Goal: Task Accomplishment & Management: Complete application form

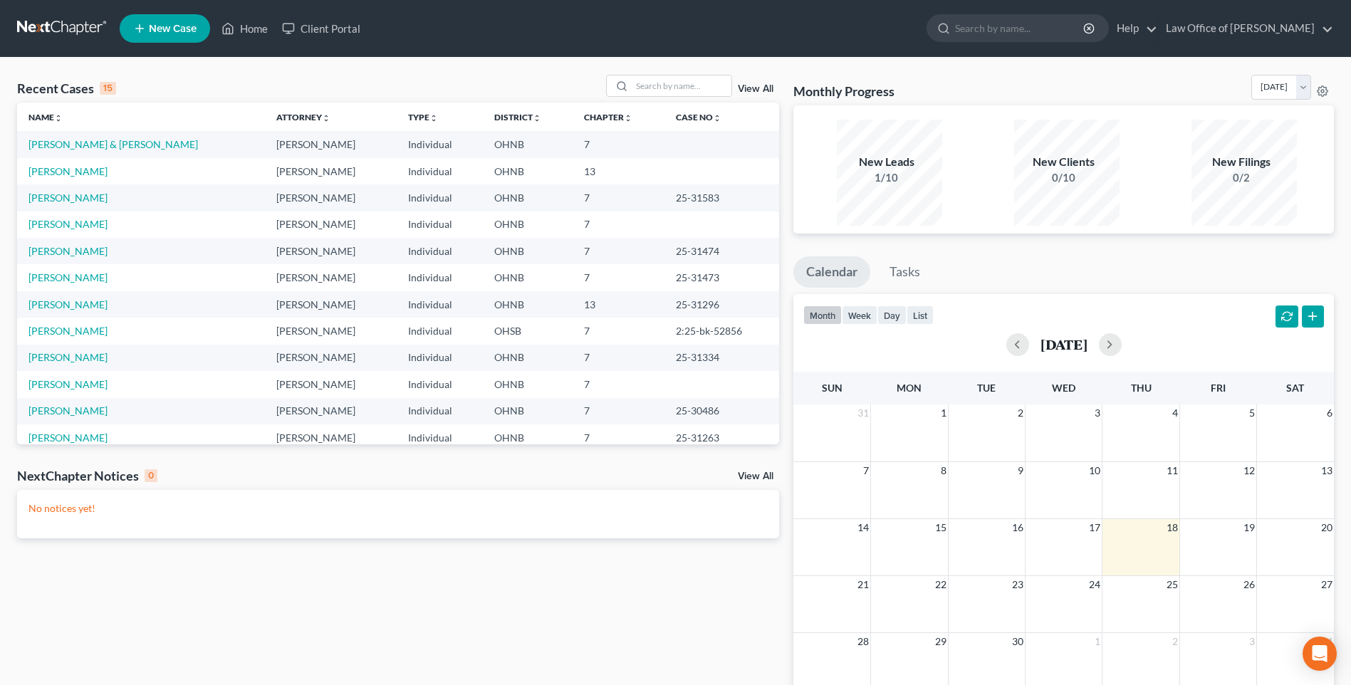
click at [177, 38] on link "New Case" at bounding box center [165, 28] width 90 height 28
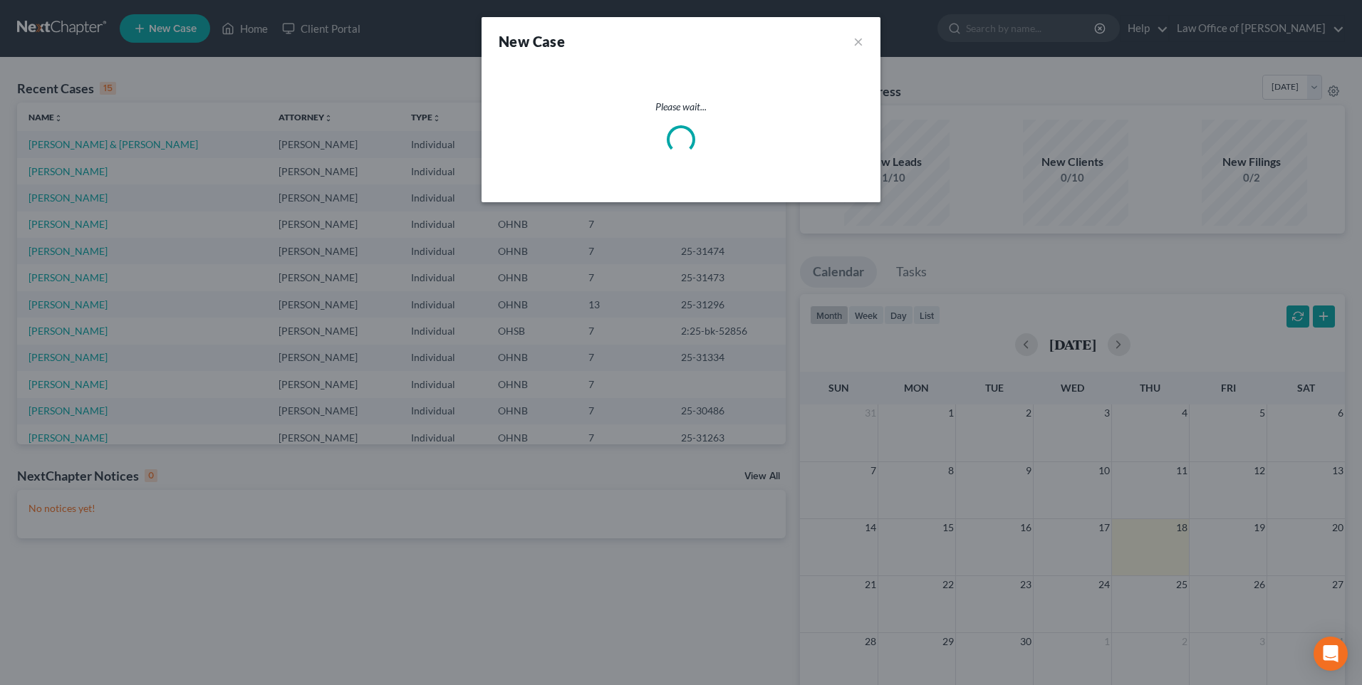
select select "61"
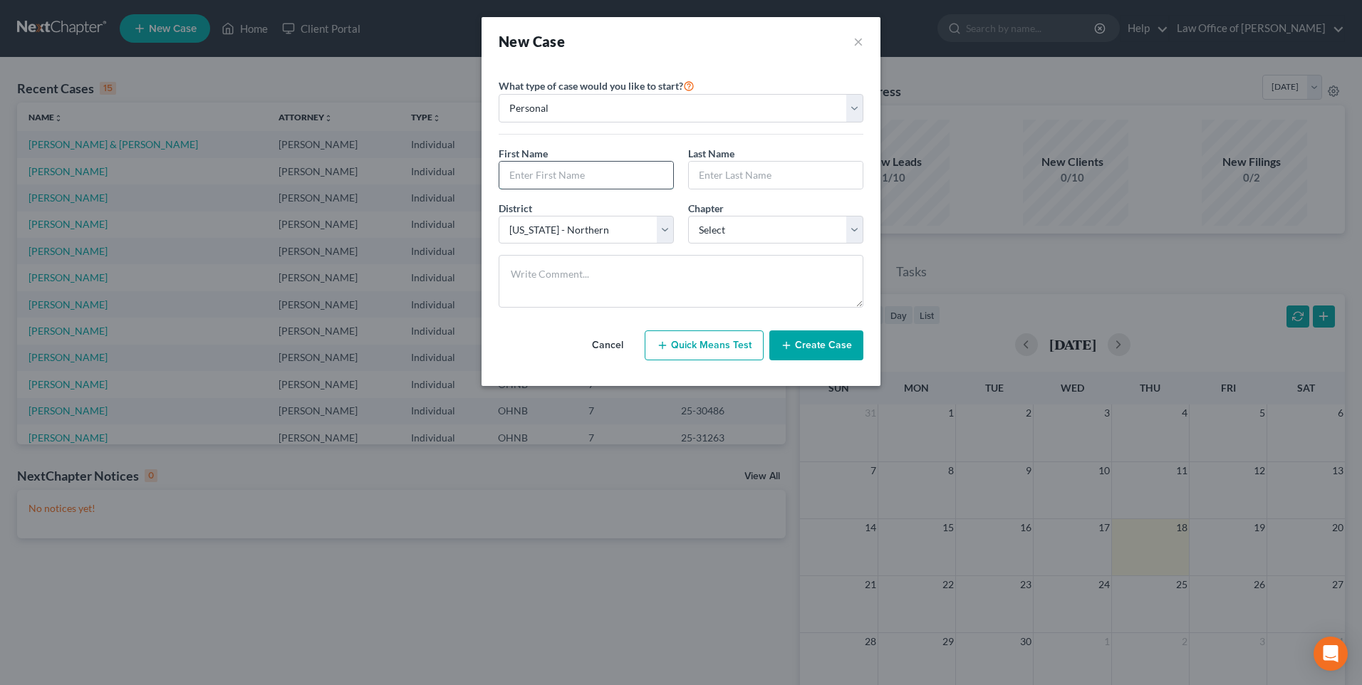
click at [617, 188] on input "text" at bounding box center [586, 175] width 174 height 27
type input "Sydnee"
type input "[PERSON_NAME]"
click at [744, 244] on select "Select 7 11 12 13" at bounding box center [775, 230] width 175 height 28
select select "0"
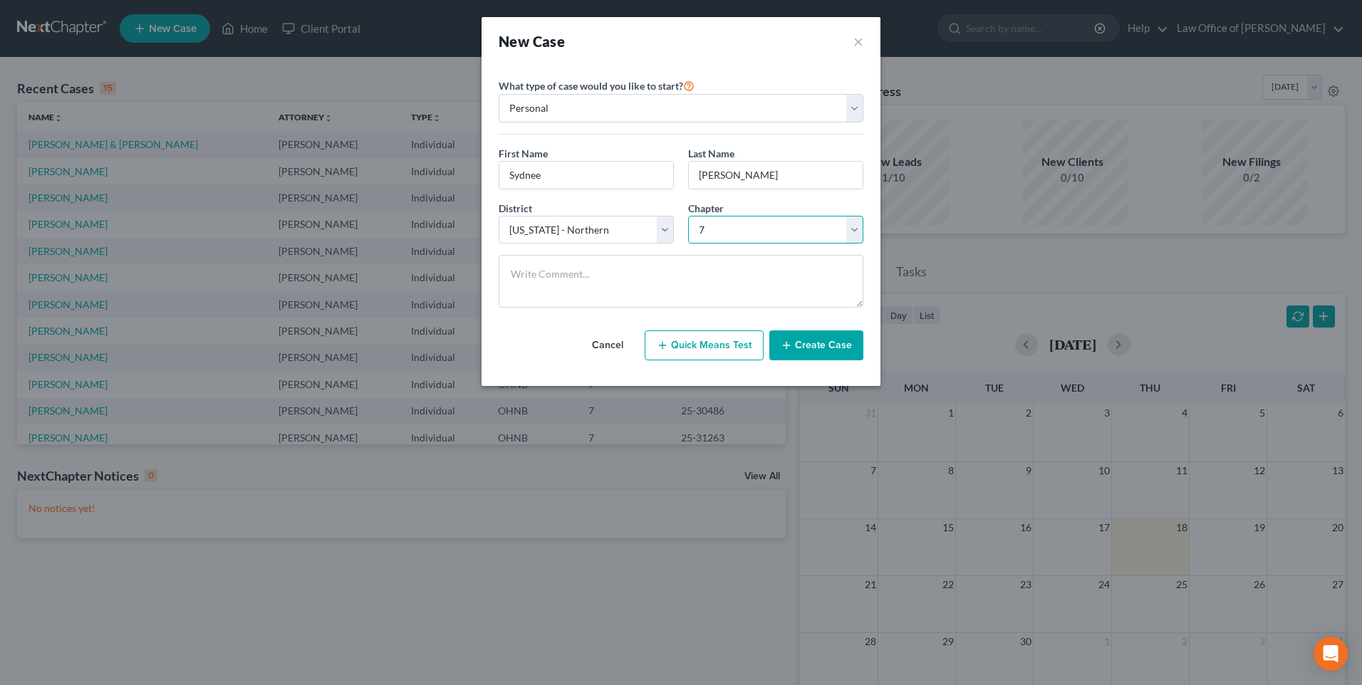
click at [688, 229] on select "Select 7 11 12 13" at bounding box center [775, 230] width 175 height 28
click at [813, 360] on button "Create Case" at bounding box center [816, 346] width 94 height 30
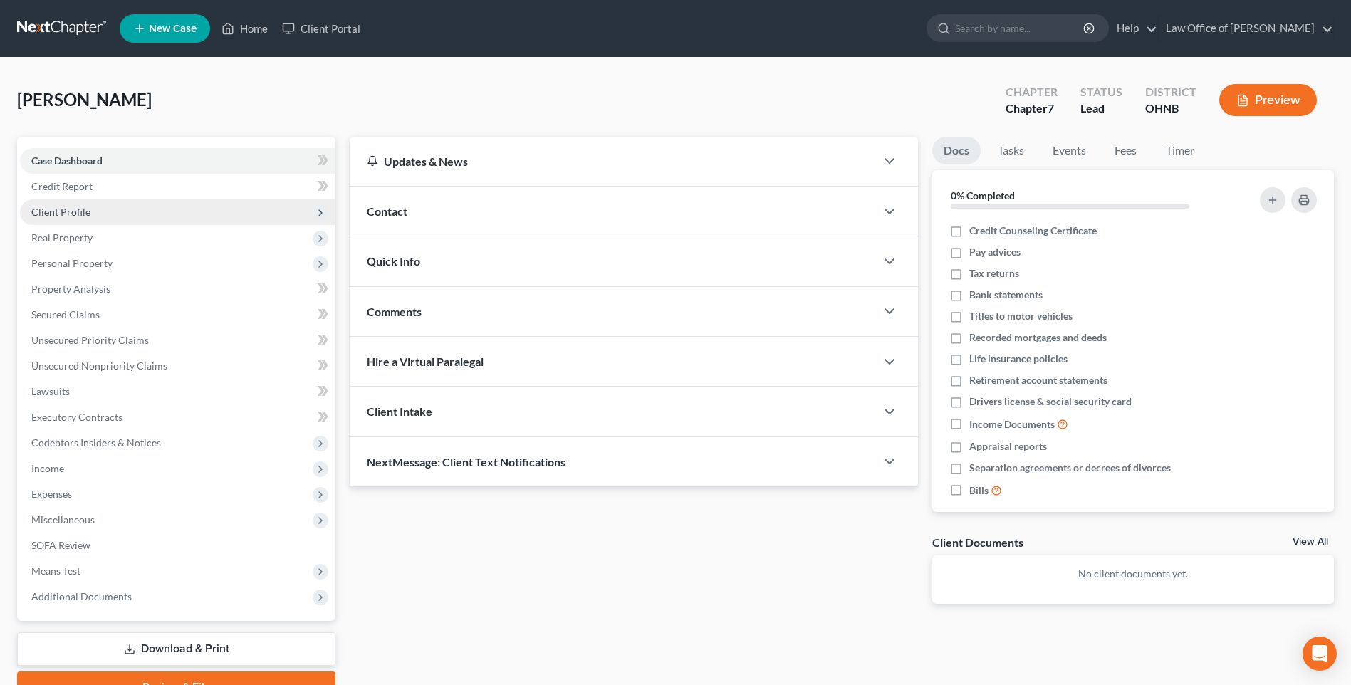
click at [90, 218] on span "Client Profile" at bounding box center [60, 212] width 59 height 12
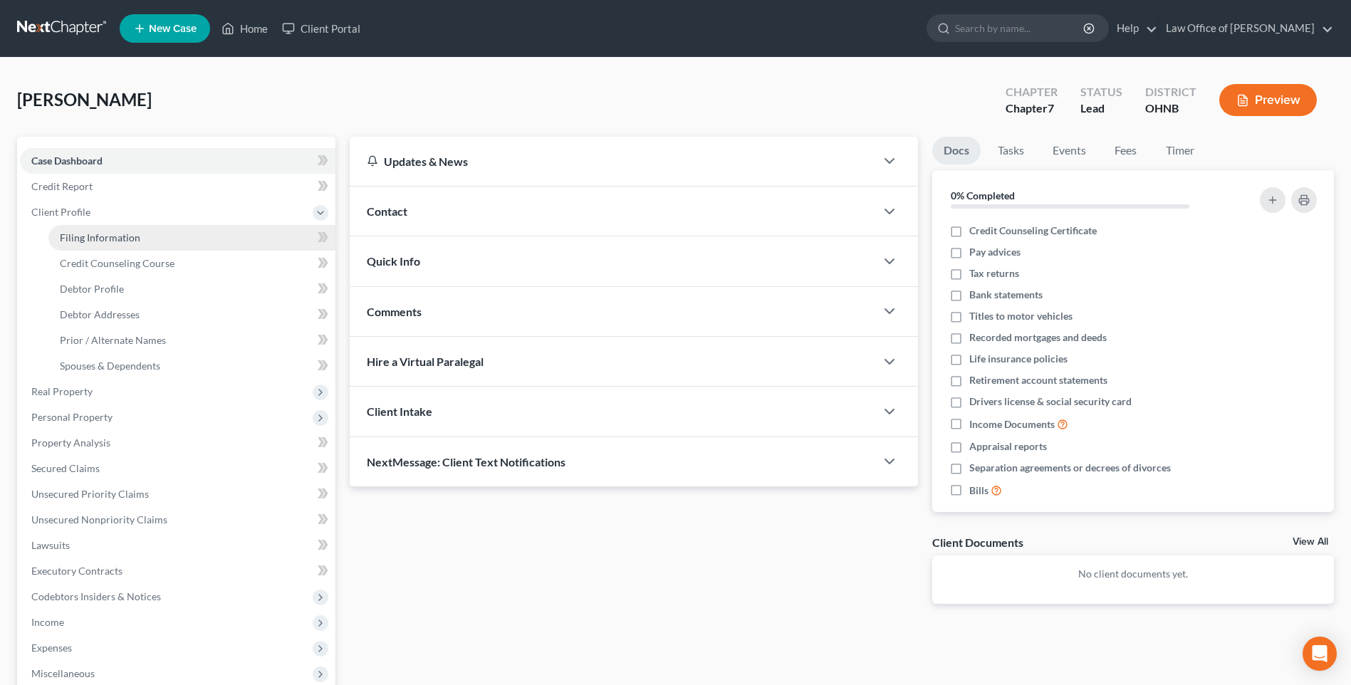
click at [110, 244] on span "Filing Information" at bounding box center [100, 237] width 80 height 12
select select "1"
select select "0"
select select "61"
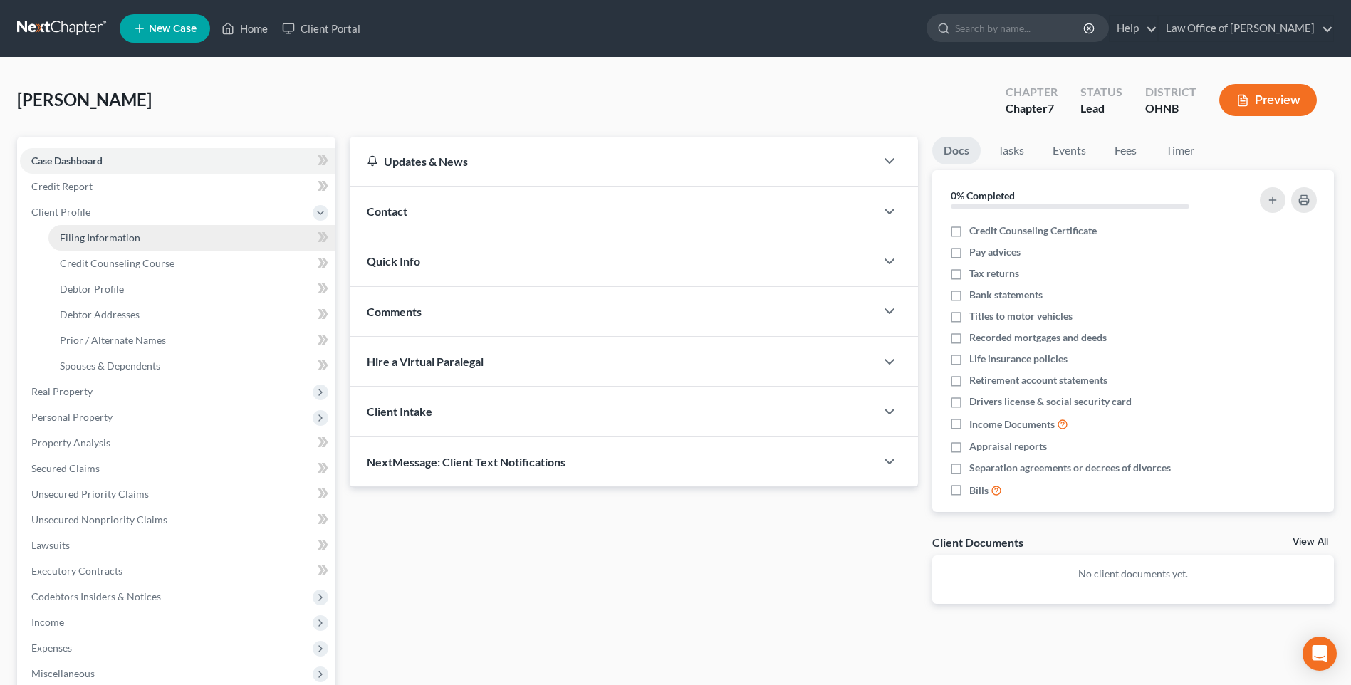
select select "0"
select select "36"
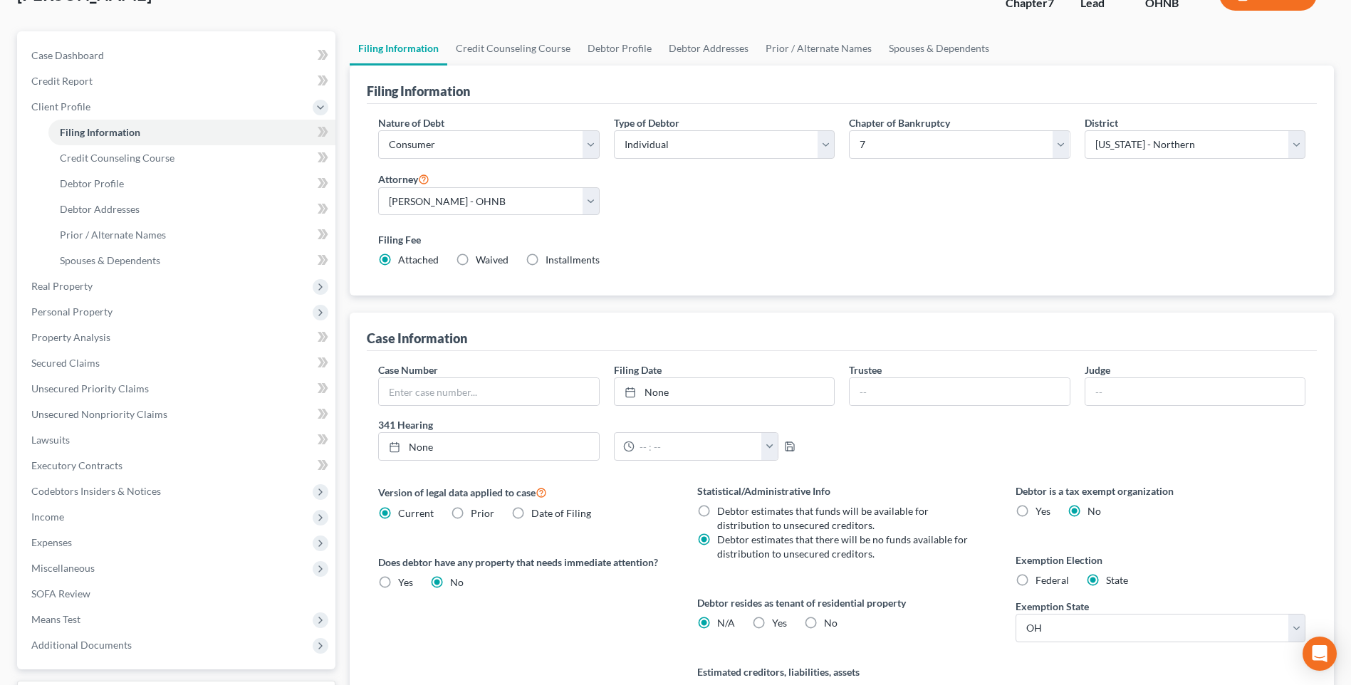
scroll to position [142, 0]
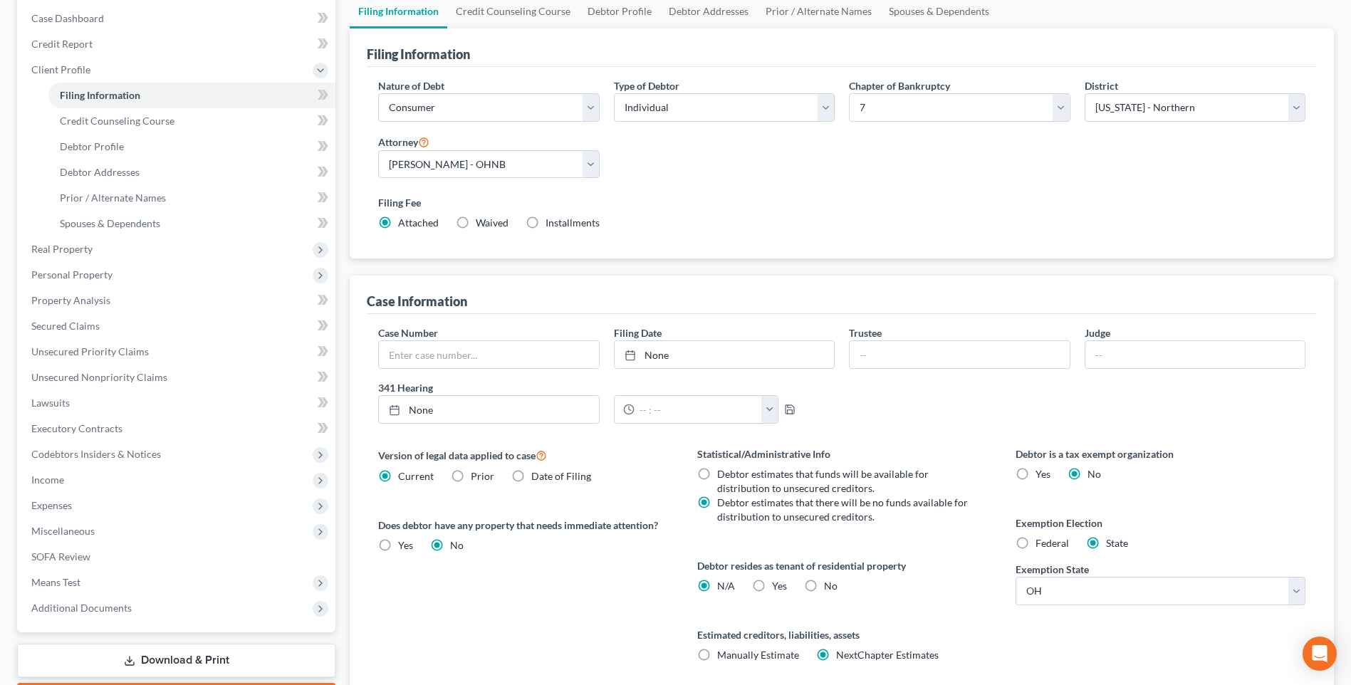
click at [476, 230] on label "Waived Waived" at bounding box center [492, 223] width 33 height 14
click at [482, 225] on input "Waived Waived" at bounding box center [486, 220] width 9 height 9
radio input "true"
radio input "false"
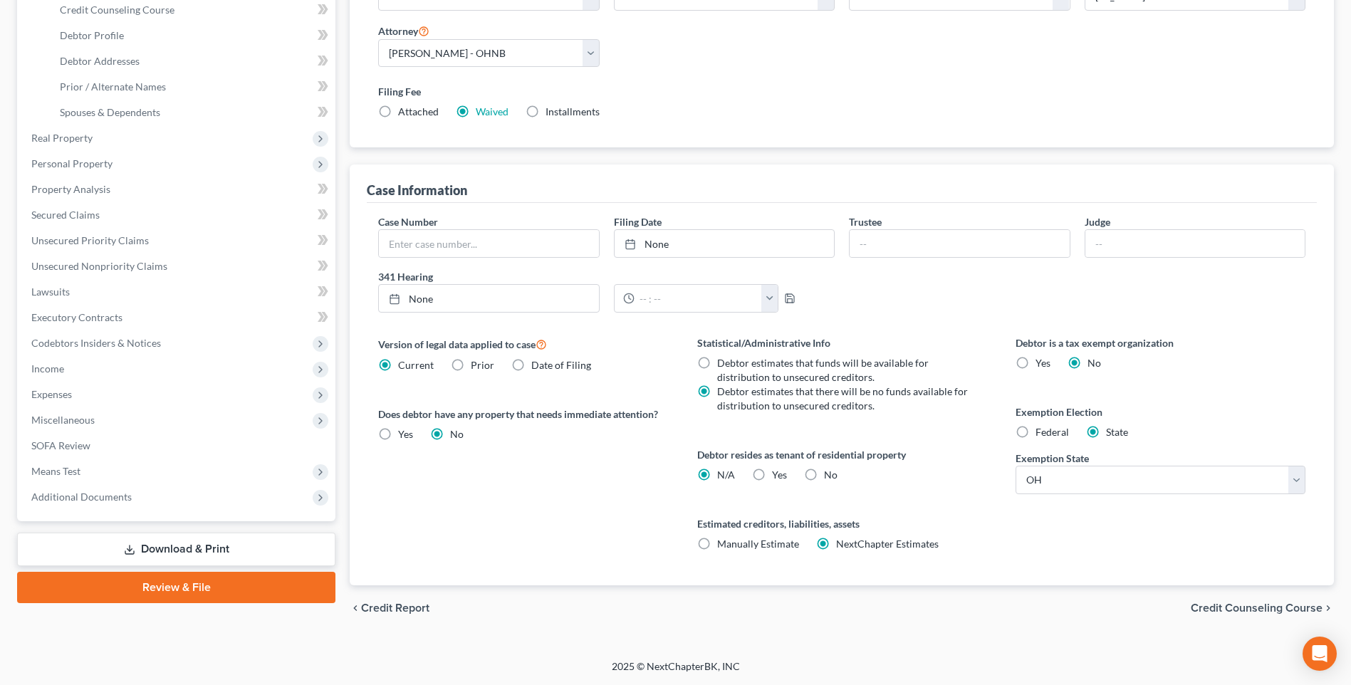
scroll to position [311, 0]
click at [772, 468] on label "Yes Yes" at bounding box center [779, 475] width 15 height 14
click at [778, 468] on input "Yes Yes" at bounding box center [782, 472] width 9 height 9
radio input "true"
radio input "false"
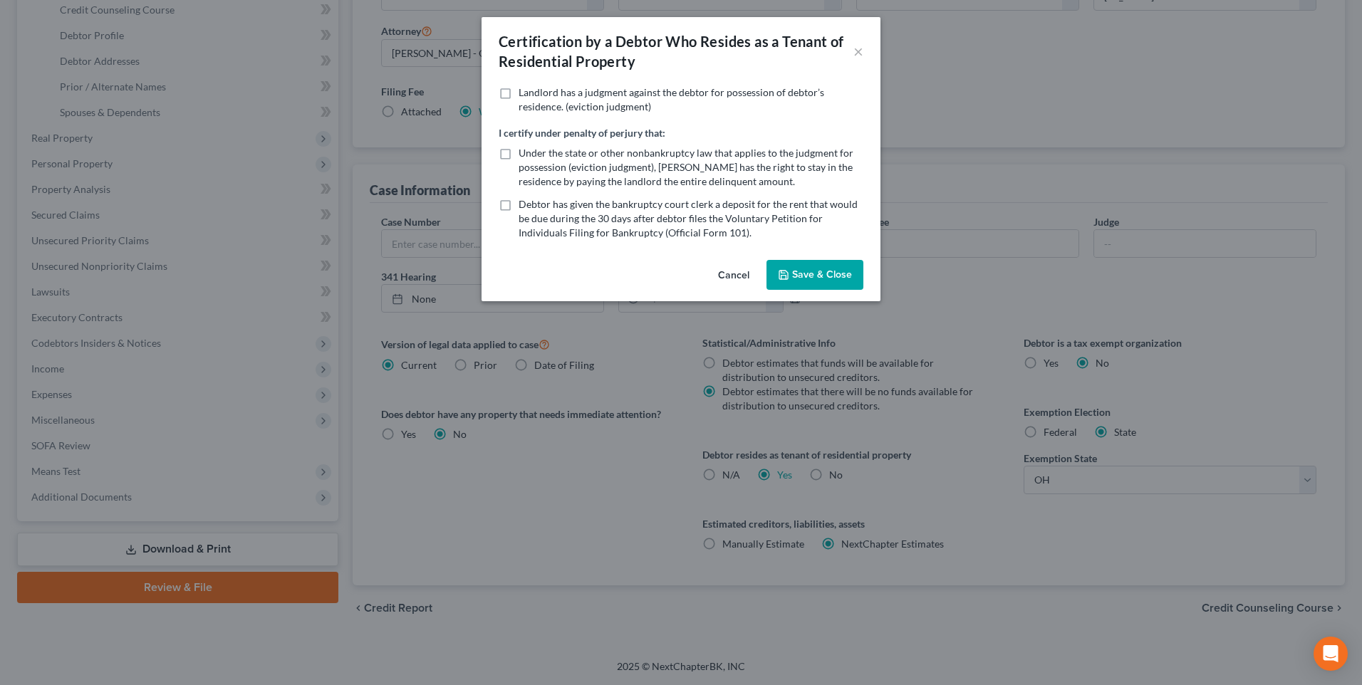
click at [816, 290] on button "Save & Close" at bounding box center [814, 275] width 97 height 30
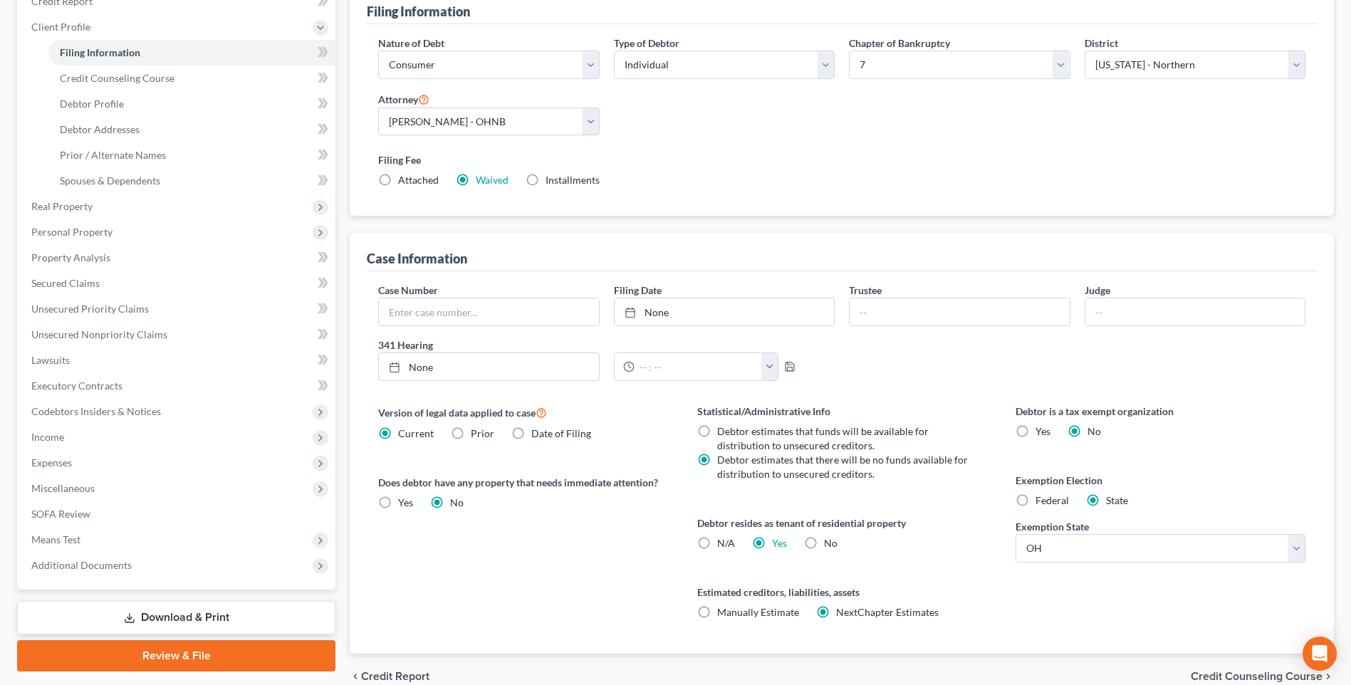
scroll to position [26, 0]
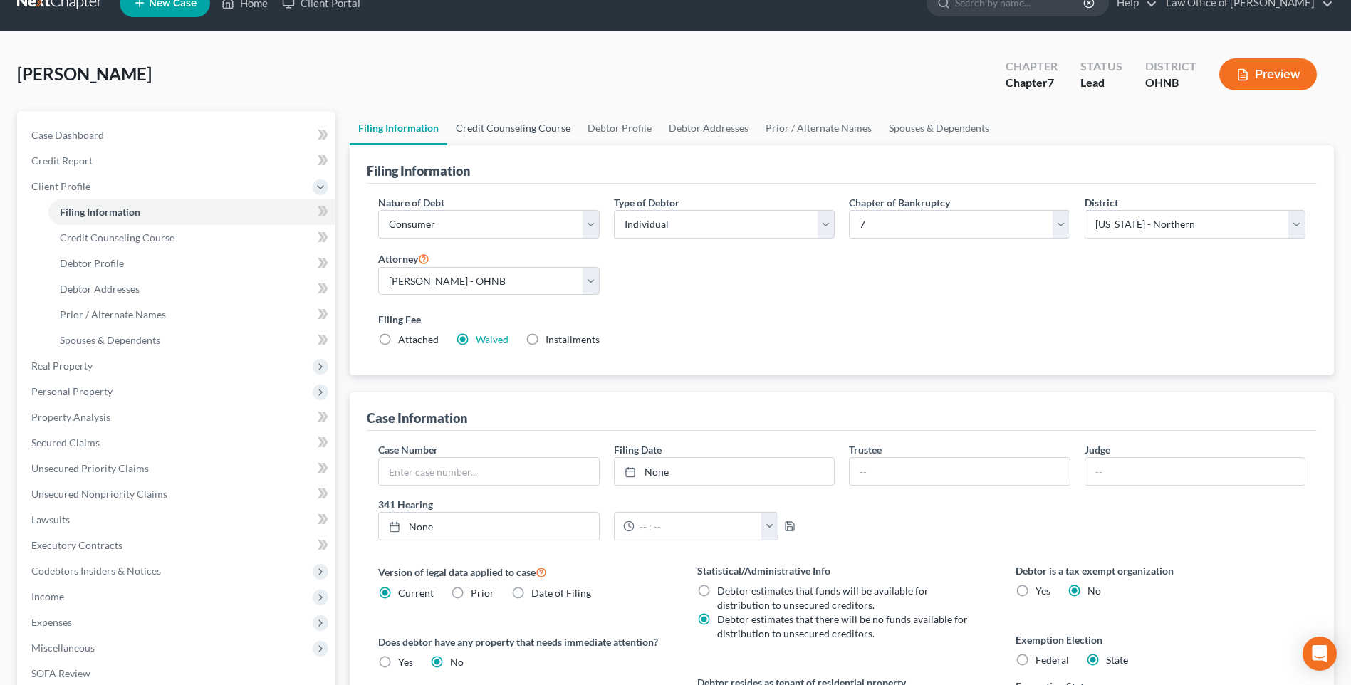
click at [500, 140] on link "Credit Counseling Course" at bounding box center [513, 128] width 132 height 34
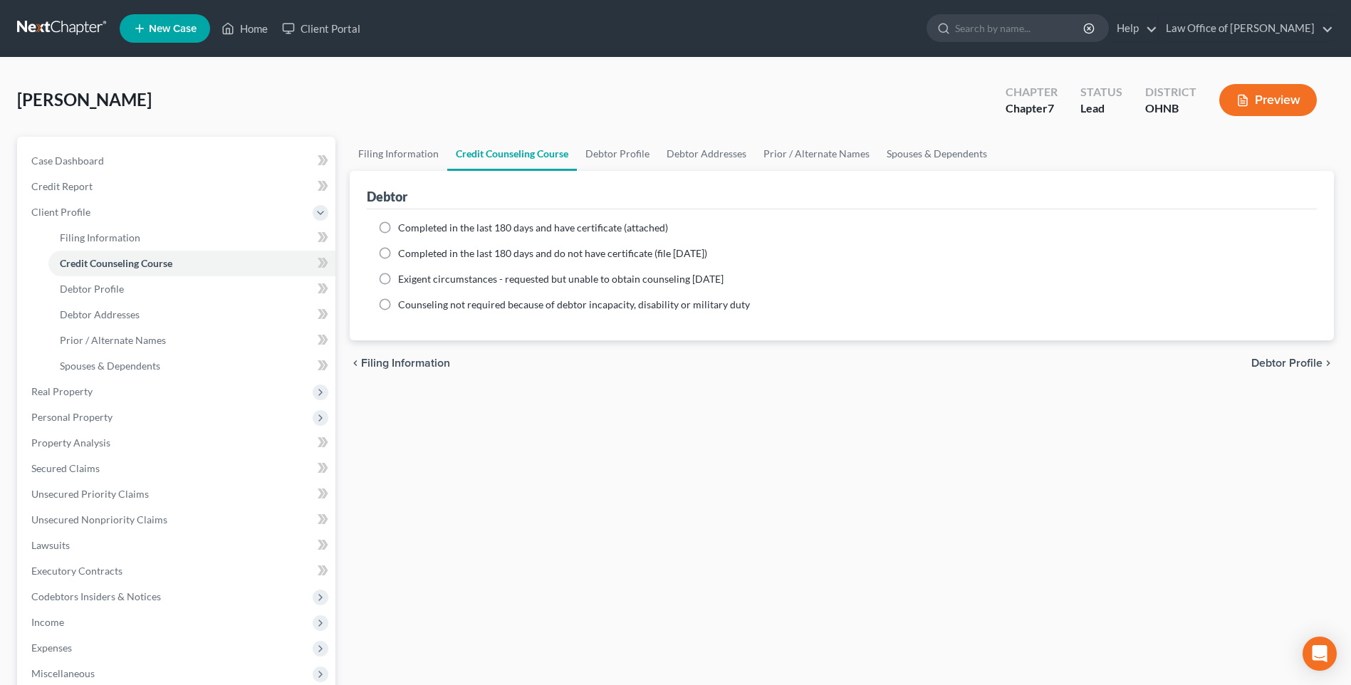
click at [398, 261] on label "Completed in the last 180 days and do not have certificate (file [DATE])" at bounding box center [552, 253] width 309 height 14
click at [404, 256] on input "Completed in the last 180 days and do not have certificate (file [DATE])" at bounding box center [408, 250] width 9 height 9
radio input "true"
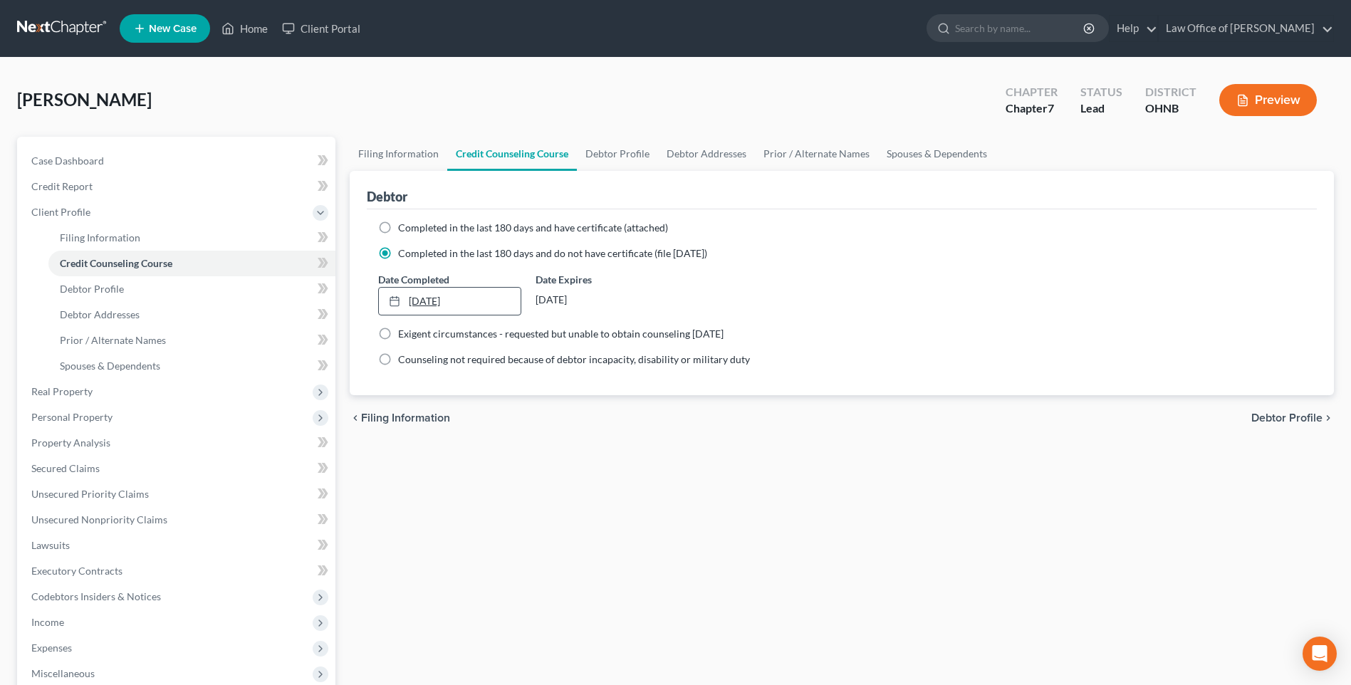
type input "[DATE]"
click at [418, 315] on link "[DATE]" at bounding box center [449, 301] width 141 height 27
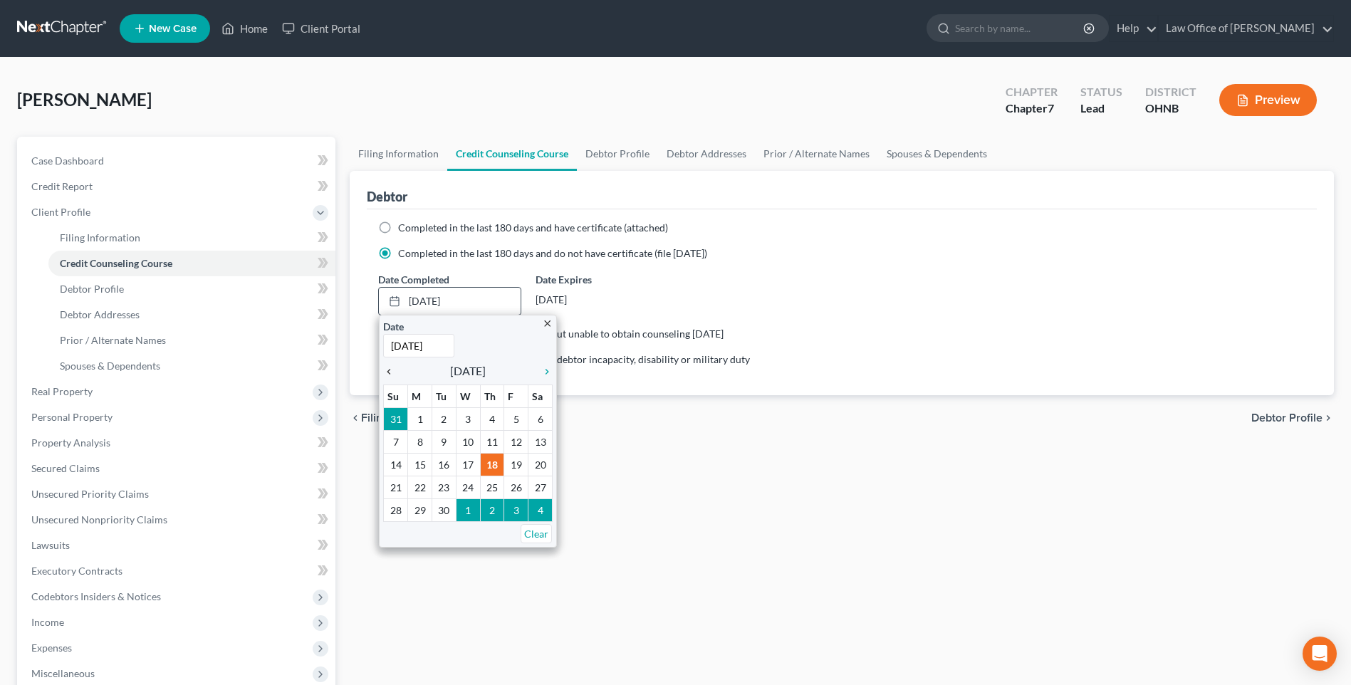
click at [395, 378] on icon "chevron_left" at bounding box center [392, 371] width 19 height 11
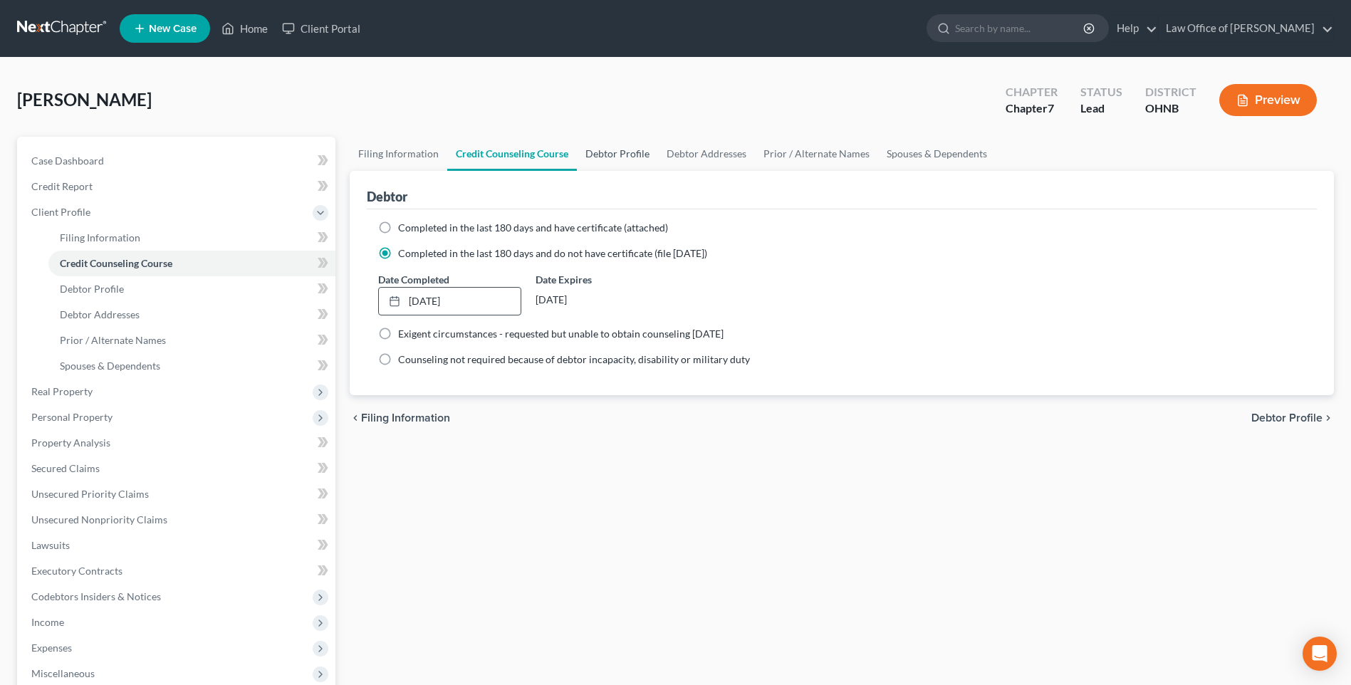
click at [637, 162] on link "Debtor Profile" at bounding box center [617, 154] width 81 height 34
select select "0"
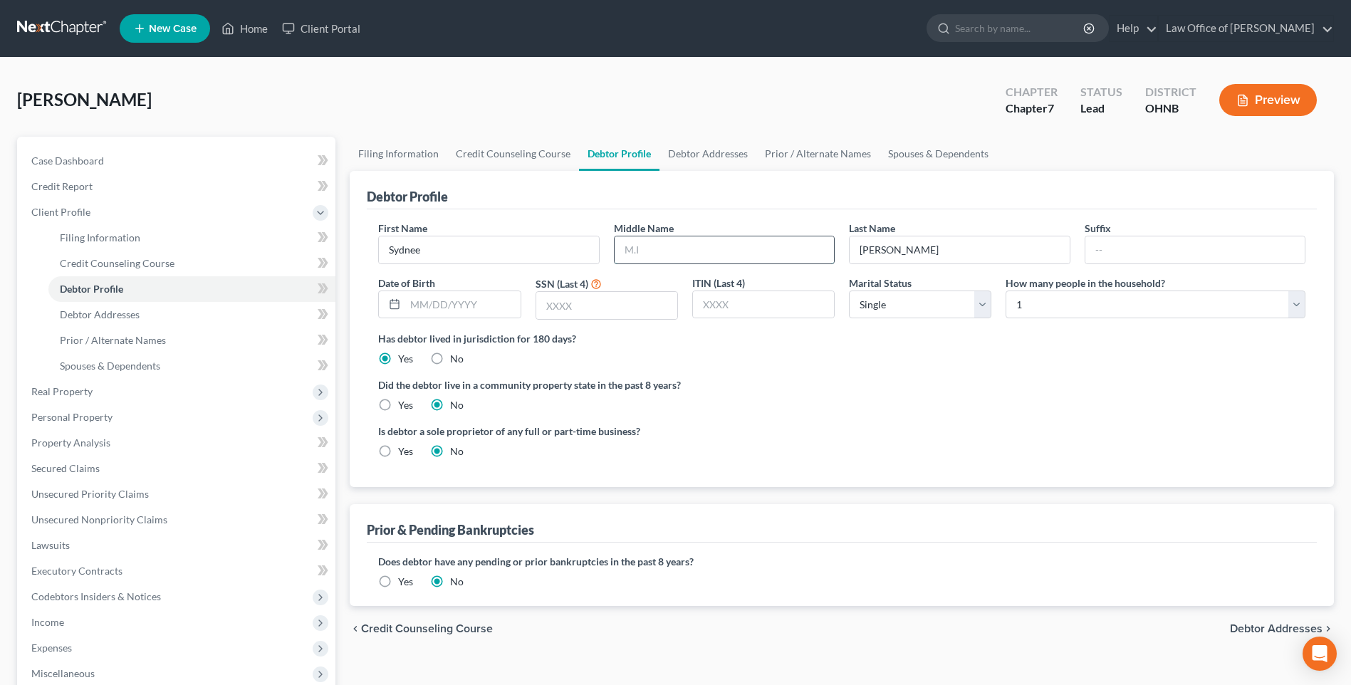
click at [689, 259] on input "text" at bounding box center [724, 249] width 219 height 27
type input "C."
click at [477, 318] on input "text" at bounding box center [462, 304] width 115 height 27
click at [598, 319] on input "text" at bounding box center [606, 305] width 141 height 27
type input "3622"
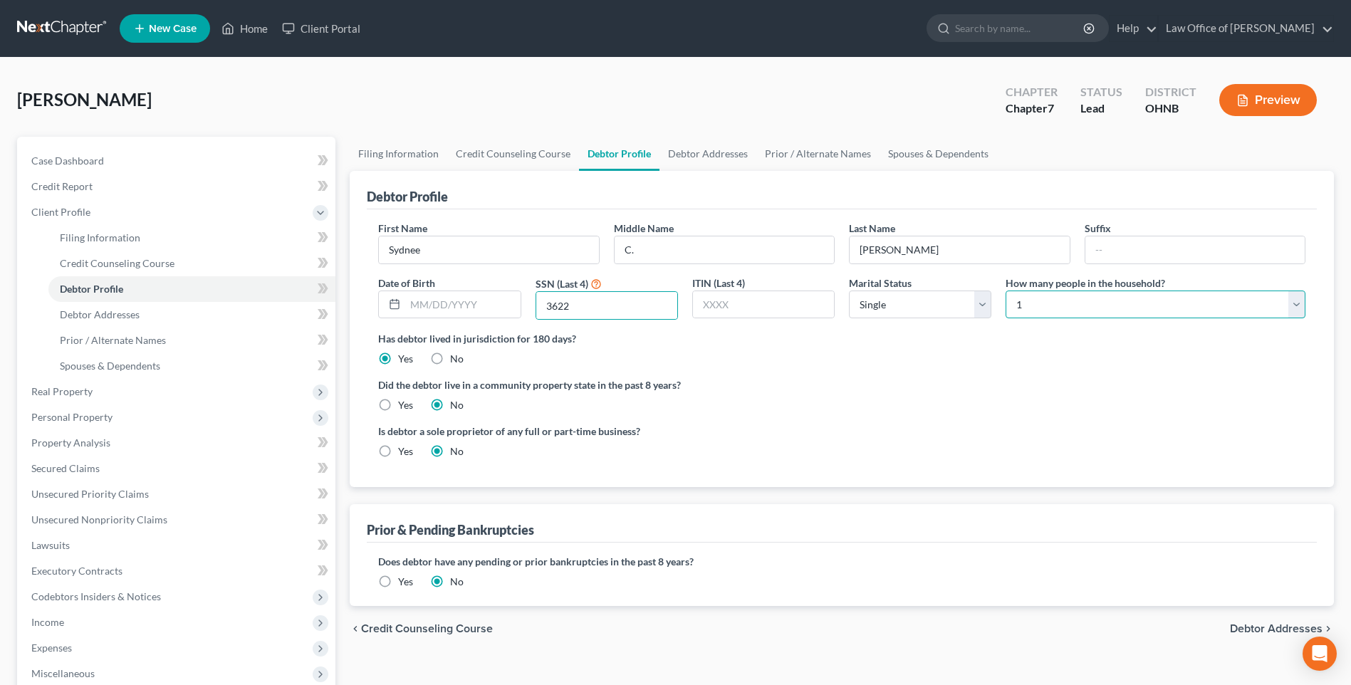
click at [1289, 317] on select "Select 1 2 3 4 5 6 7 8 9 10 11 12 13 14 15 16 17 18 19 20" at bounding box center [1156, 305] width 300 height 28
select select "1"
click at [1006, 307] on select "Select 1 2 3 4 5 6 7 8 9 10 11 12 13 14 15 16 17 18 19 20" at bounding box center [1156, 305] width 300 height 28
click at [726, 164] on link "Debtor Addresses" at bounding box center [708, 154] width 97 height 34
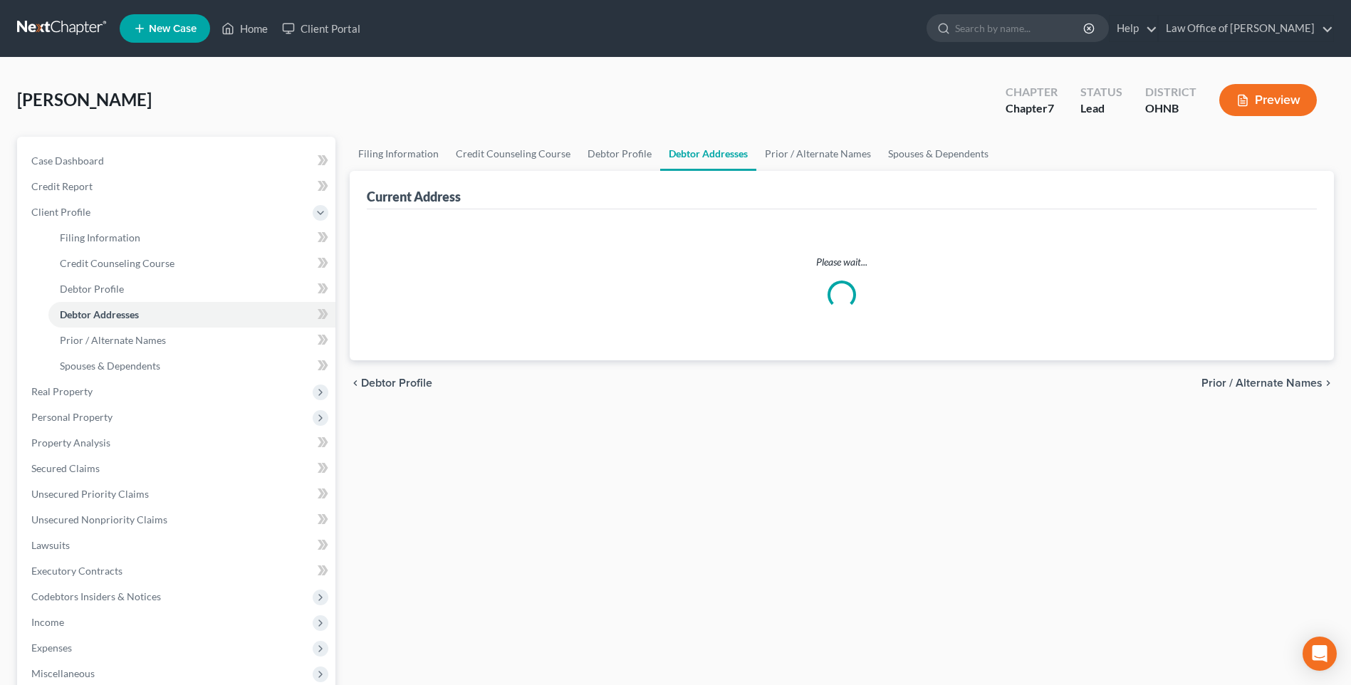
select select "0"
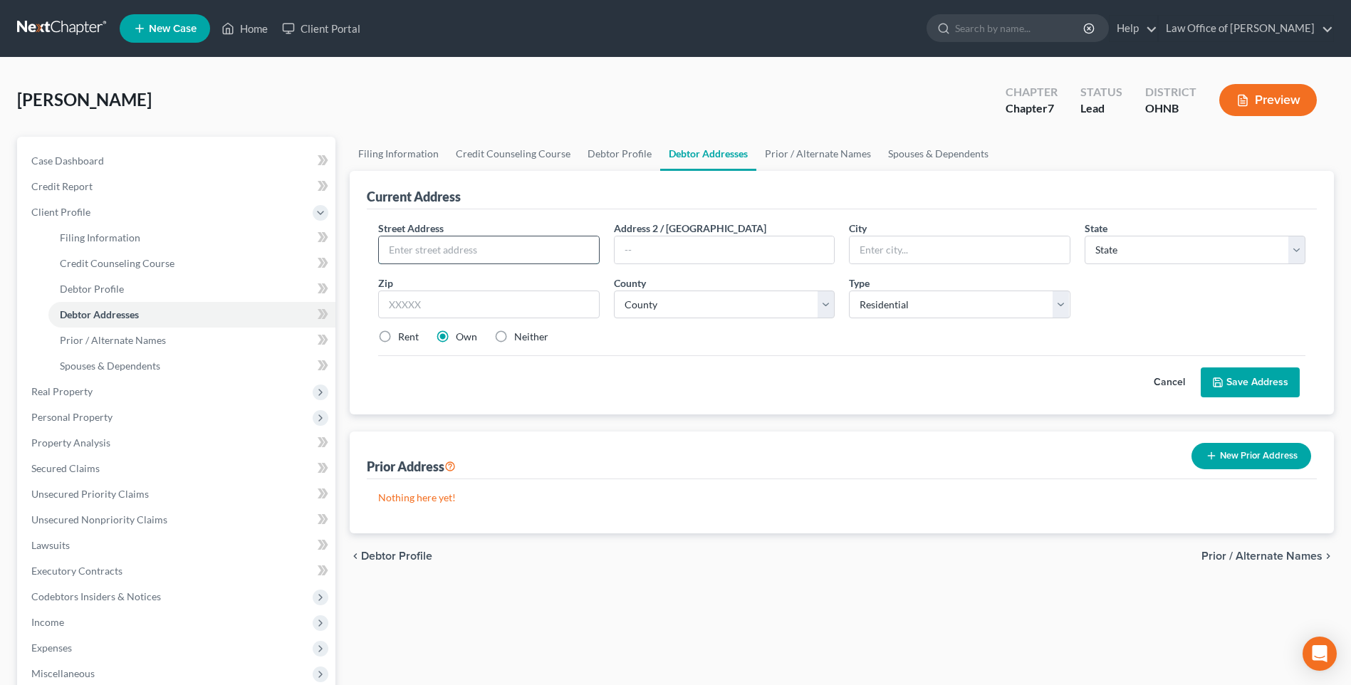
click at [440, 264] on input "text" at bounding box center [488, 249] width 219 height 27
type input "[STREET_ADDRESS]"
type input "Apt 4"
type input "[GEOGRAPHIC_DATA]"
select select "36"
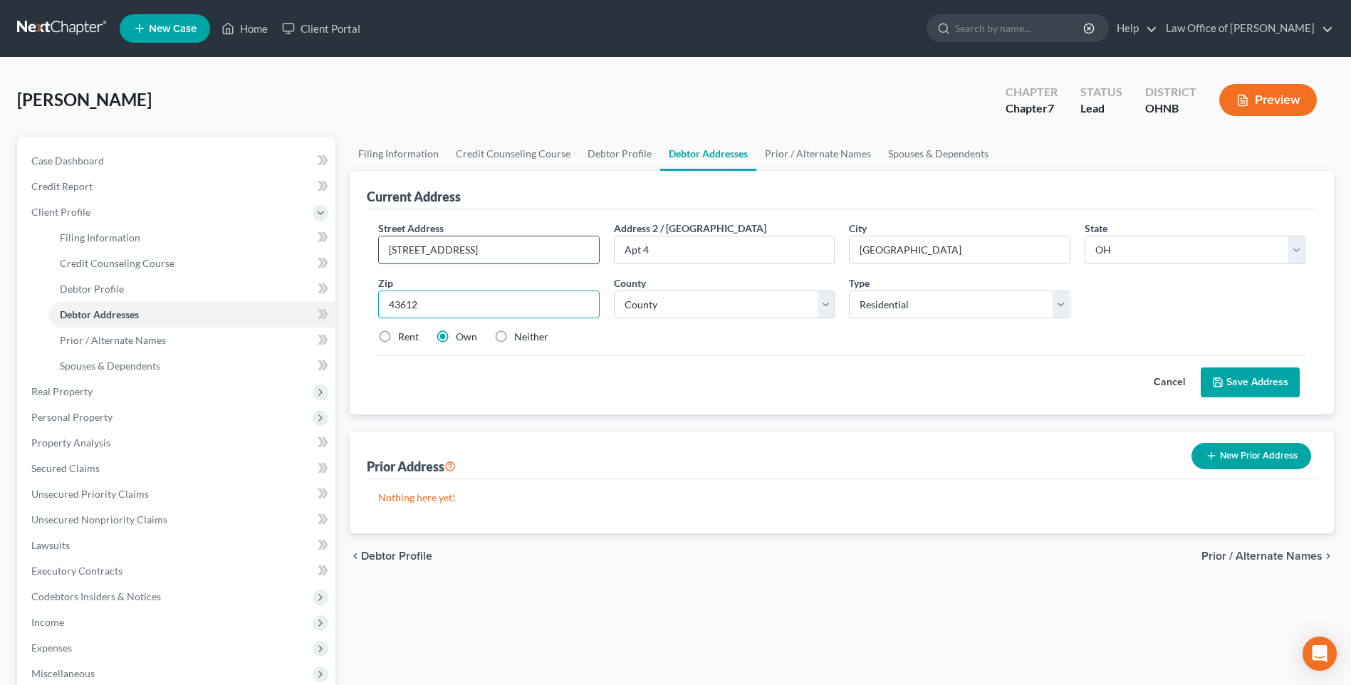
type input "43612"
select select "47"
click at [398, 344] on label "Rent" at bounding box center [408, 337] width 21 height 14
click at [404, 339] on input "Rent" at bounding box center [408, 334] width 9 height 9
radio input "true"
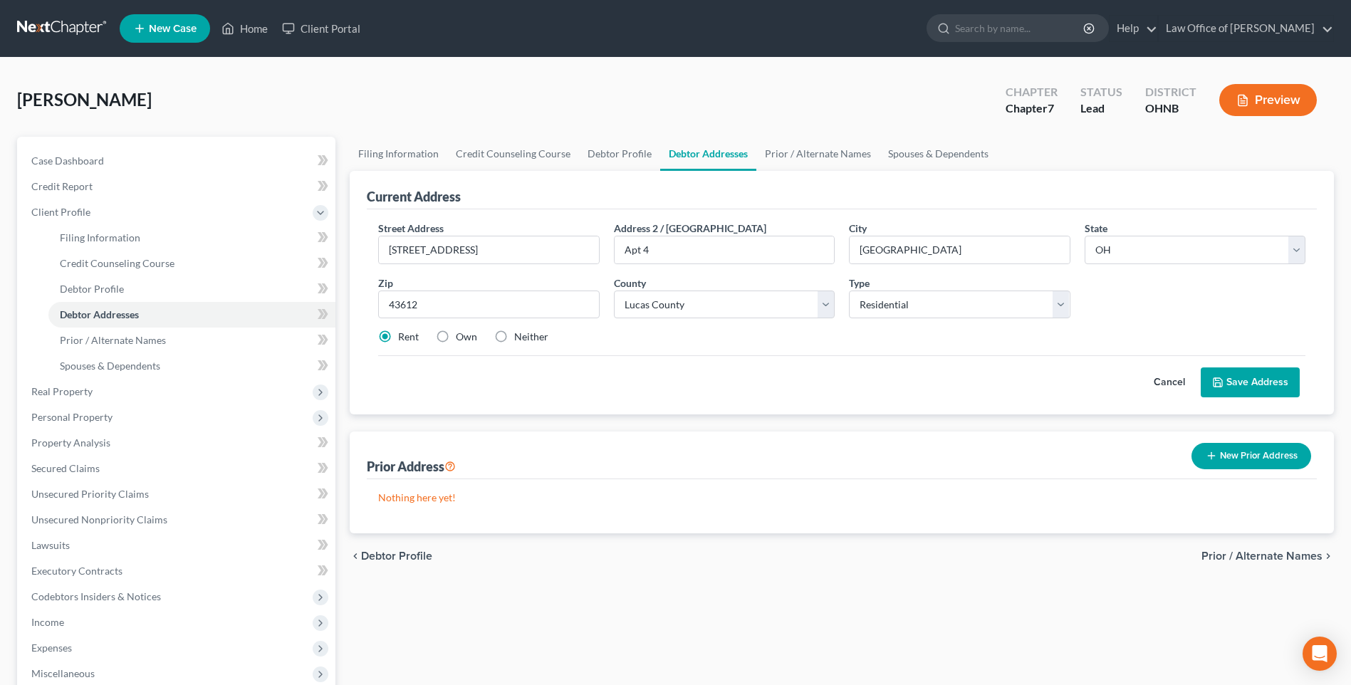
click at [1239, 397] on button "Save Address" at bounding box center [1250, 383] width 99 height 30
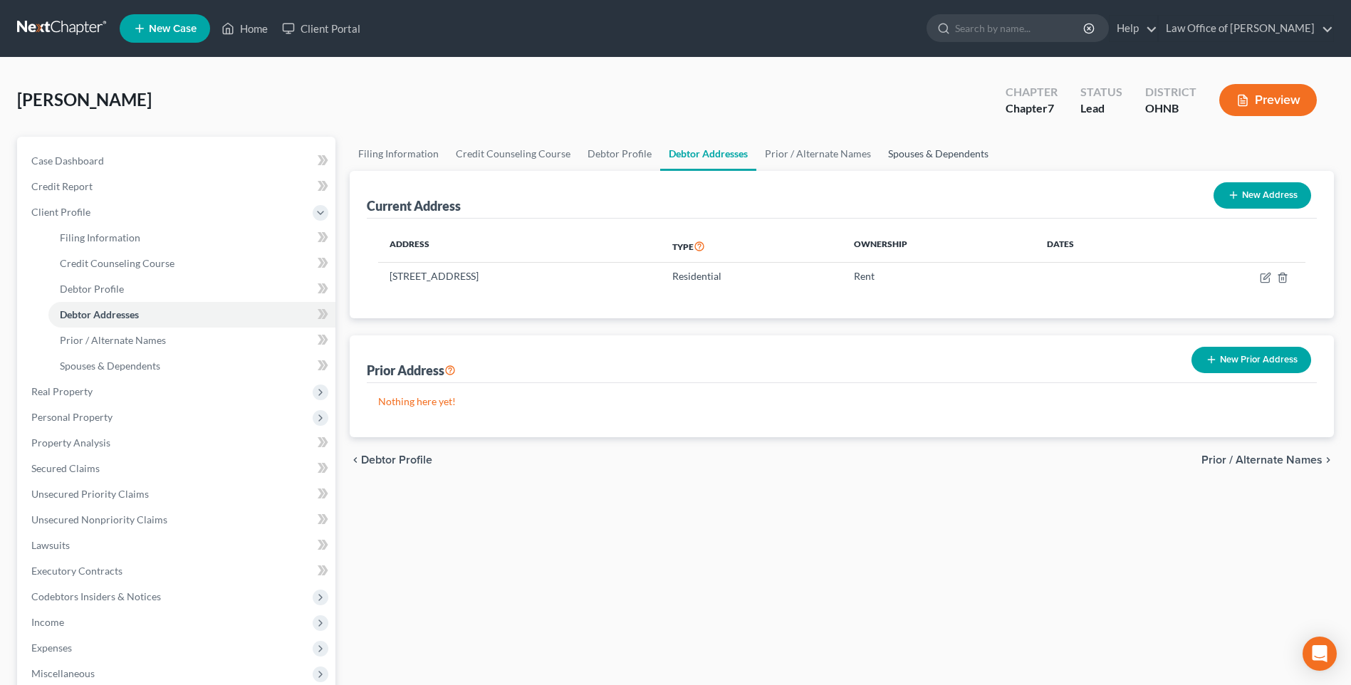
click at [959, 165] on link "Spouses & Dependents" at bounding box center [939, 154] width 118 height 34
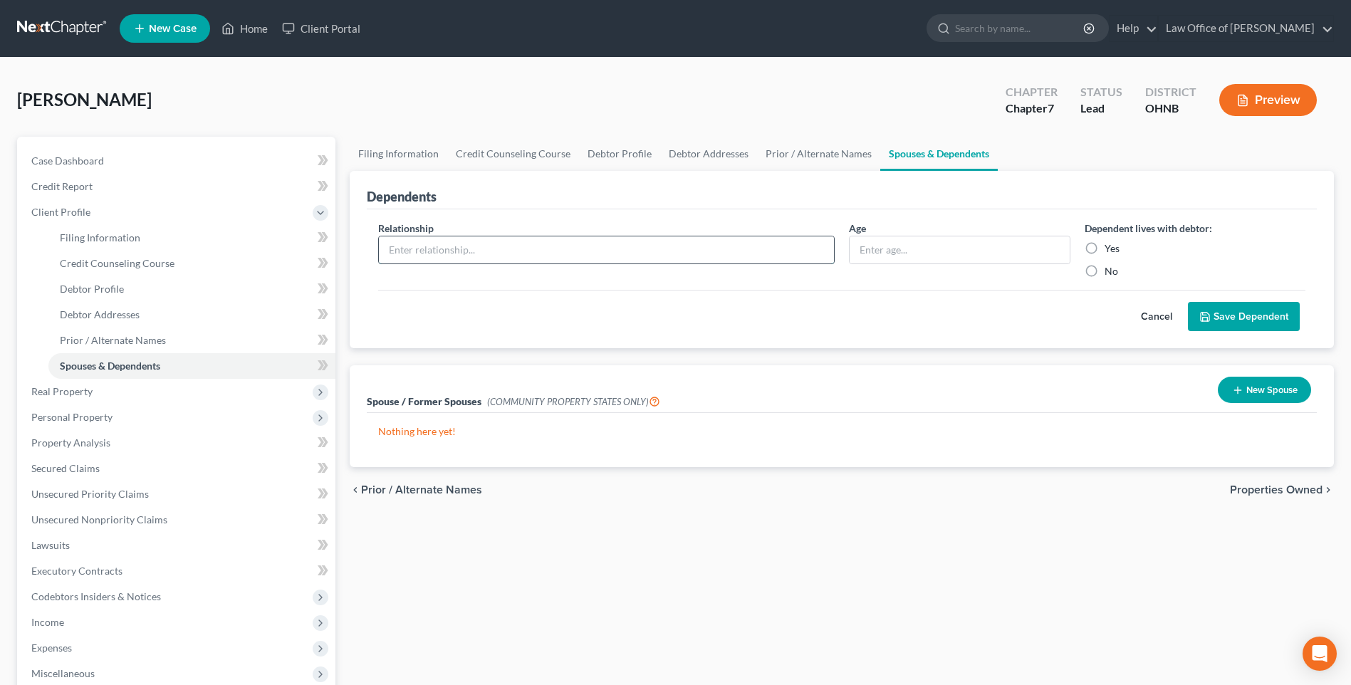
click at [721, 264] on input "text" at bounding box center [606, 249] width 455 height 27
type input "Son"
type input "17"
click at [1105, 256] on label "Yes" at bounding box center [1112, 248] width 15 height 14
click at [1110, 251] on input "Yes" at bounding box center [1114, 245] width 9 height 9
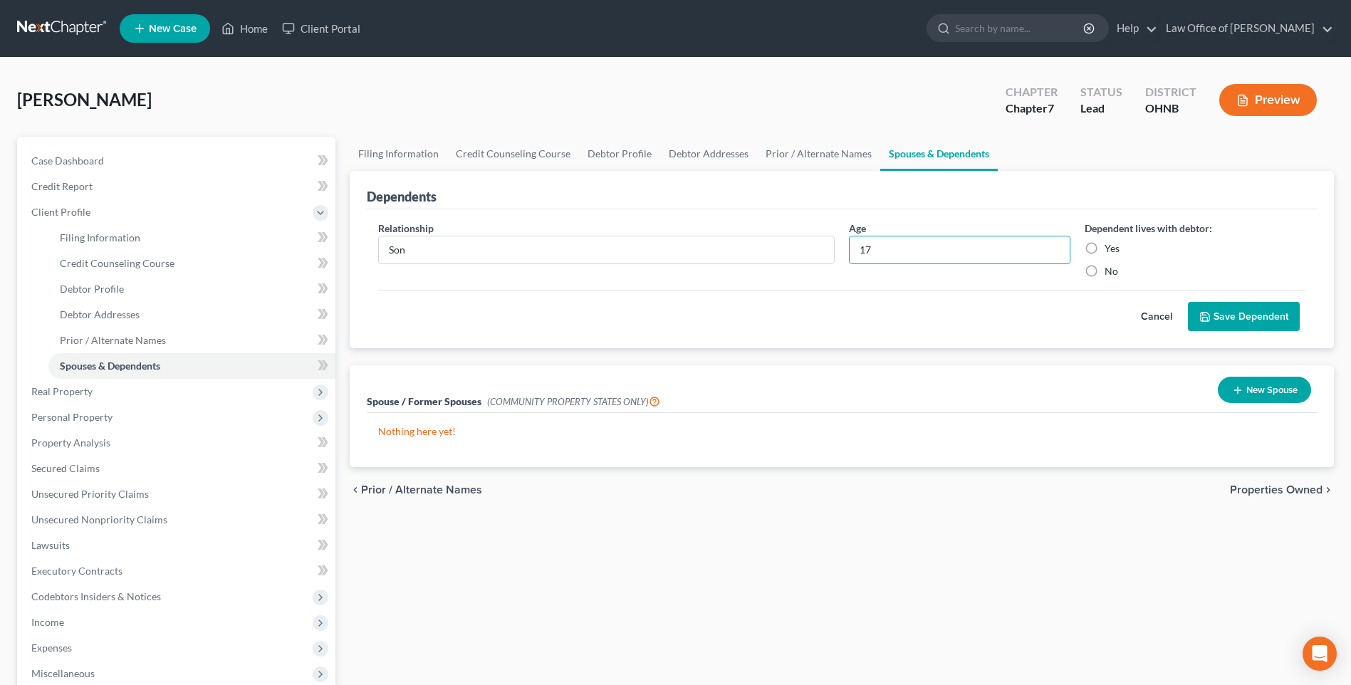
radio input "true"
click at [1223, 332] on button "Save Dependent" at bounding box center [1244, 317] width 112 height 30
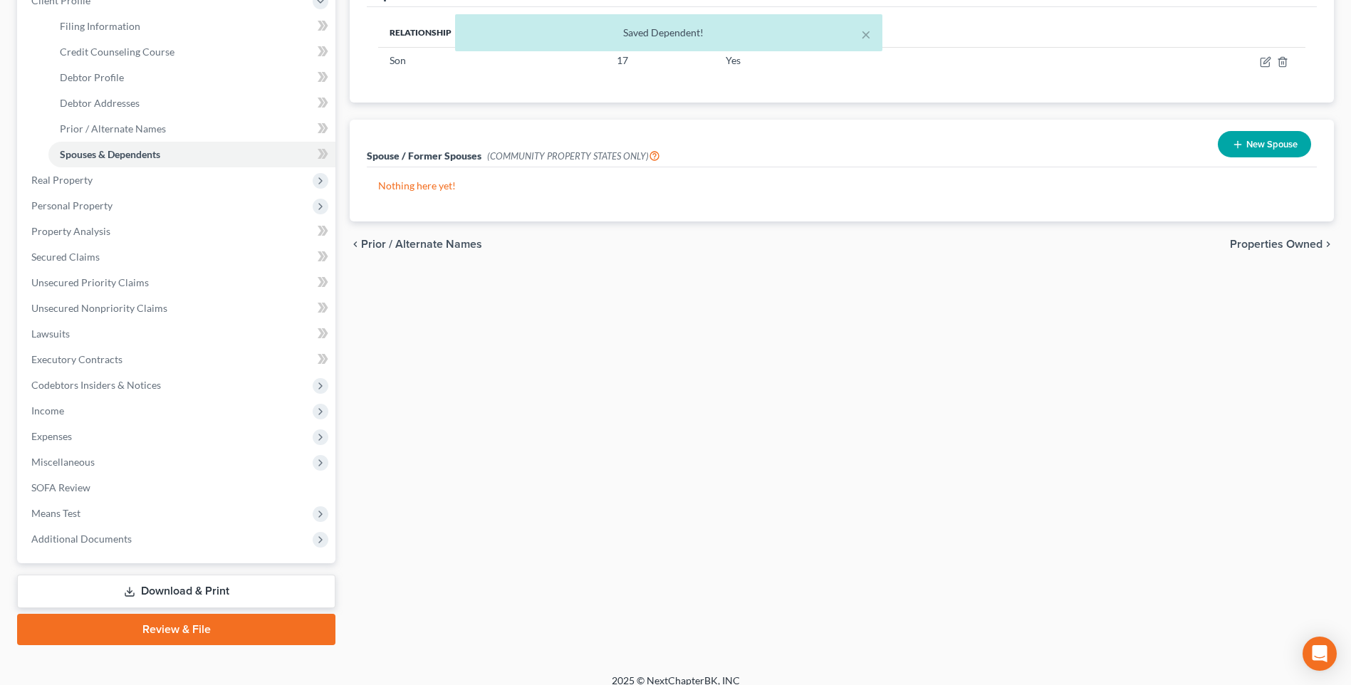
scroll to position [214, 0]
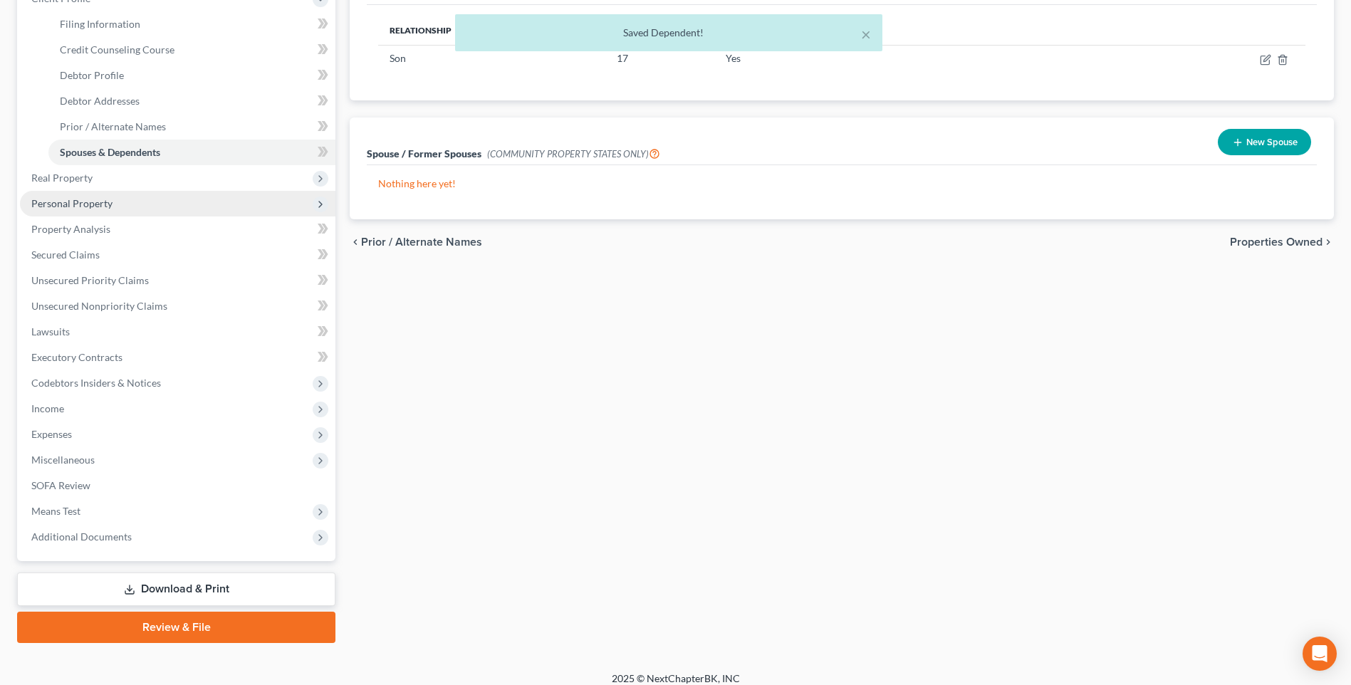
click at [71, 209] on span "Personal Property" at bounding box center [71, 203] width 81 height 12
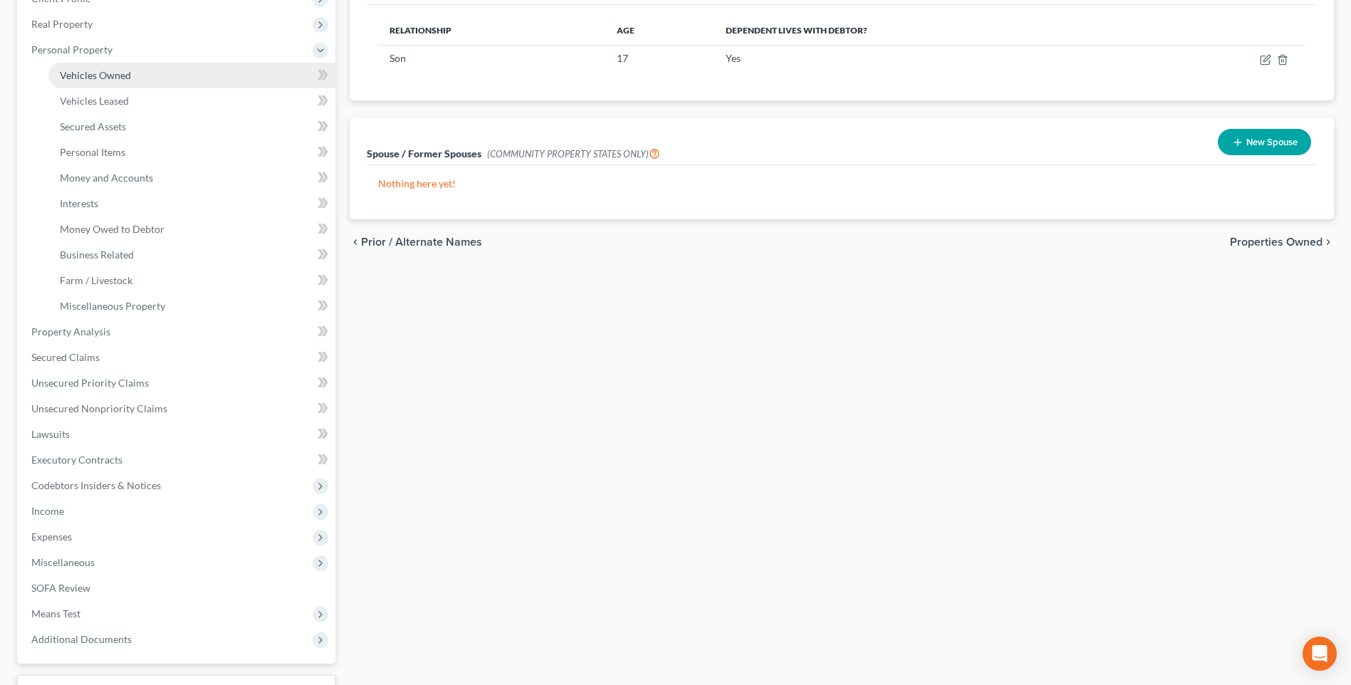
click at [93, 81] on span "Vehicles Owned" at bounding box center [95, 75] width 71 height 12
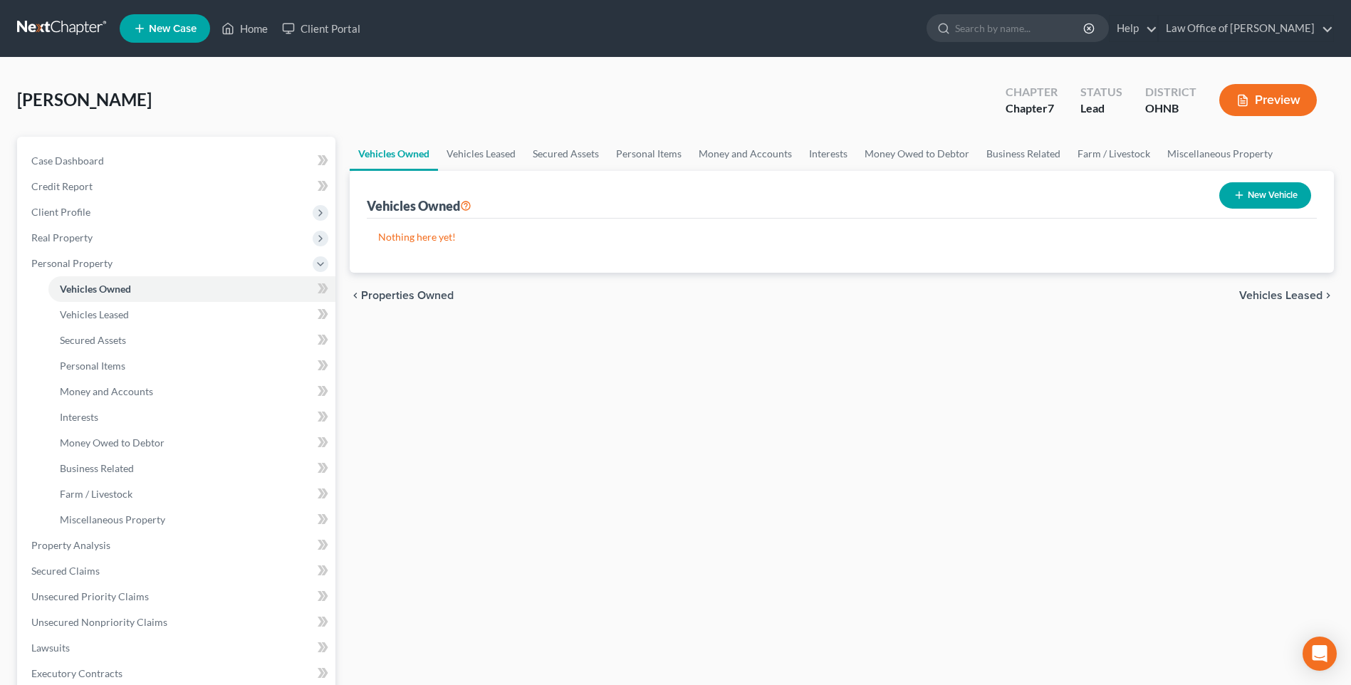
click at [1239, 209] on button "New Vehicle" at bounding box center [1265, 195] width 92 height 26
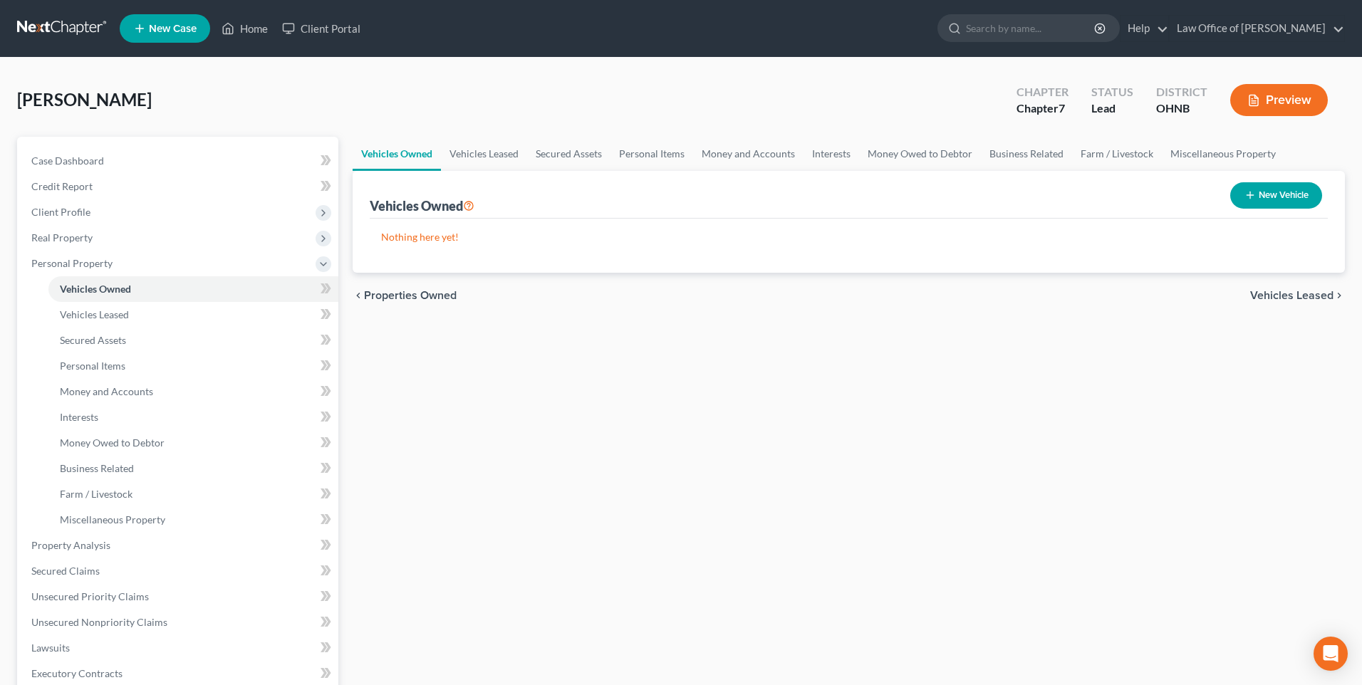
select select "0"
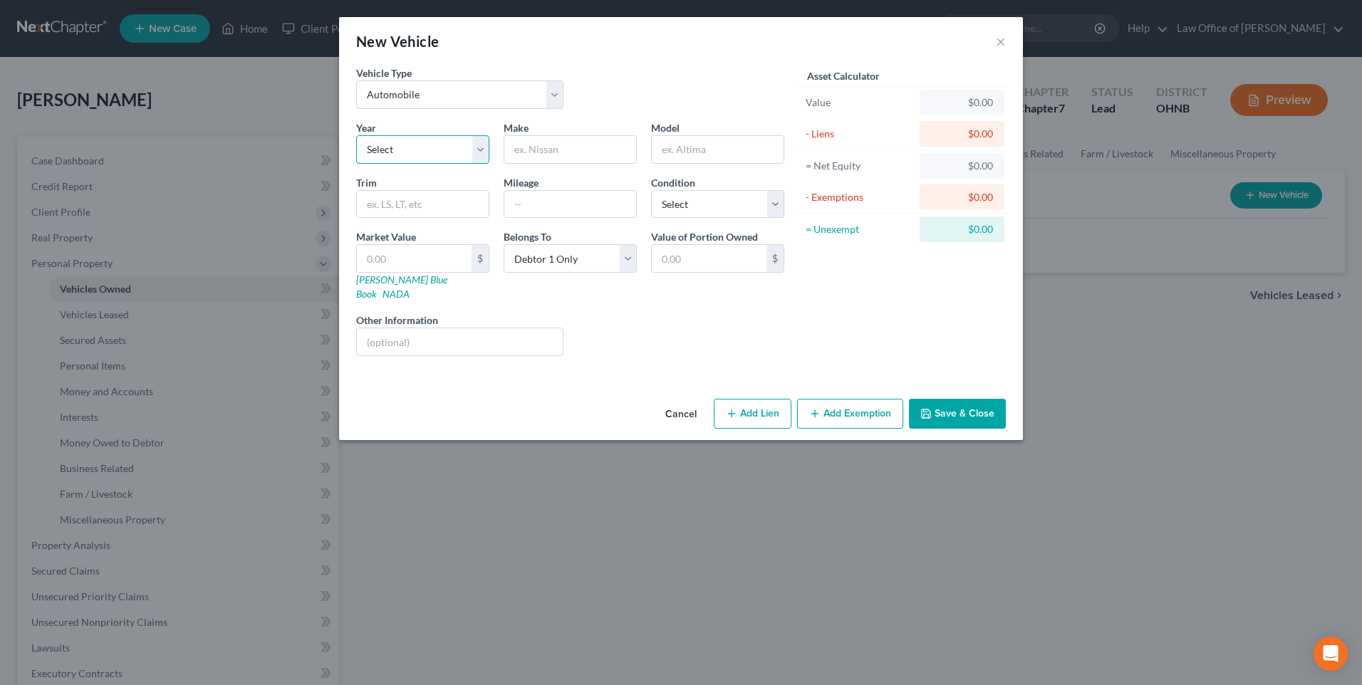
click at [409, 160] on select "Select 2026 2025 2024 2023 2022 2021 2020 2019 2018 2017 2016 2015 2014 2013 20…" at bounding box center [422, 149] width 133 height 28
select select "10"
click at [356, 143] on select "Select 2026 2025 2024 2023 2022 2021 2020 2019 2018 2017 2016 2015 2014 2013 20…" at bounding box center [422, 149] width 133 height 28
click at [541, 161] on input "text" at bounding box center [570, 149] width 132 height 27
type input "Hyundai"
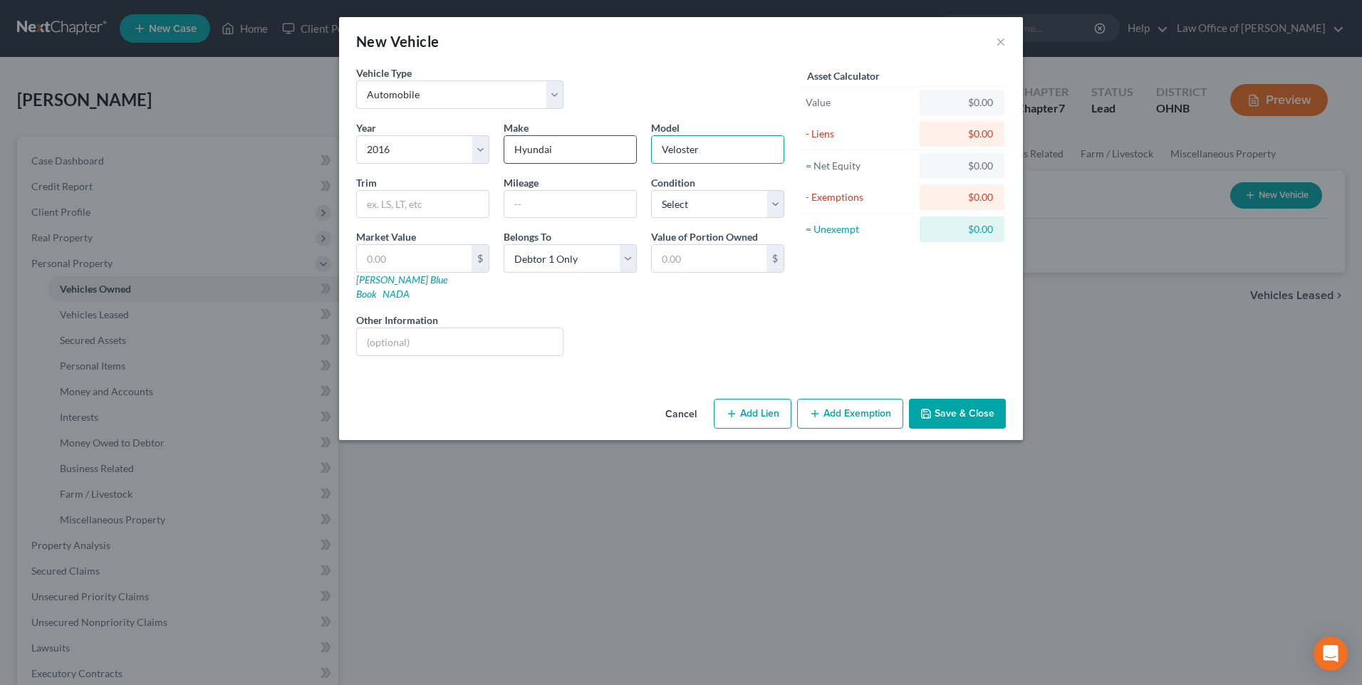
type input "Veloster"
type input "122,000"
select select "3"
type input "4"
type input "4.00"
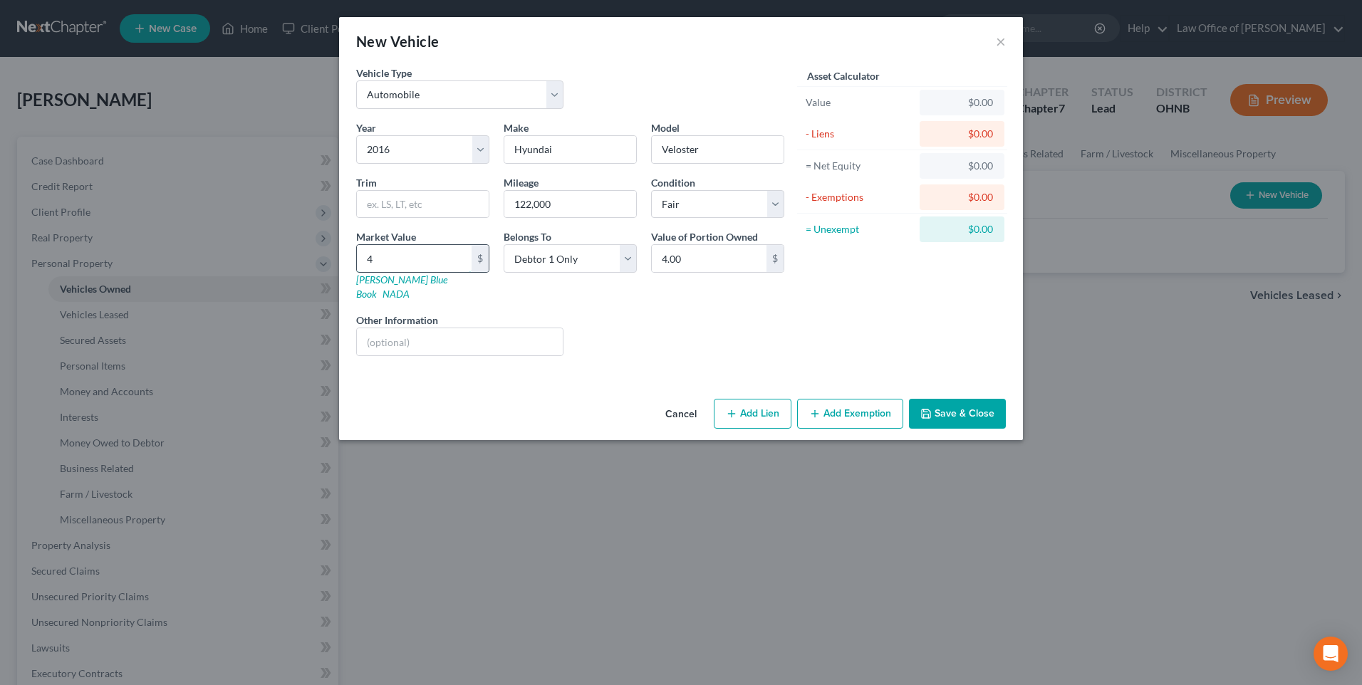
type input "44"
type input "44.00"
type input "446"
type input "446.00"
type input "4461"
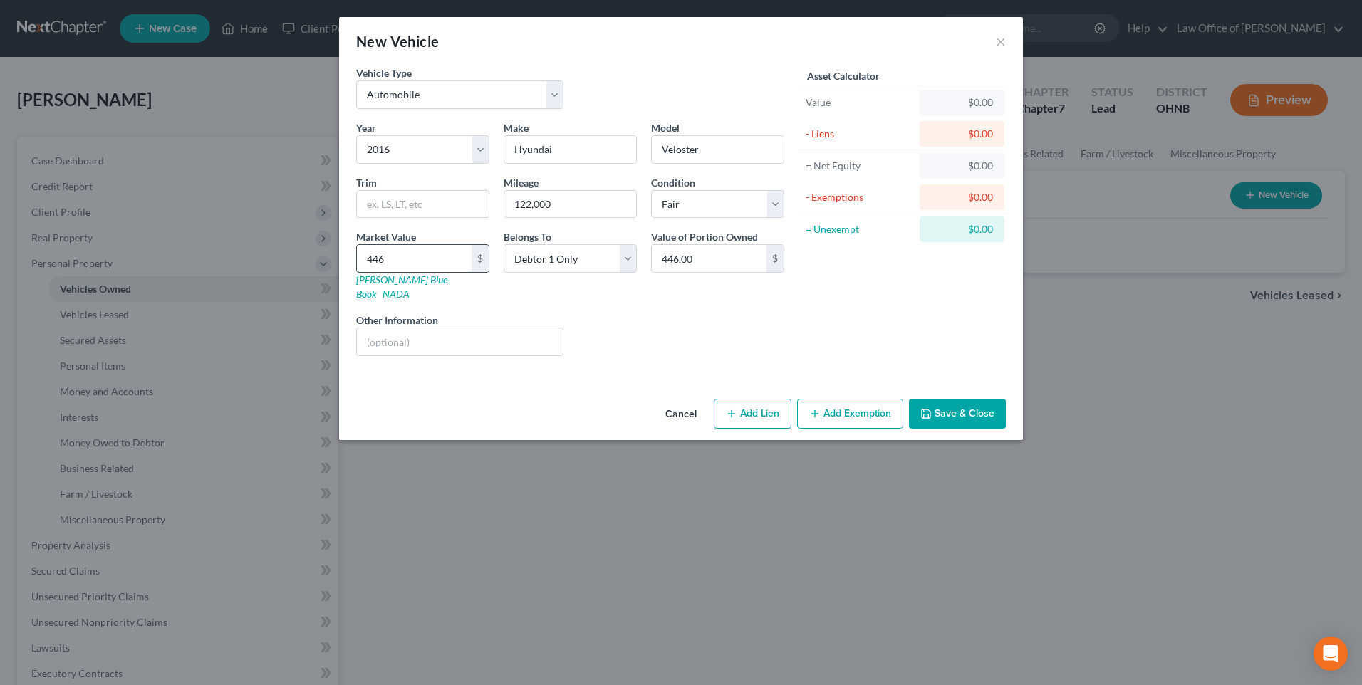
type input "4,461.00"
type input "4,461"
click at [845, 423] on button "Add Exemption" at bounding box center [850, 414] width 106 height 30
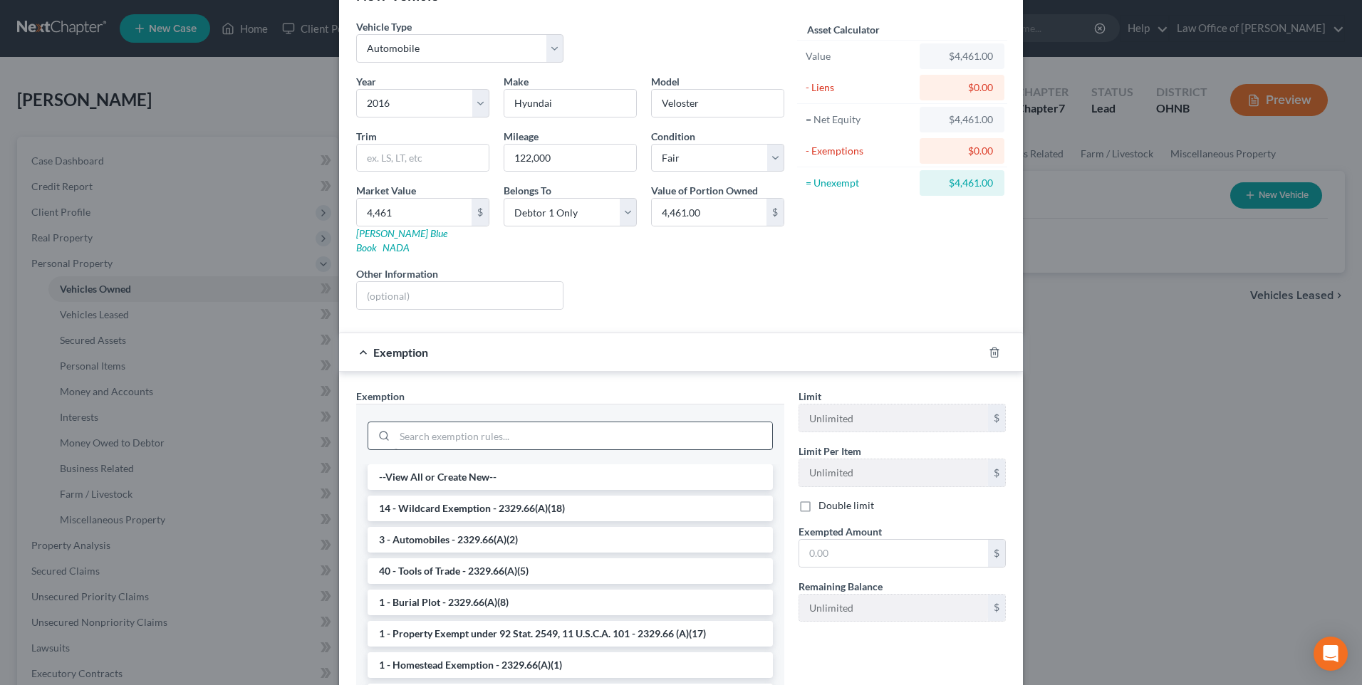
scroll to position [71, 0]
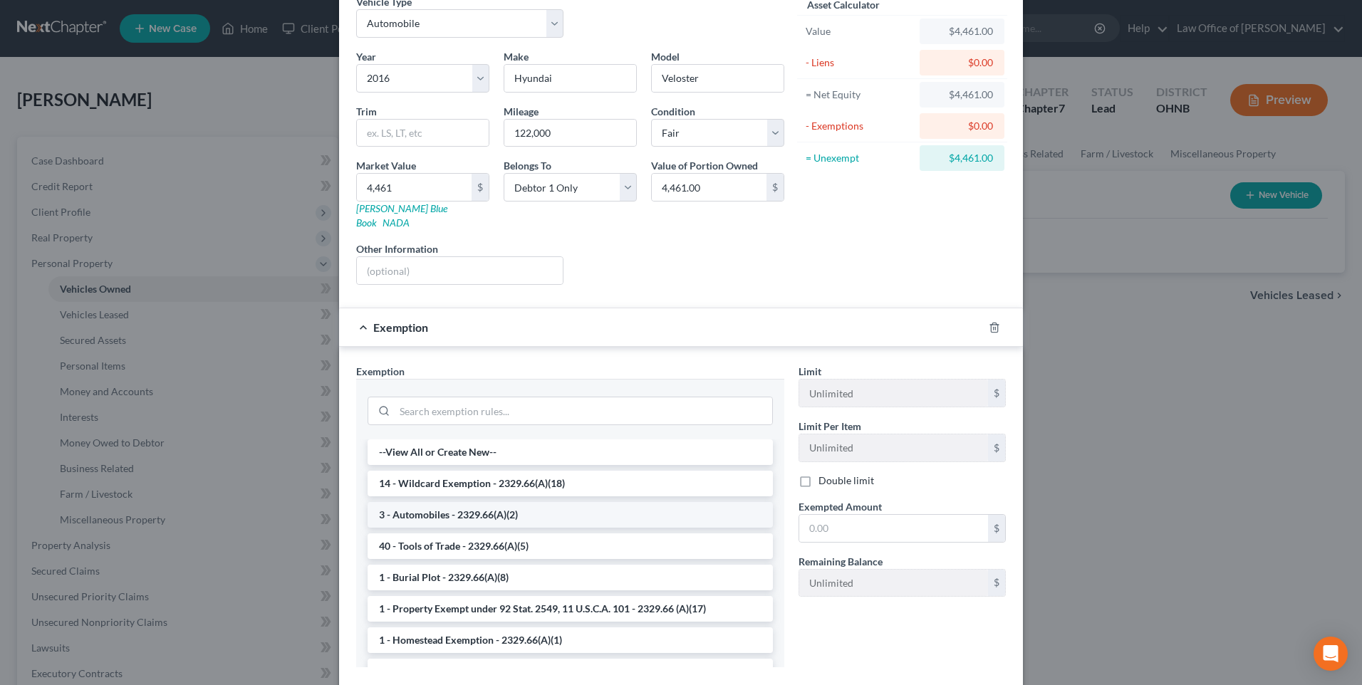
click at [514, 528] on li "3 - Automobiles - 2329.66(A)(2)" at bounding box center [570, 515] width 405 height 26
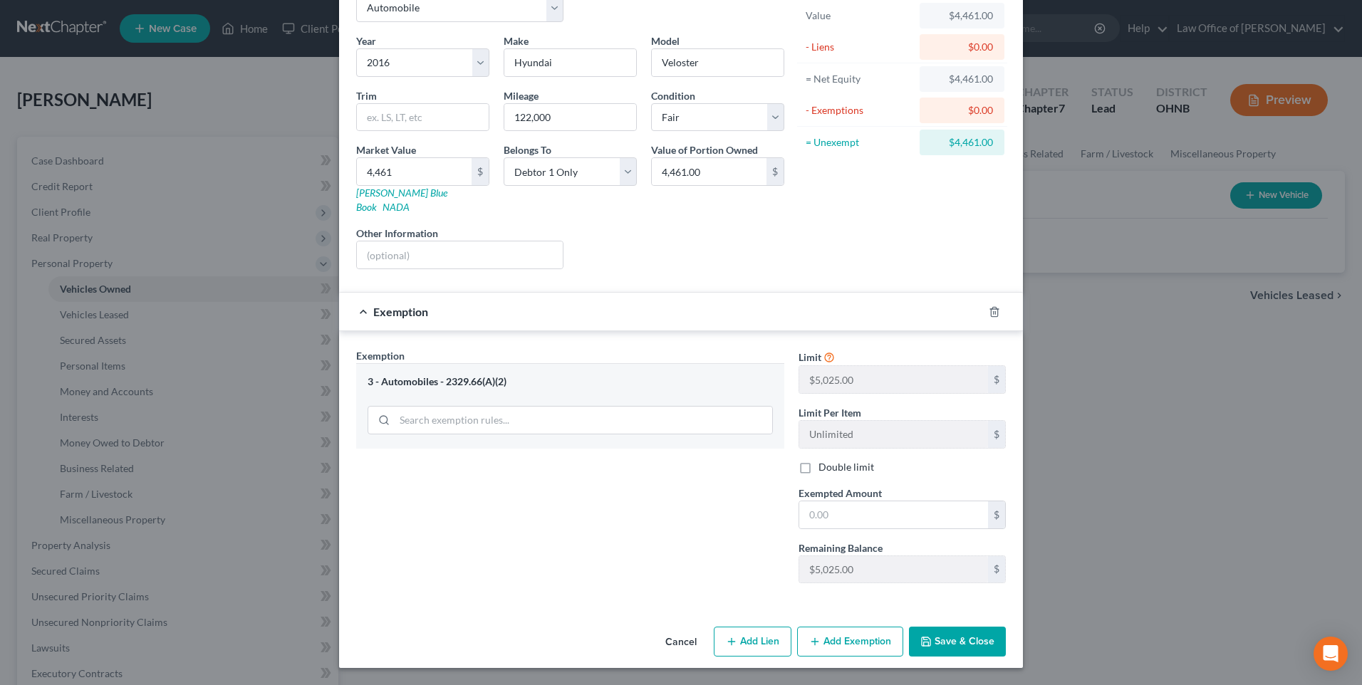
scroll to position [118, 0]
click at [823, 501] on input "text" at bounding box center [893, 514] width 189 height 27
type input "4,461"
click at [962, 641] on button "Save & Close" at bounding box center [957, 642] width 97 height 30
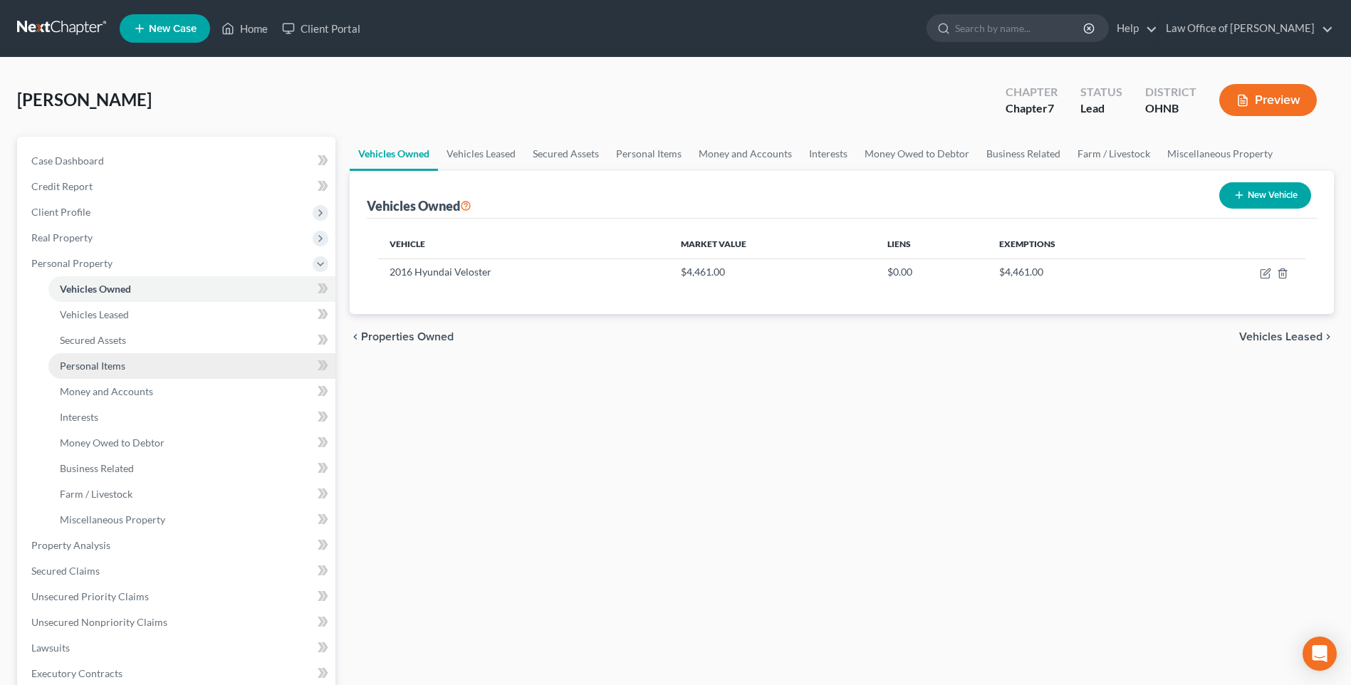
click at [115, 372] on span "Personal Items" at bounding box center [93, 366] width 66 height 12
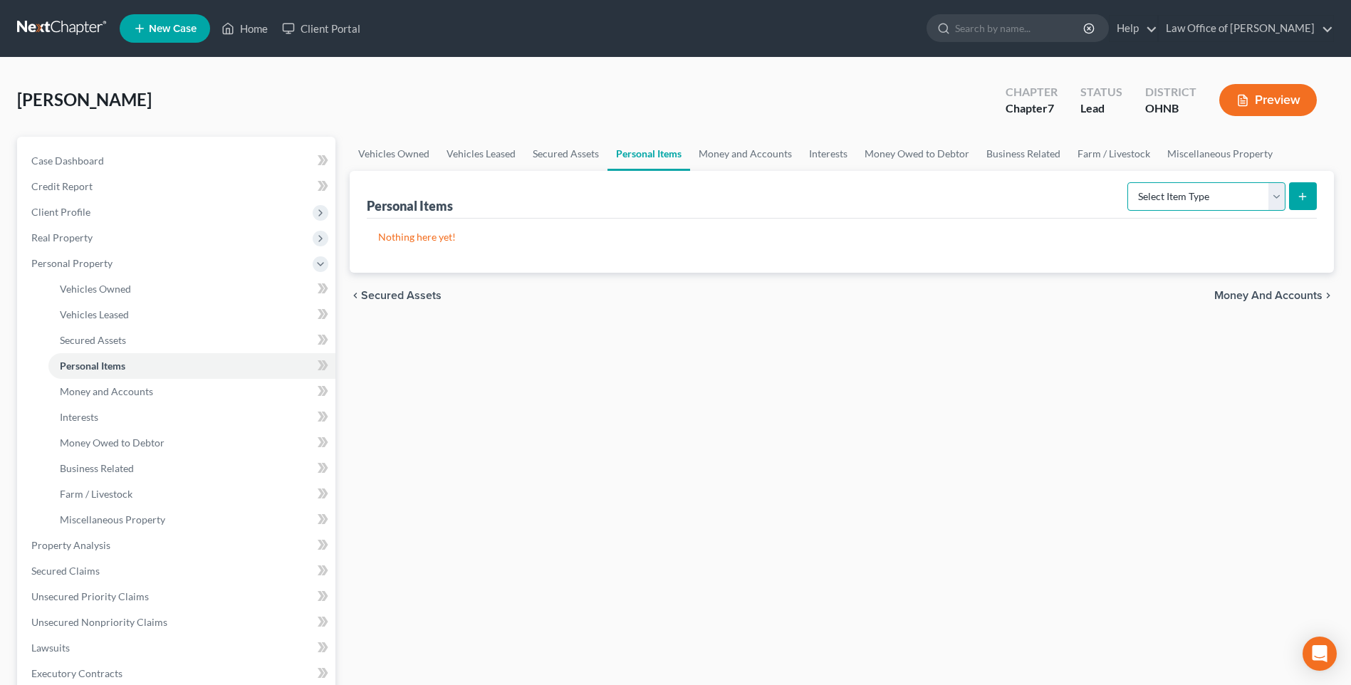
click at [1274, 211] on select "Select Item Type Clothing Collectibles Of Value Electronics Firearms Household …" at bounding box center [1207, 196] width 158 height 28
select select "clothing"
click at [1128, 211] on select "Select Item Type Clothing Collectibles Of Value Electronics Firearms Household …" at bounding box center [1207, 196] width 158 height 28
click at [1303, 202] on icon "submit" at bounding box center [1302, 196] width 11 height 11
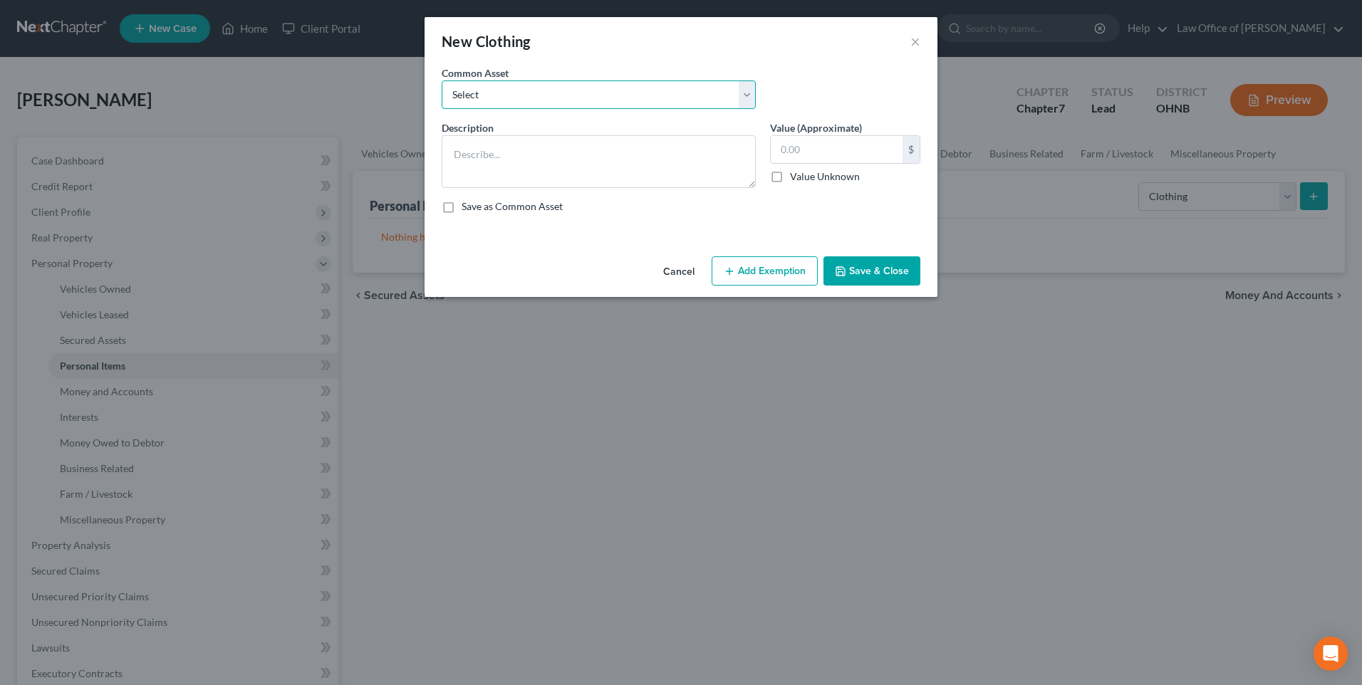
click at [754, 102] on select "Select Misc. Clothing" at bounding box center [599, 94] width 314 height 28
select select "0"
click at [442, 85] on select "Select Misc. Clothing" at bounding box center [599, 94] width 314 height 28
type textarea "Misc. Clothing"
type input "500.00"
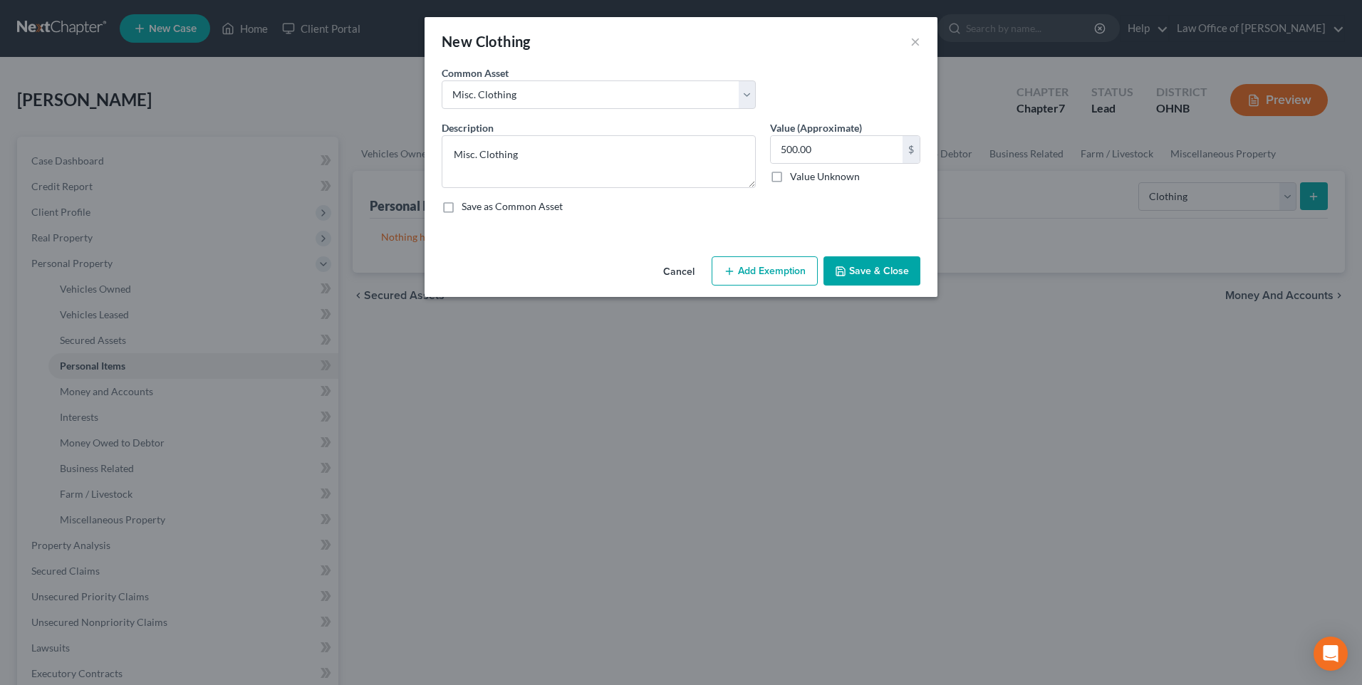
click at [754, 283] on button "Add Exemption" at bounding box center [765, 271] width 106 height 30
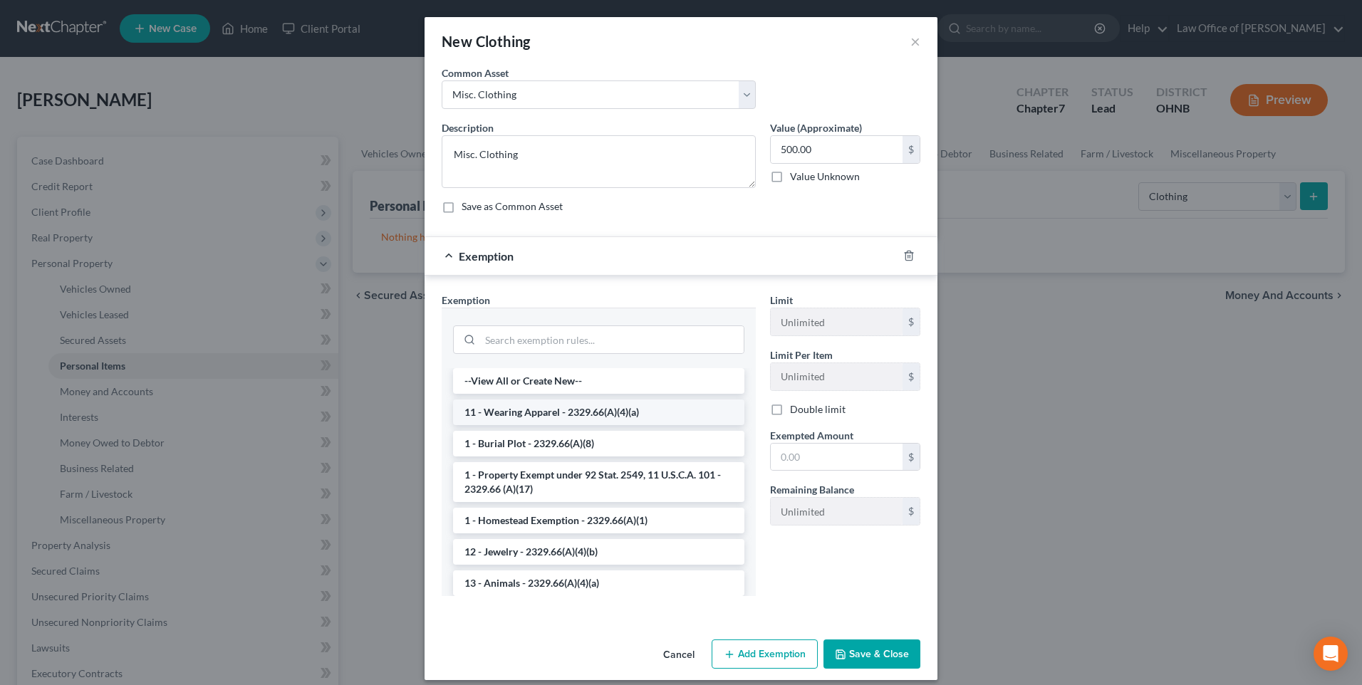
click at [566, 425] on li "11 - Wearing Apparel - 2329.66(A)(4)(a)" at bounding box center [598, 413] width 291 height 26
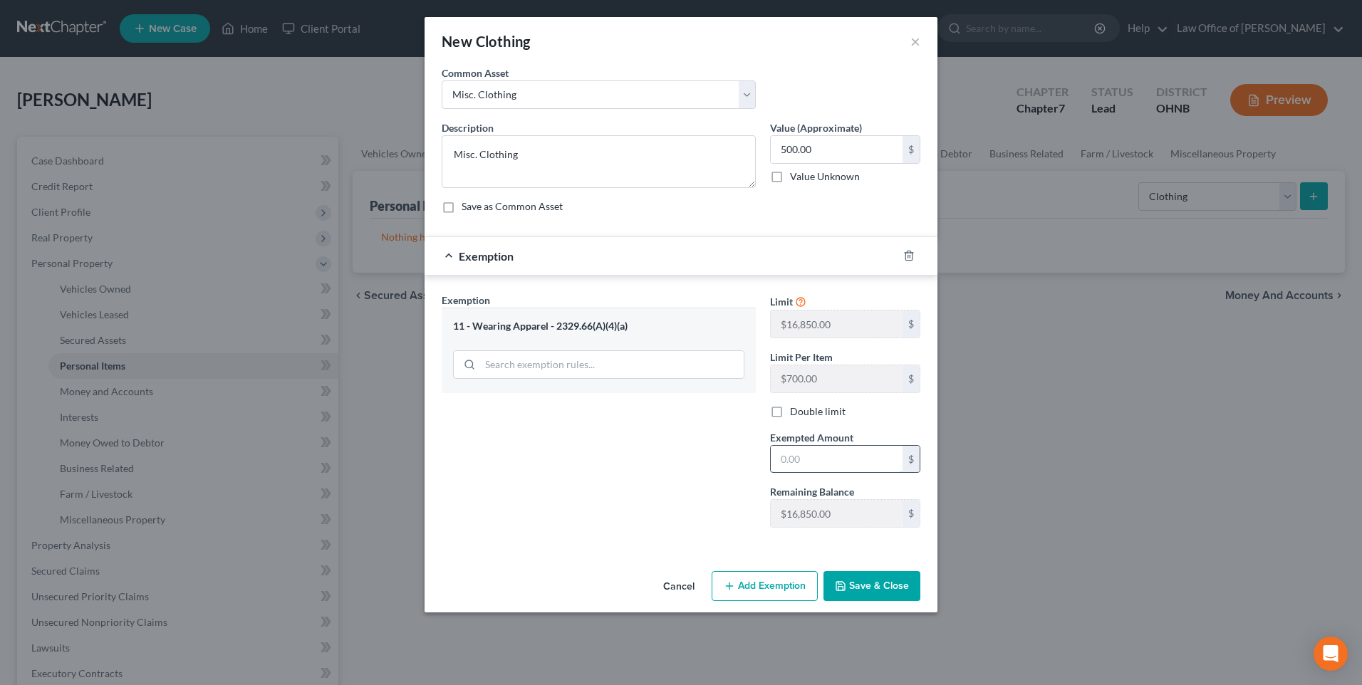
click at [783, 473] on input "text" at bounding box center [837, 459] width 132 height 27
type input "500"
click at [902, 601] on button "Save & Close" at bounding box center [871, 586] width 97 height 30
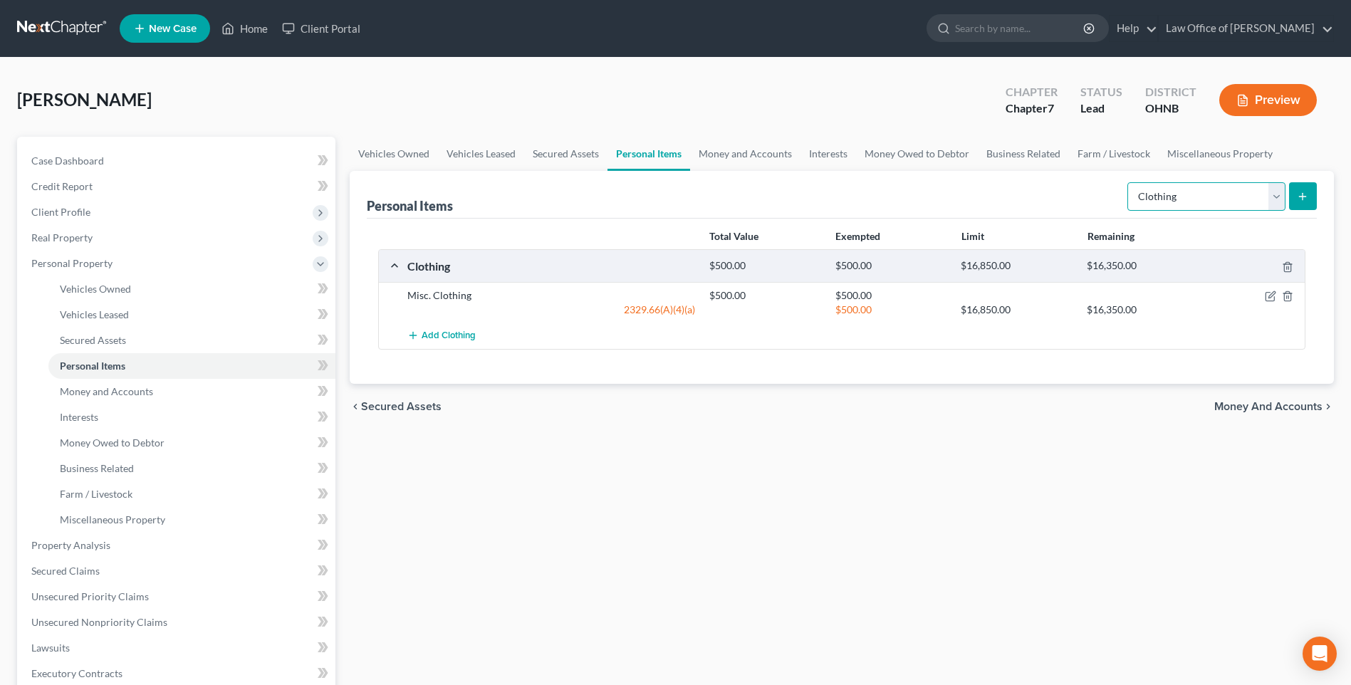
click at [1272, 211] on select "Select Item Type Clothing Collectibles Of Value Electronics Firearms Household …" at bounding box center [1207, 196] width 158 height 28
select select "electronics"
click at [1128, 211] on select "Select Item Type Clothing Collectibles Of Value Electronics Firearms Household …" at bounding box center [1207, 196] width 158 height 28
click at [1297, 202] on icon "submit" at bounding box center [1302, 196] width 11 height 11
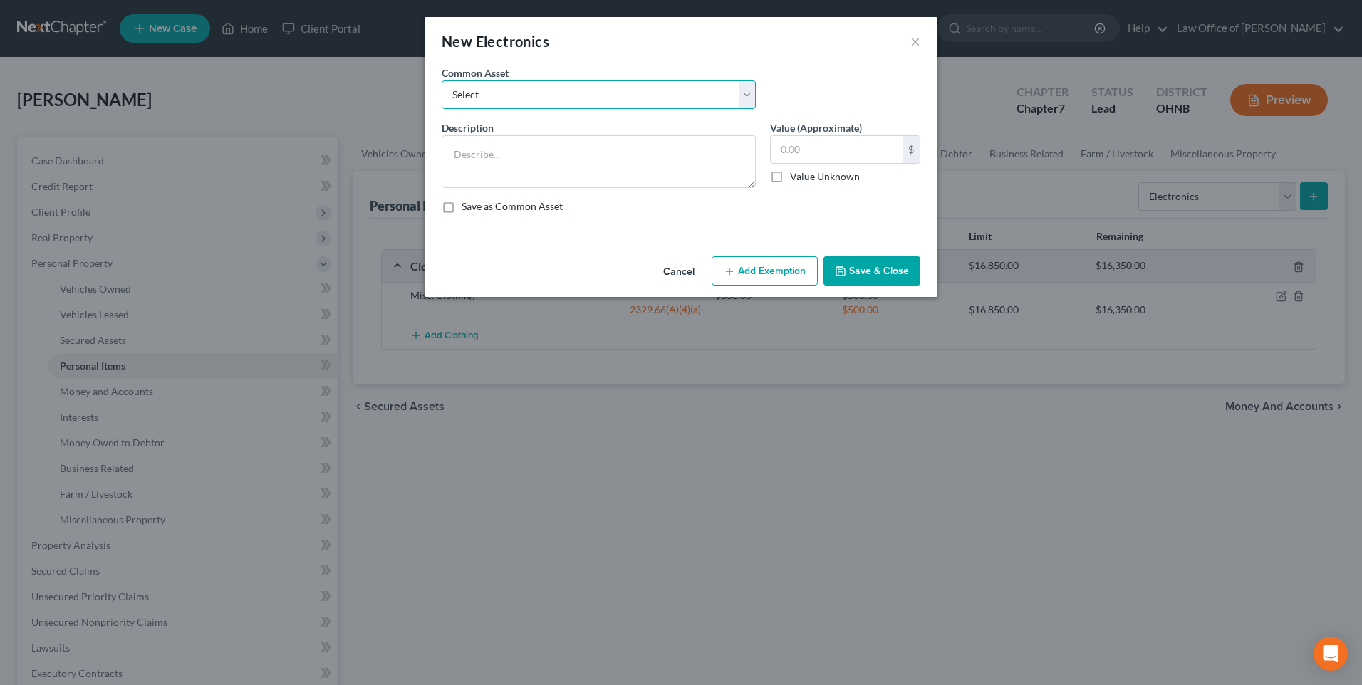
click at [749, 95] on select "Select Cell phone / TV" at bounding box center [599, 94] width 314 height 28
select select "0"
click at [442, 85] on select "Select Cell phone / TV" at bounding box center [599, 94] width 314 height 28
type textarea "Cell phone / TV"
type input "1,000.00"
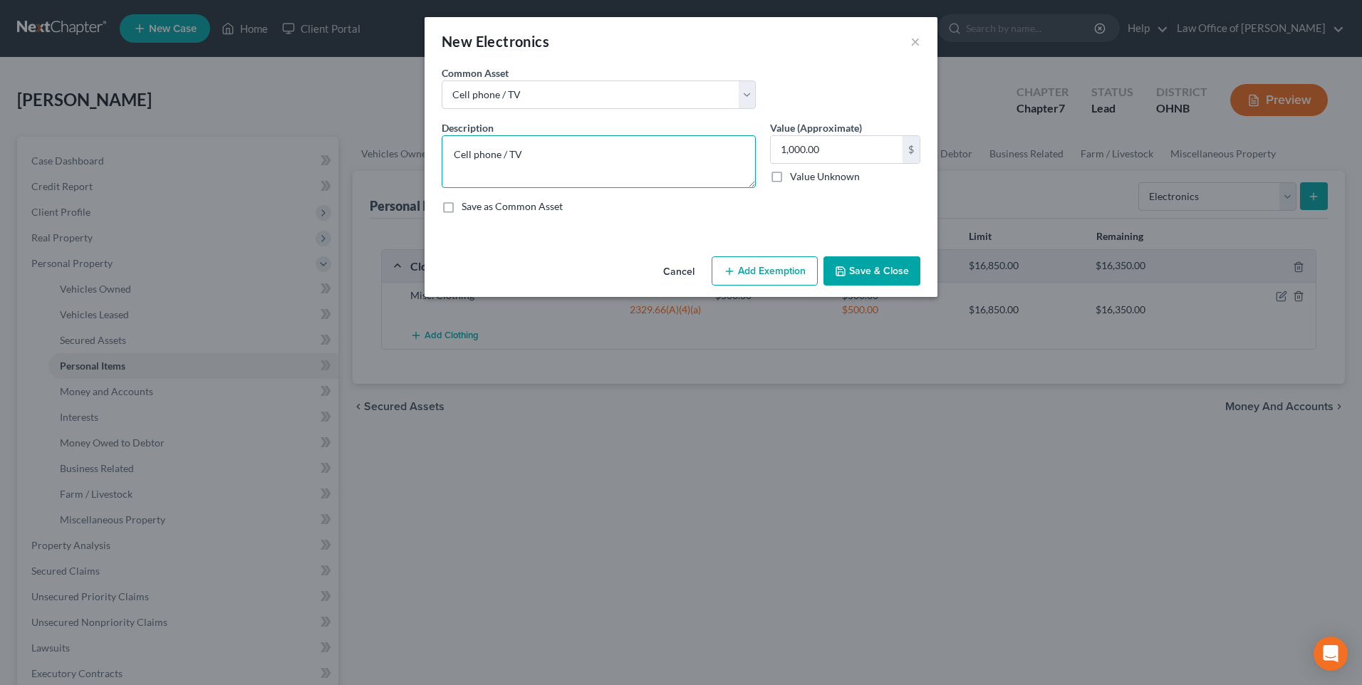
click at [520, 160] on textarea "Cell phone / TV" at bounding box center [599, 161] width 314 height 53
type textarea "Cell phone / TV/Computer"
type input "780"
click at [766, 286] on button "Add Exemption" at bounding box center [765, 271] width 106 height 30
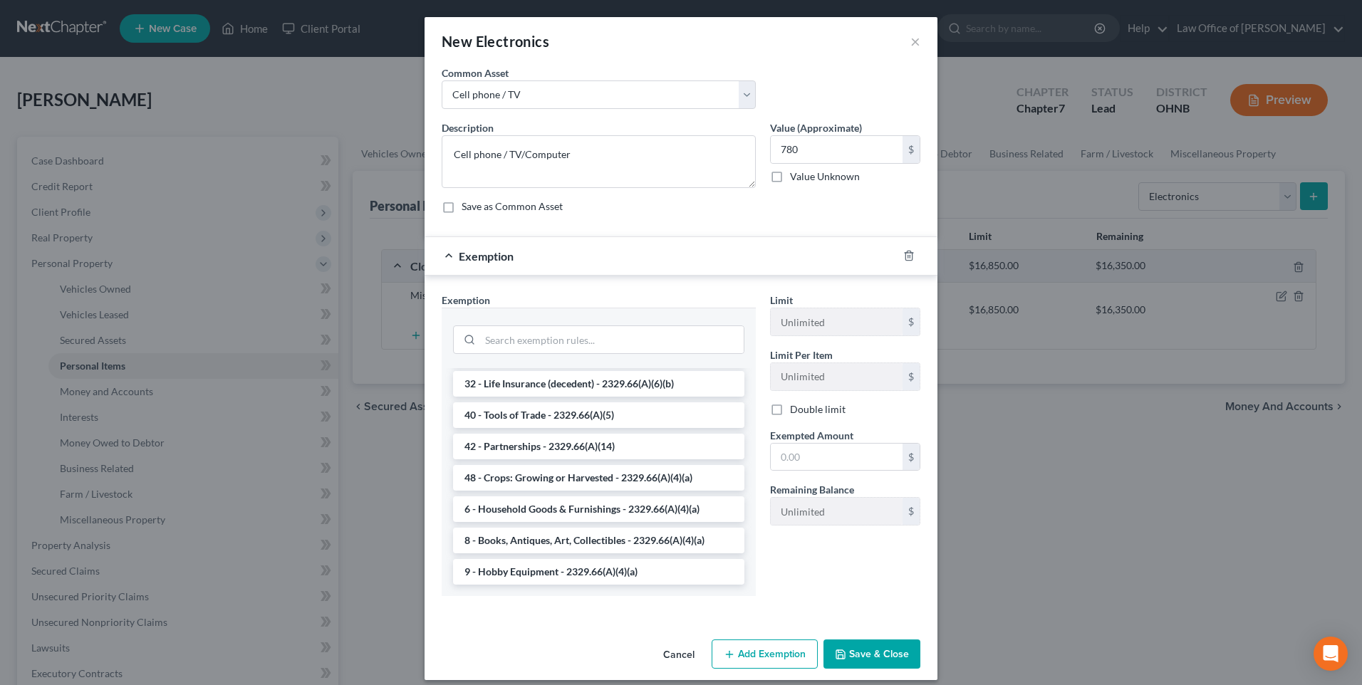
scroll to position [1880, 0]
click at [596, 522] on li "6 - Household Goods & Furnishings - 2329.66(A)(4)(a)" at bounding box center [598, 509] width 291 height 26
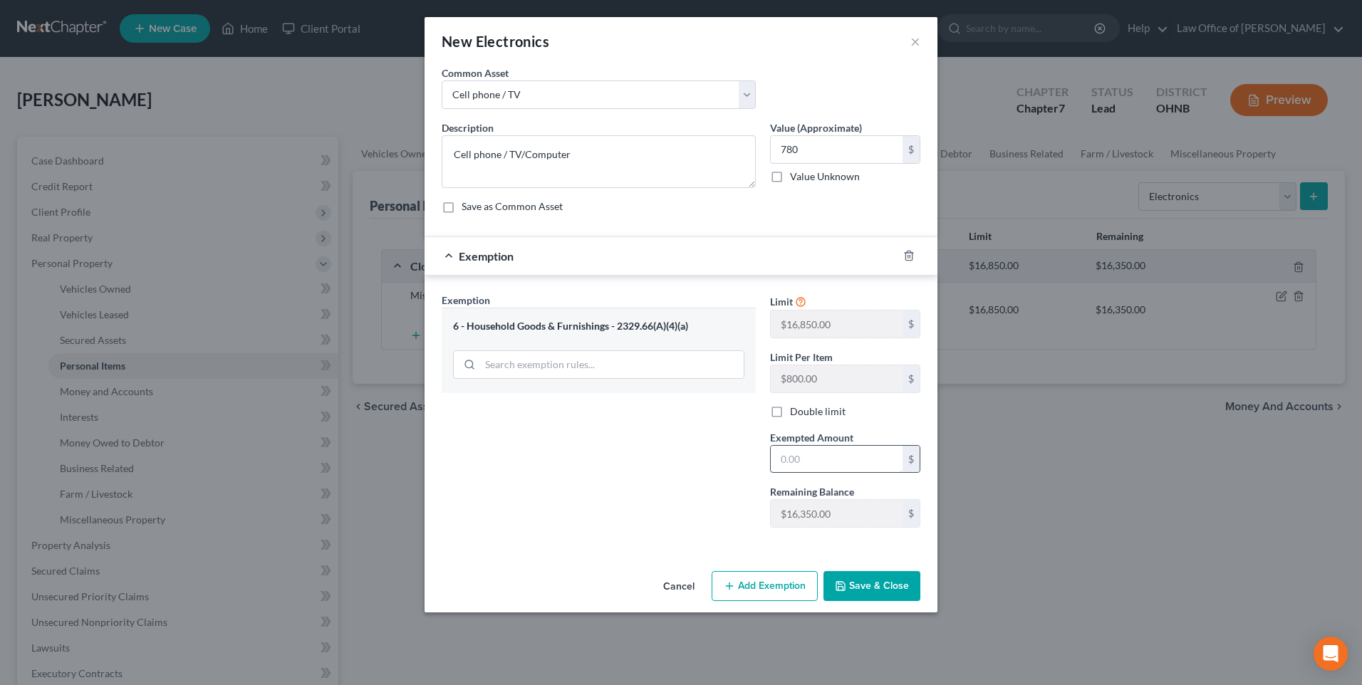
click at [788, 473] on input "text" at bounding box center [837, 459] width 132 height 27
type input "780"
click at [883, 601] on button "Save & Close" at bounding box center [871, 586] width 97 height 30
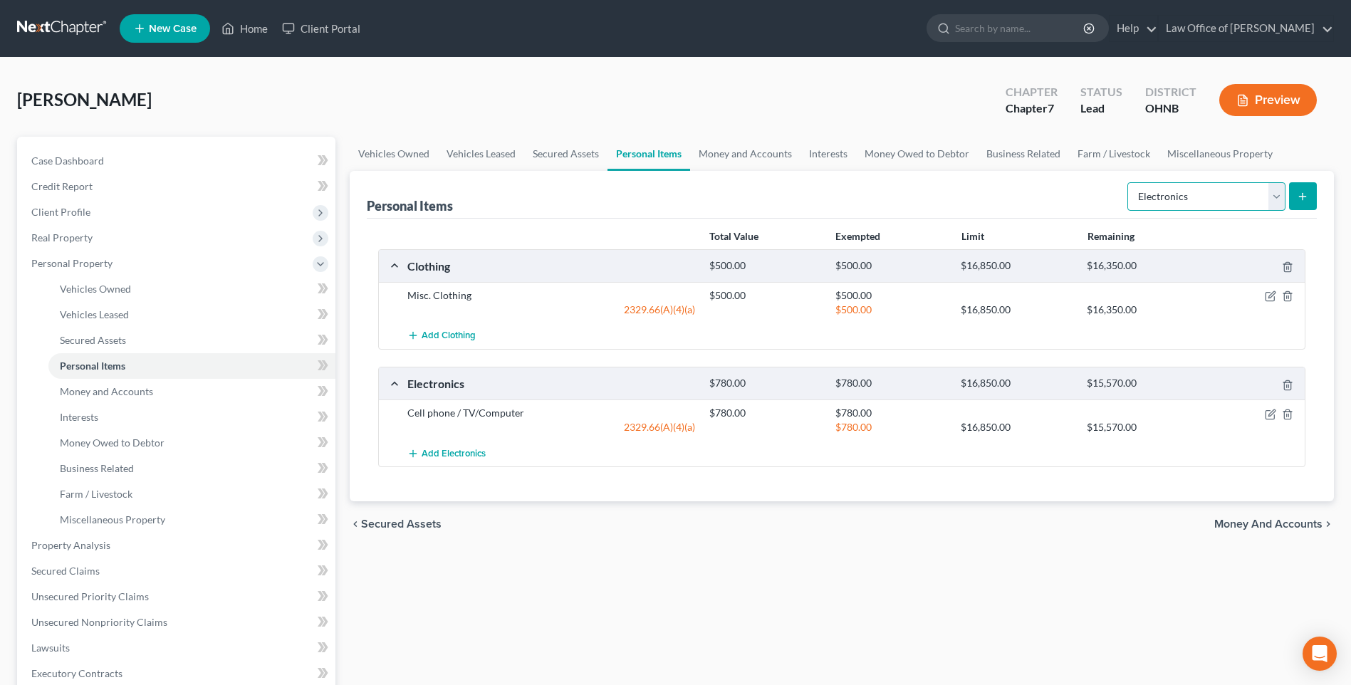
click at [1271, 211] on select "Select Item Type Clothing Collectibles Of Value Electronics Firearms Household …" at bounding box center [1207, 196] width 158 height 28
select select "firearms"
click at [1128, 211] on select "Select Item Type Clothing Collectibles Of Value Electronics Firearms Household …" at bounding box center [1207, 196] width 158 height 28
click at [1304, 202] on icon "submit" at bounding box center [1302, 196] width 11 height 11
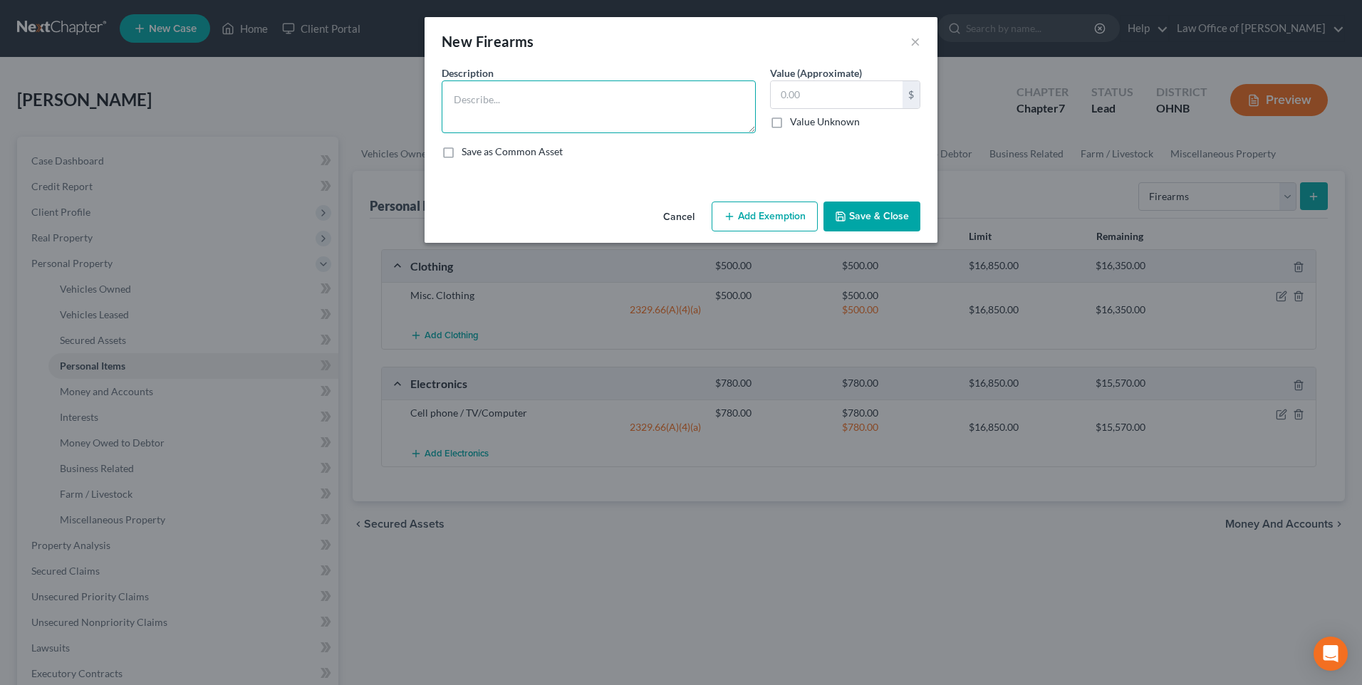
click at [538, 119] on textarea at bounding box center [599, 106] width 314 height 53
type textarea "Walther P22, .380 LCP Luger, 380 ammunition"
click at [804, 99] on input "text" at bounding box center [837, 94] width 132 height 27
type input "350"
click at [770, 229] on button "Add Exemption" at bounding box center [765, 217] width 106 height 30
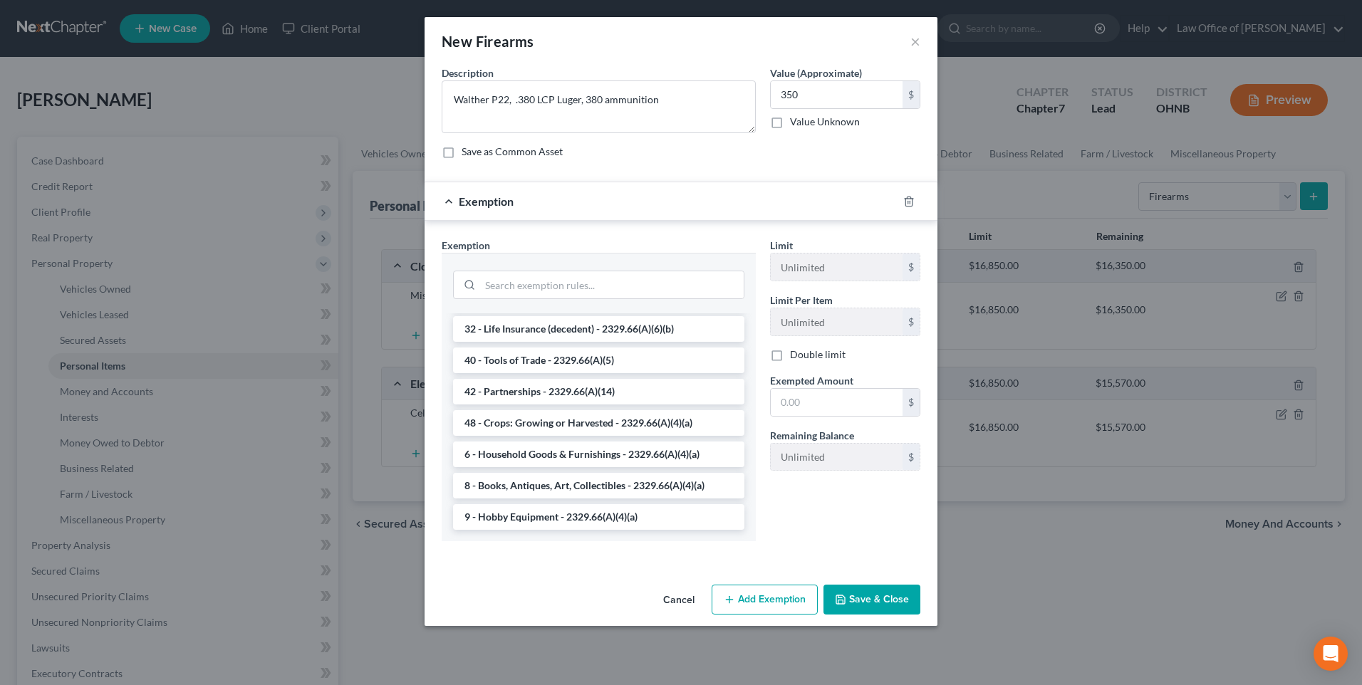
scroll to position [1852, 0]
click at [577, 467] on li "6 - Household Goods & Furnishings - 2329.66(A)(4)(a)" at bounding box center [598, 455] width 291 height 26
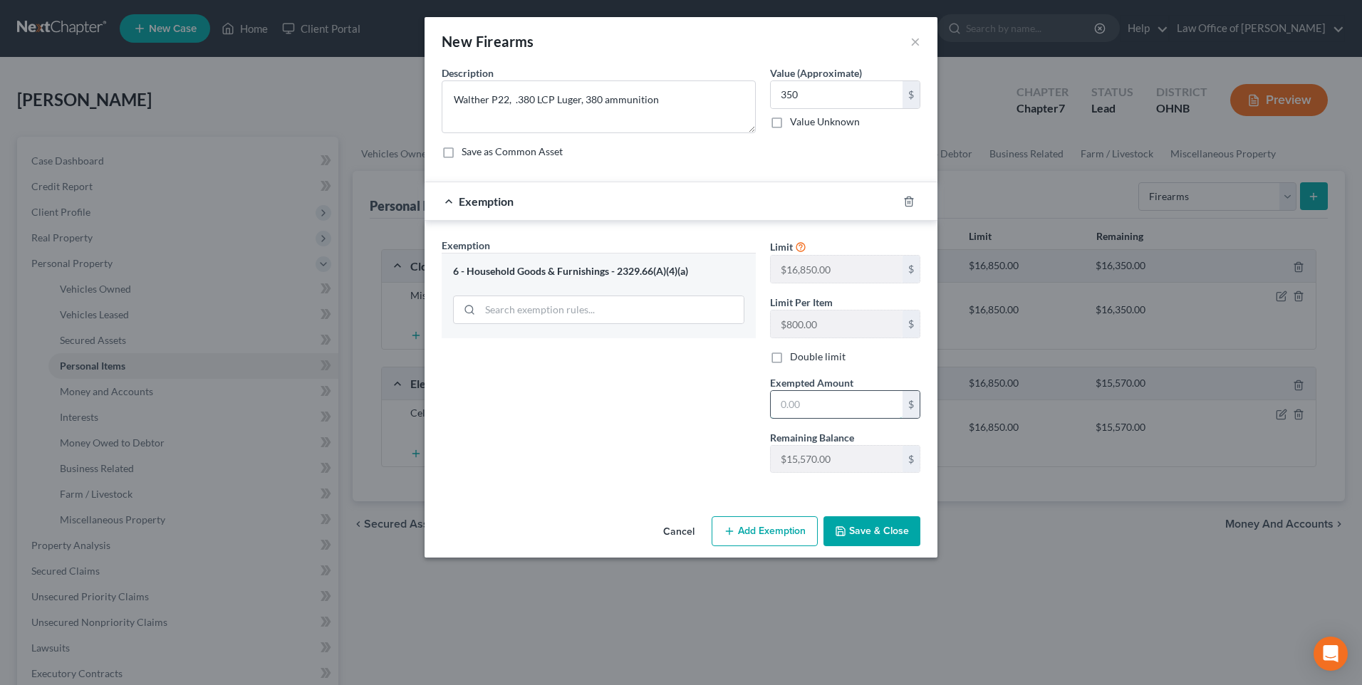
click at [781, 418] on input "text" at bounding box center [837, 404] width 132 height 27
type input "350"
click at [876, 546] on button "Save & Close" at bounding box center [871, 531] width 97 height 30
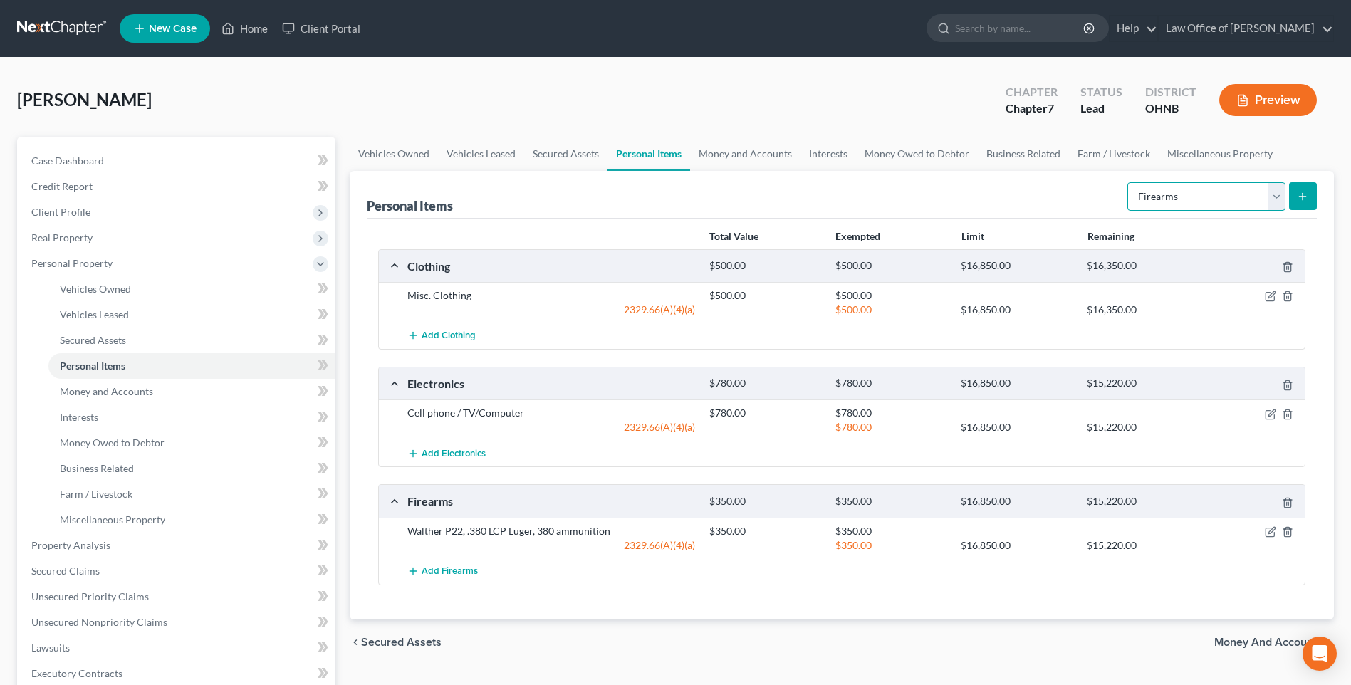
click at [1276, 211] on select "Select Item Type Clothing Collectibles Of Value Electronics Firearms Household …" at bounding box center [1207, 196] width 158 height 28
select select "household_goods"
click at [1128, 211] on select "Select Item Type Clothing Collectibles Of Value Electronics Firearms Household …" at bounding box center [1207, 196] width 158 height 28
click at [1299, 202] on icon "submit" at bounding box center [1302, 196] width 11 height 11
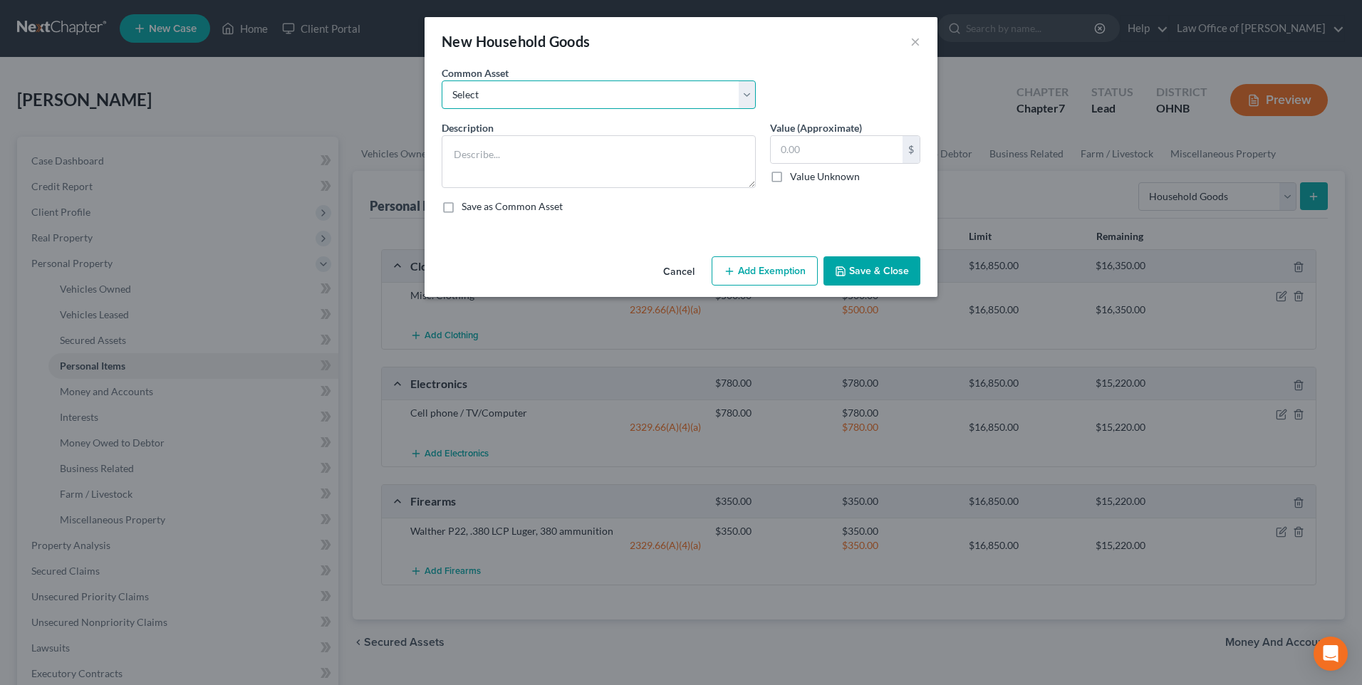
click at [749, 105] on select "Select misc. household goods Misc. household goods" at bounding box center [599, 94] width 314 height 28
select select "1"
click at [442, 85] on select "Select misc. household goods Misc. household goods" at bounding box center [599, 94] width 314 height 28
type textarea "Misc. household goods"
type input "4,000.00"
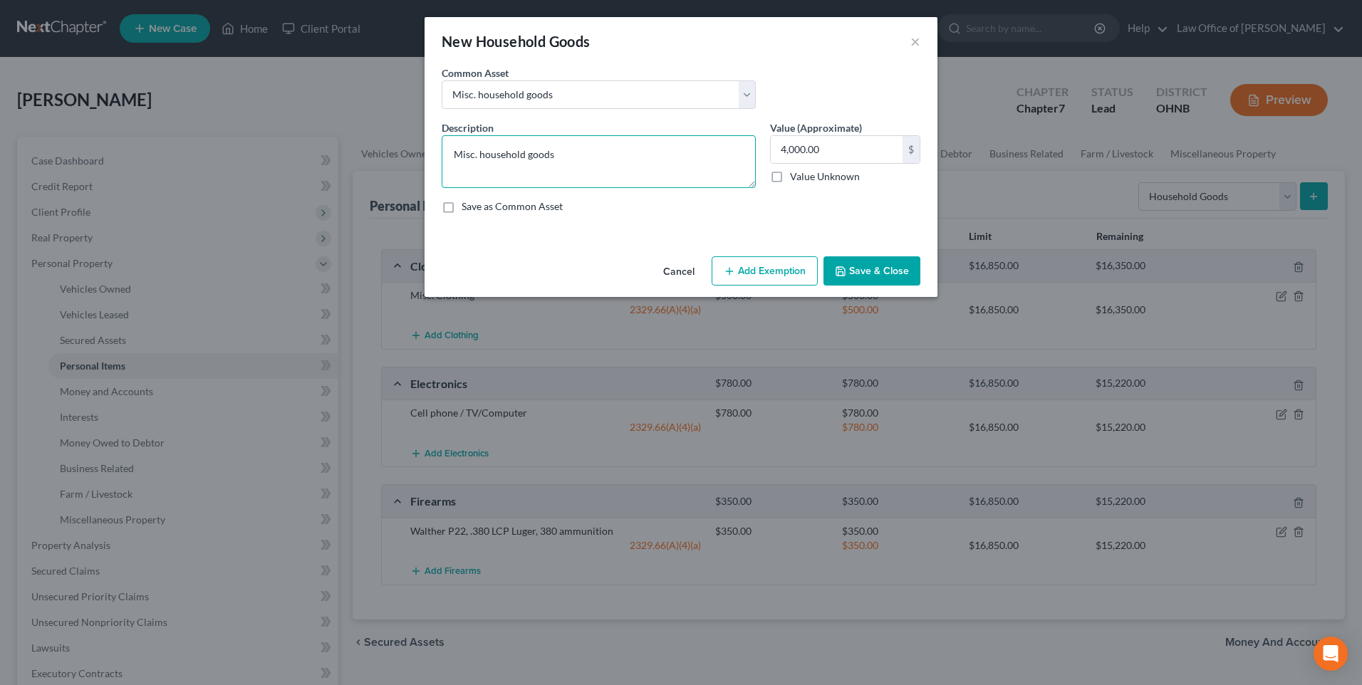
click at [552, 172] on textarea "Misc. household goods" at bounding box center [599, 161] width 314 height 53
type textarea "Misc. household goods, including sofa, kitchen utensils, beds, kitchen furnitur…"
type input "655"
click at [764, 283] on button "Add Exemption" at bounding box center [765, 271] width 106 height 30
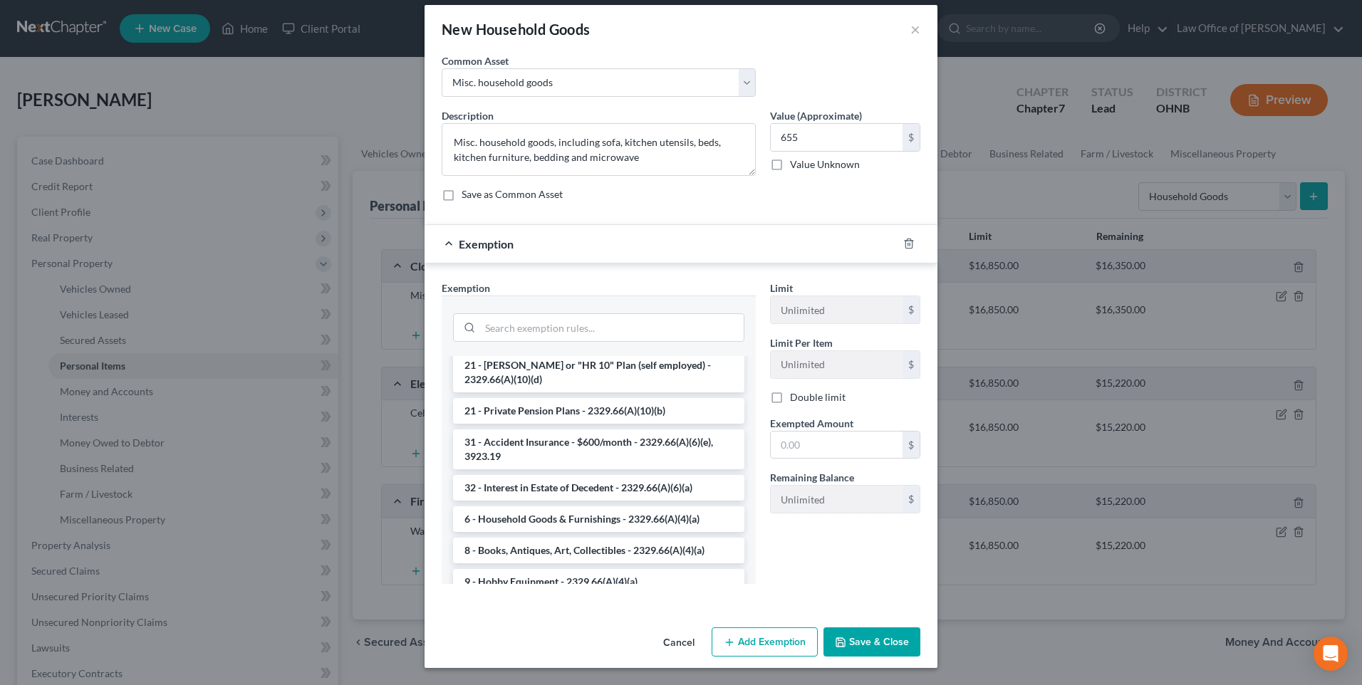
scroll to position [192, 0]
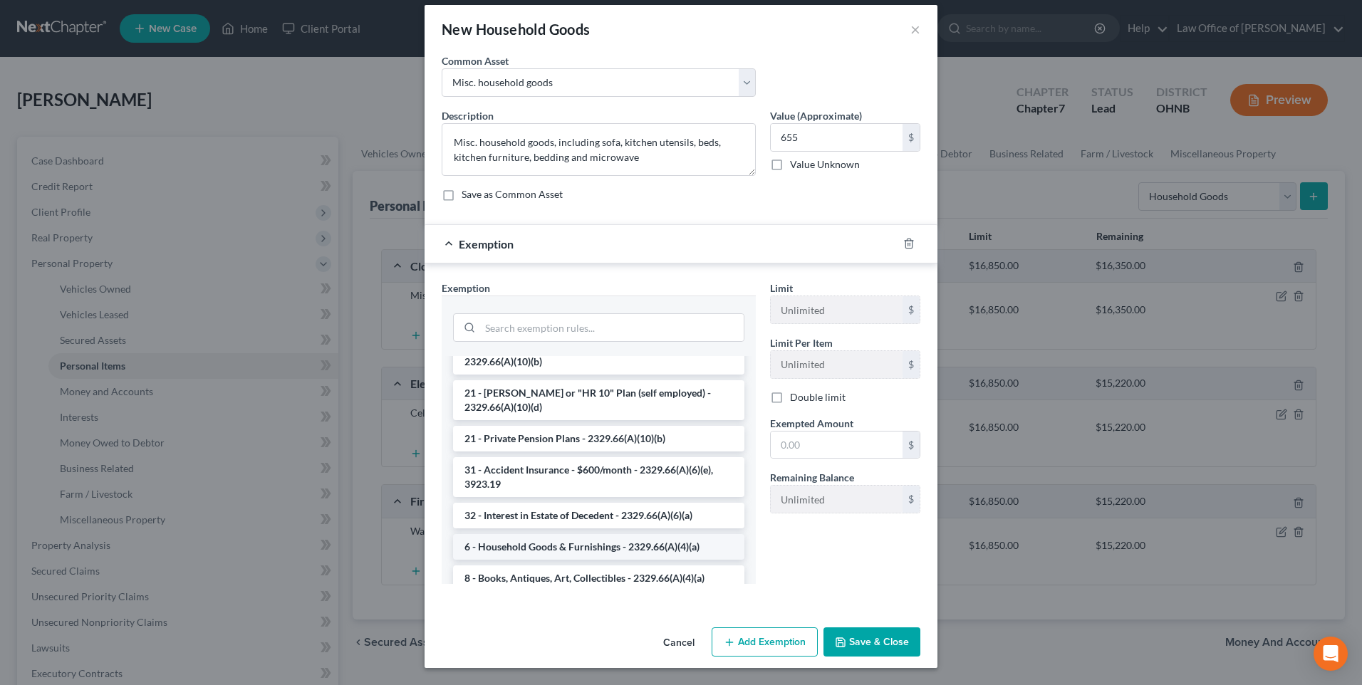
click at [618, 534] on li "6 - Household Goods & Furnishings - 2329.66(A)(4)(a)" at bounding box center [598, 547] width 291 height 26
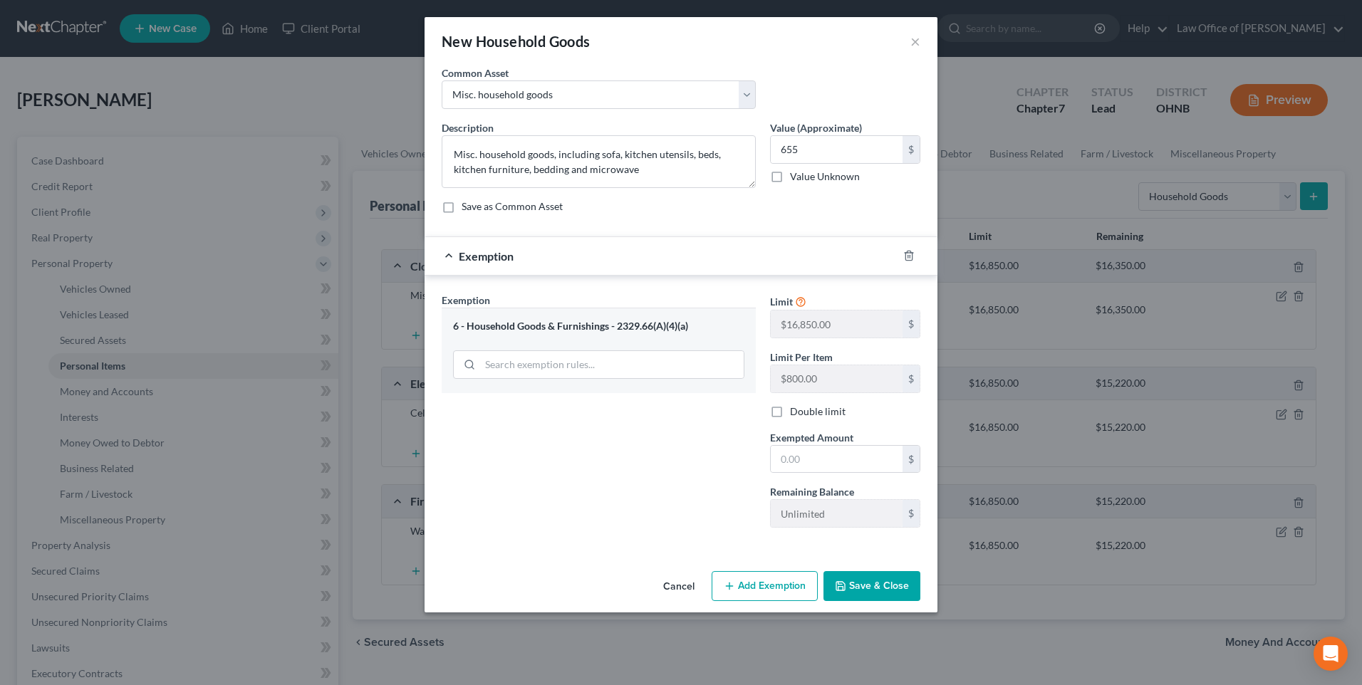
scroll to position [0, 0]
click at [791, 473] on input "text" at bounding box center [837, 459] width 132 height 27
type input "655"
click at [890, 601] on button "Save & Close" at bounding box center [871, 586] width 97 height 30
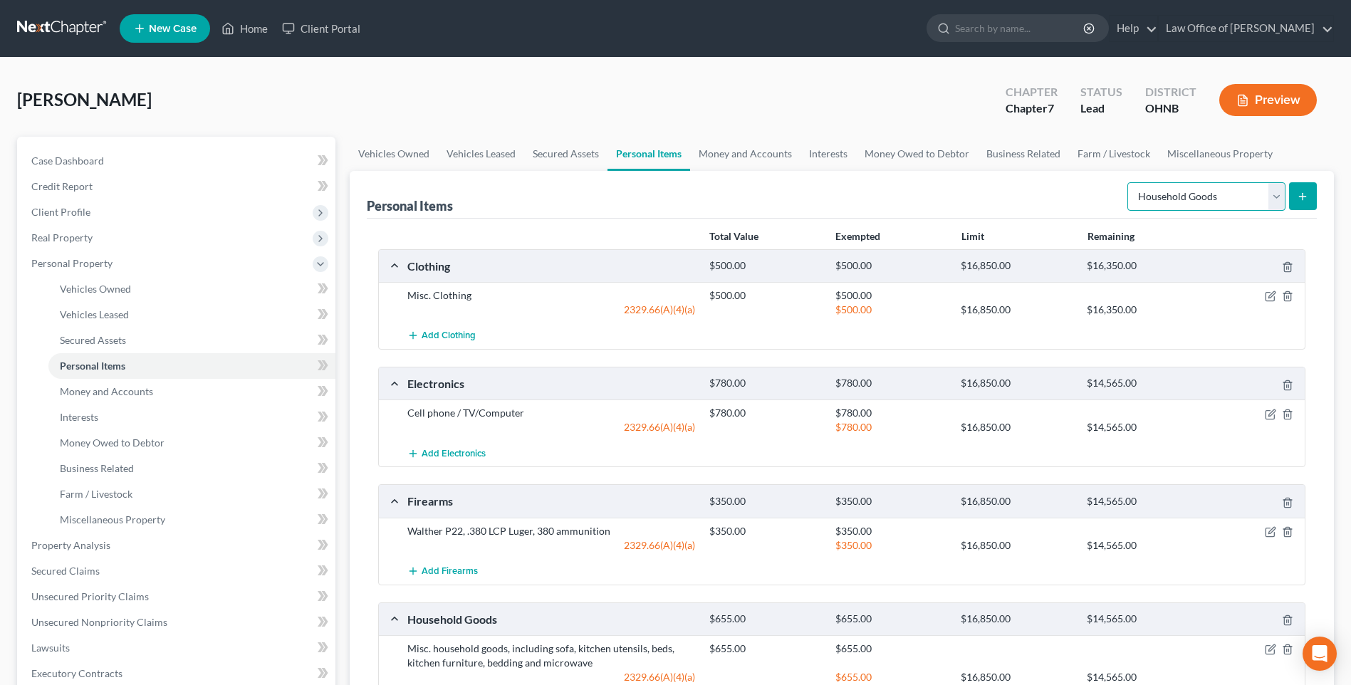
click at [1273, 211] on select "Select Item Type Clothing Collectibles Of Value Electronics Firearms Household …" at bounding box center [1207, 196] width 158 height 28
select select "collectibles_of_value"
click at [1128, 211] on select "Select Item Type Clothing Collectibles Of Value Electronics Firearms Household …" at bounding box center [1207, 196] width 158 height 28
click at [1297, 202] on icon "submit" at bounding box center [1302, 196] width 11 height 11
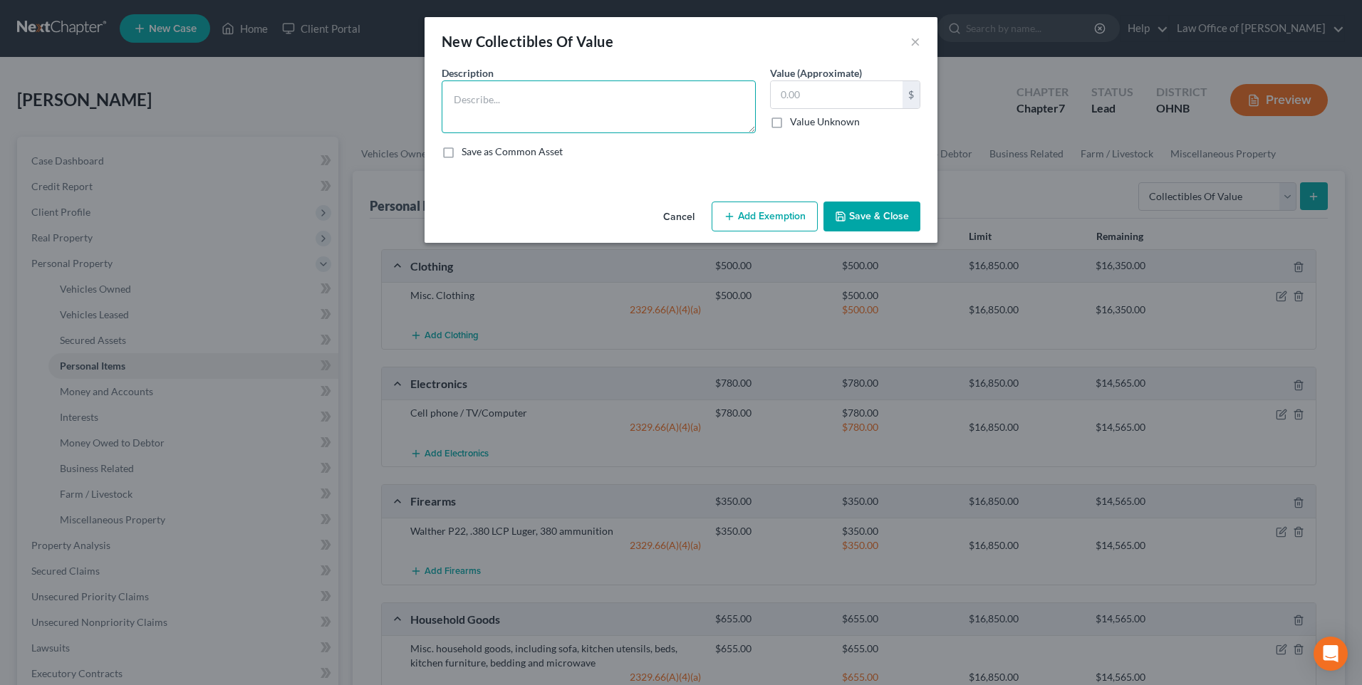
click at [540, 105] on textarea at bounding box center [599, 106] width 314 height 53
type textarea "Book"
click at [822, 108] on input "text" at bounding box center [837, 94] width 132 height 27
type input "75"
click at [749, 224] on button "Add Exemption" at bounding box center [765, 217] width 106 height 30
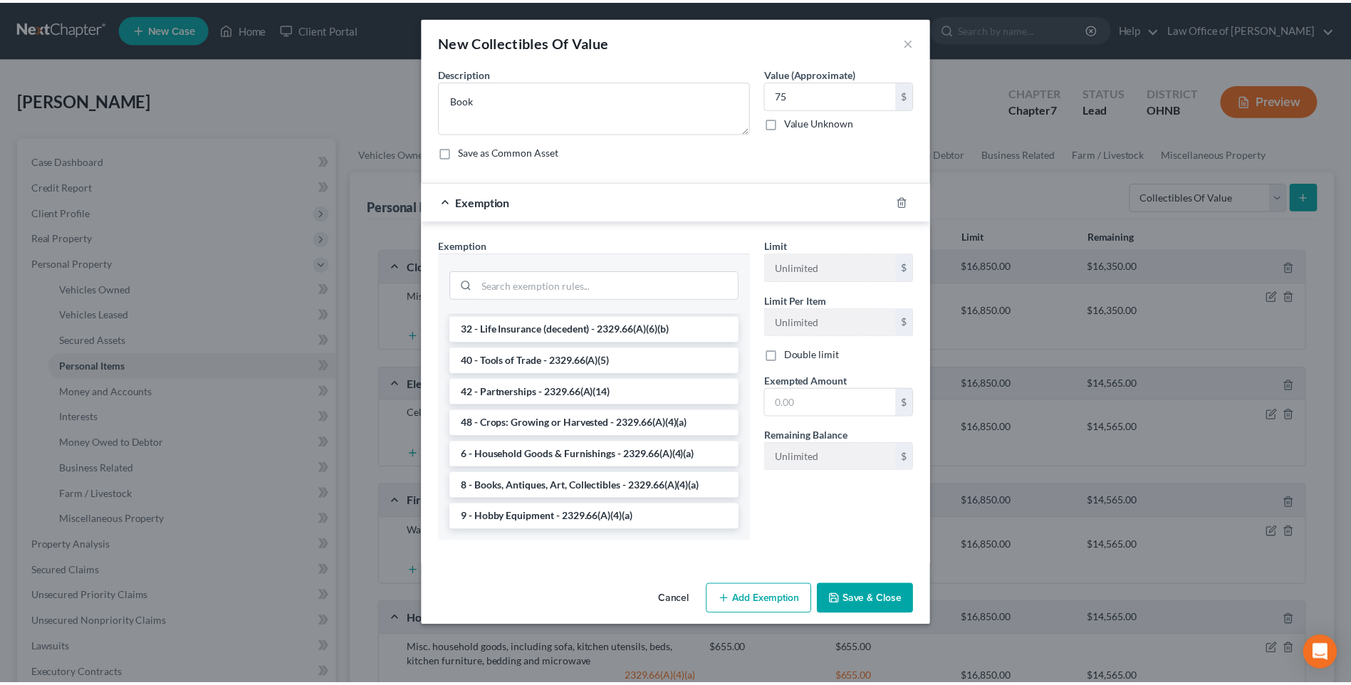
scroll to position [1880, 0]
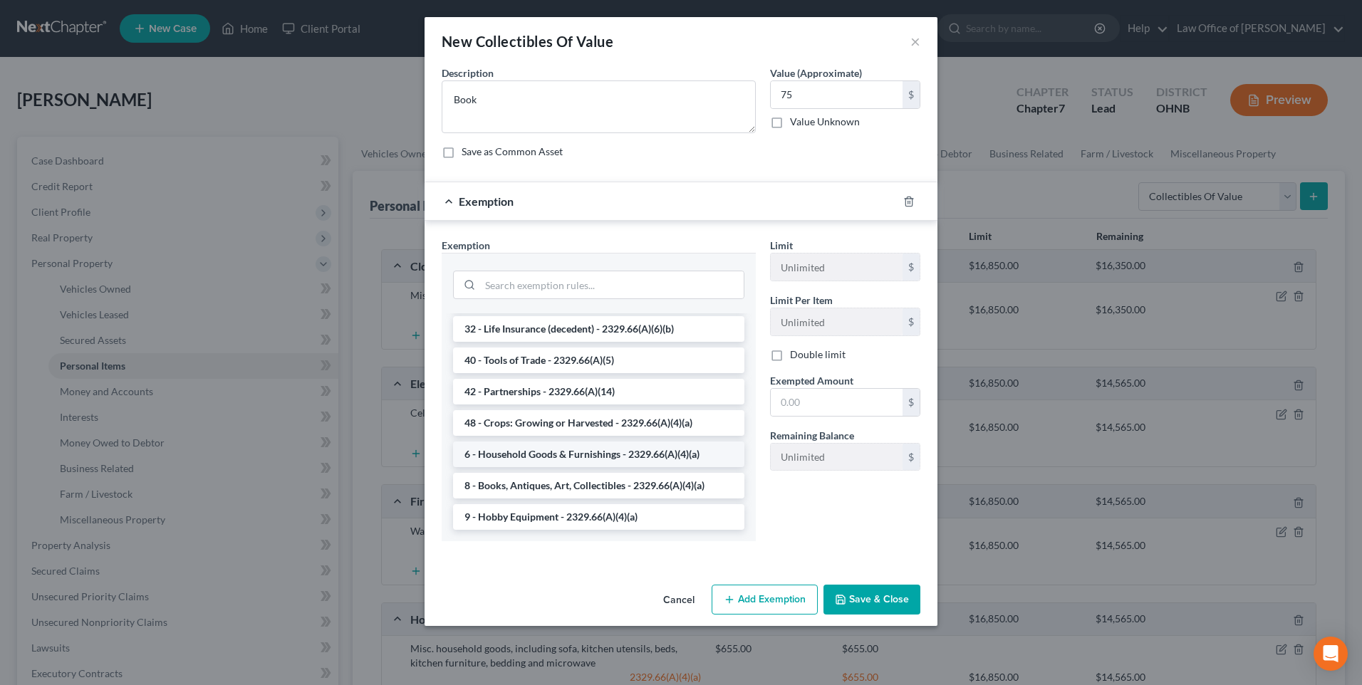
click at [645, 467] on li "6 - Household Goods & Furnishings - 2329.66(A)(4)(a)" at bounding box center [598, 455] width 291 height 26
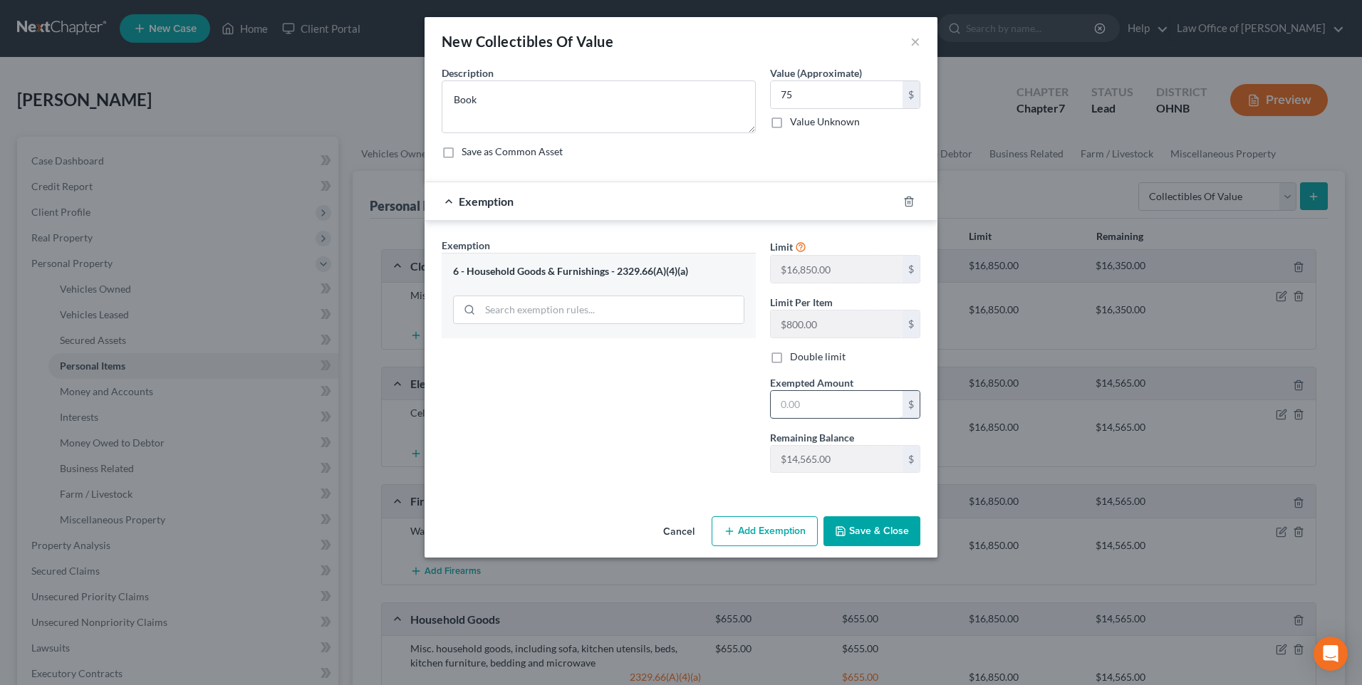
click at [787, 418] on input "text" at bounding box center [837, 404] width 132 height 27
type input "75"
click at [895, 546] on button "Save & Close" at bounding box center [871, 531] width 97 height 30
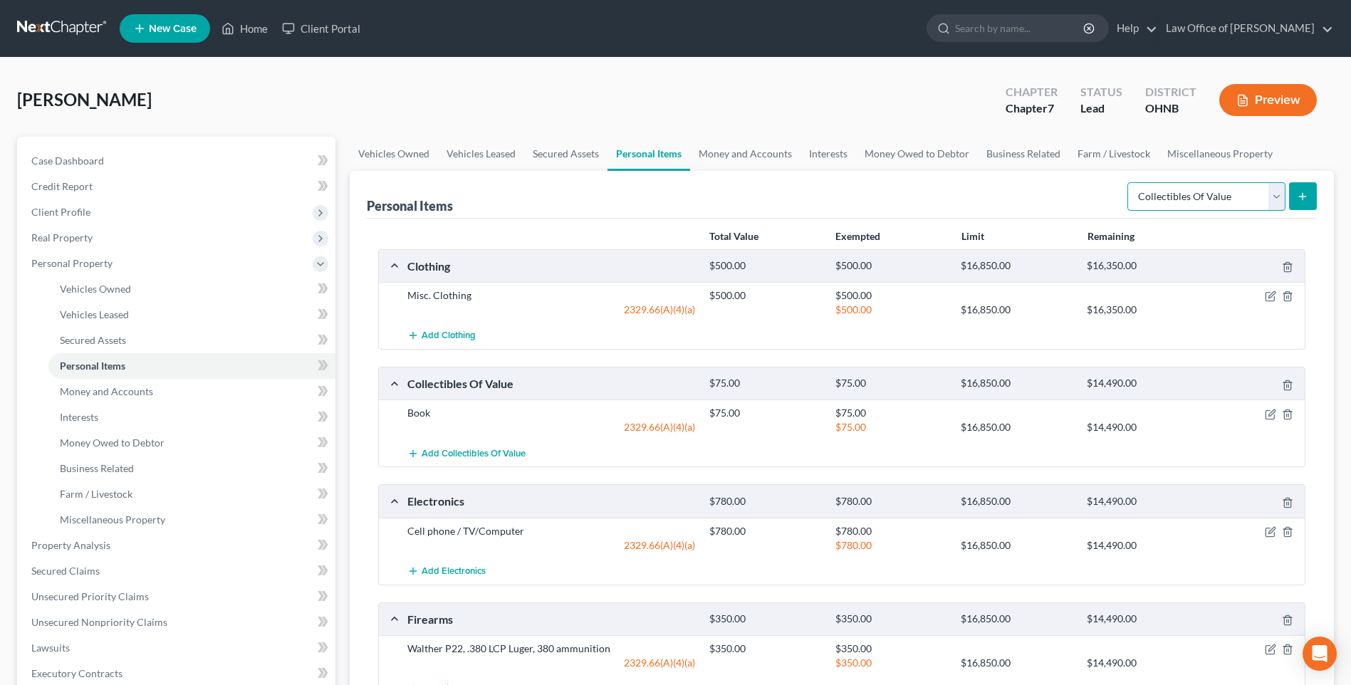
click at [1270, 211] on select "Select Item Type Clothing Collectibles Of Value Electronics Firearms Household …" at bounding box center [1207, 196] width 158 height 28
select select "jewelry"
click at [1128, 211] on select "Select Item Type Clothing Collectibles Of Value Electronics Firearms Household …" at bounding box center [1207, 196] width 158 height 28
click at [1297, 202] on icon "submit" at bounding box center [1302, 196] width 11 height 11
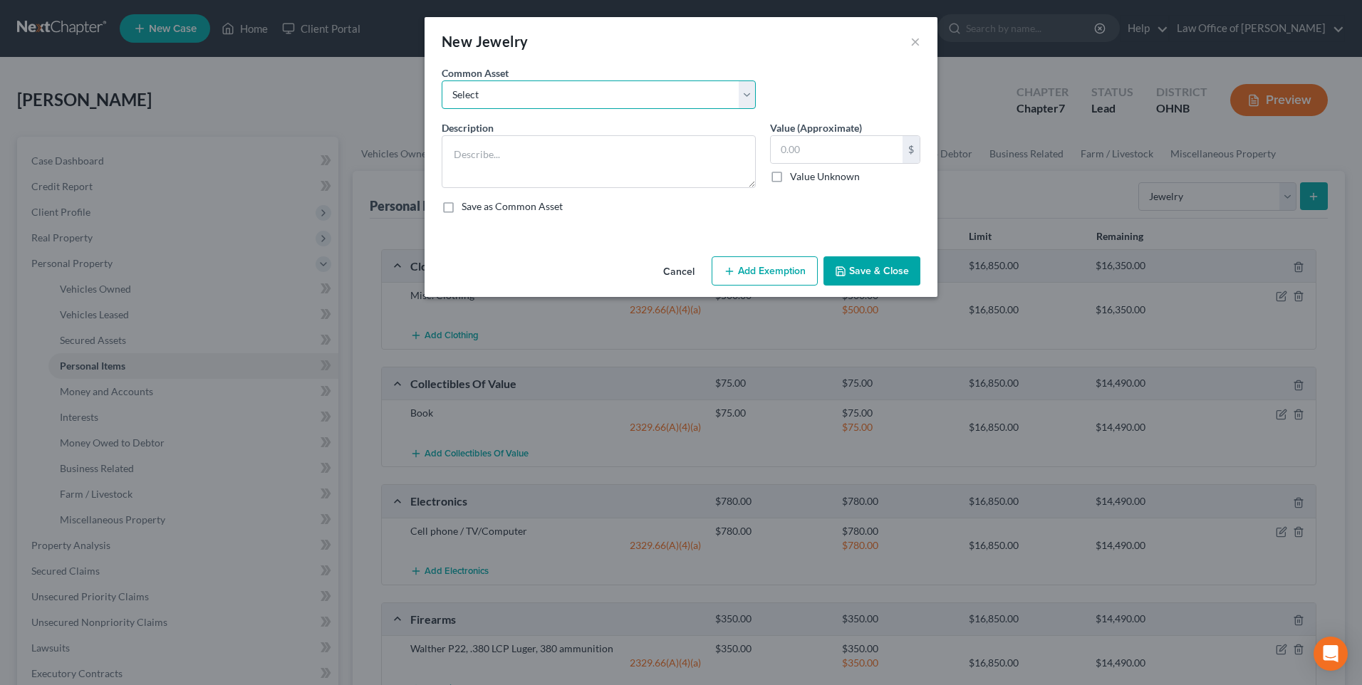
click at [594, 89] on select "Select Wedding ring Misc. Jewelry" at bounding box center [599, 94] width 314 height 28
select select "1"
click at [442, 85] on select "Select Wedding ring Misc. Jewelry" at bounding box center [599, 94] width 314 height 28
type textarea "Misc. Jewelry"
click at [796, 151] on input "1,000.00" at bounding box center [837, 149] width 132 height 27
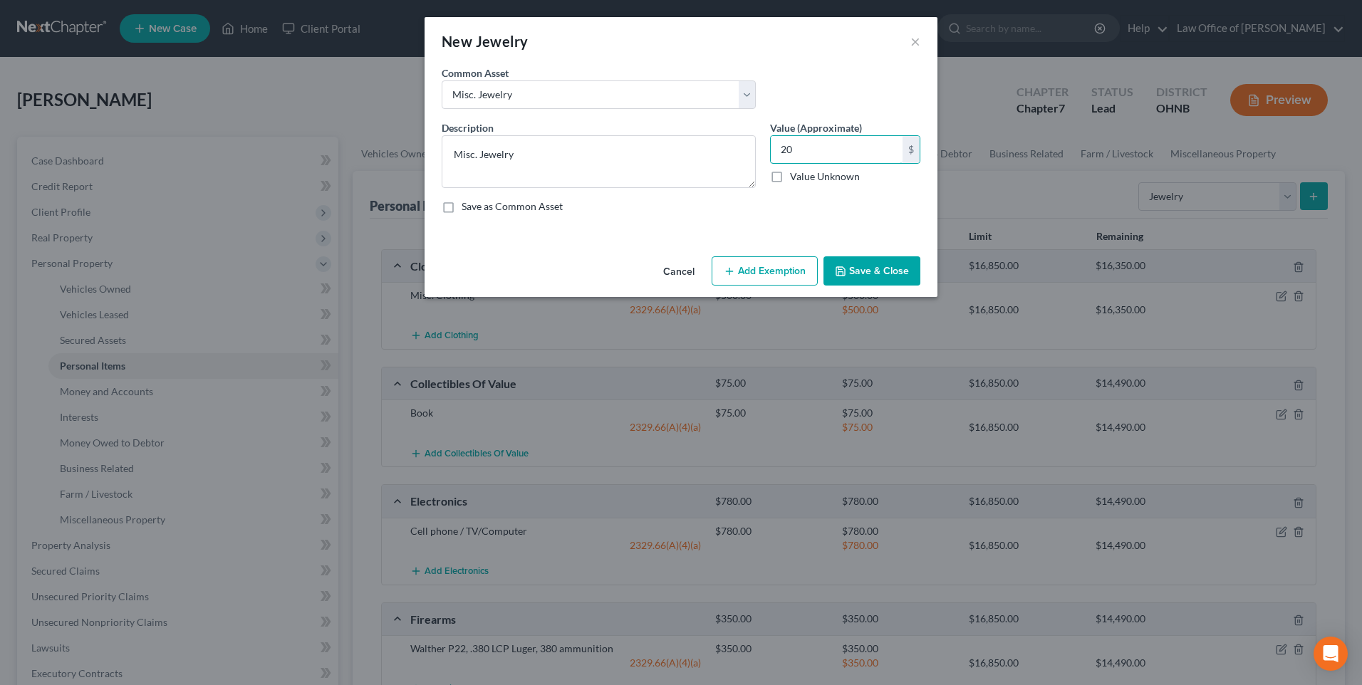
type input "20"
click at [762, 286] on button "Add Exemption" at bounding box center [765, 271] width 106 height 30
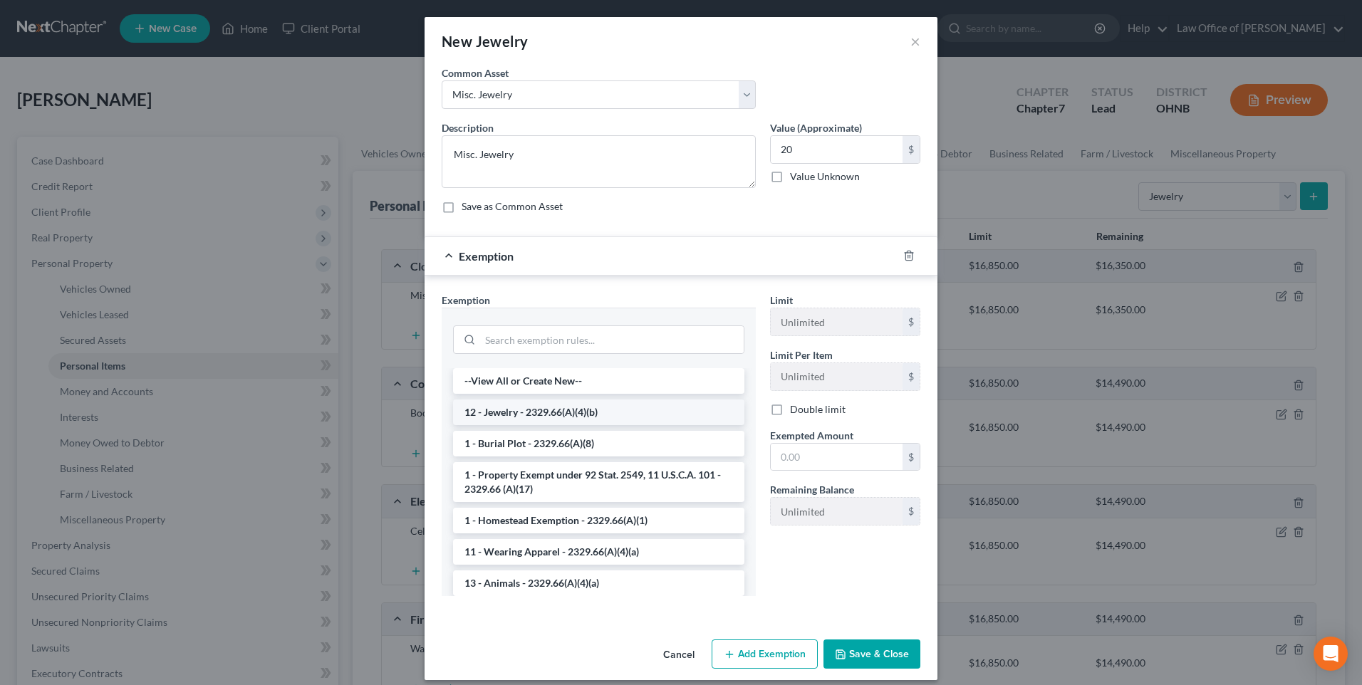
click at [621, 425] on li "12 - Jewelry - 2329.66(A)(4)(b)" at bounding box center [598, 413] width 291 height 26
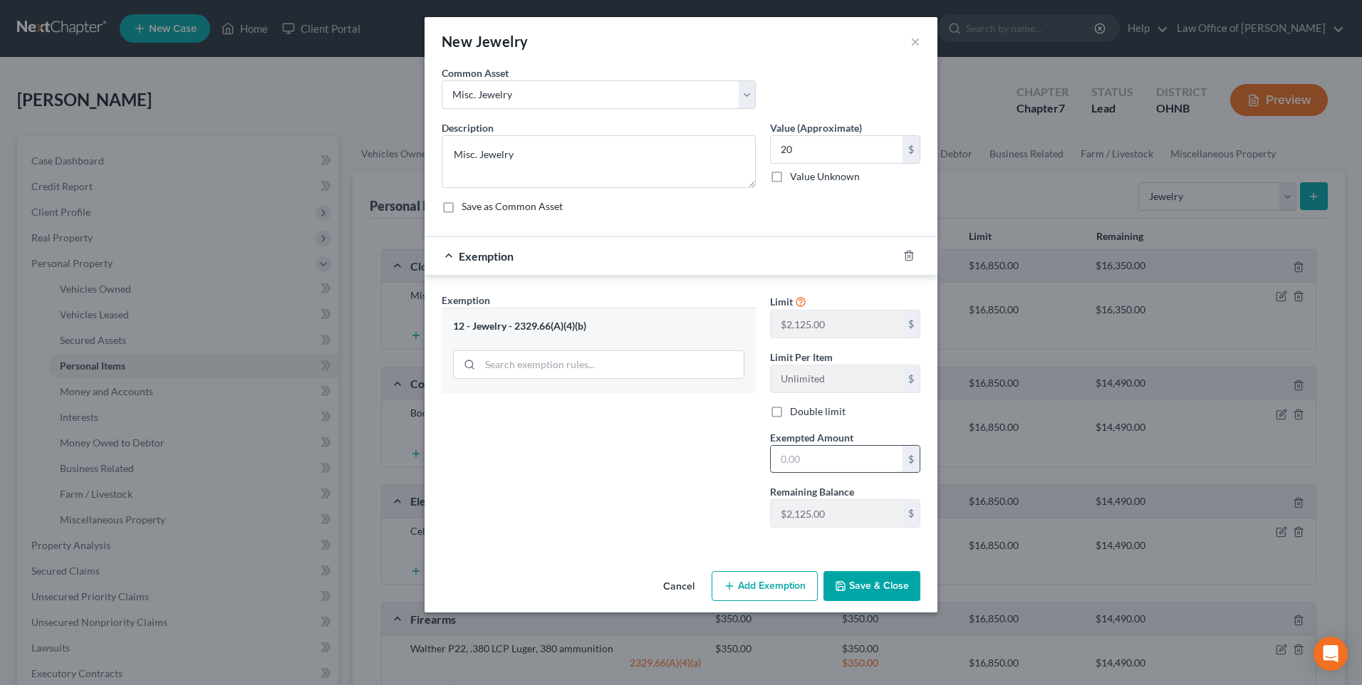
click at [798, 473] on input "text" at bounding box center [837, 459] width 132 height 27
type input "20"
click at [885, 601] on button "Save & Close" at bounding box center [871, 586] width 97 height 30
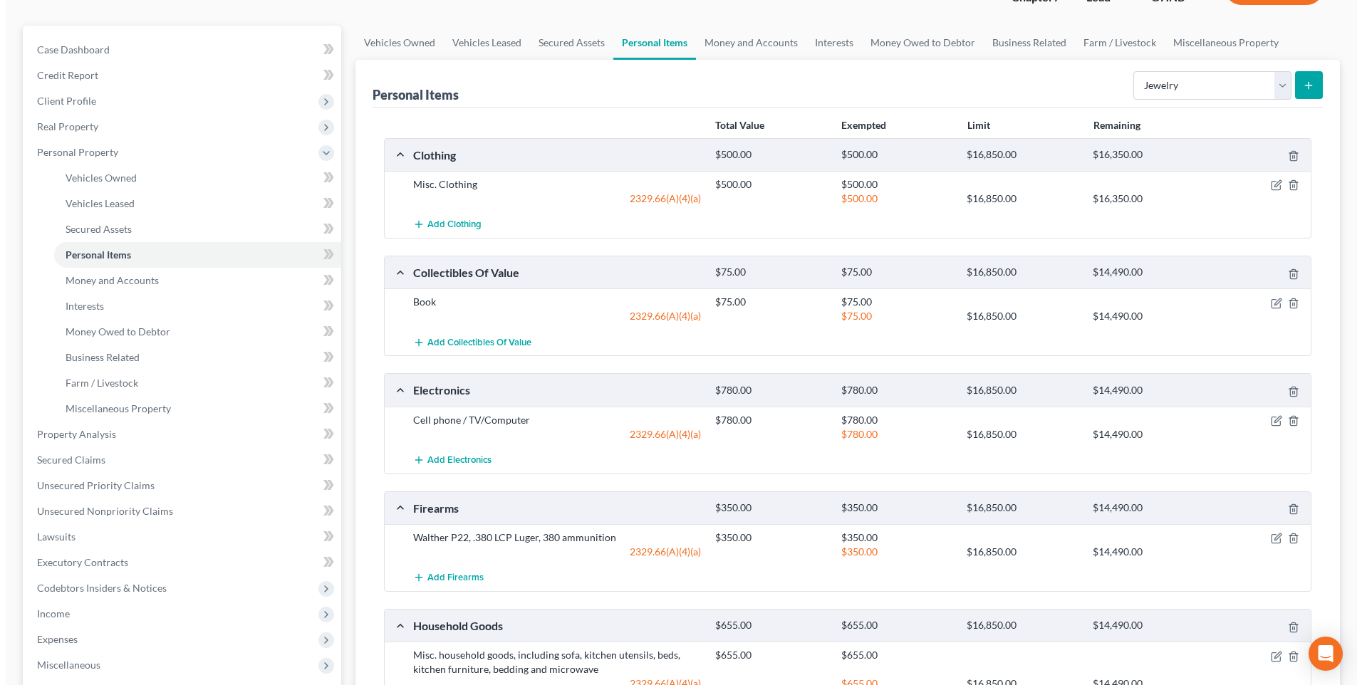
scroll to position [0, 0]
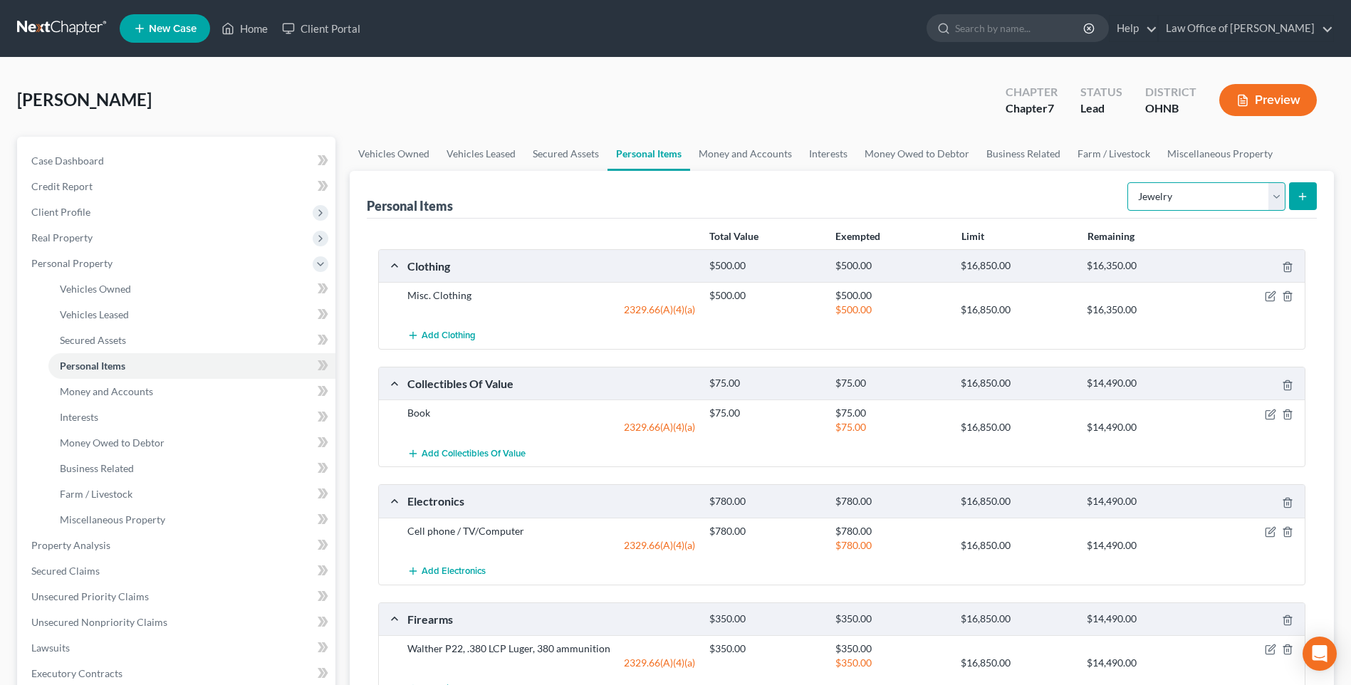
click at [1267, 211] on select "Select Item Type Clothing Collectibles Of Value Electronics Firearms Household …" at bounding box center [1207, 196] width 158 height 28
select select "sports_and_hobby_equipment"
click at [1128, 211] on select "Select Item Type Clothing Collectibles Of Value Electronics Firearms Household …" at bounding box center [1207, 196] width 158 height 28
click at [1304, 202] on icon "submit" at bounding box center [1302, 196] width 11 height 11
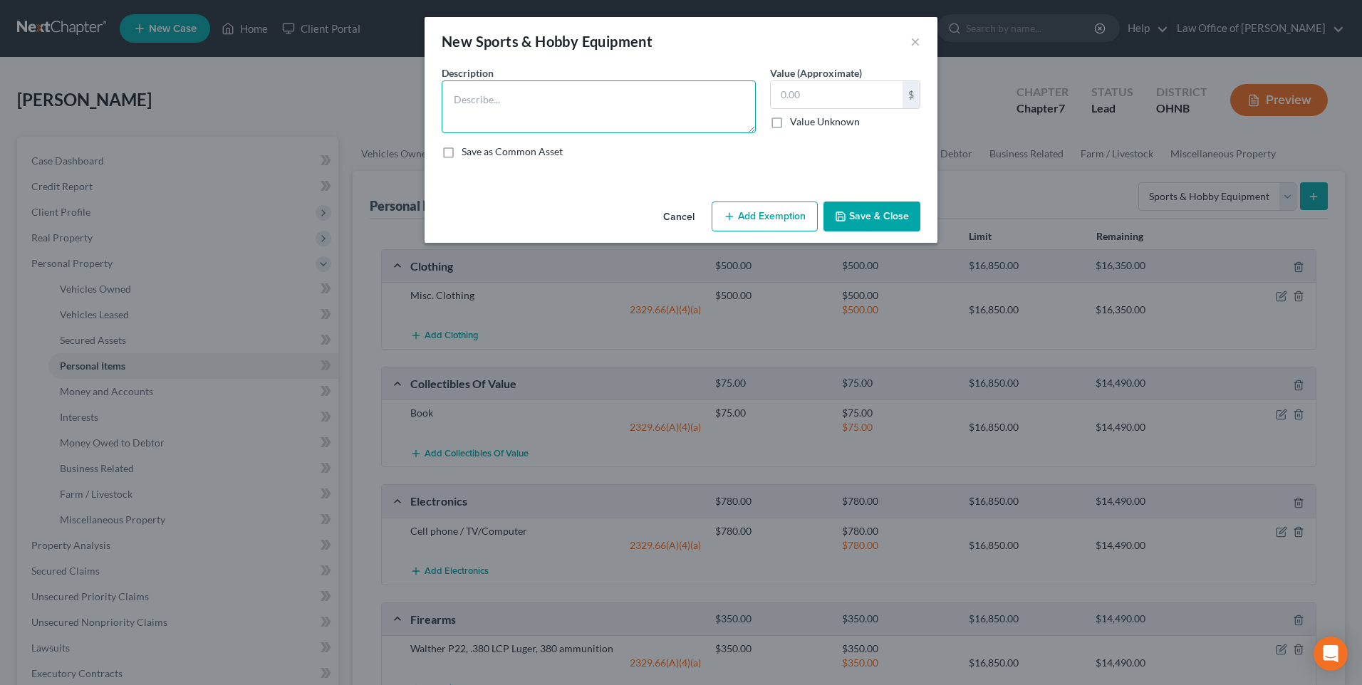
click at [586, 113] on textarea at bounding box center [599, 106] width 314 height 53
type textarea "Treadmill, punching bag and bench"
click at [851, 107] on input "text" at bounding box center [837, 94] width 132 height 27
type input "145"
click at [784, 222] on button "Add Exemption" at bounding box center [765, 217] width 106 height 30
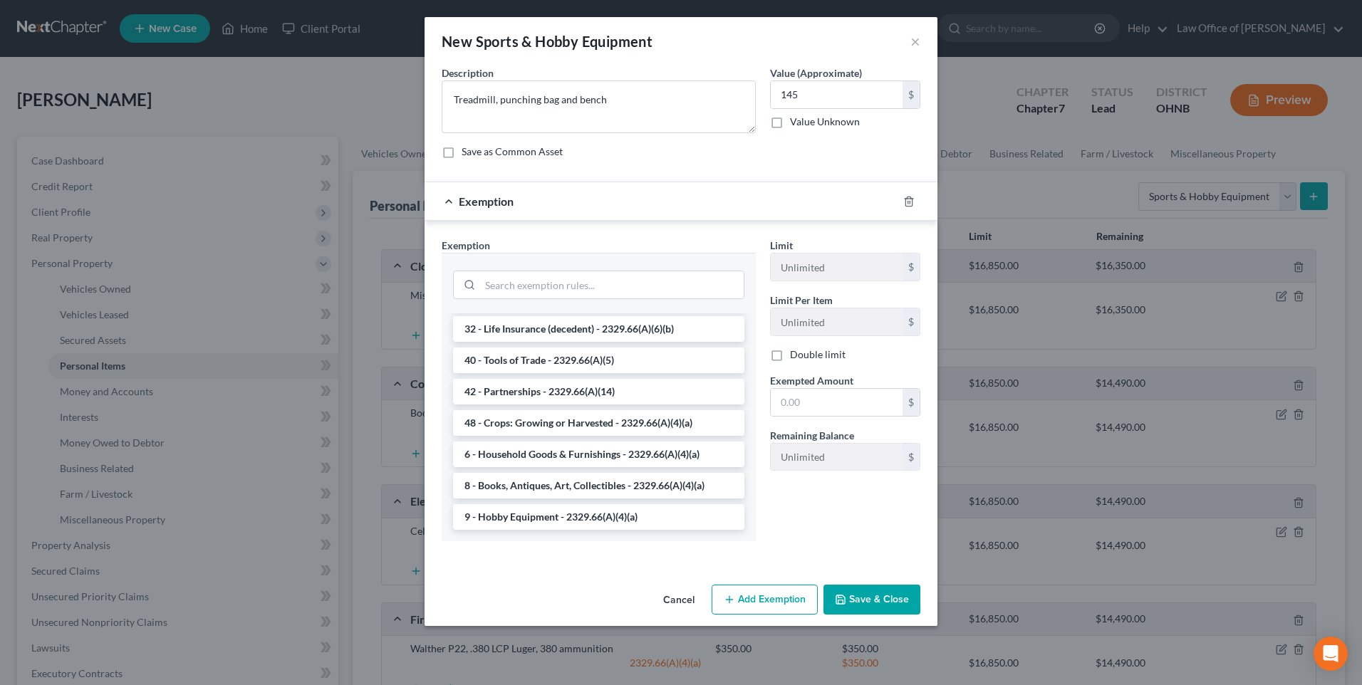
scroll to position [1913, 0]
click at [613, 467] on li "6 - Household Goods & Furnishings - 2329.66(A)(4)(a)" at bounding box center [598, 455] width 291 height 26
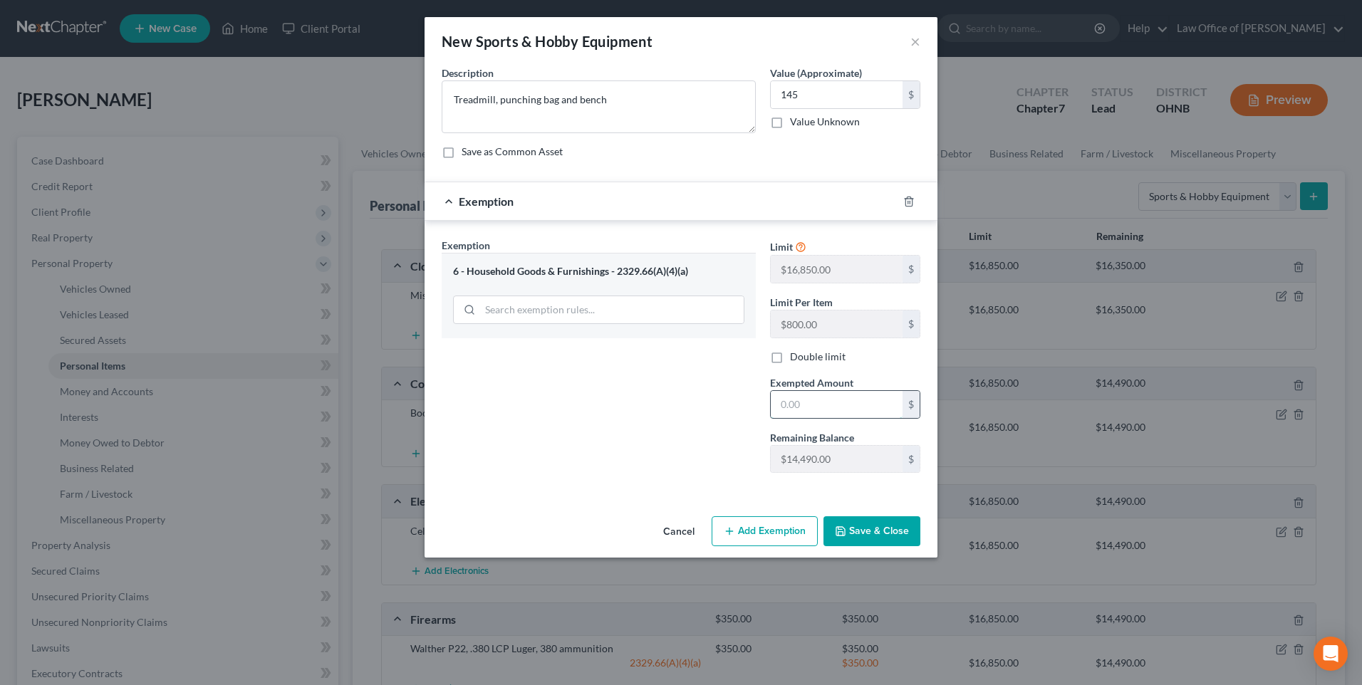
click at [784, 418] on input "text" at bounding box center [837, 404] width 132 height 27
type input "145"
click at [875, 546] on button "Save & Close" at bounding box center [871, 531] width 97 height 30
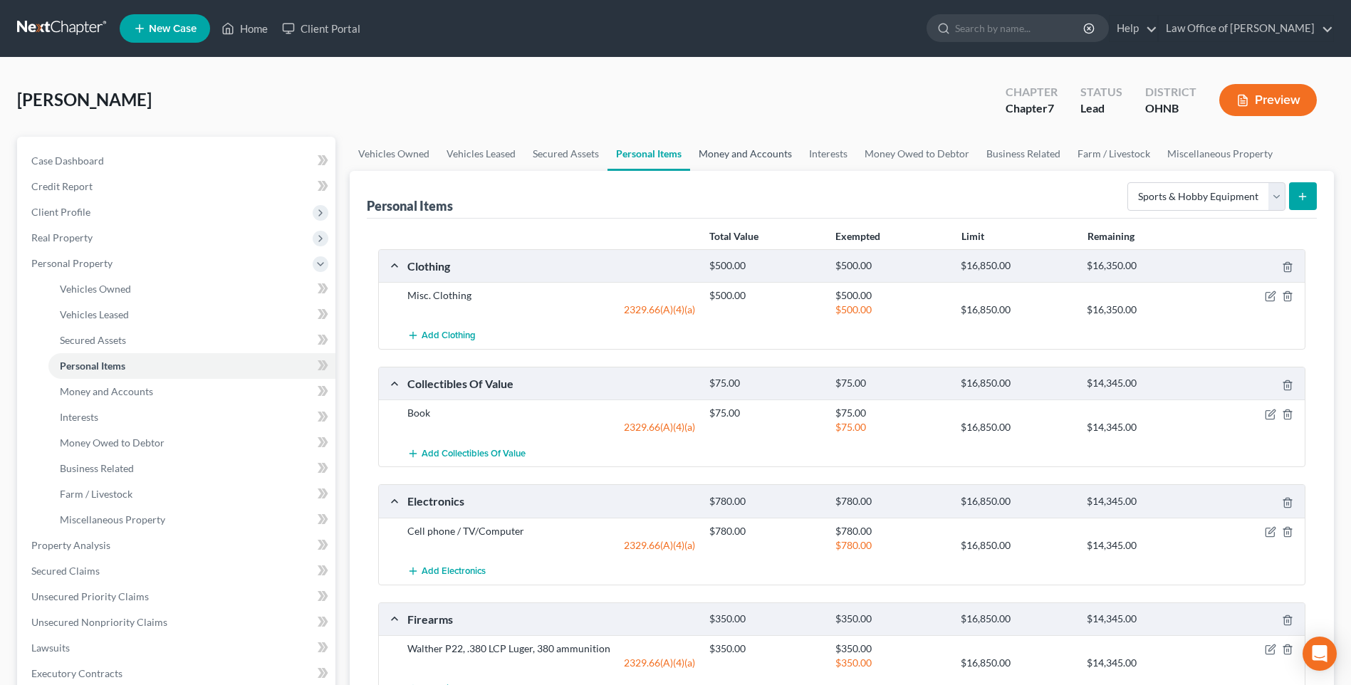
click at [750, 166] on link "Money and Accounts" at bounding box center [745, 154] width 110 height 34
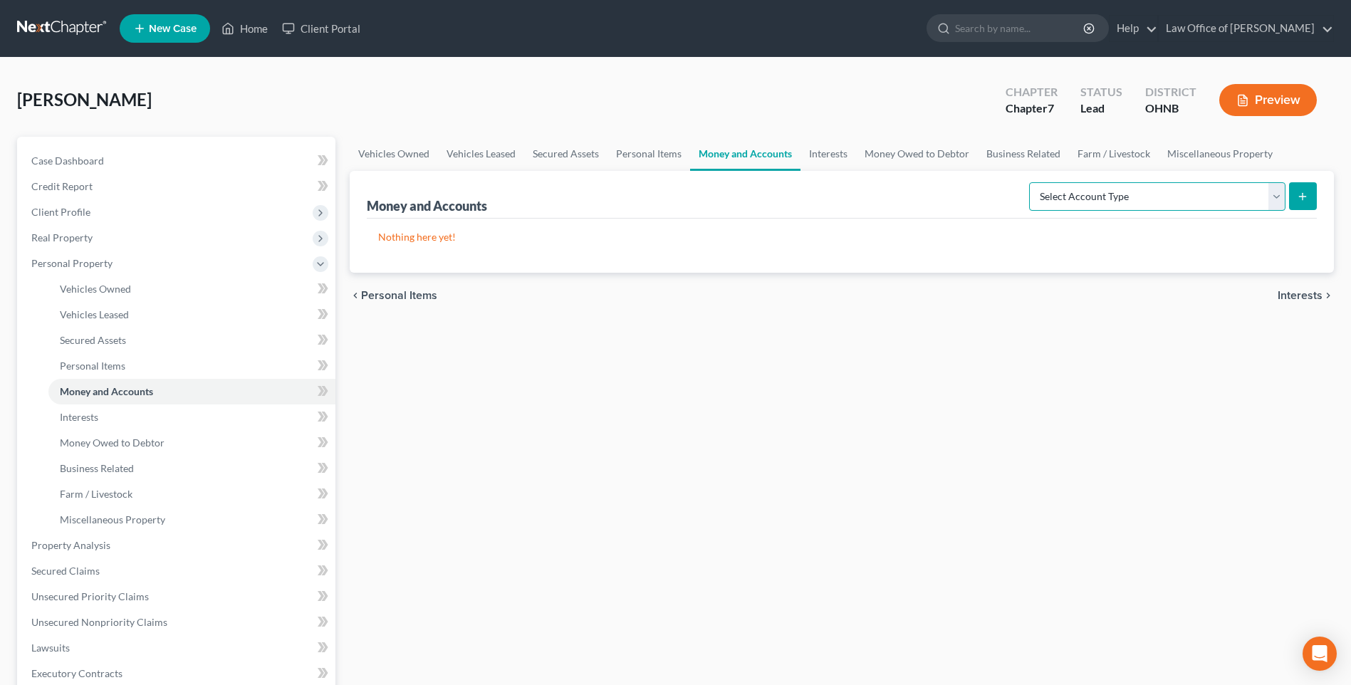
click at [1266, 211] on select "Select Account Type Brokerage Cash on Hand Certificates of Deposit Checking Acc…" at bounding box center [1157, 196] width 256 height 28
select select "checking"
click at [1029, 211] on select "Select Account Type Brokerage Cash on Hand Certificates of Deposit Checking Acc…" at bounding box center [1157, 196] width 256 height 28
click at [1298, 202] on icon "submit" at bounding box center [1302, 196] width 11 height 11
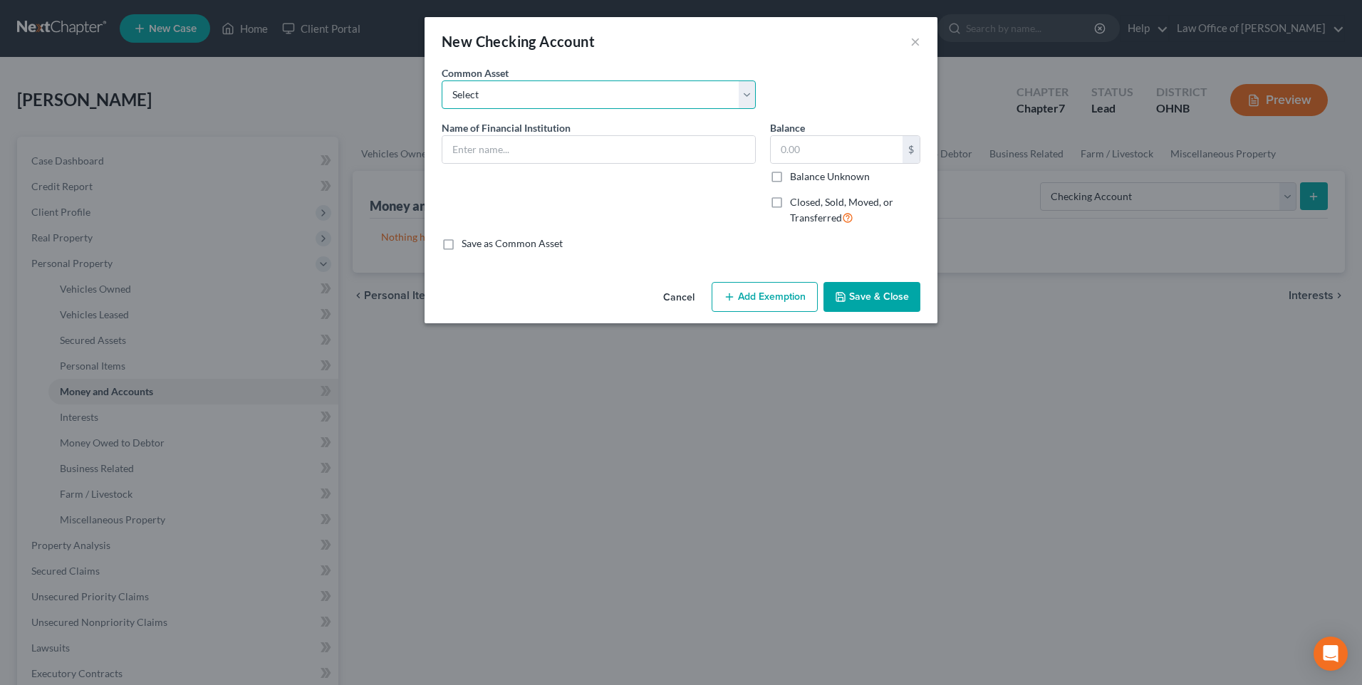
click at [523, 97] on select "Select Toledo Metro FCU PNC Key Bank Comerica Bank Huntington Bank US Bank Glas…" at bounding box center [599, 94] width 314 height 28
select select "4"
click at [442, 85] on select "Select Toledo Metro FCU PNC Key Bank Comerica Bank Huntington Bank US Bank Glas…" at bounding box center [599, 94] width 314 height 28
type input "Huntington Bank"
click at [818, 163] on input "2,398.11" at bounding box center [837, 149] width 132 height 27
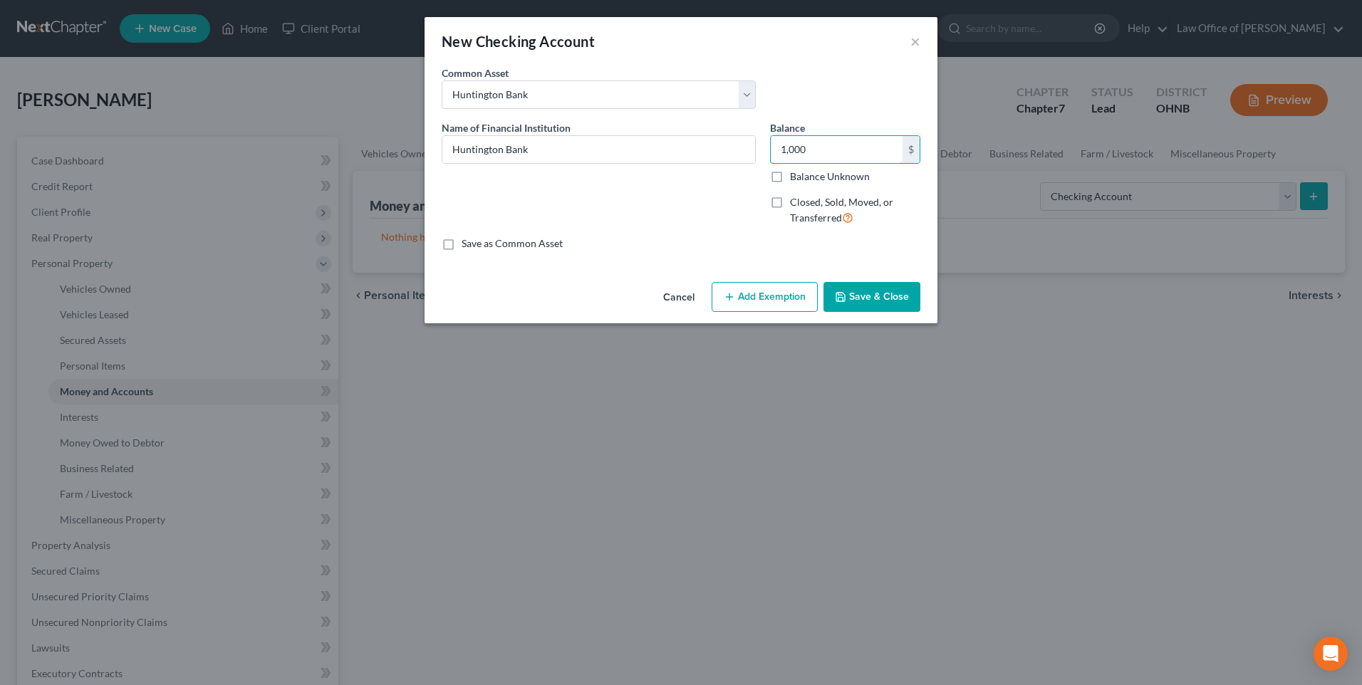
type input "1,000"
click at [747, 312] on button "Add Exemption" at bounding box center [765, 297] width 106 height 30
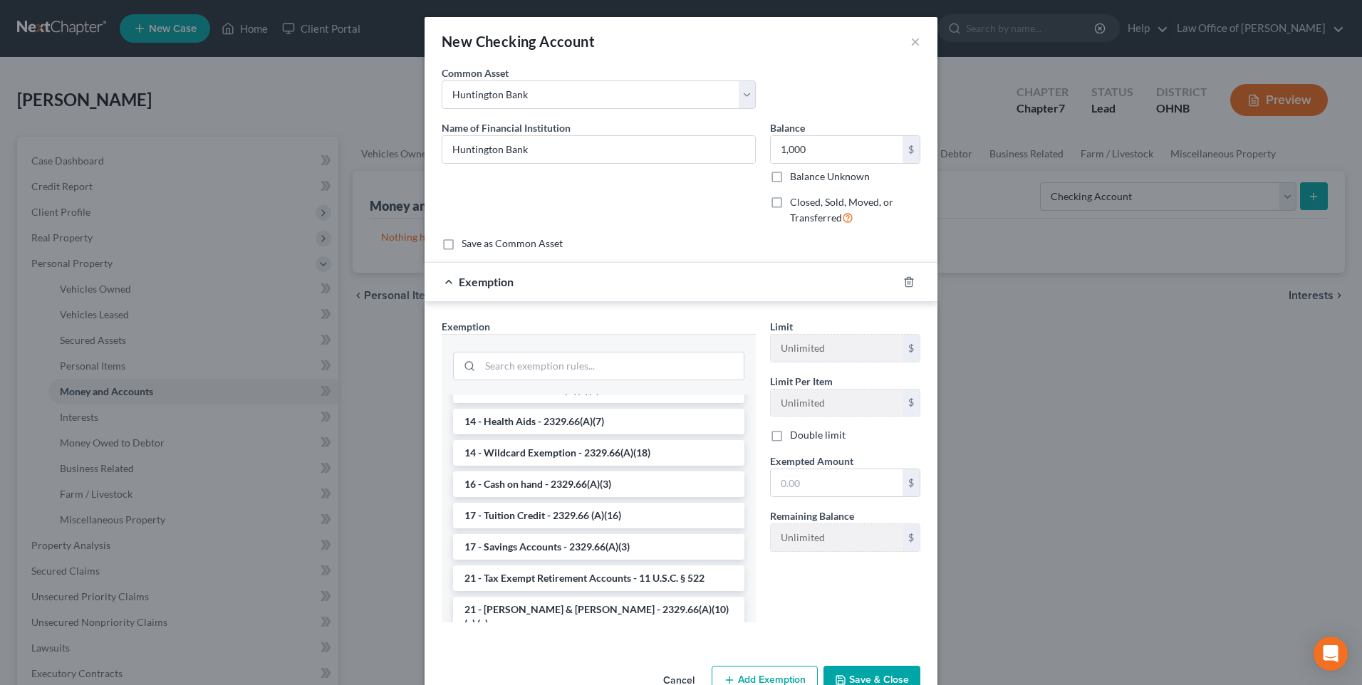
scroll to position [285, 0]
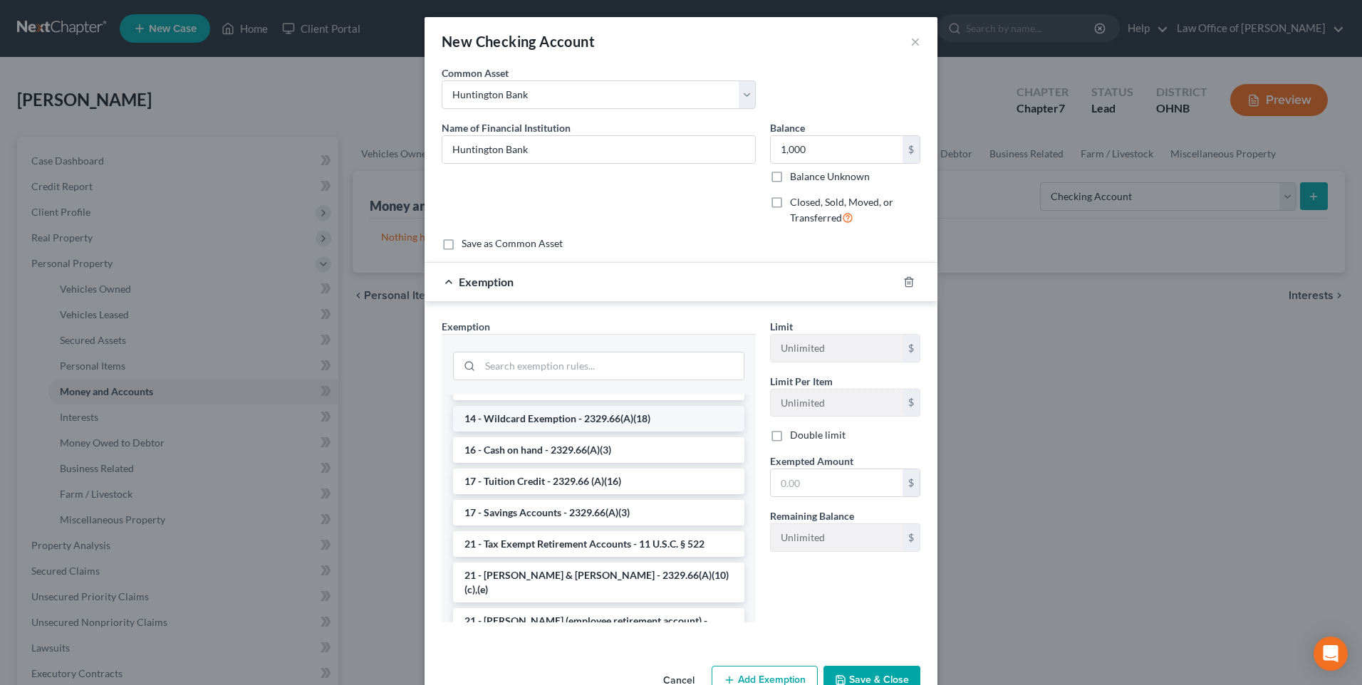
click at [594, 432] on li "14 - Wildcard Exemption - 2329.66(A)(18)" at bounding box center [598, 419] width 291 height 26
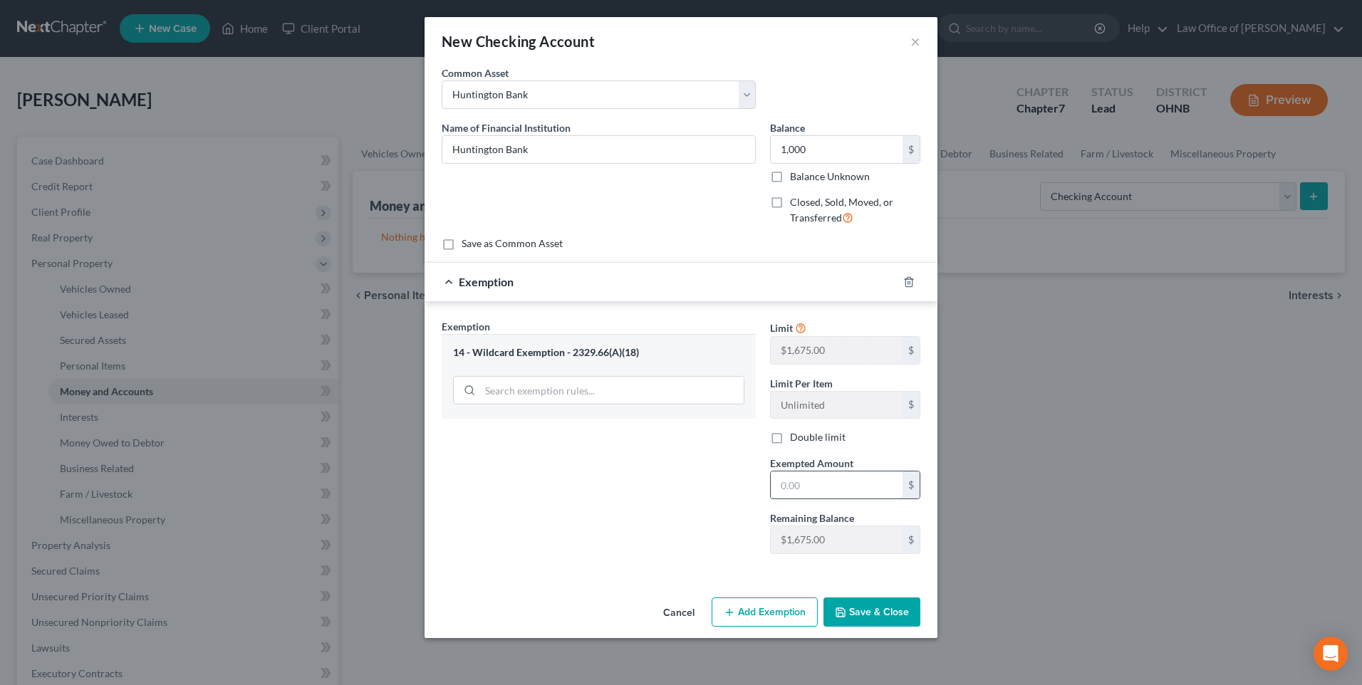
click at [791, 499] on input "text" at bounding box center [837, 485] width 132 height 27
type input "1,000"
click at [870, 628] on button "Save & Close" at bounding box center [871, 613] width 97 height 30
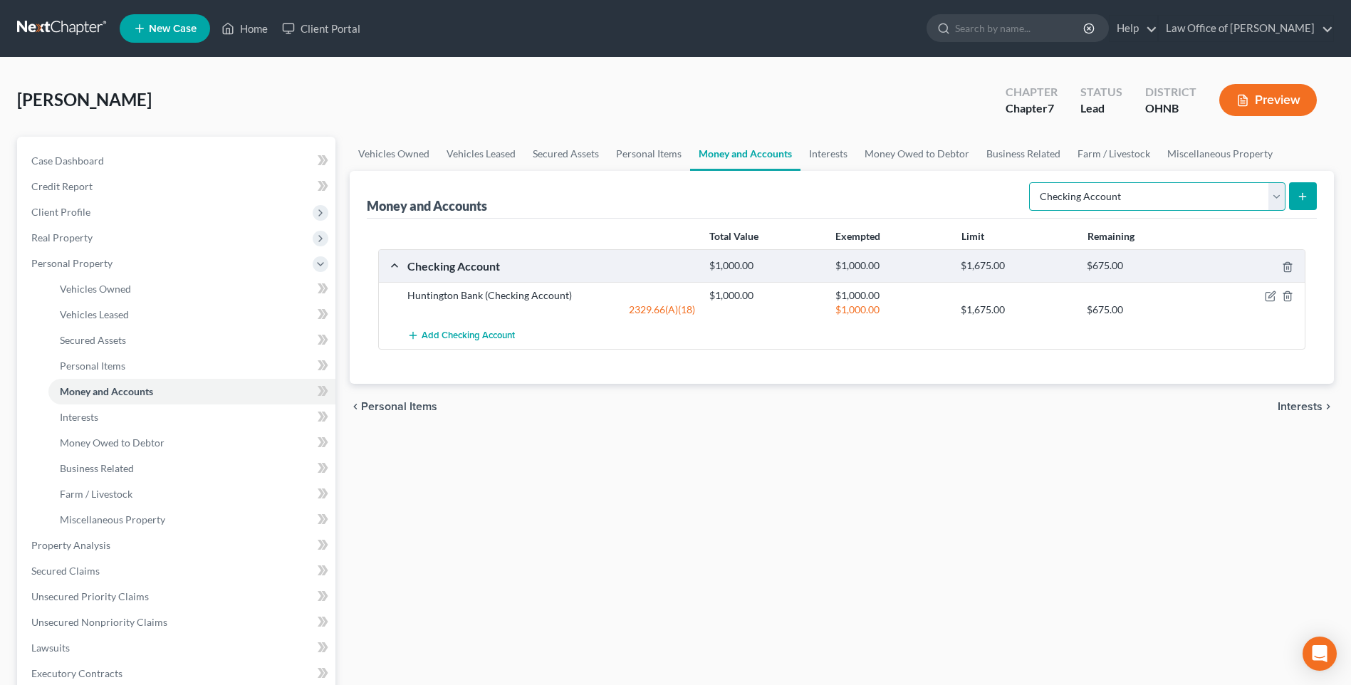
click at [1269, 211] on select "Select Account Type Brokerage Cash on Hand Certificates of Deposit Checking Acc…" at bounding box center [1157, 196] width 256 height 28
click at [1029, 211] on select "Select Account Type Brokerage Cash on Hand Certificates of Deposit Checking Acc…" at bounding box center [1157, 196] width 256 height 28
click at [1296, 210] on button "submit" at bounding box center [1303, 196] width 28 height 28
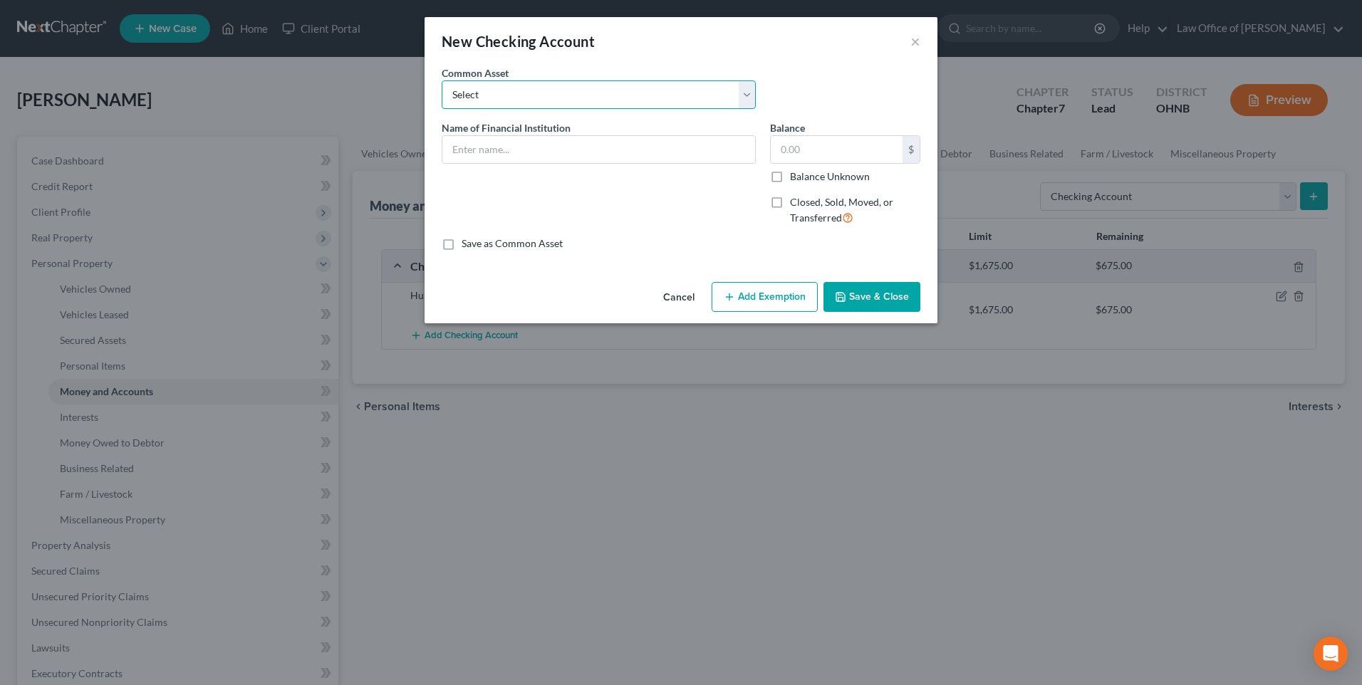
click at [543, 109] on select "Select Toledo Metro FCU PNC Key Bank Comerica Bank Huntington Bank US Bank Glas…" at bounding box center [599, 94] width 314 height 28
click at [862, 98] on div "Common Asset Select Toledo Metro FCU PNC Key Bank Comerica Bank Huntington Bank…" at bounding box center [680, 93] width 493 height 55
click at [555, 152] on input "text" at bounding box center [598, 149] width 313 height 27
type input "Chime (2 accts)"
click at [846, 162] on input "text" at bounding box center [837, 149] width 132 height 27
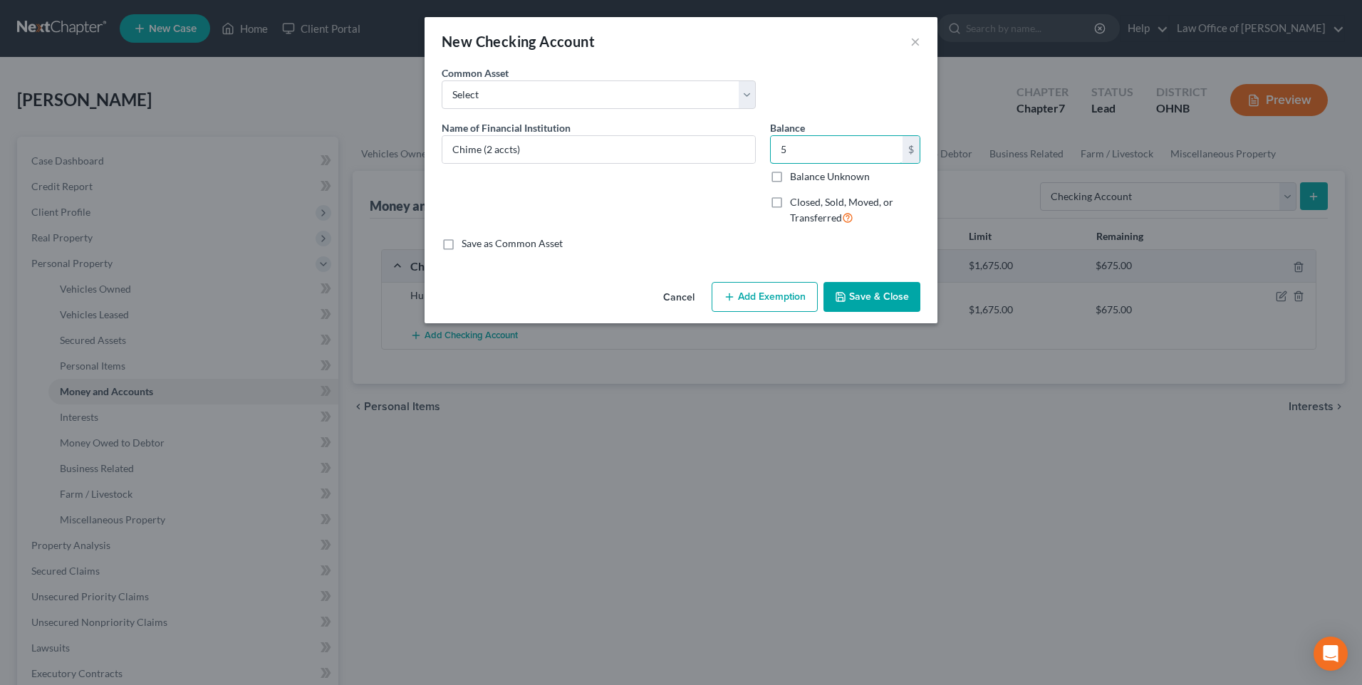
type input "5"
click at [771, 312] on button "Add Exemption" at bounding box center [765, 297] width 106 height 30
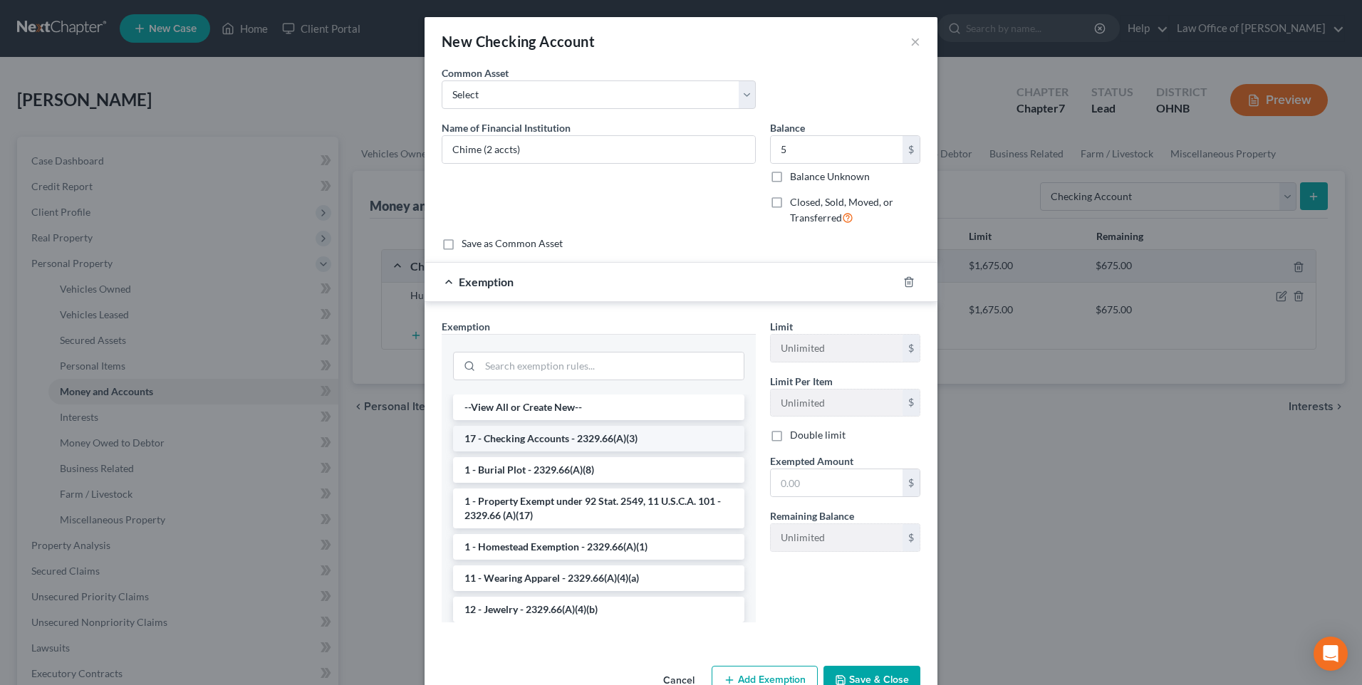
click at [637, 452] on li "17 - Checking Accounts - 2329.66(A)(3)" at bounding box center [598, 439] width 291 height 26
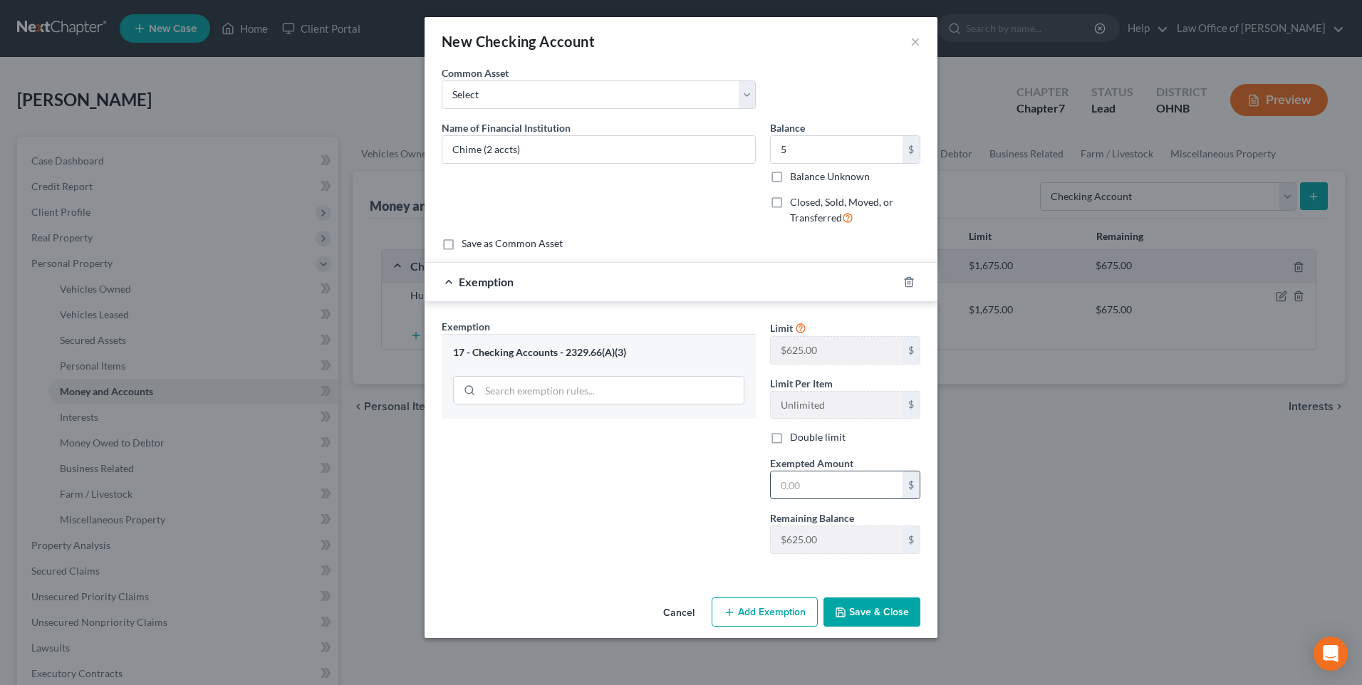
click at [781, 499] on input "text" at bounding box center [837, 485] width 132 height 27
type input "5"
click at [910, 628] on button "Save & Close" at bounding box center [871, 613] width 97 height 30
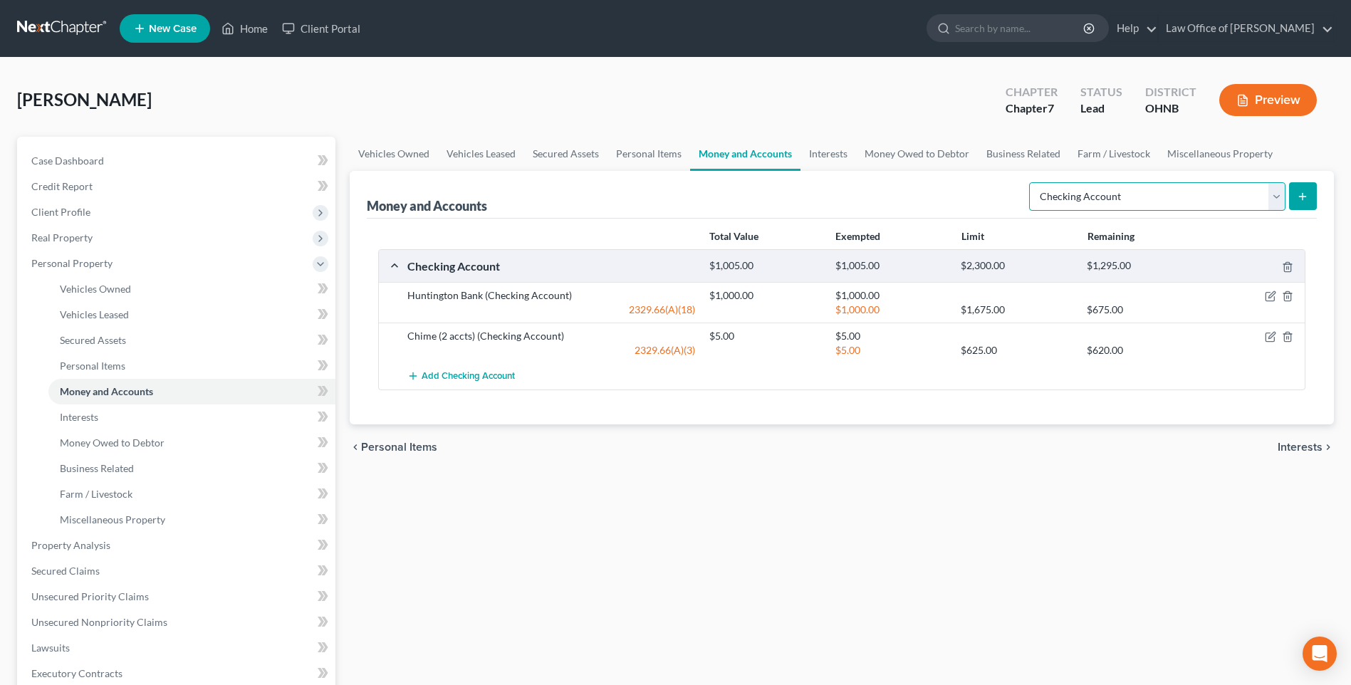
click at [1269, 211] on select "Select Account Type Brokerage Cash on Hand Certificates of Deposit Checking Acc…" at bounding box center [1157, 196] width 256 height 28
select select "other"
click at [1029, 211] on select "Select Account Type Brokerage Cash on Hand Certificates of Deposit Checking Acc…" at bounding box center [1157, 196] width 256 height 28
click at [1301, 202] on icon "submit" at bounding box center [1302, 196] width 11 height 11
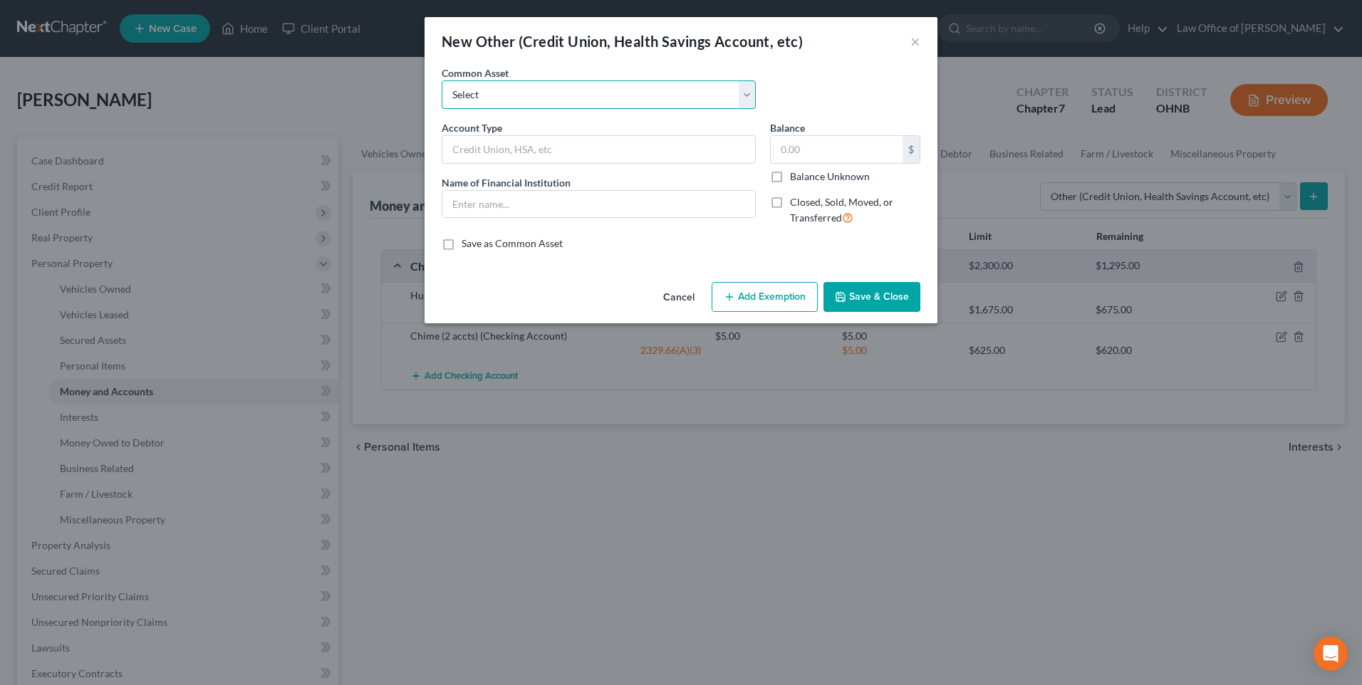
click at [585, 109] on select "Select Credit Union Credit Union Credit Union" at bounding box center [599, 94] width 314 height 28
click at [573, 150] on input "text" at bounding box center [598, 149] width 313 height 27
type input "V"
type input "Found, Cash App, Venmo & PayPal accts"
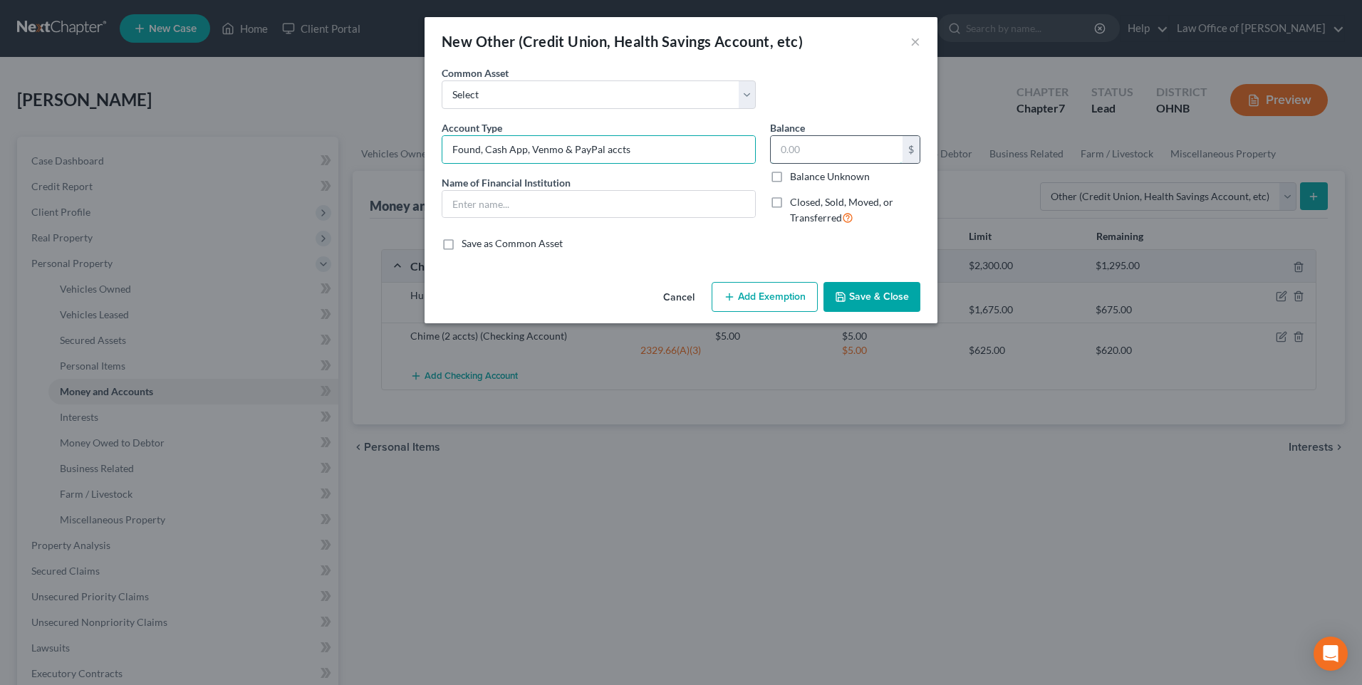
click at [861, 156] on input "text" at bounding box center [837, 149] width 132 height 27
type input "5"
click at [782, 312] on button "Add Exemption" at bounding box center [765, 297] width 106 height 30
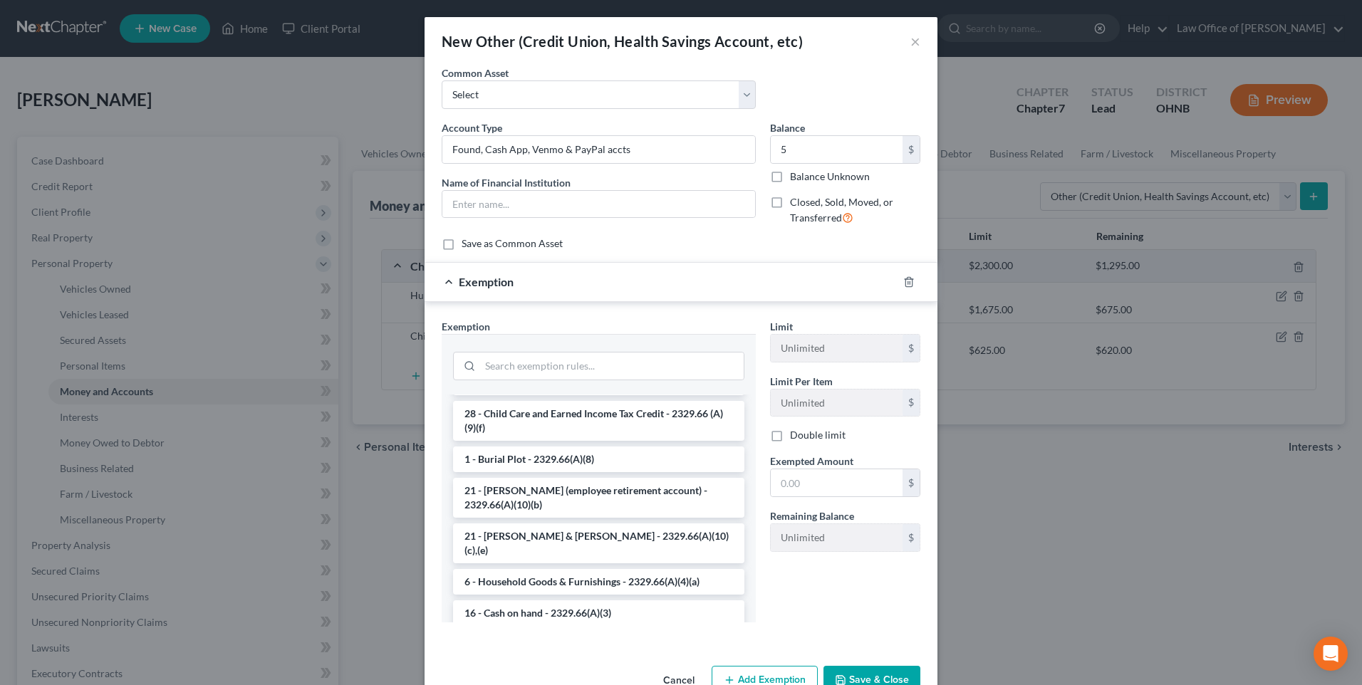
scroll to position [1781, 0]
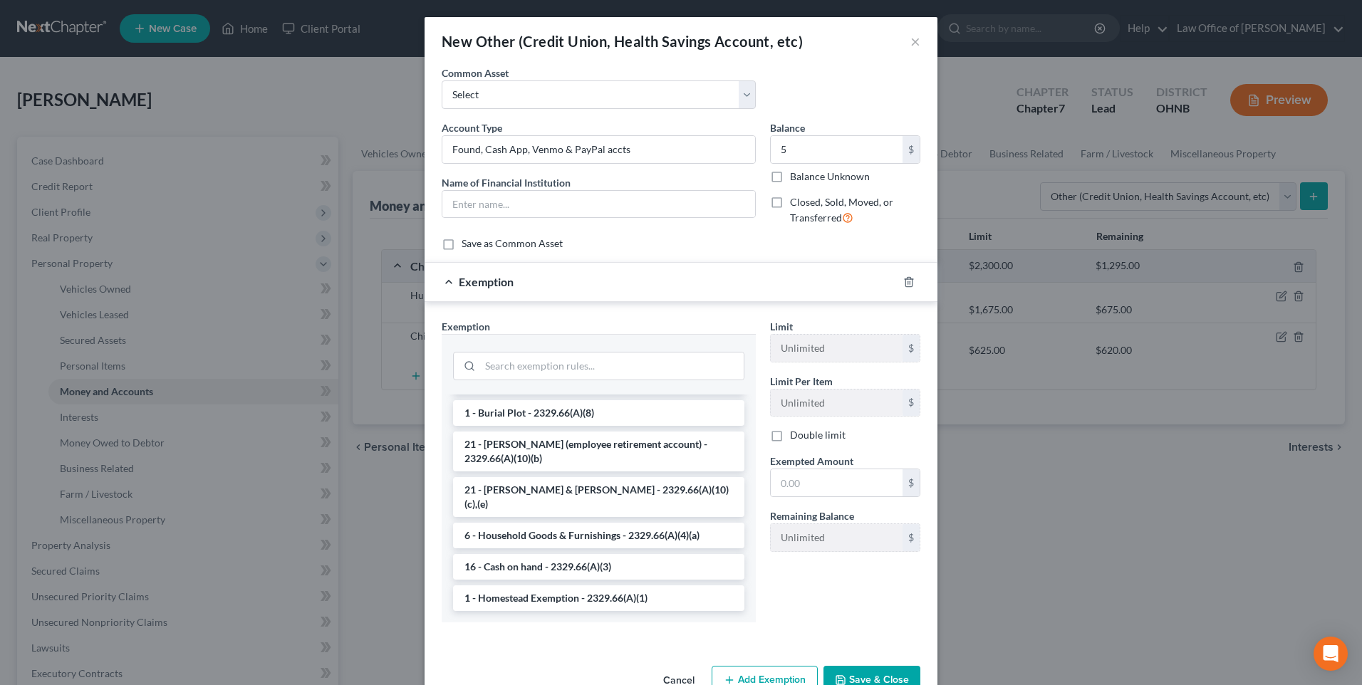
click at [620, 349] on li "17 - Checking Accounts - 2329.66(A)(3)" at bounding box center [598, 336] width 291 height 26
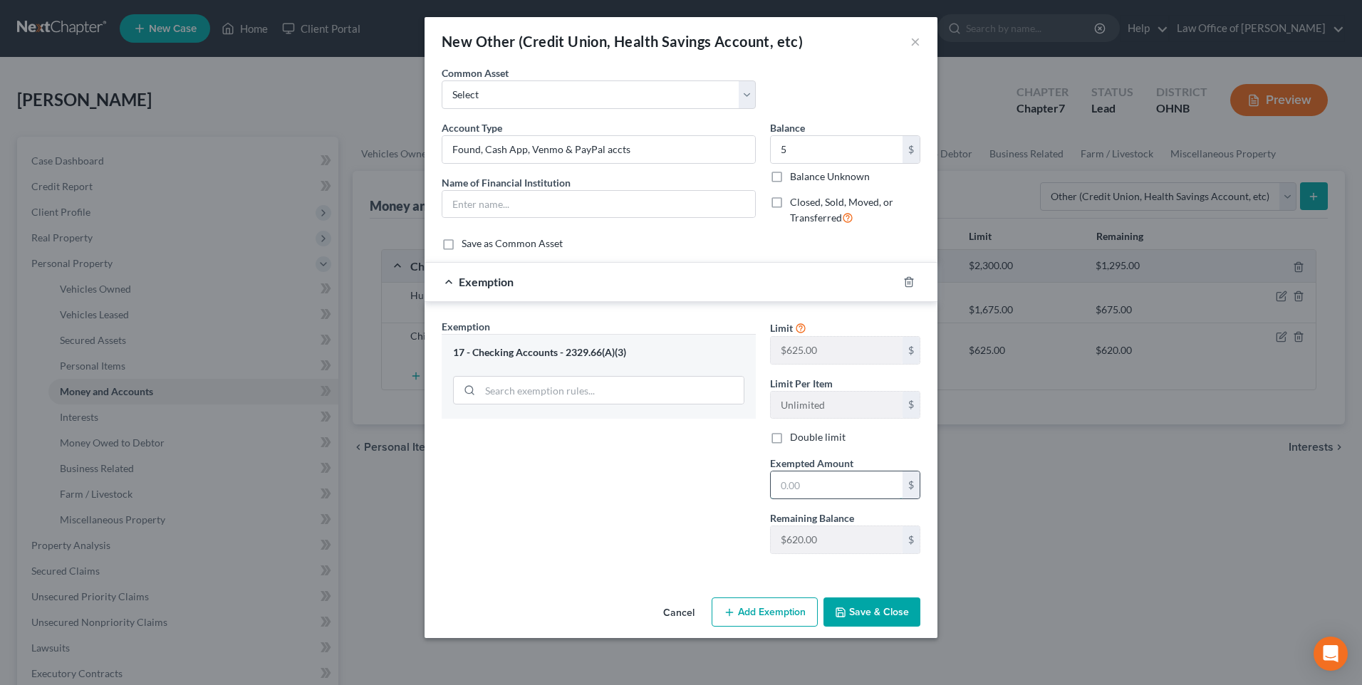
click at [781, 499] on input "text" at bounding box center [837, 485] width 132 height 27
type input "5"
click at [874, 628] on button "Save & Close" at bounding box center [871, 613] width 97 height 30
drag, startPoint x: 432, startPoint y: 154, endPoint x: 652, endPoint y: 154, distance: 220.1
click at [652, 154] on input "Found, Cash App, Venmo & PayPal accts" at bounding box center [598, 149] width 313 height 27
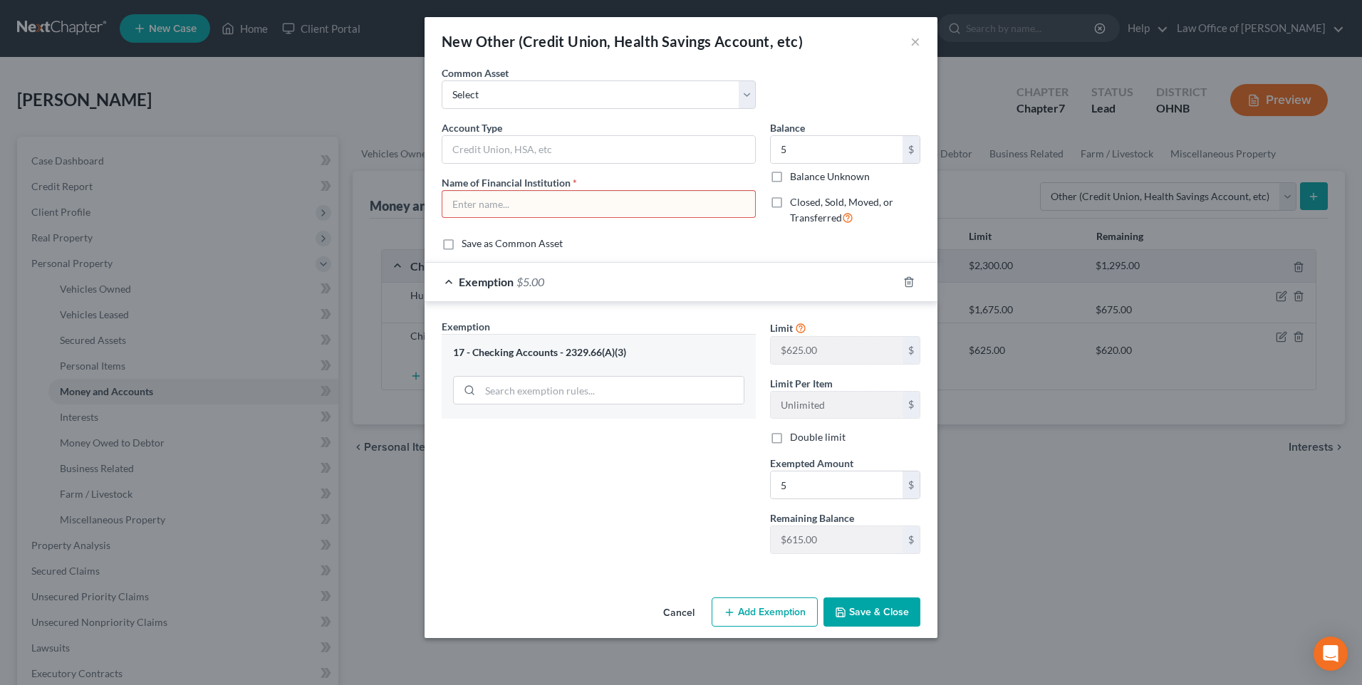
click at [518, 218] on input "text" at bounding box center [598, 204] width 313 height 27
paste input "Found, Cash App, Venmo & PayPal accts"
type input "Found, Cash App, Venmo & PayPal accts"
drag, startPoint x: 462, startPoint y: 160, endPoint x: 499, endPoint y: 152, distance: 37.9
click at [464, 160] on input "text" at bounding box center [598, 149] width 313 height 27
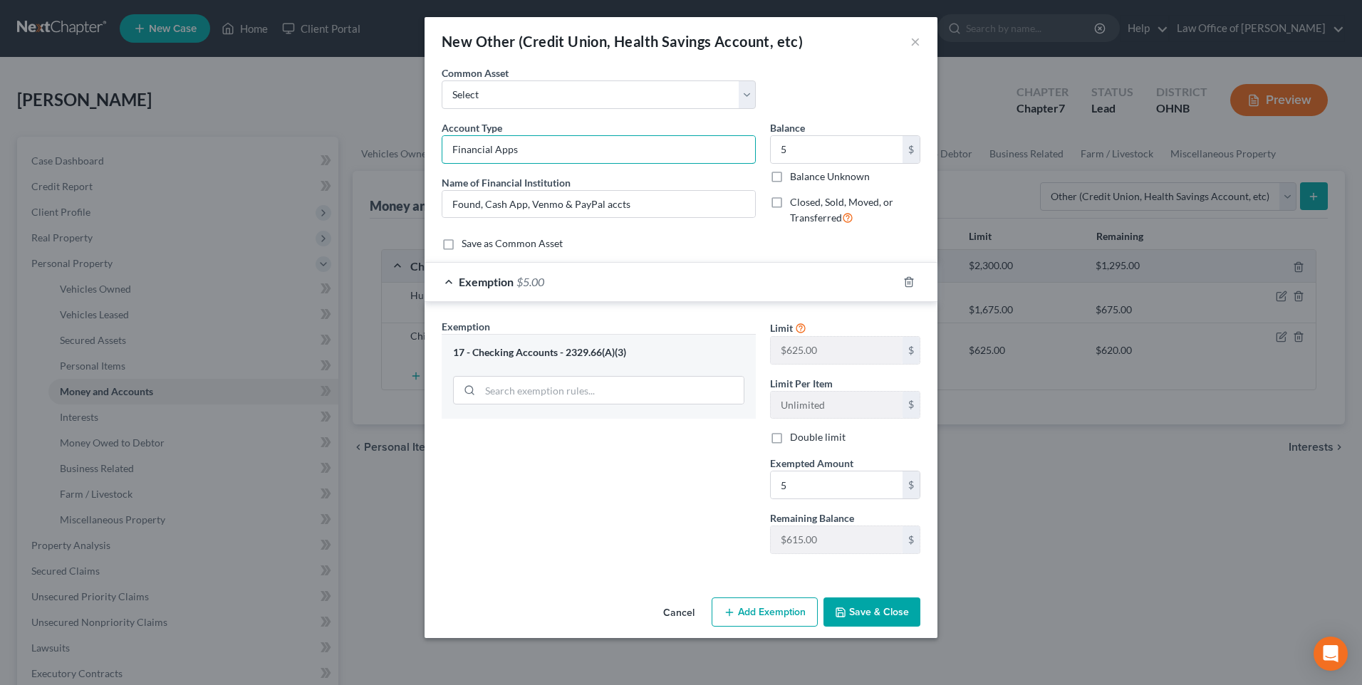
type input "Financial Apps"
click at [895, 628] on button "Save & Close" at bounding box center [871, 613] width 97 height 30
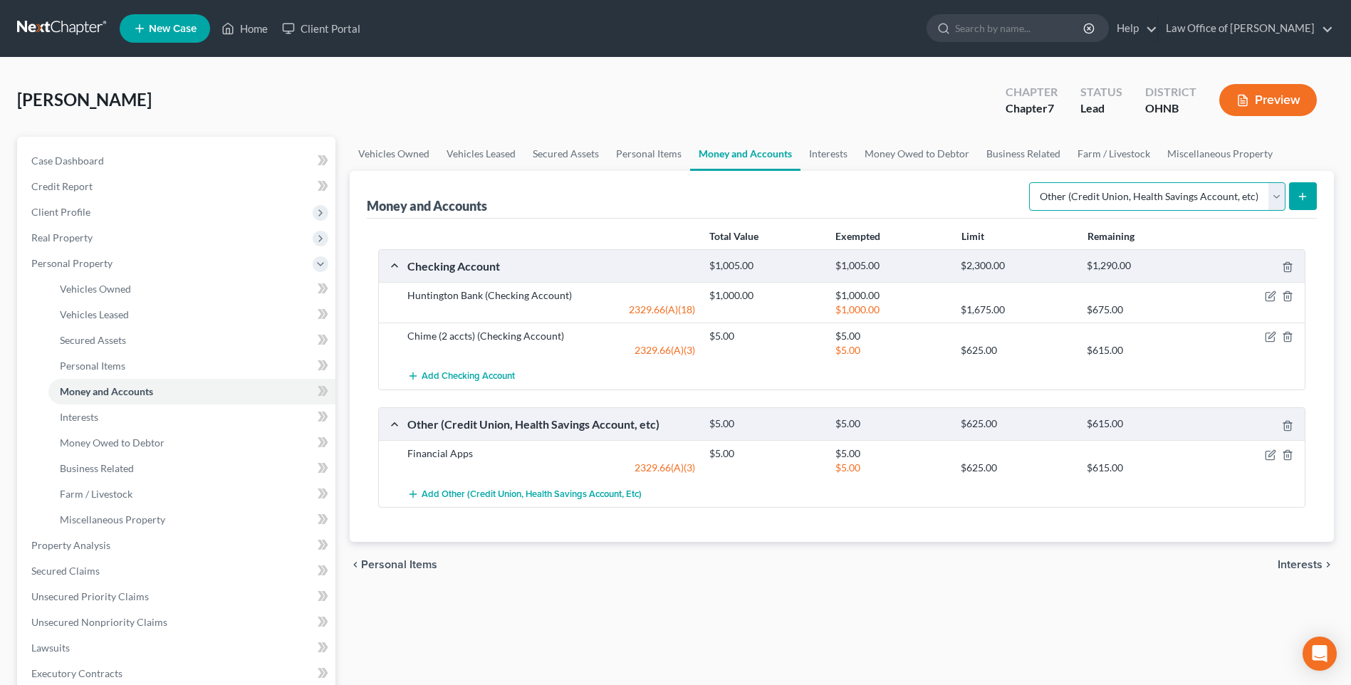
click at [1271, 211] on select "Select Account Type Brokerage Cash on Hand Certificates of Deposit Checking Acc…" at bounding box center [1157, 196] width 256 height 28
select select "cash_on_hand"
click at [1029, 211] on select "Select Account Type Brokerage Cash on Hand Certificates of Deposit Checking Acc…" at bounding box center [1157, 196] width 256 height 28
click at [1302, 202] on icon "submit" at bounding box center [1302, 196] width 11 height 11
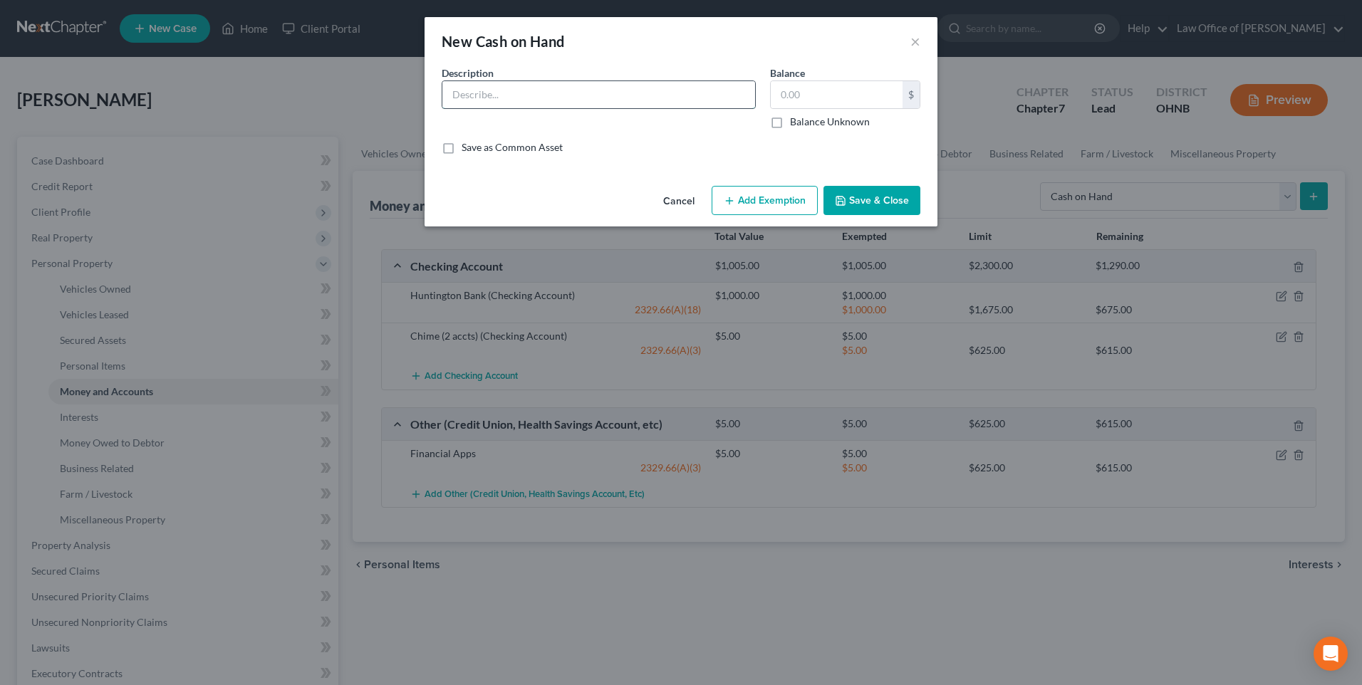
click at [657, 108] on input "text" at bounding box center [598, 94] width 313 height 27
type input "Cash not in bank accounts"
click at [804, 102] on input "text" at bounding box center [837, 94] width 132 height 27
type input "250"
click at [789, 204] on button "Add Exemption" at bounding box center [765, 201] width 106 height 30
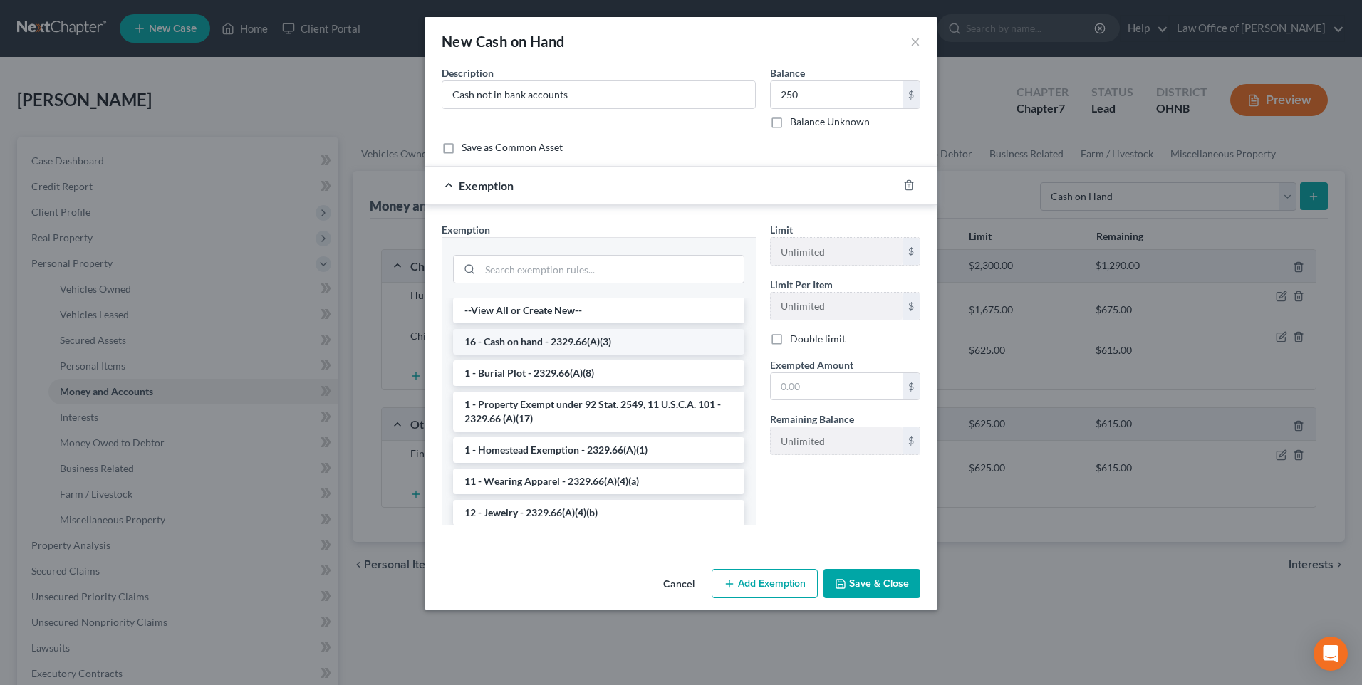
click at [602, 355] on li "16 - Cash on hand - 2329.66(A)(3)" at bounding box center [598, 342] width 291 height 26
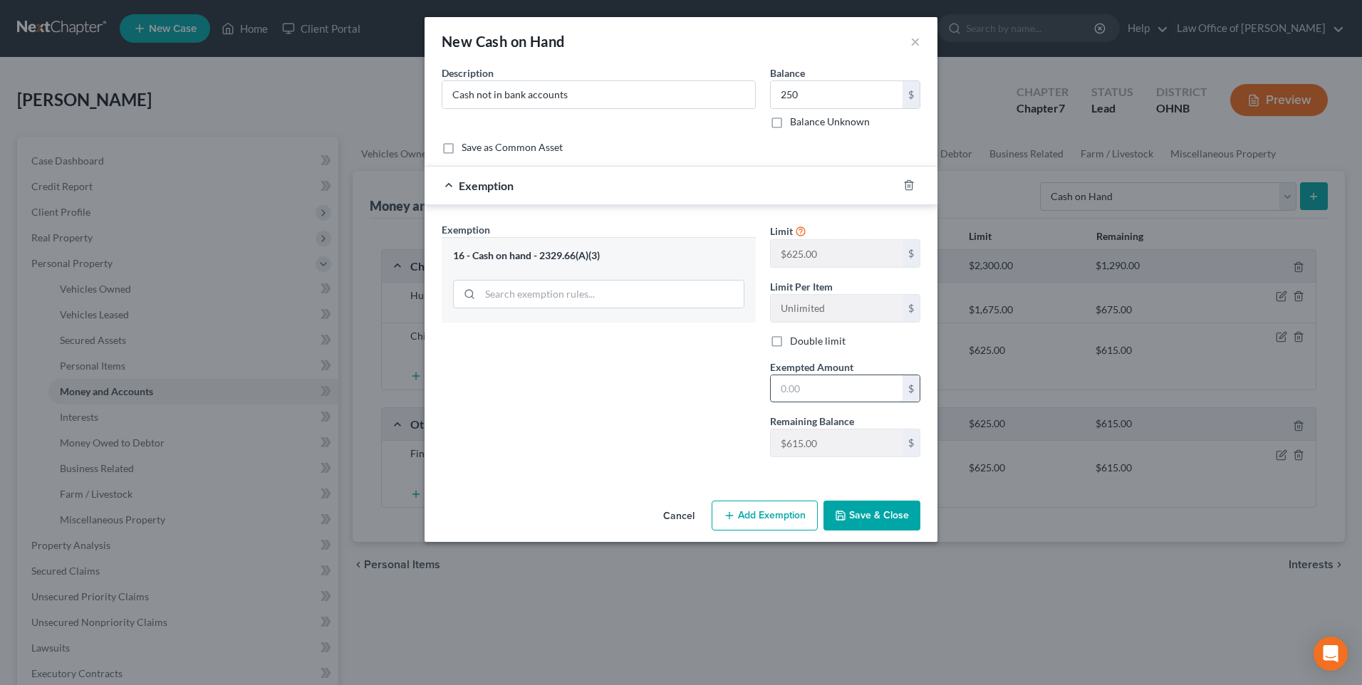
click at [787, 402] on input "text" at bounding box center [837, 388] width 132 height 27
type input "250"
click at [895, 531] on button "Save & Close" at bounding box center [871, 516] width 97 height 30
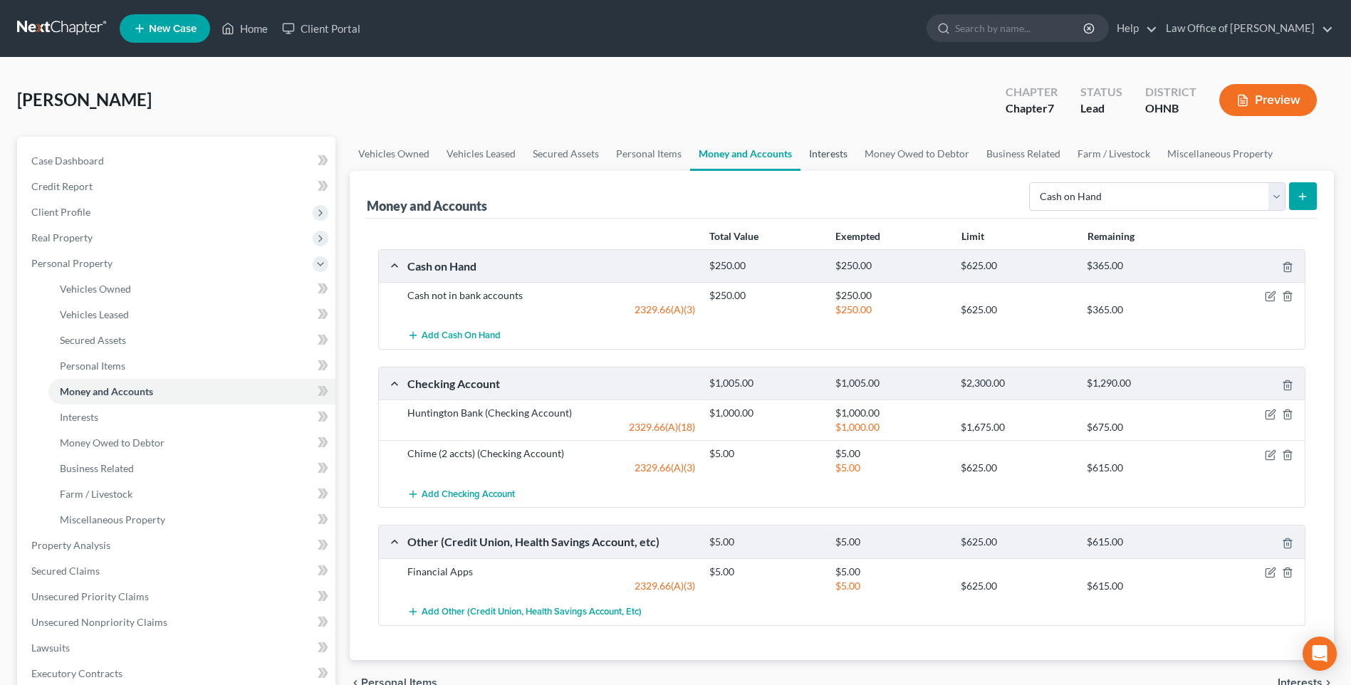
click at [856, 164] on link "Interests" at bounding box center [829, 154] width 56 height 34
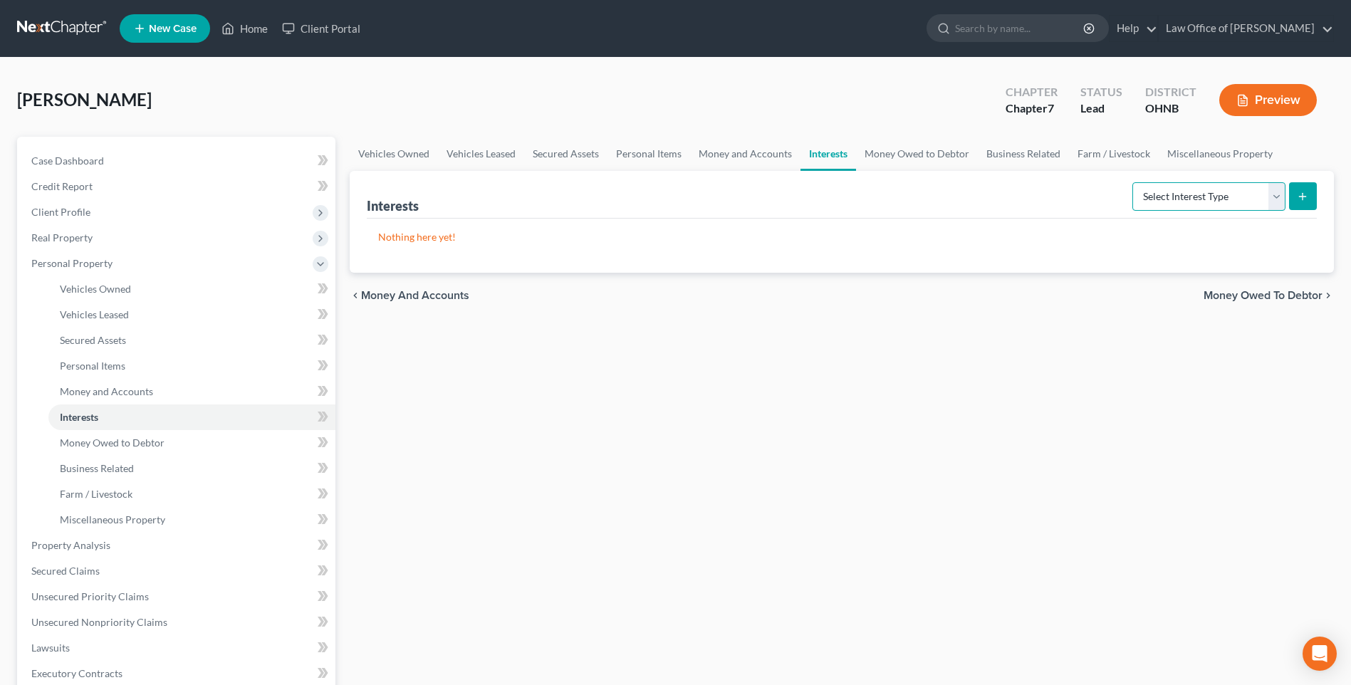
click at [1187, 208] on select "Select Interest Type 401K Annuity Bond Education IRA Government Bond Government…" at bounding box center [1209, 196] width 153 height 28
select select "mutual_fund"
click at [1133, 193] on select "Select Interest Type 401K Annuity Bond Education IRA Government Bond Government…" at bounding box center [1209, 196] width 153 height 28
click at [1297, 202] on icon "submit" at bounding box center [1302, 196] width 11 height 11
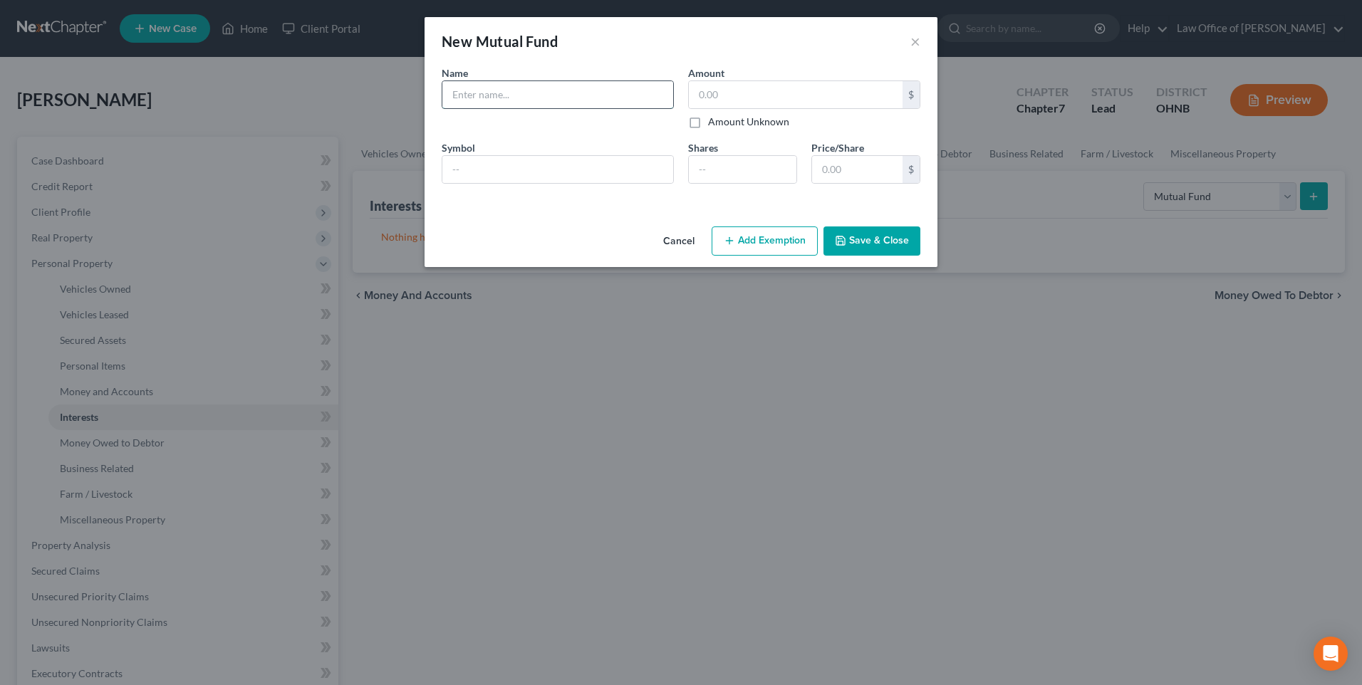
click at [506, 106] on input "text" at bounding box center [557, 94] width 231 height 27
type input "Fidelity Acct (not tax sheltered)"
type input "1"
click at [793, 256] on button "Add Exemption" at bounding box center [765, 242] width 106 height 30
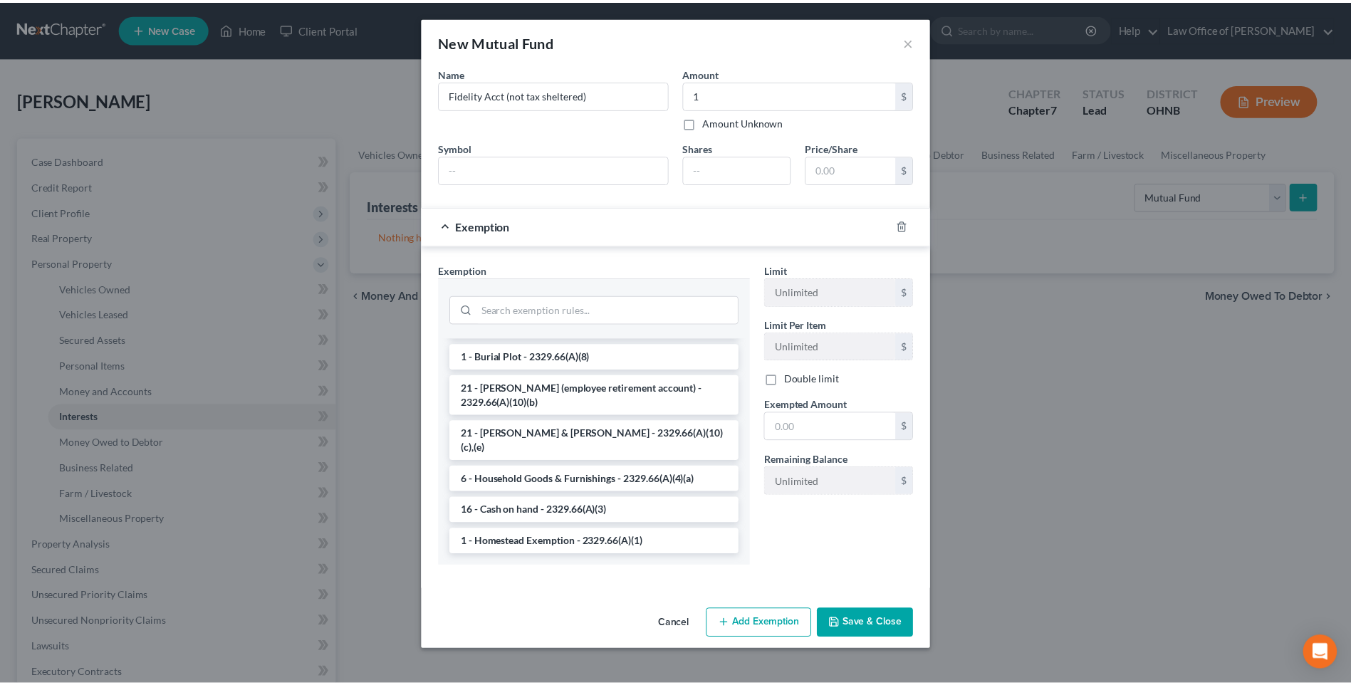
scroll to position [1880, 0]
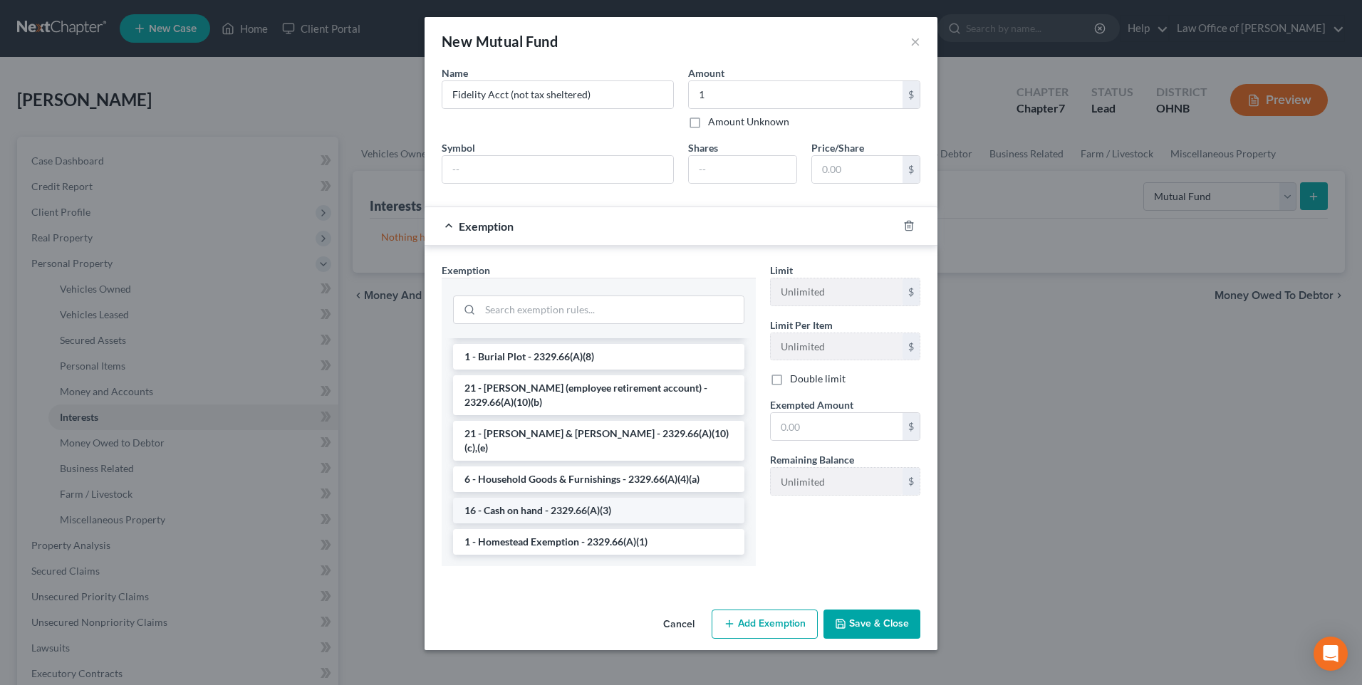
click at [608, 524] on li "16 - Cash on hand - 2329.66(A)(3)" at bounding box center [598, 511] width 291 height 26
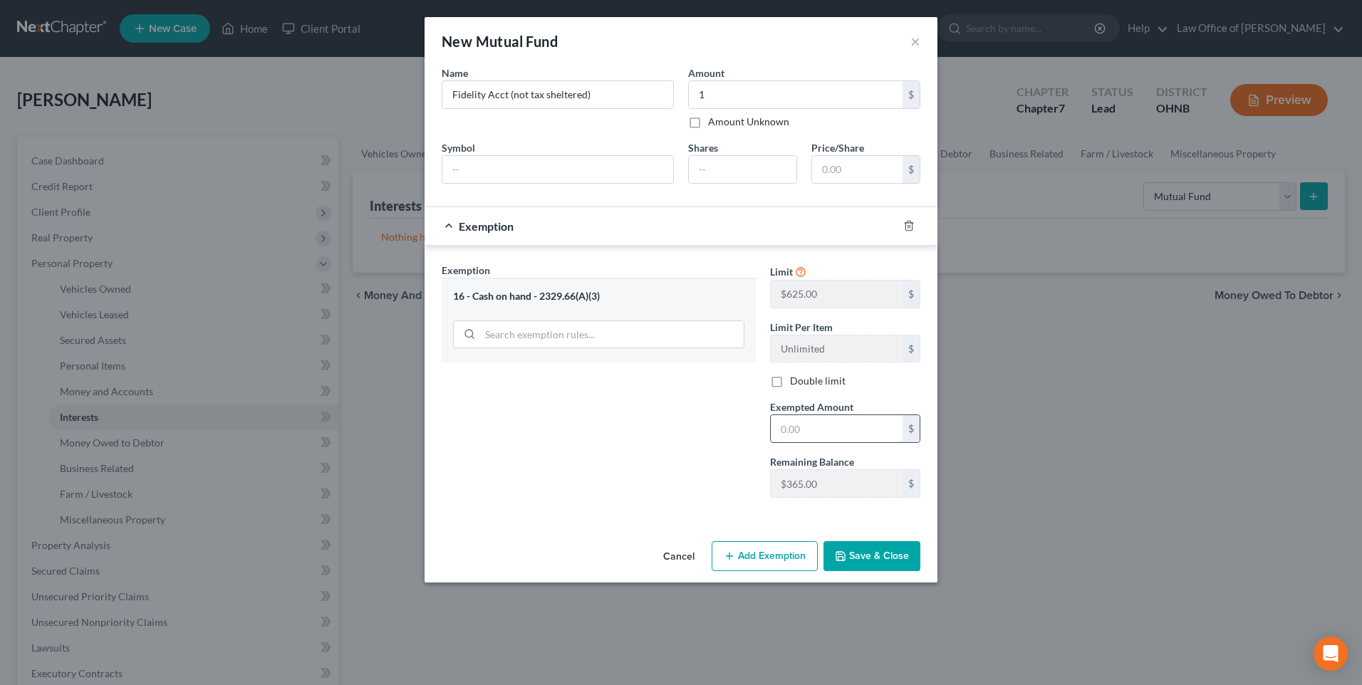
click at [789, 442] on input "text" at bounding box center [837, 428] width 132 height 27
type input "1"
click at [886, 571] on button "Save & Close" at bounding box center [871, 556] width 97 height 30
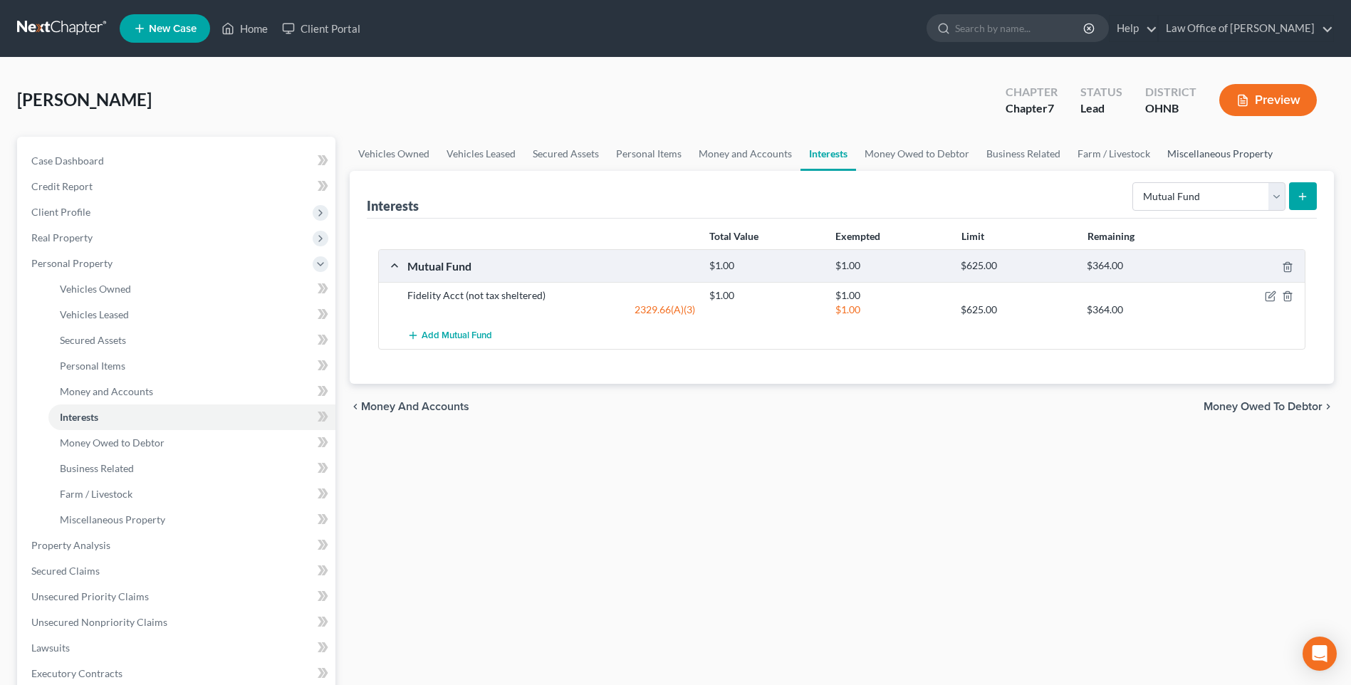
click at [1241, 160] on ul "Vehicles Owned Vehicles Leased Secured Assets Personal Items Money and Accounts…" at bounding box center [842, 154] width 984 height 34
click at [1274, 159] on ul "Vehicles Owned Vehicles Leased Secured Assets Personal Items Money and Accounts…" at bounding box center [842, 154] width 984 height 34
click at [1274, 162] on ul "Vehicles Owned Vehicles Leased Secured Assets Personal Items Money and Accounts…" at bounding box center [842, 154] width 984 height 34
click at [120, 526] on span "Miscellaneous Property" at bounding box center [112, 520] width 105 height 12
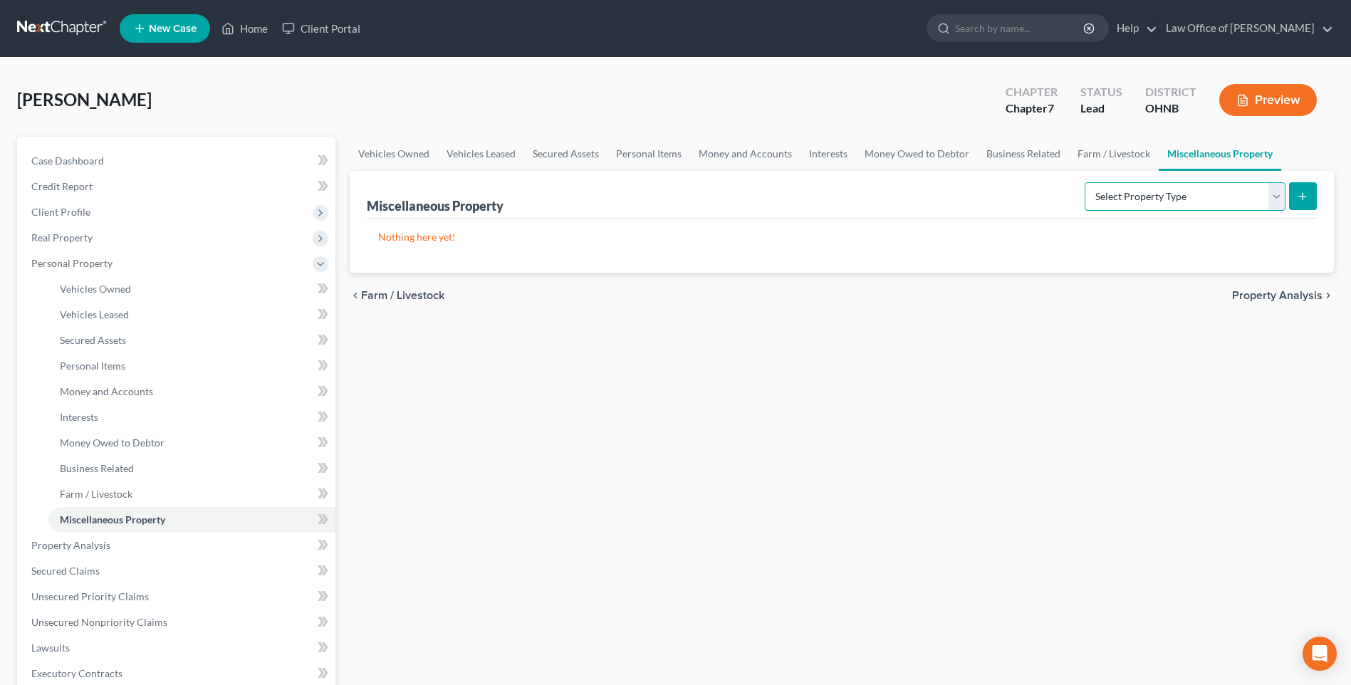
click at [1166, 211] on select "Select Property Type Assigned for Creditor Benefit [DATE] Holding for Another N…" at bounding box center [1185, 196] width 201 height 28
select select "stored_within_1_year"
click at [1085, 211] on select "Select Property Type Assigned for Creditor Benefit [DATE] Holding for Another N…" at bounding box center [1185, 196] width 201 height 28
click at [1301, 202] on icon "submit" at bounding box center [1302, 196] width 11 height 11
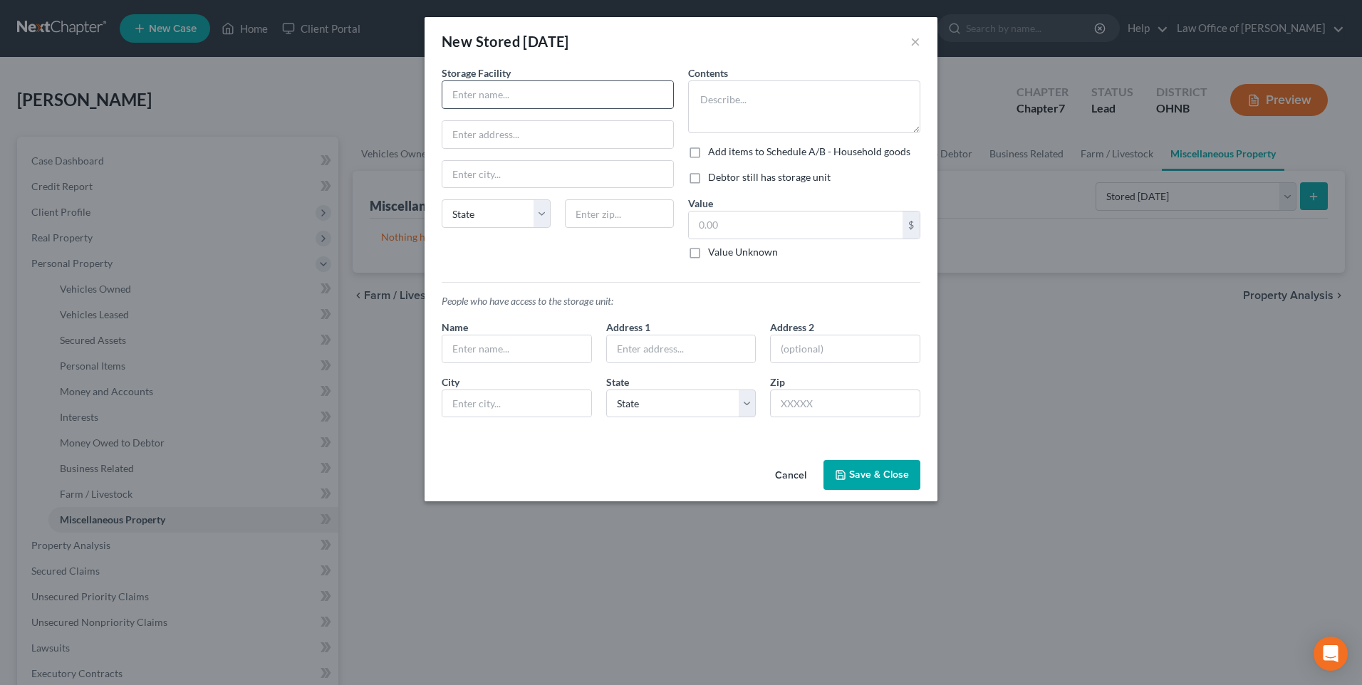
click at [514, 107] on input "text" at bounding box center [557, 94] width 231 height 27
type input "Storage Rentals of [GEOGRAPHIC_DATA]"
click at [793, 103] on textarea at bounding box center [804, 106] width 232 height 53
type textarea "Miscellaneous household items"
click at [708, 184] on label "Debtor still has storage unit" at bounding box center [769, 177] width 123 height 14
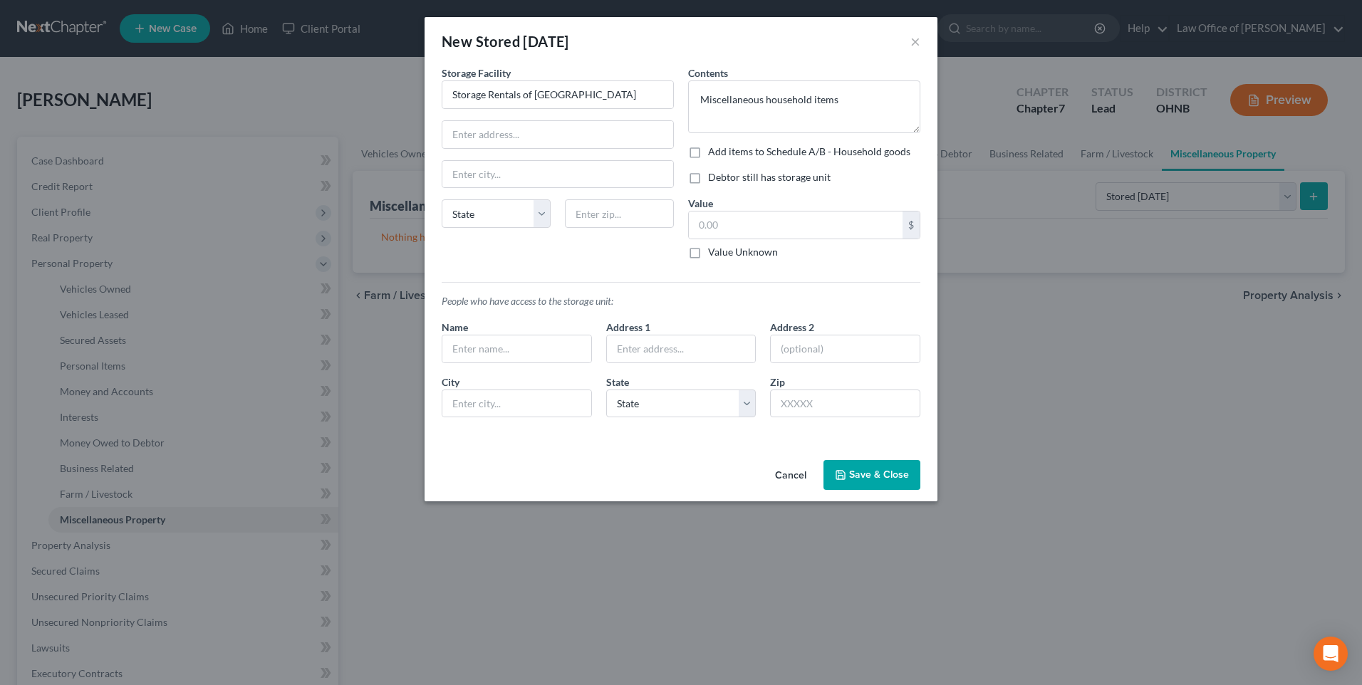
click at [714, 179] on input "Debtor still has storage unit" at bounding box center [718, 174] width 9 height 9
checkbox input "true"
click at [717, 233] on input "text" at bounding box center [796, 225] width 214 height 27
click at [858, 110] on textarea "Miscellaneous household items" at bounding box center [804, 106] width 232 height 53
type textarea "Miscellaneous household items (no fair market value)"
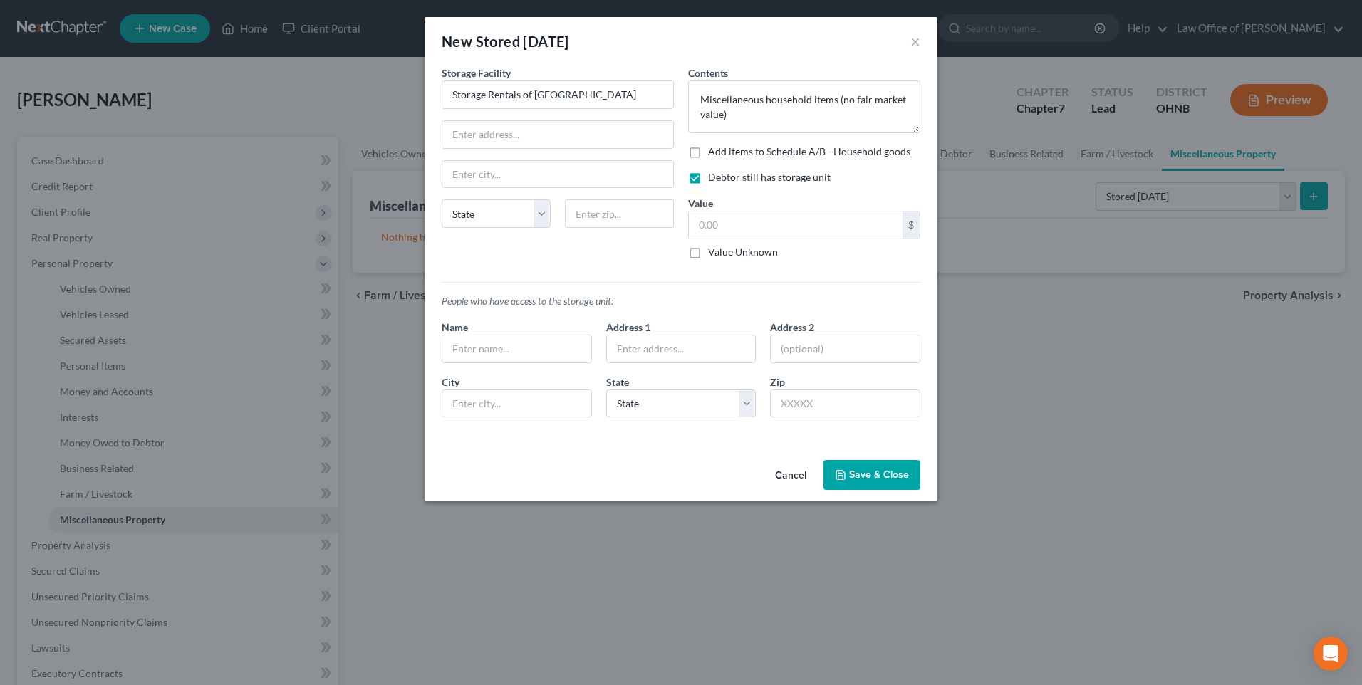
click at [877, 490] on button "Save & Close" at bounding box center [871, 475] width 97 height 30
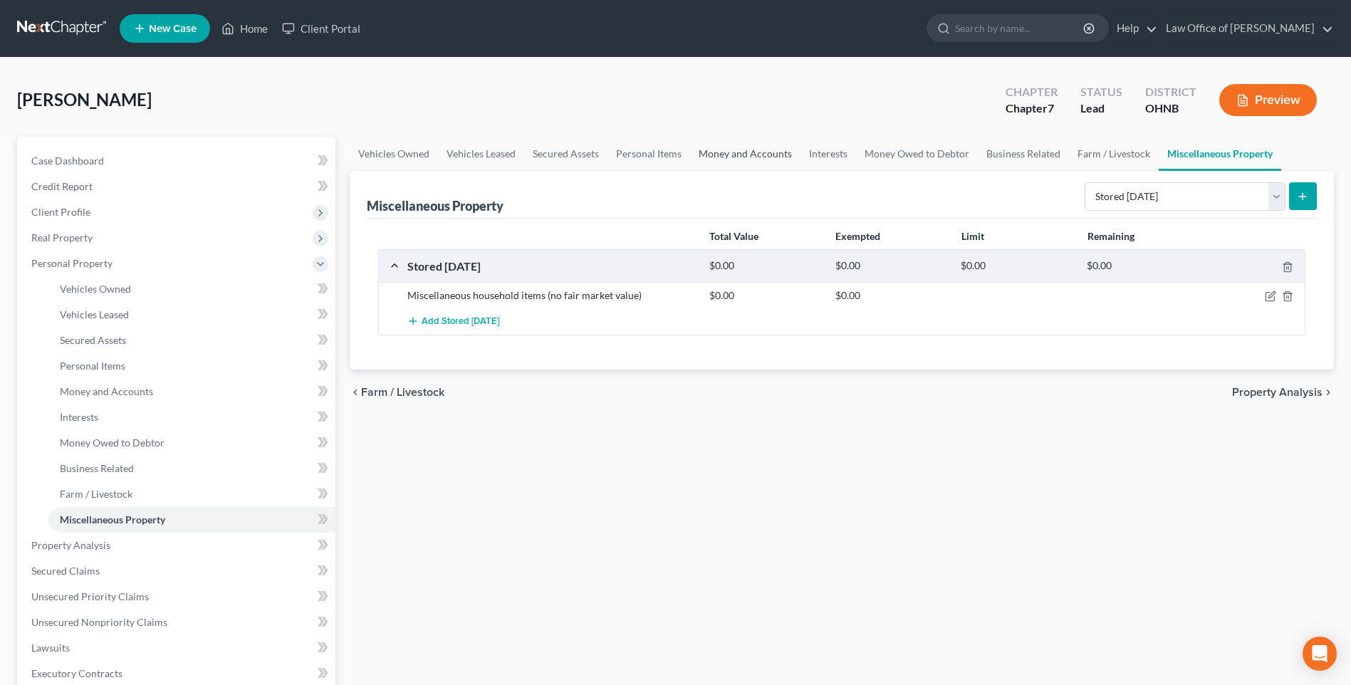
click at [769, 162] on link "Money and Accounts" at bounding box center [745, 154] width 110 height 34
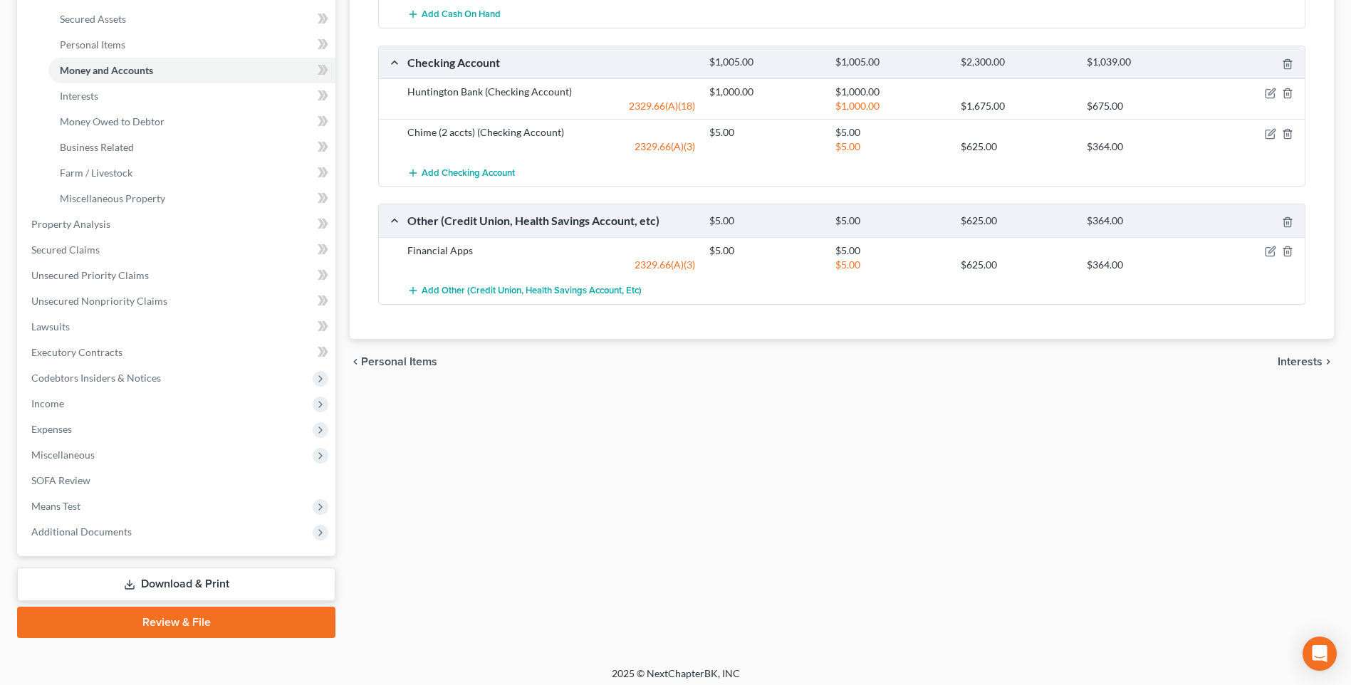
scroll to position [391, 0]
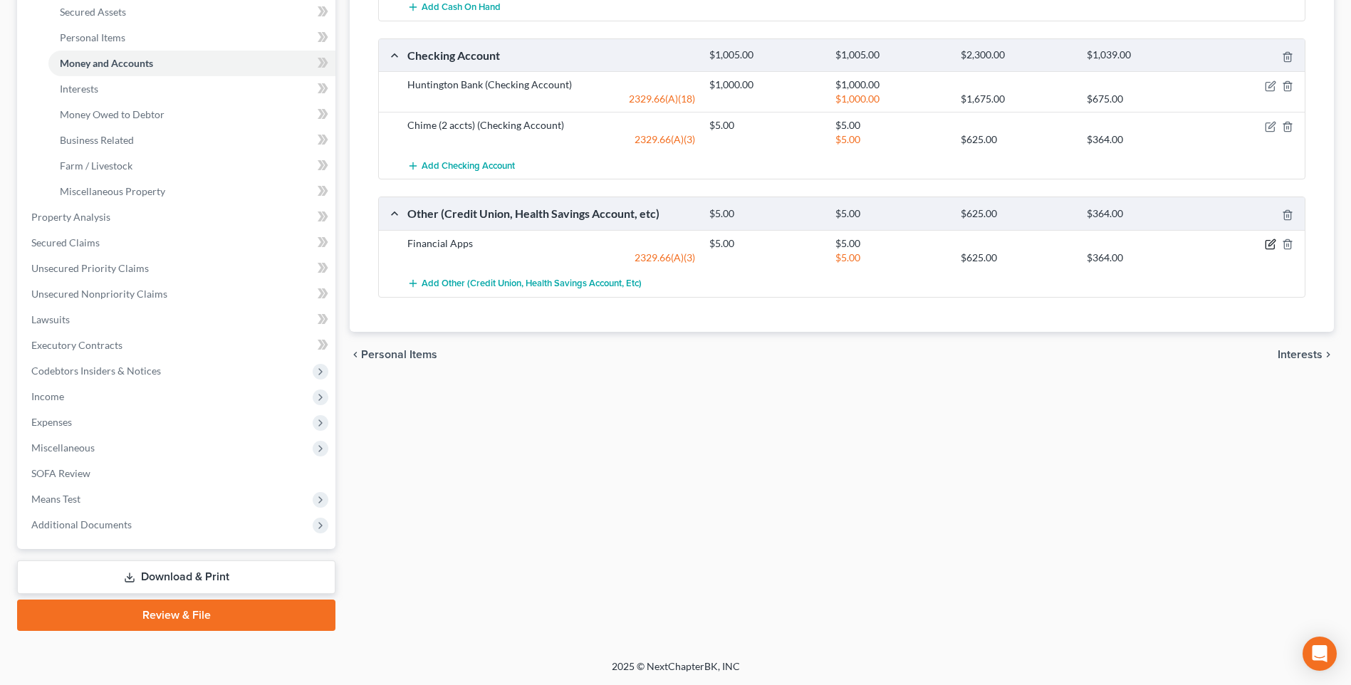
click at [1265, 250] on icon "button" at bounding box center [1270, 244] width 11 height 11
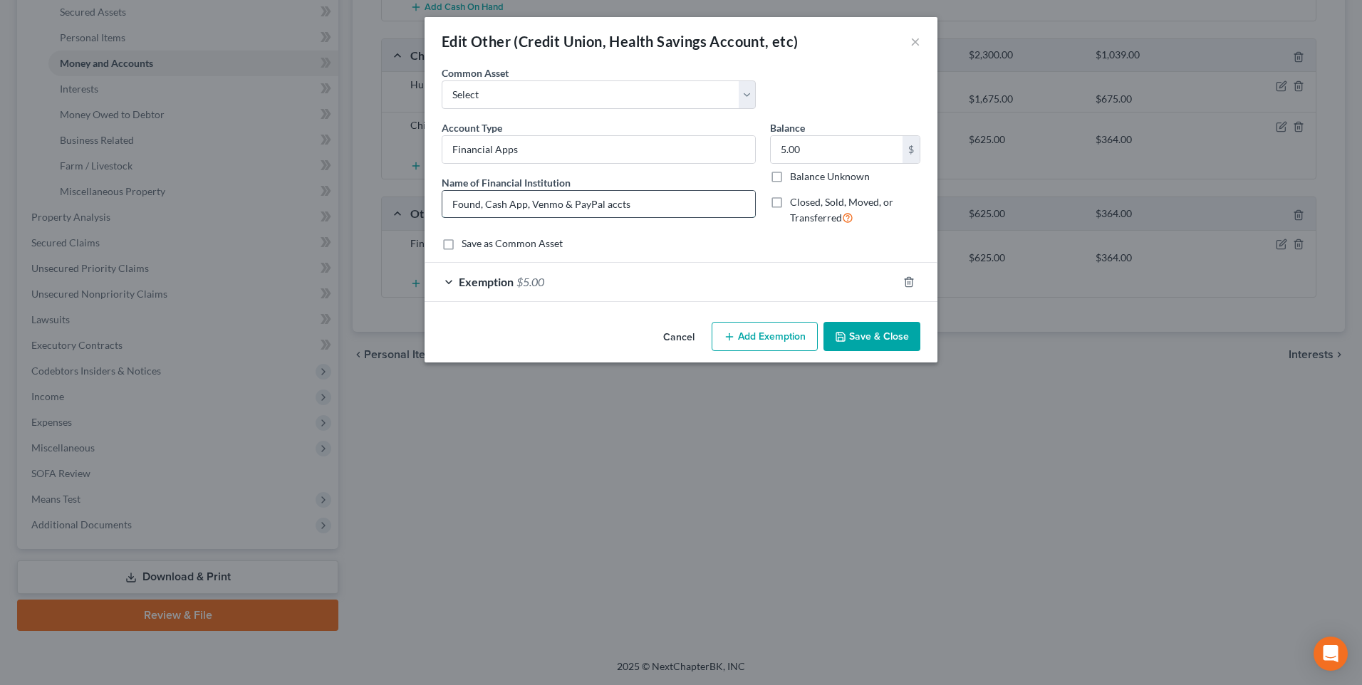
click at [551, 217] on input "Found, Cash App, Venmo & PayPal accts" at bounding box center [598, 204] width 313 height 27
type input "Found, Cash App, Venmo, Spruce, Google & PayPal accts"
click at [868, 352] on button "Save & Close" at bounding box center [871, 337] width 97 height 30
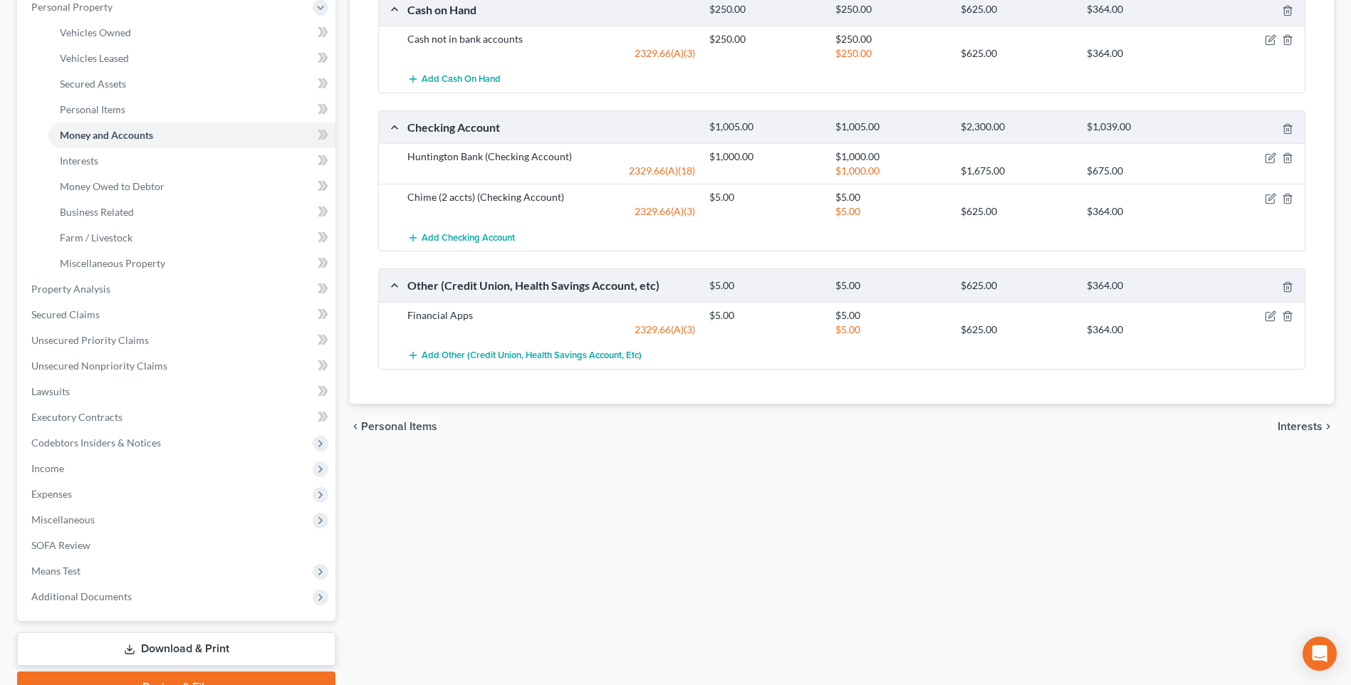
scroll to position [35, 0]
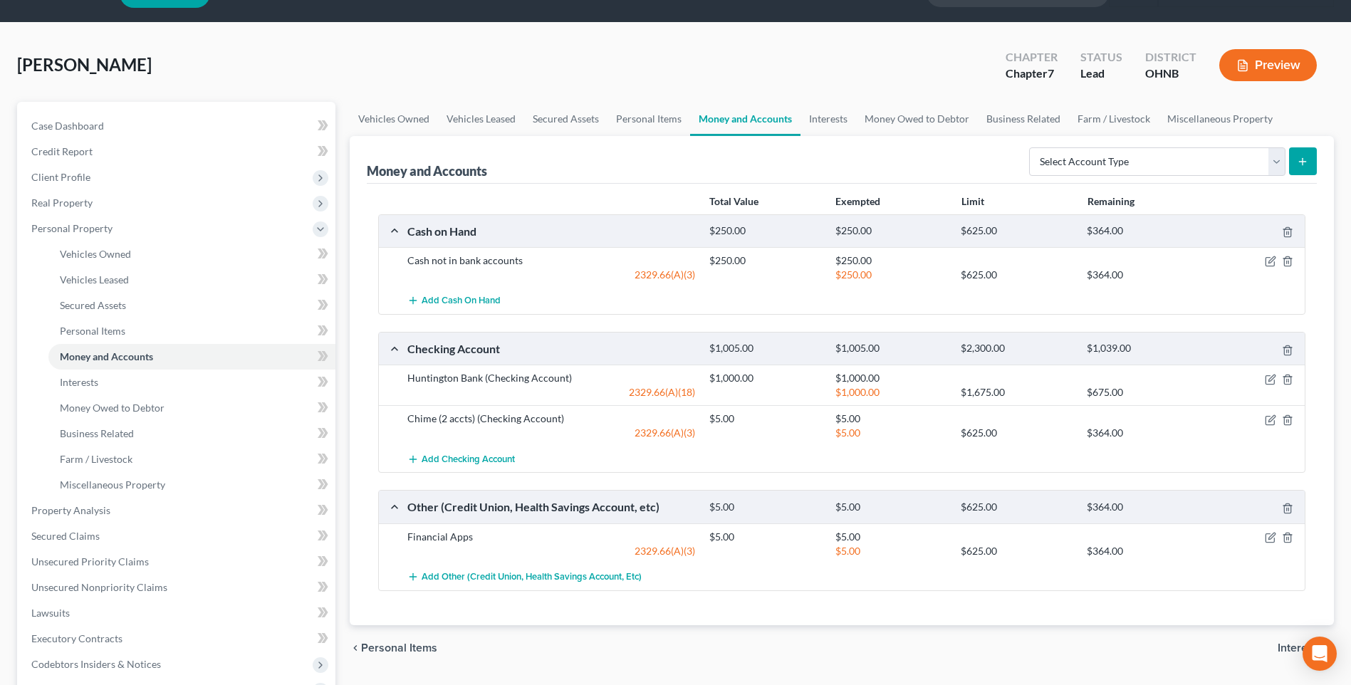
click at [1271, 78] on button "Preview" at bounding box center [1268, 65] width 98 height 32
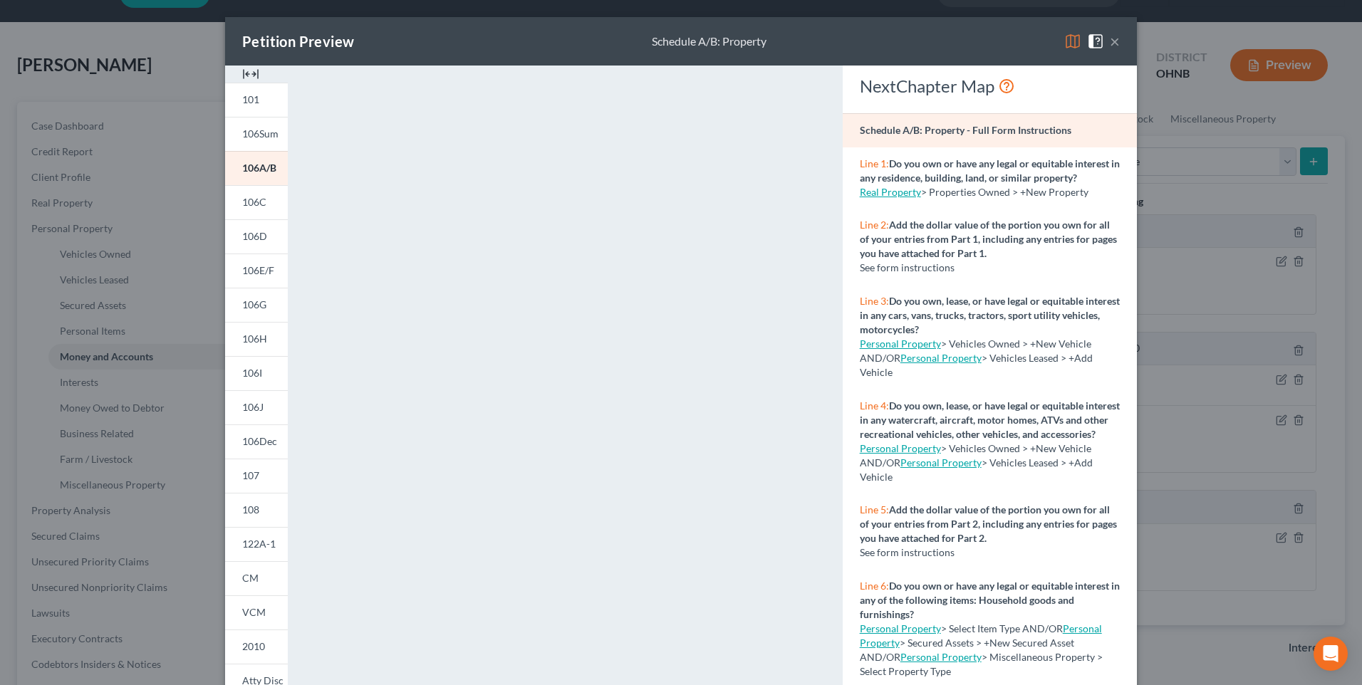
click at [1120, 40] on button "×" at bounding box center [1115, 41] width 10 height 17
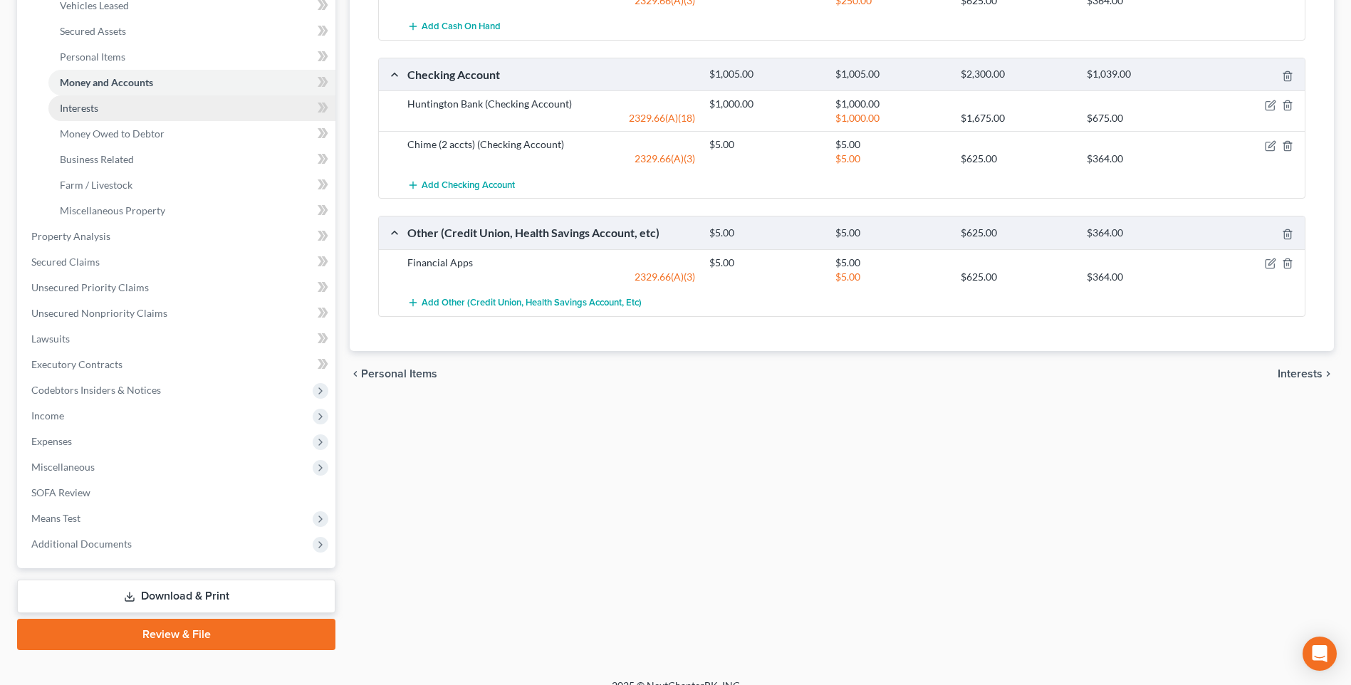
scroll to position [320, 0]
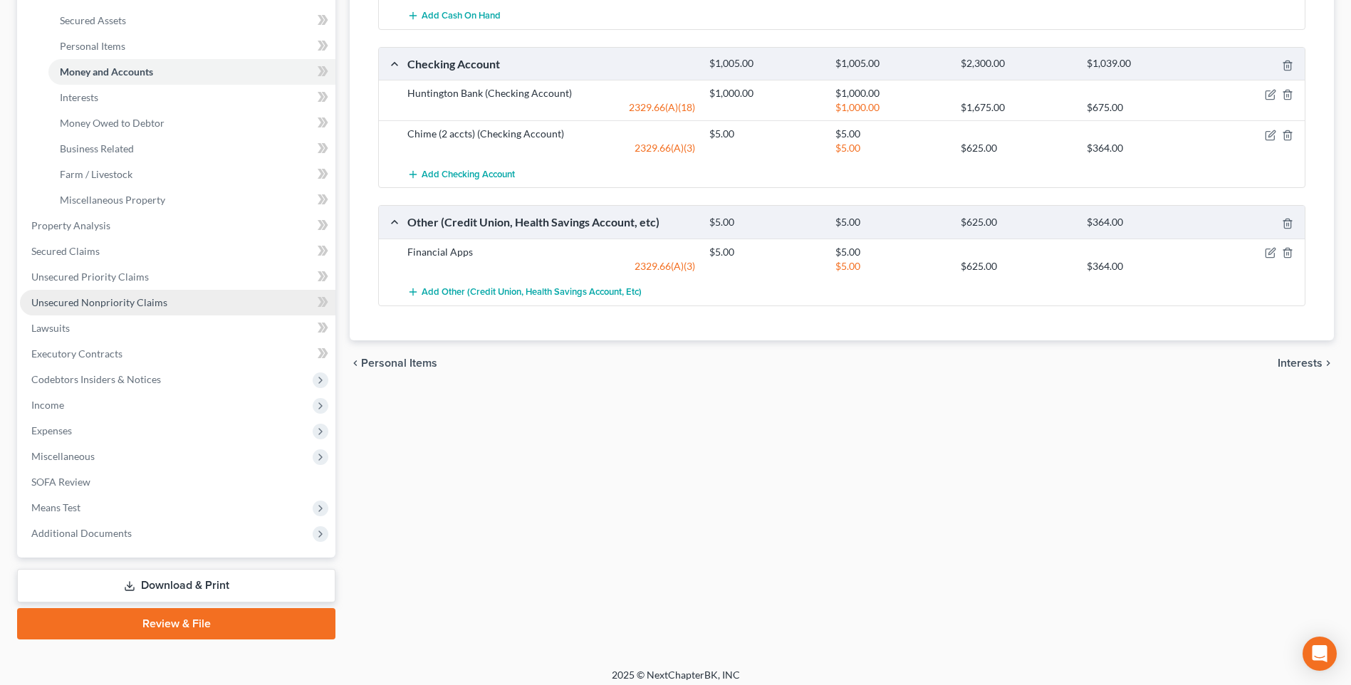
click at [123, 308] on span "Unsecured Nonpriority Claims" at bounding box center [99, 302] width 136 height 12
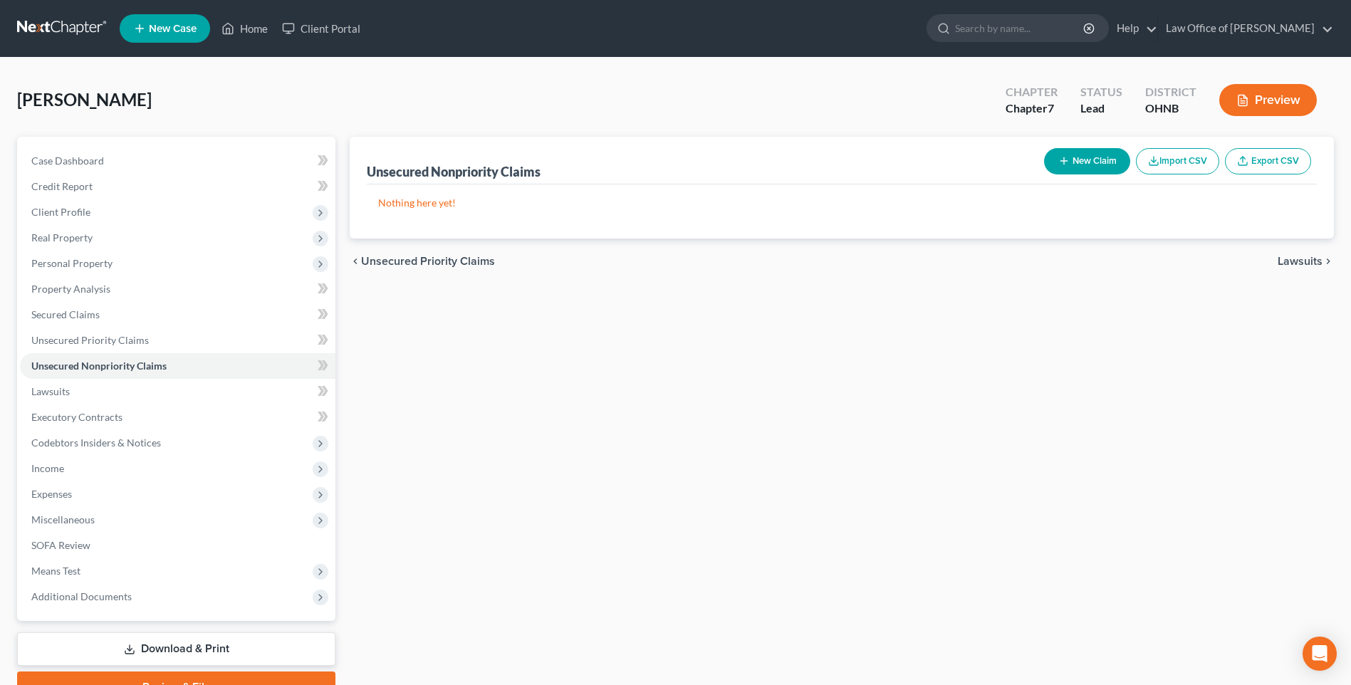
click at [1066, 171] on button "New Claim" at bounding box center [1087, 161] width 86 height 26
select select "0"
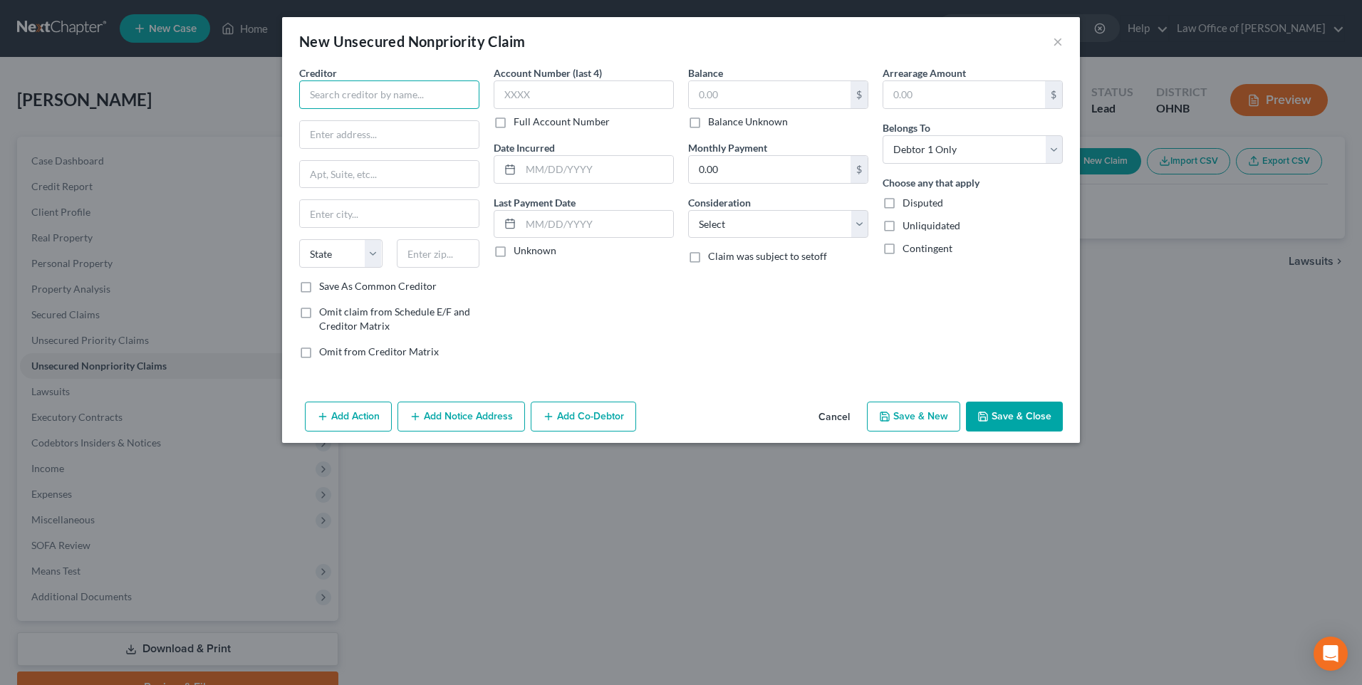
click at [432, 109] on input "text" at bounding box center [389, 94] width 180 height 28
click at [380, 172] on div "[STREET_ADDRESS]" at bounding box center [385, 166] width 148 height 12
type input "ACIMA"
type input "[STREET_ADDRESS]"
type input "4th Floor"
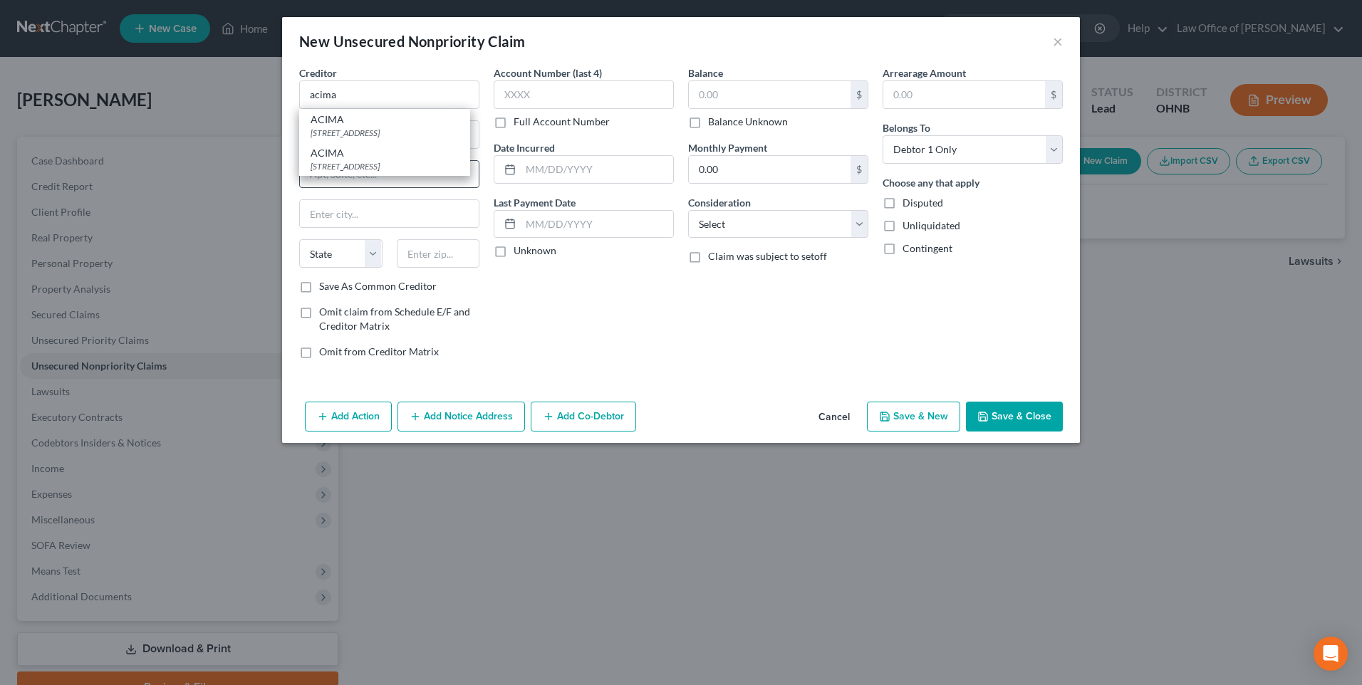
type input "[PERSON_NAME]"
select select "46"
type input "84070"
click at [383, 105] on input "ACIMA" at bounding box center [389, 94] width 180 height 28
click at [378, 139] on div "[STREET_ADDRESS]" at bounding box center [385, 133] width 148 height 12
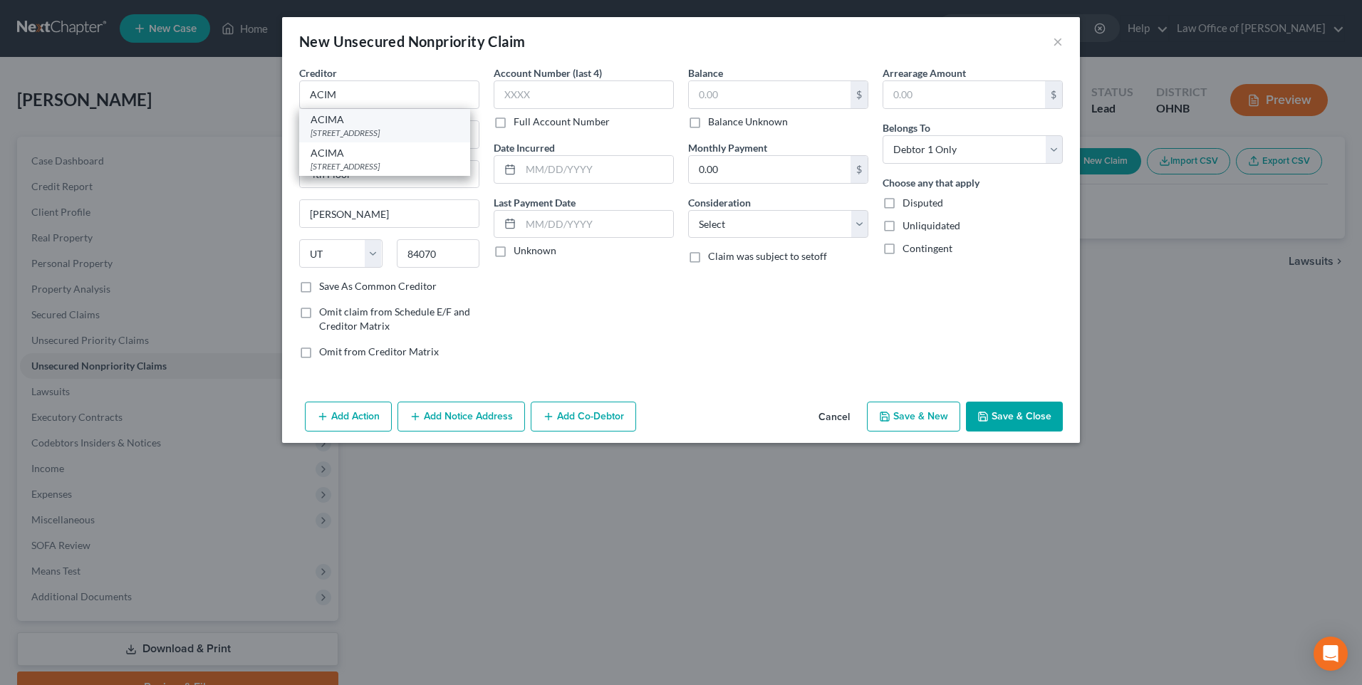
type input "ACIMA"
type input "[STREET_ADDRESS]"
type input "5th Floor"
type input "[PERSON_NAME]"
type input "84020"
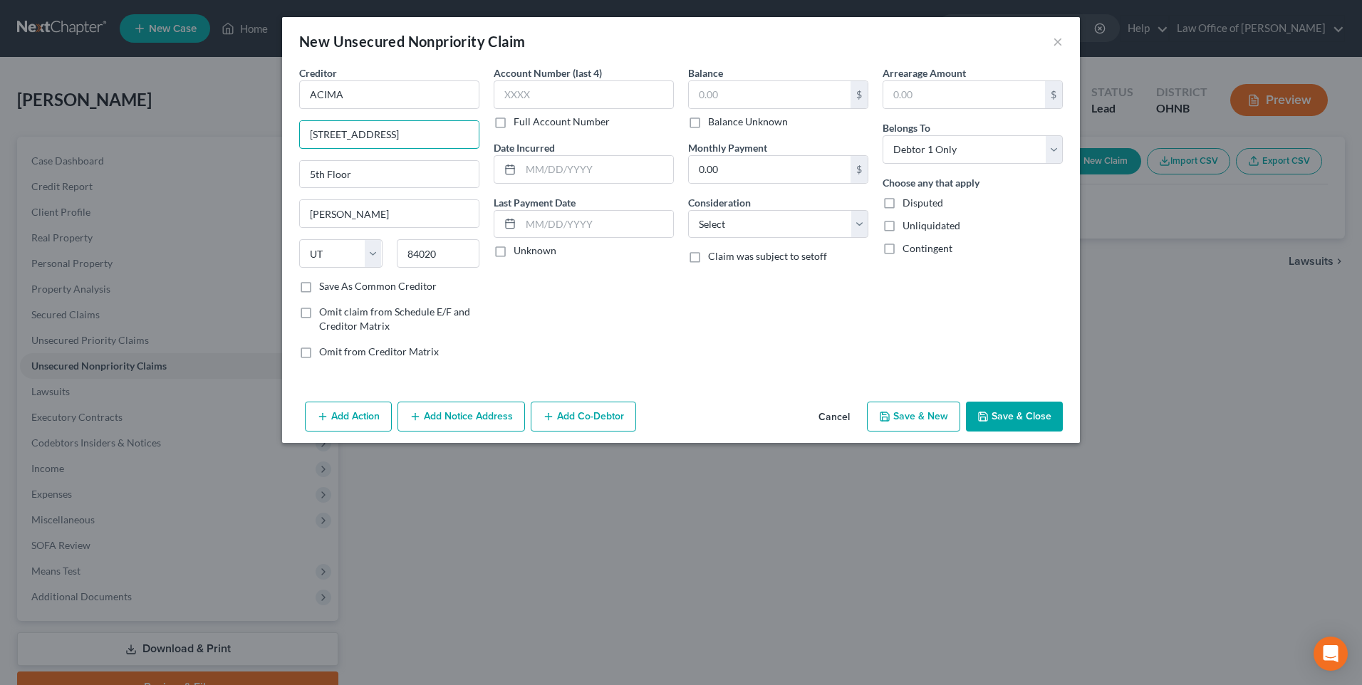
drag, startPoint x: 420, startPoint y: 145, endPoint x: 251, endPoint y: 143, distance: 168.1
click at [251, 143] on div "New Unsecured Nonpriority Claim × Creditor * ACIMA 13907 S MINUTEMAN DR 5th Flo…" at bounding box center [681, 342] width 1362 height 685
type input "PO BOX 1667"
drag, startPoint x: 344, startPoint y: 181, endPoint x: 249, endPoint y: 172, distance: 95.2
click at [249, 172] on div "New Unsecured Nonpriority Claim × Creditor * ACIMA PO BOX [GEOGRAPHIC_DATA][PER…" at bounding box center [681, 342] width 1362 height 685
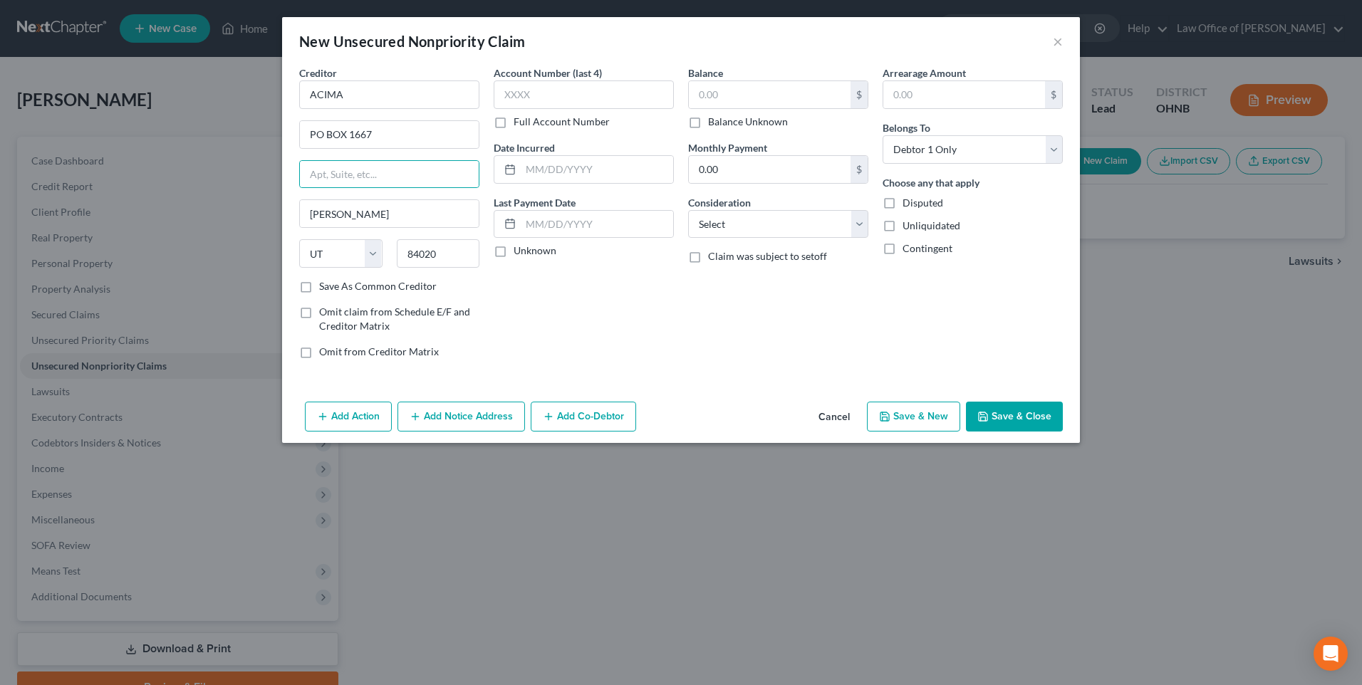
click at [319, 293] on label "Save As Common Creditor" at bounding box center [378, 286] width 118 height 14
click at [325, 288] on input "Save As Common Creditor" at bounding box center [329, 283] width 9 height 9
checkbox input "true"
click at [705, 98] on input "text" at bounding box center [770, 94] width 162 height 27
type input "1,782.02"
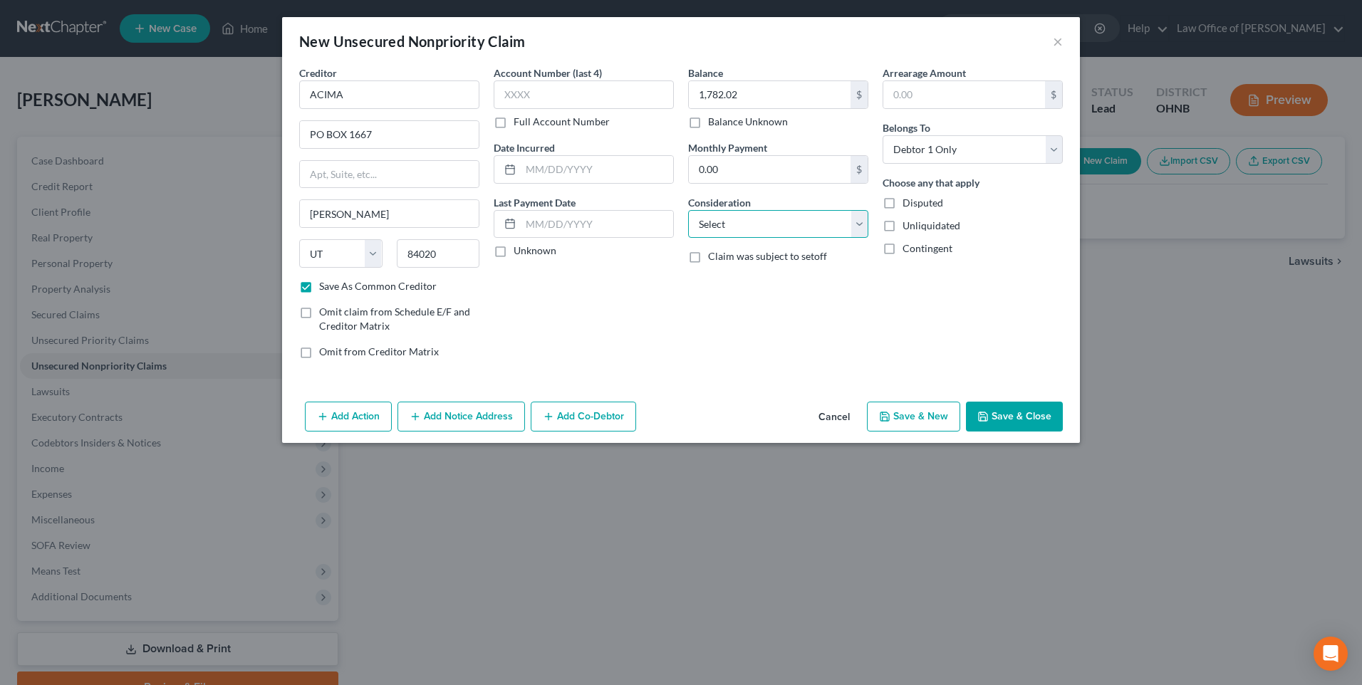
click at [769, 236] on select "Select Cable / Satellite Services Collection Agency Credit Card Debt Debt Couns…" at bounding box center [778, 224] width 180 height 28
select select "1"
click at [688, 222] on select "Select Cable / Satellite Services Collection Agency Credit Card Debt Debt Couns…" at bounding box center [778, 224] width 180 height 28
click at [938, 432] on button "Save & New" at bounding box center [913, 417] width 93 height 30
checkbox input "false"
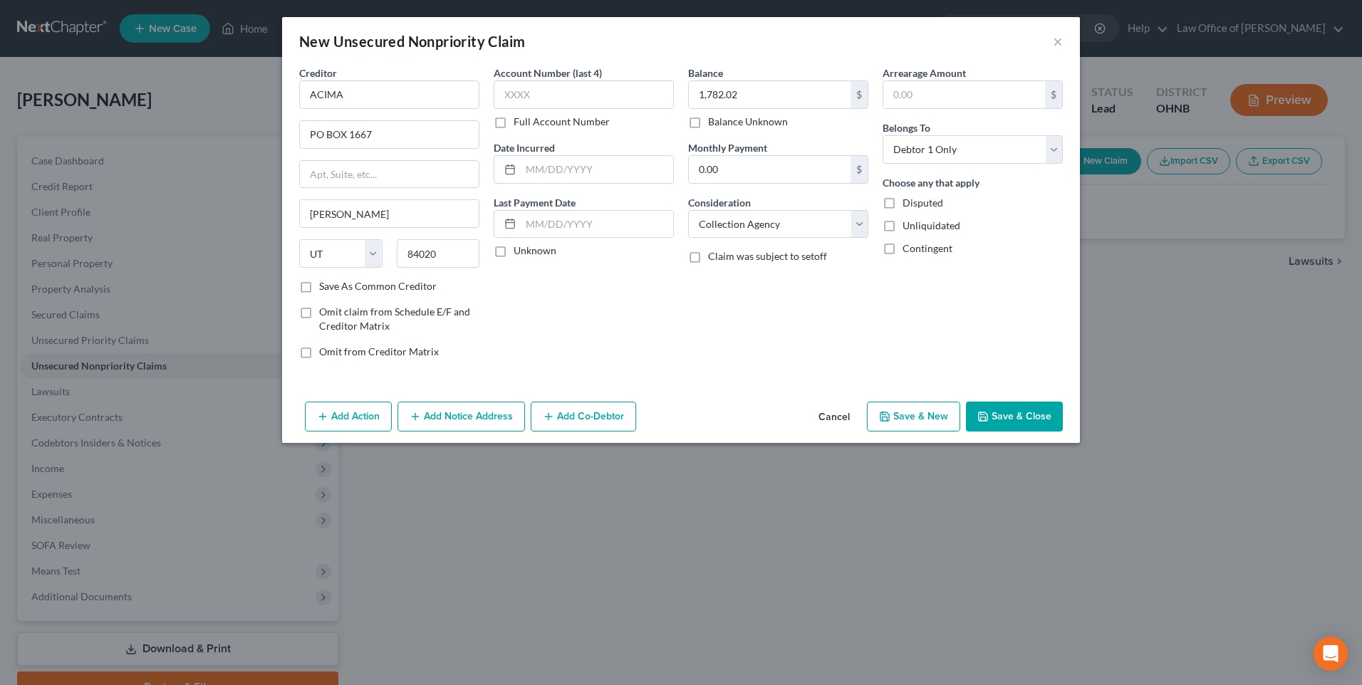
select select "0"
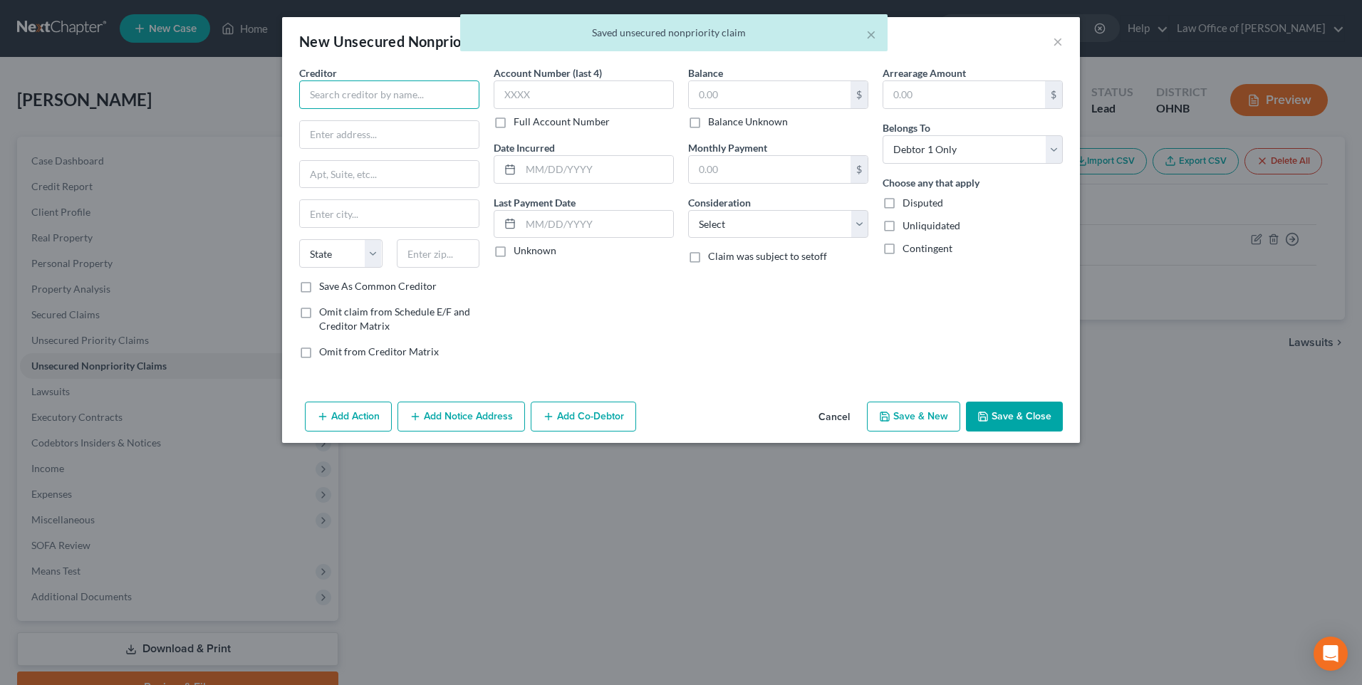
click at [378, 87] on input "text" at bounding box center [389, 94] width 180 height 28
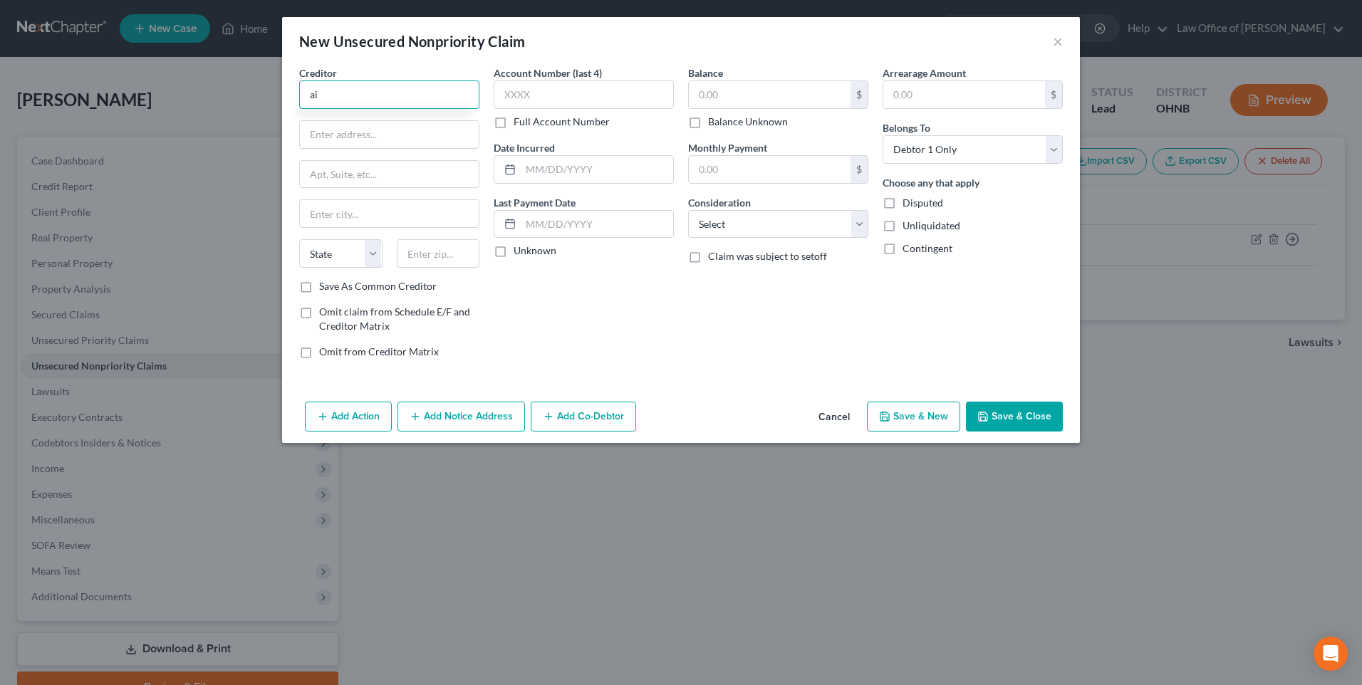
type input "a"
type input "f"
click at [350, 143] on div "1891 [GEOGRAPHIC_DATA], [GEOGRAPHIC_DATA] 20190" at bounding box center [393, 139] width 165 height 24
type input "Department of Education/AIDV"
type input "1891 [GEOGRAPHIC_DATA]."
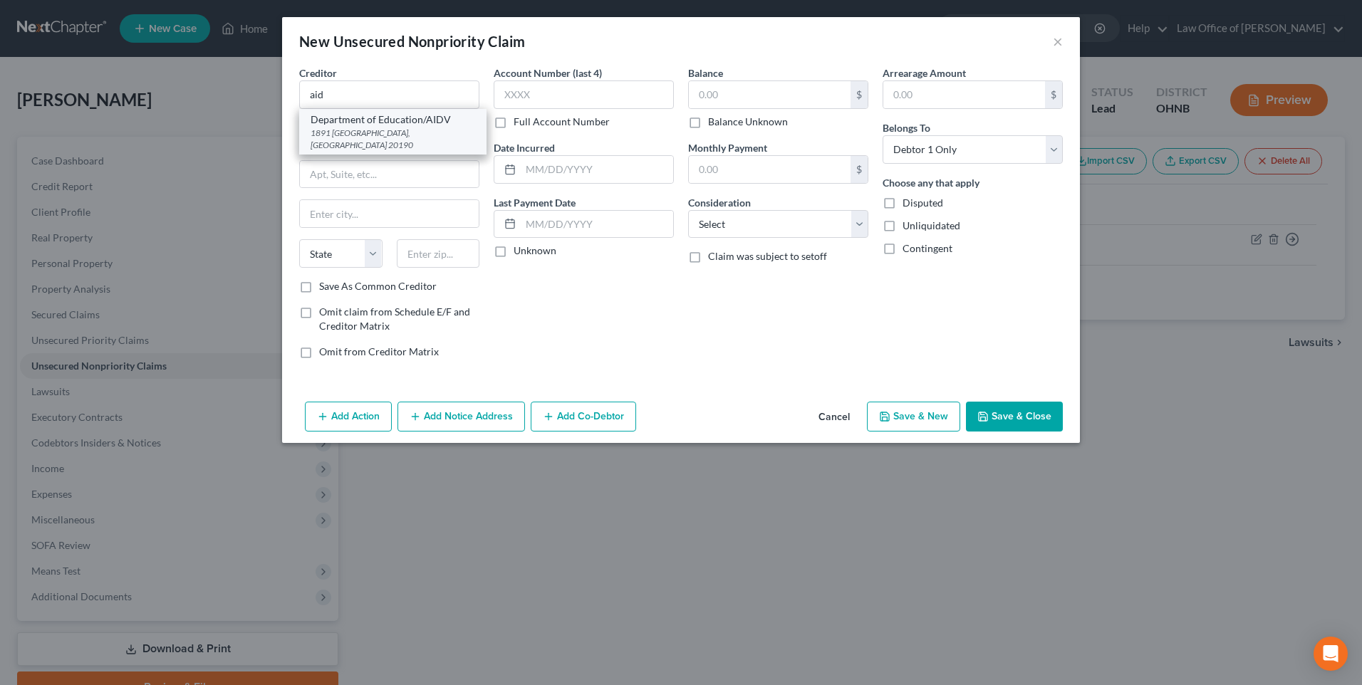
type input "Reston"
select select "48"
type input "20190"
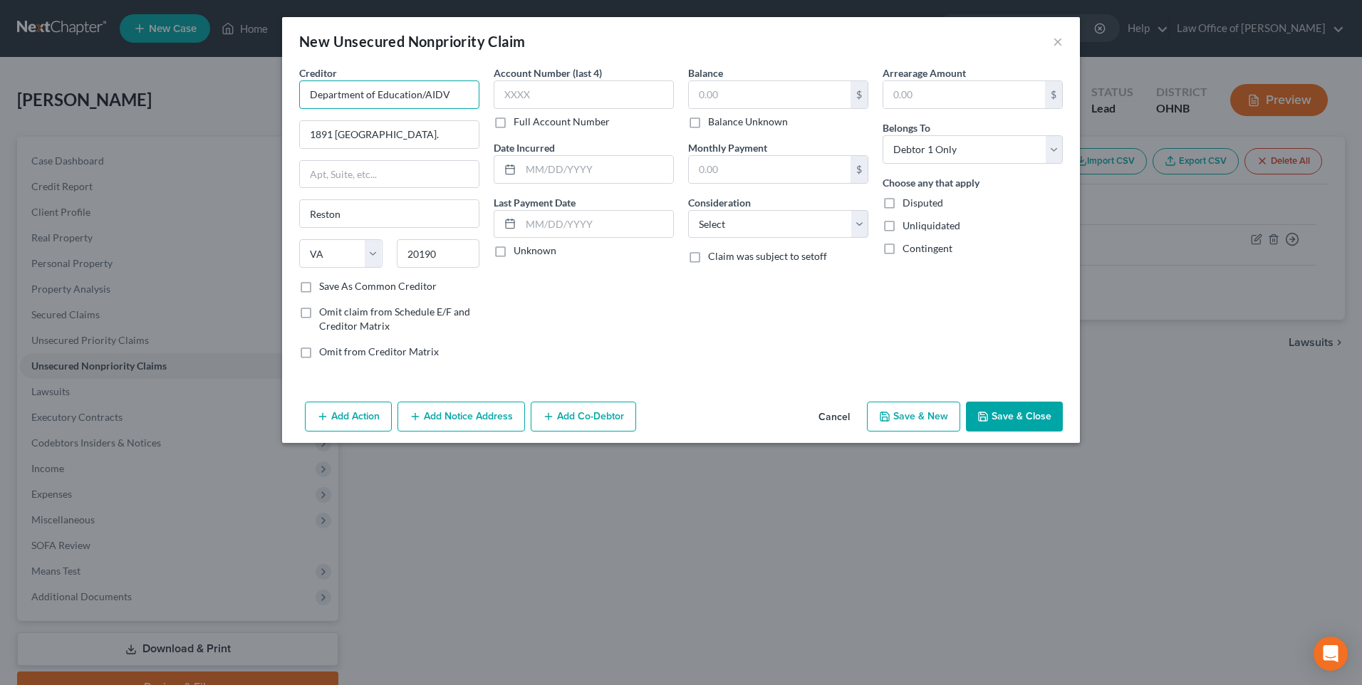
click at [433, 98] on input "Department of Education/AIDV" at bounding box center [389, 94] width 180 height 28
type input "Department of Education/Aidvantage"
drag, startPoint x: 419, startPoint y: 139, endPoint x: 259, endPoint y: 139, distance: 159.6
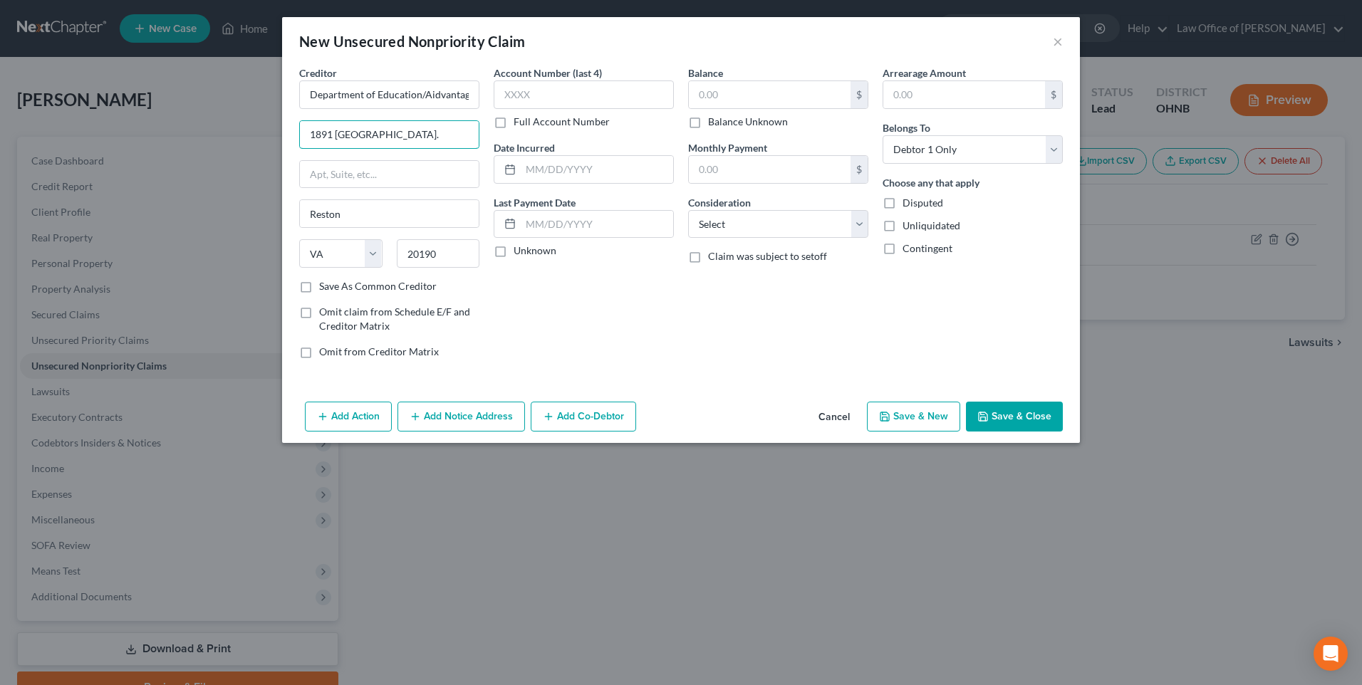
click at [282, 139] on div "Creditor * Department of Education/Aidvantage 1891 [GEOGRAPHIC_DATA] [GEOGRAPHI…" at bounding box center [681, 231] width 798 height 331
type input "PO BOX 300001"
drag, startPoint x: 343, startPoint y: 223, endPoint x: 263, endPoint y: 223, distance: 79.8
click at [282, 223] on div "Creditor * Department of Education/Aidvantage PO BOX 300001 [GEOGRAPHIC_DATA] […" at bounding box center [681, 231] width 798 height 331
drag, startPoint x: 430, startPoint y: 268, endPoint x: 358, endPoint y: 269, distance: 71.2
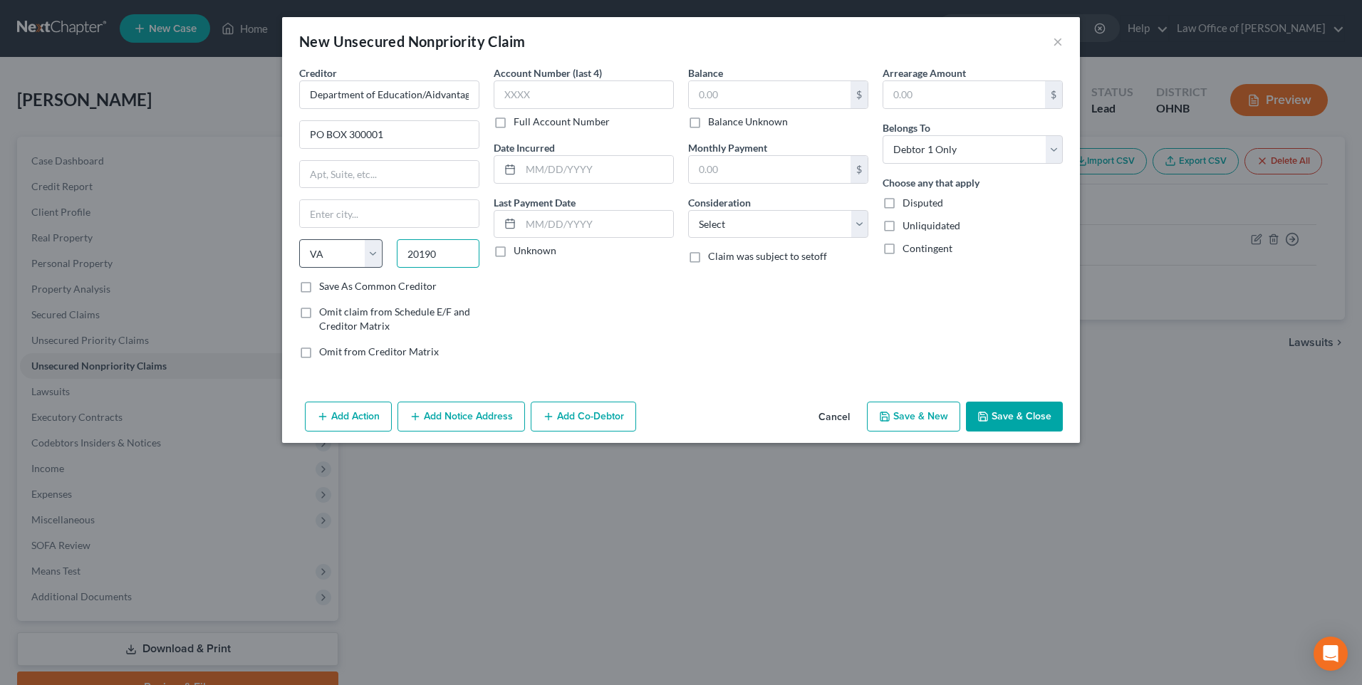
click at [358, 269] on div "State [US_STATE] AK AR AZ CA CO CT DE DC [GEOGRAPHIC_DATA] [GEOGRAPHIC_DATA] GU…" at bounding box center [389, 259] width 194 height 40
type input "75403"
type input "[GEOGRAPHIC_DATA]"
select select "45"
drag, startPoint x: 283, startPoint y: 303, endPoint x: 402, endPoint y: 306, distance: 119.0
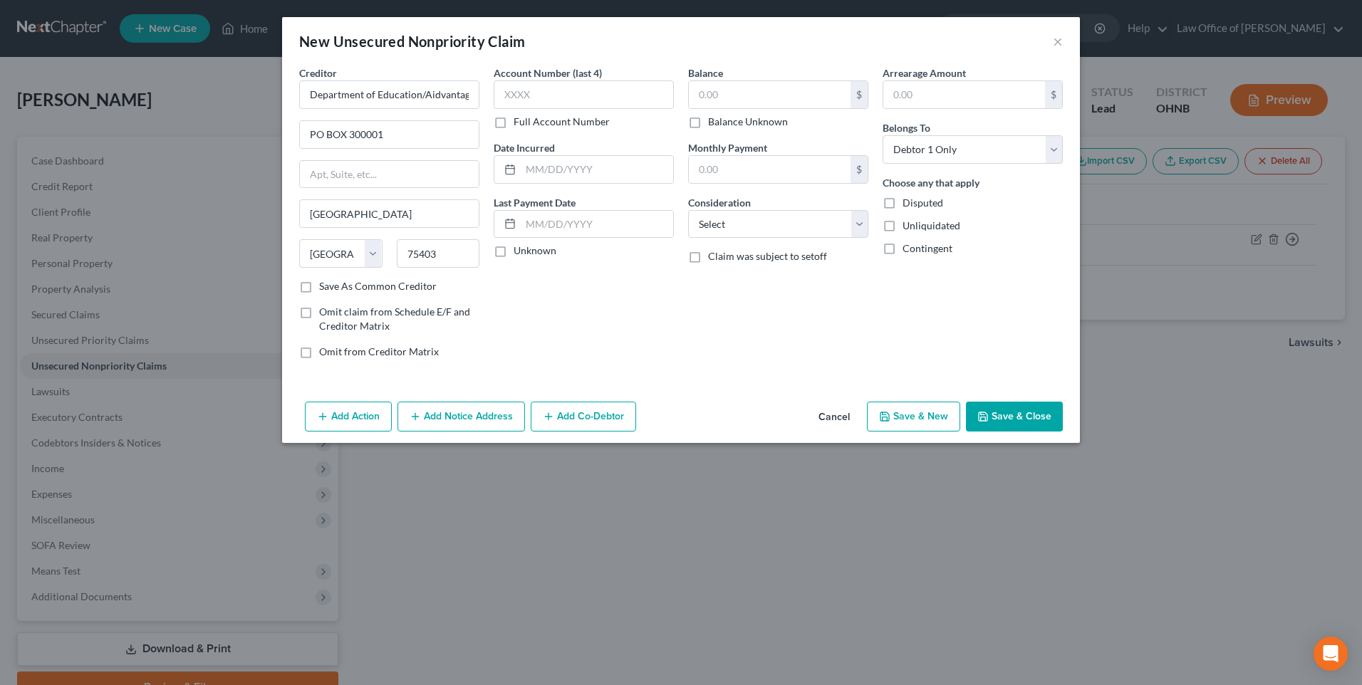
click at [319, 293] on label "Save As Common Creditor" at bounding box center [378, 286] width 118 height 14
click at [325, 288] on input "Save As Common Creditor" at bounding box center [329, 283] width 9 height 9
checkbox input "true"
click at [718, 239] on select "Select Cable / Satellite Services Collection Agency Credit Card Debt Debt Couns…" at bounding box center [778, 224] width 180 height 28
select select "17"
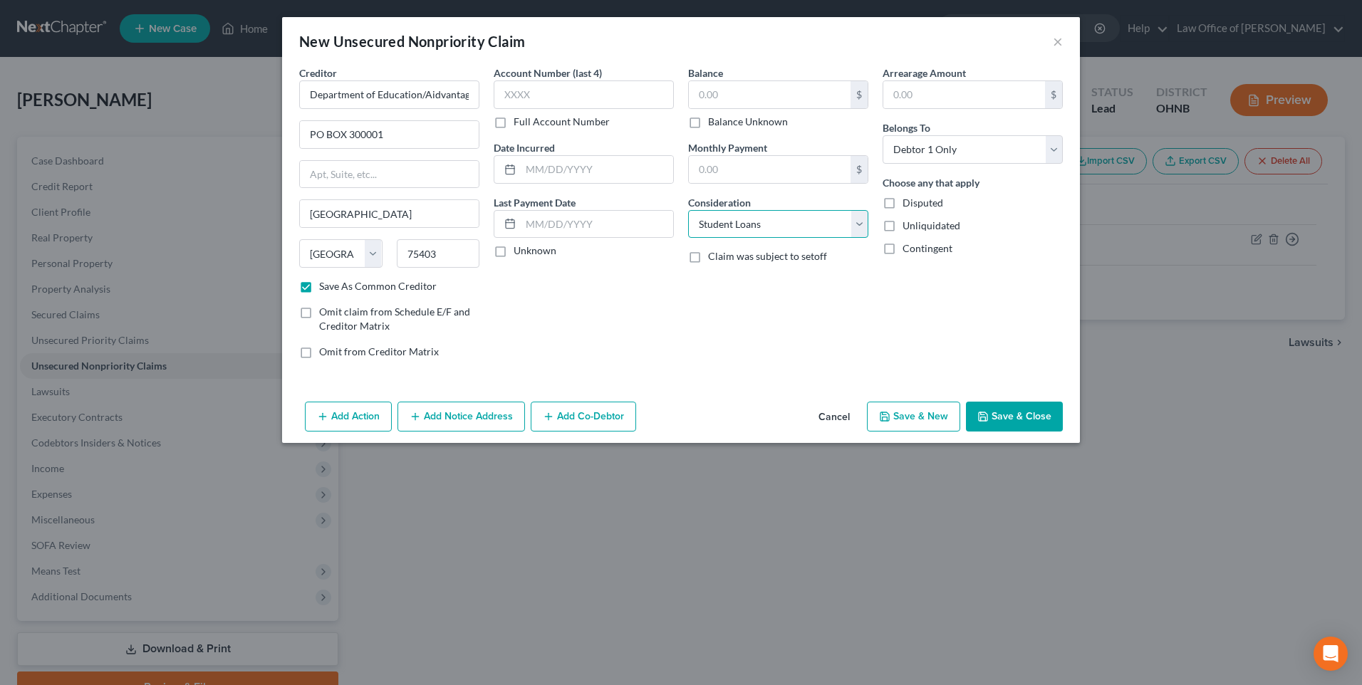
click at [688, 222] on select "Select Cable / Satellite Services Collection Agency Credit Card Debt Debt Couns…" at bounding box center [778, 224] width 180 height 28
click at [729, 95] on input "text" at bounding box center [770, 94] width 162 height 27
type input "85,815"
click at [954, 432] on button "Save & New" at bounding box center [913, 417] width 93 height 30
select select "0"
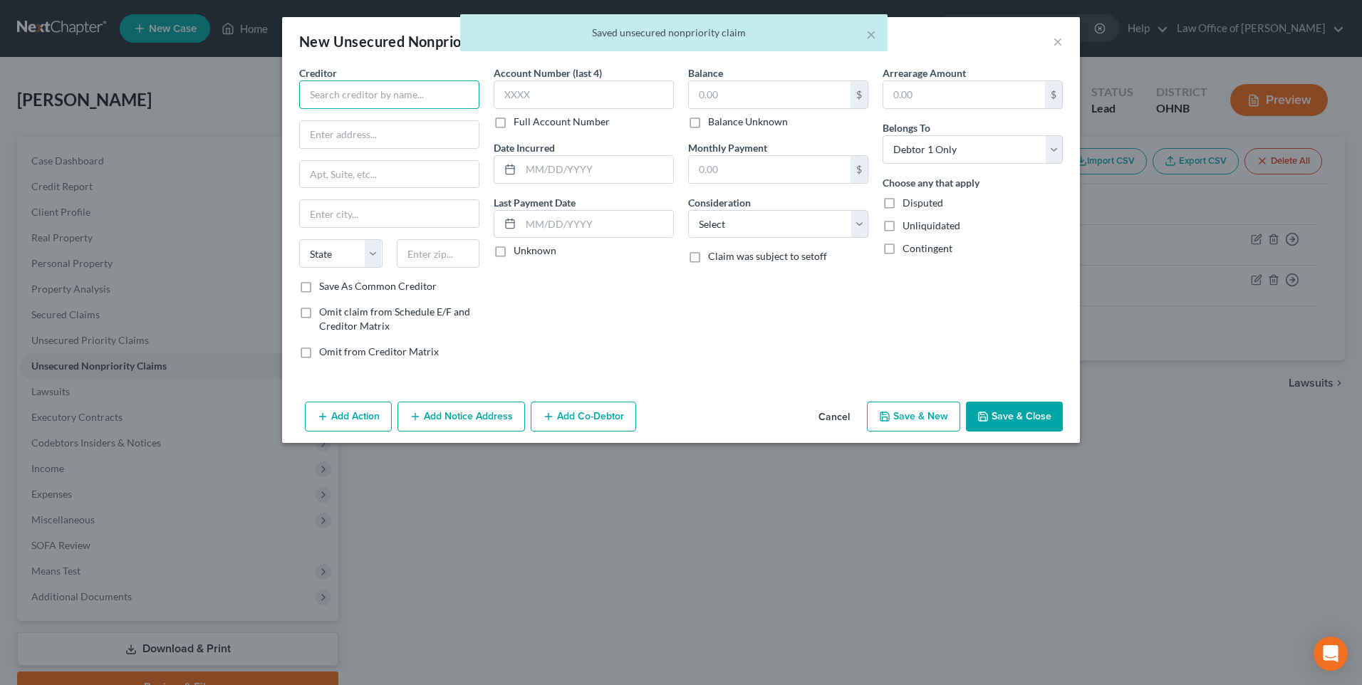
click at [342, 100] on input "text" at bounding box center [389, 94] width 180 height 28
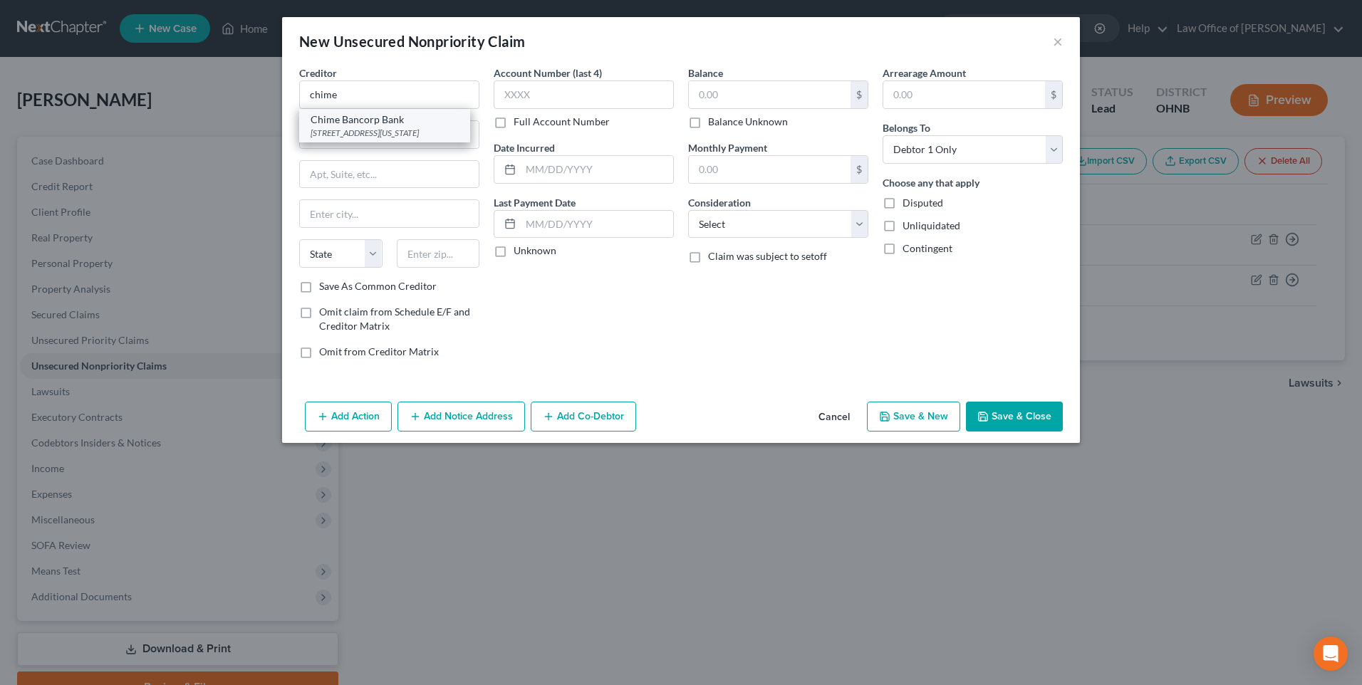
click at [355, 139] on div "[STREET_ADDRESS][US_STATE]" at bounding box center [385, 133] width 148 height 12
type input "Chime Bancorp Bank"
type input "[STREET_ADDRESS][US_STATE]"
type input "Floor 5"
type input "[GEOGRAPHIC_DATA]"
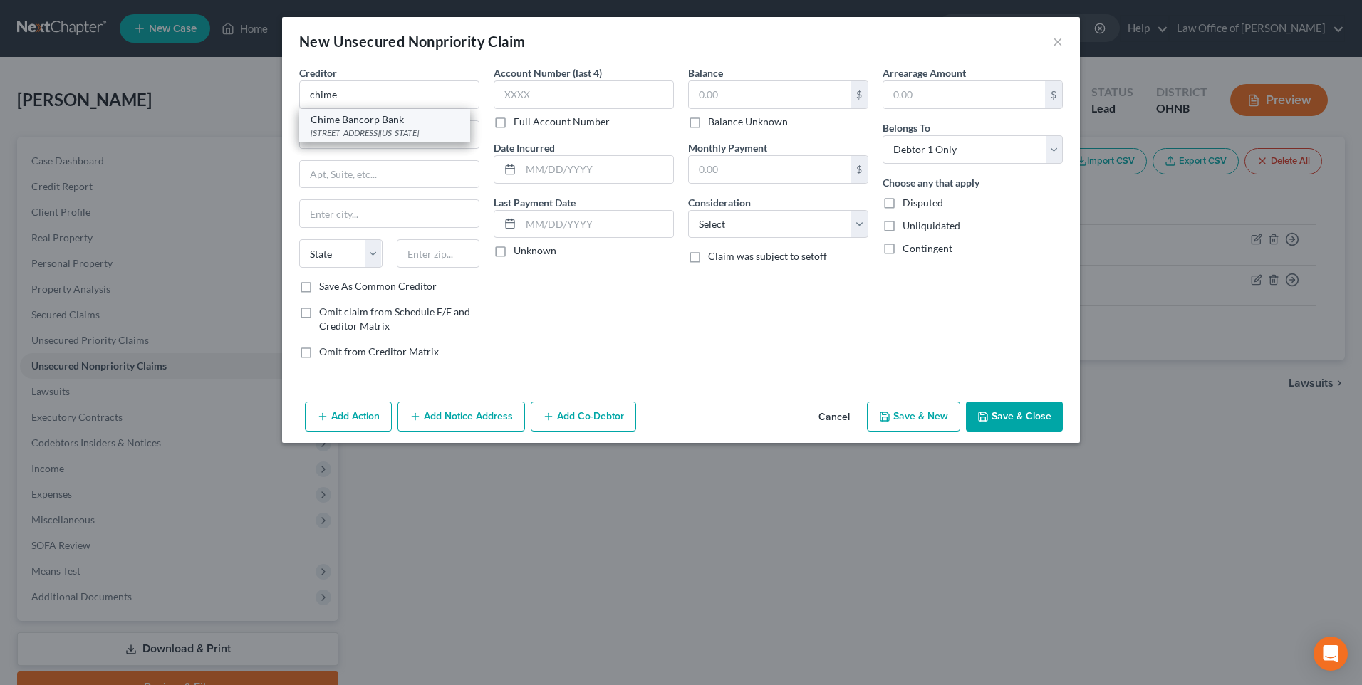
select select "4"
type input "94111"
click at [729, 100] on input "text" at bounding box center [770, 94] width 162 height 27
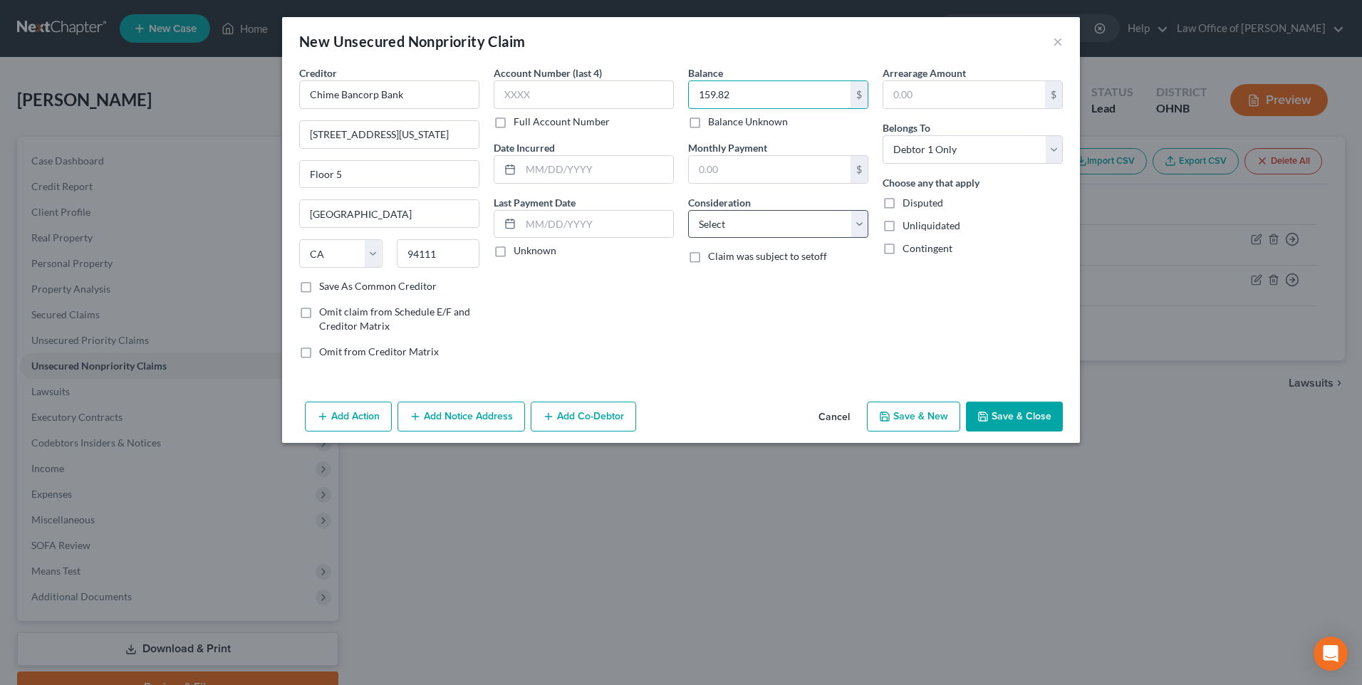
type input "159.82"
click at [783, 239] on select "Select Cable / Satellite Services Collection Agency Credit Card Debt Debt Couns…" at bounding box center [778, 224] width 180 height 28
select select "10"
click at [688, 222] on select "Select Cable / Satellite Services Collection Agency Credit Card Debt Debt Couns…" at bounding box center [778, 224] width 180 height 28
click at [538, 175] on input "text" at bounding box center [597, 169] width 152 height 27
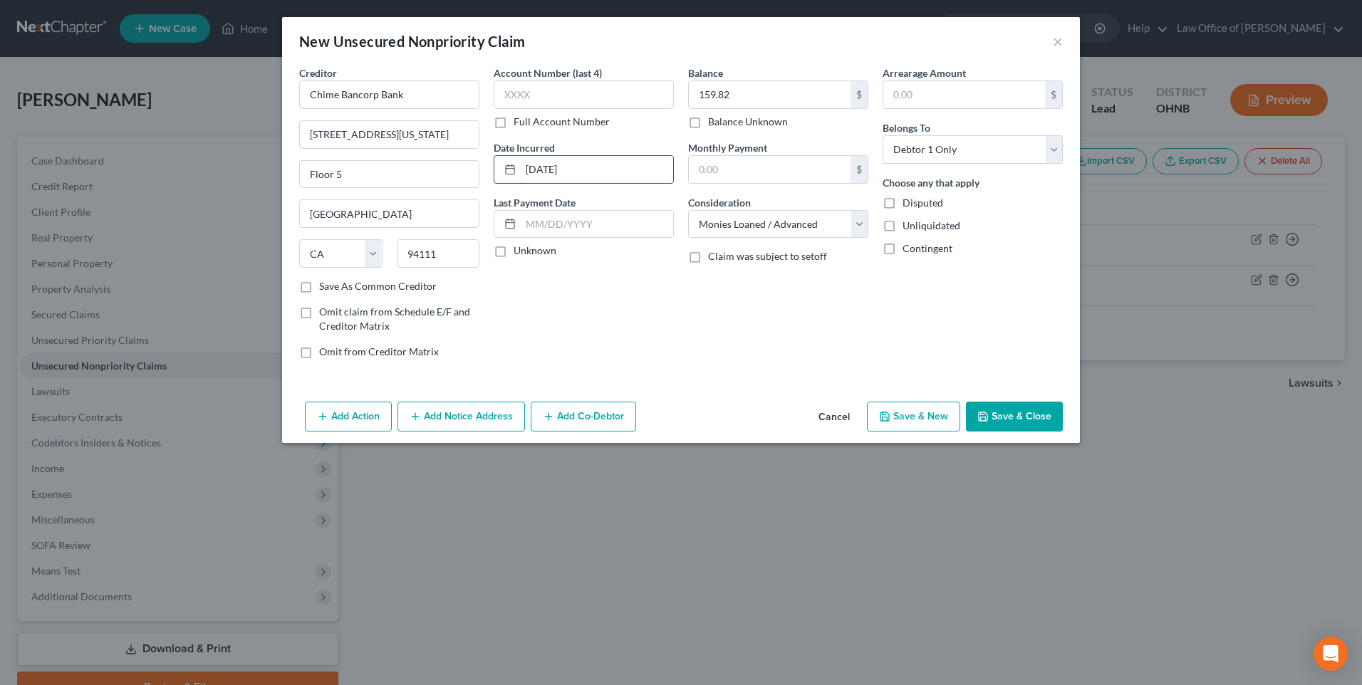
type input "[DATE]"
click at [539, 97] on input "text" at bounding box center [584, 94] width 180 height 28
type input "3349"
click at [1048, 432] on button "Save & Close" at bounding box center [1014, 417] width 97 height 30
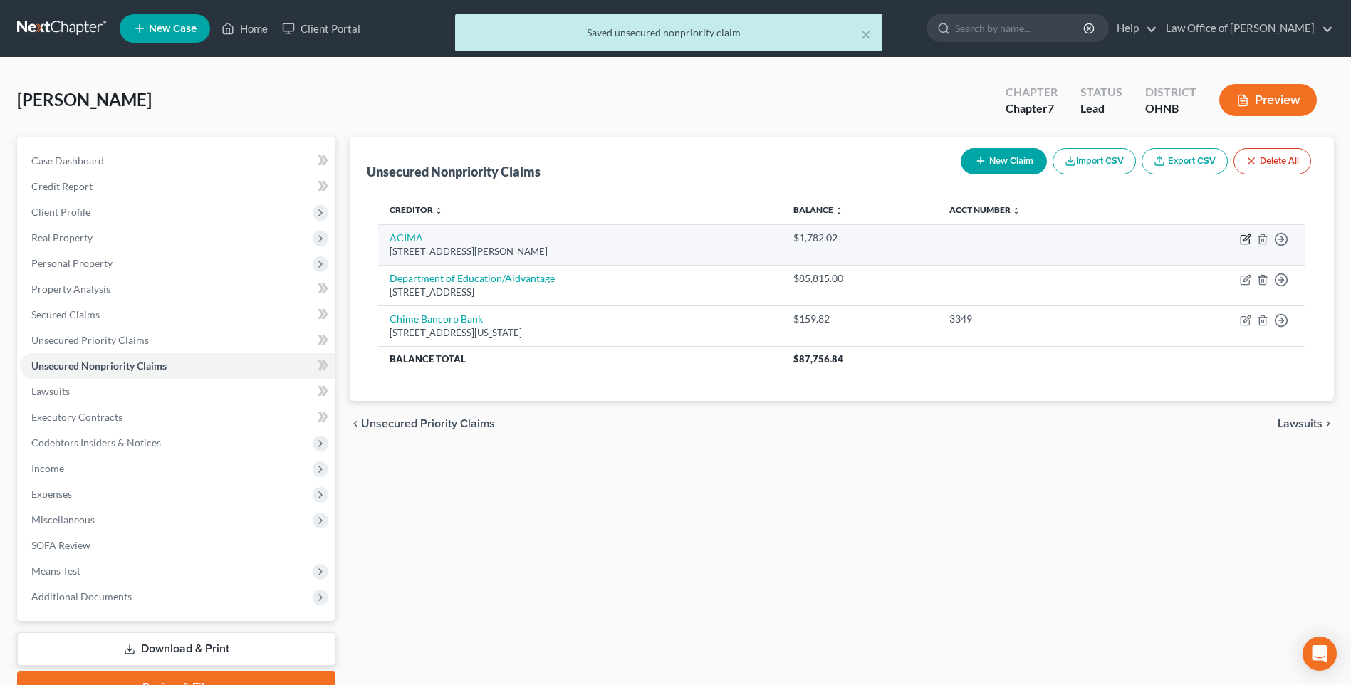
click at [1244, 241] on icon "button" at bounding box center [1247, 237] width 6 height 6
select select "46"
select select "1"
select select "0"
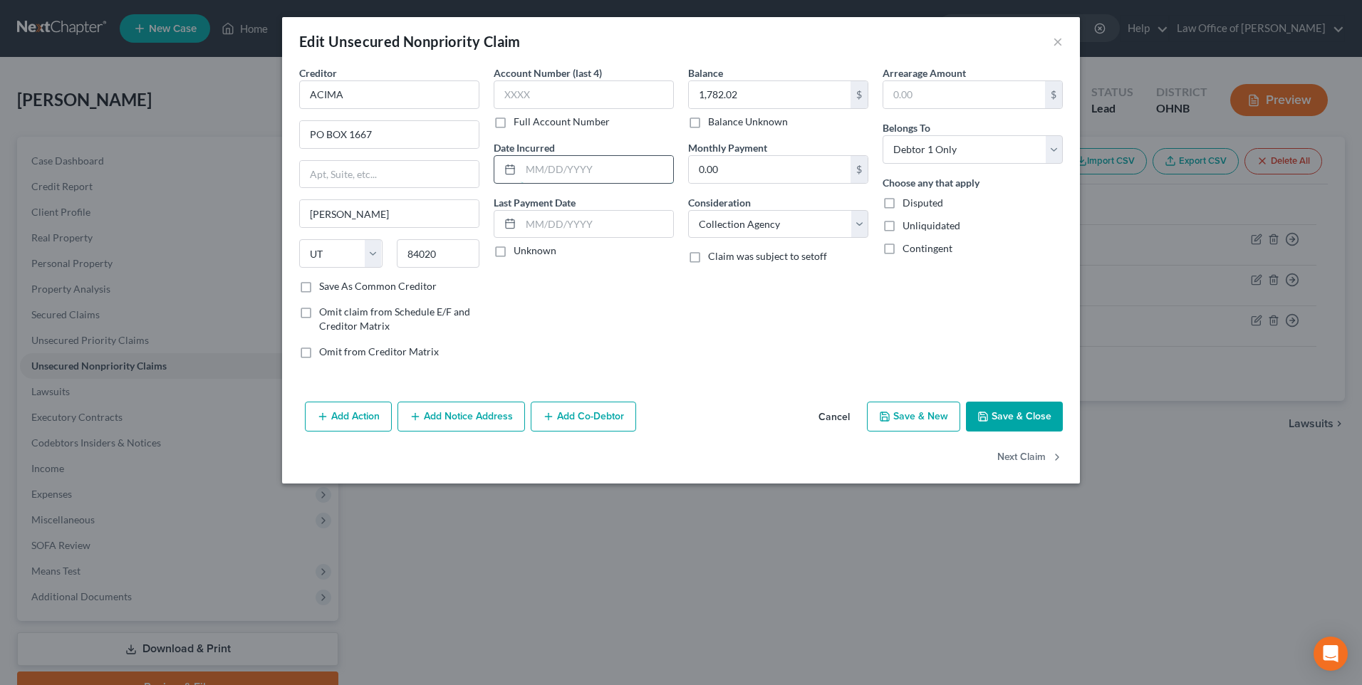
click at [551, 183] on input "text" at bounding box center [597, 169] width 152 height 27
type input "[DATE]"
click at [552, 101] on input "text" at bounding box center [584, 94] width 180 height 28
type input "3622"
click at [1029, 432] on button "Save & Close" at bounding box center [1014, 417] width 97 height 30
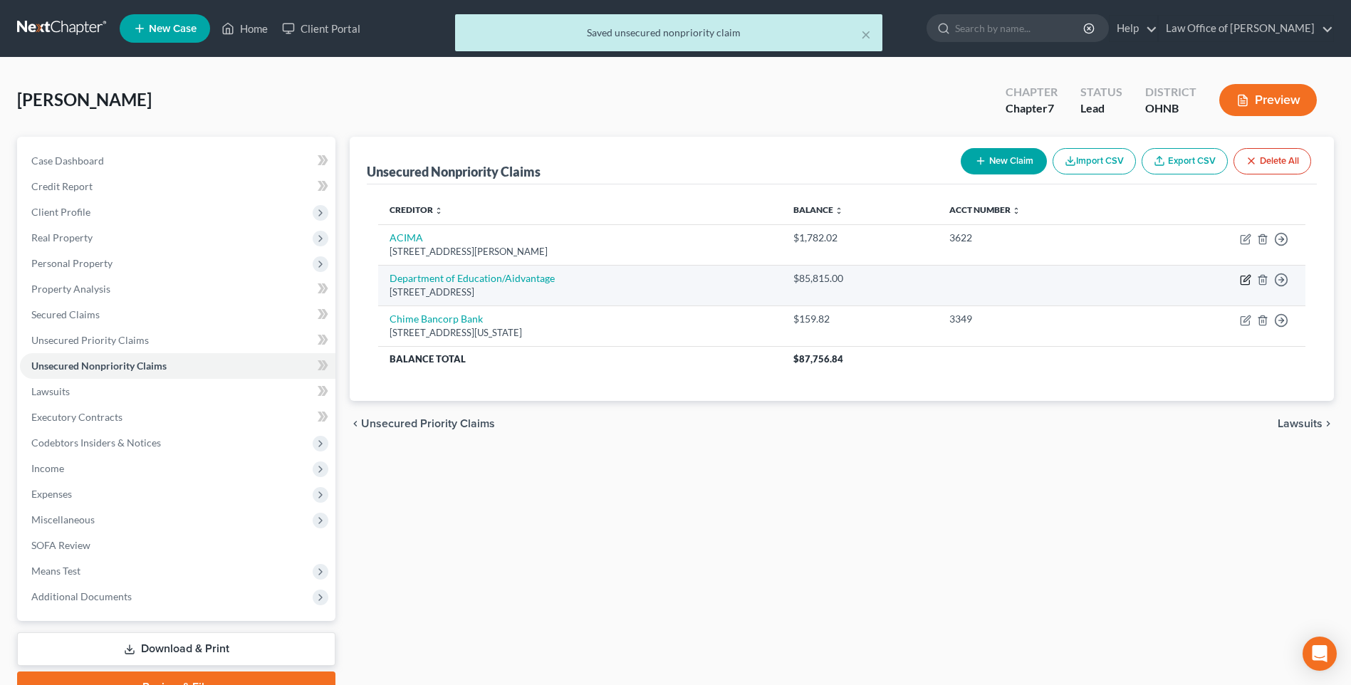
click at [1240, 286] on icon "button" at bounding box center [1245, 279] width 11 height 11
select select "45"
select select "17"
select select "0"
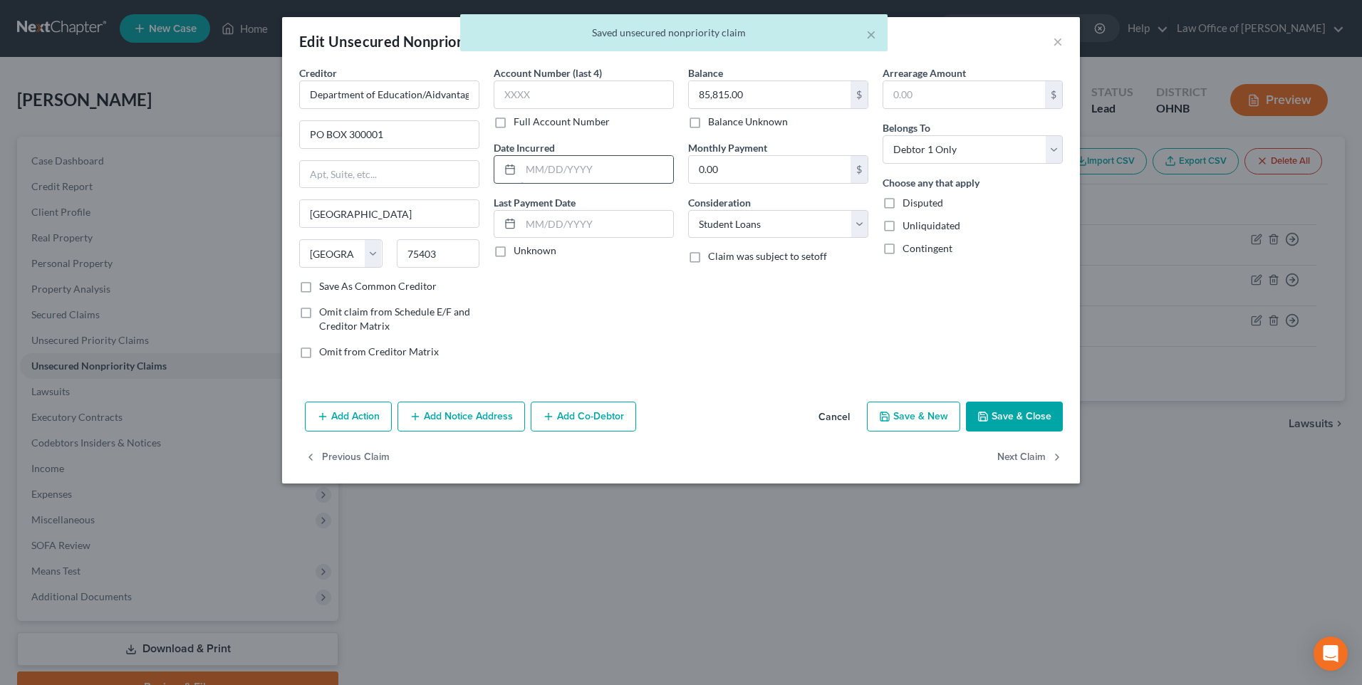
click at [588, 178] on input "text" at bounding box center [597, 169] width 152 height 27
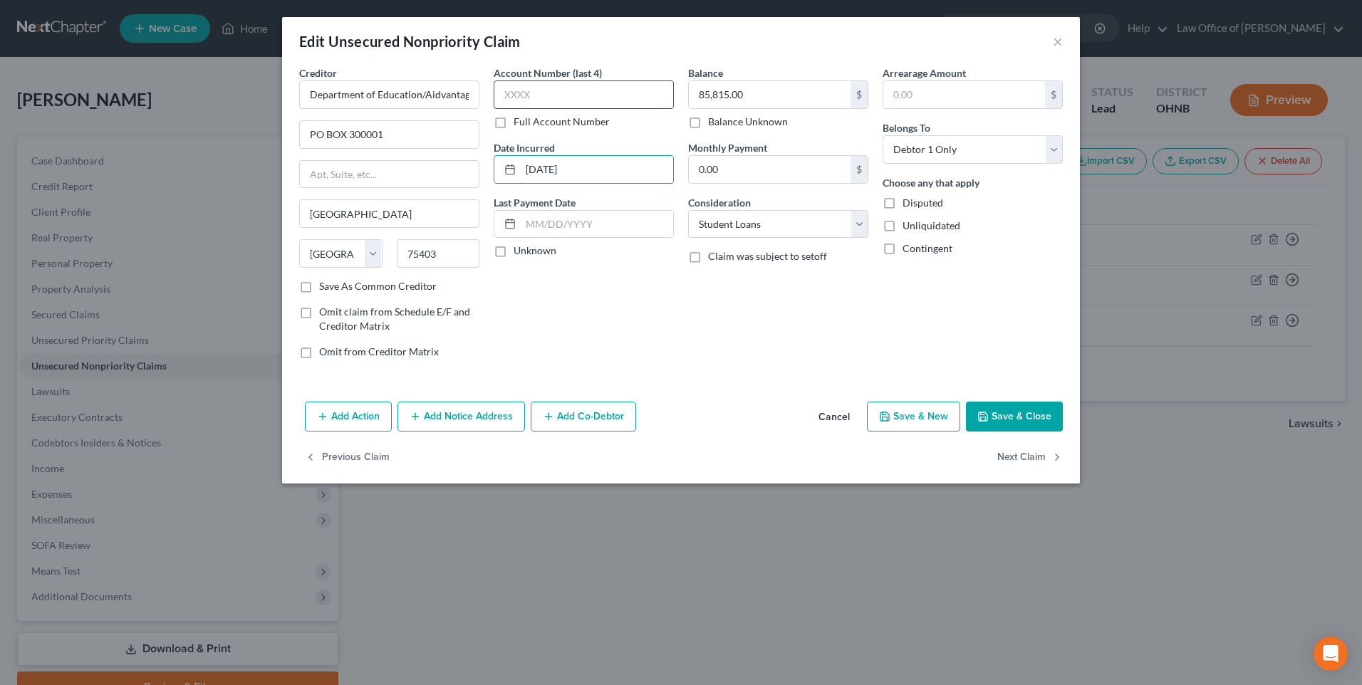
type input "[DATE]"
click at [571, 103] on input "text" at bounding box center [584, 94] width 180 height 28
type input "9015"
click at [1019, 432] on button "Save & Close" at bounding box center [1014, 417] width 97 height 30
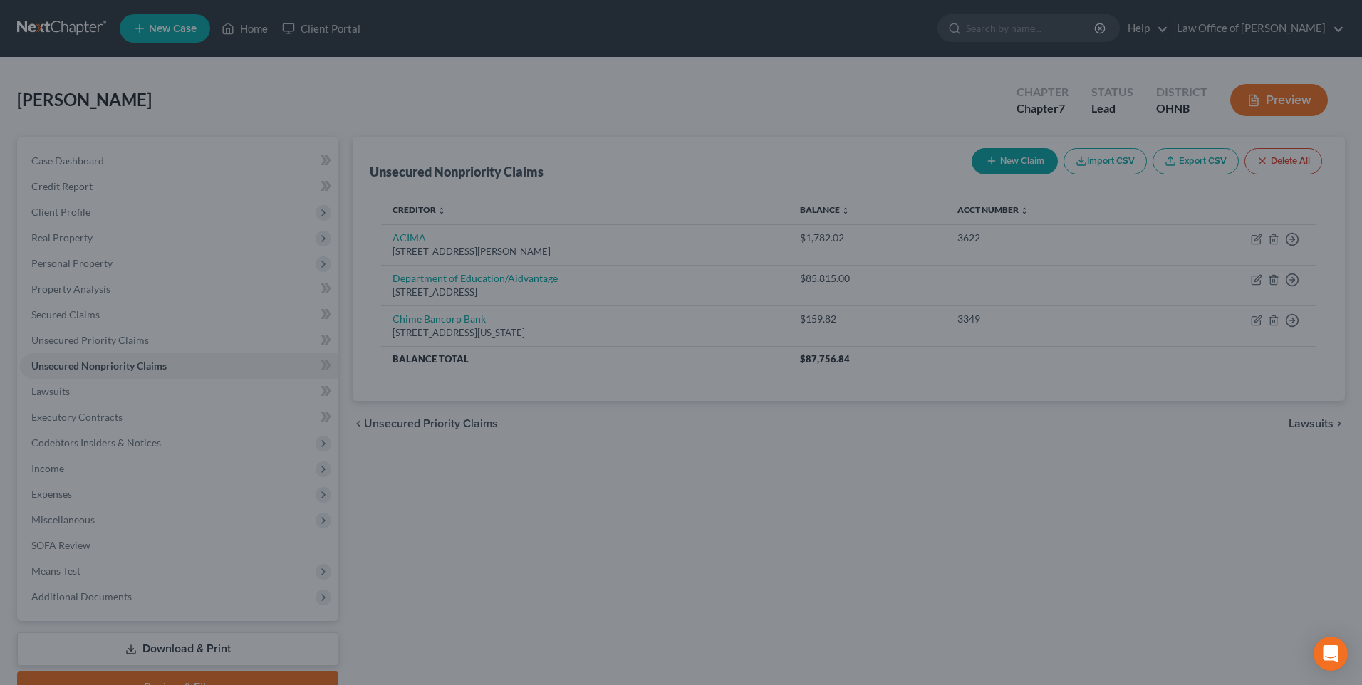
type input "0"
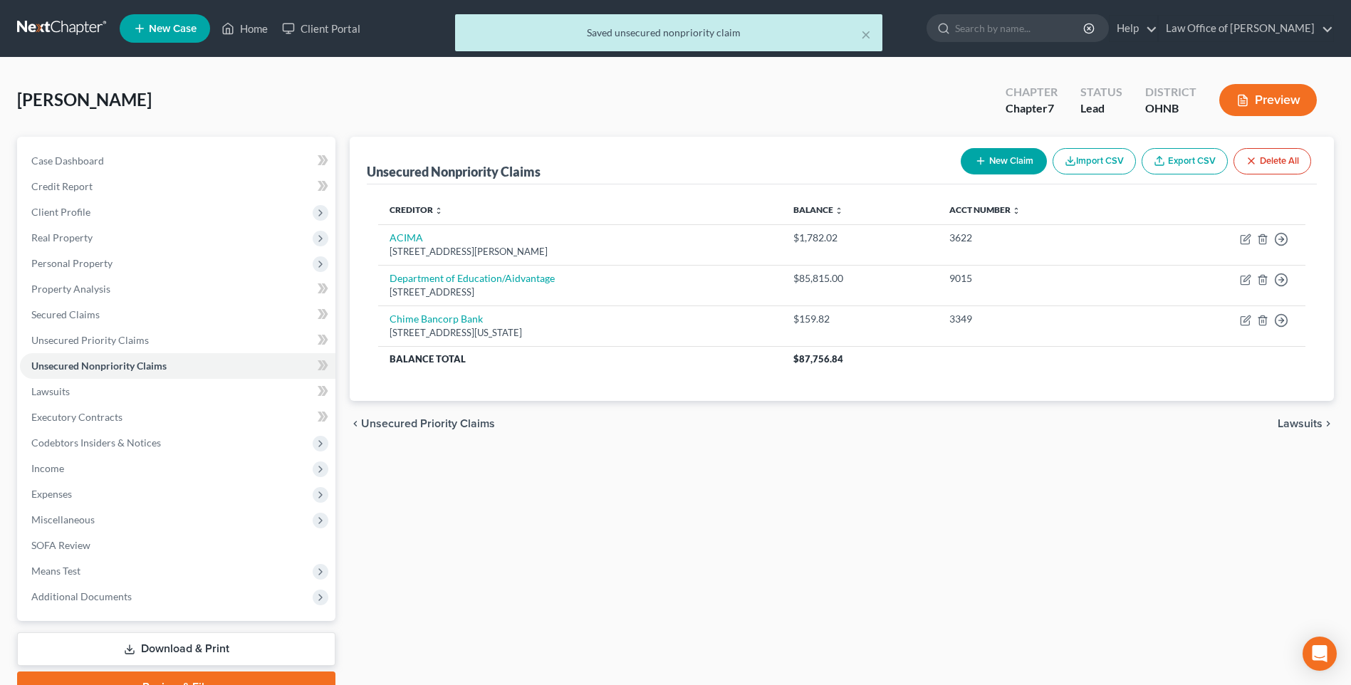
click at [981, 170] on button "New Claim" at bounding box center [1004, 161] width 86 height 26
select select "0"
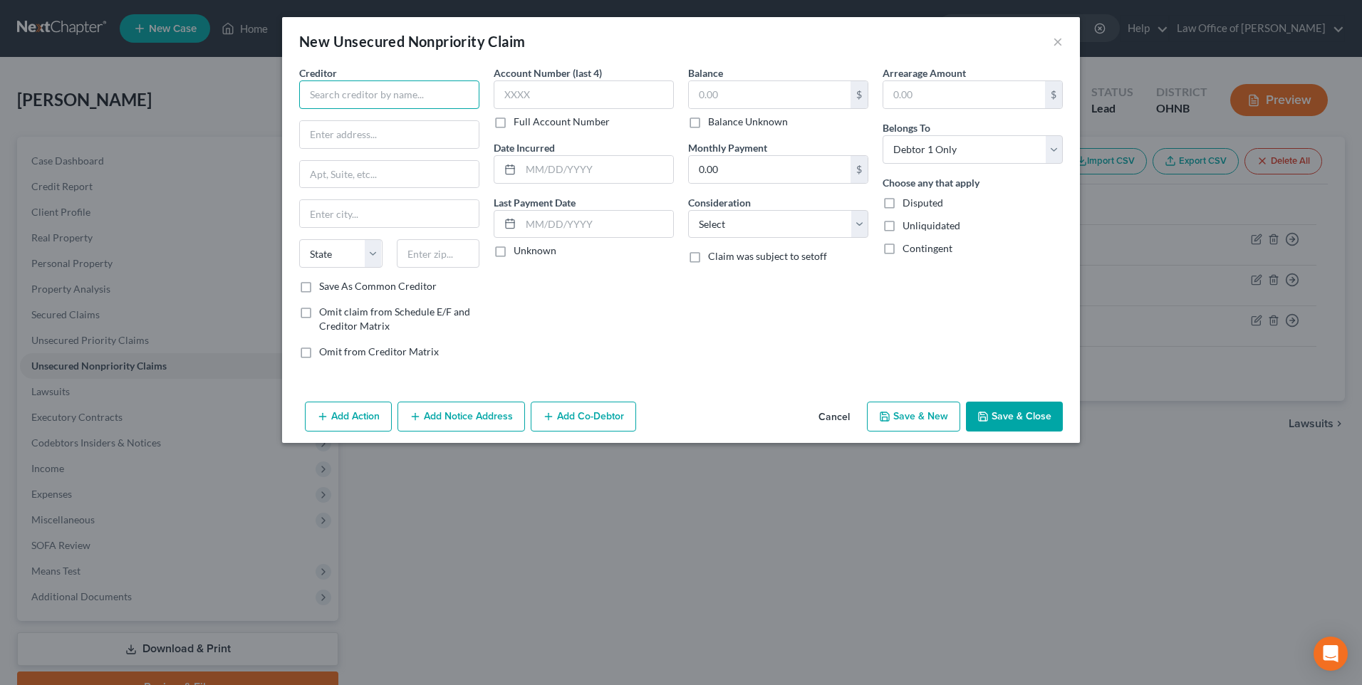
click at [423, 109] on input "text" at bounding box center [389, 94] width 180 height 28
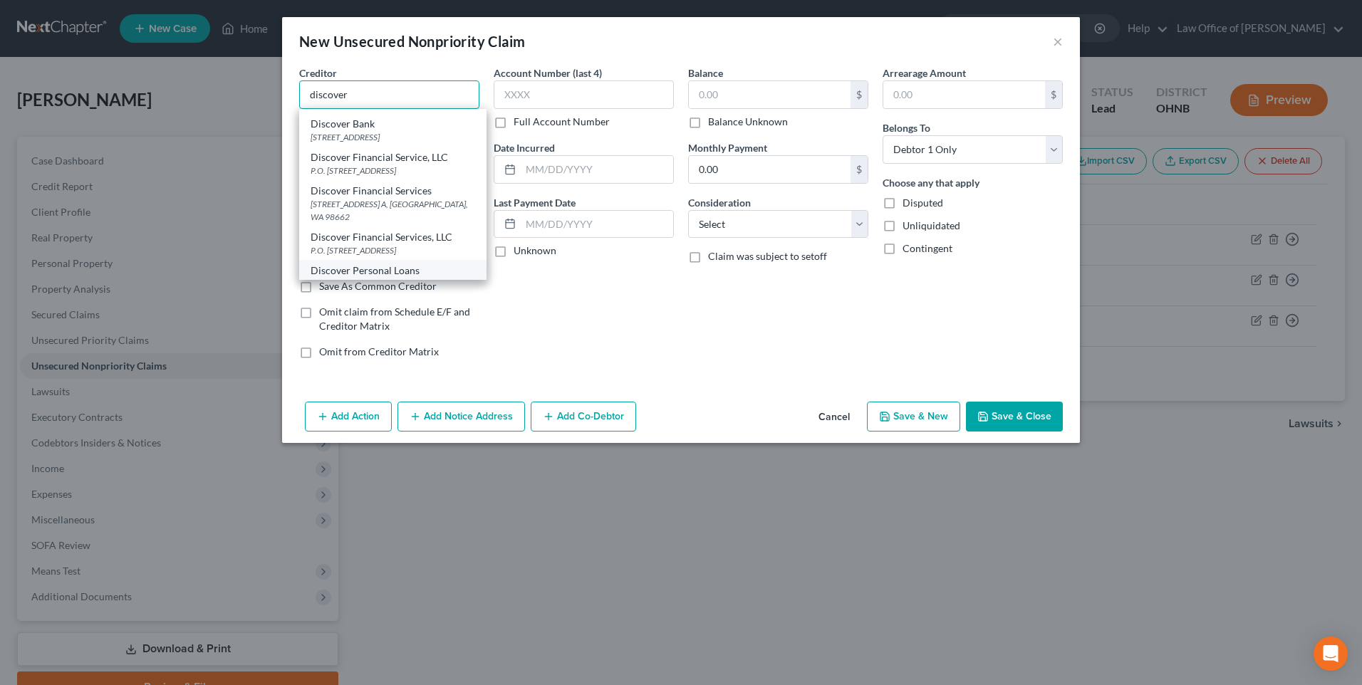
scroll to position [71, 0]
click at [359, 168] on div "[STREET_ADDRESS]" at bounding box center [393, 162] width 165 height 12
type input "Discover Bank"
type input "[STREET_ADDRESS]"
type input "[GEOGRAPHIC_DATA]"
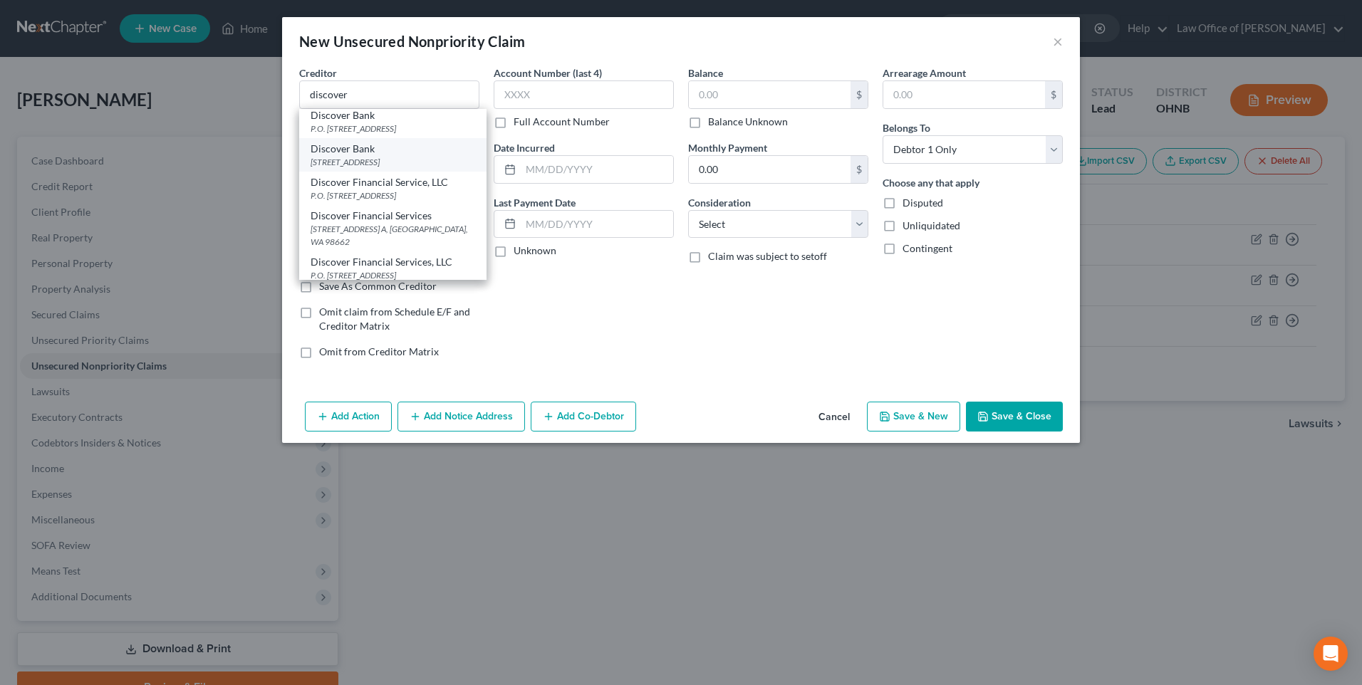
select select "36"
type input "43054"
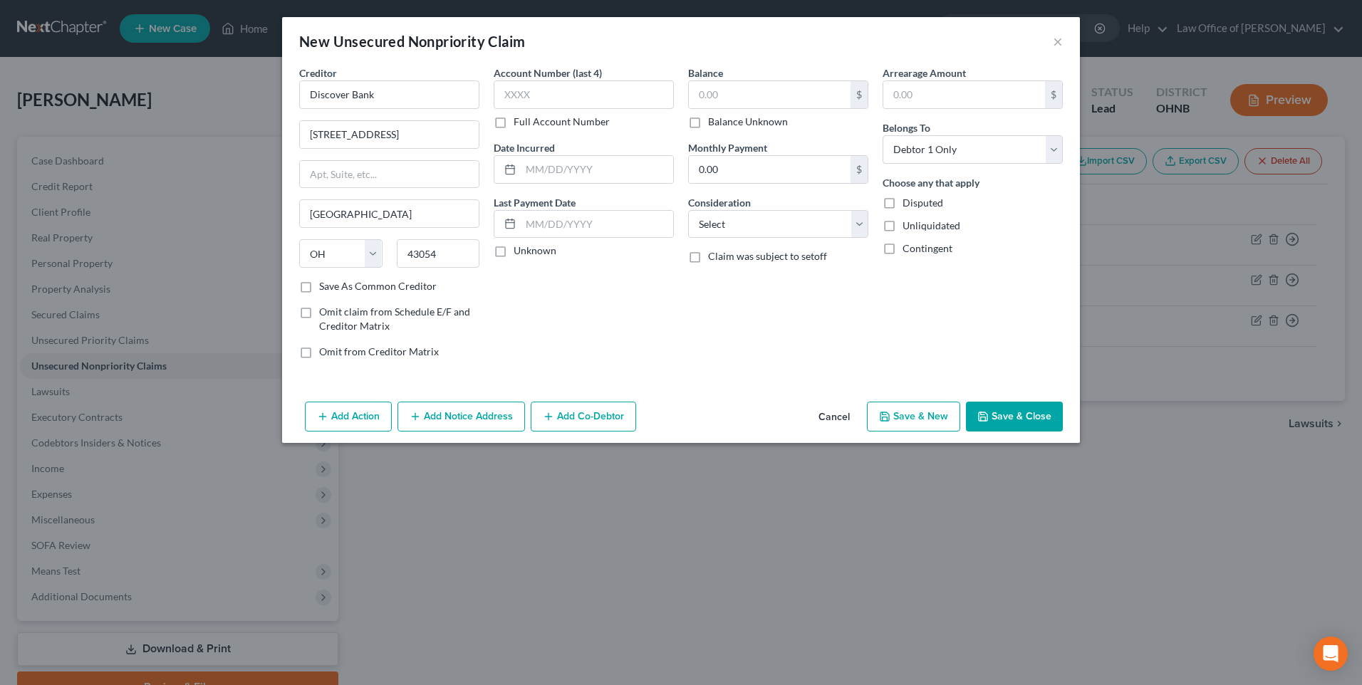
scroll to position [0, 0]
drag, startPoint x: 415, startPoint y: 145, endPoint x: 261, endPoint y: 147, distance: 153.9
click at [282, 147] on div "Creditor * Discover Bank [STREET_ADDRESS] New Albany State [US_STATE] AK AR AZ …" at bounding box center [681, 231] width 798 height 331
type input "PO BOX 8003"
drag, startPoint x: 355, startPoint y: 222, endPoint x: 244, endPoint y: 207, distance: 112.7
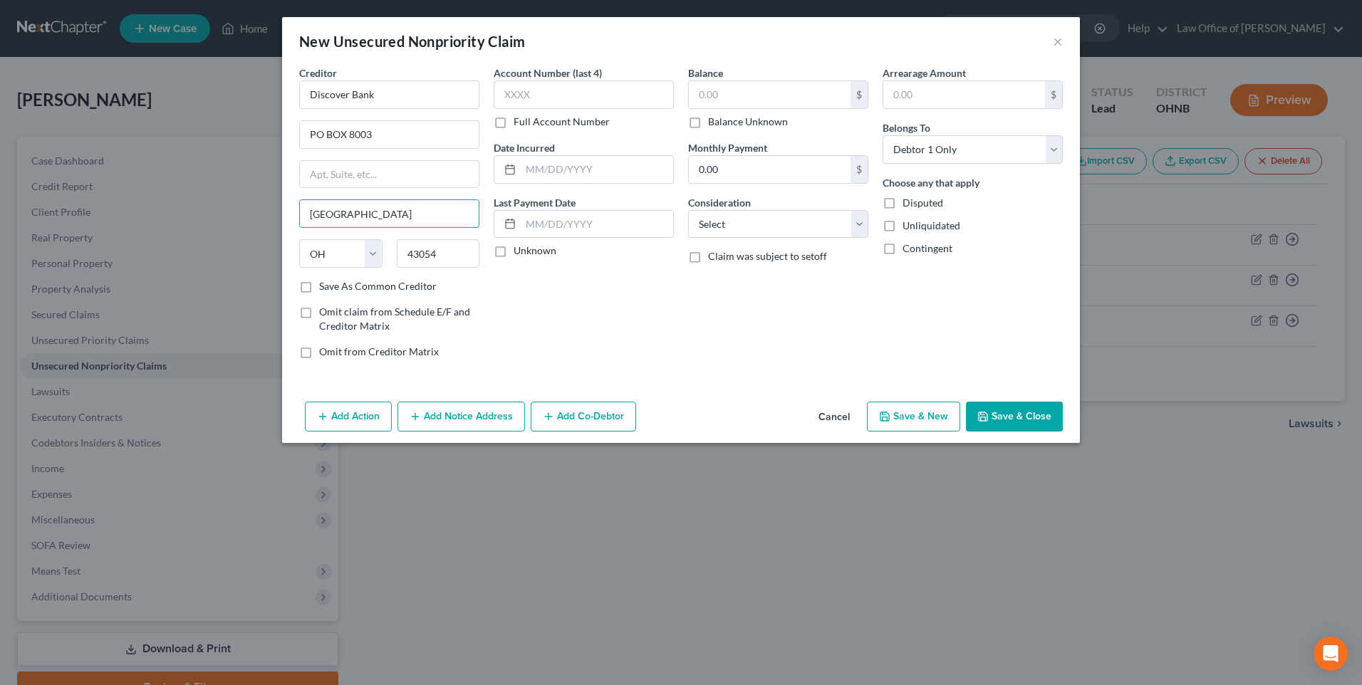
click at [244, 207] on div "New Unsecured Nonpriority Claim × Creditor * Discover Bank PO BOX 8003 [GEOGRAP…" at bounding box center [681, 342] width 1362 height 685
type input "[PERSON_NAME]"
click at [430, 268] on input "43054" at bounding box center [438, 253] width 83 height 28
type input "43026"
click at [319, 293] on label "Save As Common Creditor" at bounding box center [378, 286] width 118 height 14
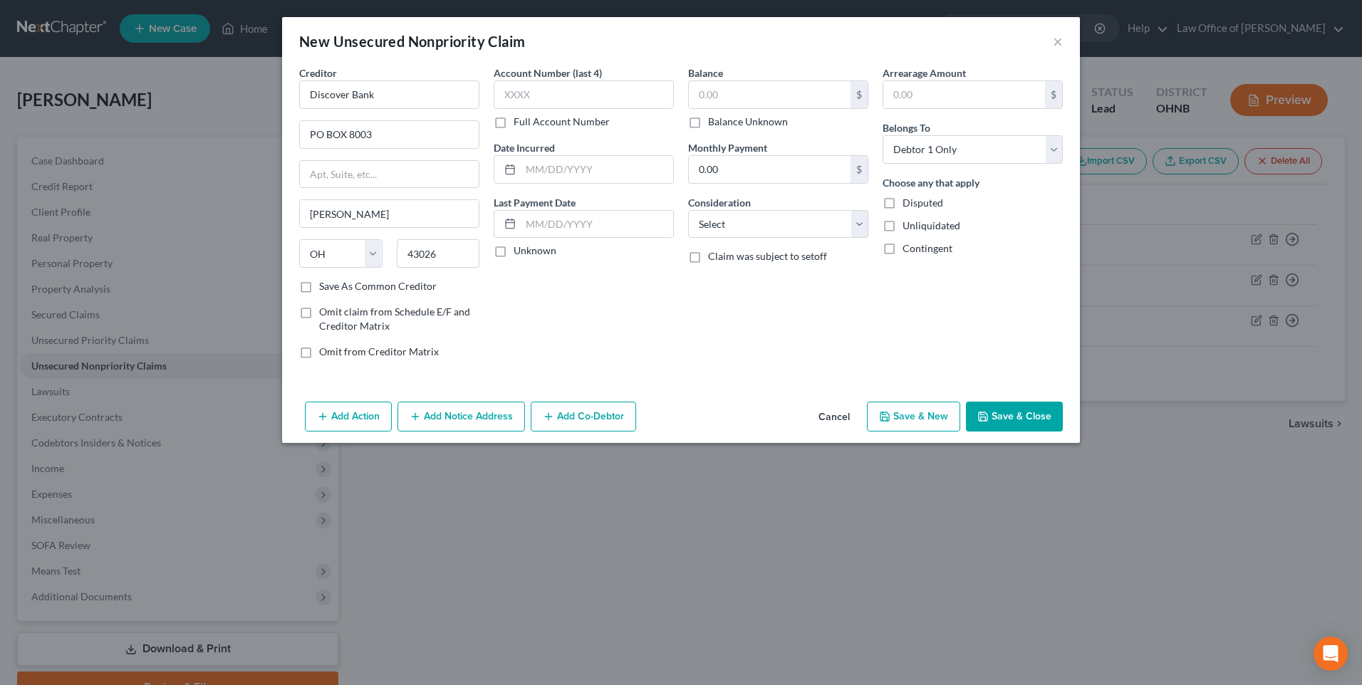
click at [325, 288] on input "Save As Common Creditor" at bounding box center [329, 283] width 9 height 9
checkbox input "true"
click at [620, 88] on input "text" at bounding box center [584, 94] width 180 height 28
type input "5841"
click at [596, 182] on input "text" at bounding box center [597, 169] width 152 height 27
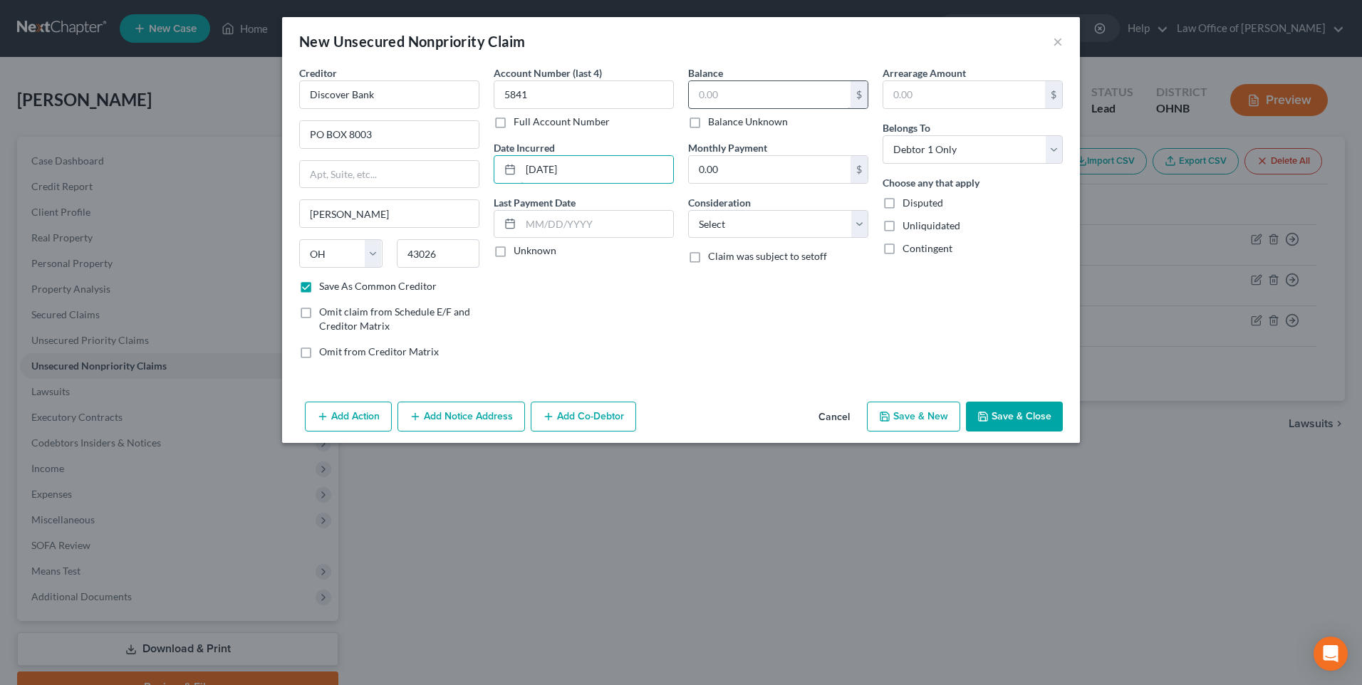
type input "[DATE]"
click at [799, 108] on input "text" at bounding box center [770, 94] width 162 height 27
type input "500"
click at [774, 233] on select "Select Cable / Satellite Services Collection Agency Credit Card Debt Debt Couns…" at bounding box center [778, 224] width 180 height 28
select select "2"
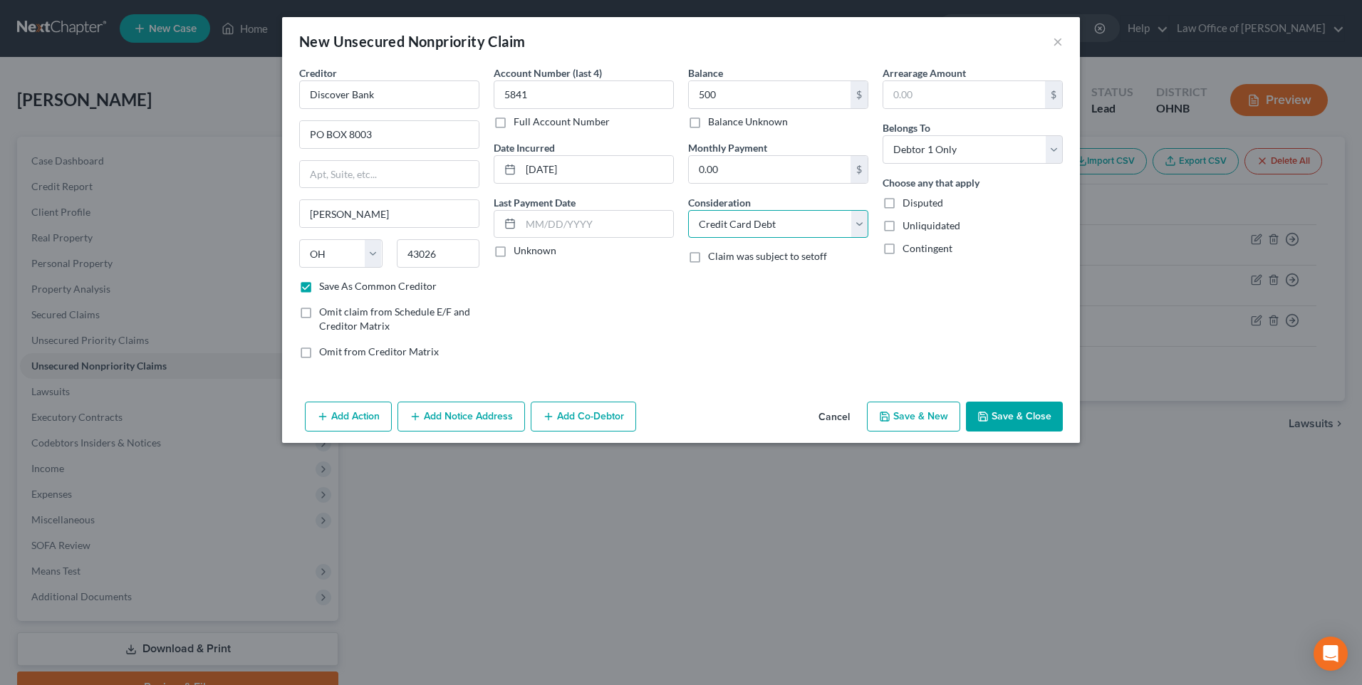
click at [688, 222] on select "Select Cable / Satellite Services Collection Agency Credit Card Debt Debt Couns…" at bounding box center [778, 224] width 180 height 28
click at [932, 432] on button "Save & New" at bounding box center [913, 417] width 93 height 30
checkbox input "false"
select select "0"
type input "500.00"
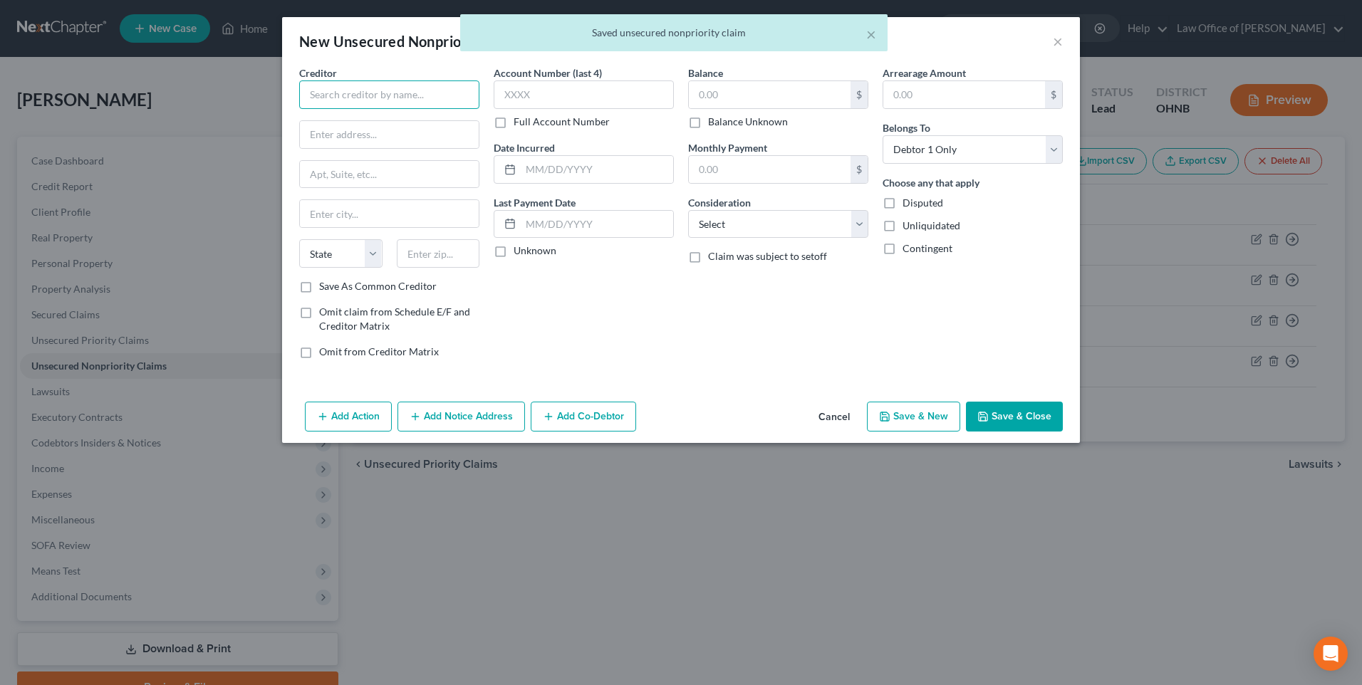
click at [335, 99] on input "text" at bounding box center [389, 94] width 180 height 28
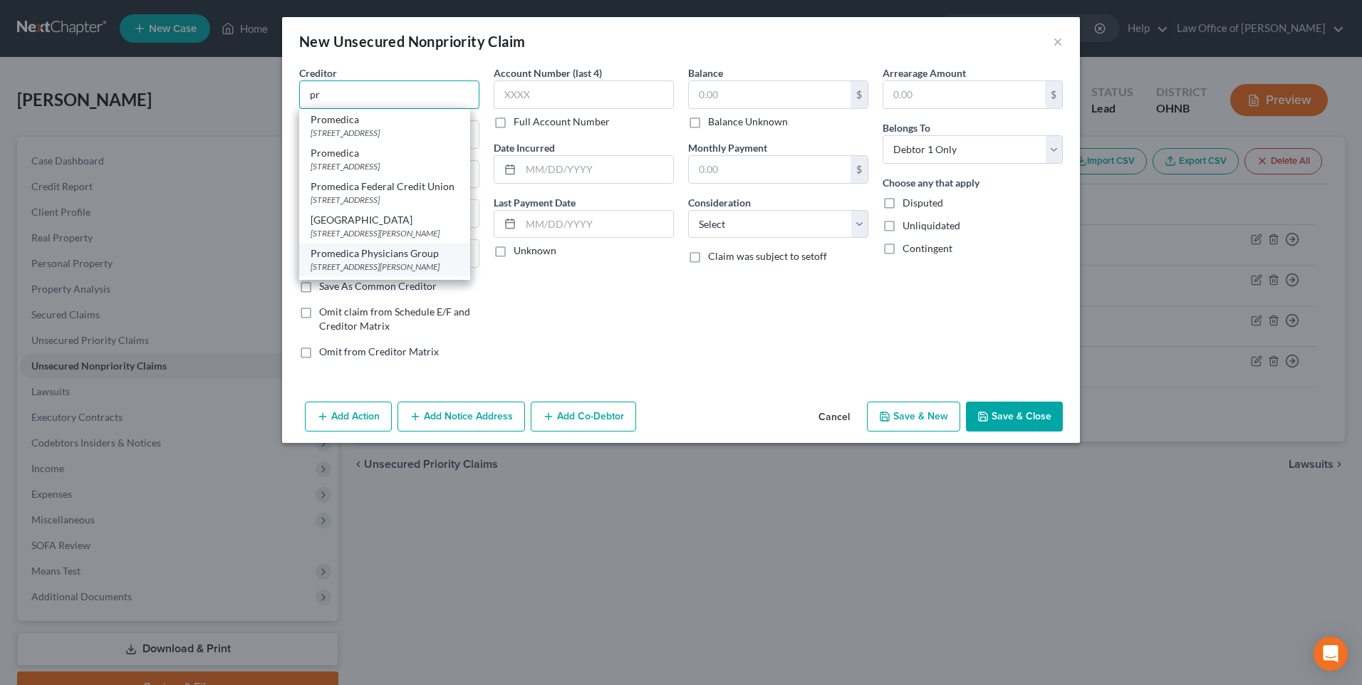
type input "p"
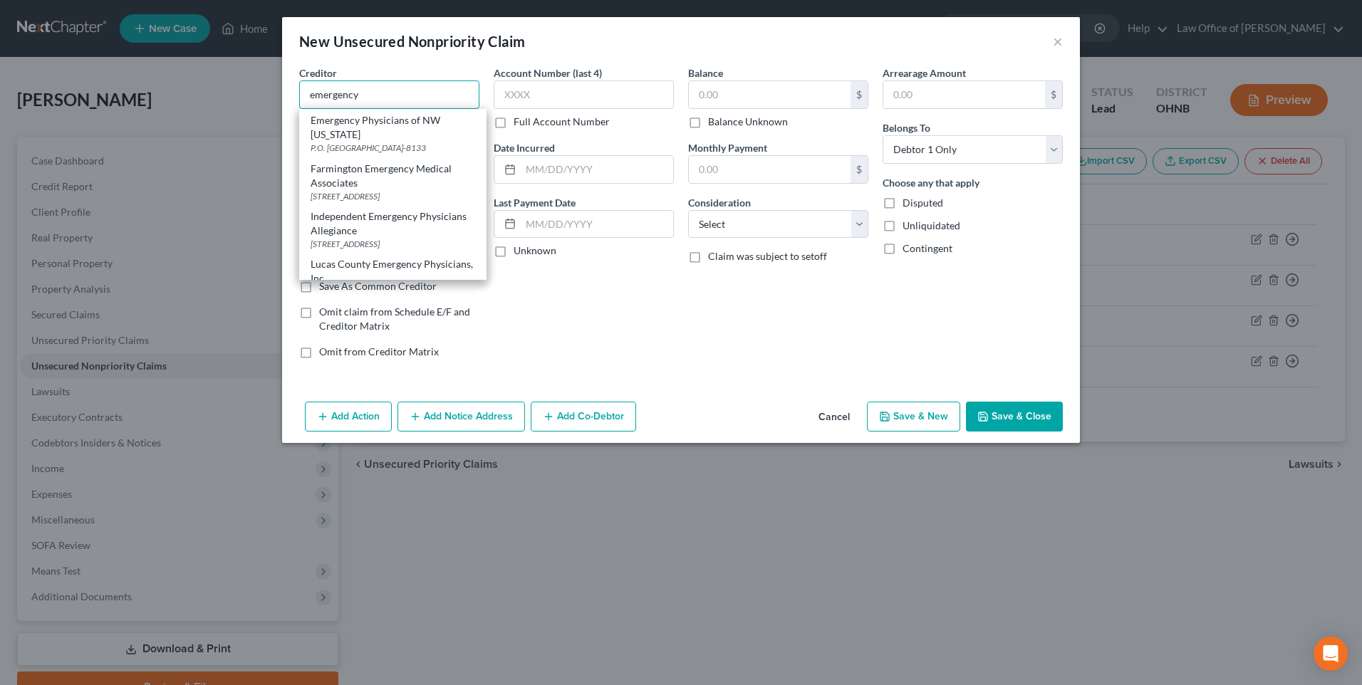
scroll to position [192, 0]
click at [323, 157] on div "P.O. [GEOGRAPHIC_DATA]-8133" at bounding box center [393, 151] width 165 height 12
type input "Emergency Physicians of NW [US_STATE]"
type input "P.O. Box 638133"
type input "[GEOGRAPHIC_DATA]"
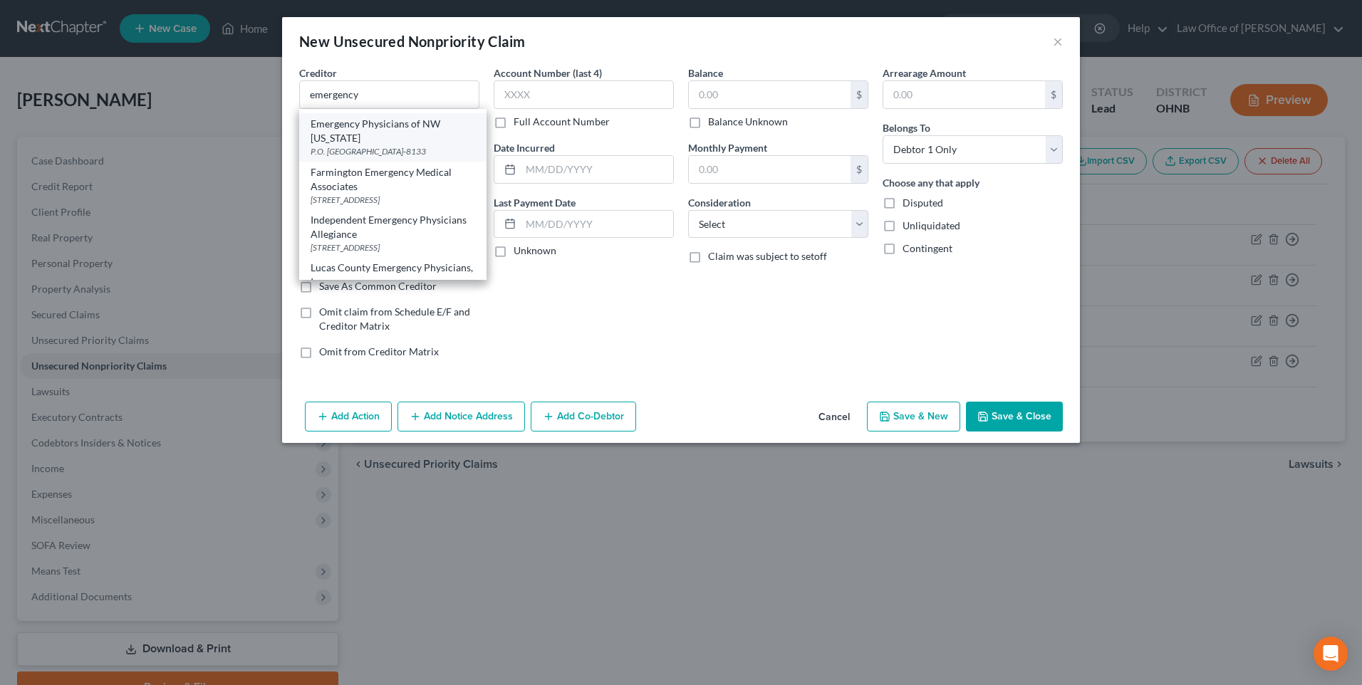
select select "36"
type input "45263-8133"
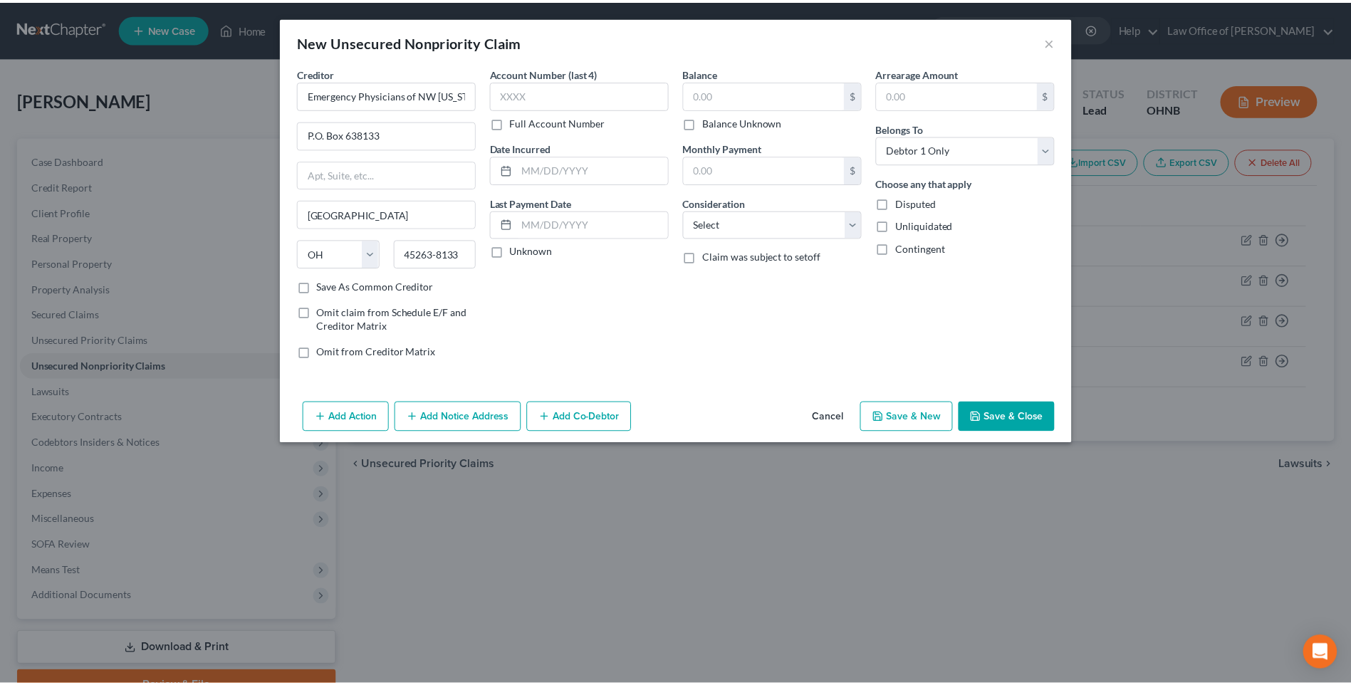
scroll to position [0, 0]
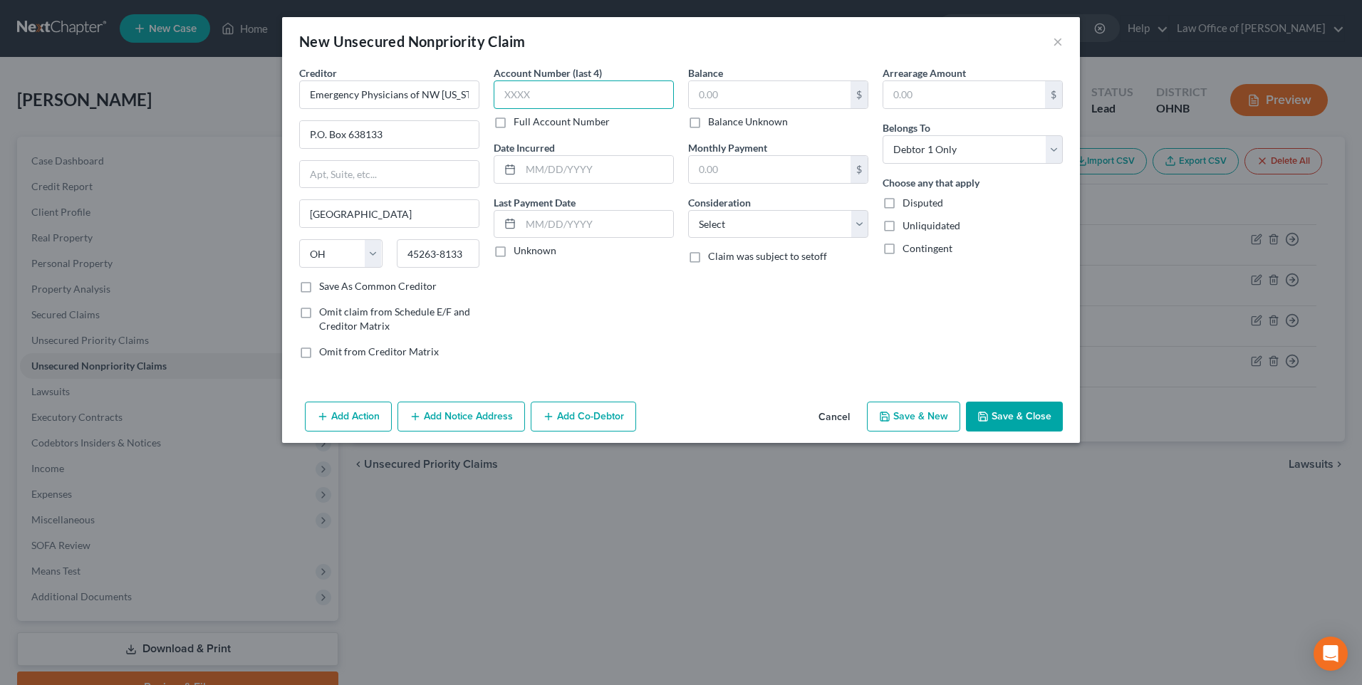
click at [543, 100] on input "text" at bounding box center [584, 94] width 180 height 28
type input "5566"
click at [533, 179] on input "text" at bounding box center [597, 169] width 152 height 27
type input "[DATE]"
click at [747, 97] on input "text" at bounding box center [770, 94] width 162 height 27
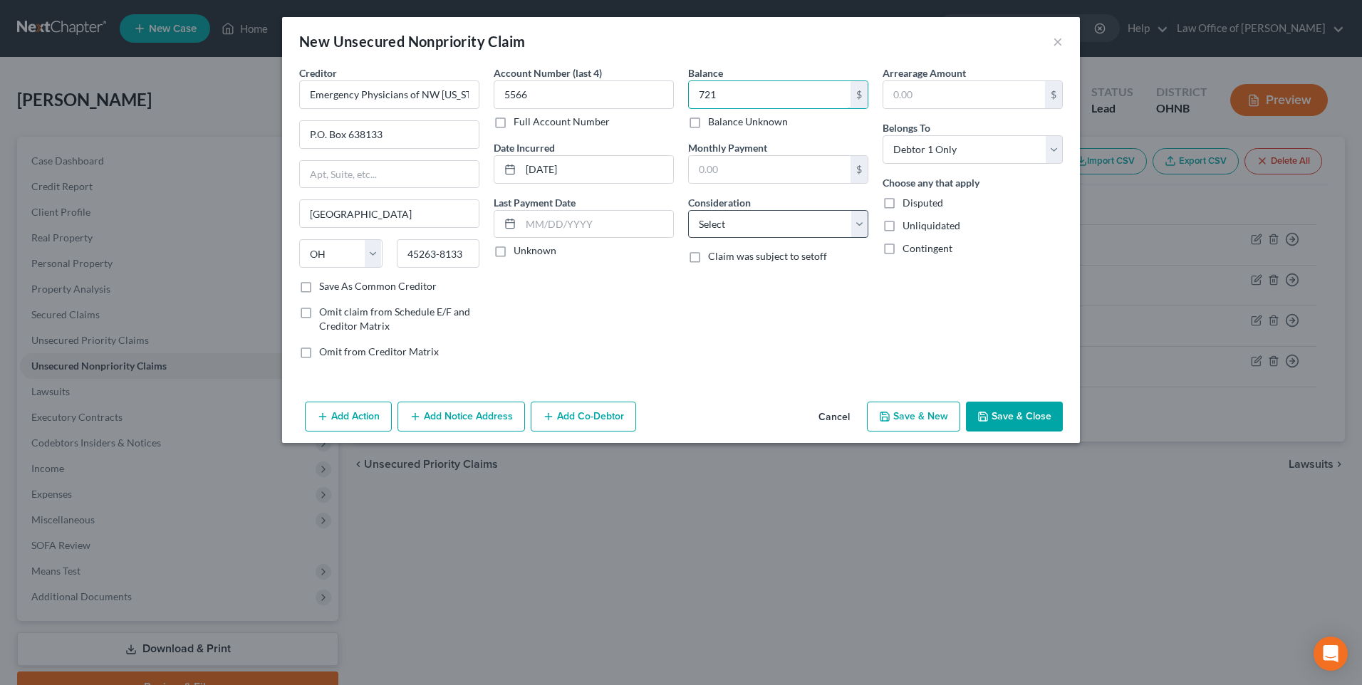
type input "721"
click at [761, 239] on select "Select Cable / Satellite Services Collection Agency Credit Card Debt Debt Couns…" at bounding box center [778, 224] width 180 height 28
click at [688, 222] on select "Select Cable / Satellite Services Collection Agency Credit Card Debt Debt Couns…" at bounding box center [778, 224] width 180 height 28
click at [928, 432] on button "Save & New" at bounding box center [913, 417] width 93 height 30
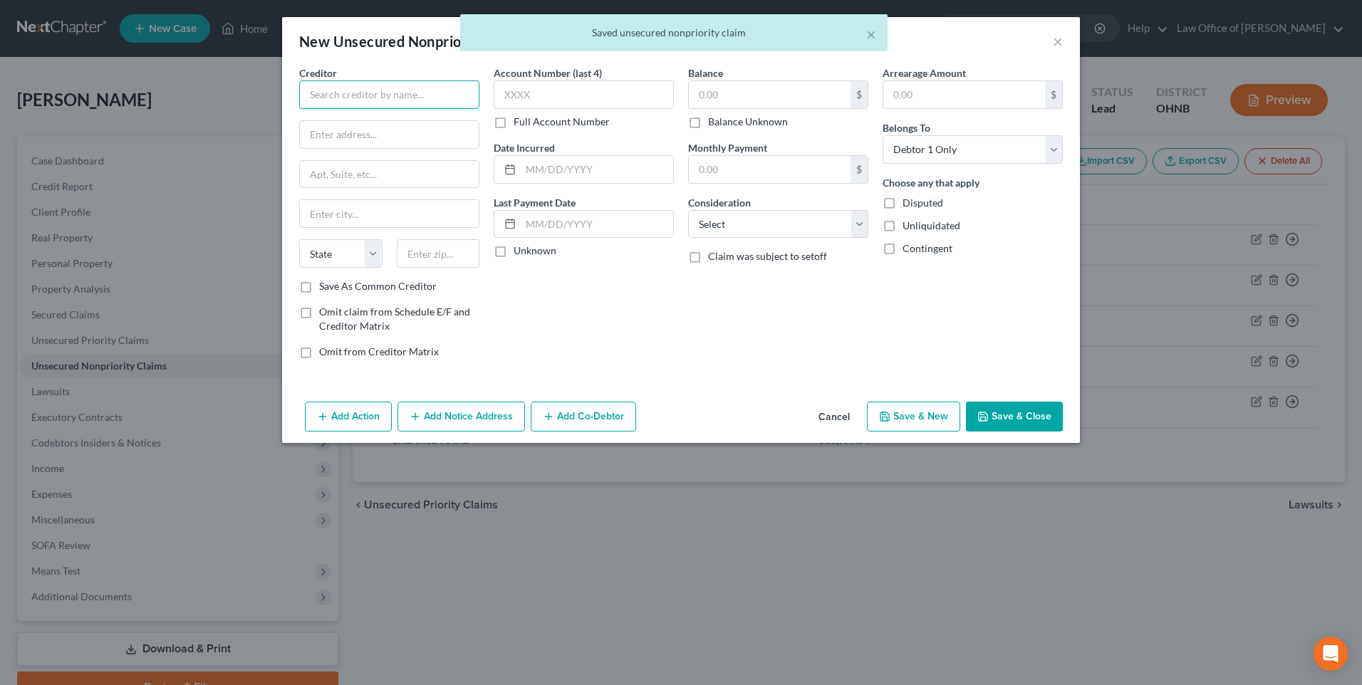
click at [390, 105] on input "text" at bounding box center [389, 94] width 180 height 28
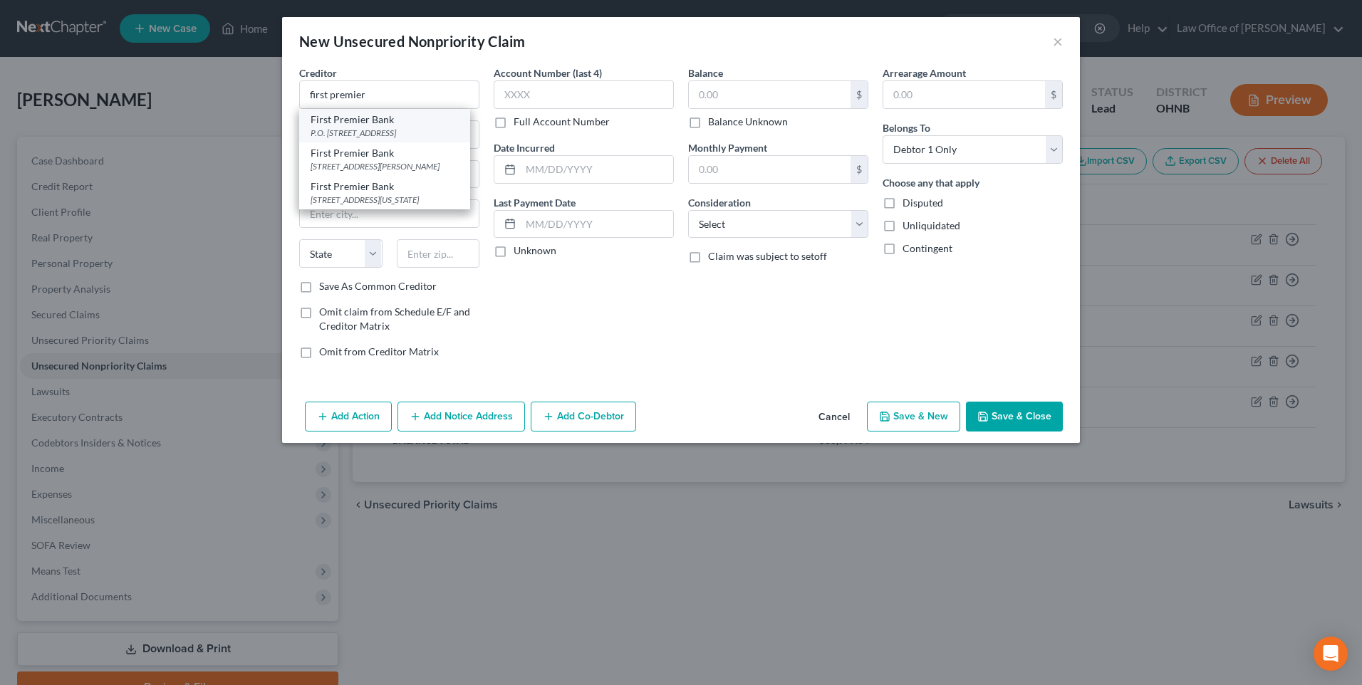
click at [346, 139] on div "P.O. [STREET_ADDRESS]" at bounding box center [385, 133] width 148 height 12
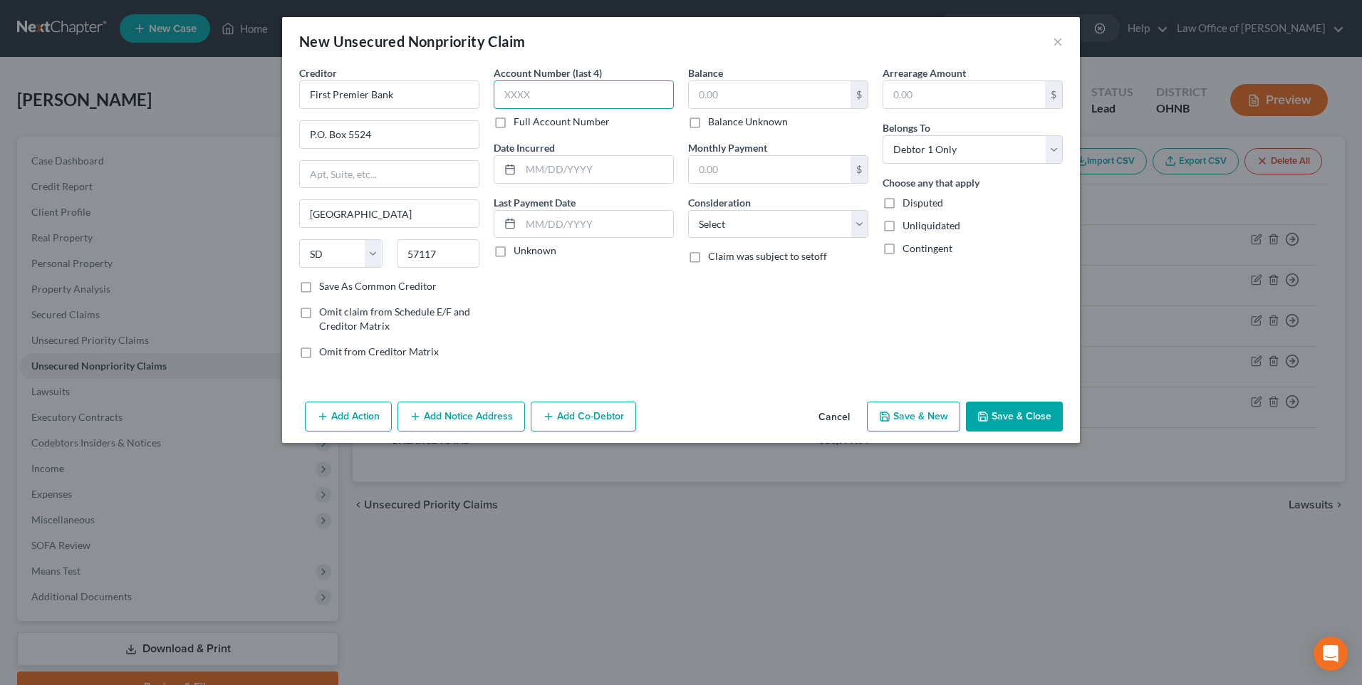
click at [548, 106] on input "text" at bounding box center [584, 94] width 180 height 28
click at [552, 183] on input "text" at bounding box center [597, 169] width 152 height 27
click at [714, 95] on input "text" at bounding box center [770, 94] width 162 height 27
click at [796, 239] on select "Select Cable / Satellite Services Collection Agency Credit Card Debt Debt Couns…" at bounding box center [778, 224] width 180 height 28
click at [688, 222] on select "Select Cable / Satellite Services Collection Agency Credit Card Debt Debt Couns…" at bounding box center [778, 224] width 180 height 28
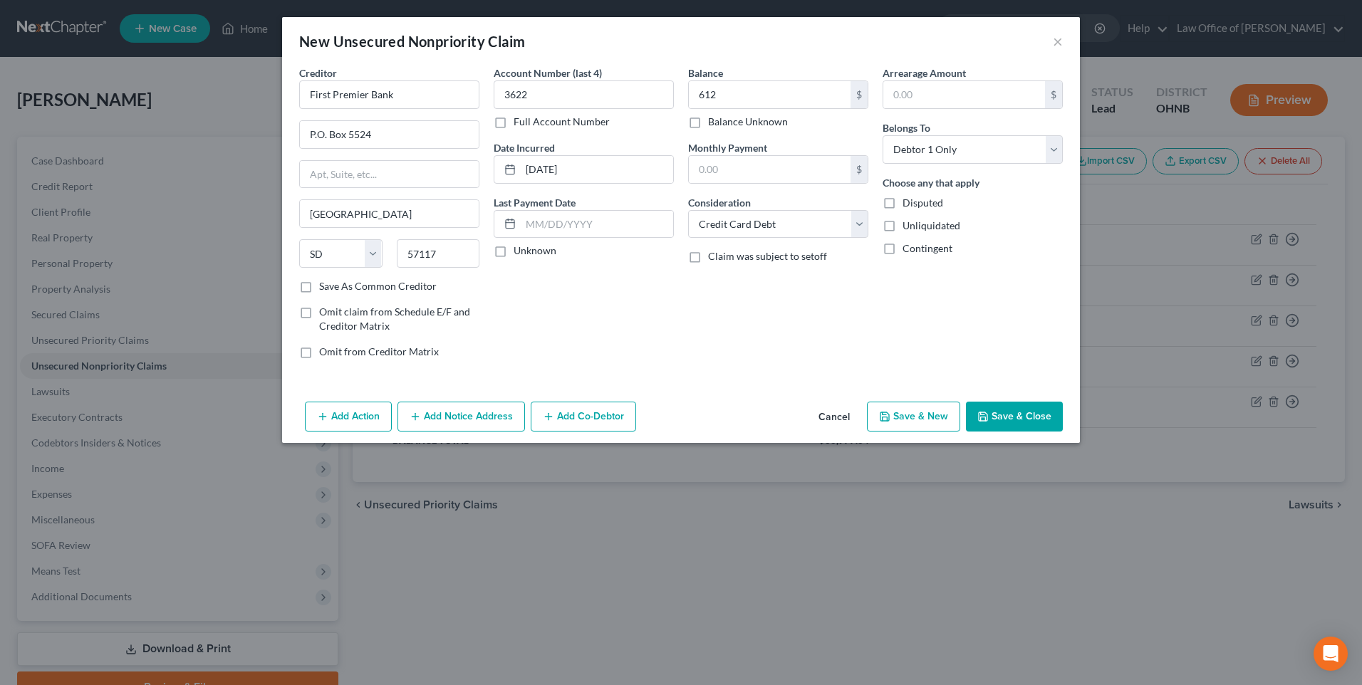
click at [944, 432] on button "Save & New" at bounding box center [913, 417] width 93 height 30
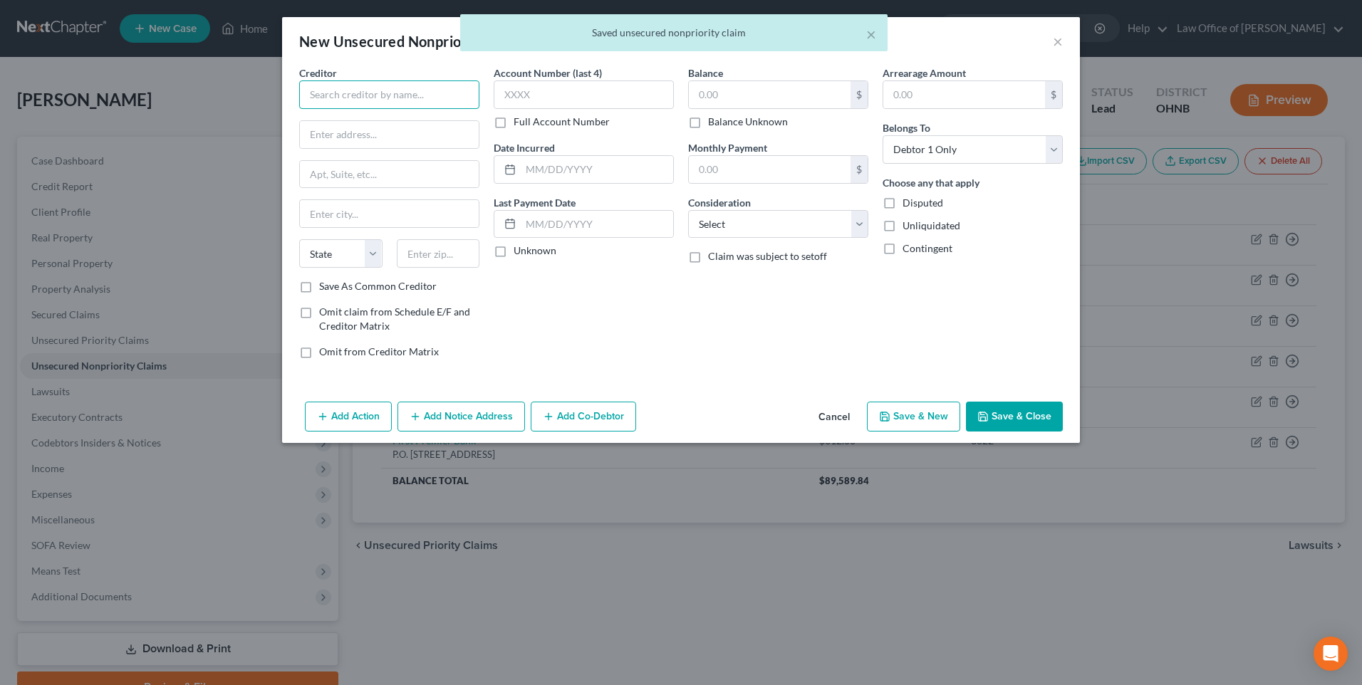
click at [386, 97] on input "text" at bounding box center [389, 94] width 180 height 28
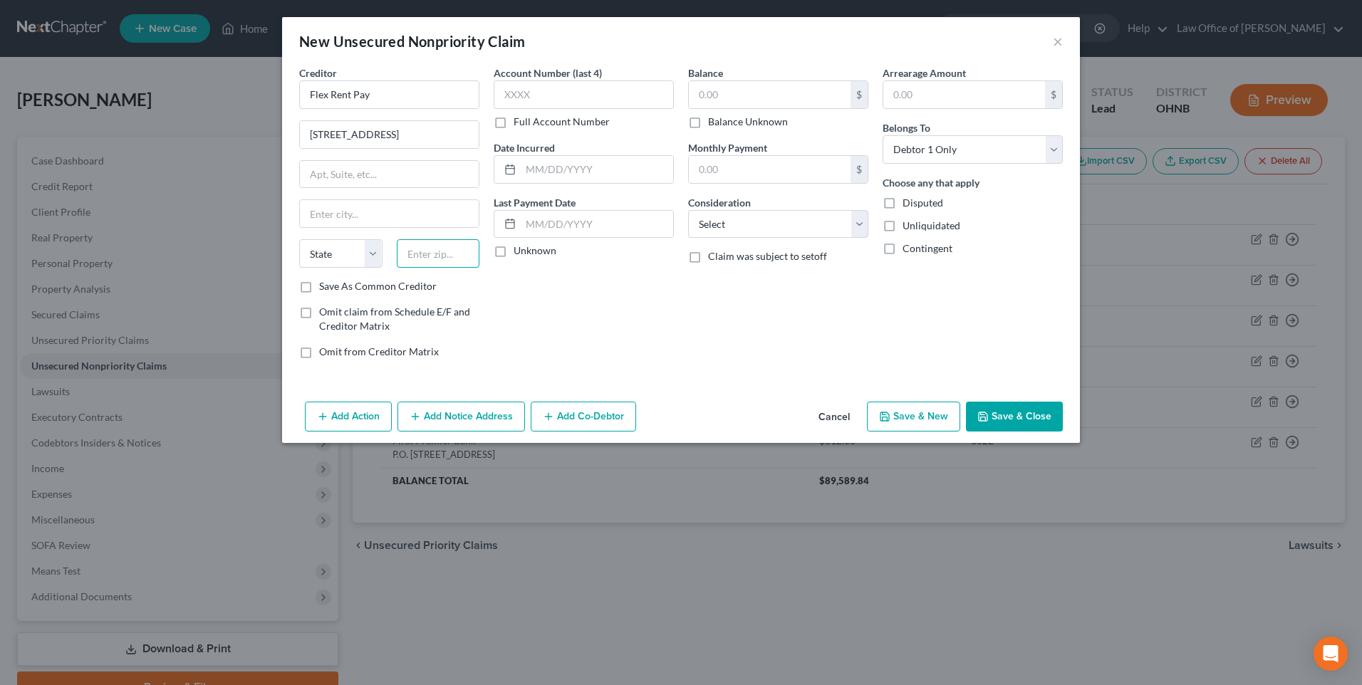
click at [419, 268] on input "text" at bounding box center [438, 253] width 83 height 28
click at [546, 105] on input "text" at bounding box center [584, 94] width 180 height 28
click at [564, 183] on input "text" at bounding box center [597, 169] width 152 height 27
click at [722, 108] on input "text" at bounding box center [770, 94] width 162 height 27
click at [772, 239] on select "Select Cable / Satellite Services Collection Agency Credit Card Debt Debt Couns…" at bounding box center [778, 224] width 180 height 28
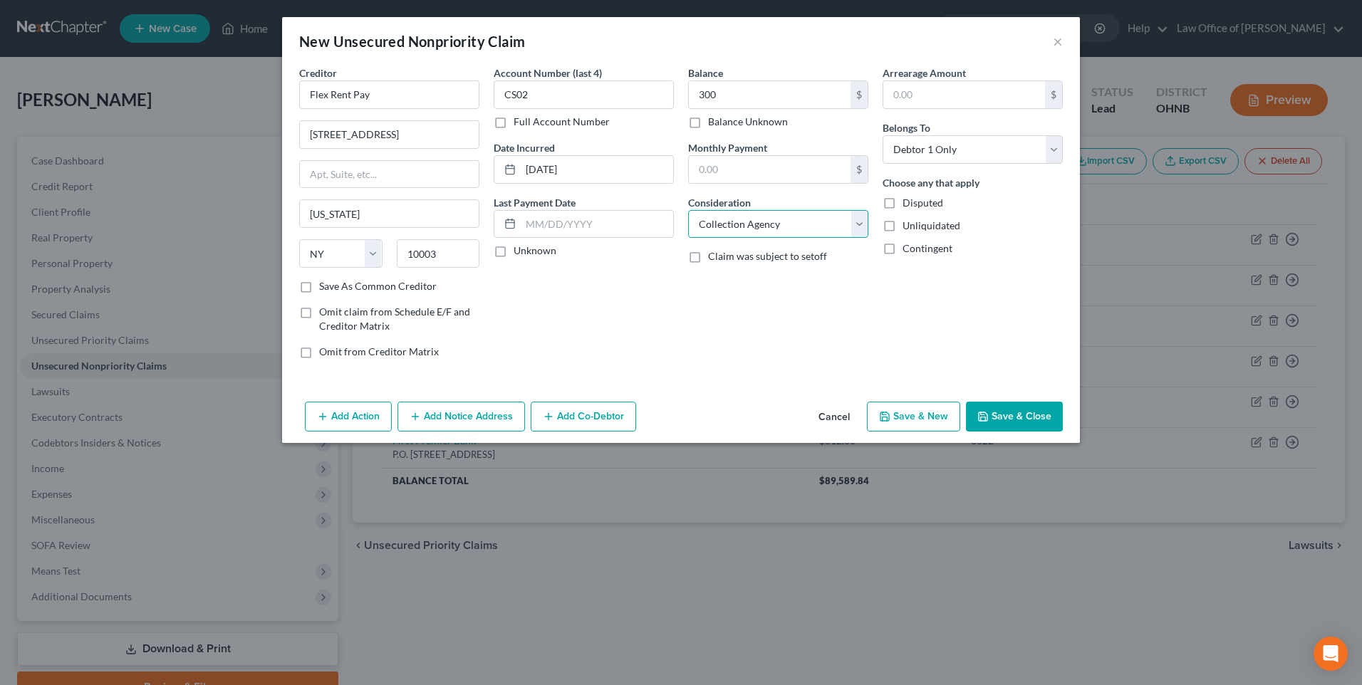
click at [688, 222] on select "Select Cable / Satellite Services Collection Agency Credit Card Debt Debt Couns…" at bounding box center [778, 224] width 180 height 28
click at [942, 432] on button "Save & New" at bounding box center [913, 417] width 93 height 30
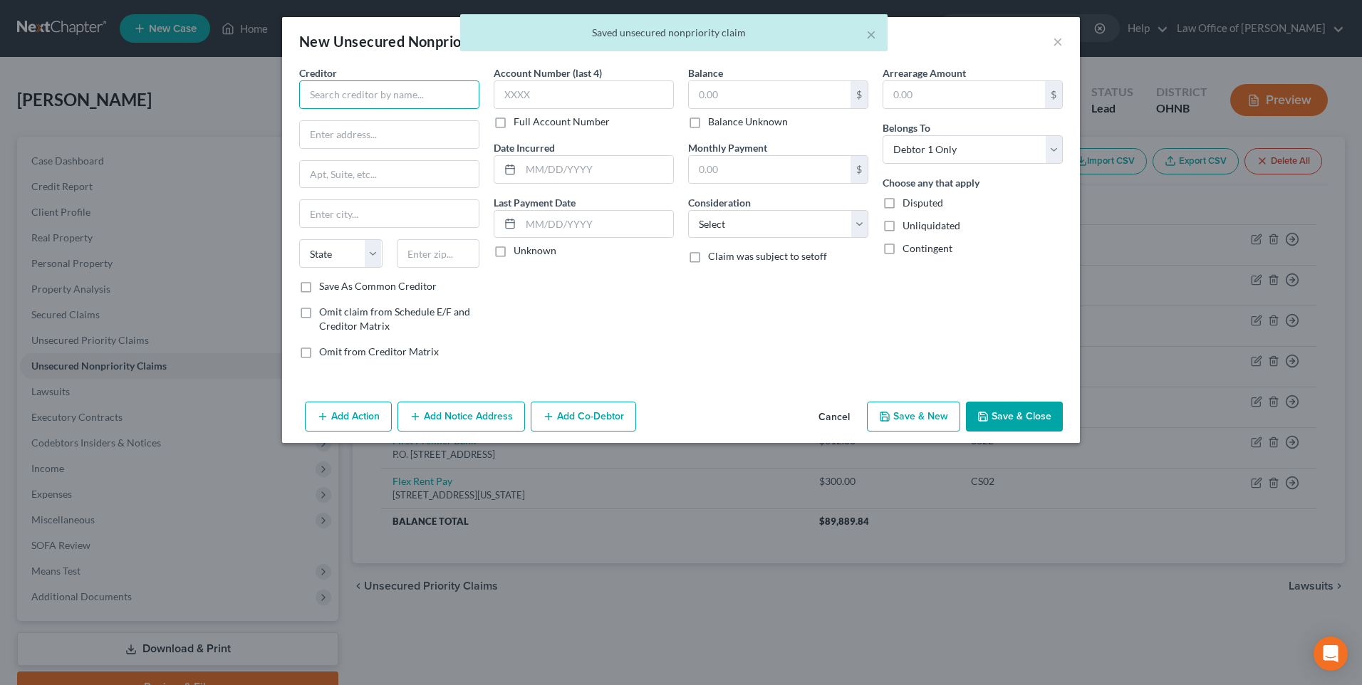
click at [370, 104] on input "text" at bounding box center [389, 94] width 180 height 28
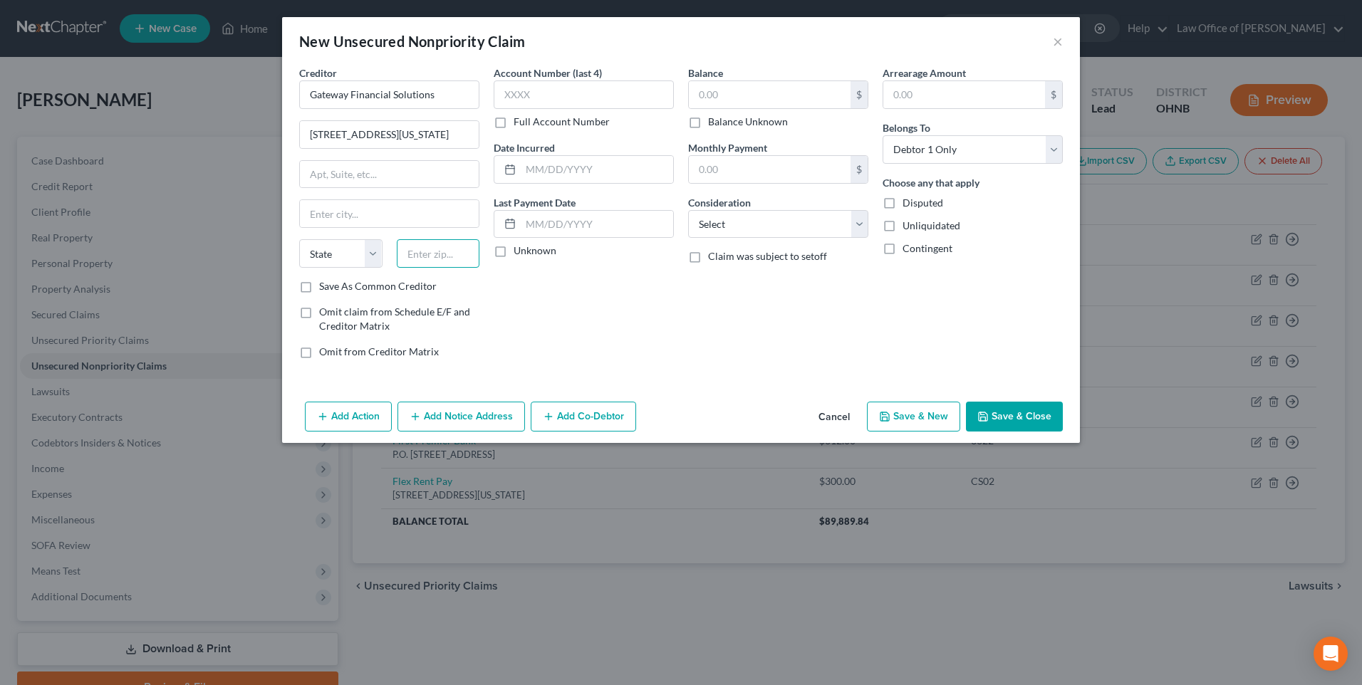
click at [402, 264] on input "text" at bounding box center [438, 253] width 83 height 28
click at [539, 102] on input "text" at bounding box center [584, 94] width 180 height 28
click at [572, 180] on input "text" at bounding box center [597, 169] width 152 height 27
click at [720, 106] on input "text" at bounding box center [770, 94] width 162 height 27
click at [764, 239] on select "Select Cable / Satellite Services Collection Agency Credit Card Debt Debt Couns…" at bounding box center [778, 224] width 180 height 28
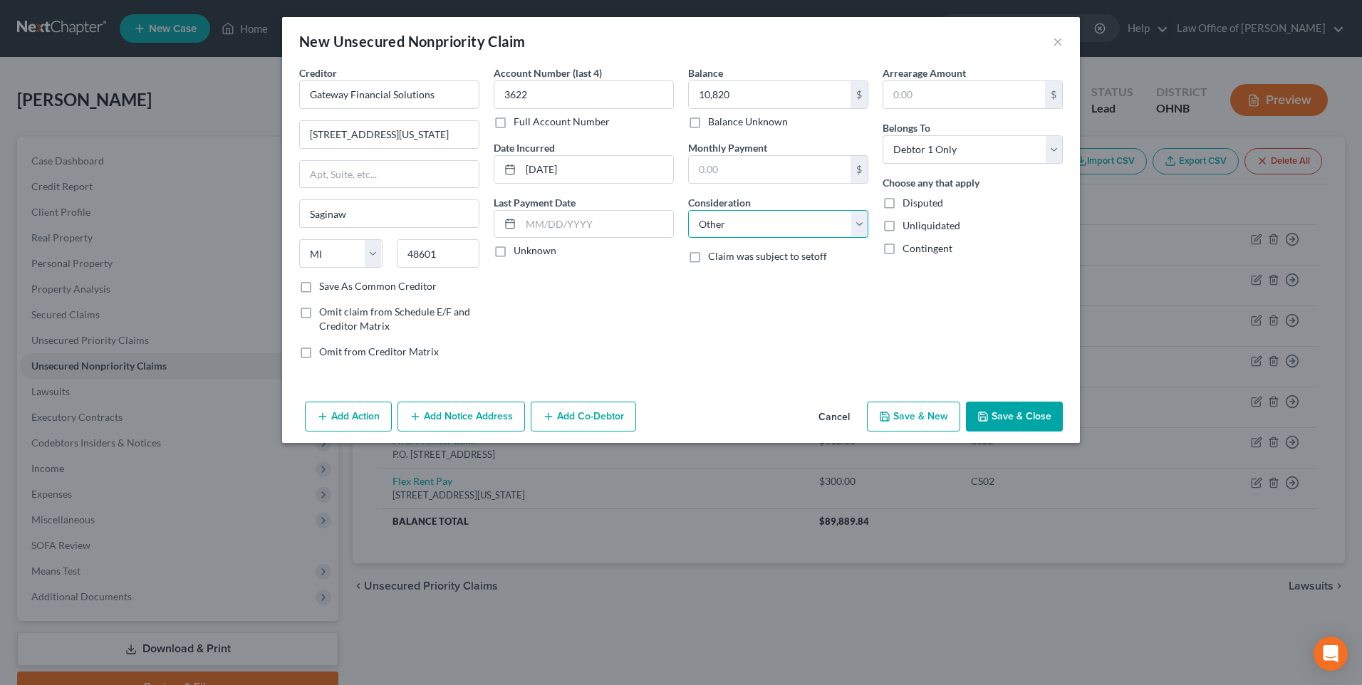
click at [688, 222] on select "Select Cable / Satellite Services Collection Agency Credit Card Debt Debt Couns…" at bounding box center [778, 224] width 180 height 28
click at [751, 292] on input "text" at bounding box center [778, 278] width 179 height 27
click at [930, 432] on button "Save & New" at bounding box center [913, 417] width 93 height 30
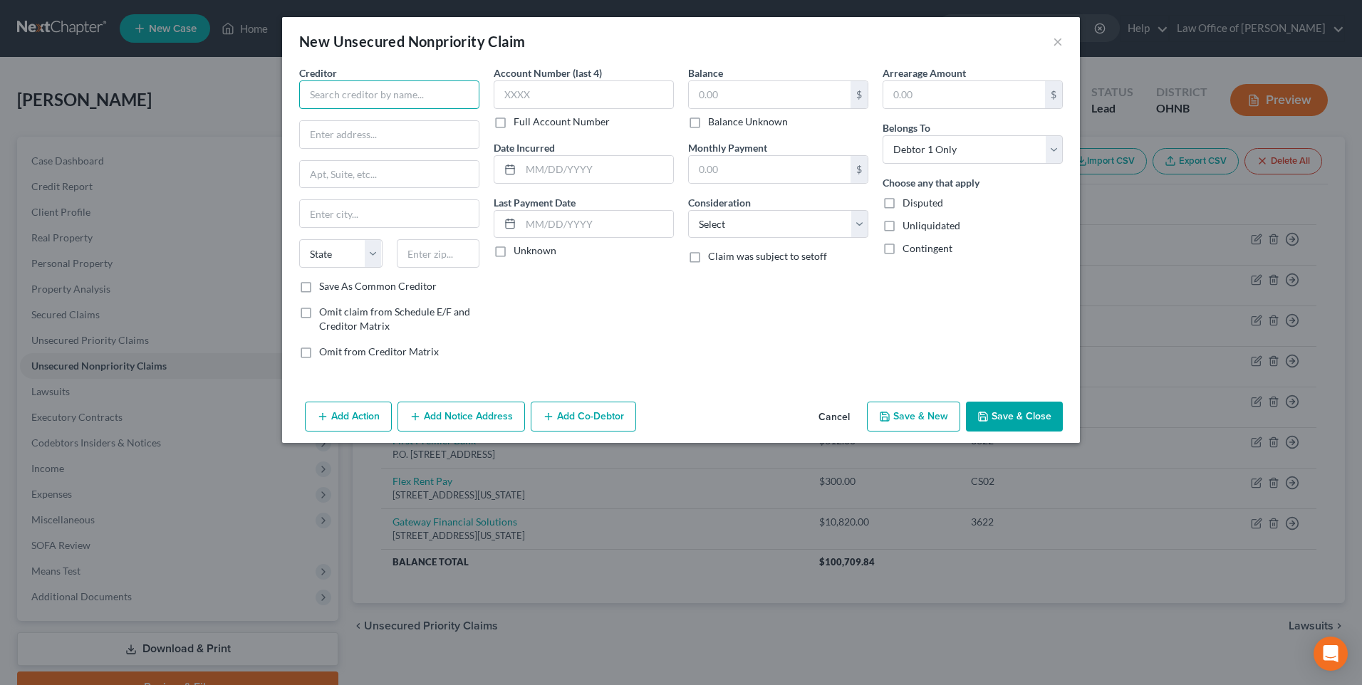
click at [431, 93] on input "text" at bounding box center [389, 94] width 180 height 28
click at [427, 267] on input "text" at bounding box center [438, 253] width 83 height 28
click at [609, 106] on input "text" at bounding box center [584, 94] width 180 height 28
click at [587, 183] on input "text" at bounding box center [597, 169] width 152 height 27
click at [732, 105] on input "text" at bounding box center [770, 94] width 162 height 27
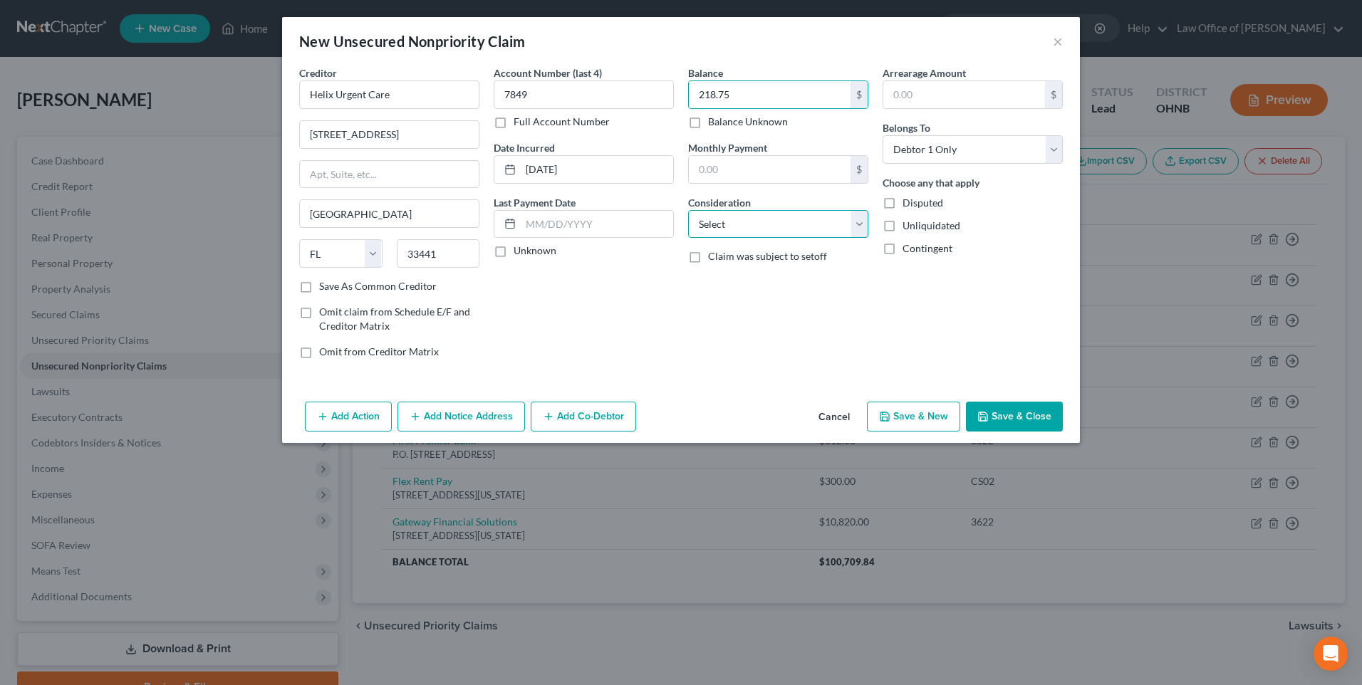
click at [760, 235] on select "Select Cable / Satellite Services Collection Agency Credit Card Debt Debt Couns…" at bounding box center [778, 224] width 180 height 28
click at [688, 222] on select "Select Cable / Satellite Services Collection Agency Credit Card Debt Debt Couns…" at bounding box center [778, 224] width 180 height 28
click at [950, 432] on button "Save & New" at bounding box center [913, 417] width 93 height 30
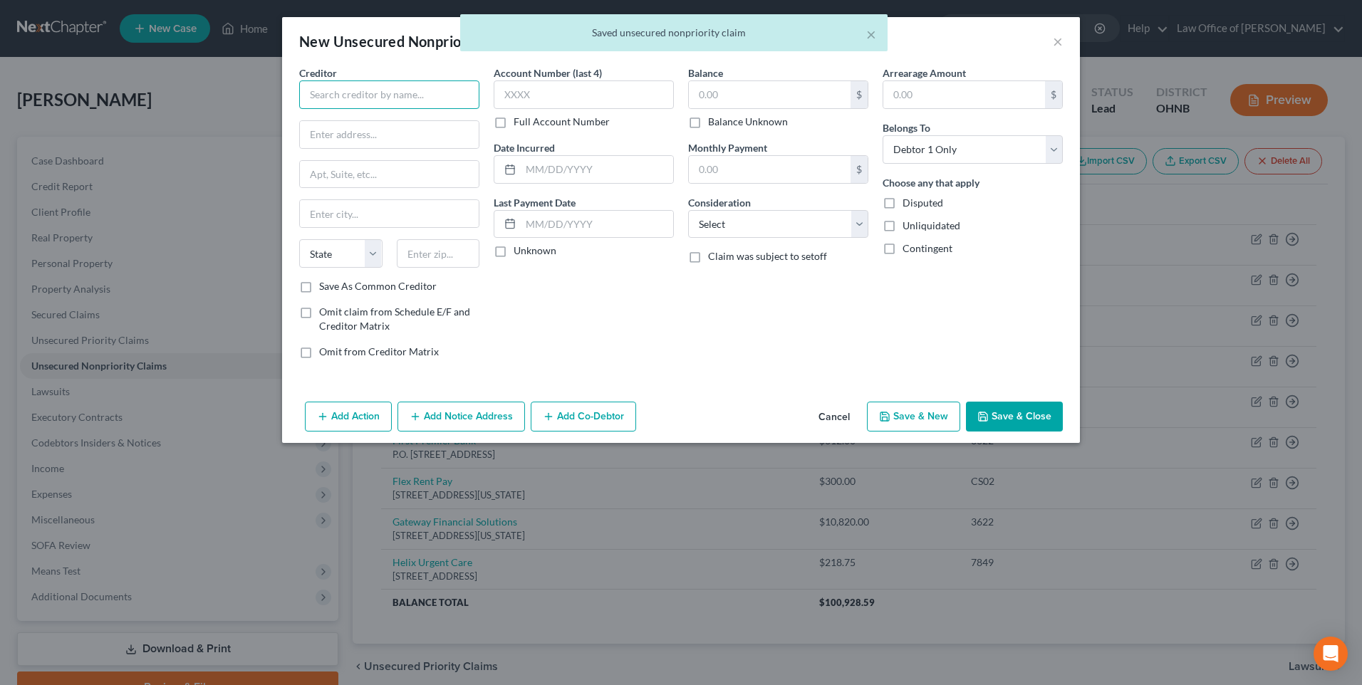
click at [395, 95] on input "text" at bounding box center [389, 94] width 180 height 28
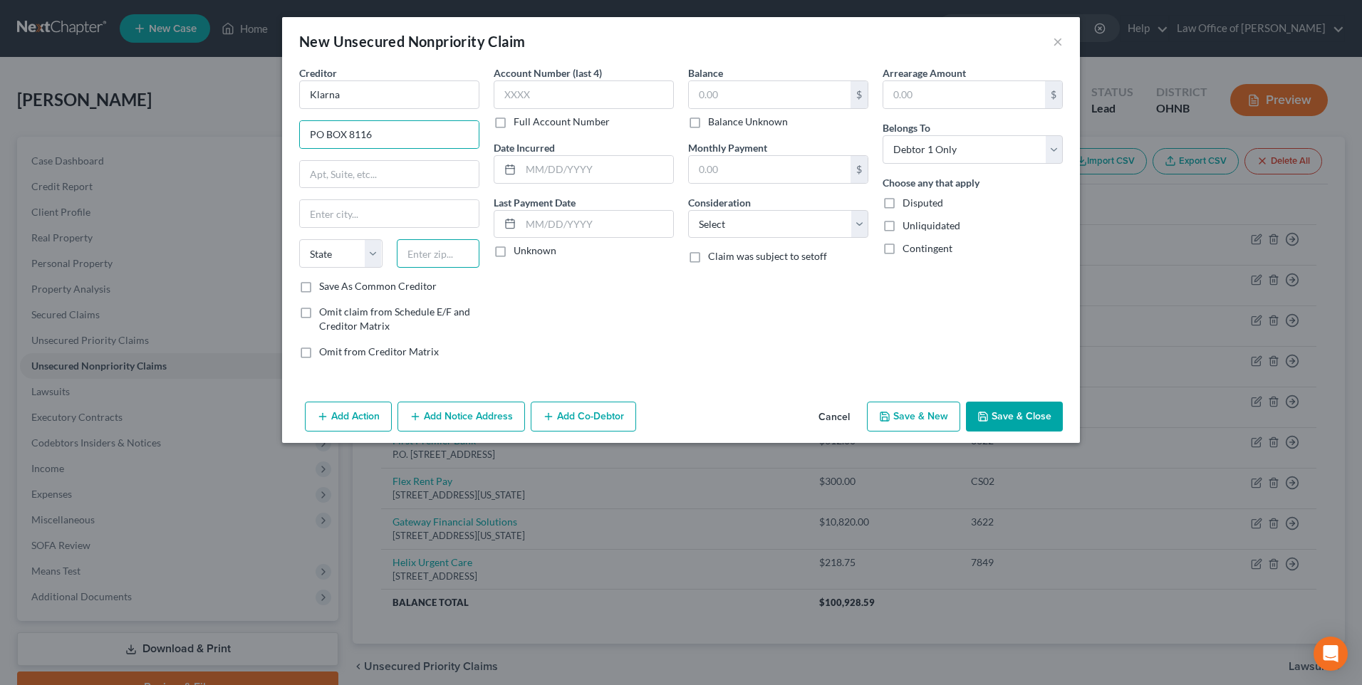
click at [414, 268] on input "text" at bounding box center [438, 253] width 83 height 28
click at [319, 293] on label "Save As Common Creditor" at bounding box center [378, 286] width 118 height 14
click at [325, 288] on input "Save As Common Creditor" at bounding box center [329, 283] width 9 height 9
click at [734, 232] on select "Select Cable / Satellite Services Collection Agency Credit Card Debt Debt Couns…" at bounding box center [778, 224] width 180 height 28
click at [688, 222] on select "Select Cable / Satellite Services Collection Agency Credit Card Debt Debt Couns…" at bounding box center [778, 224] width 180 height 28
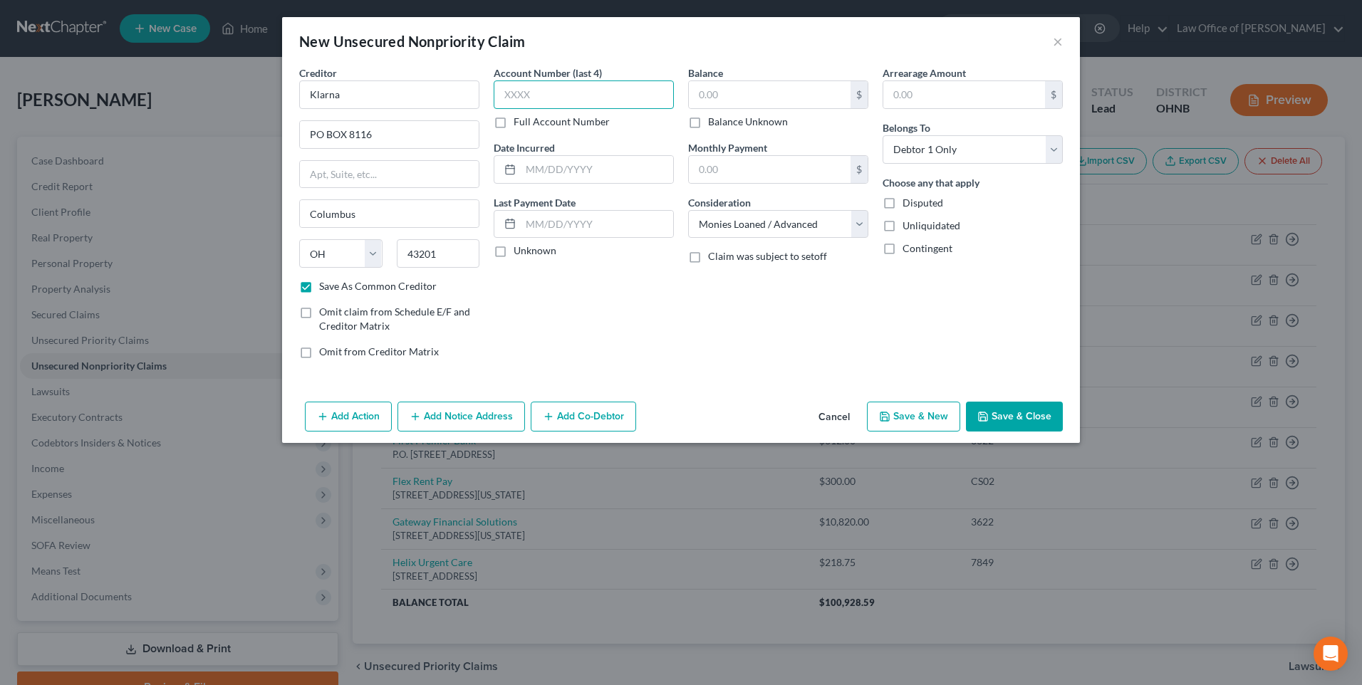
click at [553, 105] on input "text" at bounding box center [584, 94] width 180 height 28
click at [551, 181] on input "text" at bounding box center [597, 169] width 152 height 27
click at [749, 97] on input "text" at bounding box center [770, 94] width 162 height 27
click at [950, 432] on button "Save & New" at bounding box center [913, 417] width 93 height 30
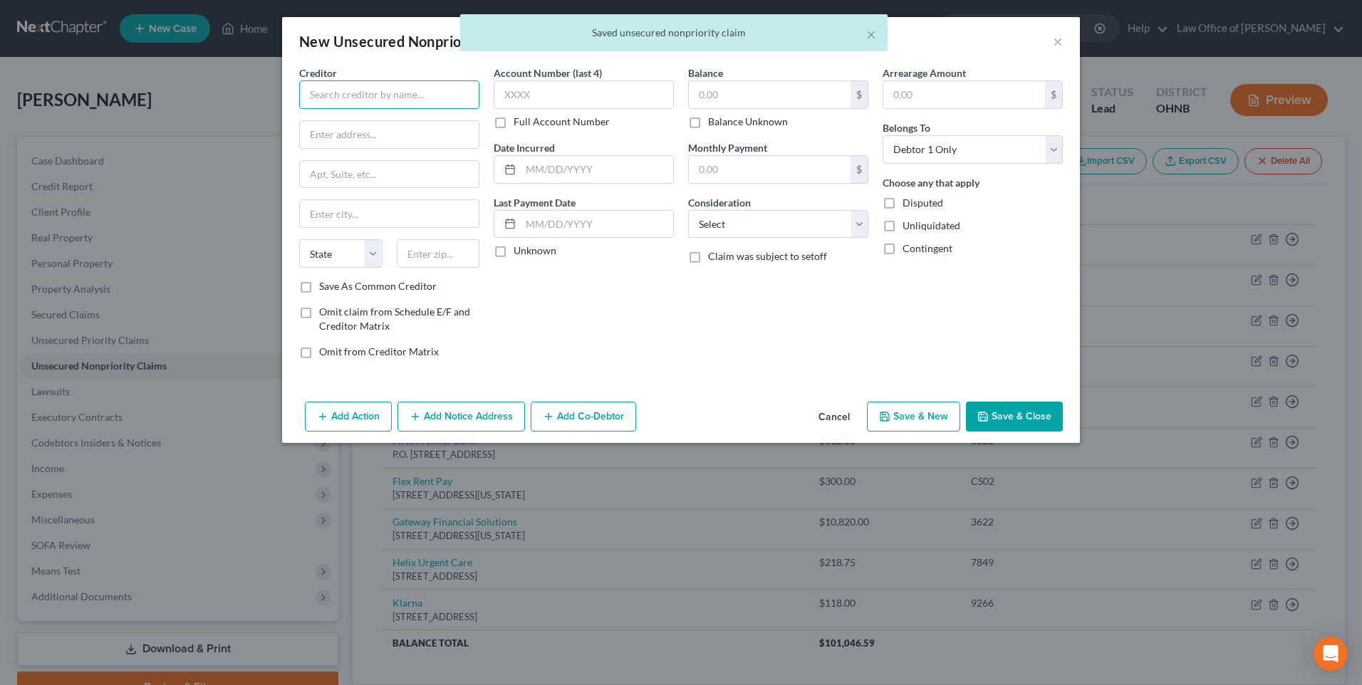
click at [348, 102] on input "text" at bounding box center [389, 94] width 180 height 28
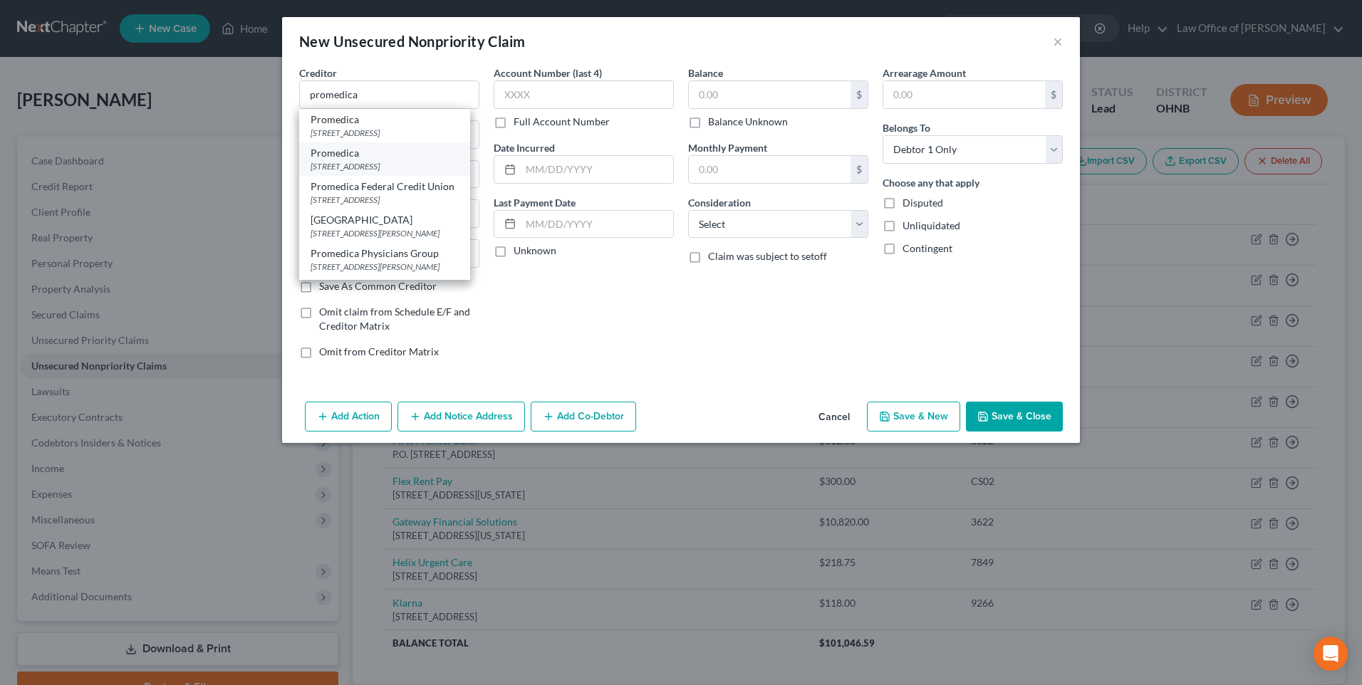
click at [345, 172] on div "[STREET_ADDRESS]" at bounding box center [385, 166] width 148 height 12
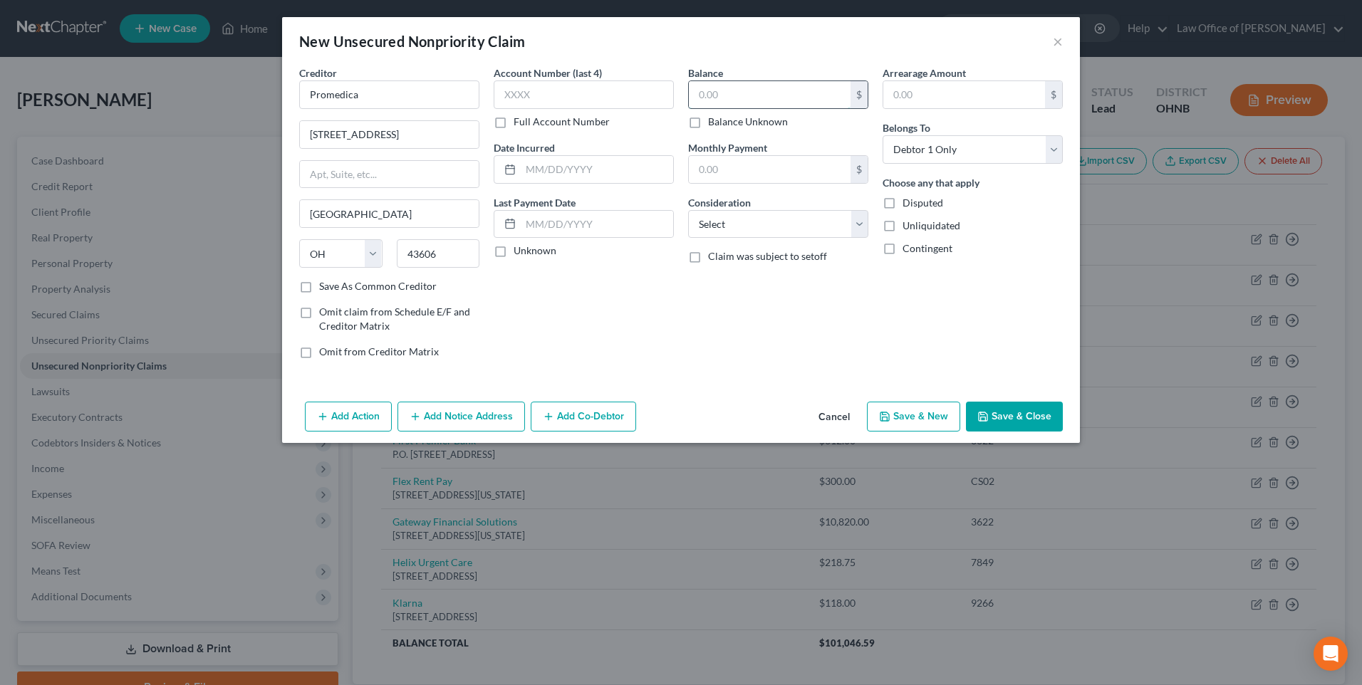
click at [728, 96] on input "text" at bounding box center [770, 94] width 162 height 27
click at [749, 235] on select "Select Cable / Satellite Services Collection Agency Credit Card Debt Debt Couns…" at bounding box center [778, 224] width 180 height 28
click at [688, 222] on select "Select Cable / Satellite Services Collection Agency Credit Card Debt Debt Couns…" at bounding box center [778, 224] width 180 height 28
click at [555, 101] on input "text" at bounding box center [584, 94] width 180 height 28
click at [529, 177] on input "text" at bounding box center [597, 169] width 152 height 27
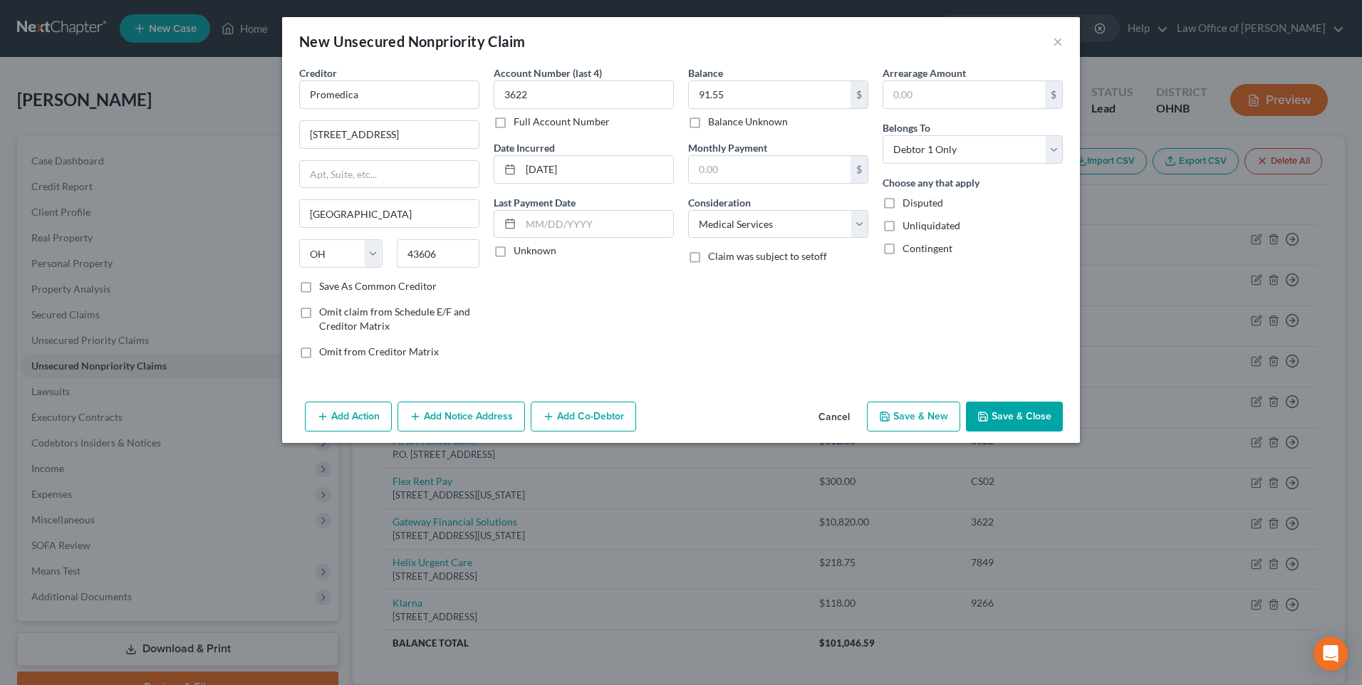
click at [921, 432] on button "Save & New" at bounding box center [913, 417] width 93 height 30
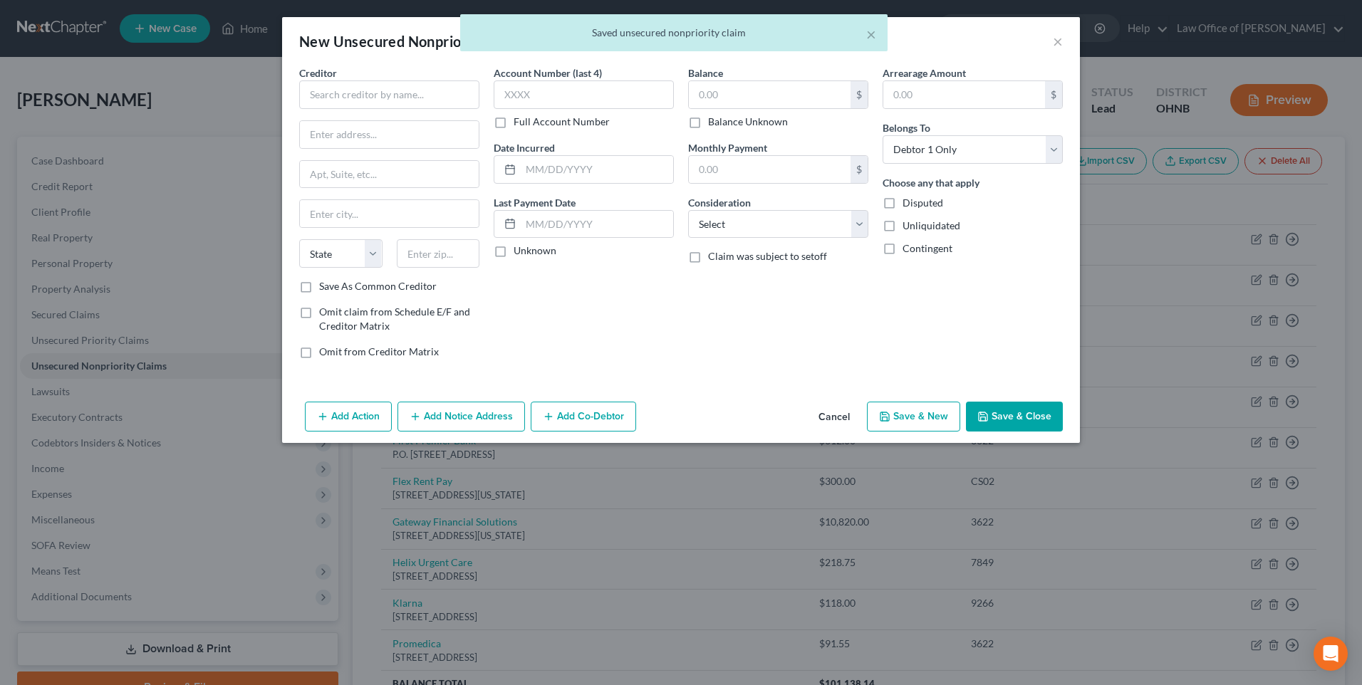
click at [843, 432] on button "Cancel" at bounding box center [834, 417] width 54 height 28
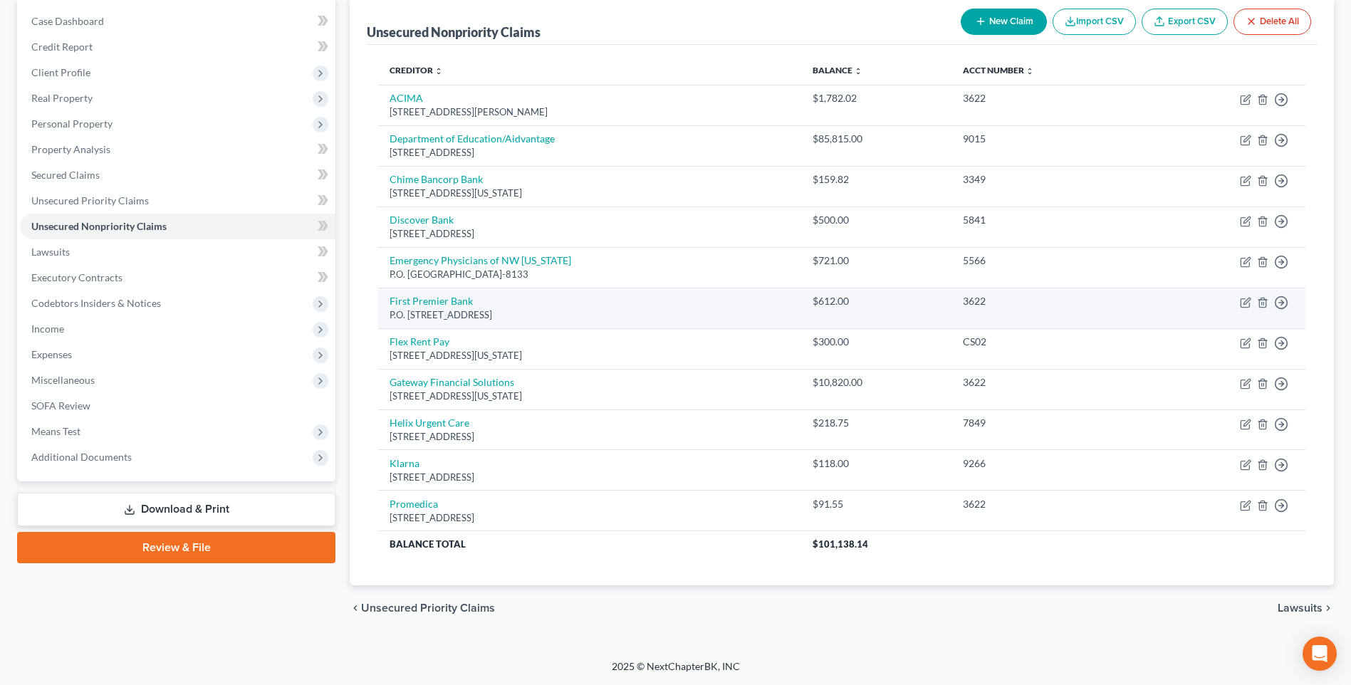
scroll to position [193, 0]
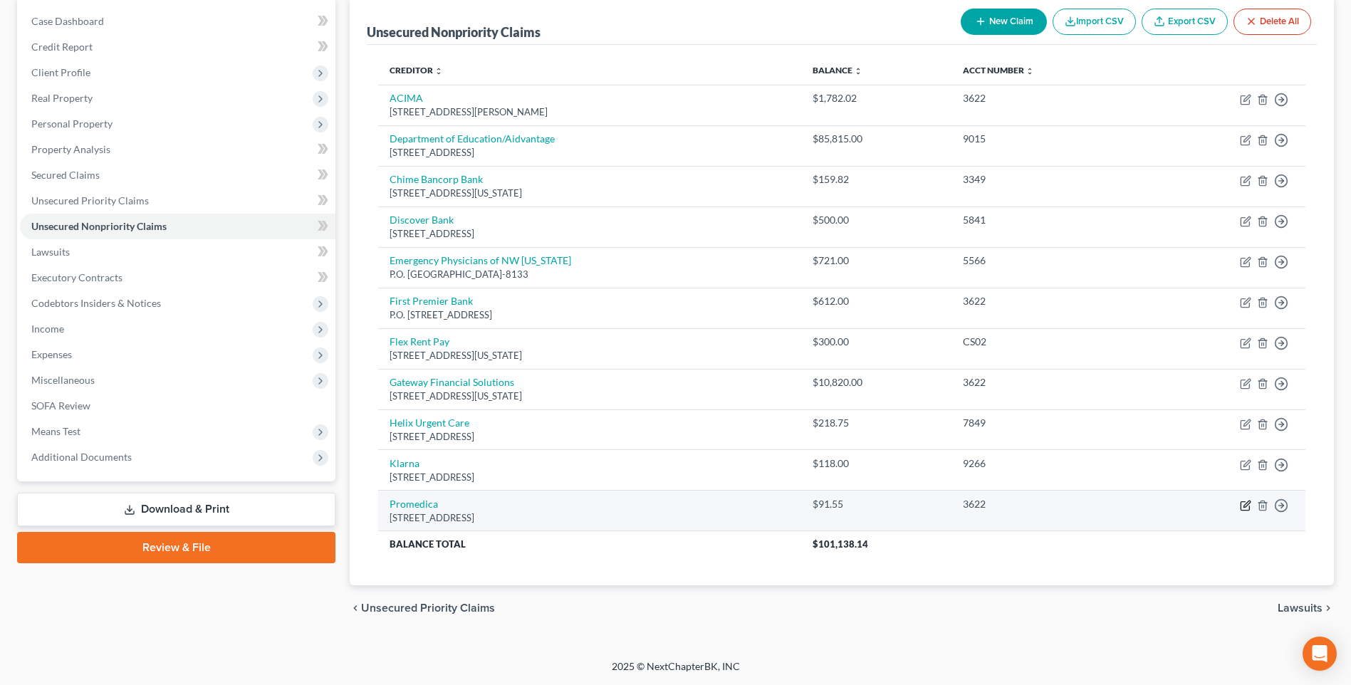
click at [1241, 500] on icon "button" at bounding box center [1245, 505] width 11 height 11
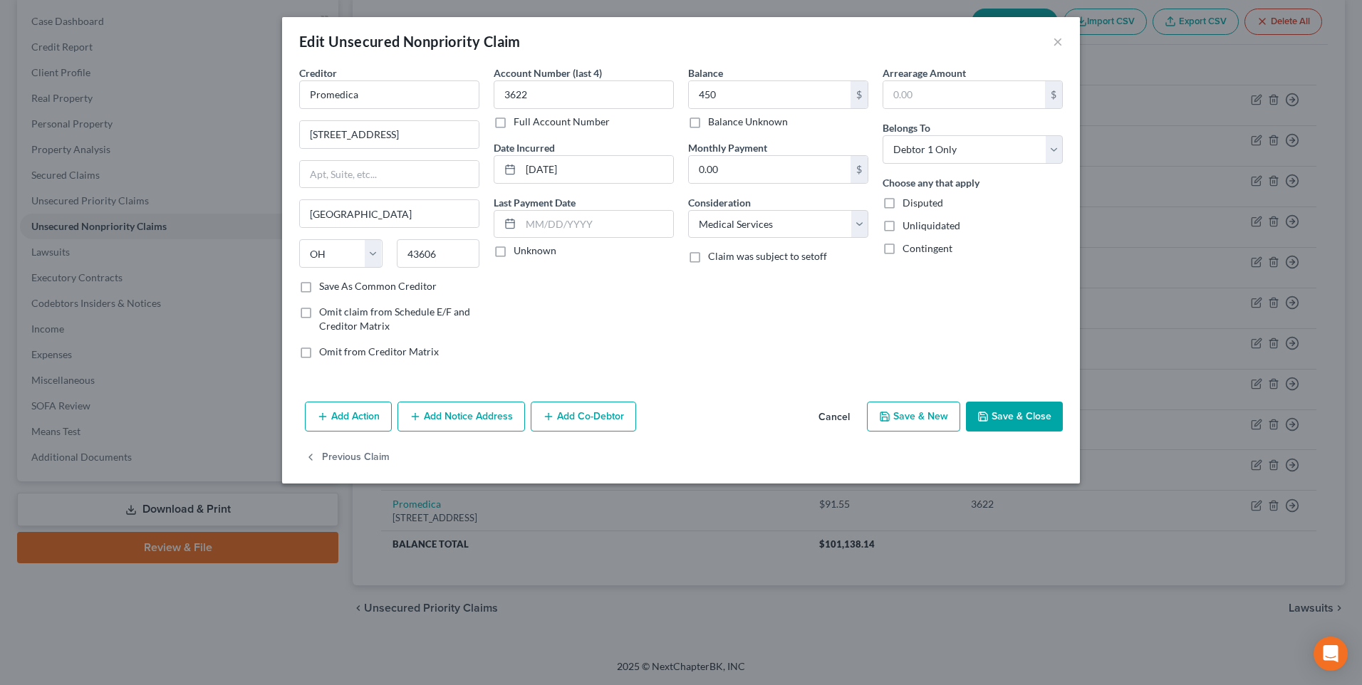
click at [1039, 432] on button "Save & Close" at bounding box center [1014, 417] width 97 height 30
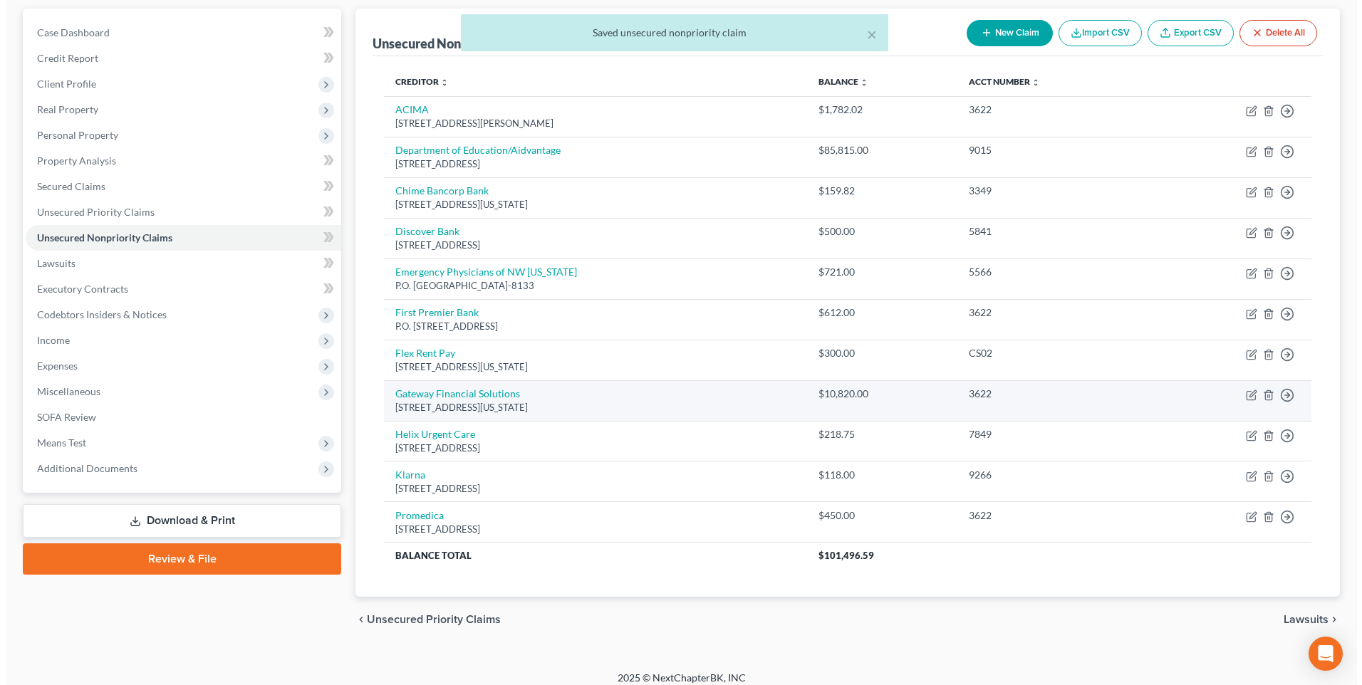
scroll to position [0, 0]
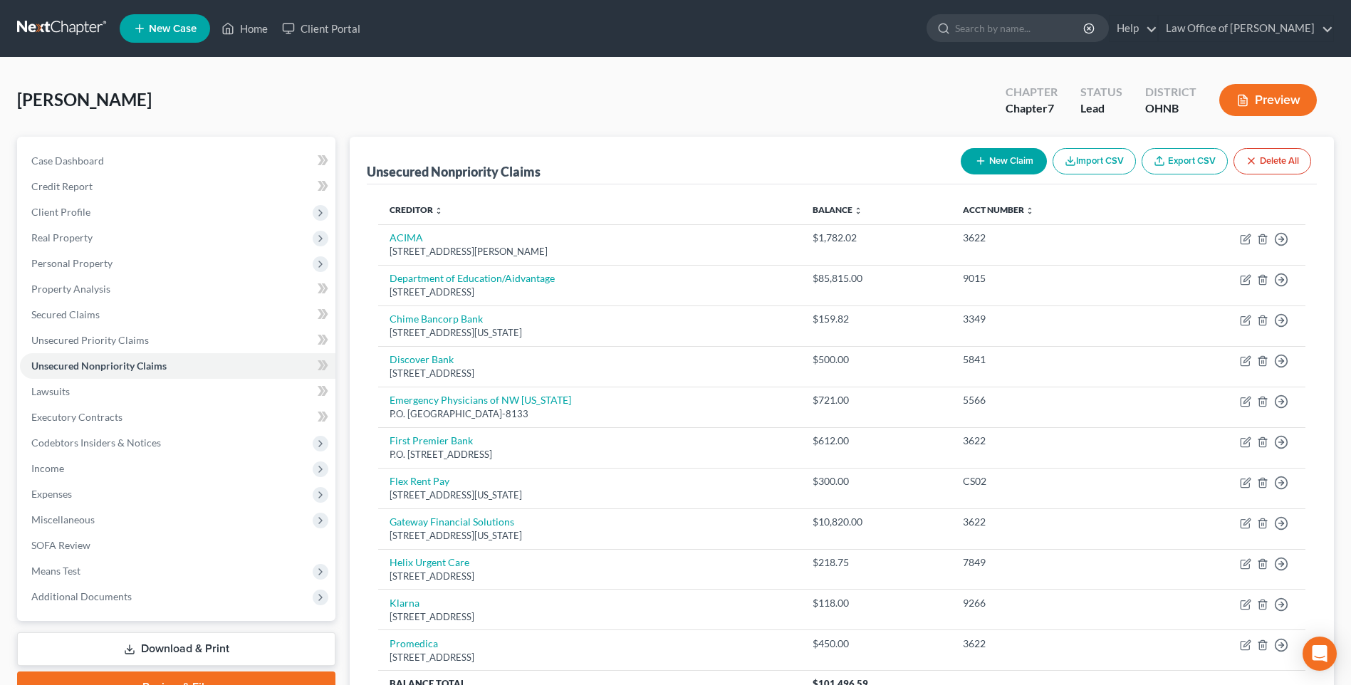
click at [983, 168] on button "New Claim" at bounding box center [1004, 161] width 86 height 26
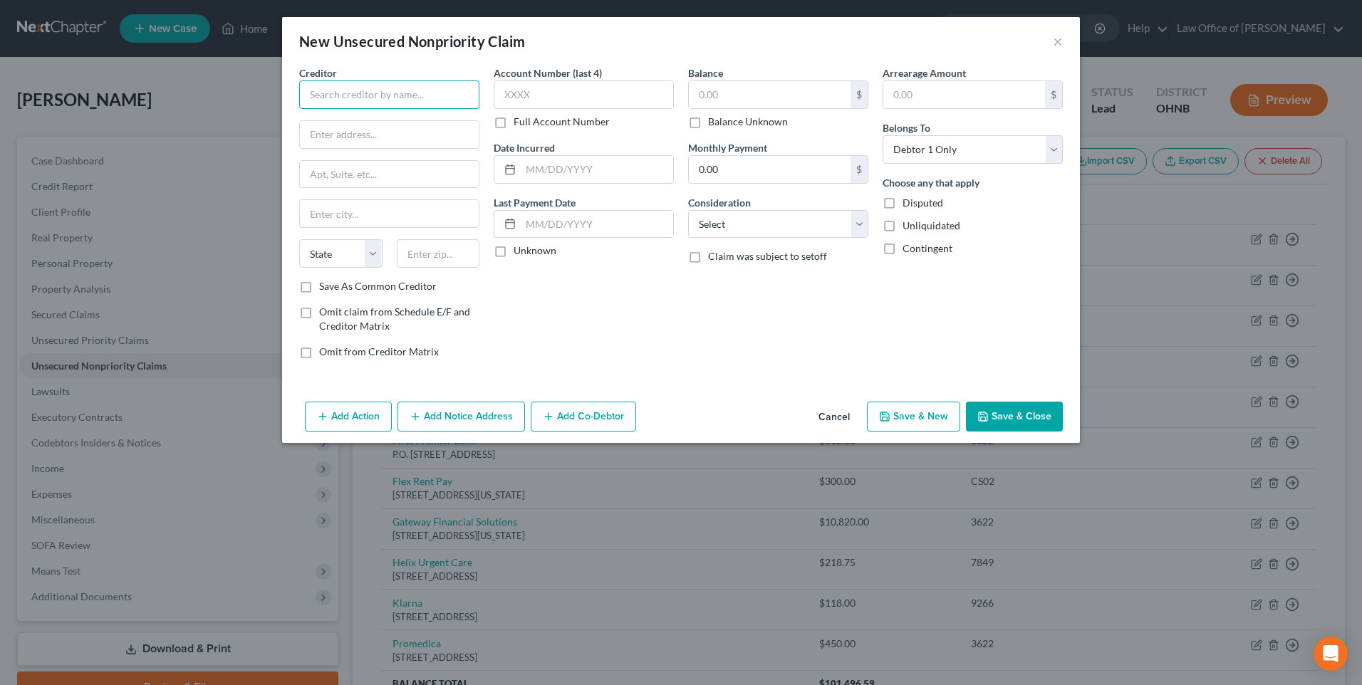
click at [420, 106] on input "text" at bounding box center [389, 94] width 180 height 28
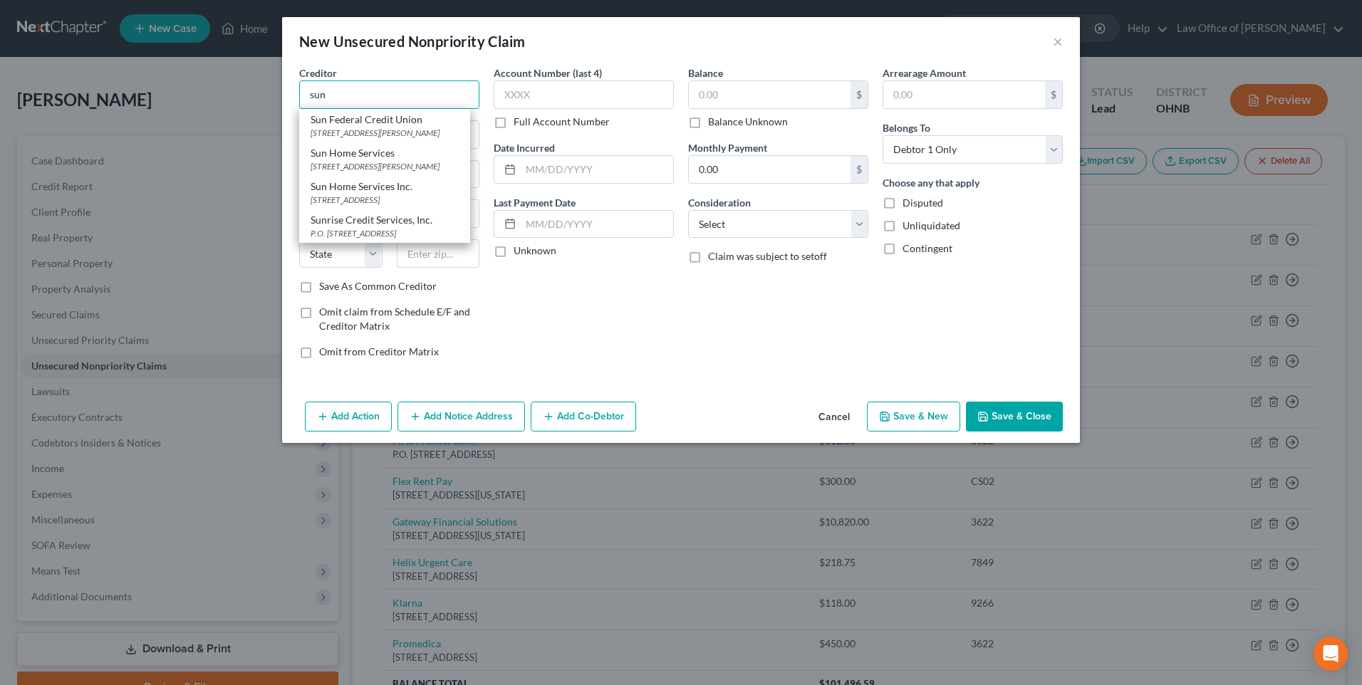
drag, startPoint x: 340, startPoint y: 107, endPoint x: 266, endPoint y: 107, distance: 74.1
click at [282, 107] on div "Creditor * sun Sun Federal Credit Union [STREET_ADDRESS][PERSON_NAME] Sun Home …" at bounding box center [681, 231] width 798 height 331
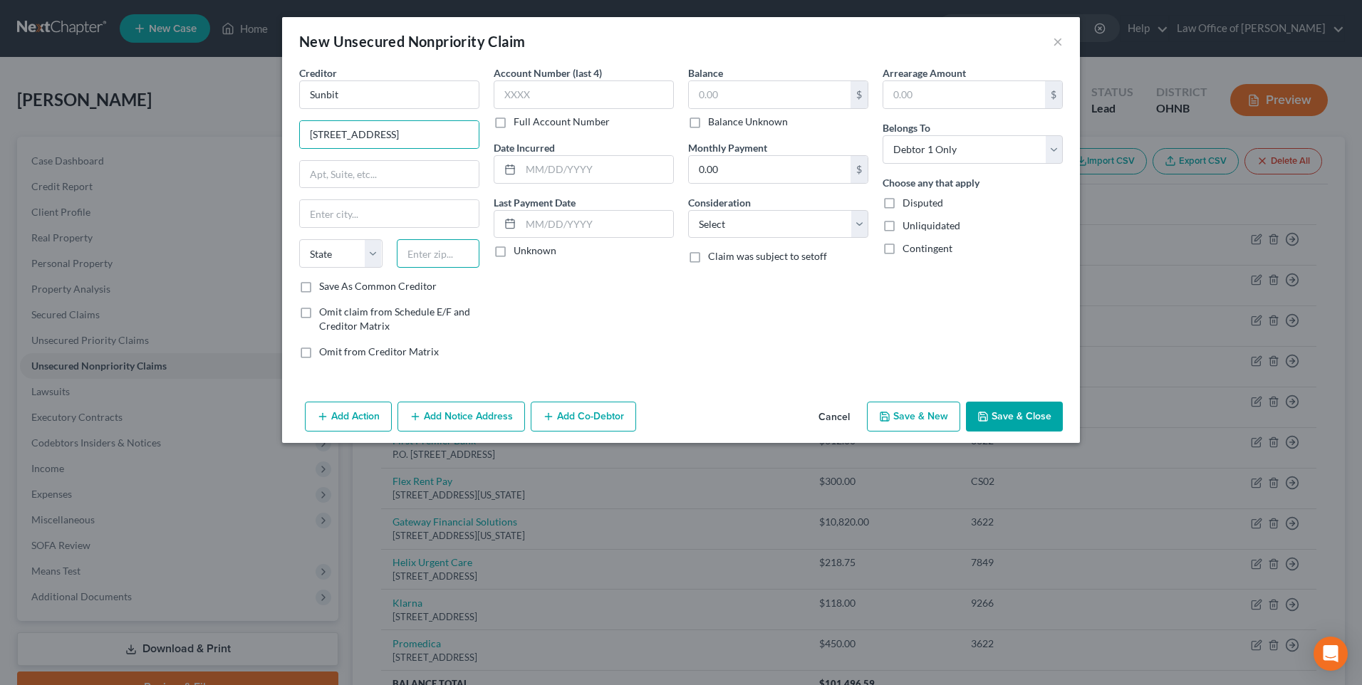
click at [410, 268] on input "text" at bounding box center [438, 253] width 83 height 28
click at [319, 293] on label "Save As Common Creditor" at bounding box center [378, 286] width 118 height 14
click at [325, 288] on input "Save As Common Creditor" at bounding box center [329, 283] width 9 height 9
click at [724, 101] on input "text" at bounding box center [770, 94] width 162 height 27
click at [823, 230] on select "Select Cable / Satellite Services Collection Agency Credit Card Debt Debt Couns…" at bounding box center [778, 224] width 180 height 28
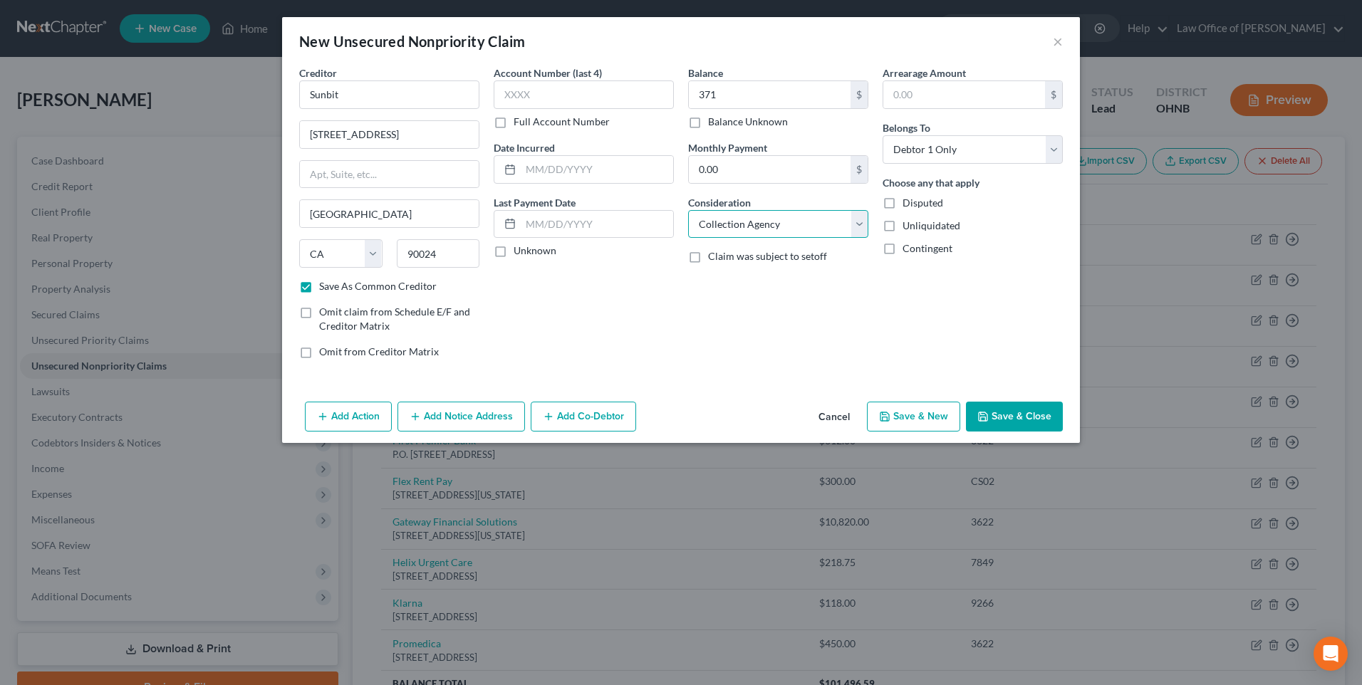
click at [688, 222] on select "Select Cable / Satellite Services Collection Agency Credit Card Debt Debt Couns…" at bounding box center [778, 224] width 180 height 28
click at [566, 103] on input "text" at bounding box center [584, 94] width 180 height 28
click at [556, 183] on input "text" at bounding box center [597, 169] width 152 height 27
click at [937, 432] on button "Save & New" at bounding box center [913, 417] width 93 height 30
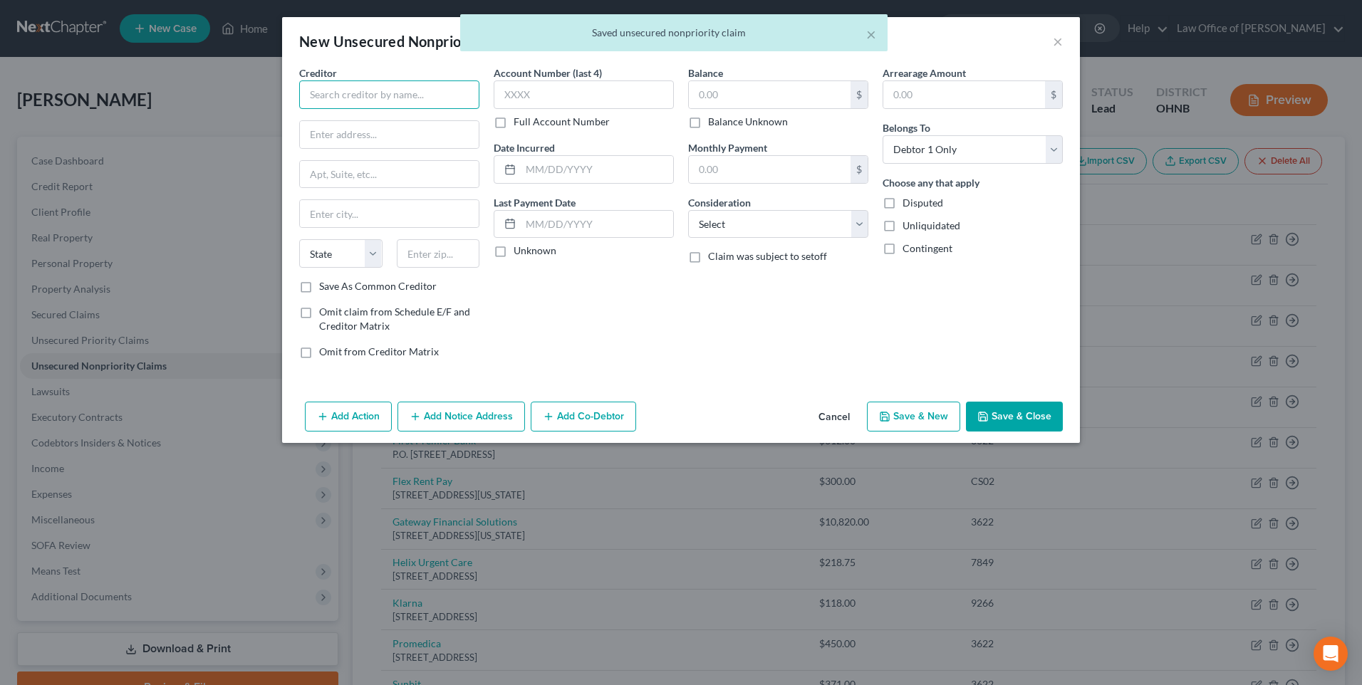
click at [348, 103] on input "text" at bounding box center [389, 94] width 180 height 28
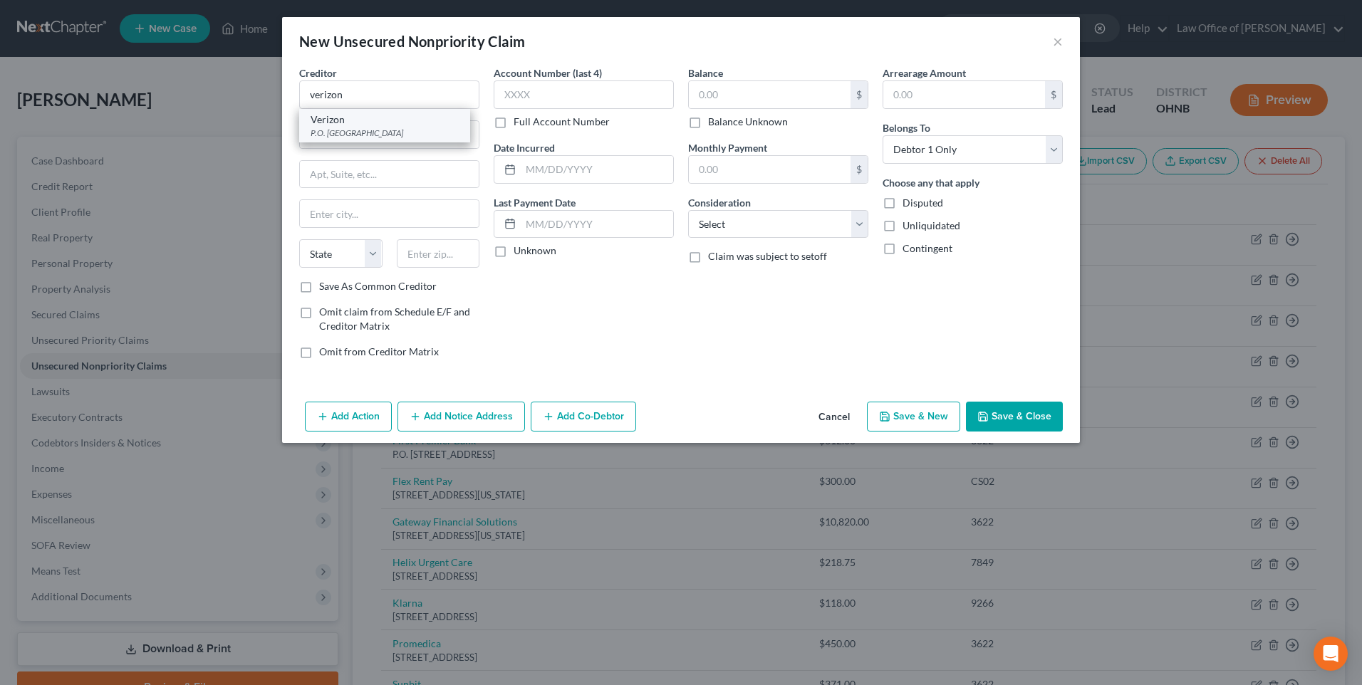
click at [346, 139] on div "P.O. [GEOGRAPHIC_DATA]" at bounding box center [385, 133] width 148 height 12
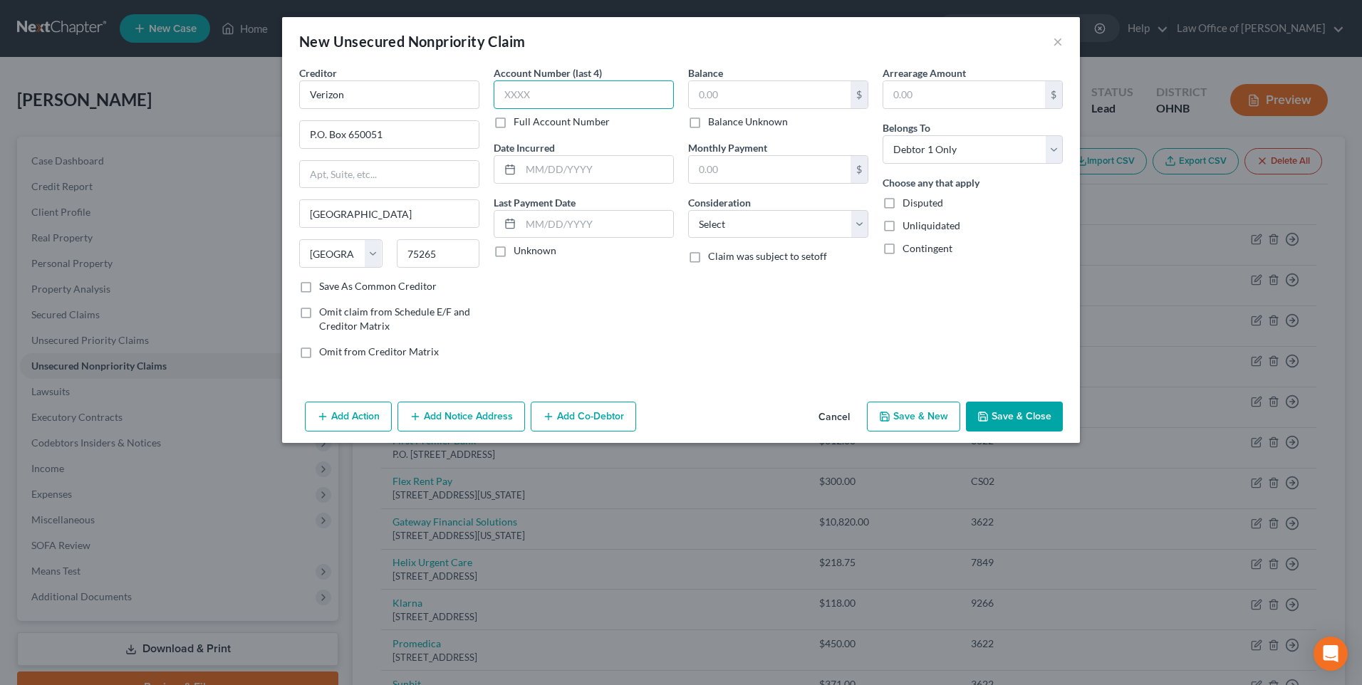
click at [571, 101] on input "text" at bounding box center [584, 94] width 180 height 28
click at [568, 181] on input "text" at bounding box center [597, 169] width 152 height 27
click at [775, 94] on input "text" at bounding box center [770, 94] width 162 height 27
click at [774, 236] on select "Select Cable / Satellite Services Collection Agency Credit Card Debt Debt Couns…" at bounding box center [778, 224] width 180 height 28
click at [688, 222] on select "Select Cable / Satellite Services Collection Agency Credit Card Debt Debt Couns…" at bounding box center [778, 224] width 180 height 28
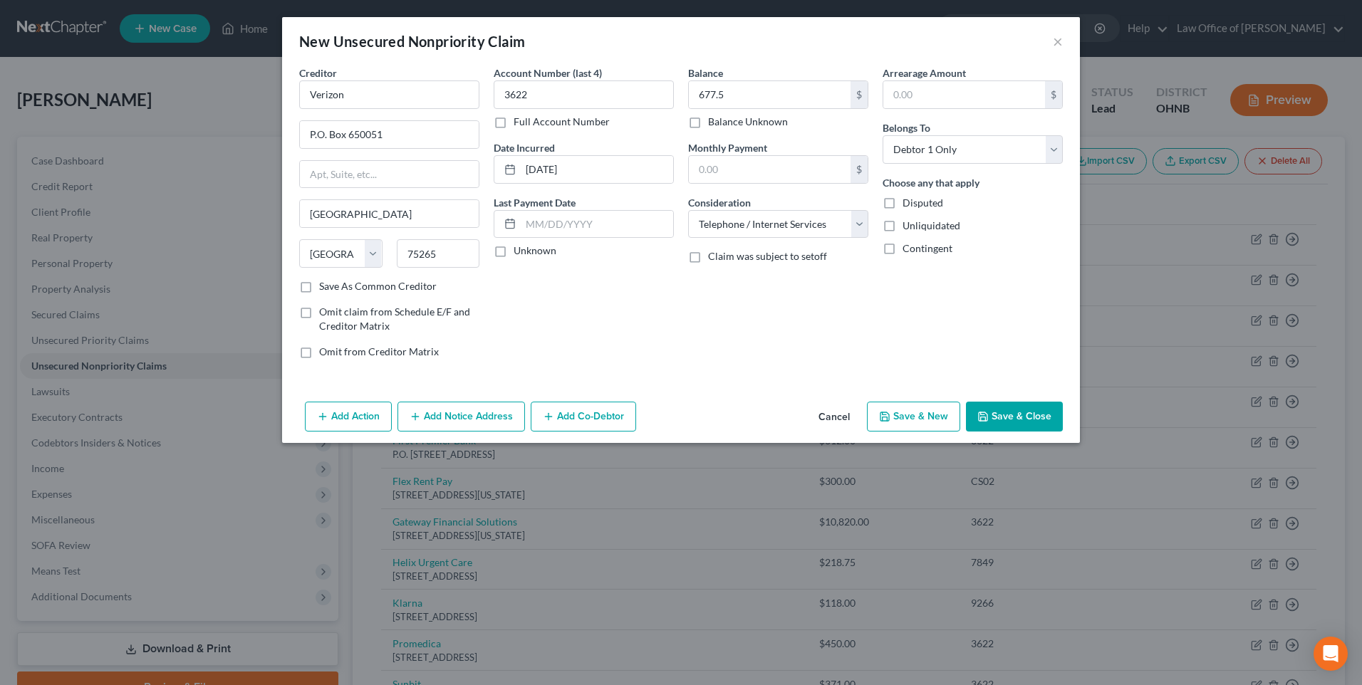
click at [957, 432] on button "Save & New" at bounding box center [913, 417] width 93 height 30
click at [333, 98] on input "text" at bounding box center [389, 94] width 180 height 28
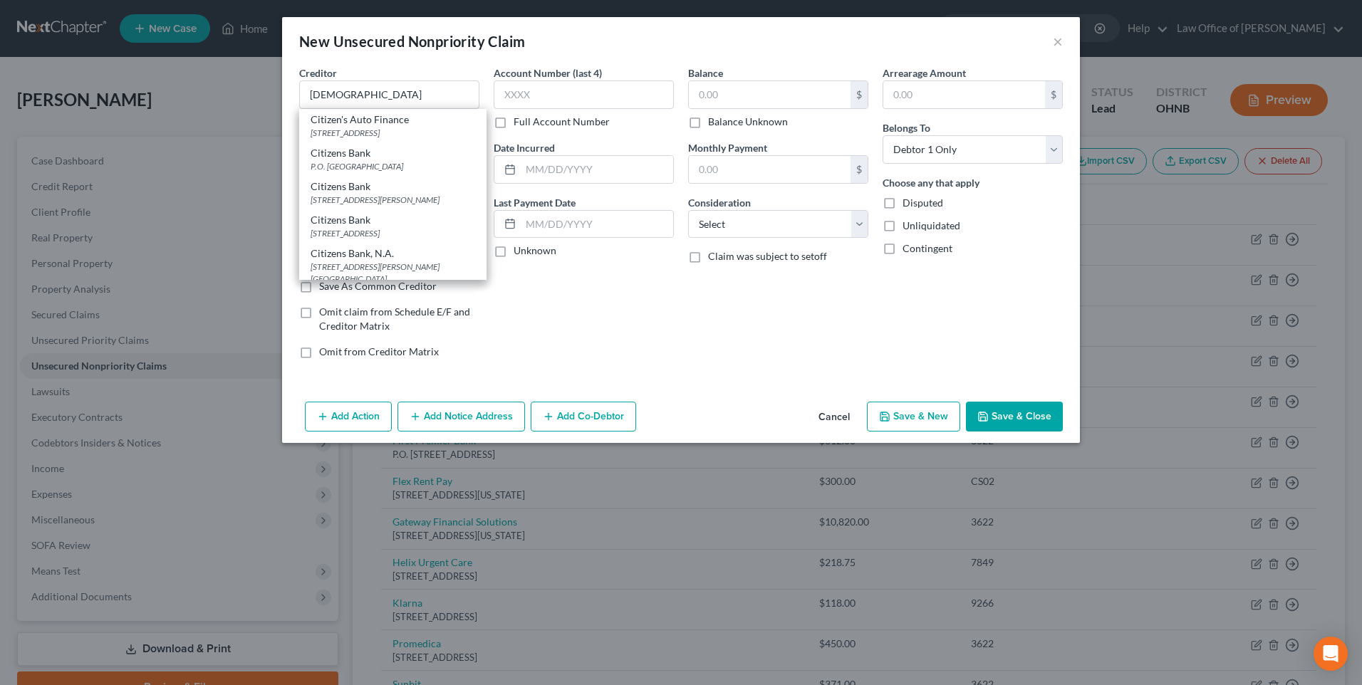
scroll to position [328, 0]
click at [382, 230] on div "[STREET_ADDRESS]" at bounding box center [393, 236] width 165 height 12
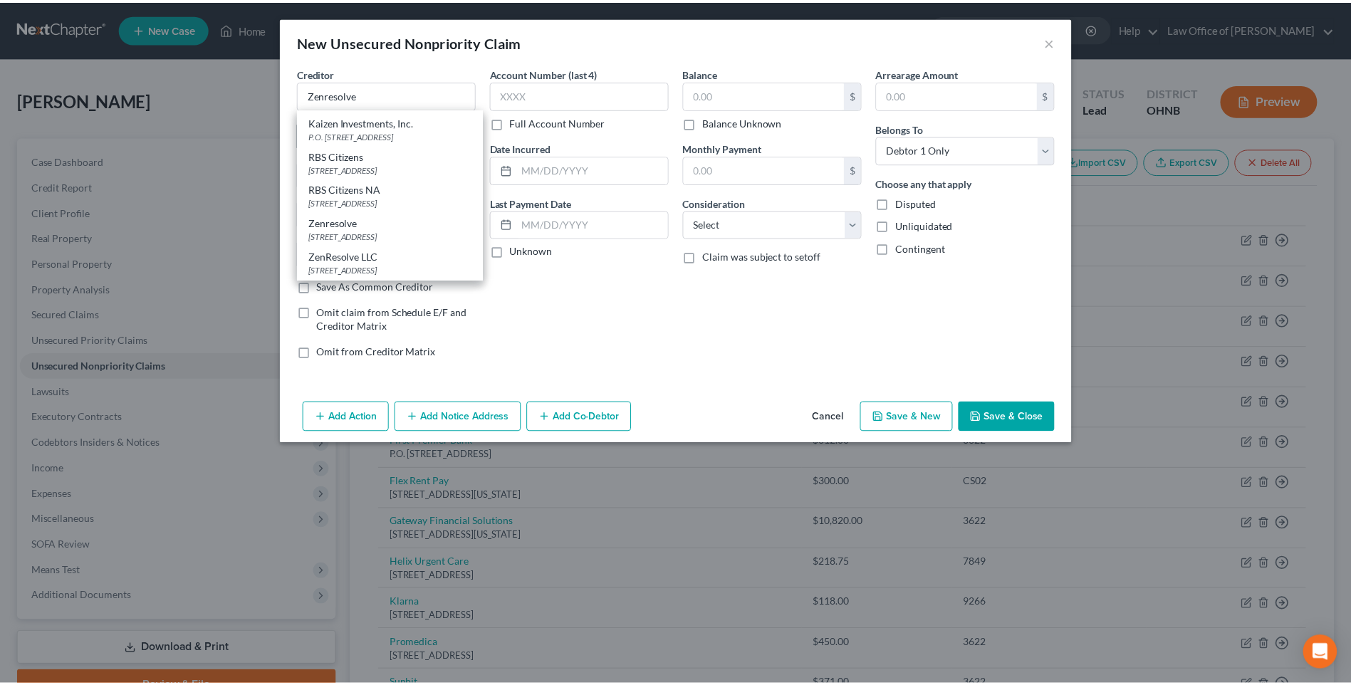
scroll to position [0, 0]
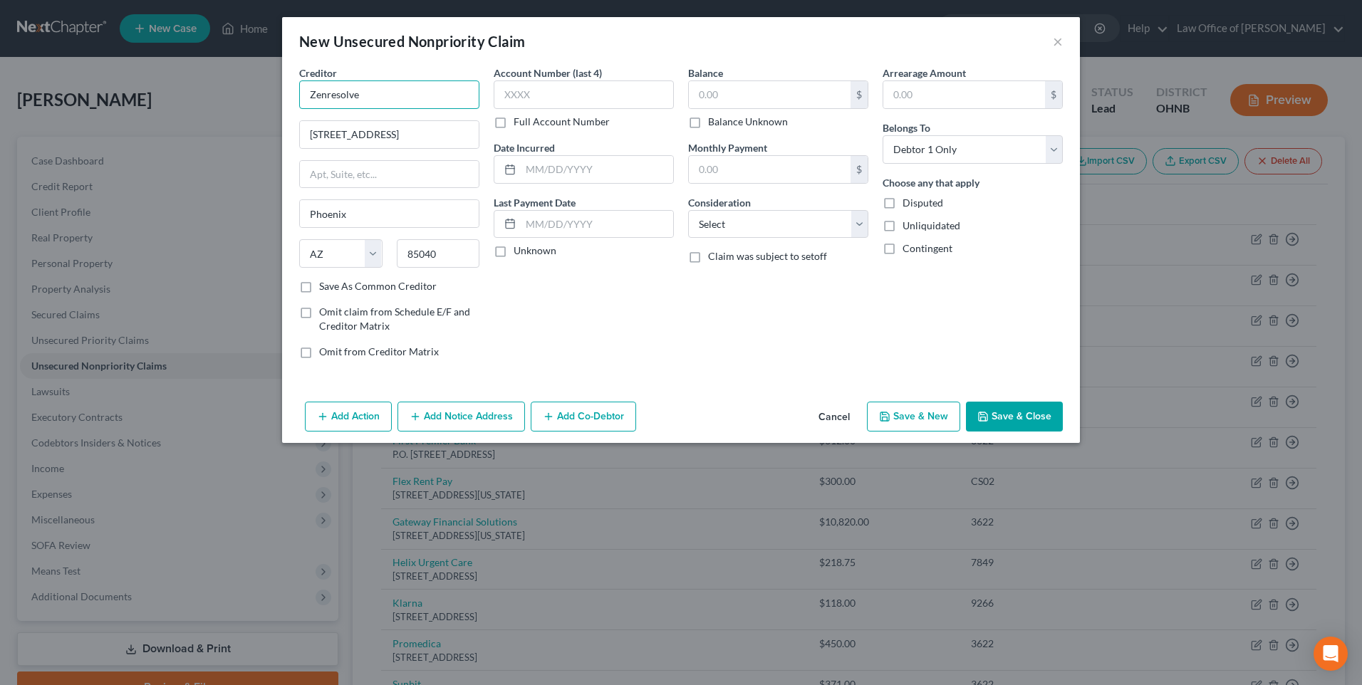
click at [368, 99] on input "Zenresolve" at bounding box center [389, 94] width 180 height 28
drag, startPoint x: 423, startPoint y: 142, endPoint x: 246, endPoint y: 130, distance: 177.8
click at [246, 130] on div "New Unsecured Nonpriority Claim × Creditor * Zen Business, Inc. [GEOGRAPHIC_DAT…" at bounding box center [681, 342] width 1362 height 685
drag, startPoint x: 319, startPoint y: 234, endPoint x: 280, endPoint y: 241, distance: 39.8
click at [300, 227] on input "Phoenix" at bounding box center [389, 213] width 179 height 27
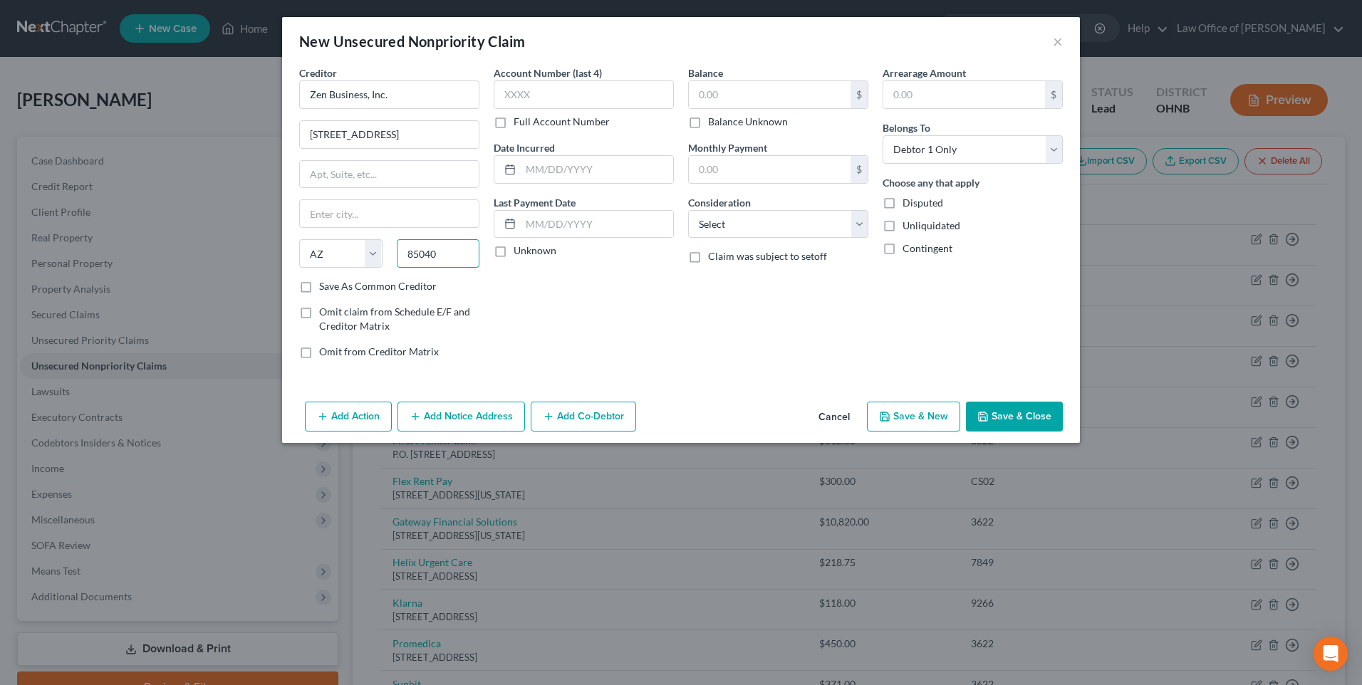
drag, startPoint x: 434, startPoint y: 266, endPoint x: 376, endPoint y: 265, distance: 57.7
click at [390, 265] on div "85040" at bounding box center [439, 253] width 98 height 28
click at [319, 293] on label "Save As Common Creditor" at bounding box center [378, 286] width 118 height 14
click at [325, 288] on input "Save As Common Creditor" at bounding box center [329, 283] width 9 height 9
click at [516, 96] on input "text" at bounding box center [584, 94] width 180 height 28
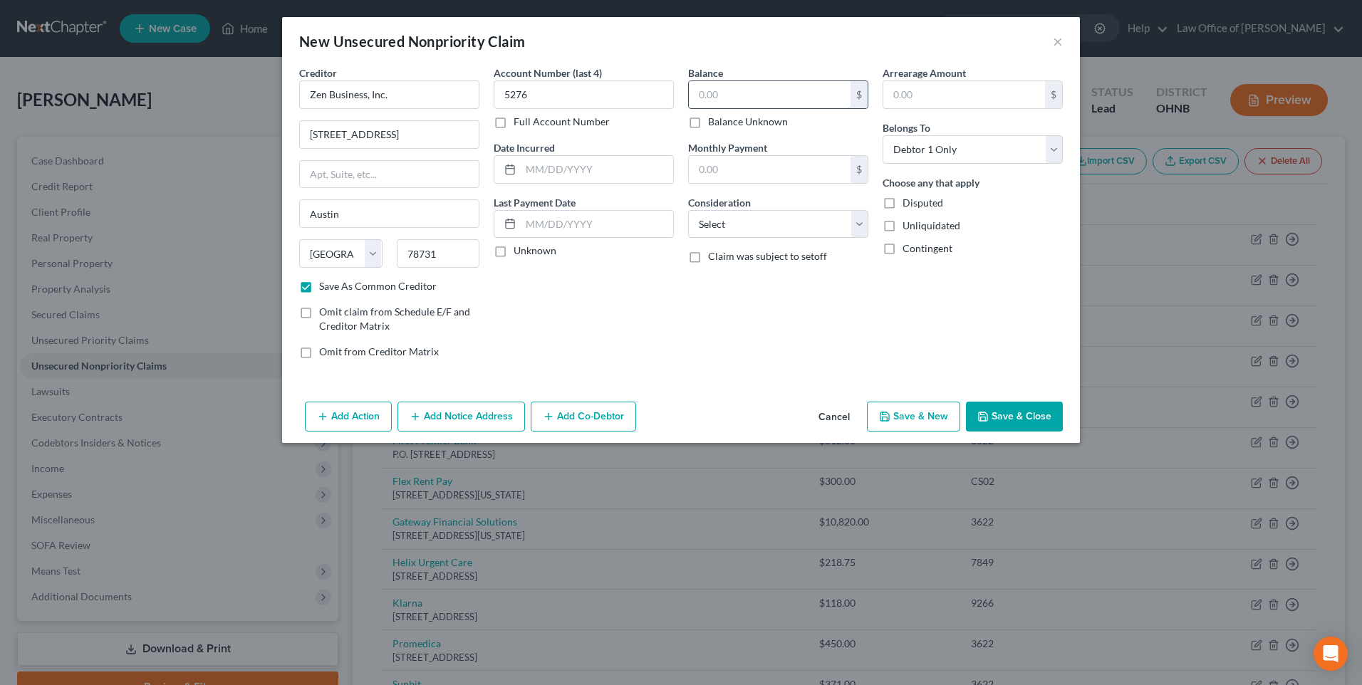
click at [720, 93] on input "text" at bounding box center [770, 94] width 162 height 27
click at [776, 239] on select "Select Cable / Satellite Services Collection Agency Credit Card Debt Debt Couns…" at bounding box center [778, 224] width 180 height 28
click at [688, 222] on select "Select Cable / Satellite Services Collection Agency Credit Card Debt Debt Couns…" at bounding box center [778, 224] width 180 height 28
click at [524, 182] on input "text" at bounding box center [597, 169] width 152 height 27
click at [1033, 432] on button "Save & Close" at bounding box center [1014, 417] width 97 height 30
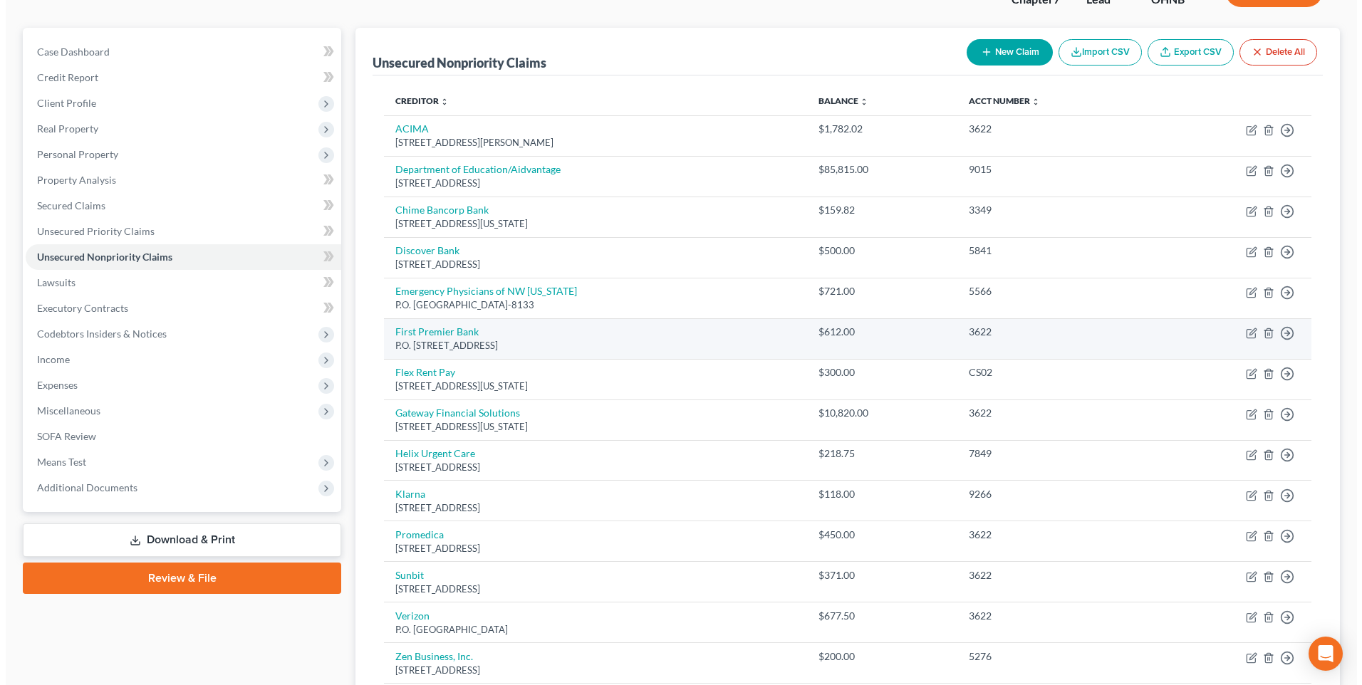
scroll to position [71, 0]
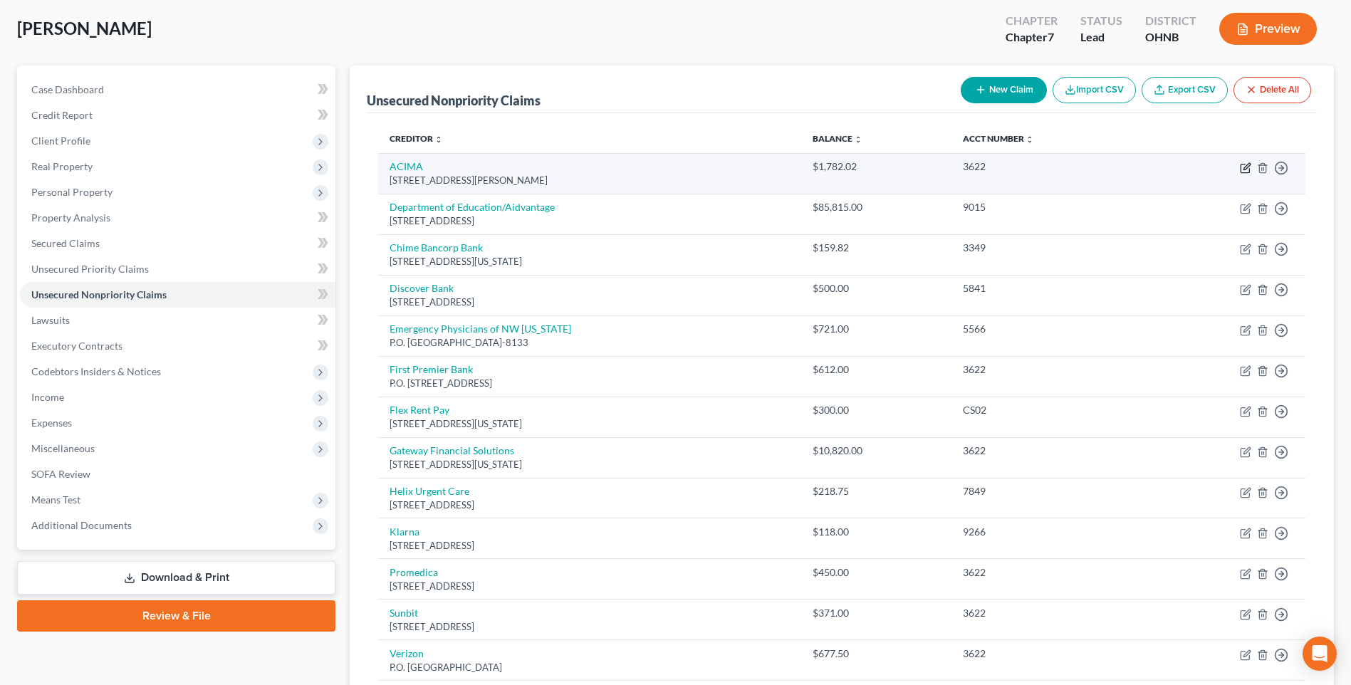
drag, startPoint x: 1239, startPoint y: 180, endPoint x: 1207, endPoint y: 174, distance: 32.0
click at [1234, 179] on td "Move to D Move to E Move to G Move to Notice Only" at bounding box center [1226, 173] width 160 height 41
click at [1241, 173] on icon "button" at bounding box center [1245, 169] width 9 height 9
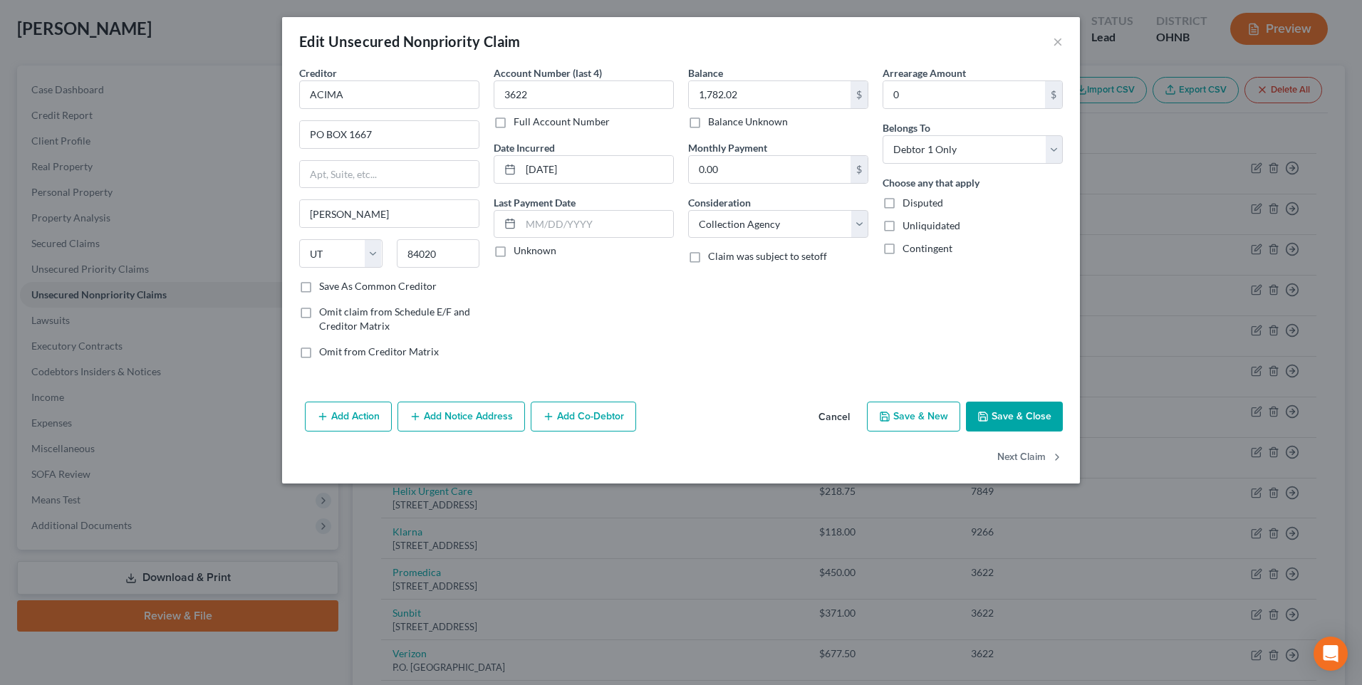
click at [410, 422] on icon "button" at bounding box center [415, 416] width 11 height 11
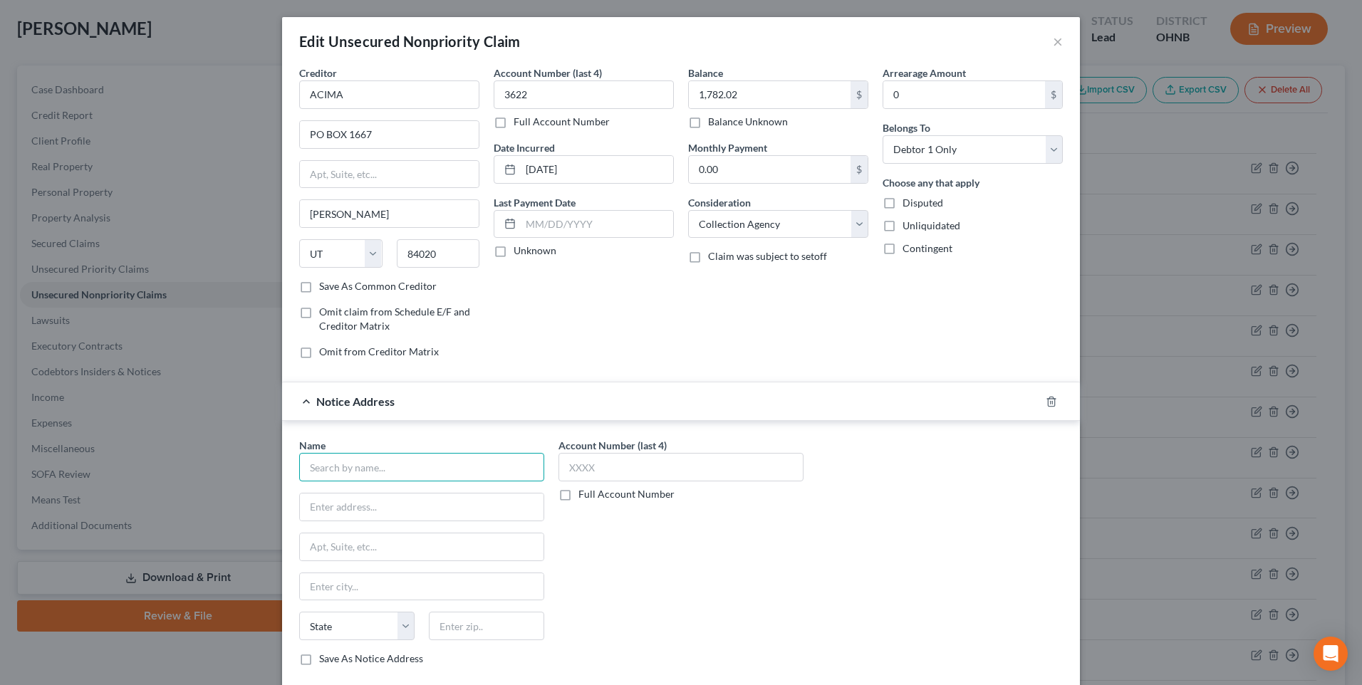
click at [368, 482] on input "text" at bounding box center [421, 467] width 245 height 28
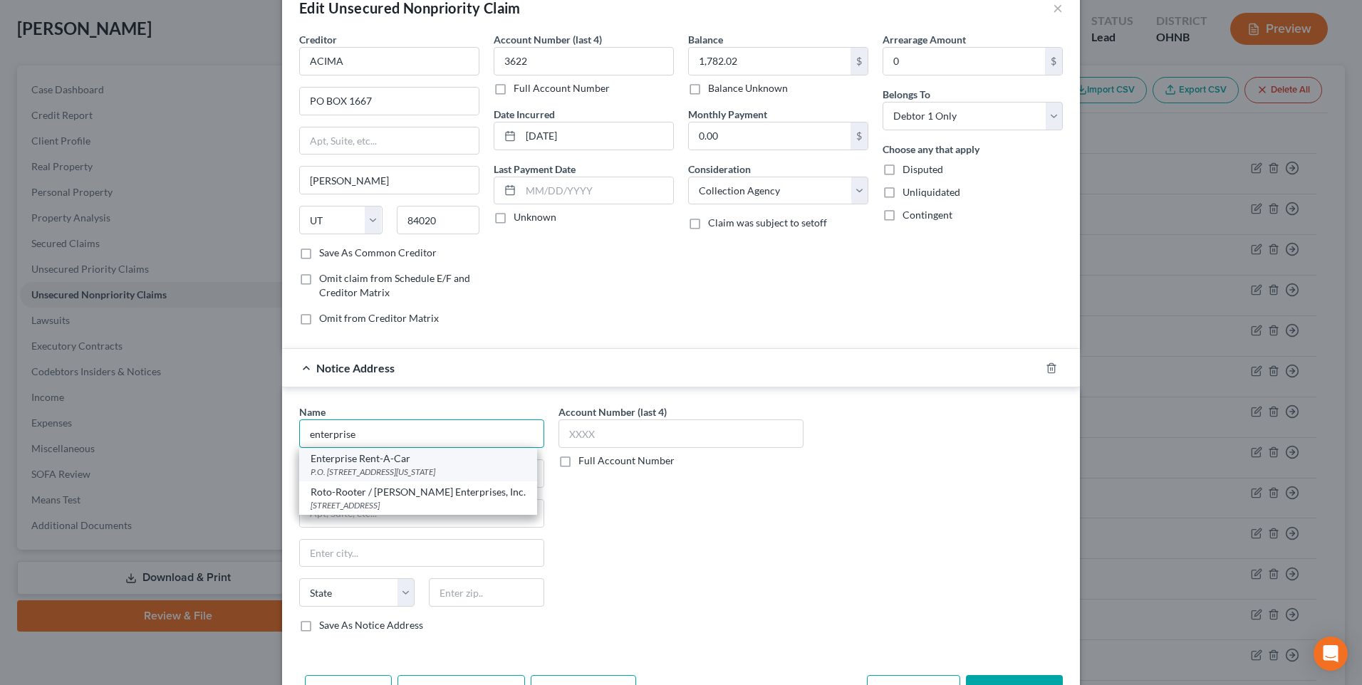
scroll to position [28, 0]
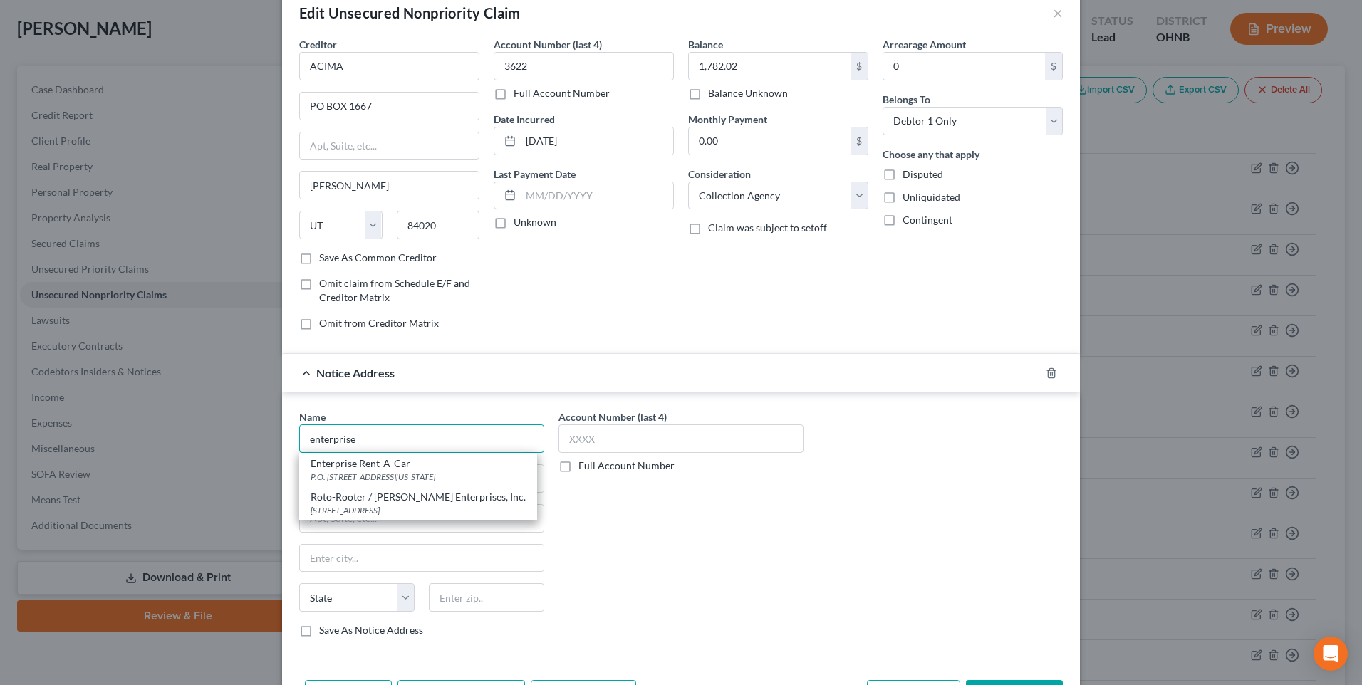
drag, startPoint x: 355, startPoint y: 464, endPoint x: 272, endPoint y: 465, distance: 82.6
click at [299, 453] on input "enterprise" at bounding box center [421, 439] width 245 height 28
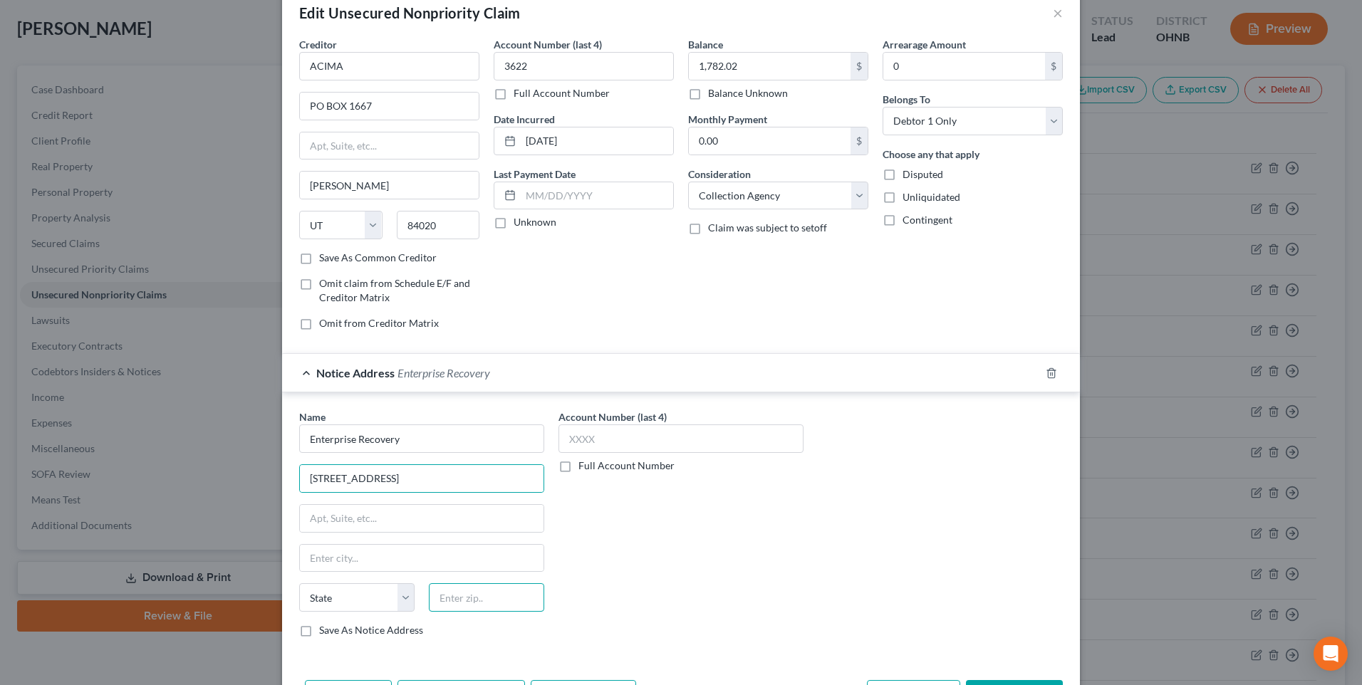
click at [459, 612] on input "text" at bounding box center [486, 597] width 115 height 28
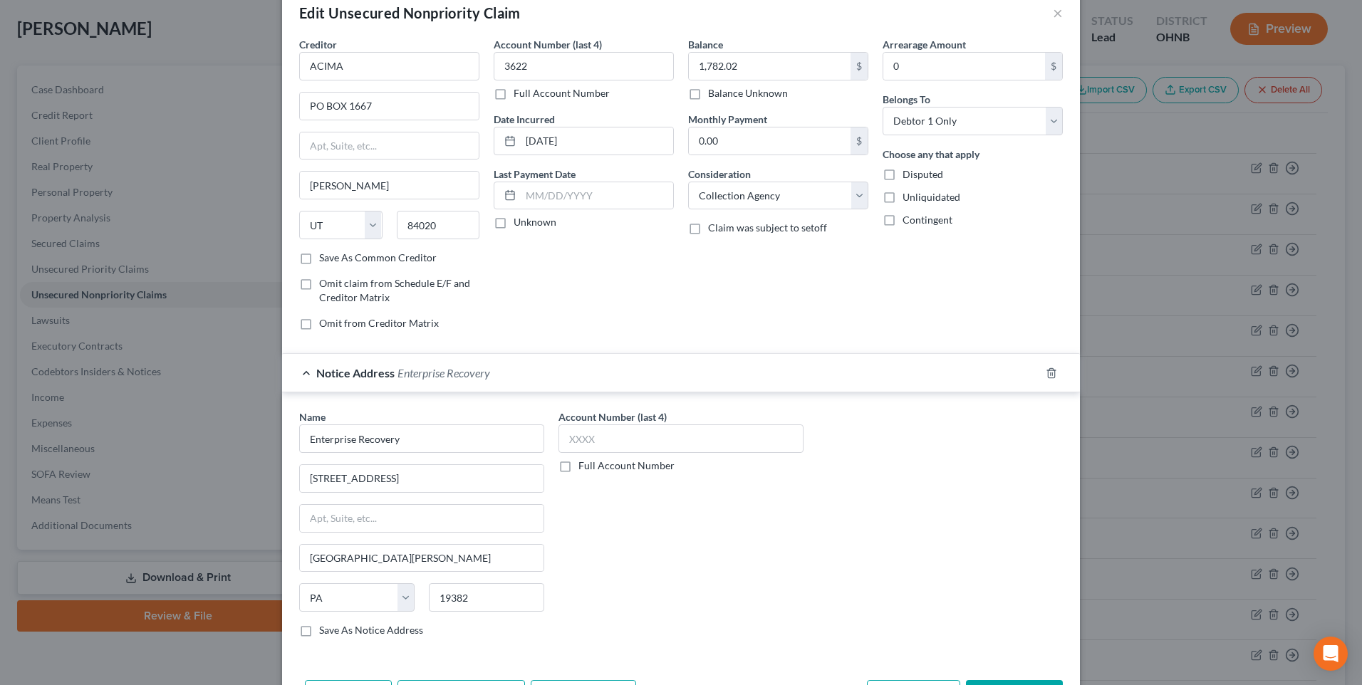
click at [319, 637] on label "Save As Notice Address" at bounding box center [371, 630] width 104 height 14
click at [325, 633] on input "Save As Notice Address" at bounding box center [329, 627] width 9 height 9
click at [647, 453] on input "text" at bounding box center [680, 439] width 245 height 28
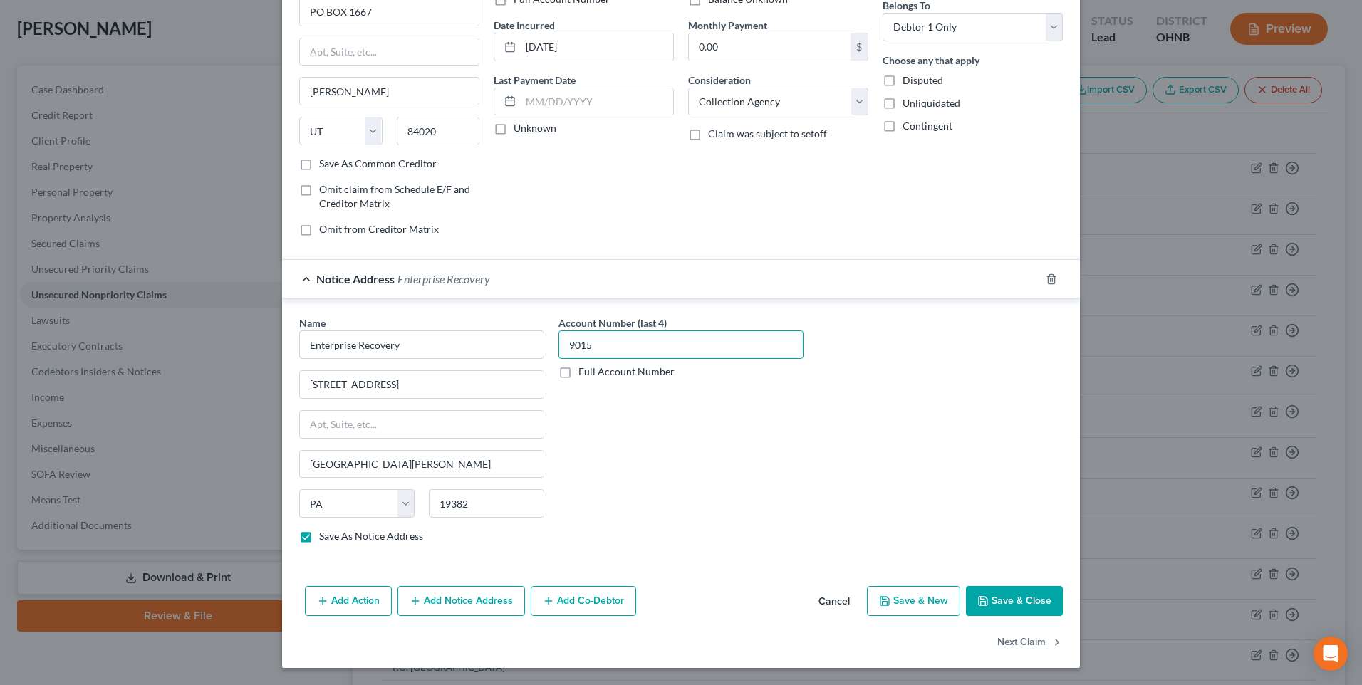
scroll to position [171, 0]
click at [1016, 598] on button "Save & Close" at bounding box center [1014, 601] width 97 height 30
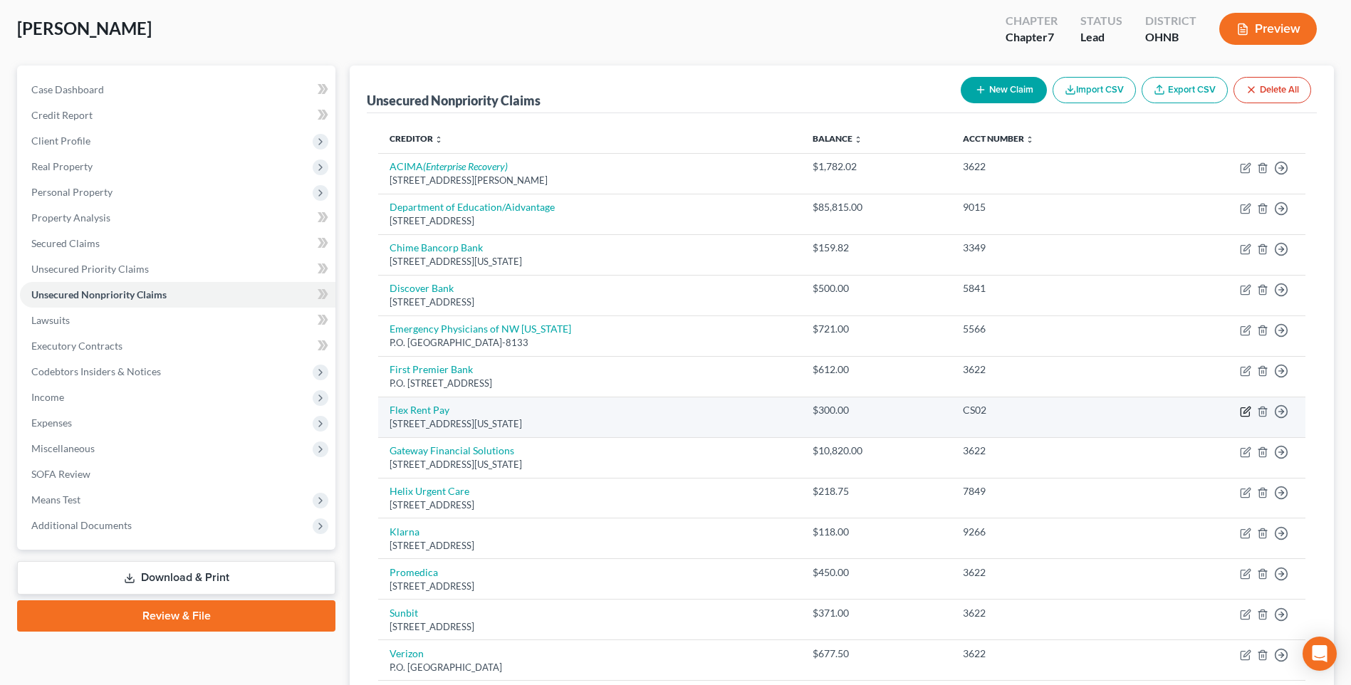
click at [1240, 417] on icon "button" at bounding box center [1245, 411] width 11 height 11
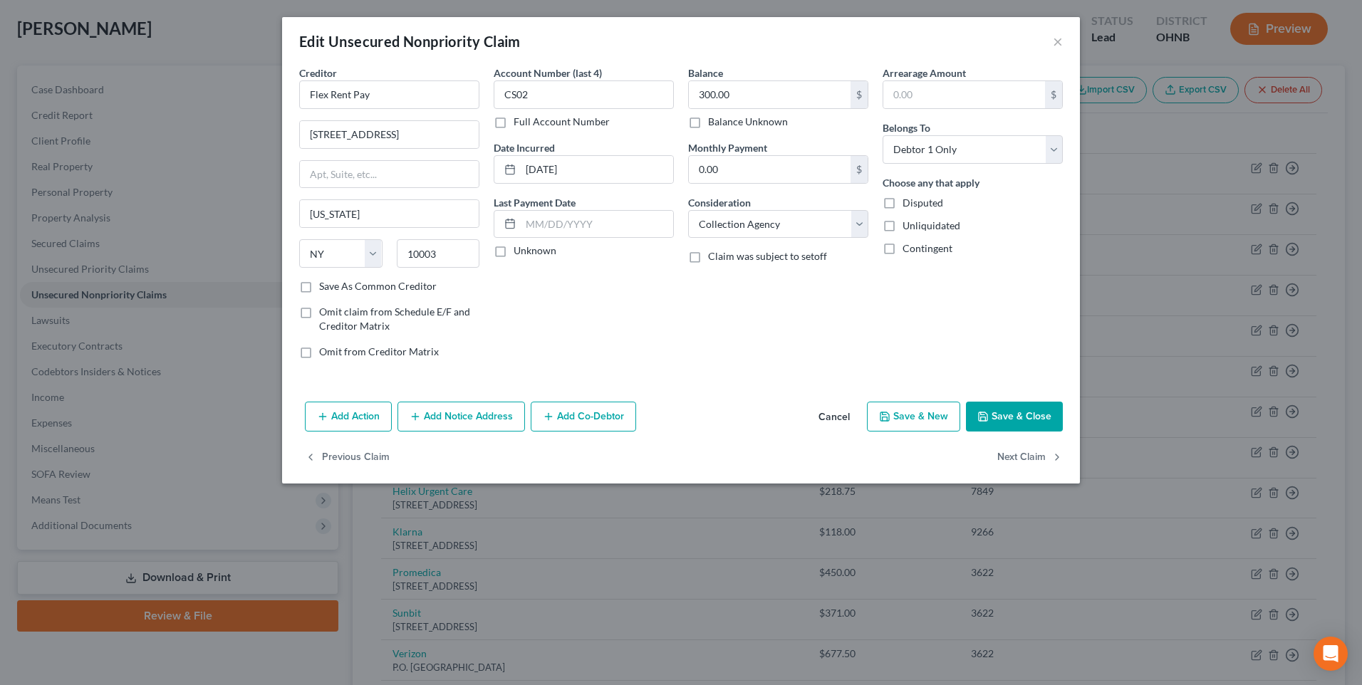
click at [426, 432] on button "Add Notice Address" at bounding box center [460, 417] width 127 height 30
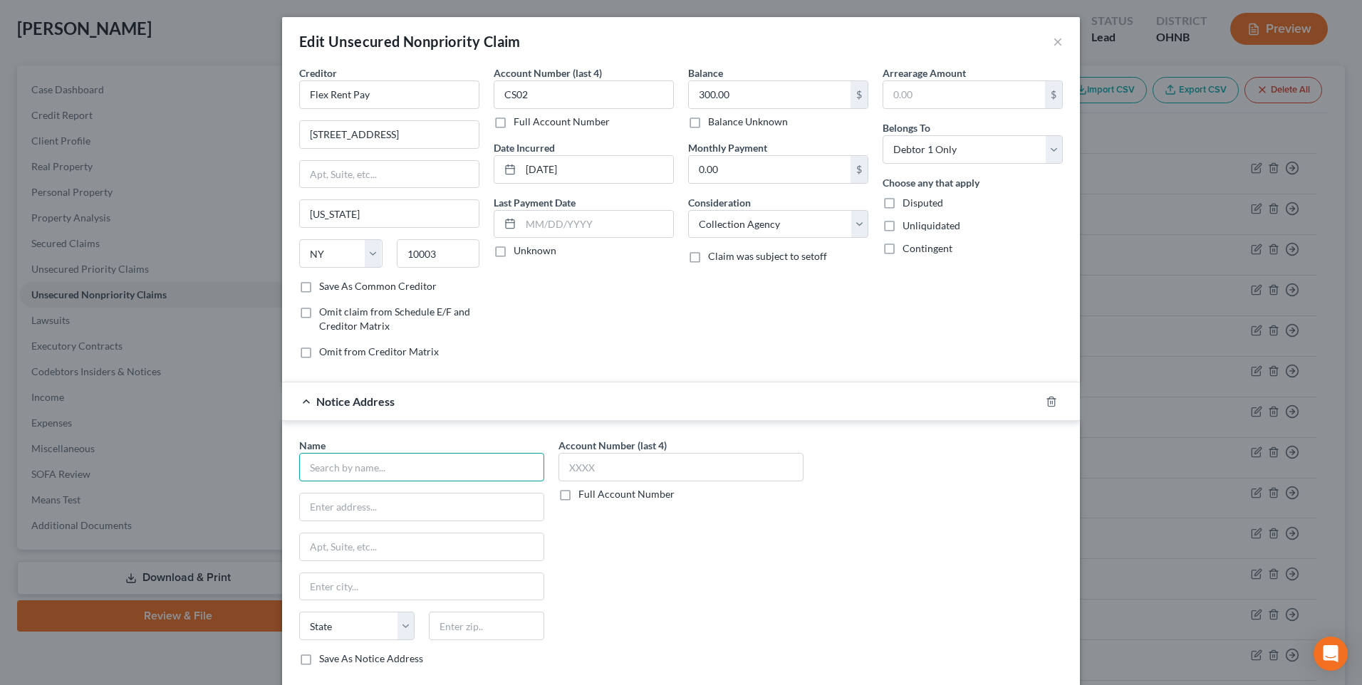
click at [359, 482] on input "text" at bounding box center [421, 467] width 245 height 28
click at [328, 521] on input "text" at bounding box center [422, 507] width 244 height 27
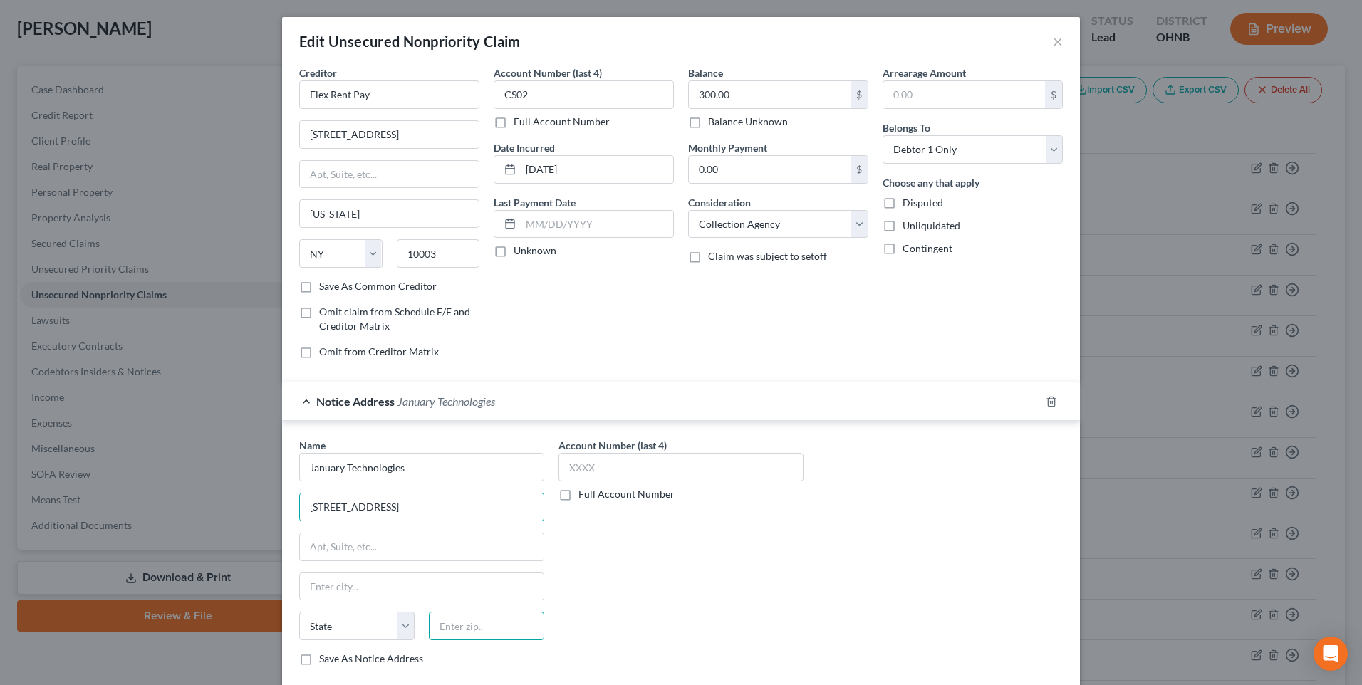
click at [429, 640] on input "text" at bounding box center [486, 626] width 115 height 28
click at [310, 561] on input "text" at bounding box center [422, 547] width 244 height 27
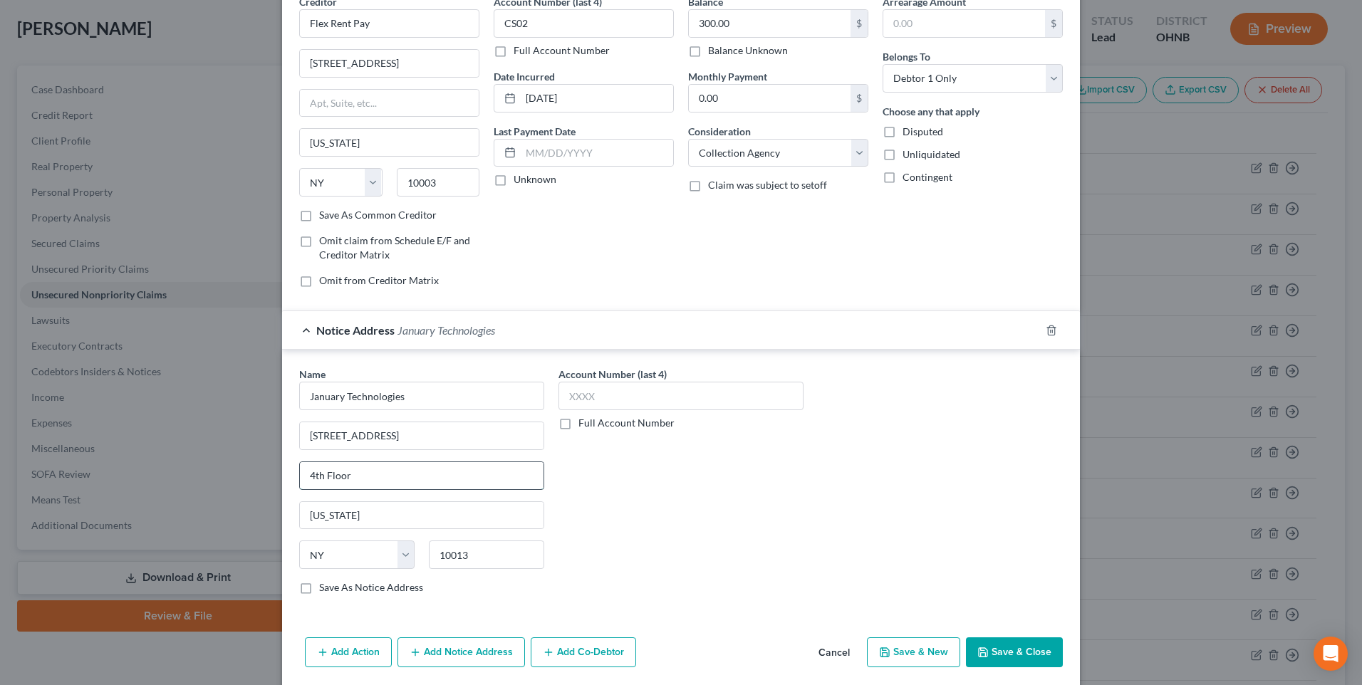
scroll to position [142, 0]
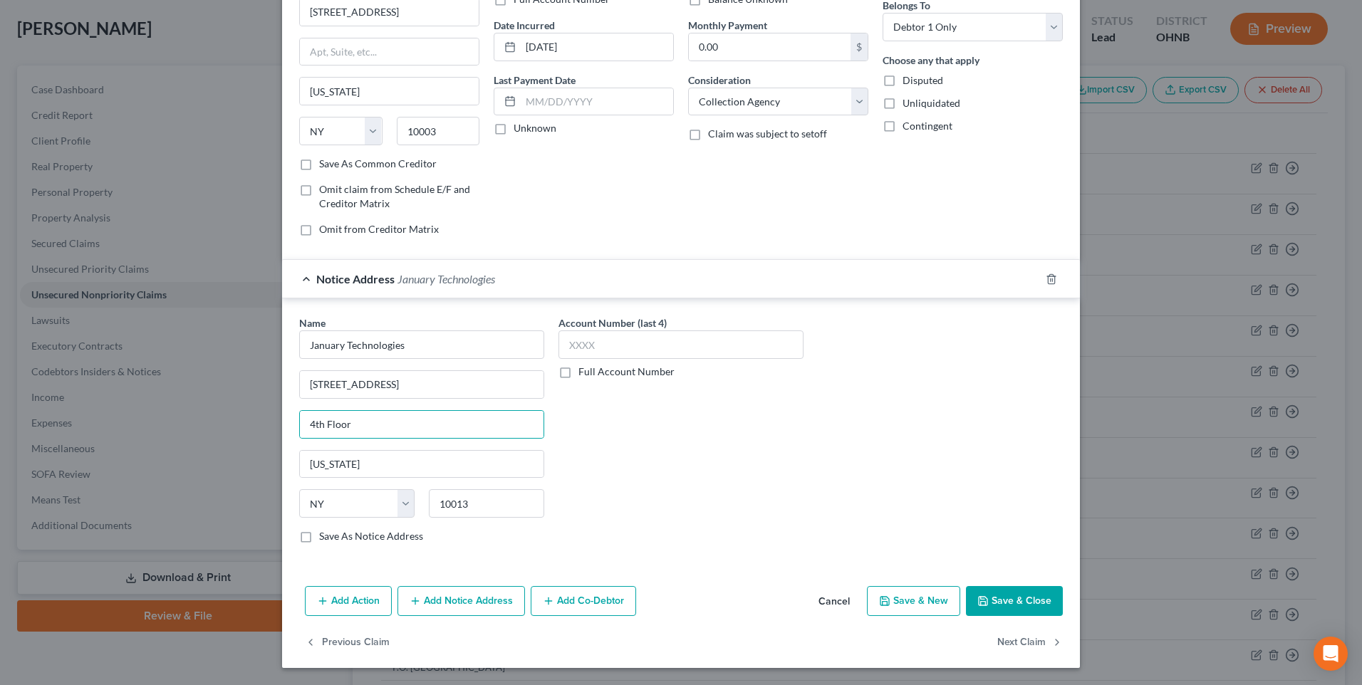
click at [319, 543] on label "Save As Notice Address" at bounding box center [371, 536] width 104 height 14
click at [325, 538] on input "Save As Notice Address" at bounding box center [329, 533] width 9 height 9
click at [1021, 616] on button "Save & Close" at bounding box center [1014, 601] width 97 height 30
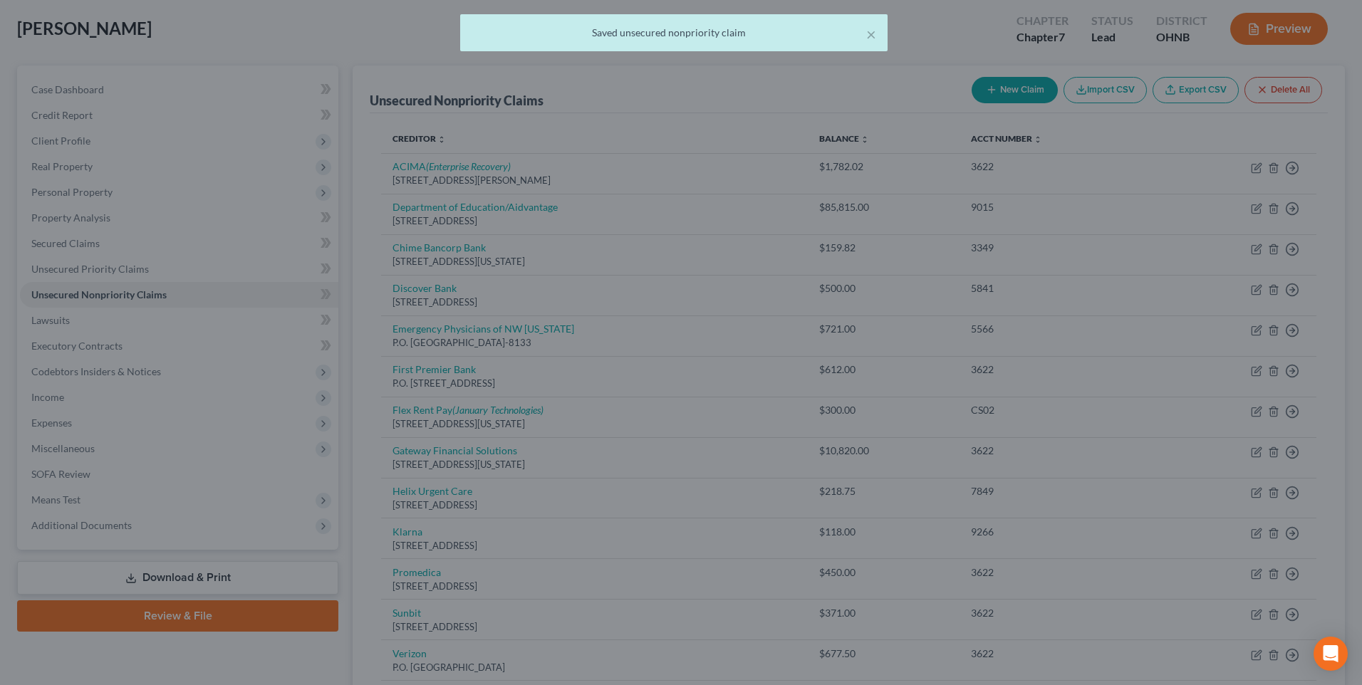
scroll to position [0, 0]
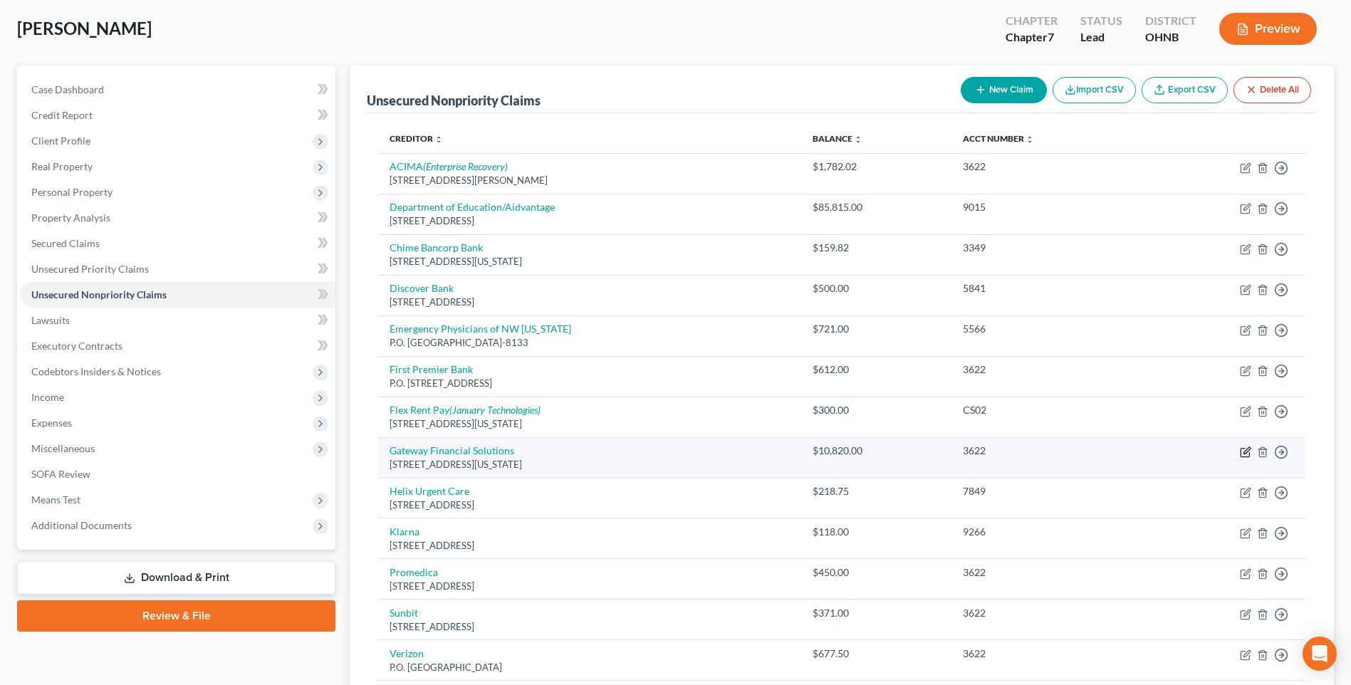
click at [1241, 458] on icon "button" at bounding box center [1245, 452] width 11 height 11
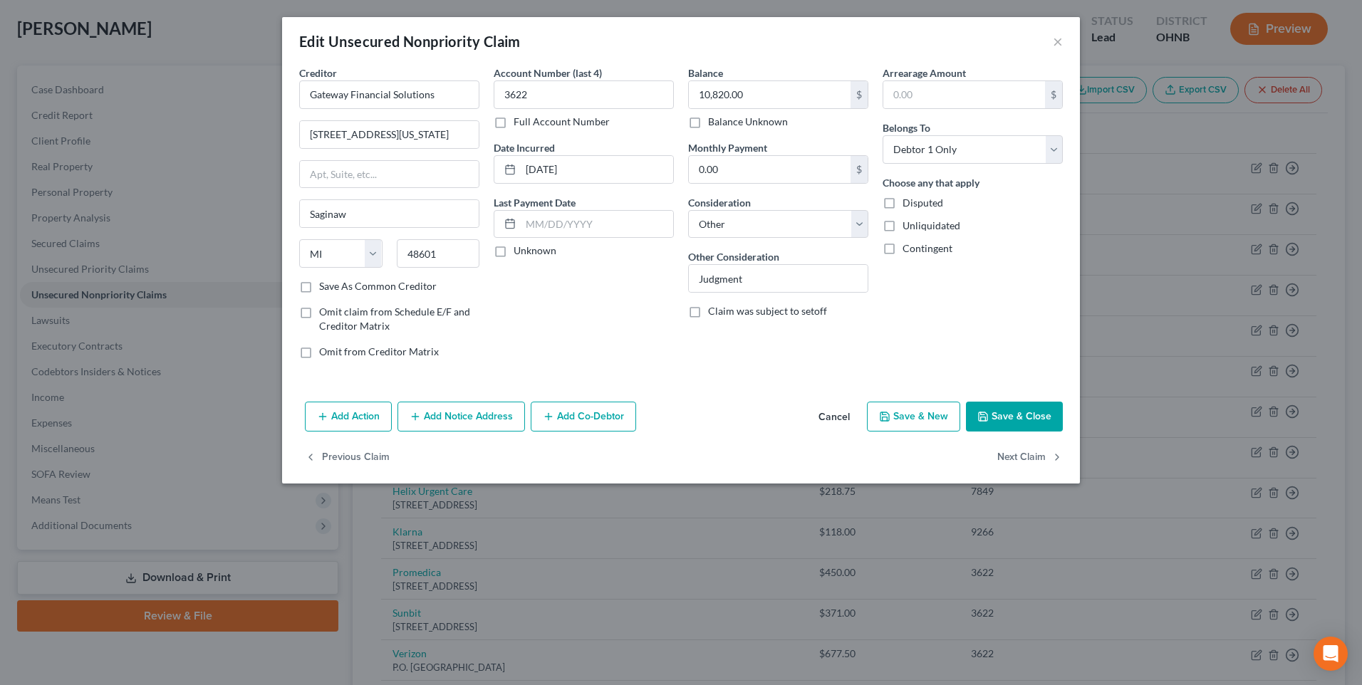
click at [465, 432] on button "Add Notice Address" at bounding box center [460, 417] width 127 height 30
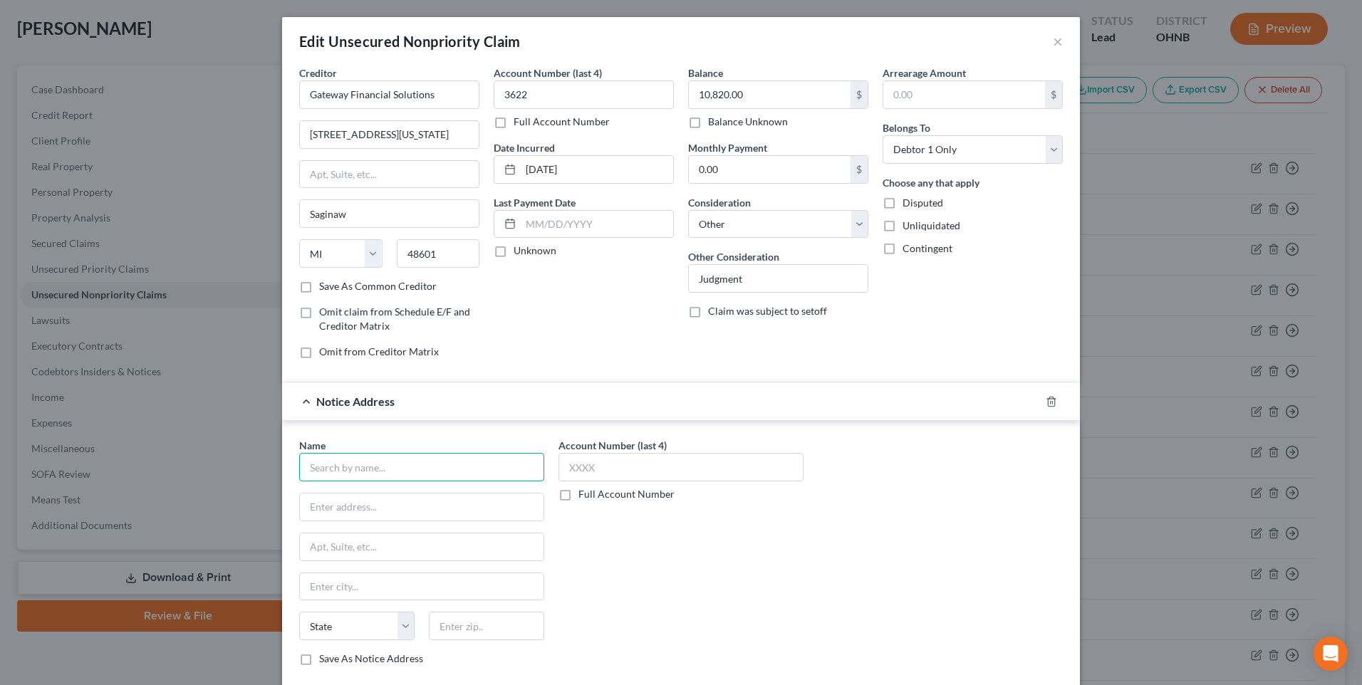
click at [397, 482] on input "text" at bounding box center [421, 467] width 245 height 28
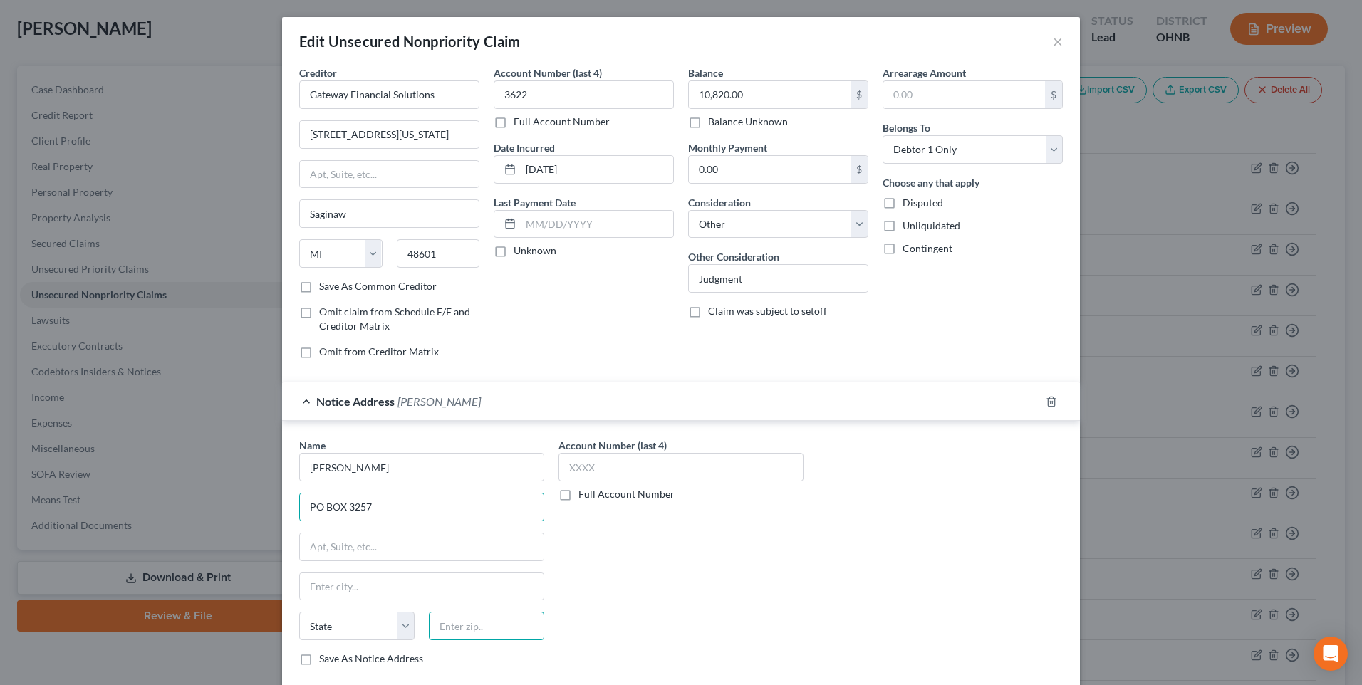
click at [444, 640] on input "text" at bounding box center [486, 626] width 115 height 28
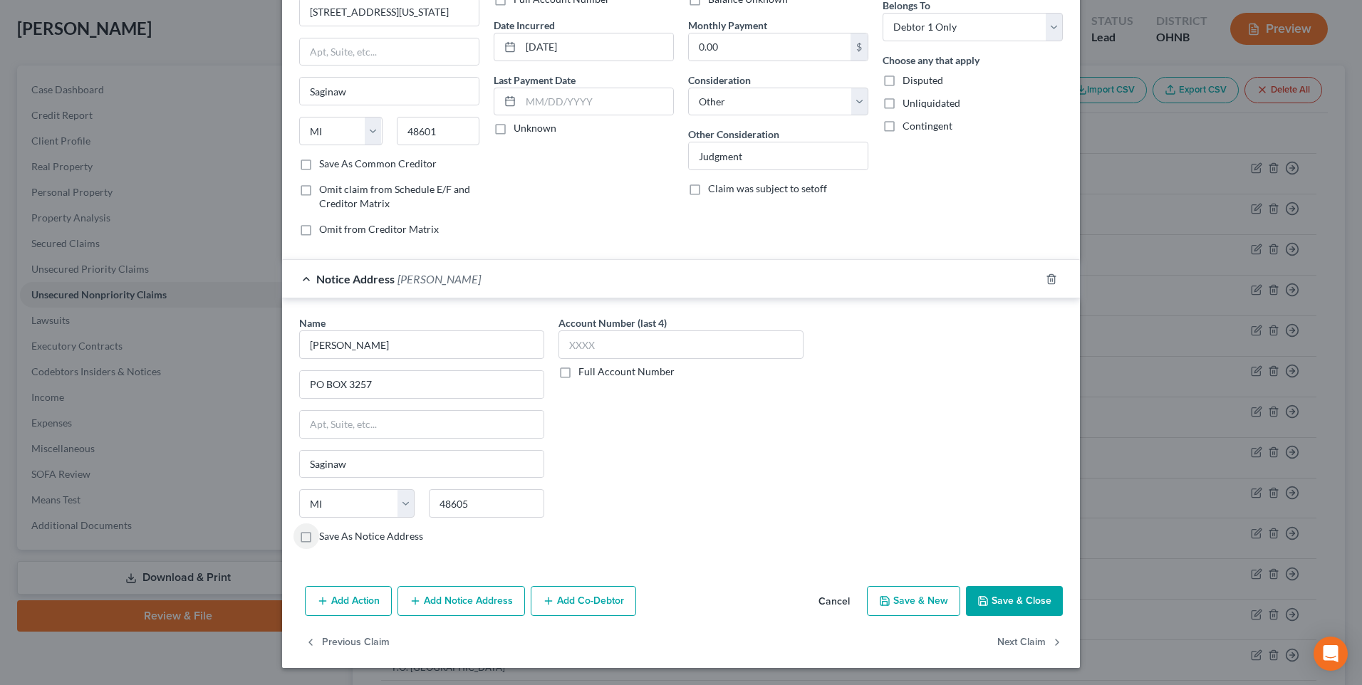
click at [1029, 600] on button "Save & Close" at bounding box center [1014, 601] width 97 height 30
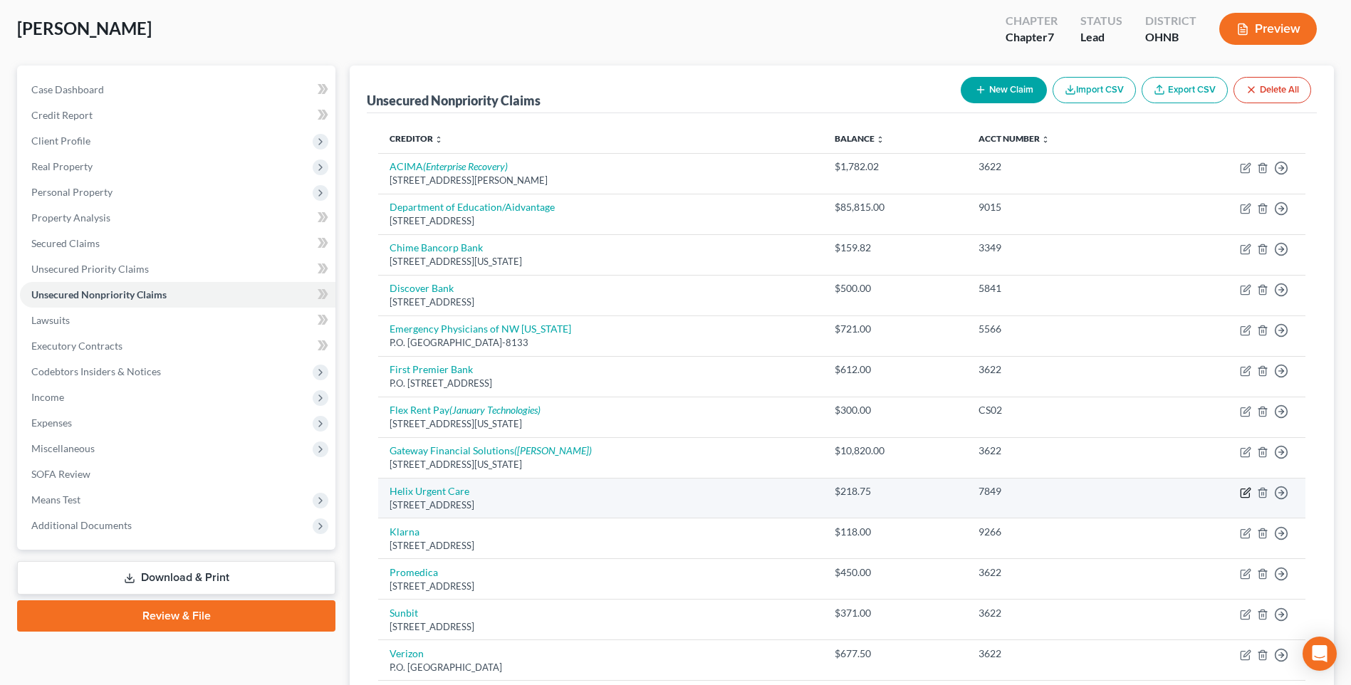
click at [1240, 499] on icon "button" at bounding box center [1245, 492] width 11 height 11
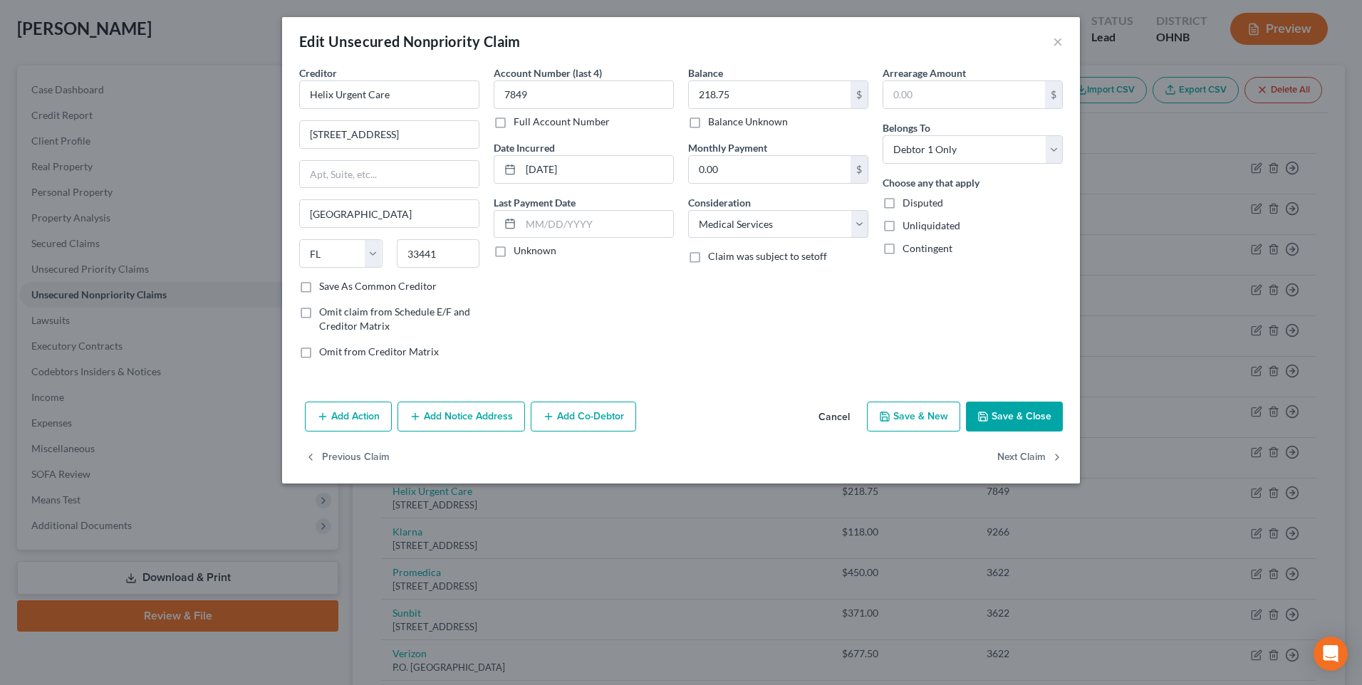
click at [428, 432] on button "Add Notice Address" at bounding box center [460, 417] width 127 height 30
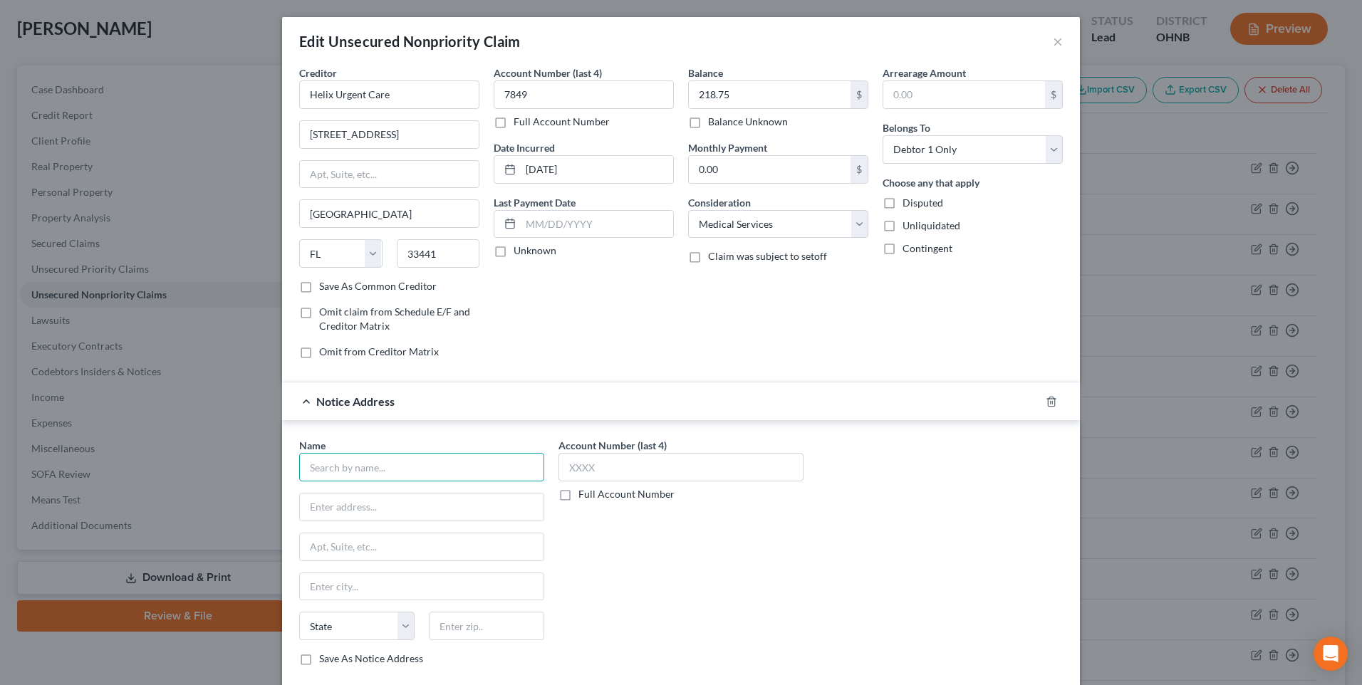
click at [341, 482] on input "text" at bounding box center [421, 467] width 245 height 28
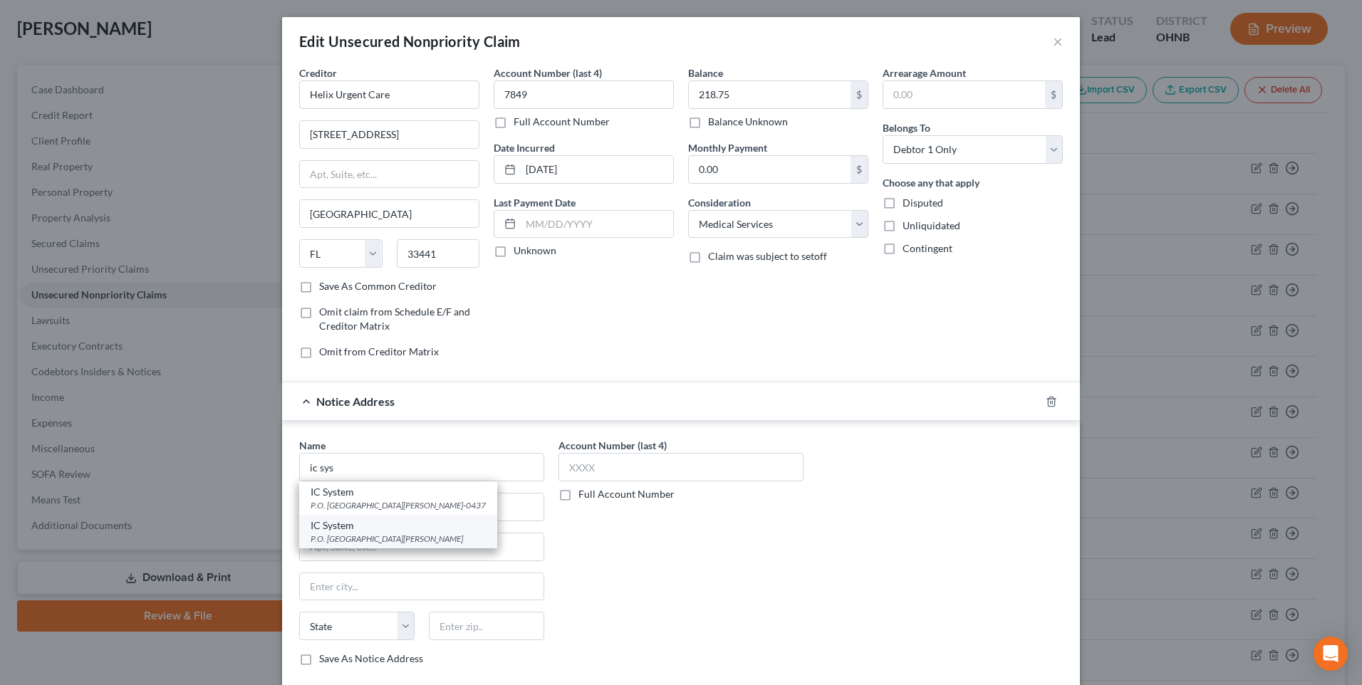
click at [368, 545] on div "P.O. [GEOGRAPHIC_DATA][PERSON_NAME]" at bounding box center [398, 539] width 175 height 12
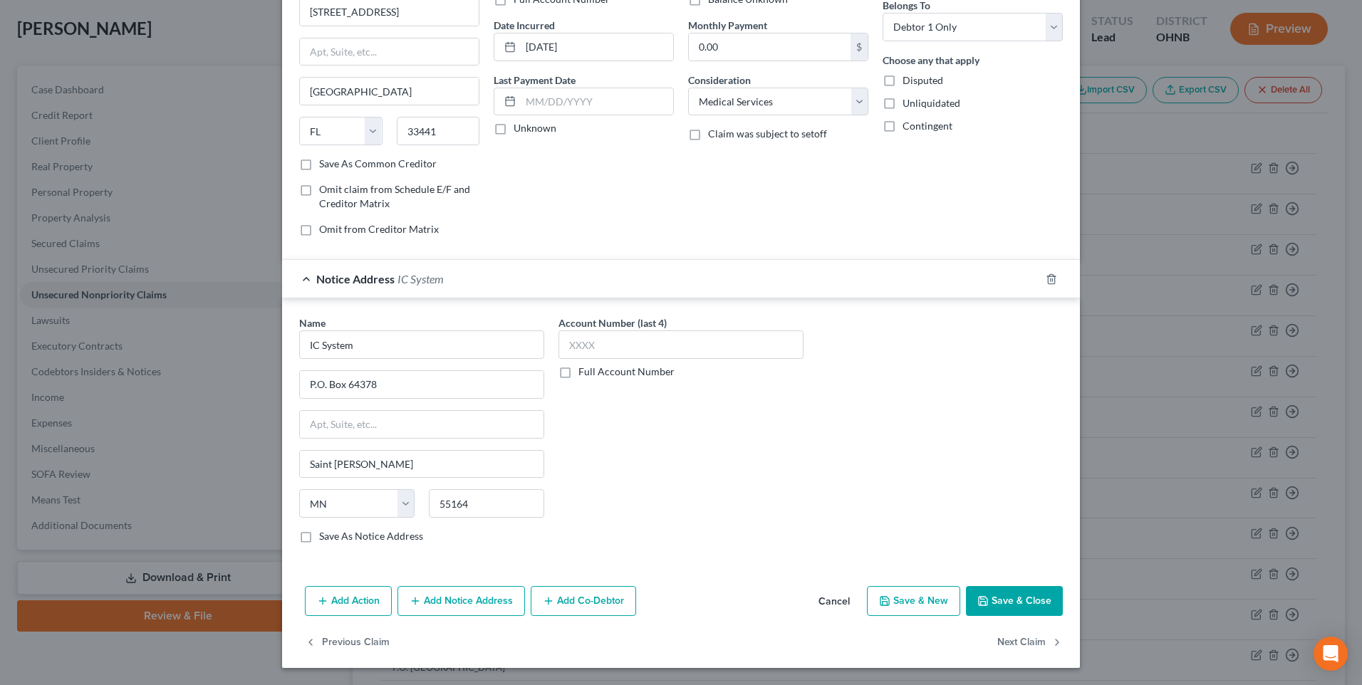
click at [1023, 600] on button "Save & Close" at bounding box center [1014, 601] width 97 height 30
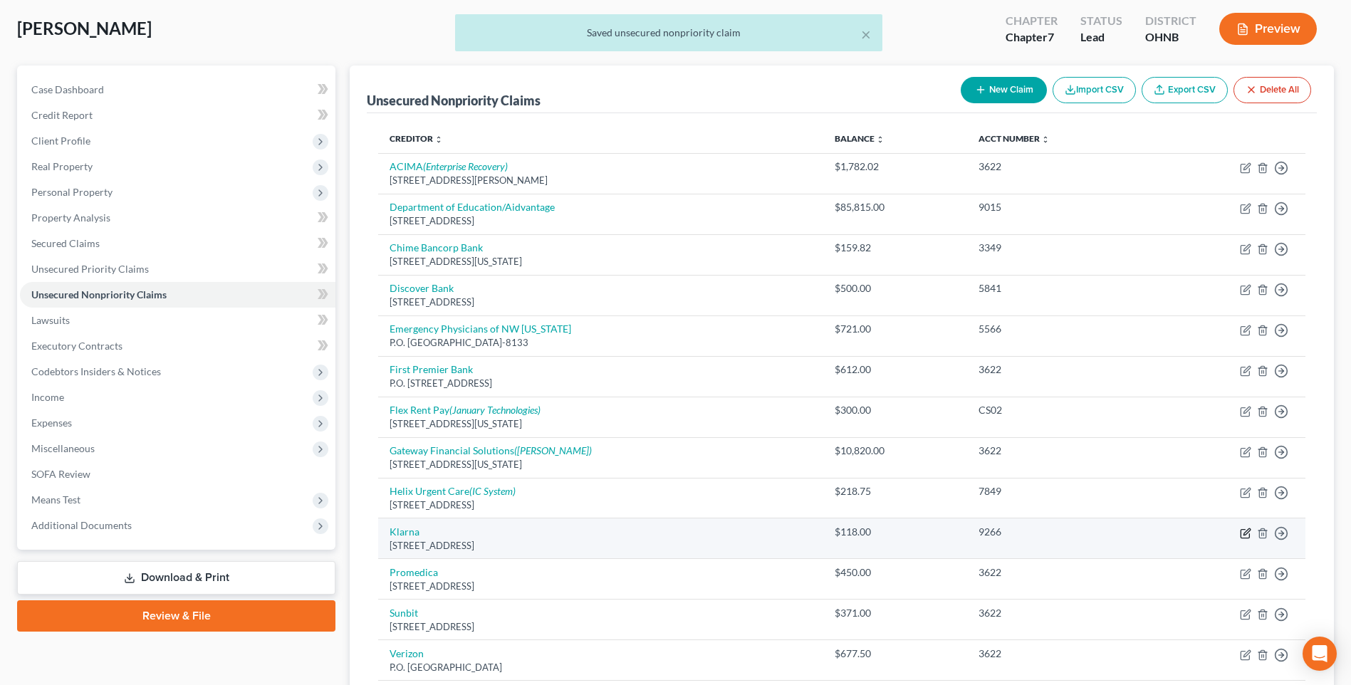
click at [1242, 539] on icon "button" at bounding box center [1245, 533] width 11 height 11
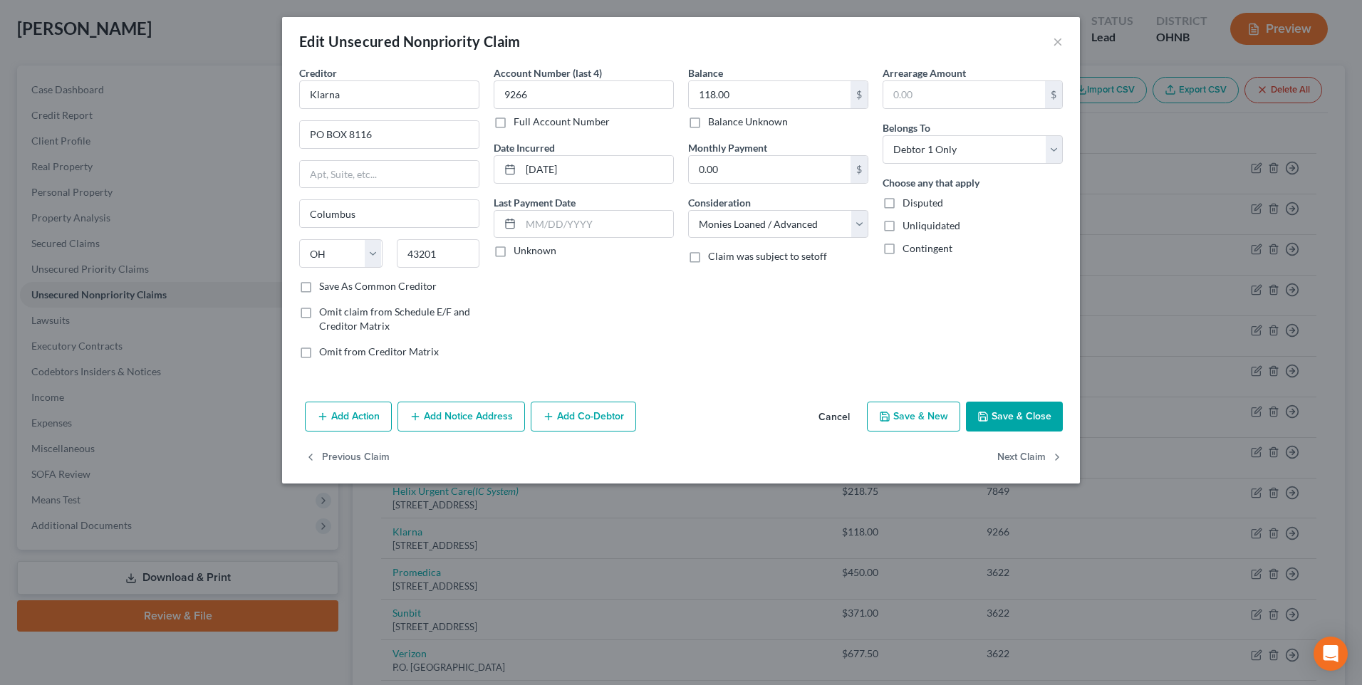
click at [442, 432] on button "Add Notice Address" at bounding box center [460, 417] width 127 height 30
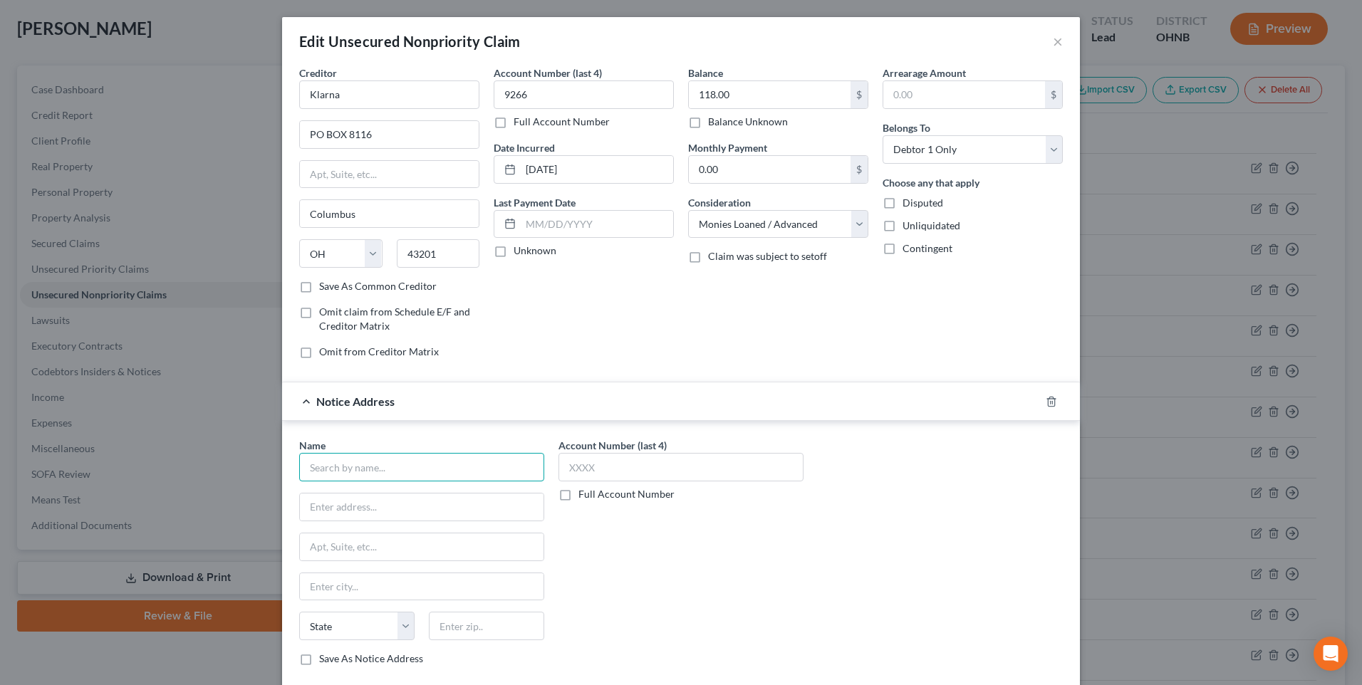
click at [370, 482] on input "text" at bounding box center [421, 467] width 245 height 28
click at [375, 511] on div "[STREET_ADDRESS][US_STATE]" at bounding box center [385, 505] width 148 height 12
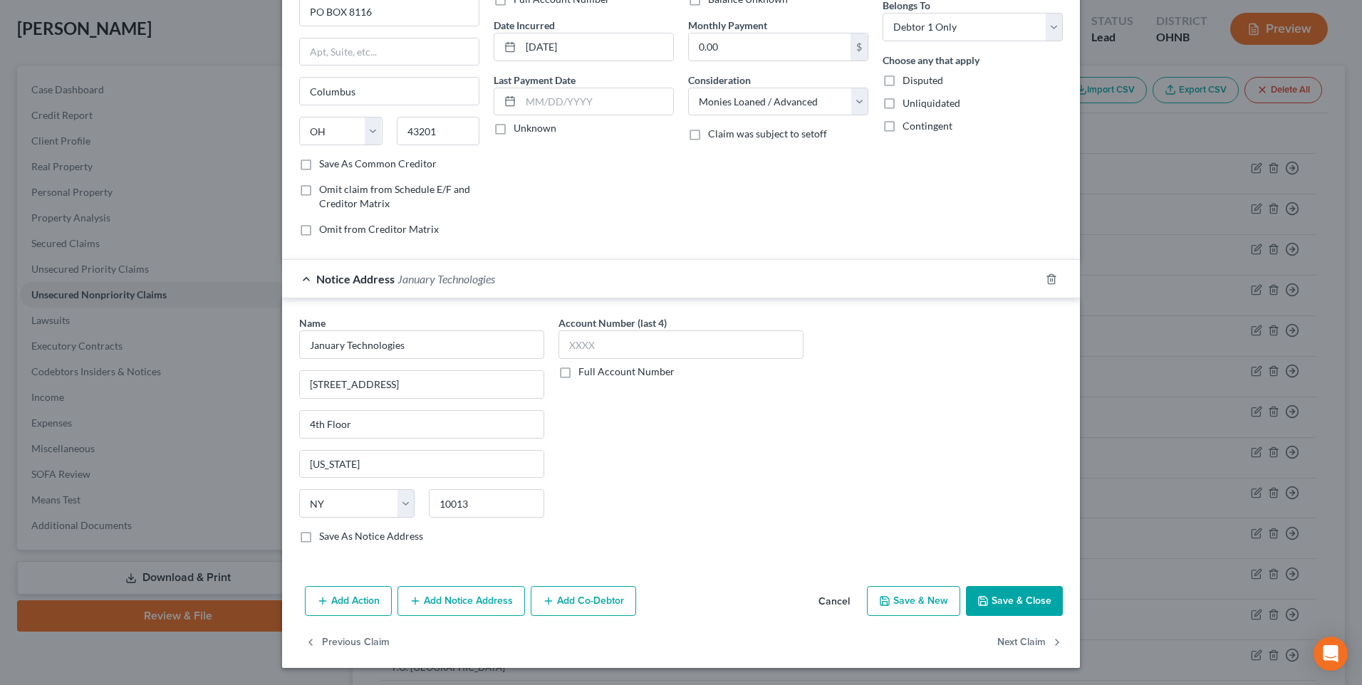
click at [1017, 596] on button "Save & Close" at bounding box center [1014, 601] width 97 height 30
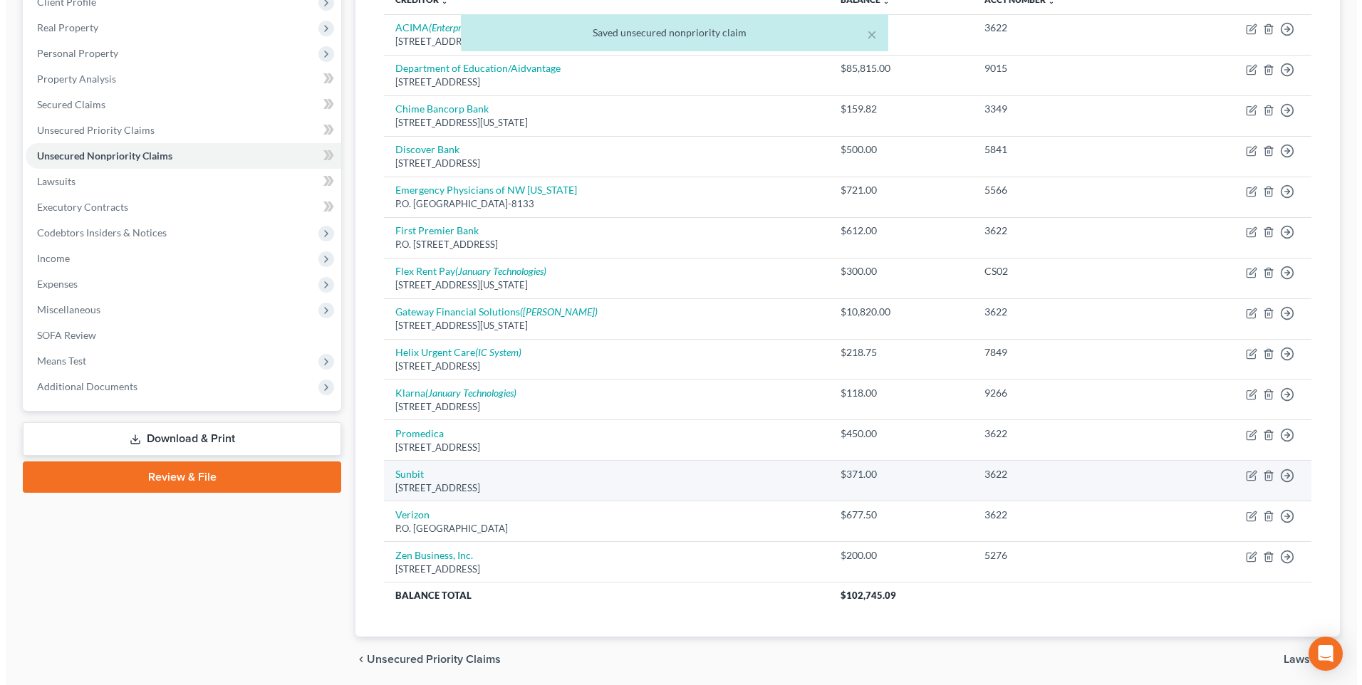
scroll to position [214, 0]
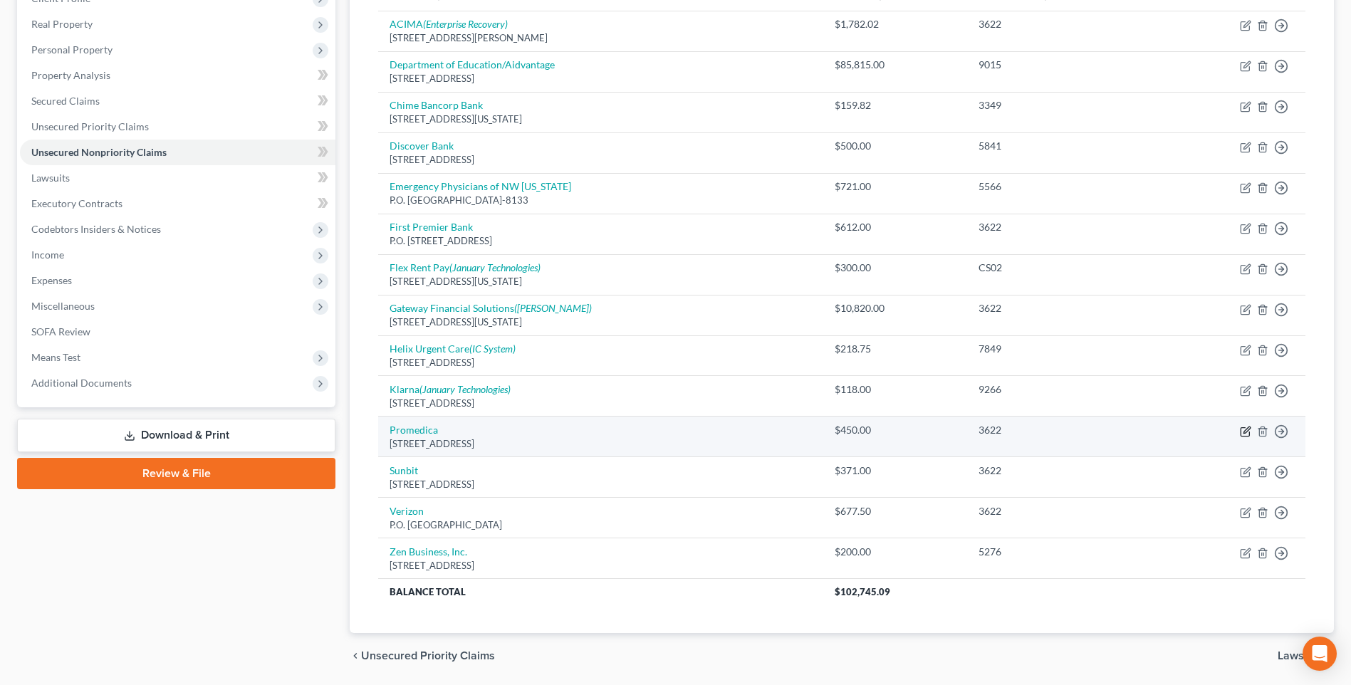
click at [1240, 437] on icon "button" at bounding box center [1245, 431] width 11 height 11
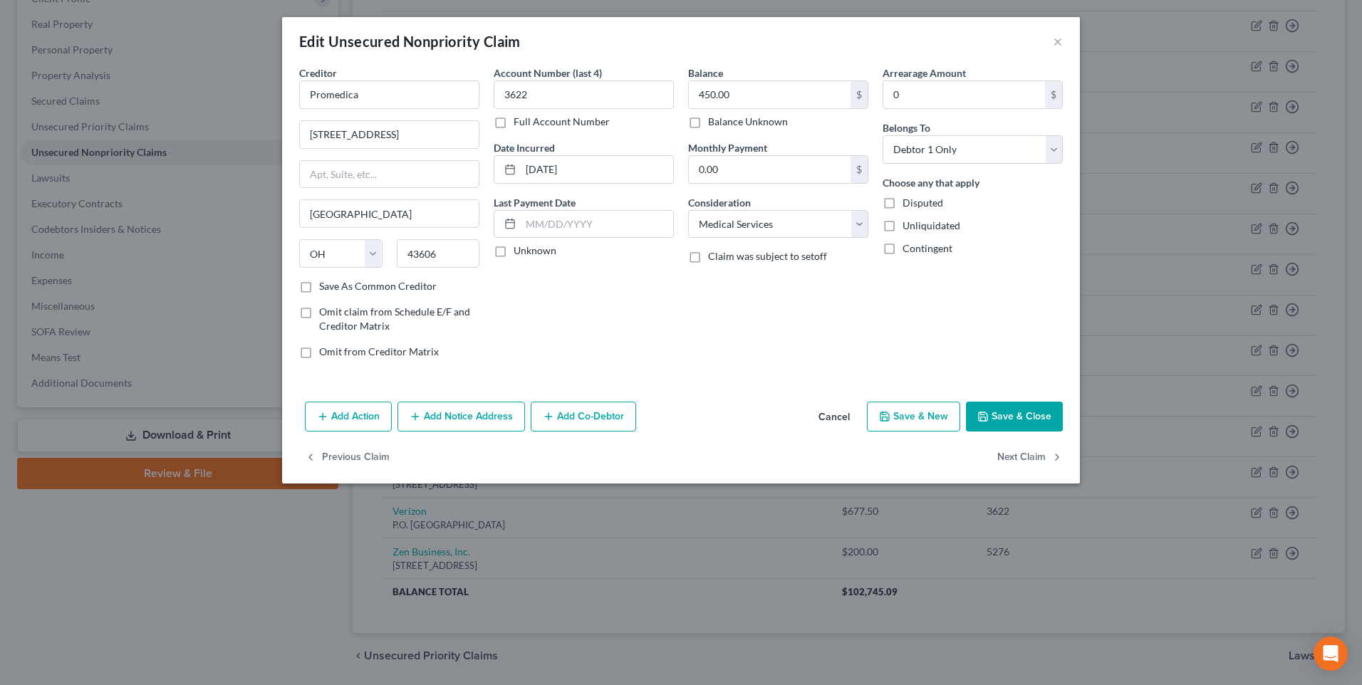
click at [454, 432] on button "Add Notice Address" at bounding box center [460, 417] width 127 height 30
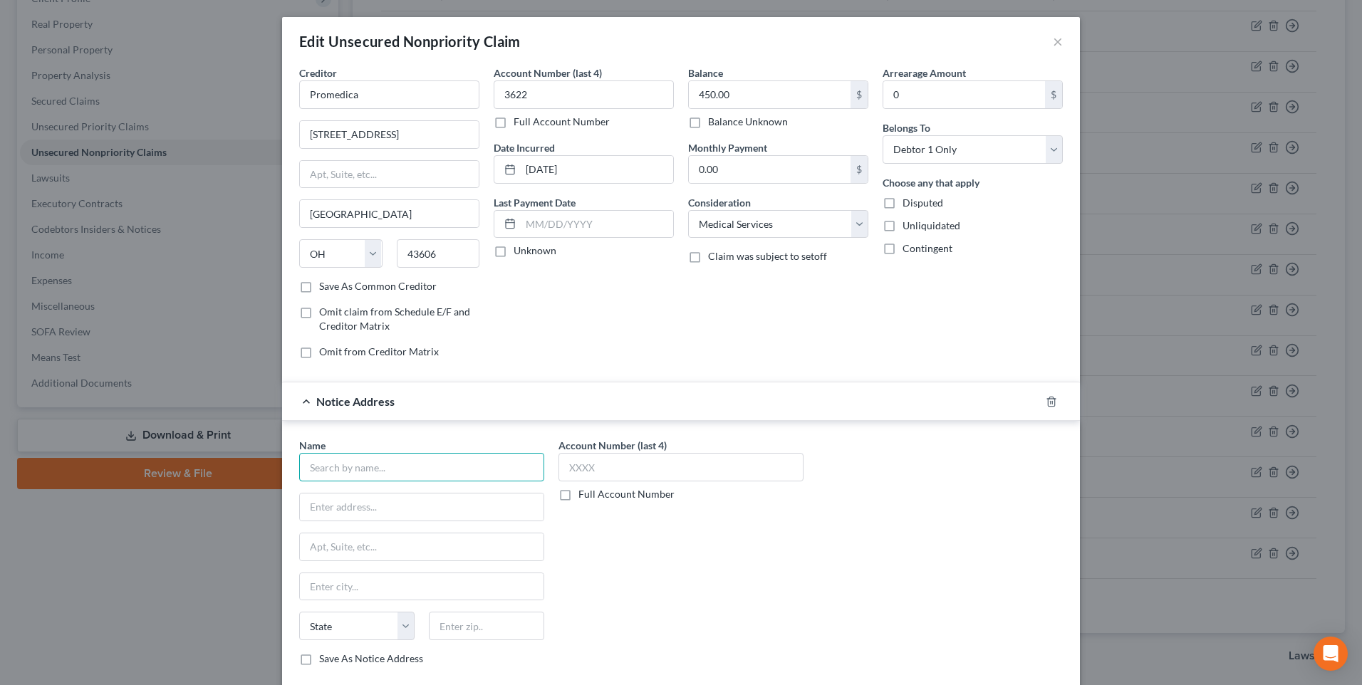
click at [407, 482] on input "text" at bounding box center [421, 467] width 245 height 28
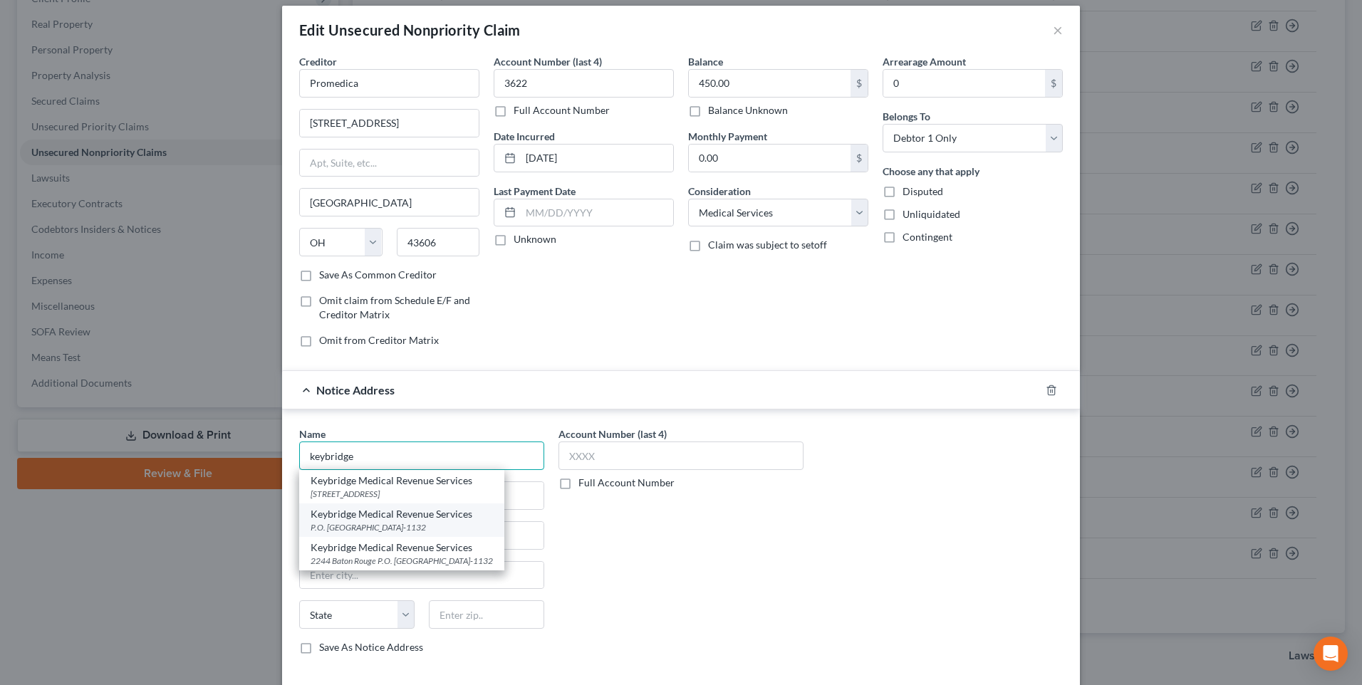
scroll to position [0, 0]
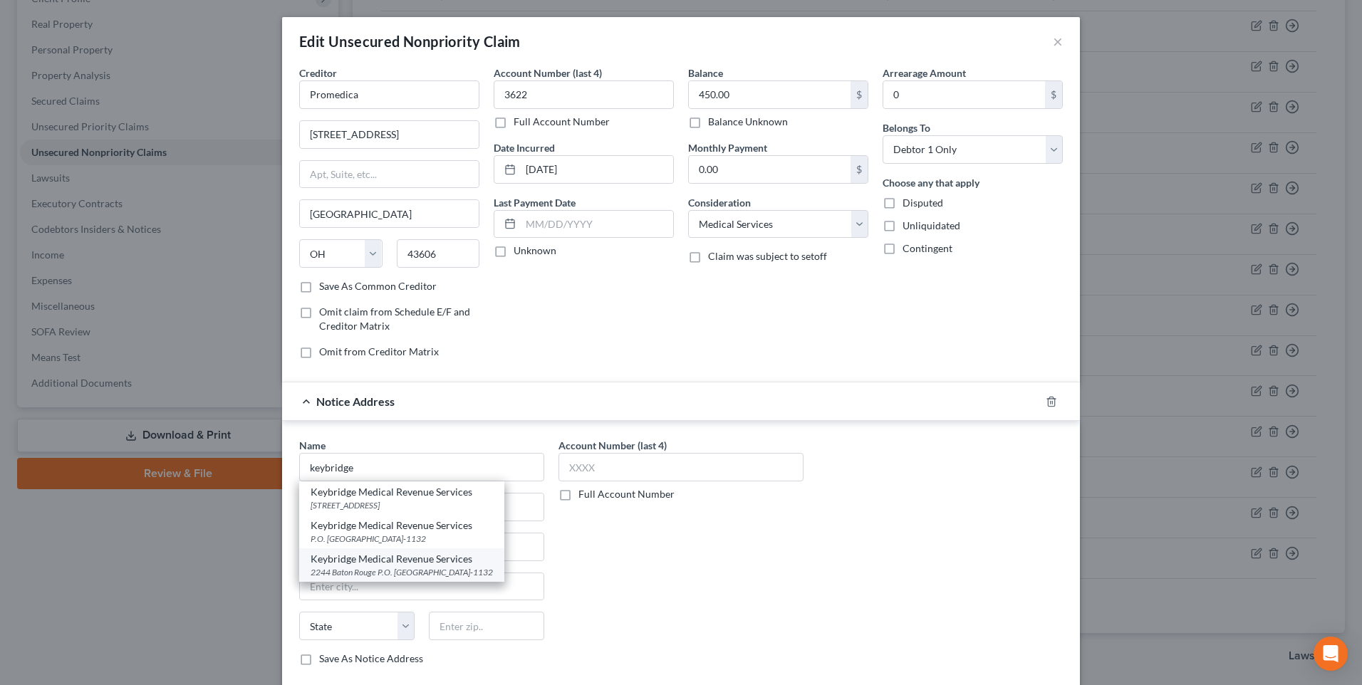
click at [350, 578] on div "2244 Baton Rouge P.O. [GEOGRAPHIC_DATA]-1132" at bounding box center [402, 572] width 182 height 12
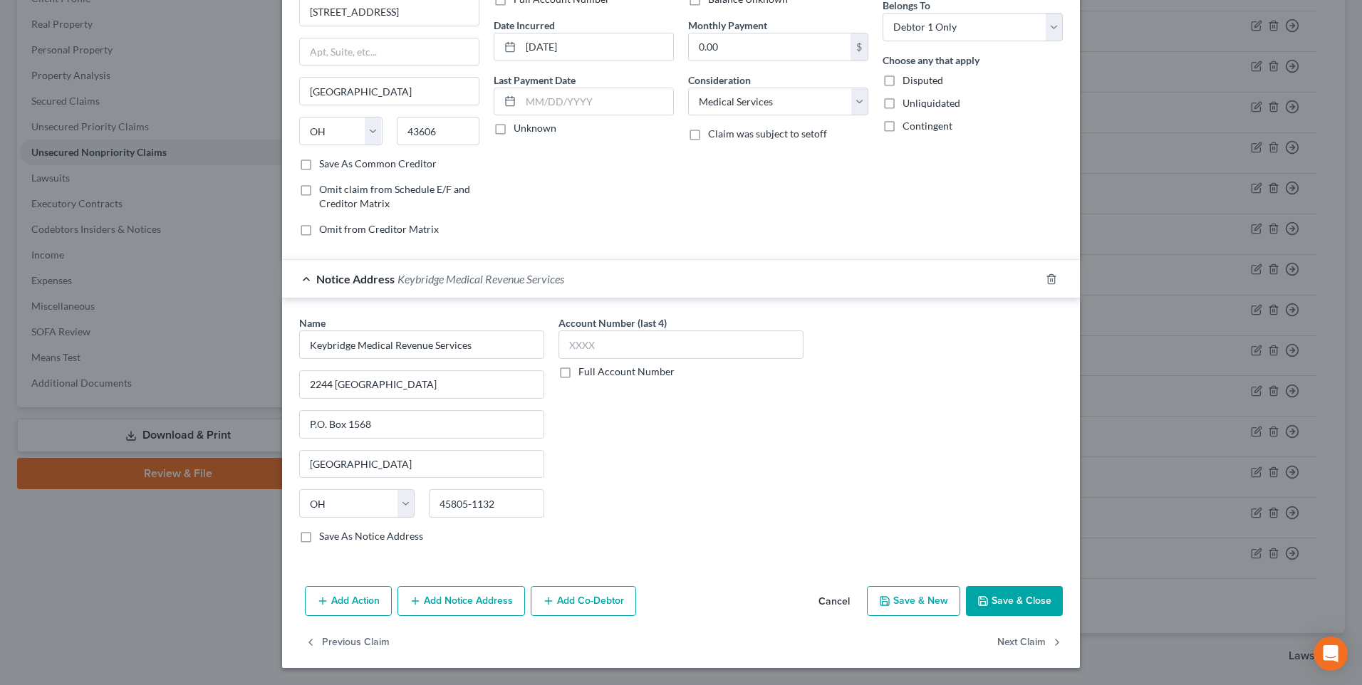
scroll to position [171, 0]
click at [1024, 598] on button "Save & Close" at bounding box center [1014, 601] width 97 height 30
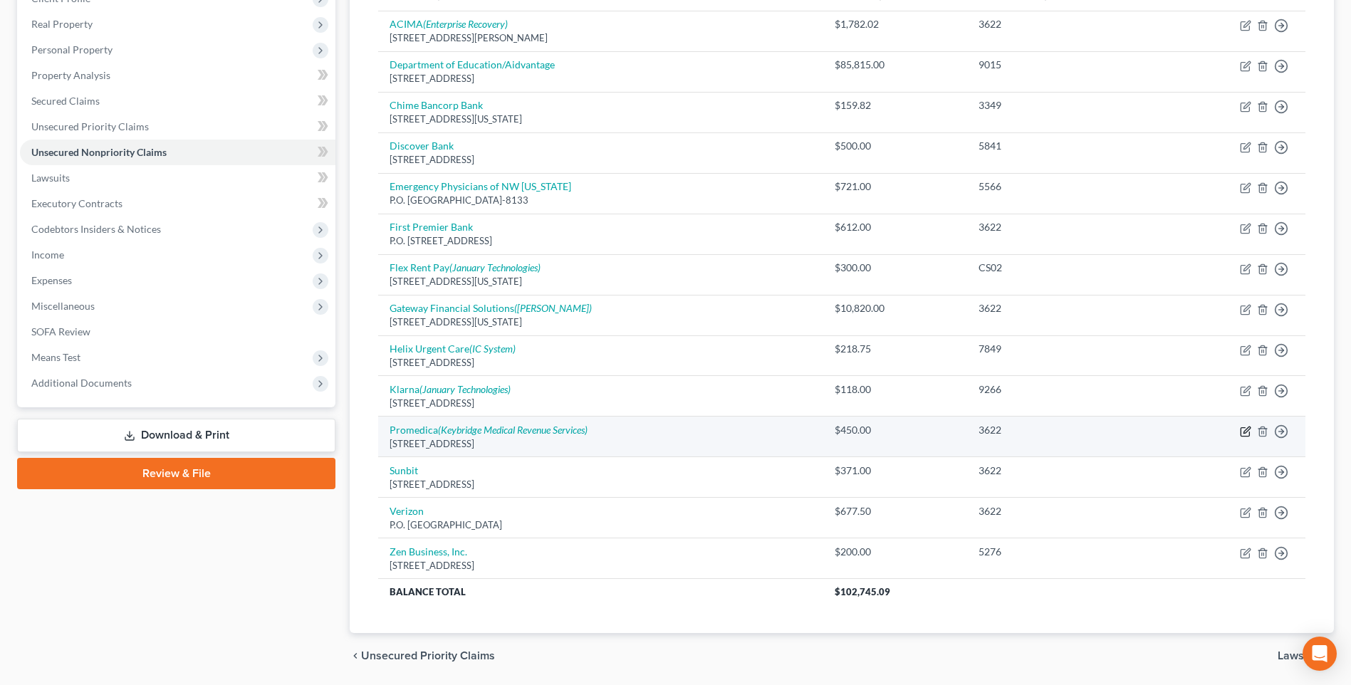
click at [1241, 436] on icon "button" at bounding box center [1245, 431] width 9 height 9
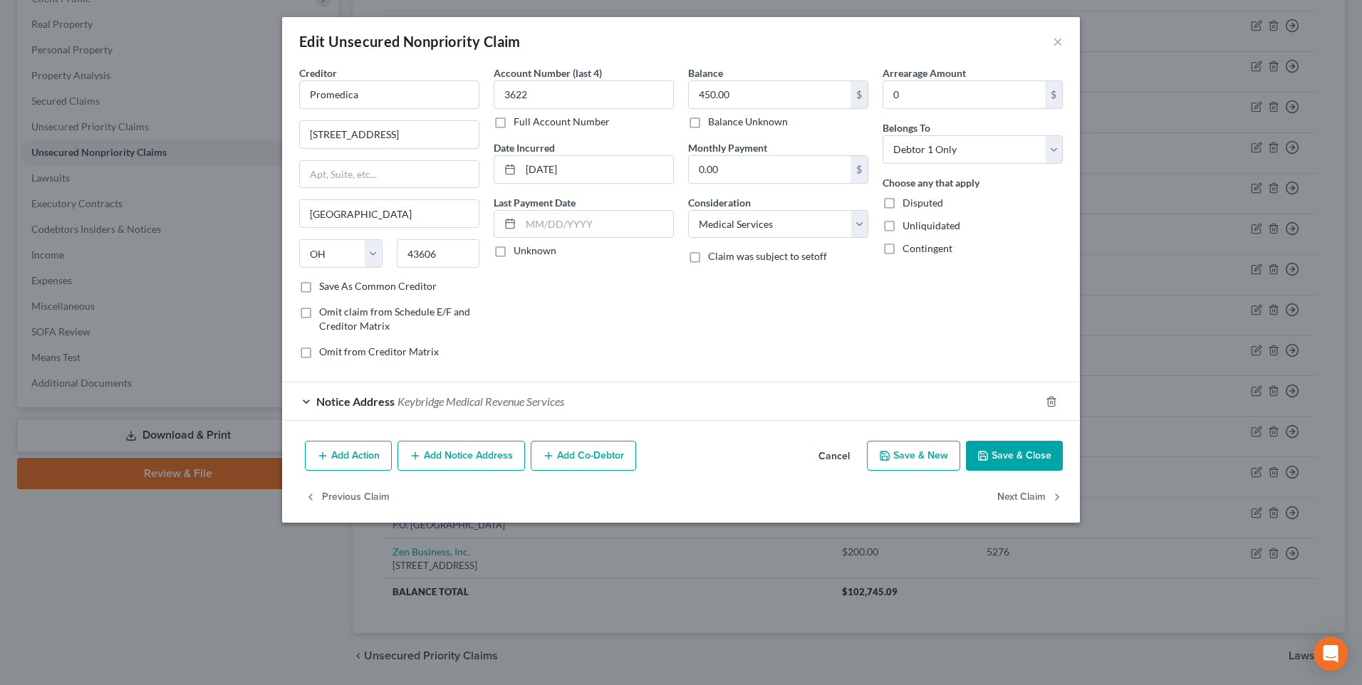
click at [435, 471] on button "Add Notice Address" at bounding box center [460, 456] width 127 height 30
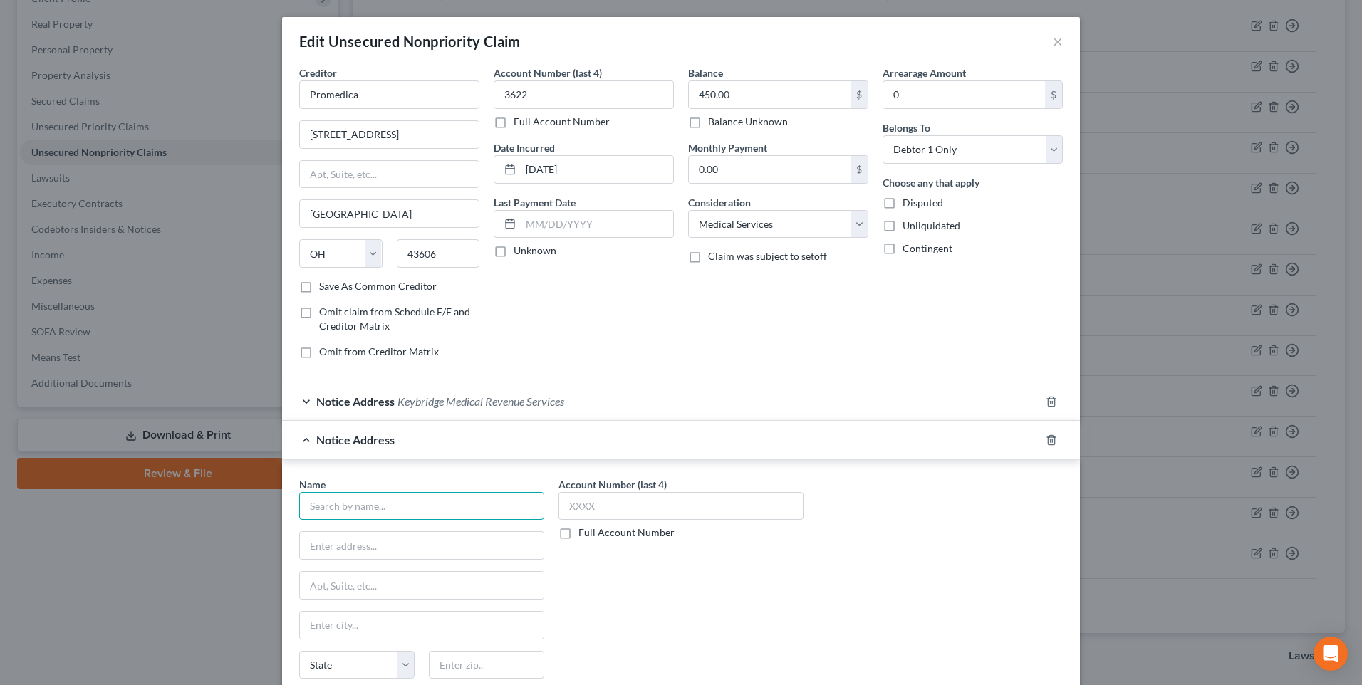
click at [378, 521] on input "text" at bounding box center [421, 506] width 245 height 28
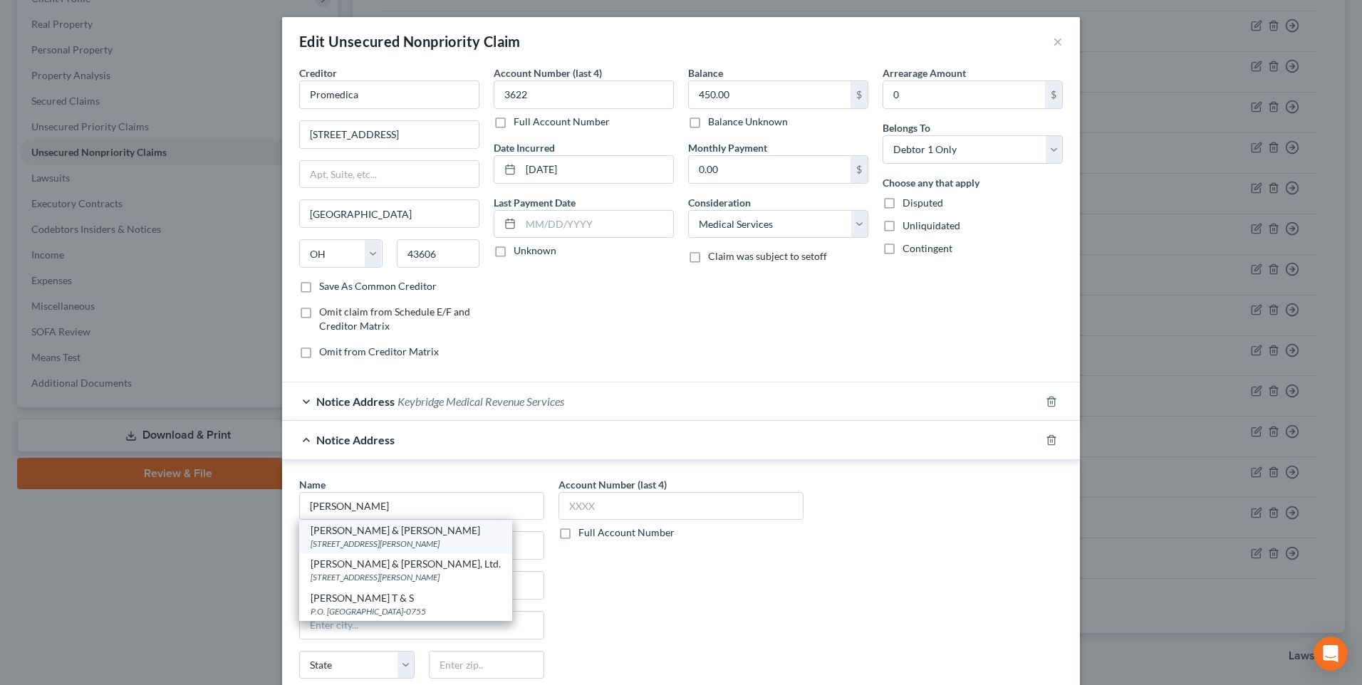
click at [367, 550] on div "[STREET_ADDRESS][PERSON_NAME]" at bounding box center [406, 544] width 190 height 12
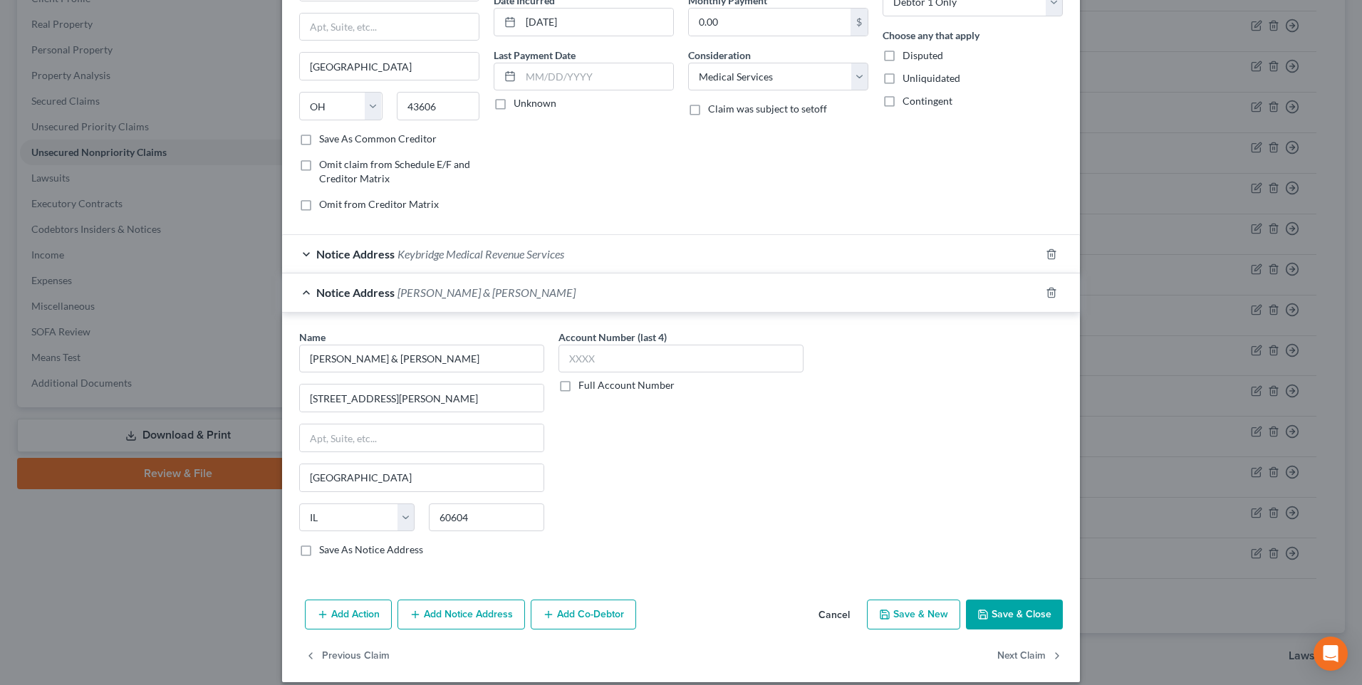
scroll to position [212, 0]
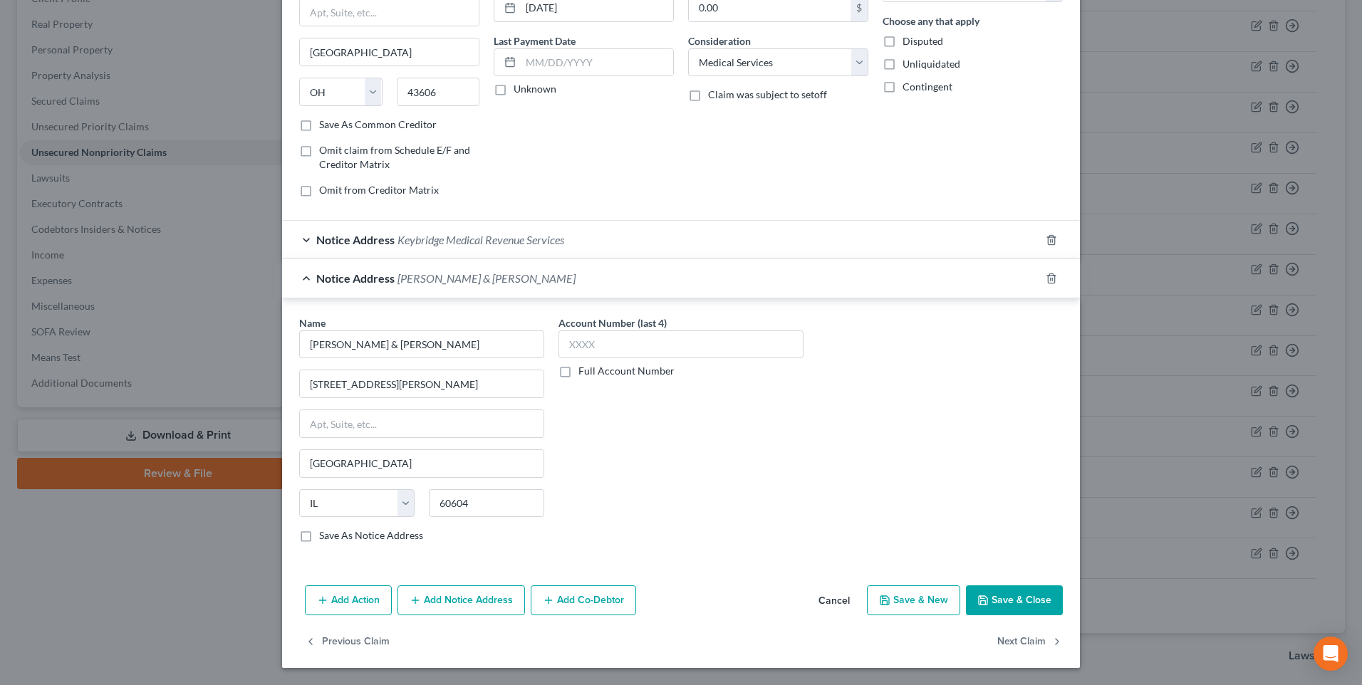
click at [1027, 600] on button "Save & Close" at bounding box center [1014, 601] width 97 height 30
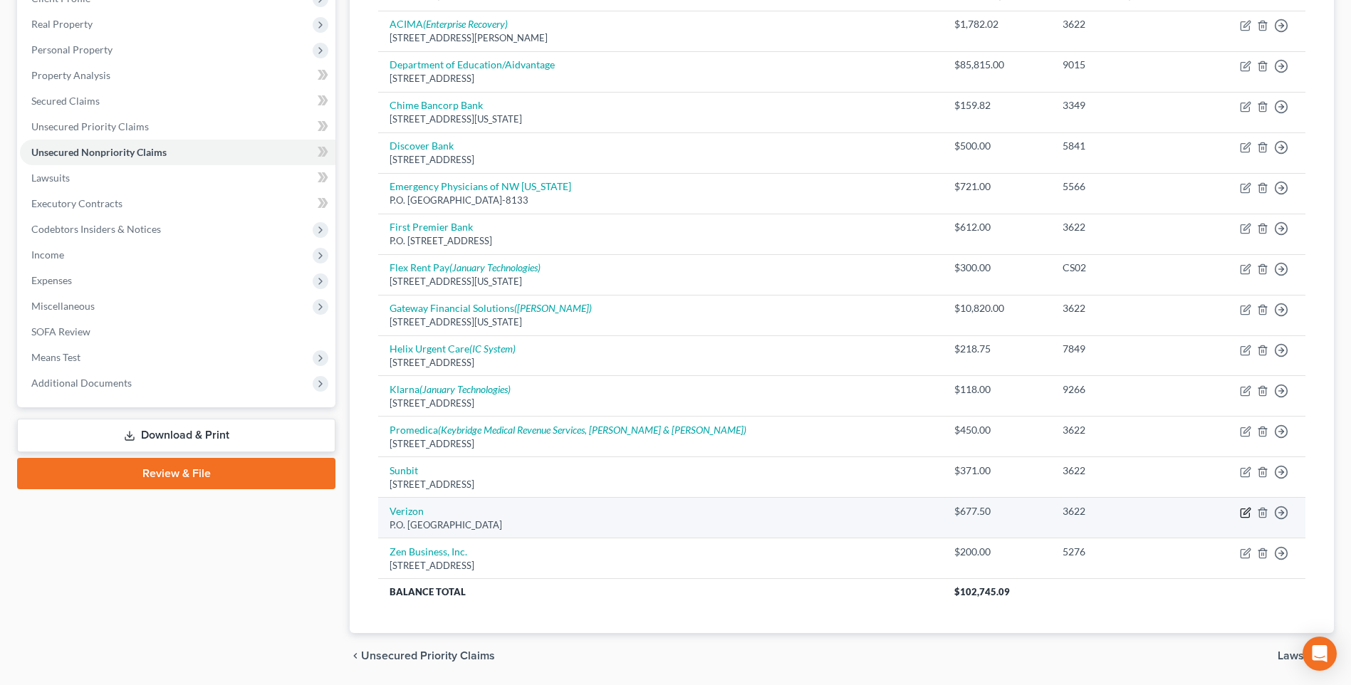
click at [1244, 514] on icon "button" at bounding box center [1247, 511] width 6 height 6
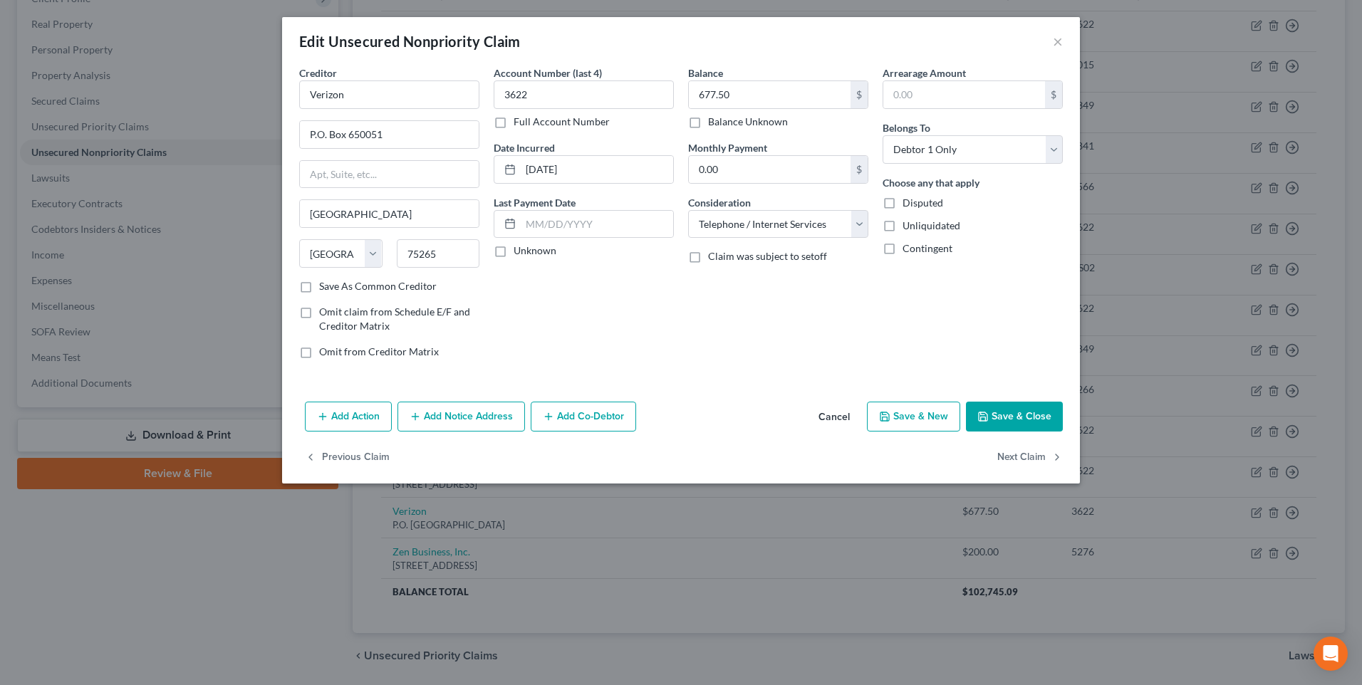
click at [469, 432] on button "Add Notice Address" at bounding box center [460, 417] width 127 height 30
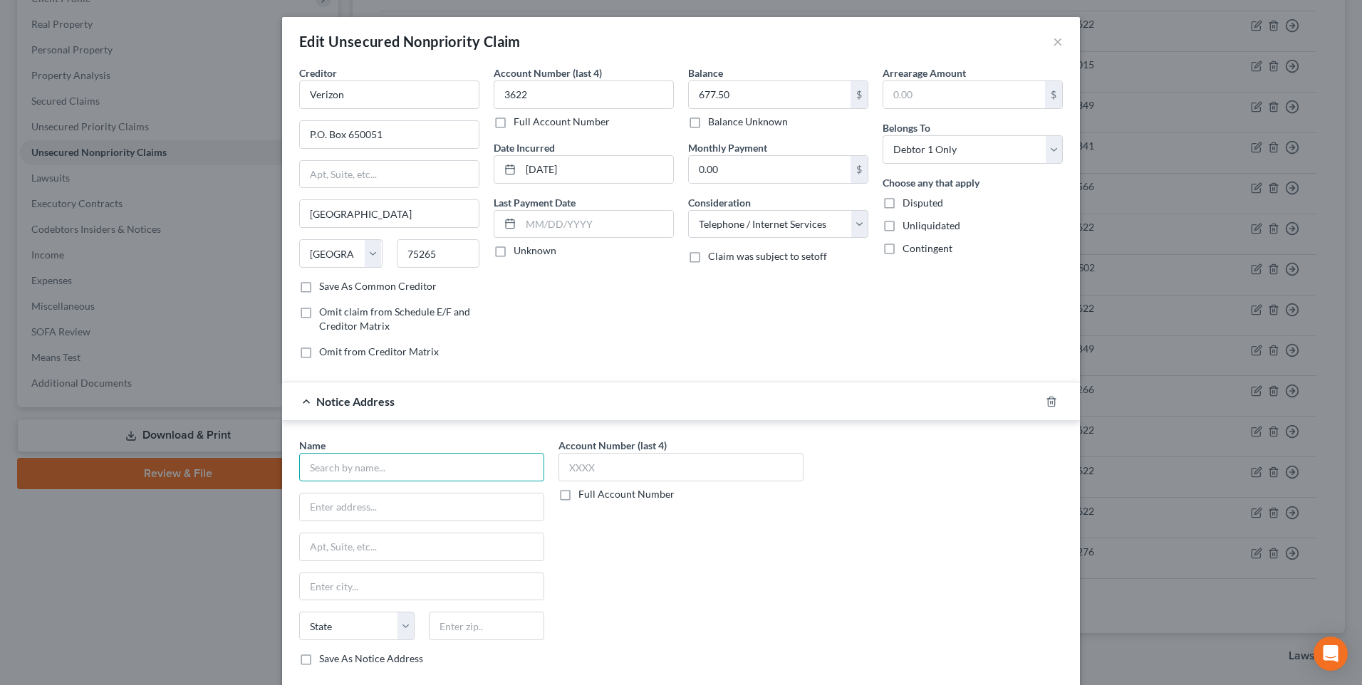
click at [385, 482] on input "text" at bounding box center [421, 467] width 245 height 28
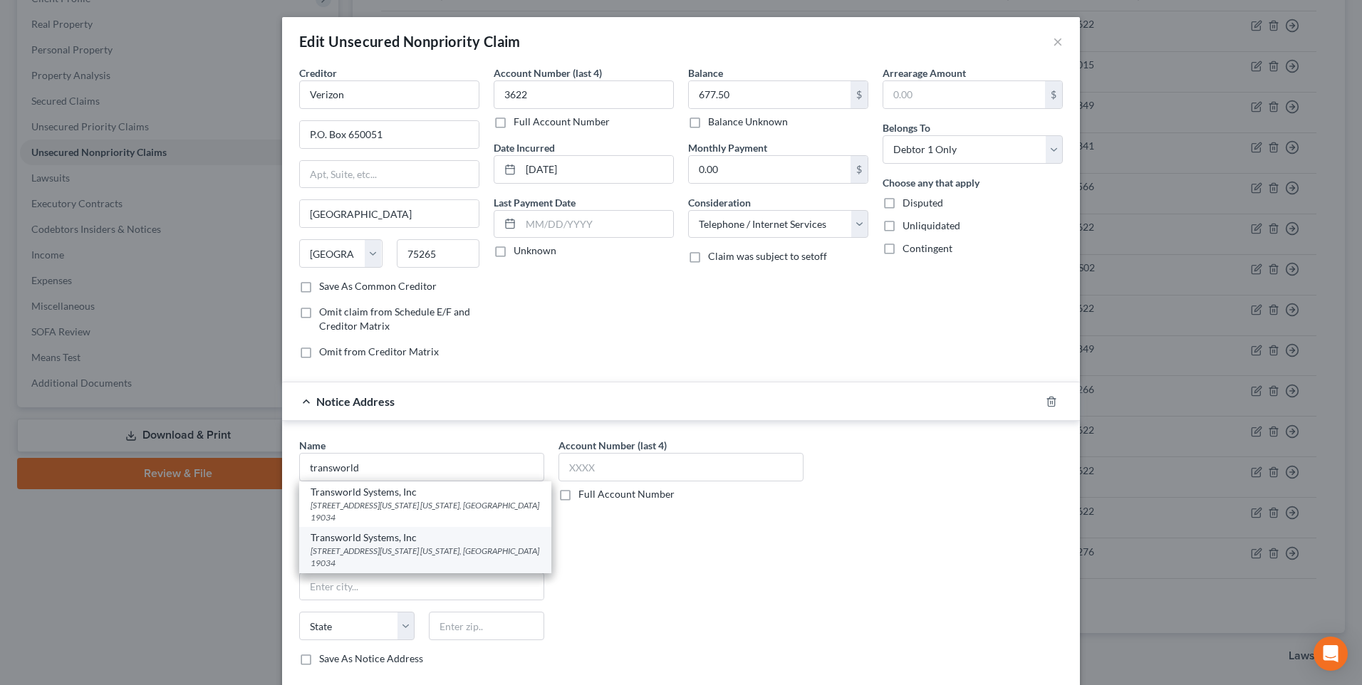
click at [380, 569] on div "[STREET_ADDRESS][US_STATE] [US_STATE], [GEOGRAPHIC_DATA] 19034" at bounding box center [425, 557] width 229 height 24
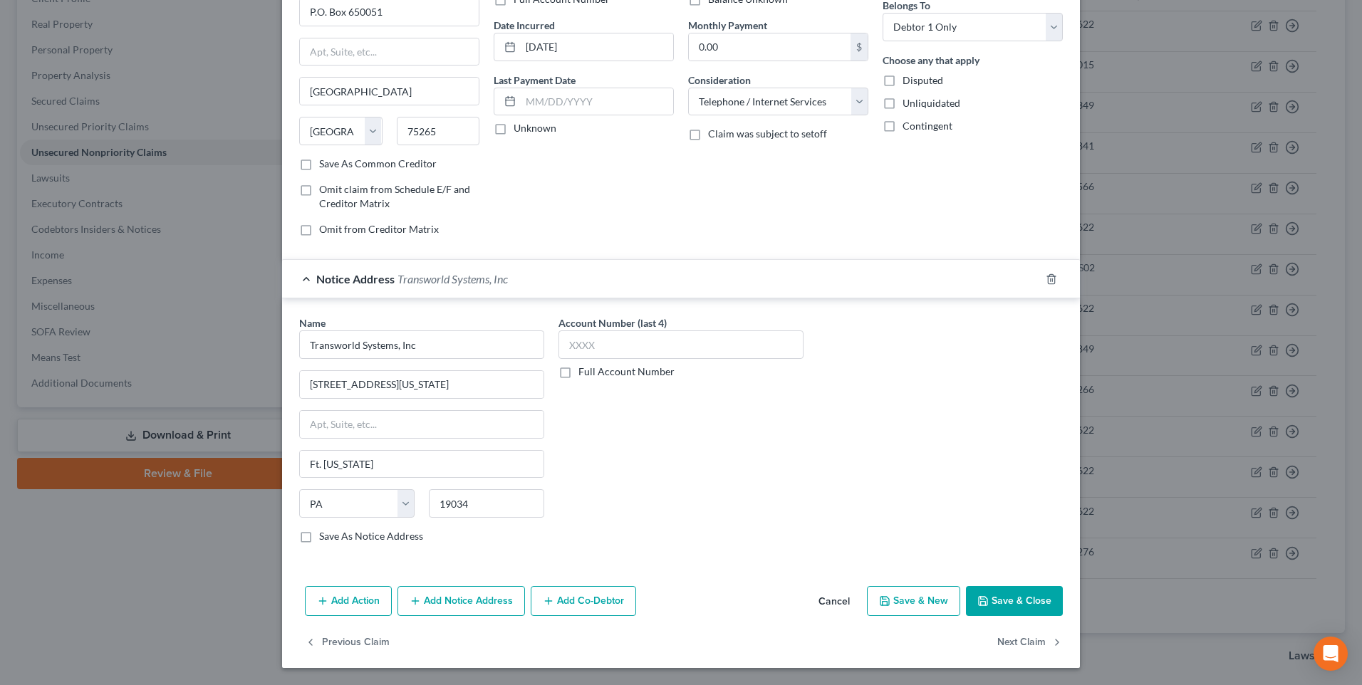
scroll to position [142, 0]
click at [1018, 616] on button "Save & Close" at bounding box center [1014, 601] width 97 height 30
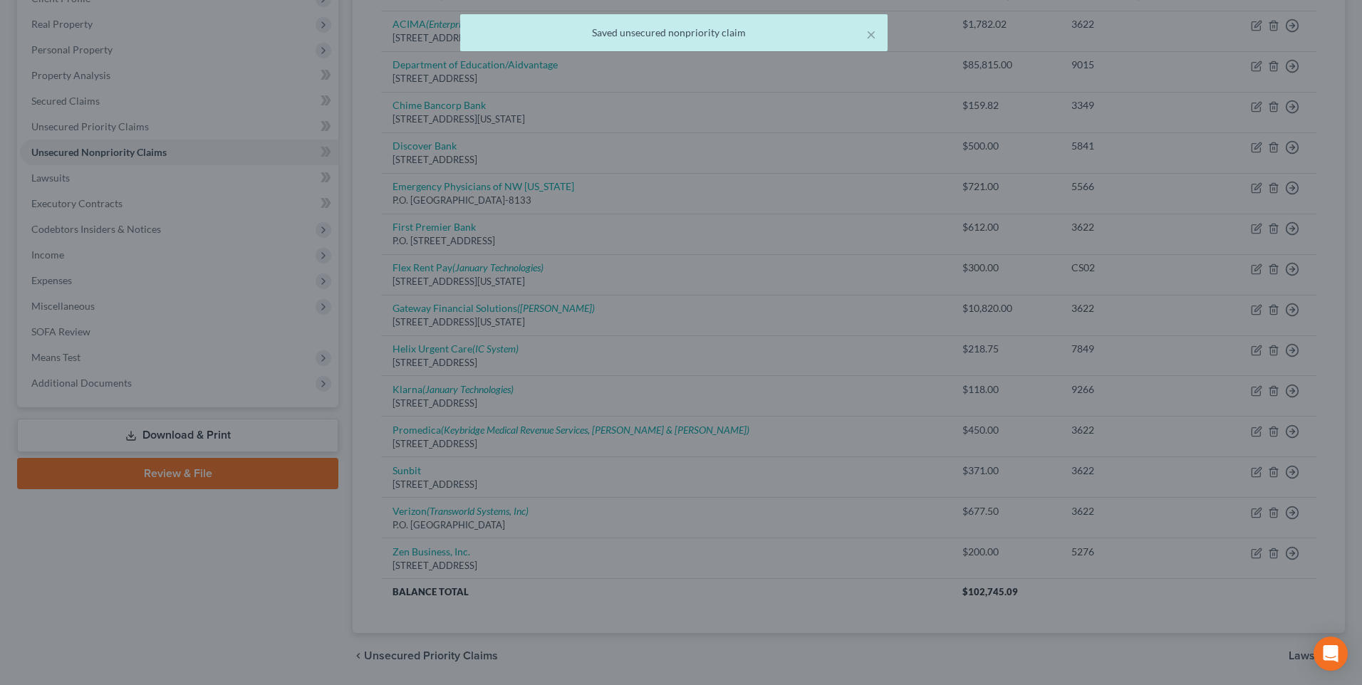
scroll to position [0, 0]
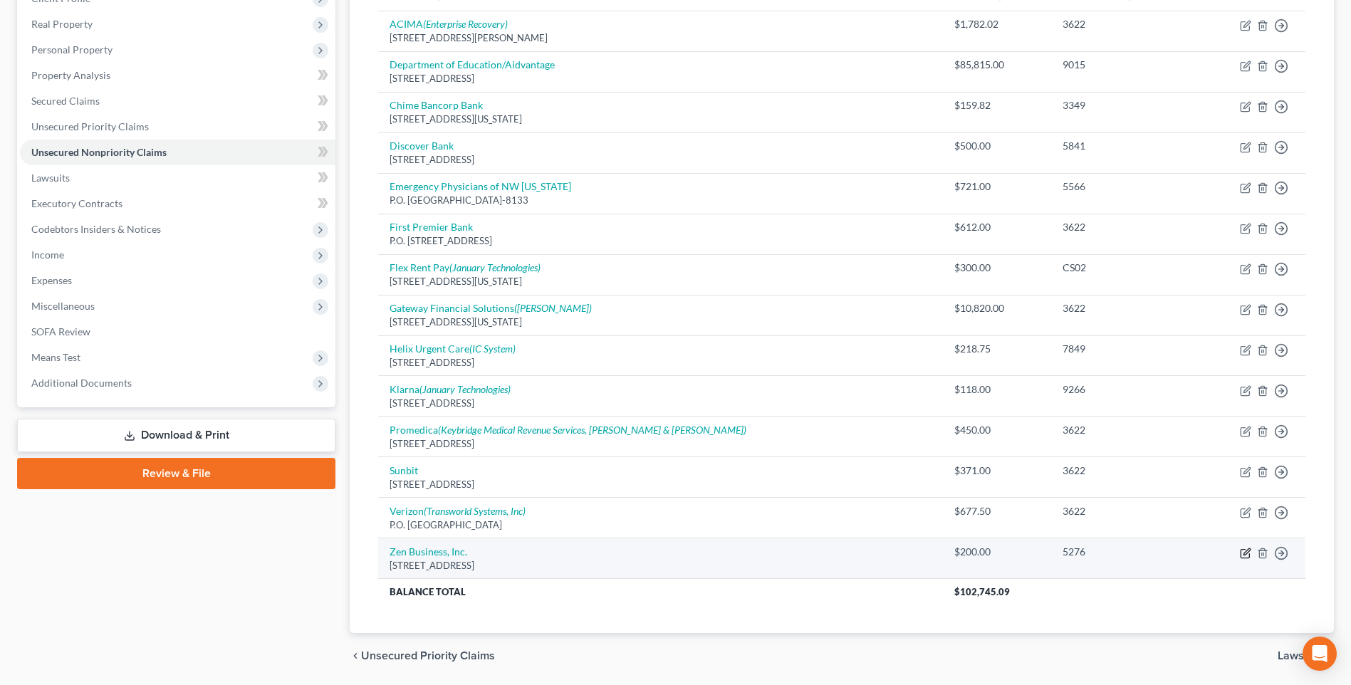
click at [1244, 555] on icon "button" at bounding box center [1247, 551] width 6 height 6
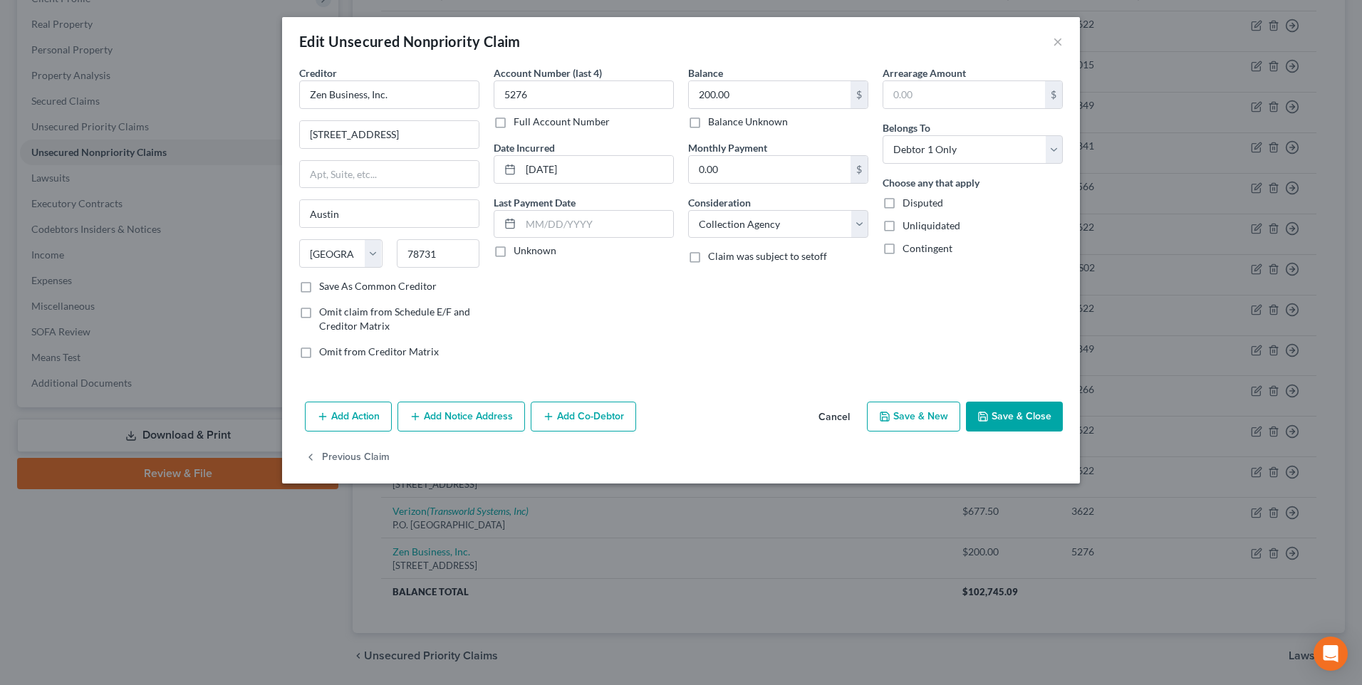
click at [460, 432] on button "Add Notice Address" at bounding box center [460, 417] width 127 height 30
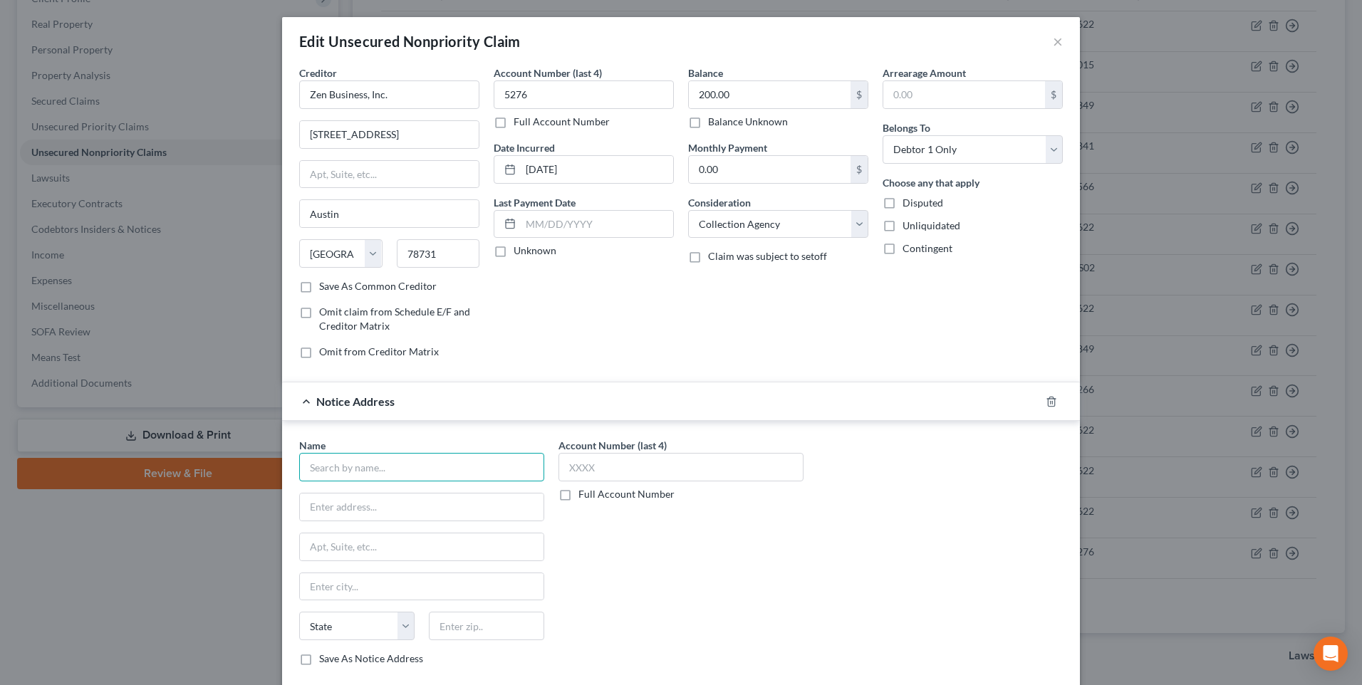
click at [406, 482] on input "text" at bounding box center [421, 467] width 245 height 28
click at [469, 640] on input "text" at bounding box center [486, 626] width 115 height 28
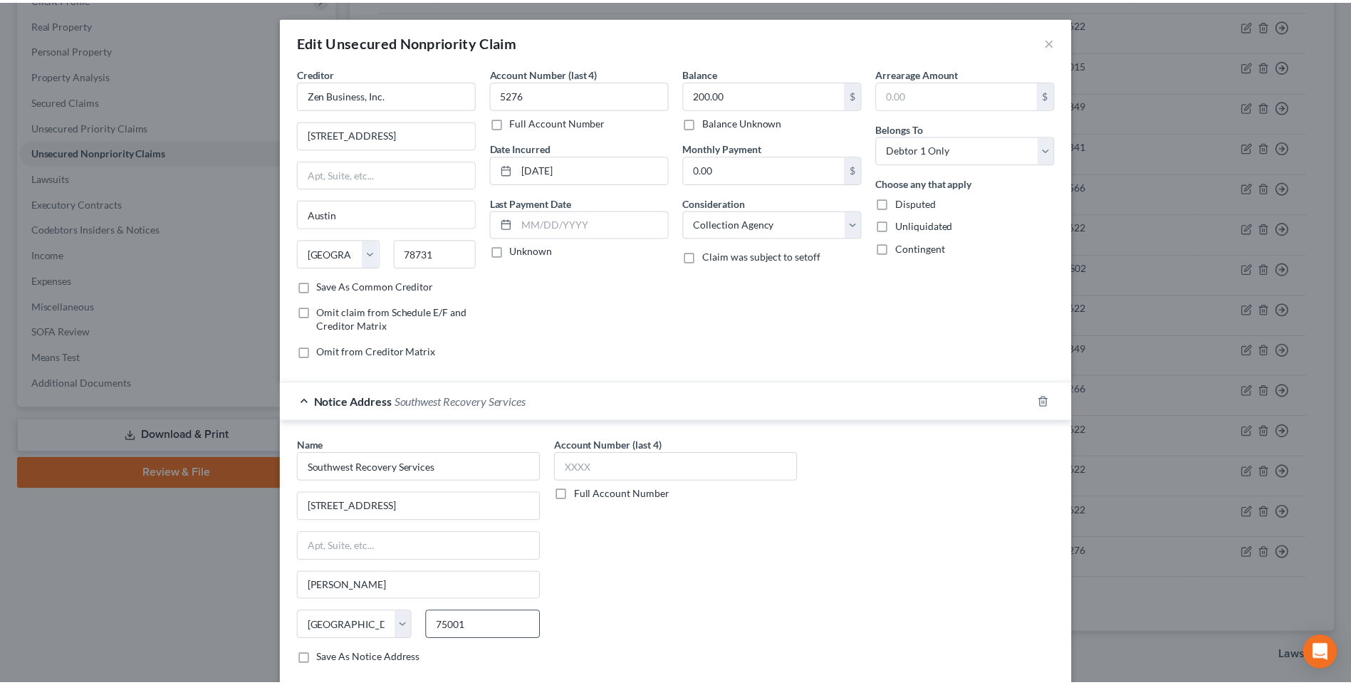
scroll to position [171, 0]
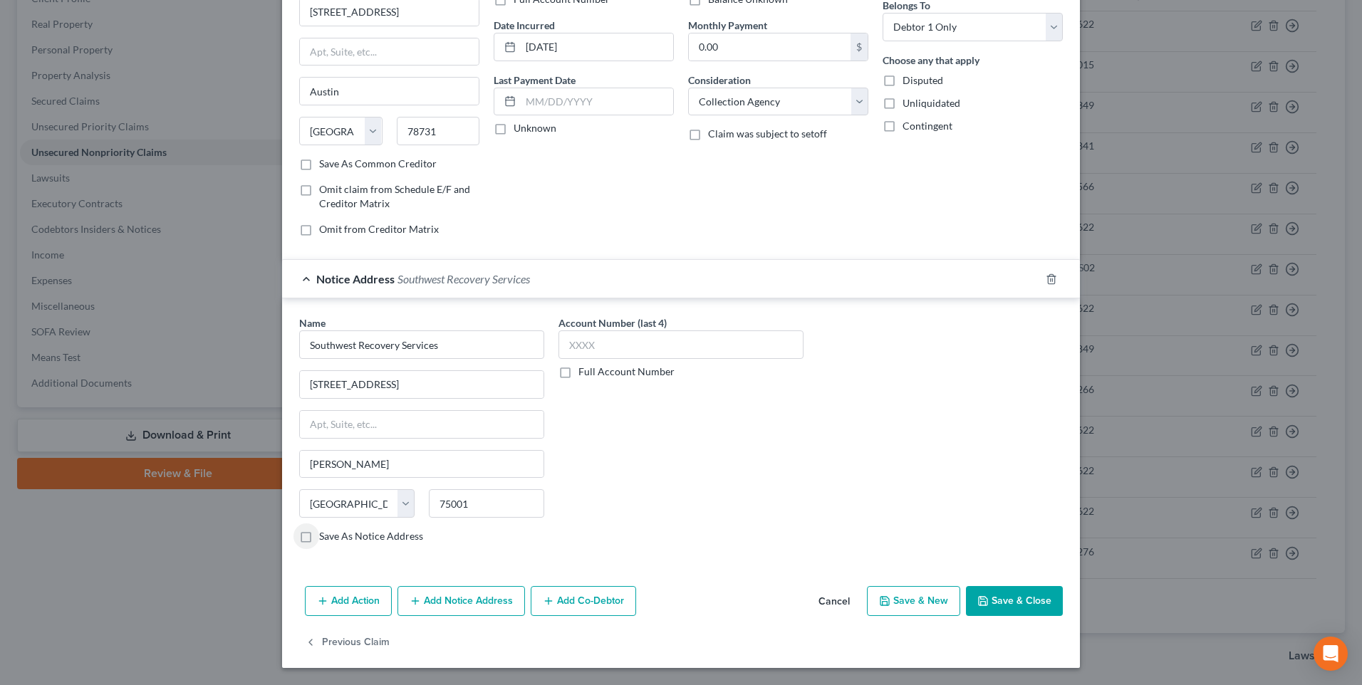
click at [319, 535] on label "Save As Notice Address" at bounding box center [371, 536] width 104 height 14
click at [325, 535] on input "Save As Notice Address" at bounding box center [329, 533] width 9 height 9
click at [1026, 596] on button "Save & Close" at bounding box center [1014, 601] width 97 height 30
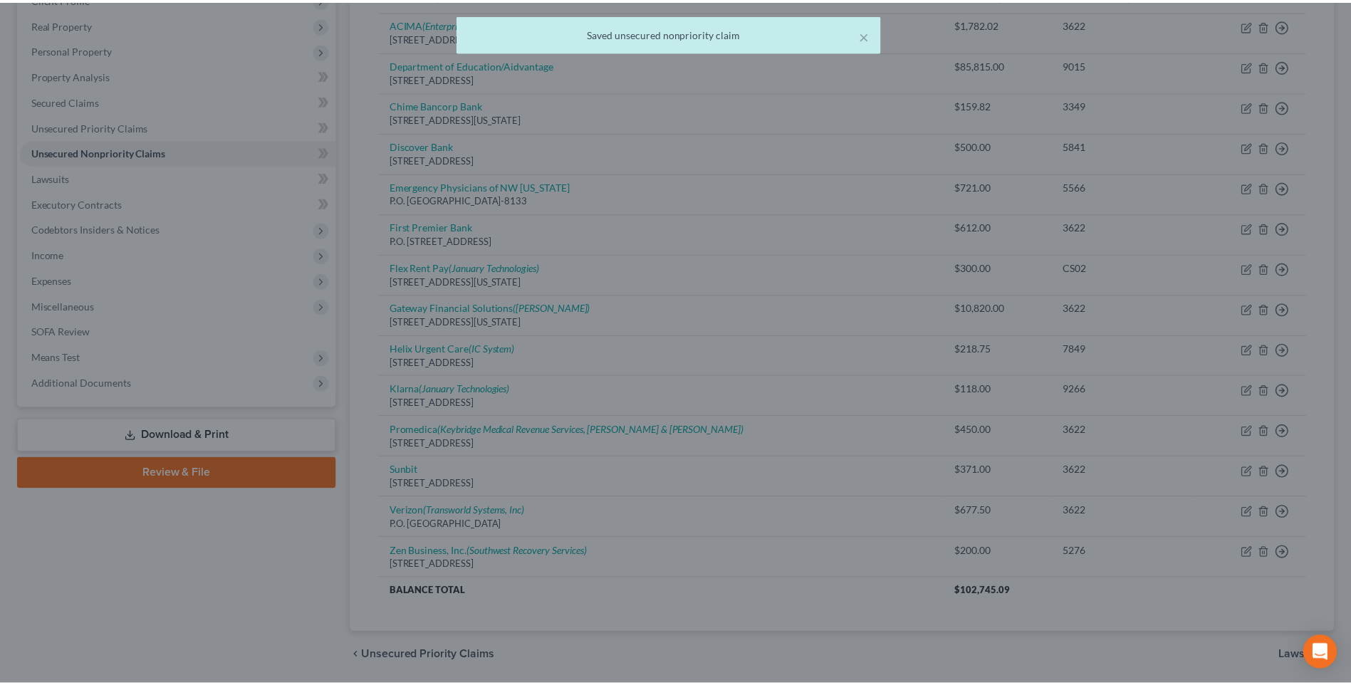
scroll to position [0, 0]
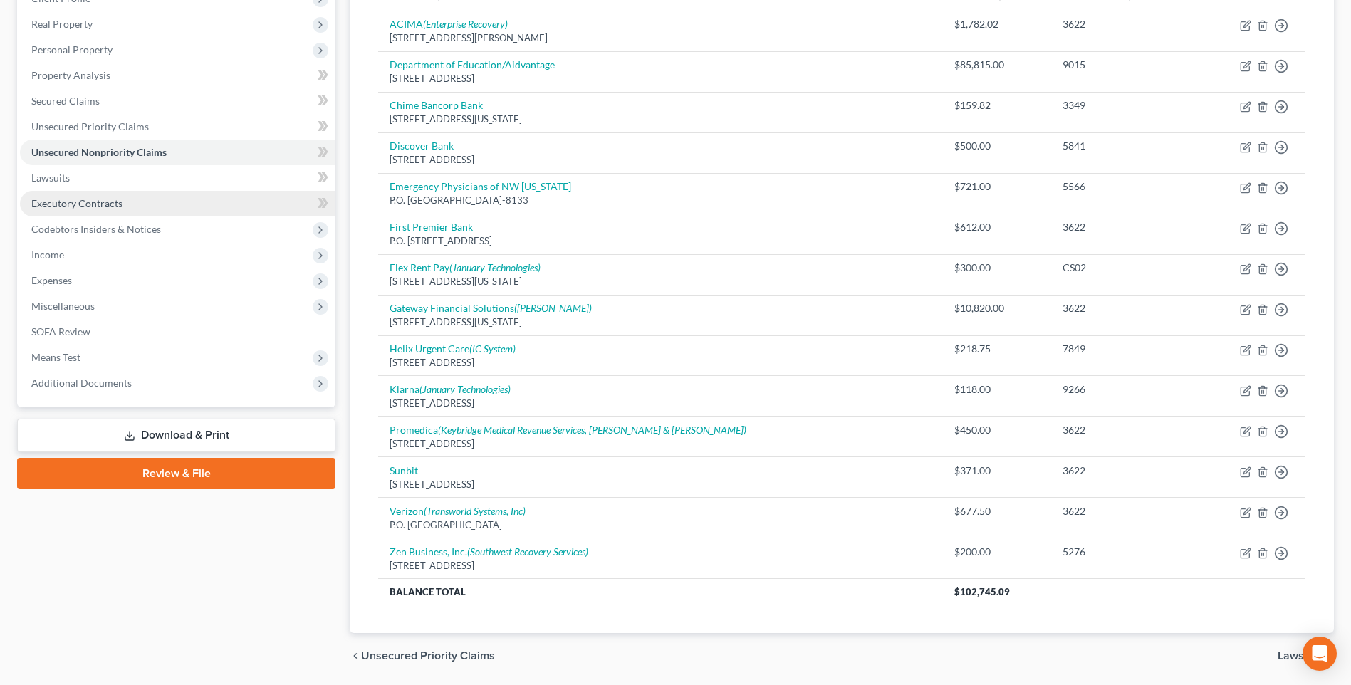
click at [105, 209] on span "Executory Contracts" at bounding box center [76, 203] width 91 height 12
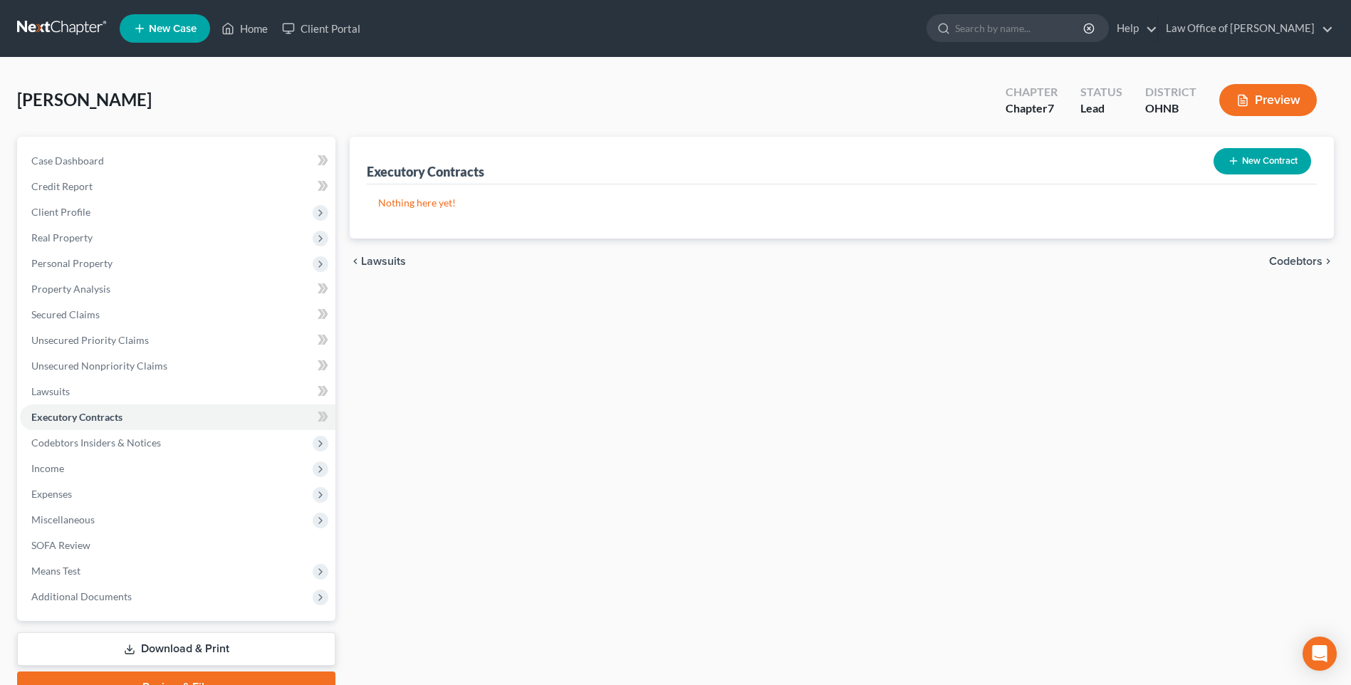
click at [1232, 166] on button "New Contract" at bounding box center [1263, 161] width 98 height 26
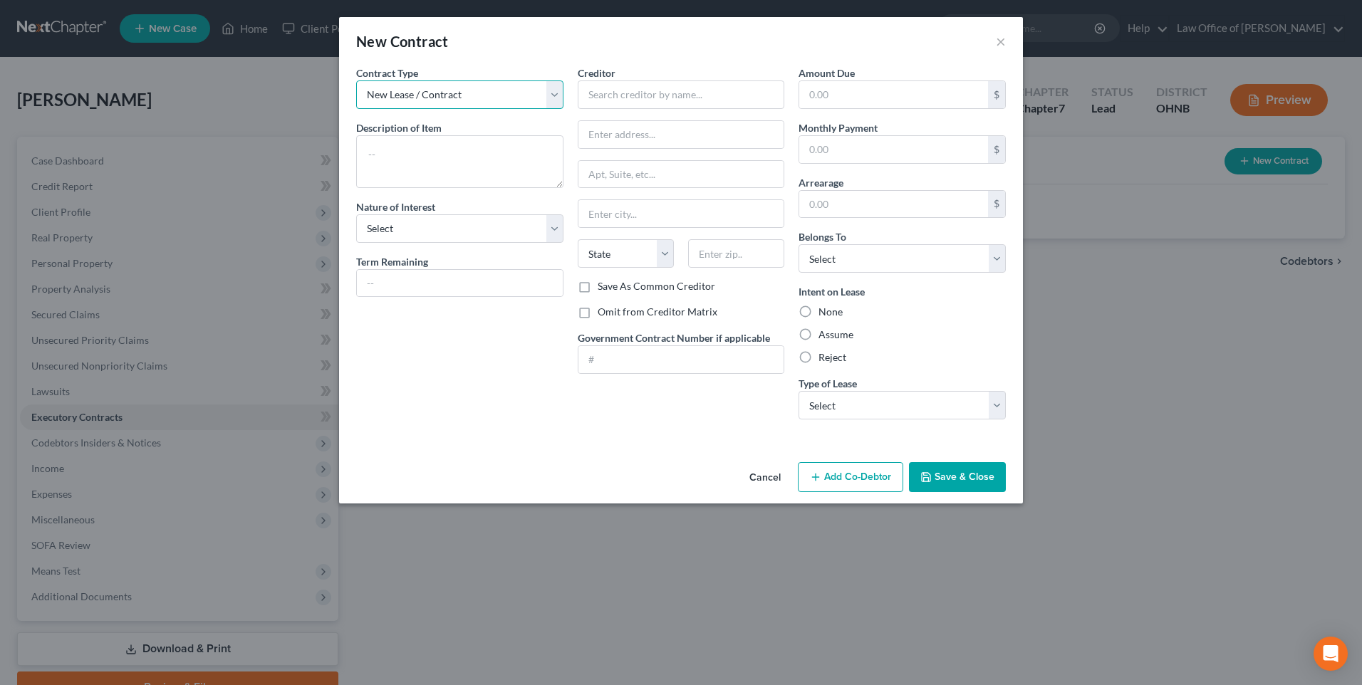
click at [489, 108] on select "New Lease / Contract New Timeshare" at bounding box center [459, 94] width 207 height 28
click at [459, 161] on textarea at bounding box center [459, 161] width 207 height 53
drag, startPoint x: 349, startPoint y: 163, endPoint x: 509, endPoint y: 165, distance: 159.6
click at [574, 168] on div "Contract Type New Lease / Contract New Timeshare Description of non-residential…" at bounding box center [681, 248] width 664 height 365
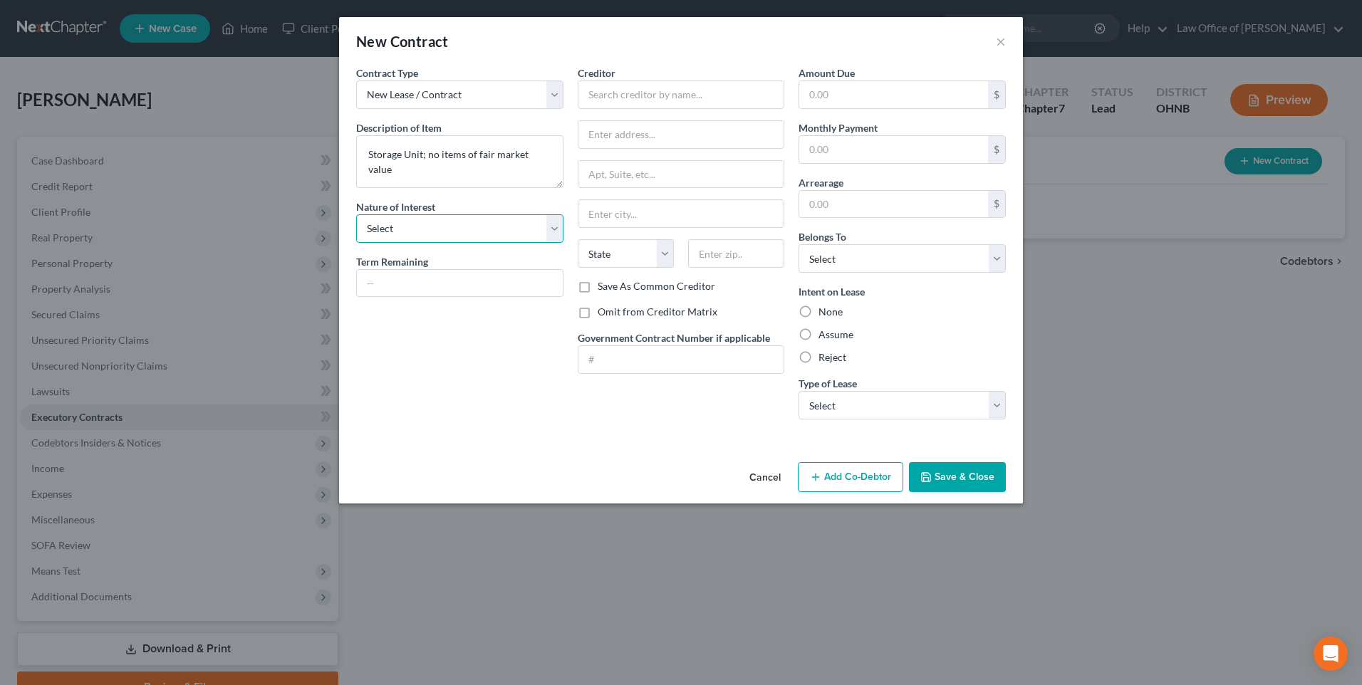
click at [451, 243] on select "Select Purchaser Agent Lessor Lessee" at bounding box center [459, 228] width 207 height 28
click at [356, 227] on select "Select Purchaser Agent Lessor Lessee" at bounding box center [459, 228] width 207 height 28
click at [637, 102] on input "text" at bounding box center [681, 94] width 207 height 28
click at [598, 319] on label "Omit from Creditor Matrix" at bounding box center [658, 312] width 120 height 14
click at [603, 314] on input "Omit from Creditor Matrix" at bounding box center [607, 309] width 9 height 9
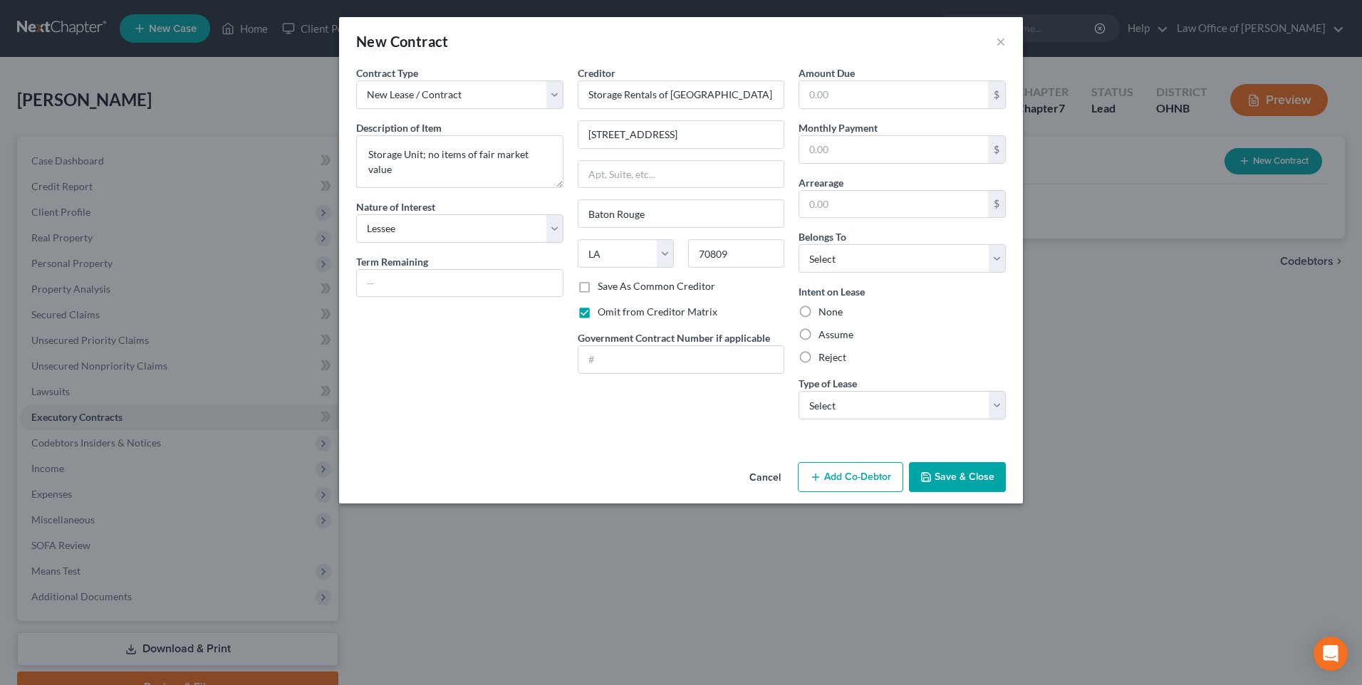
click at [818, 342] on label "Assume" at bounding box center [835, 335] width 35 height 14
click at [824, 337] on input "Assume" at bounding box center [828, 332] width 9 height 9
click at [930, 420] on select "Select Real Estate Car Other" at bounding box center [901, 405] width 207 height 28
click at [805, 415] on select "Select Real Estate Car Other" at bounding box center [901, 405] width 207 height 28
click at [949, 273] on select "Select Debtor 1 Only Debtor 2 Only Debtor 1 And Debtor 2 Only At Least One Of T…" at bounding box center [901, 258] width 207 height 28
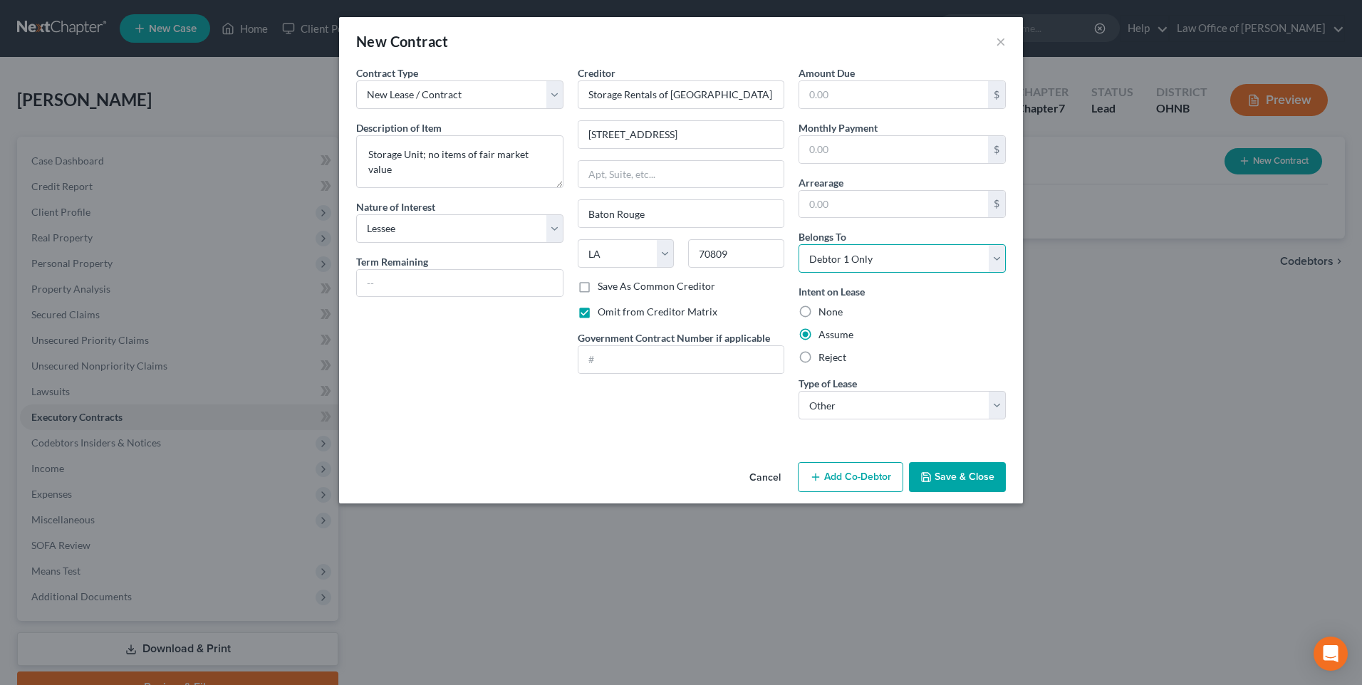
click at [805, 259] on select "Select Debtor 1 Only Debtor 2 Only Debtor 1 And Debtor 2 Only At Least One Of T…" at bounding box center [901, 258] width 207 height 28
click at [836, 162] on input "text" at bounding box center [893, 149] width 189 height 27
click at [977, 492] on button "Save & Close" at bounding box center [957, 477] width 97 height 30
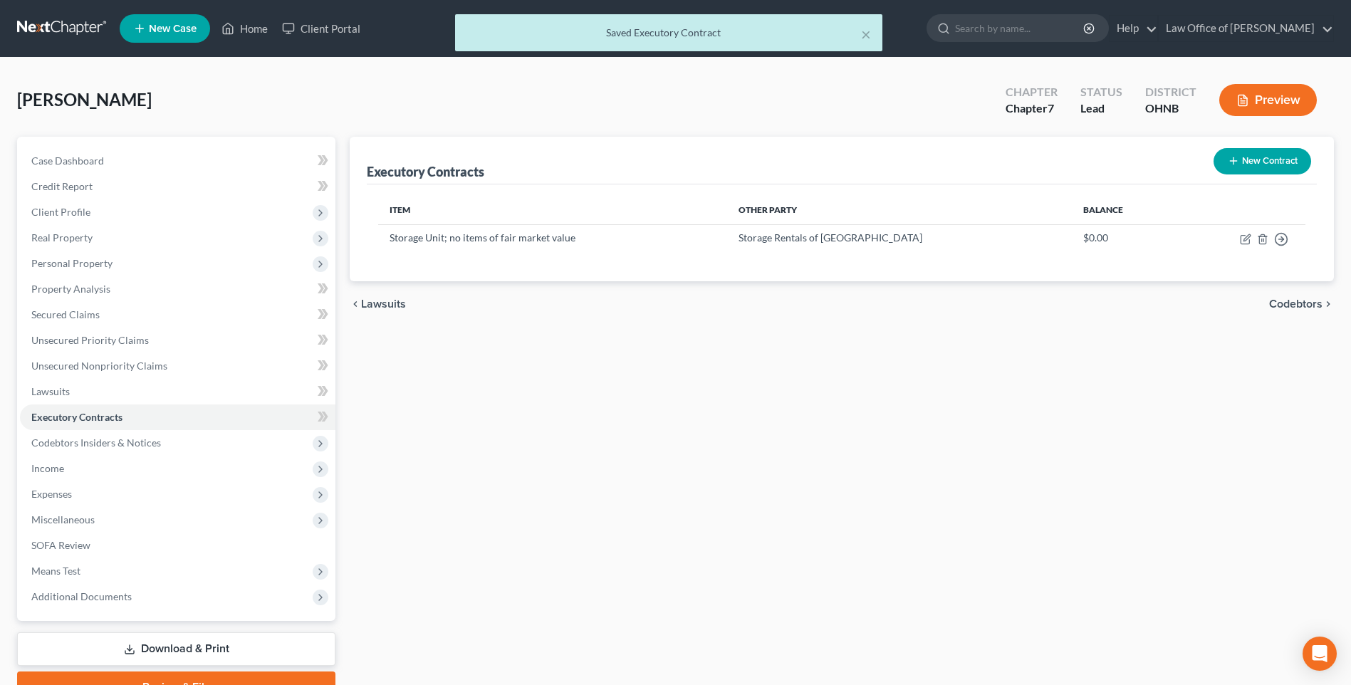
click at [1228, 167] on icon "button" at bounding box center [1233, 160] width 11 height 11
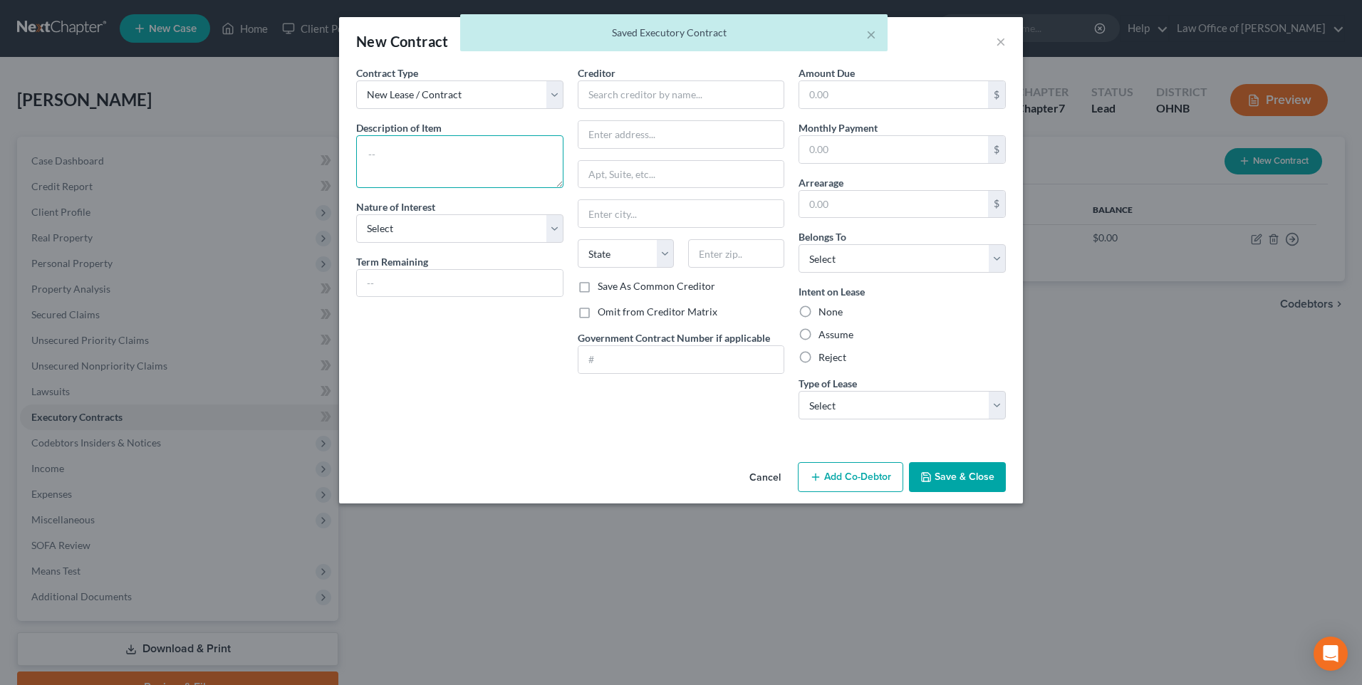
click at [449, 170] on textarea at bounding box center [459, 161] width 207 height 53
paste textarea "Storage Unit; no items of fair market value"
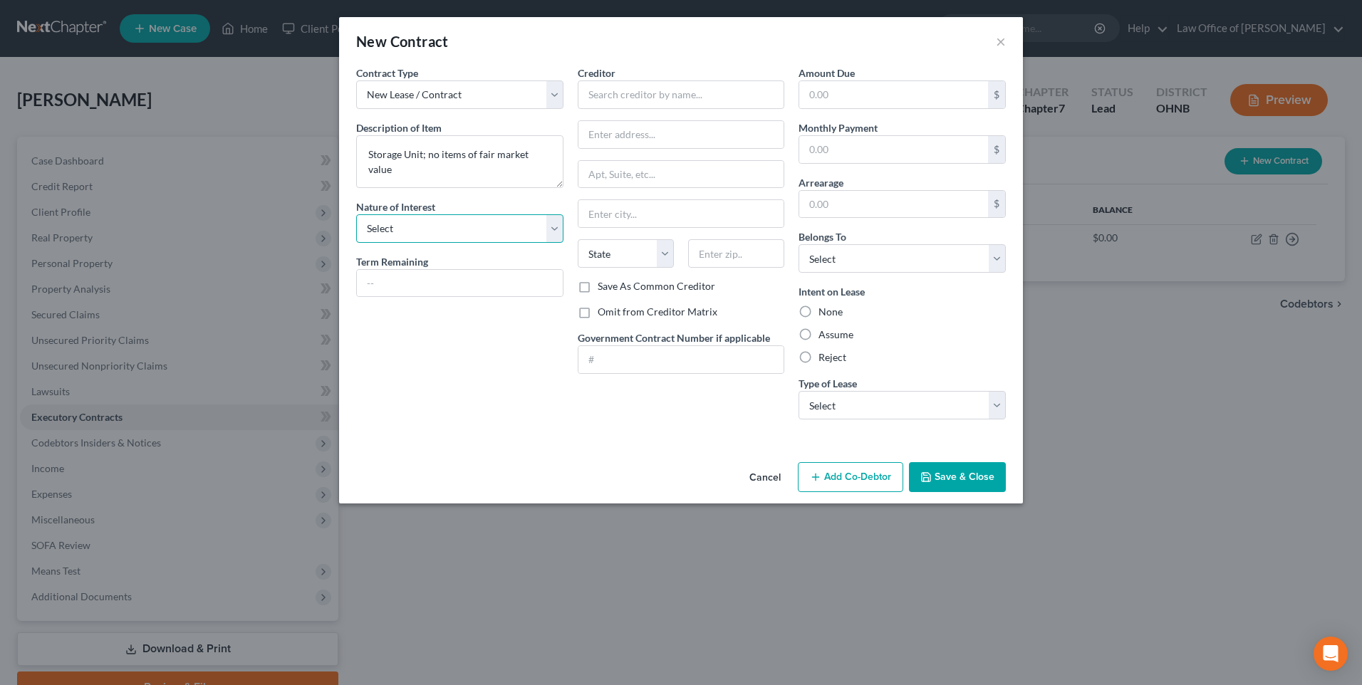
click at [395, 239] on select "Select Purchaser Agent Lessor Lessee" at bounding box center [459, 228] width 207 height 28
click at [356, 227] on select "Select Purchaser Agent Lessor Lessee" at bounding box center [459, 228] width 207 height 28
click at [618, 95] on input "text" at bounding box center [681, 94] width 207 height 28
click at [851, 99] on input "text" at bounding box center [893, 94] width 189 height 27
click at [853, 152] on input "text" at bounding box center [893, 149] width 189 height 27
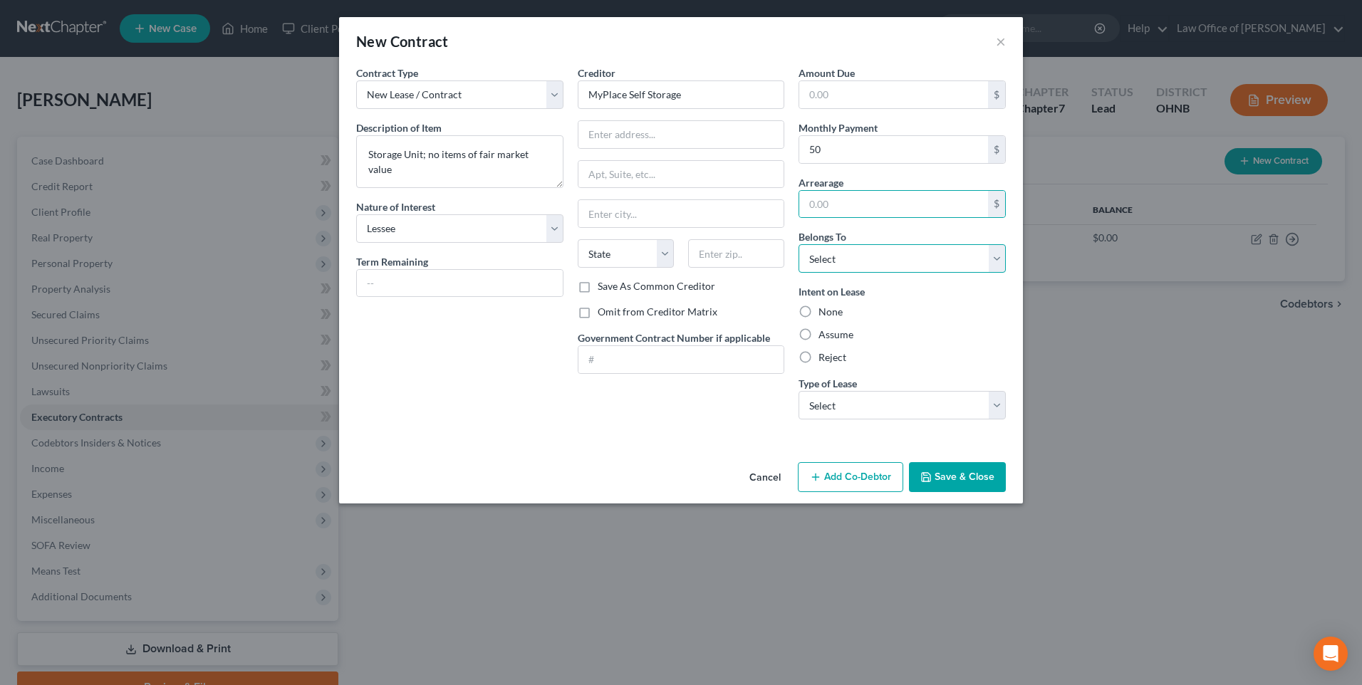
click at [853, 273] on select "Select Debtor 1 Only Debtor 2 Only Debtor 1 And Debtor 2 Only At Least One Of T…" at bounding box center [901, 258] width 207 height 28
click at [805, 259] on select "Select Debtor 1 Only Debtor 2 Only Debtor 1 And Debtor 2 Only At Least One Of T…" at bounding box center [901, 258] width 207 height 28
click at [818, 342] on label "Assume" at bounding box center [835, 335] width 35 height 14
click at [824, 337] on input "Assume" at bounding box center [828, 332] width 9 height 9
click at [650, 147] on input "text" at bounding box center [681, 134] width 206 height 27
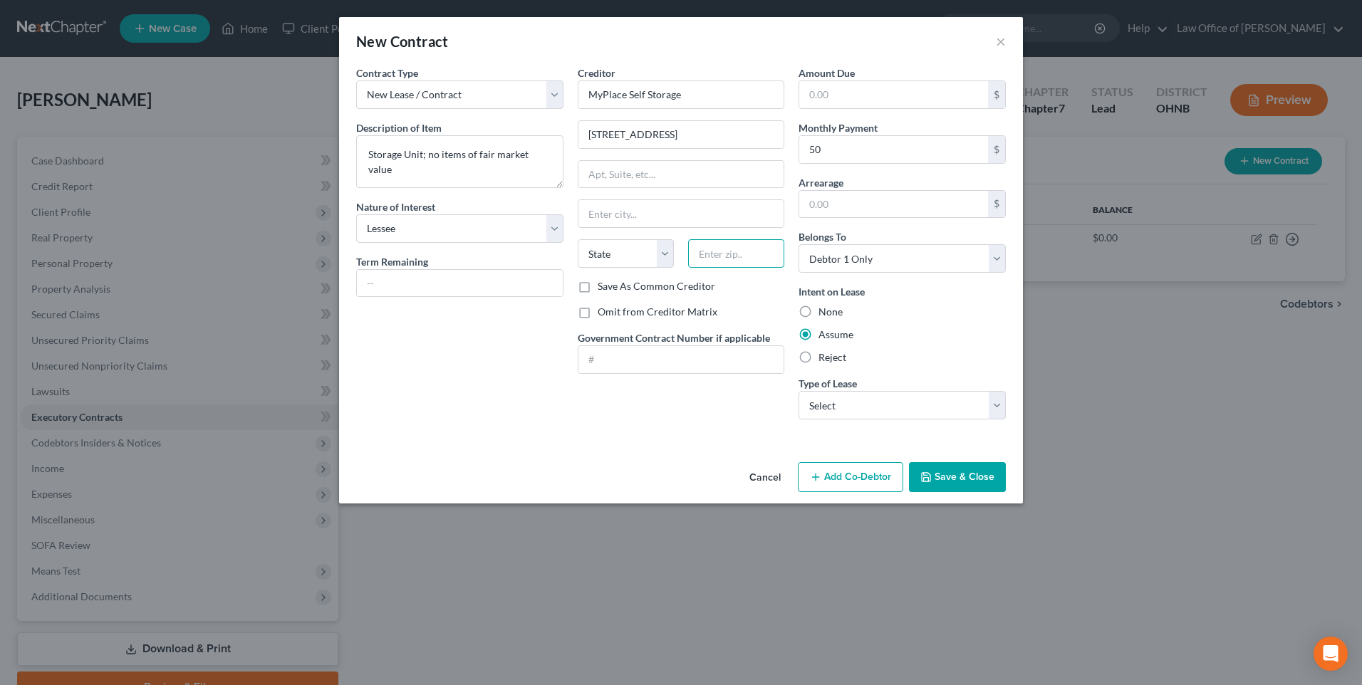
click at [729, 268] on input "text" at bounding box center [736, 253] width 96 height 28
click at [598, 319] on label "Omit from Creditor Matrix" at bounding box center [658, 312] width 120 height 14
click at [603, 314] on input "Omit from Creditor Matrix" at bounding box center [607, 309] width 9 height 9
click at [974, 492] on button "Save & Close" at bounding box center [957, 477] width 97 height 30
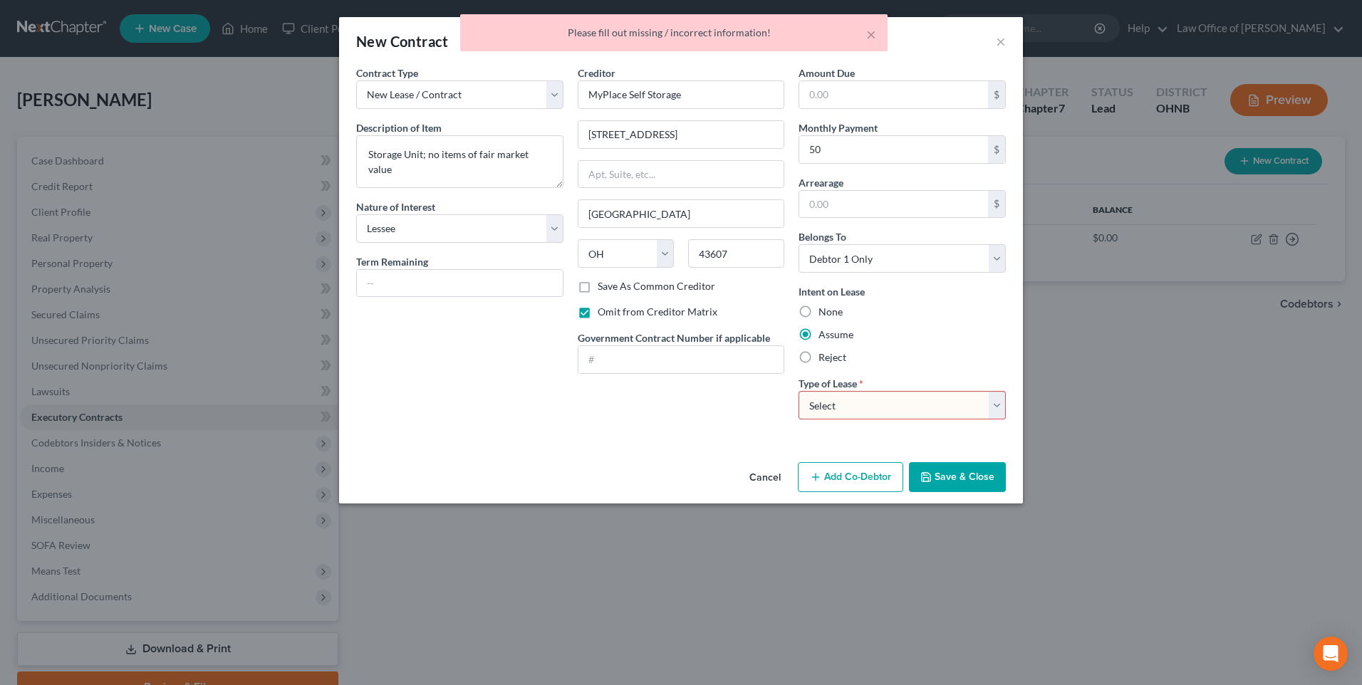
click at [858, 420] on select "Select Real Estate Car Other" at bounding box center [901, 405] width 207 height 28
click at [805, 415] on select "Select Real Estate Car Other" at bounding box center [901, 405] width 207 height 28
click at [962, 492] on button "Save & Close" at bounding box center [957, 477] width 97 height 30
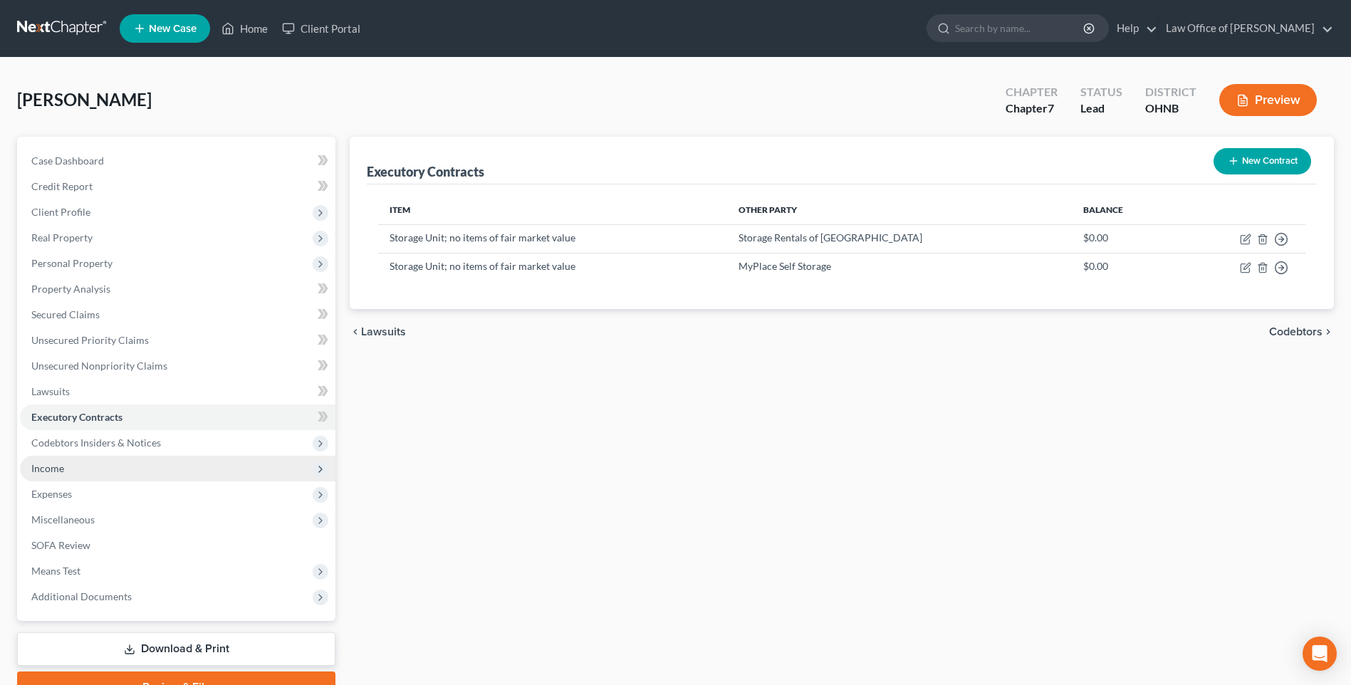
click at [54, 474] on span "Income" at bounding box center [47, 468] width 33 height 12
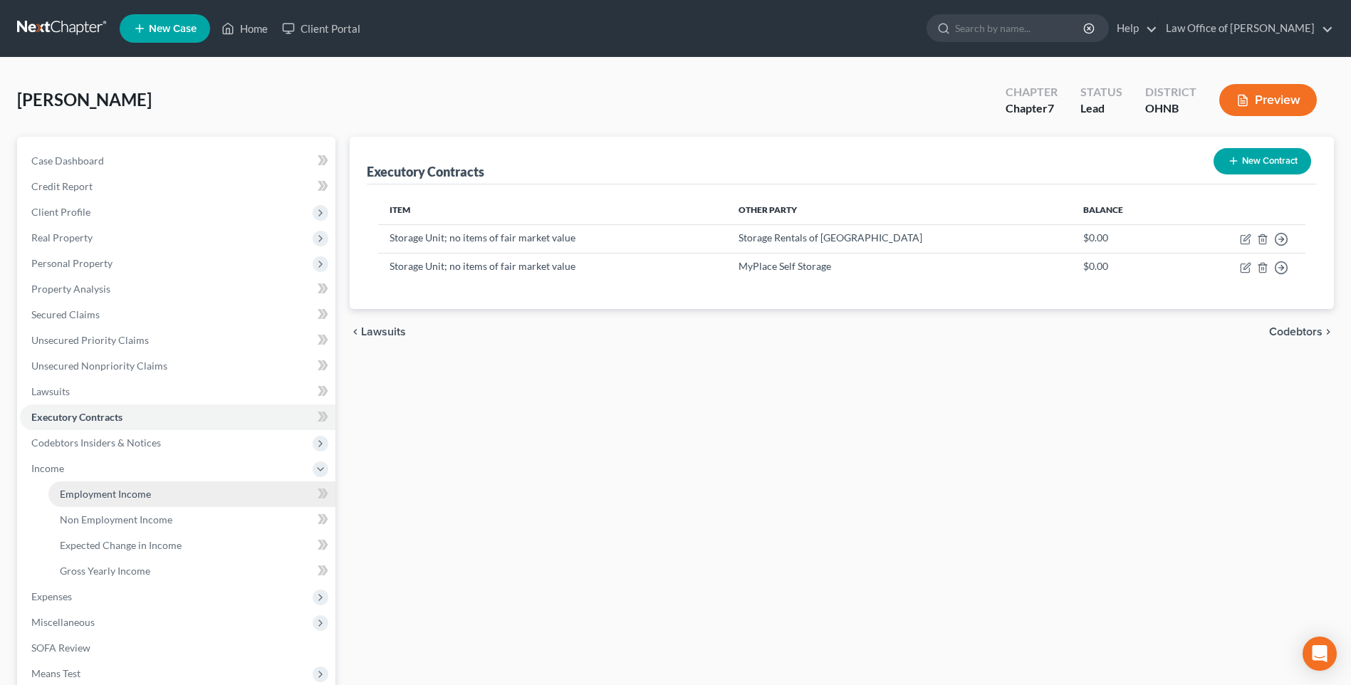
click at [135, 500] on span "Employment Income" at bounding box center [105, 494] width 91 height 12
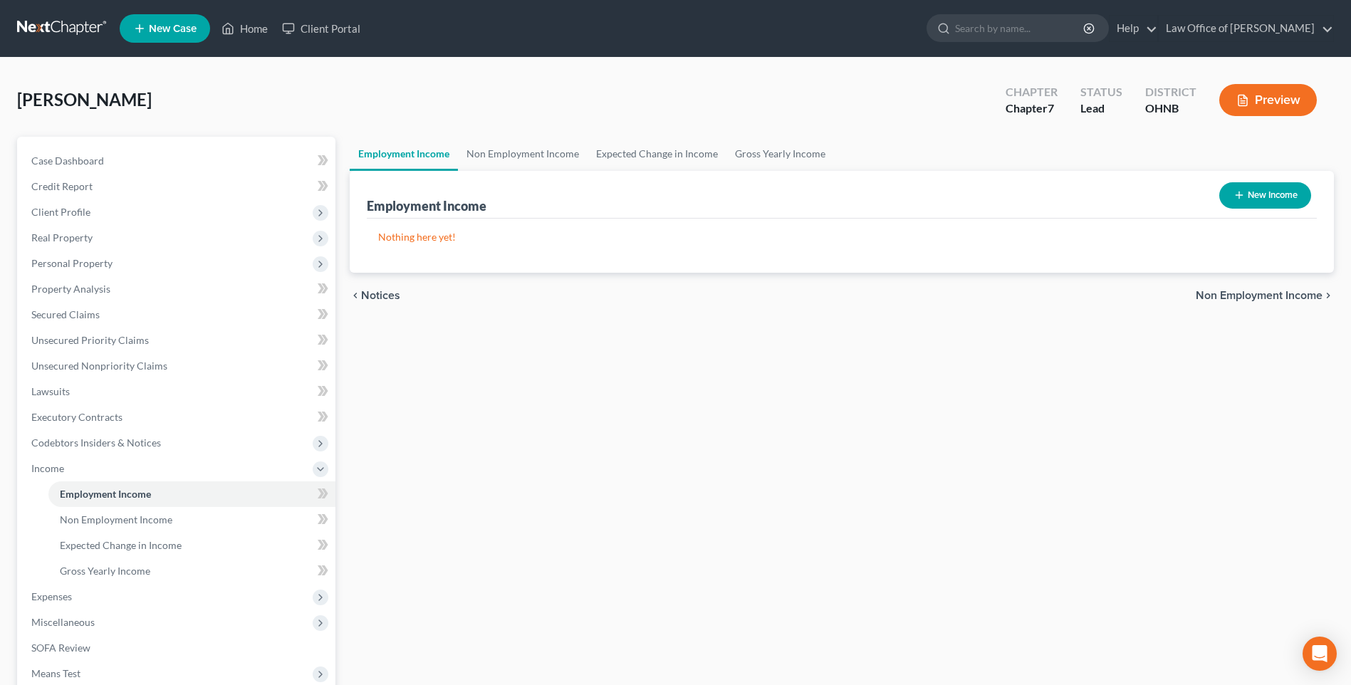
click at [1264, 201] on button "New Income" at bounding box center [1265, 195] width 92 height 26
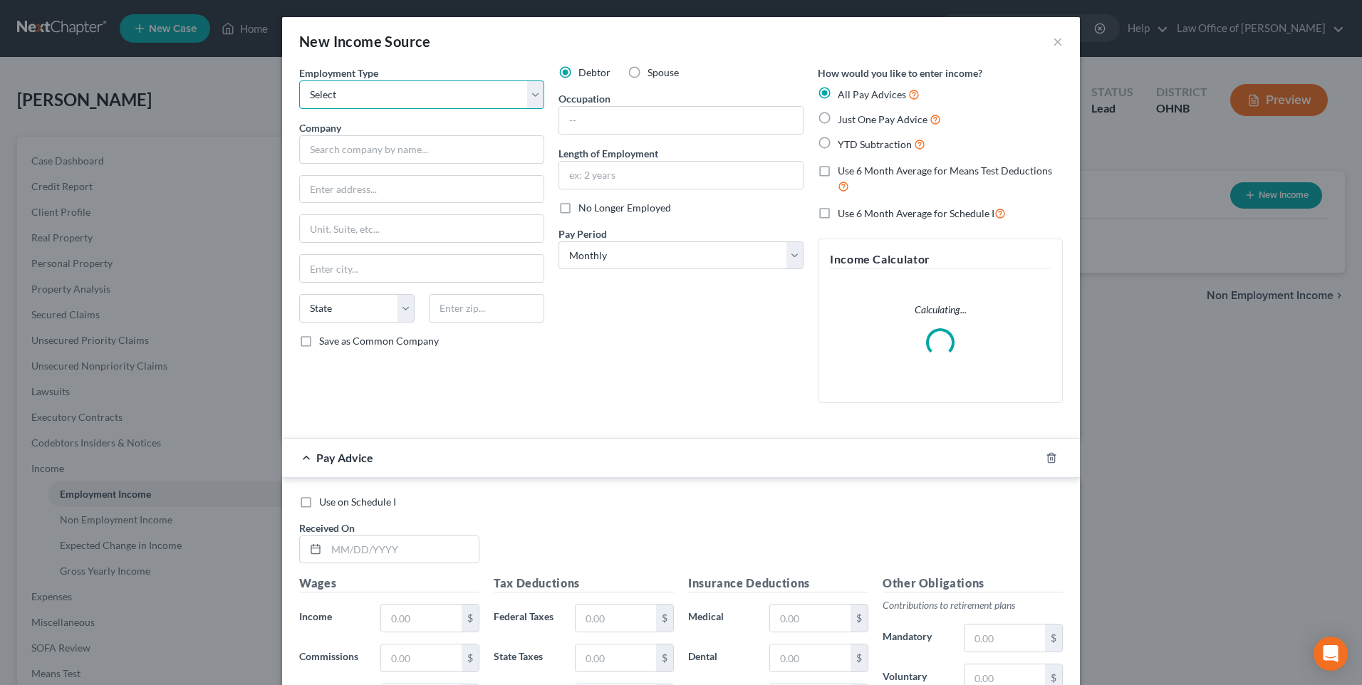
click at [342, 100] on select "Select Full or [DEMOGRAPHIC_DATA] Employment Self Employment" at bounding box center [421, 94] width 245 height 28
click at [299, 85] on select "Select Full or [DEMOGRAPHIC_DATA] Employment Self Employment" at bounding box center [421, 94] width 245 height 28
click at [355, 162] on input "text" at bounding box center [421, 149] width 245 height 28
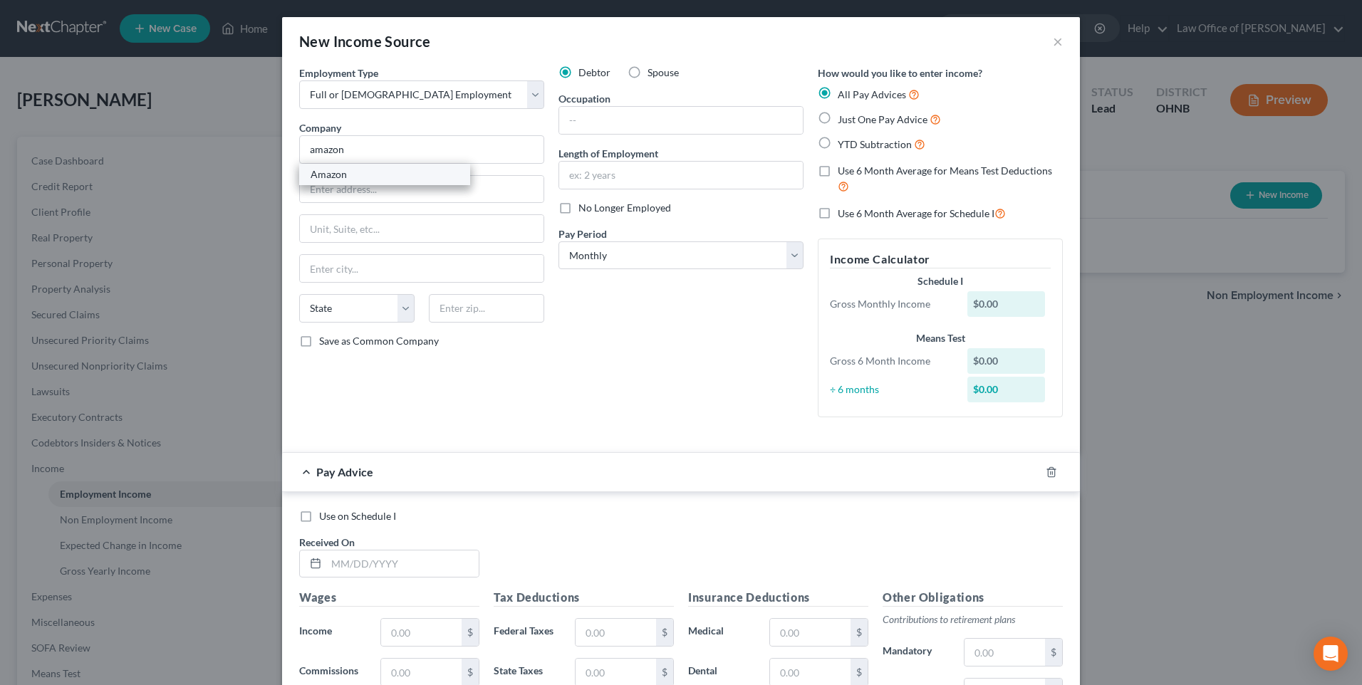
click at [353, 182] on div "Amazon" at bounding box center [385, 174] width 148 height 14
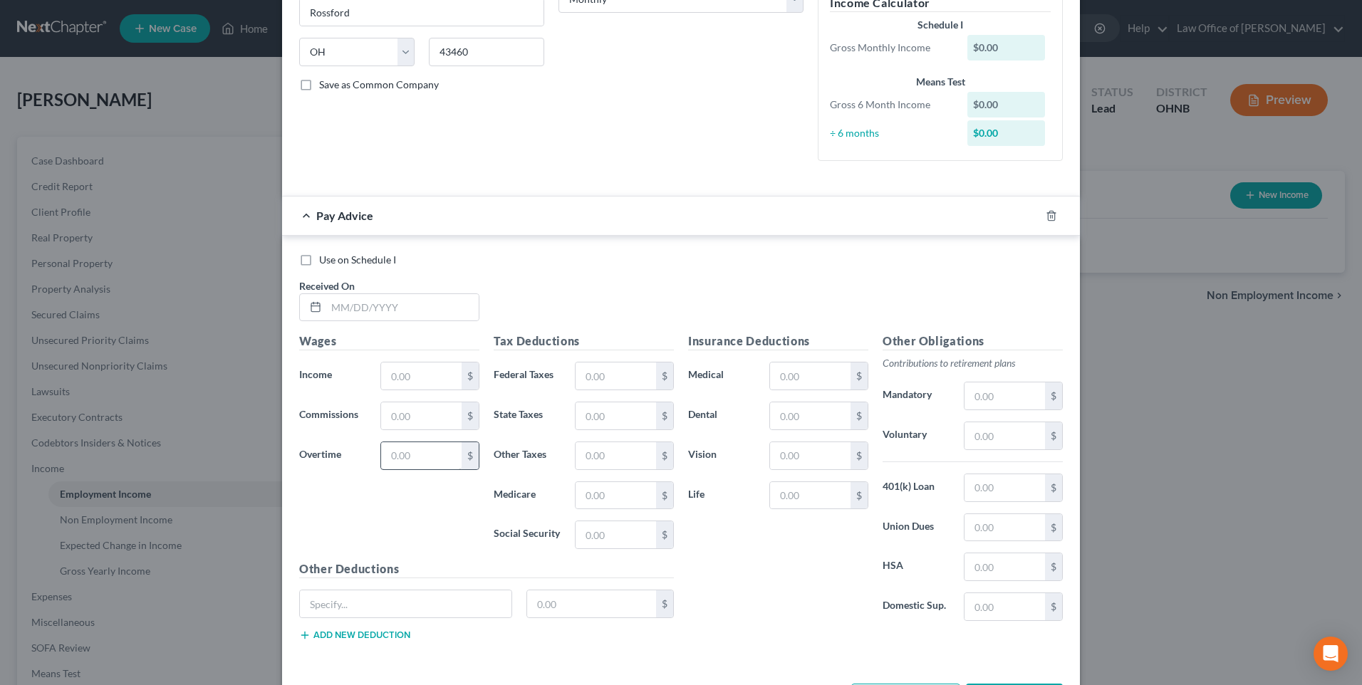
scroll to position [285, 0]
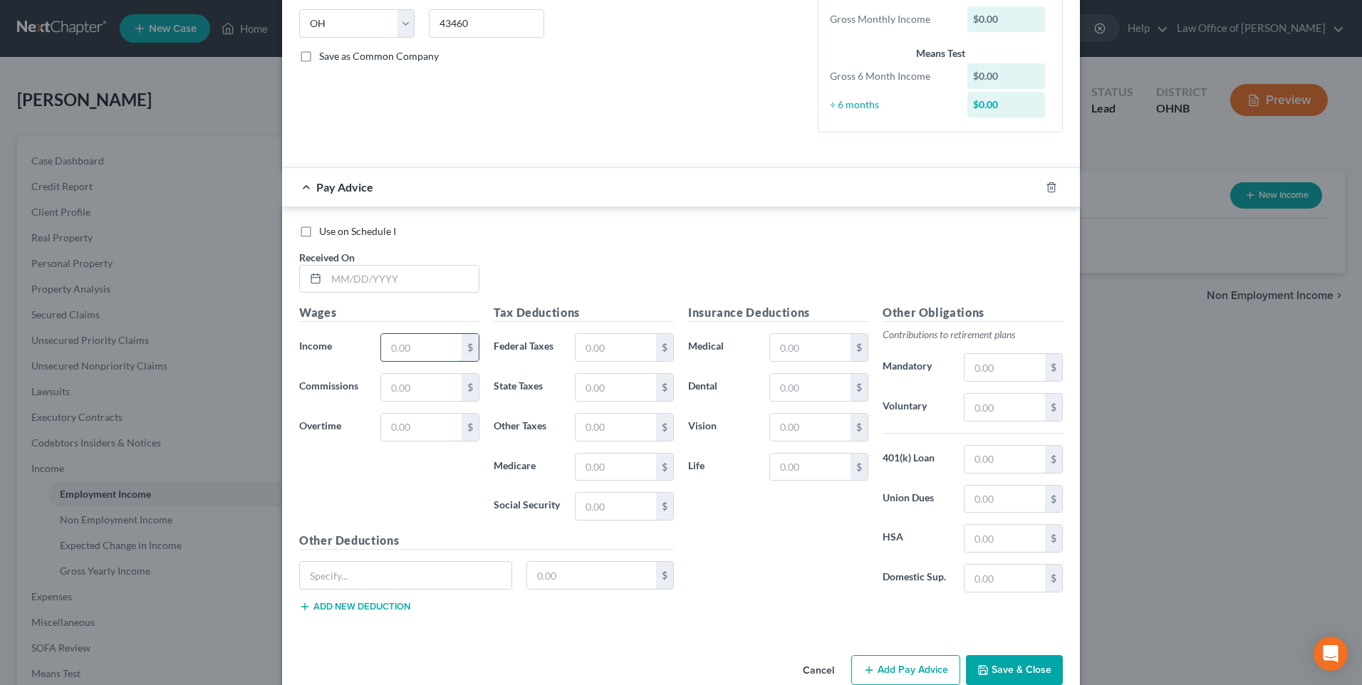
click at [392, 361] on input "text" at bounding box center [421, 347] width 80 height 27
click at [603, 361] on input "text" at bounding box center [616, 347] width 80 height 27
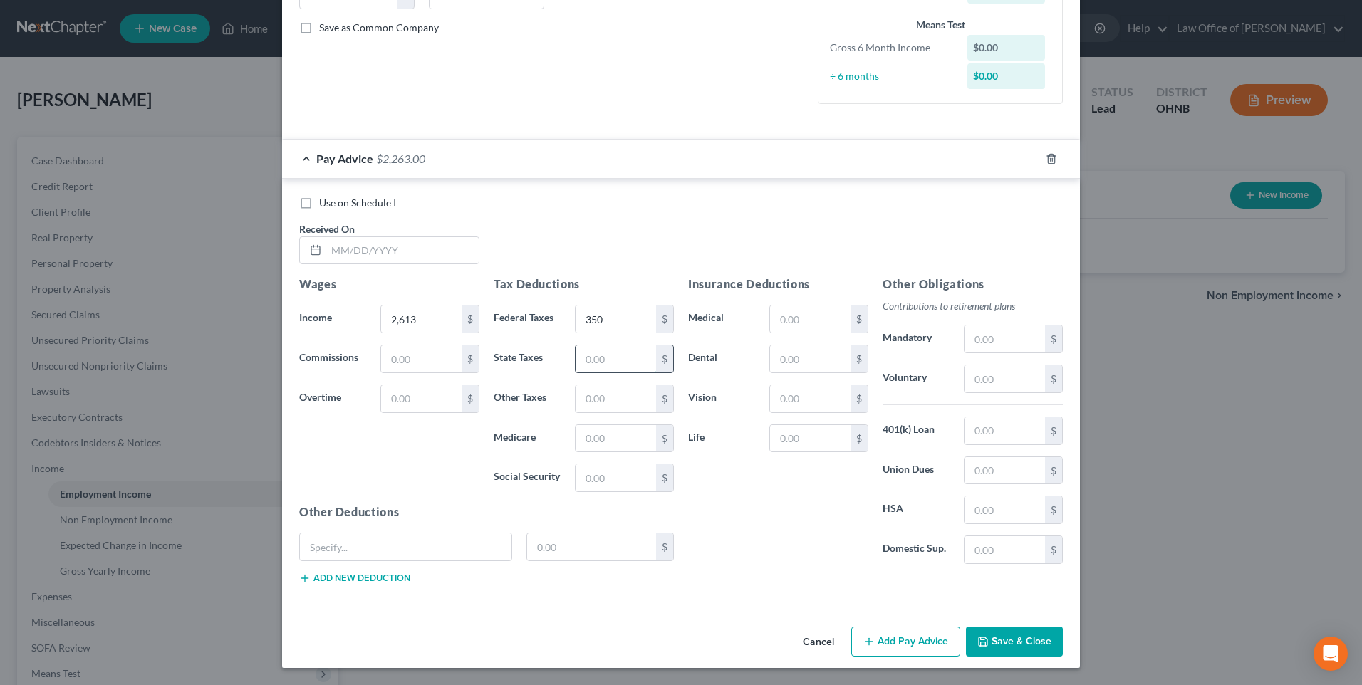
scroll to position [358, 0]
click at [1044, 634] on button "Save & Close" at bounding box center [1014, 642] width 97 height 30
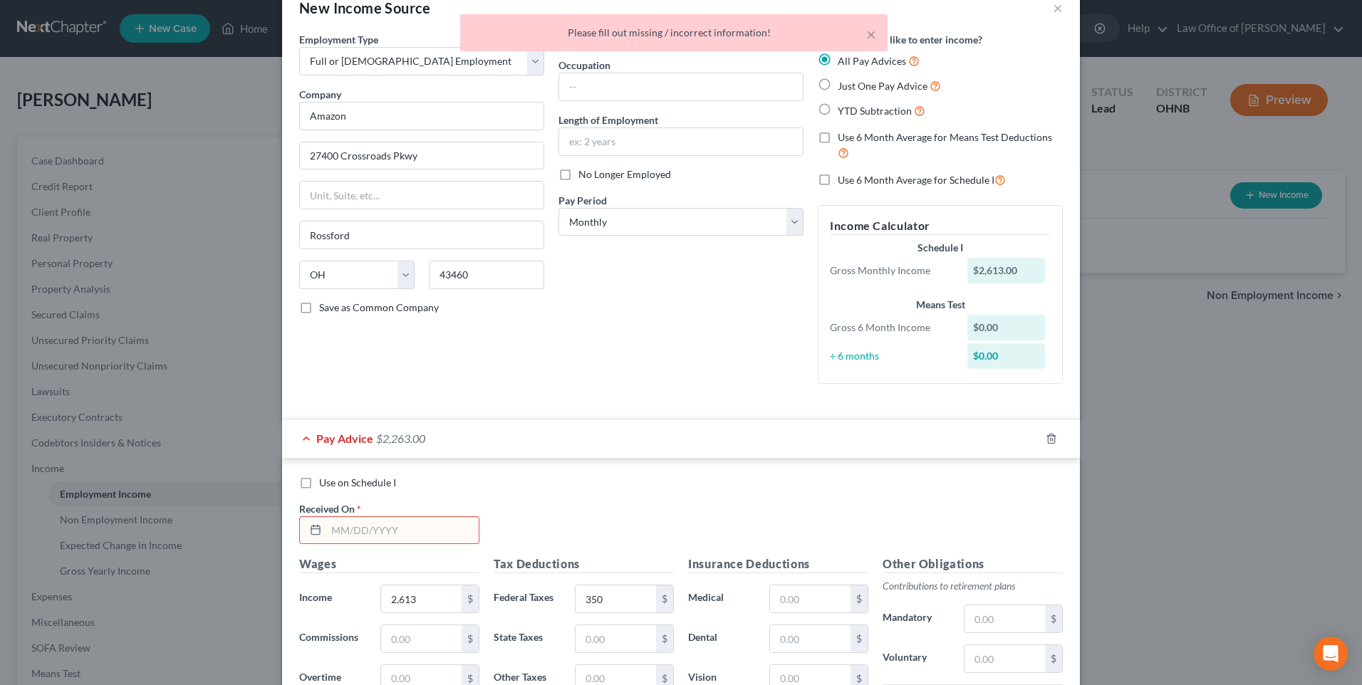
scroll to position [0, 0]
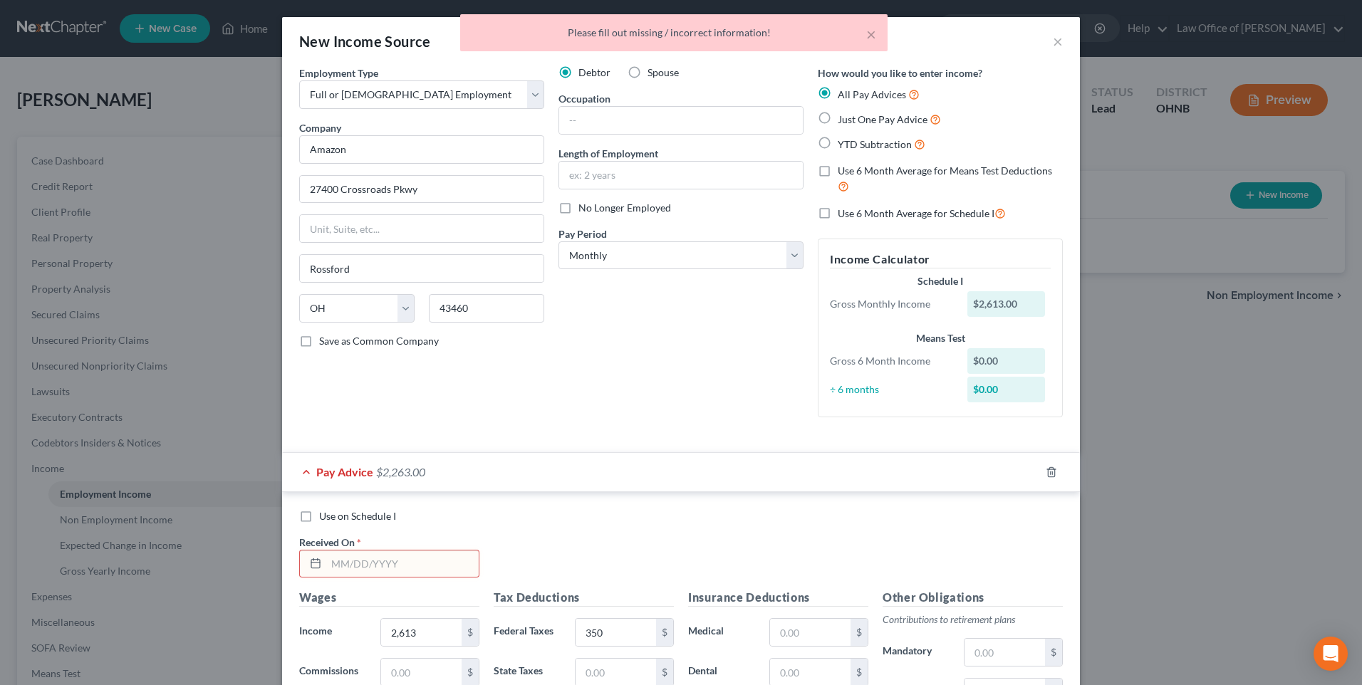
click at [838, 123] on label "Just One Pay Advice" at bounding box center [889, 119] width 103 height 16
click at [843, 120] on input "Just One Pay Advice" at bounding box center [847, 115] width 9 height 9
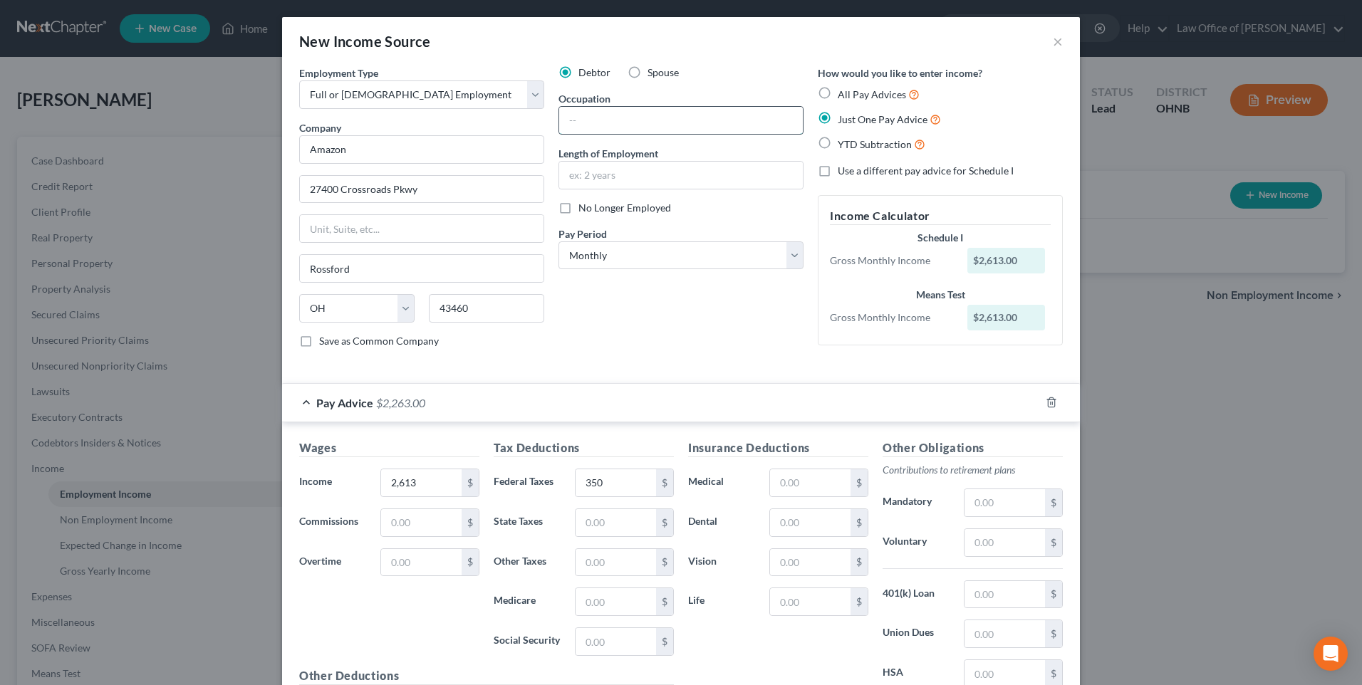
click at [617, 126] on input "text" at bounding box center [681, 120] width 244 height 27
click at [630, 189] on input "text" at bounding box center [681, 175] width 244 height 27
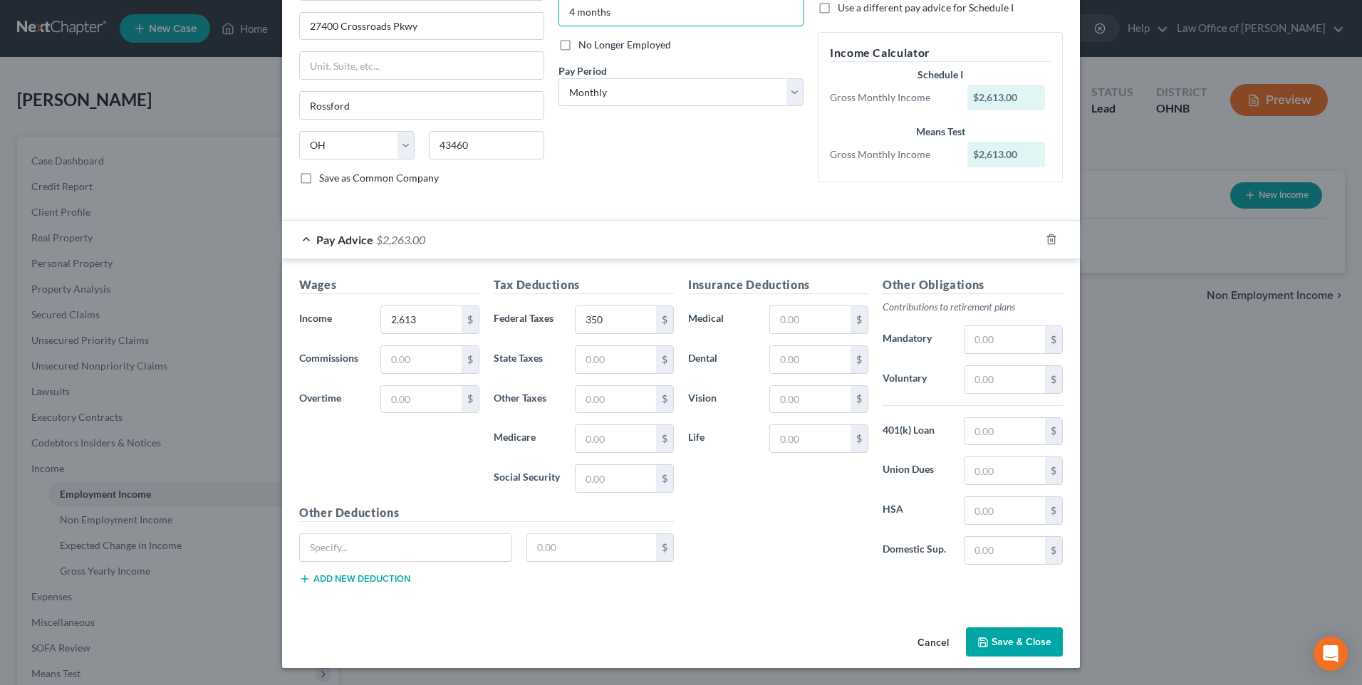
scroll to position [214, 0]
click at [1019, 640] on button "Save & Close" at bounding box center [1014, 643] width 97 height 30
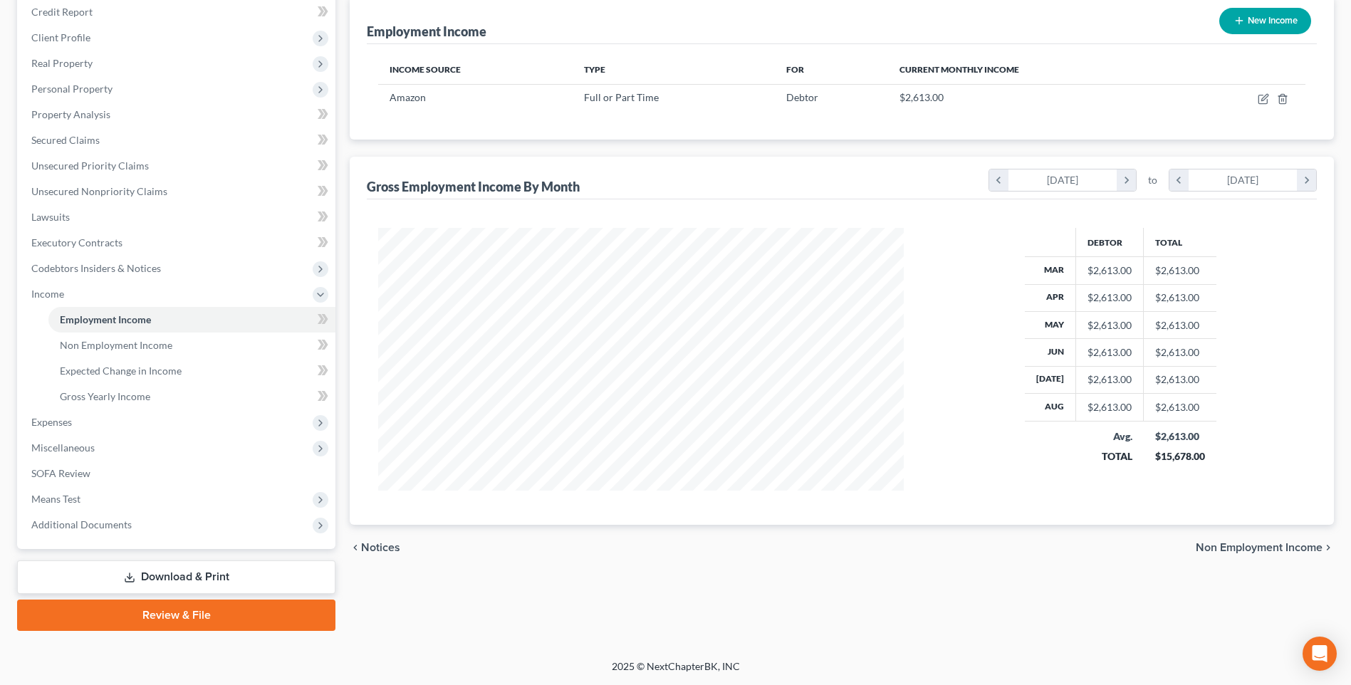
scroll to position [228, 0]
click at [131, 390] on span "Gross Yearly Income" at bounding box center [105, 396] width 90 height 12
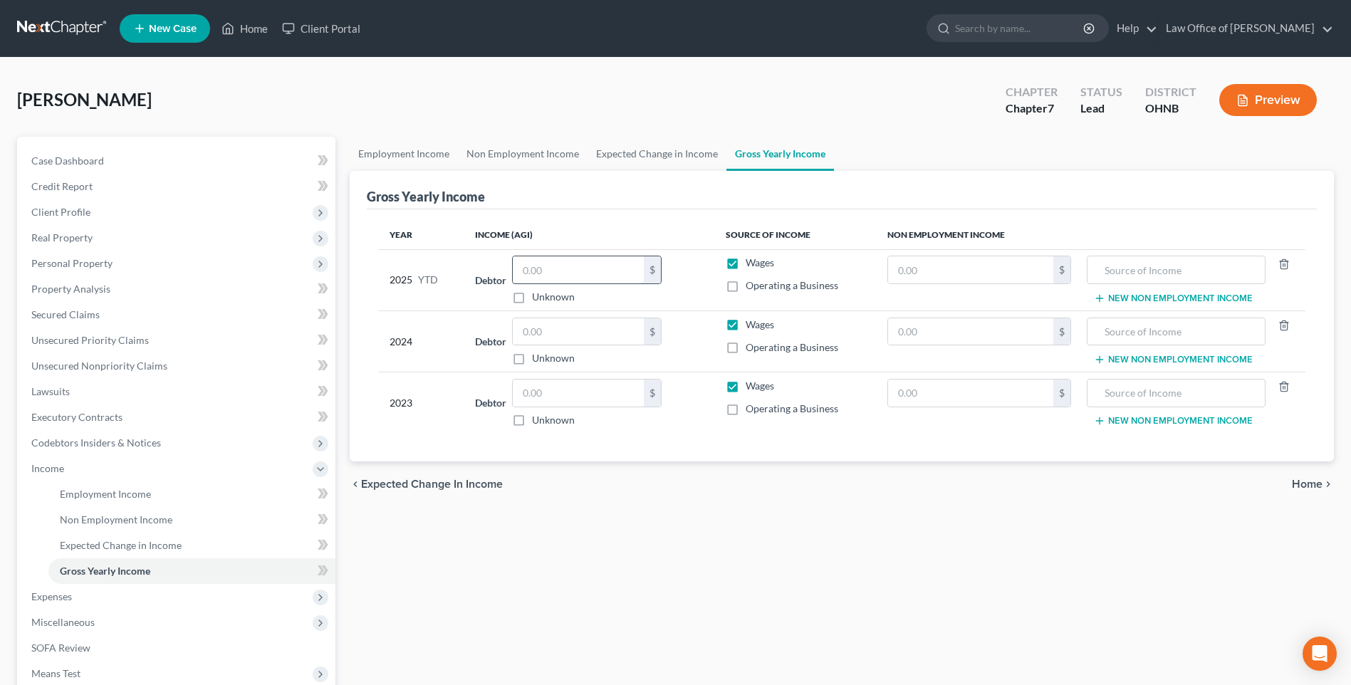
click at [532, 283] on input "text" at bounding box center [578, 269] width 131 height 27
click at [562, 345] on input "text" at bounding box center [578, 331] width 131 height 27
click at [567, 406] on input "text" at bounding box center [578, 393] width 131 height 27
click at [1129, 283] on input "text" at bounding box center [1176, 269] width 163 height 27
click at [1143, 345] on input "text" at bounding box center [1176, 331] width 163 height 27
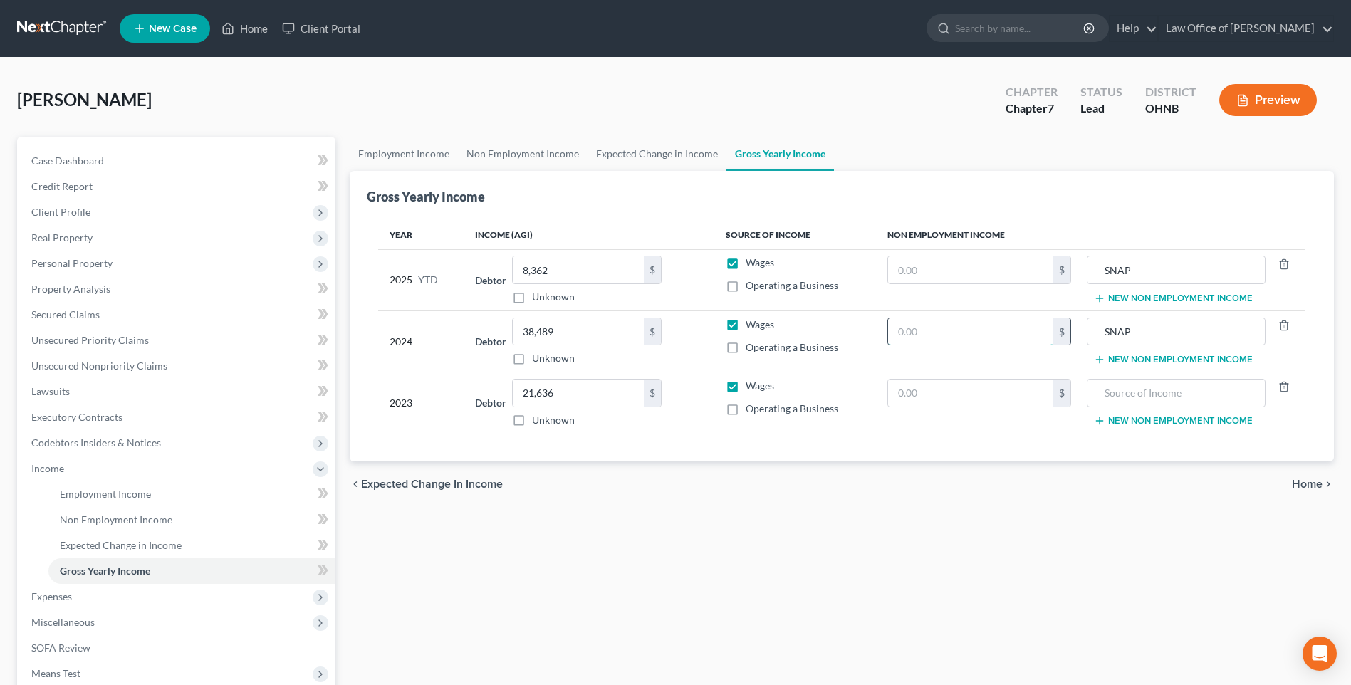
click at [976, 343] on input "text" at bounding box center [970, 331] width 165 height 27
click at [932, 283] on input "text" at bounding box center [970, 269] width 165 height 27
click at [937, 283] on input "1,800" at bounding box center [970, 269] width 165 height 27
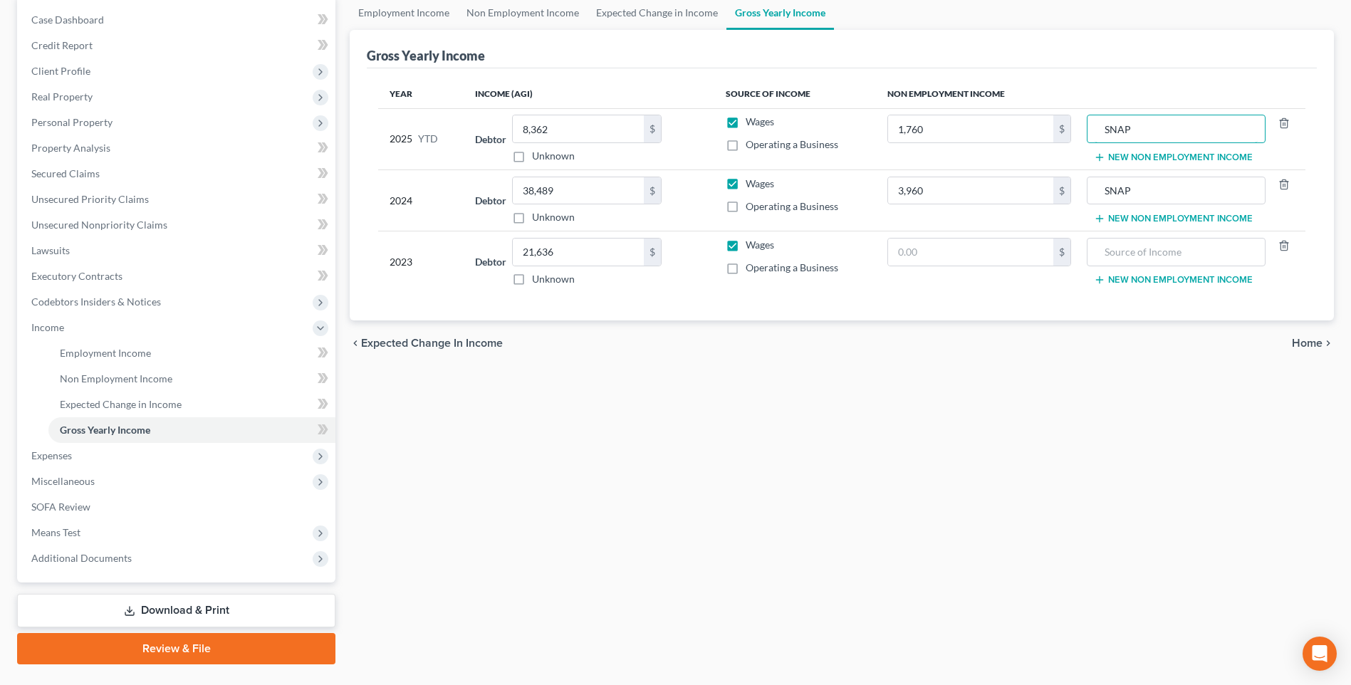
scroll to position [142, 0]
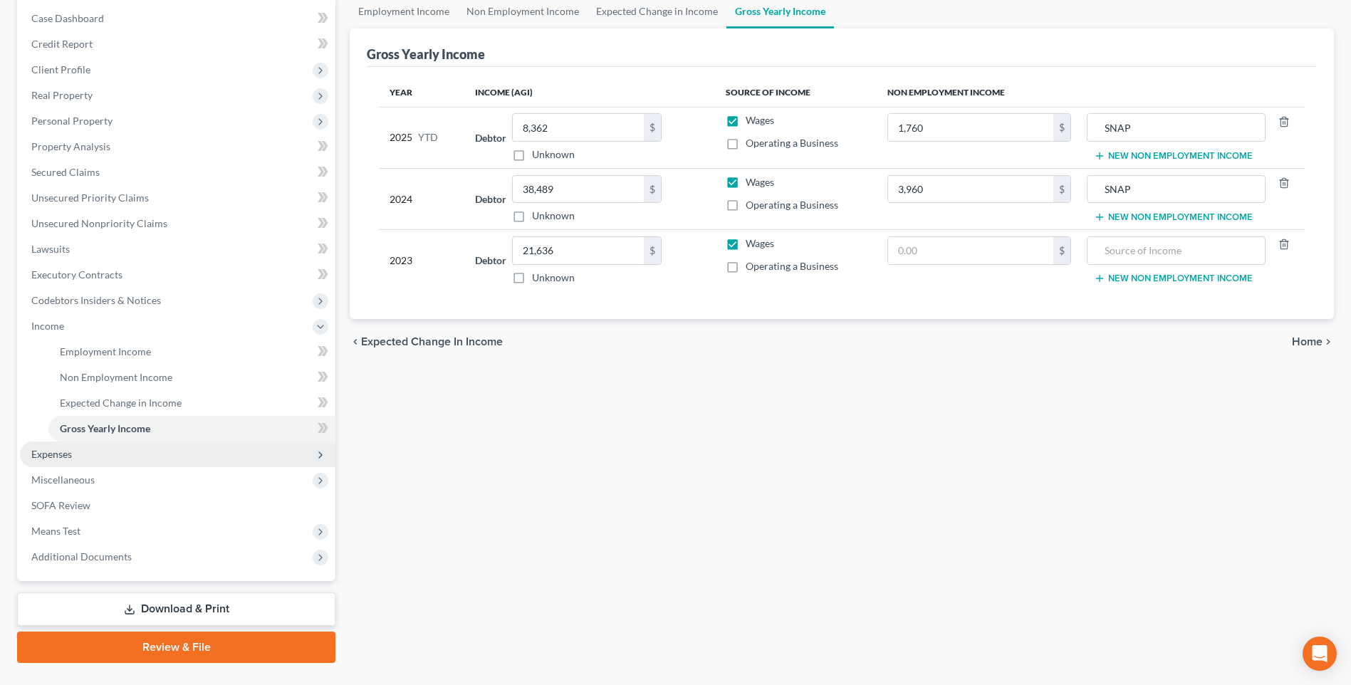
click at [67, 460] on span "Expenses" at bounding box center [51, 454] width 41 height 12
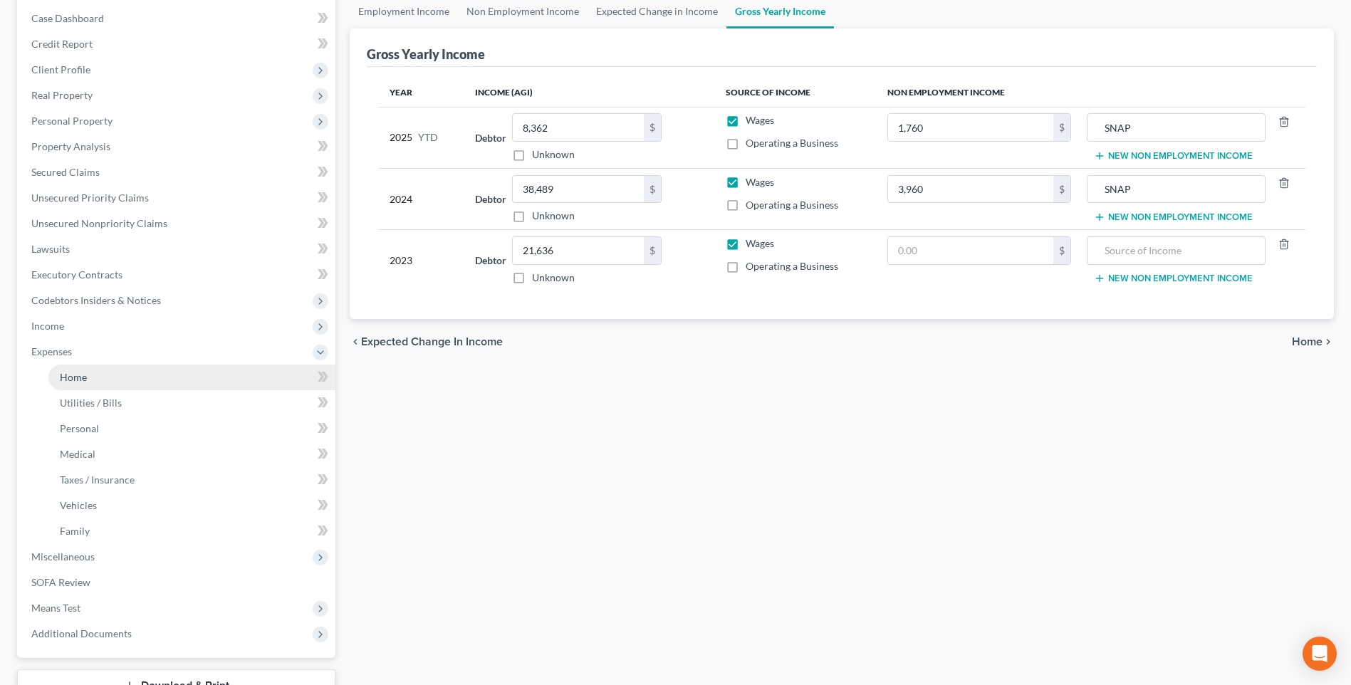
click at [91, 390] on link "Home" at bounding box center [191, 378] width 287 height 26
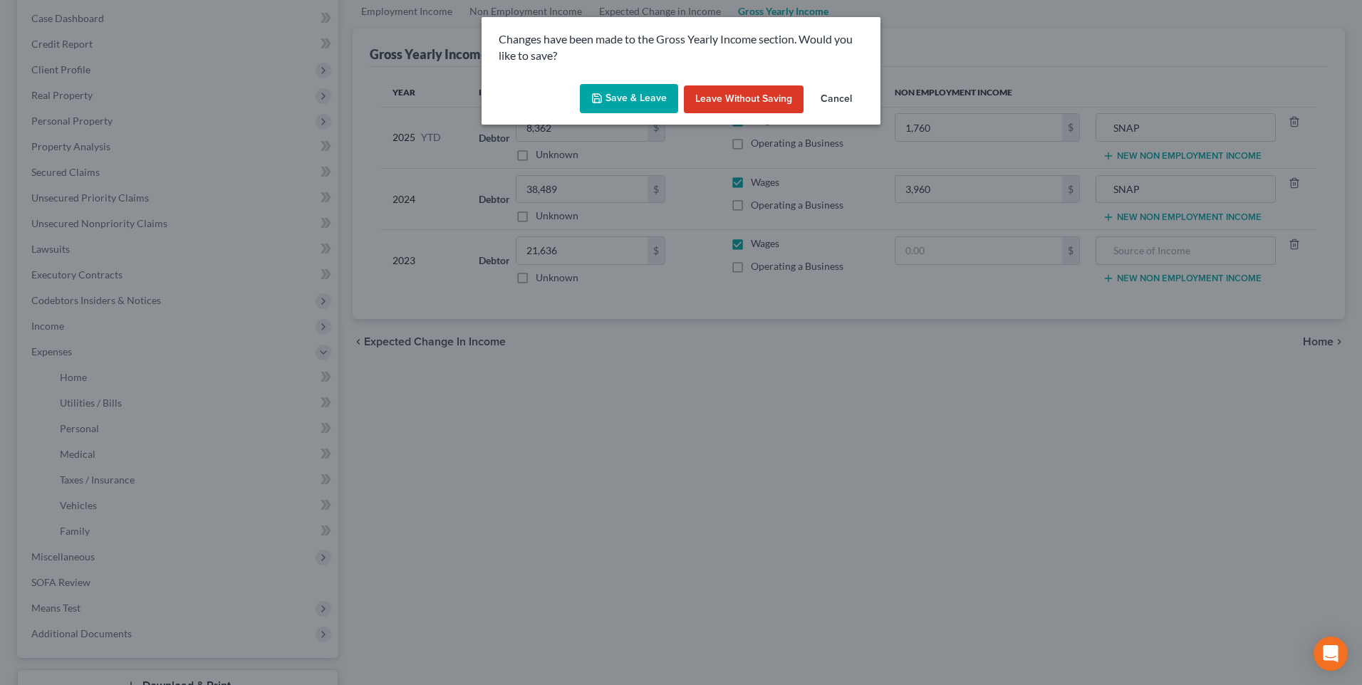
click at [612, 109] on button "Save & Leave" at bounding box center [629, 99] width 98 height 30
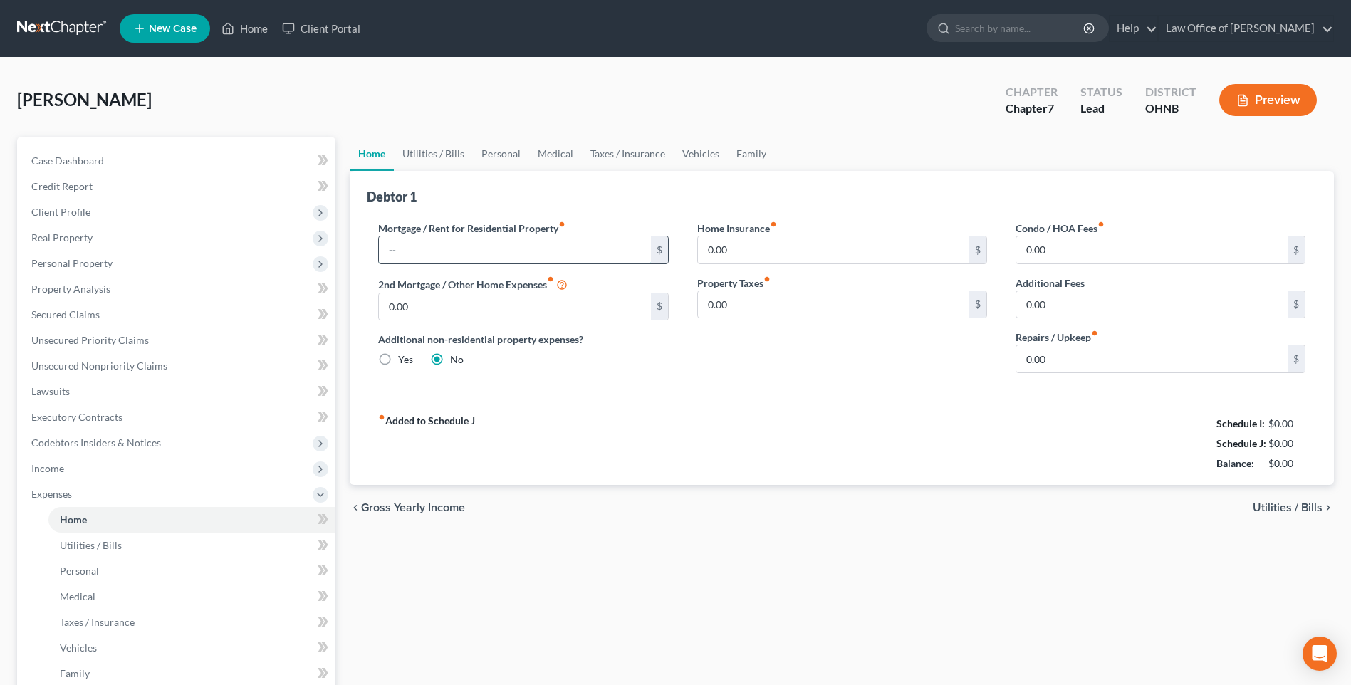
click at [516, 264] on input "text" at bounding box center [514, 249] width 271 height 27
click at [454, 163] on link "Utilities / Bills" at bounding box center [433, 154] width 79 height 34
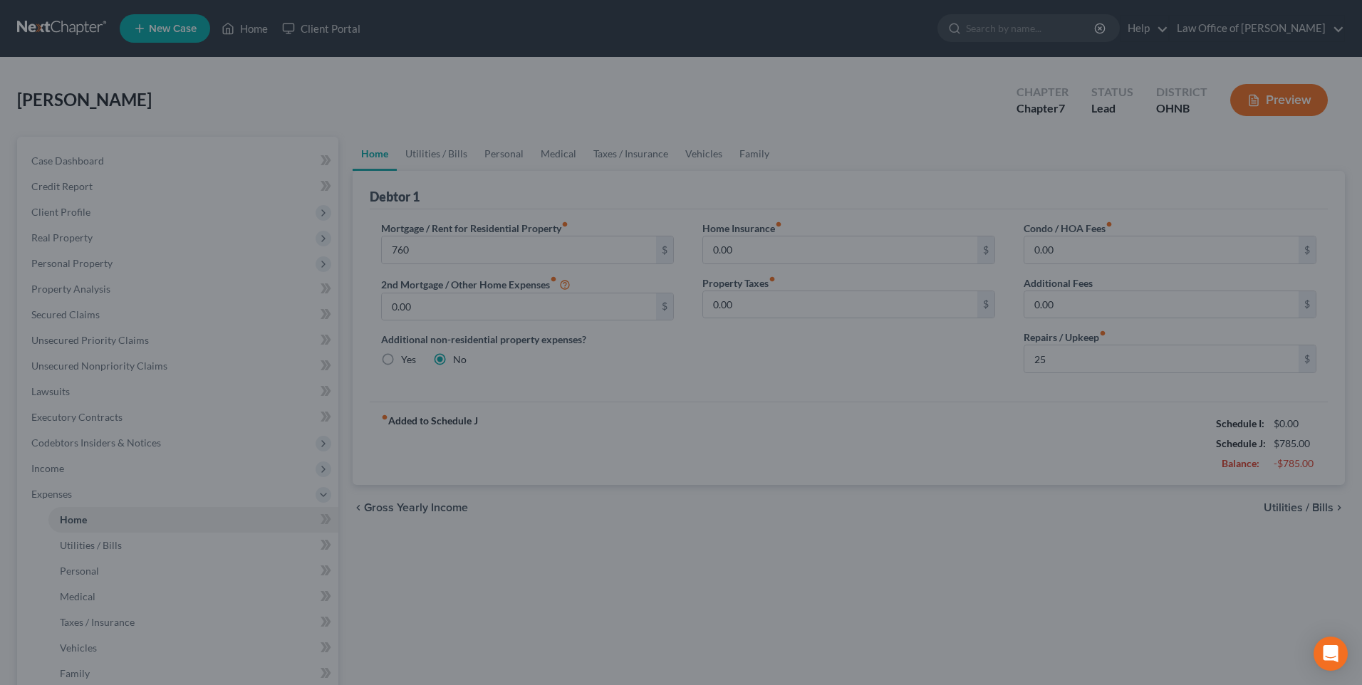
click at [458, 164] on div at bounding box center [681, 342] width 1362 height 685
click at [680, 412] on div at bounding box center [681, 342] width 1362 height 685
click at [885, 36] on div at bounding box center [681, 342] width 1362 height 685
click at [417, 61] on div at bounding box center [681, 342] width 1362 height 685
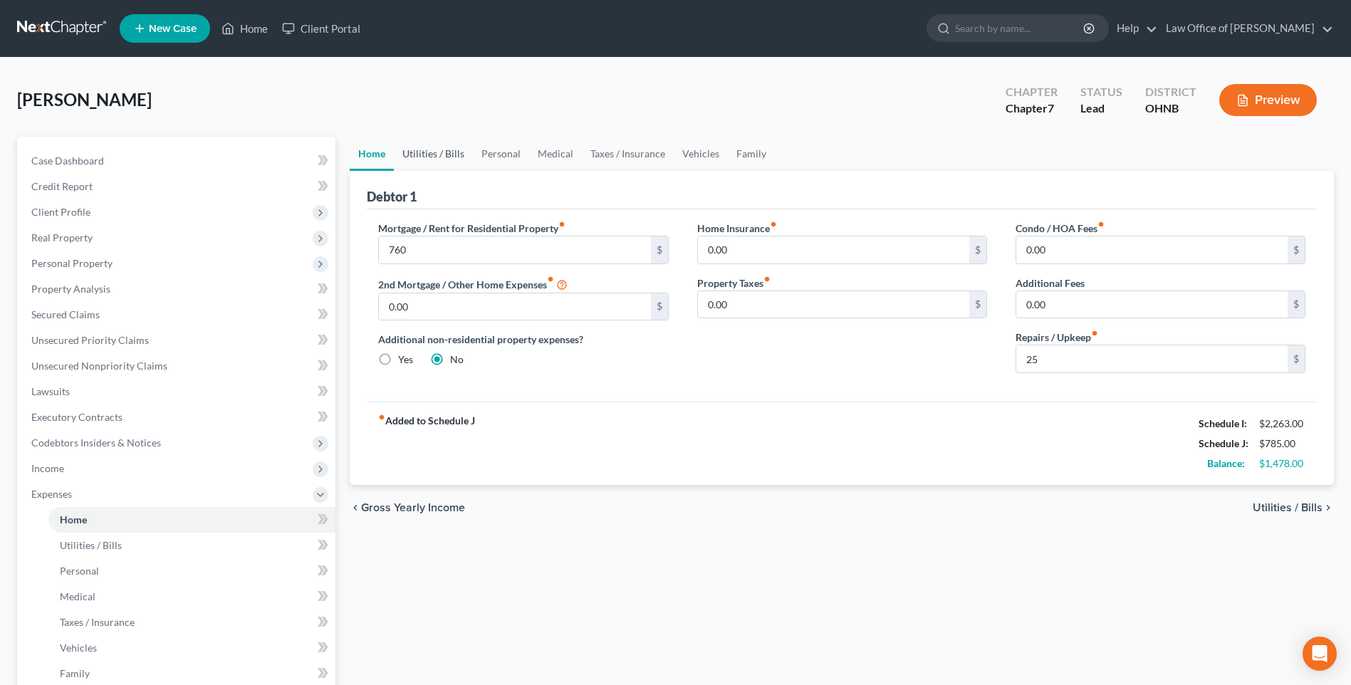
click at [435, 156] on link "Utilities / Bills" at bounding box center [433, 154] width 79 height 34
click at [84, 551] on span "Utilities / Bills" at bounding box center [91, 545] width 62 height 12
click at [267, 33] on link "Home" at bounding box center [244, 29] width 61 height 26
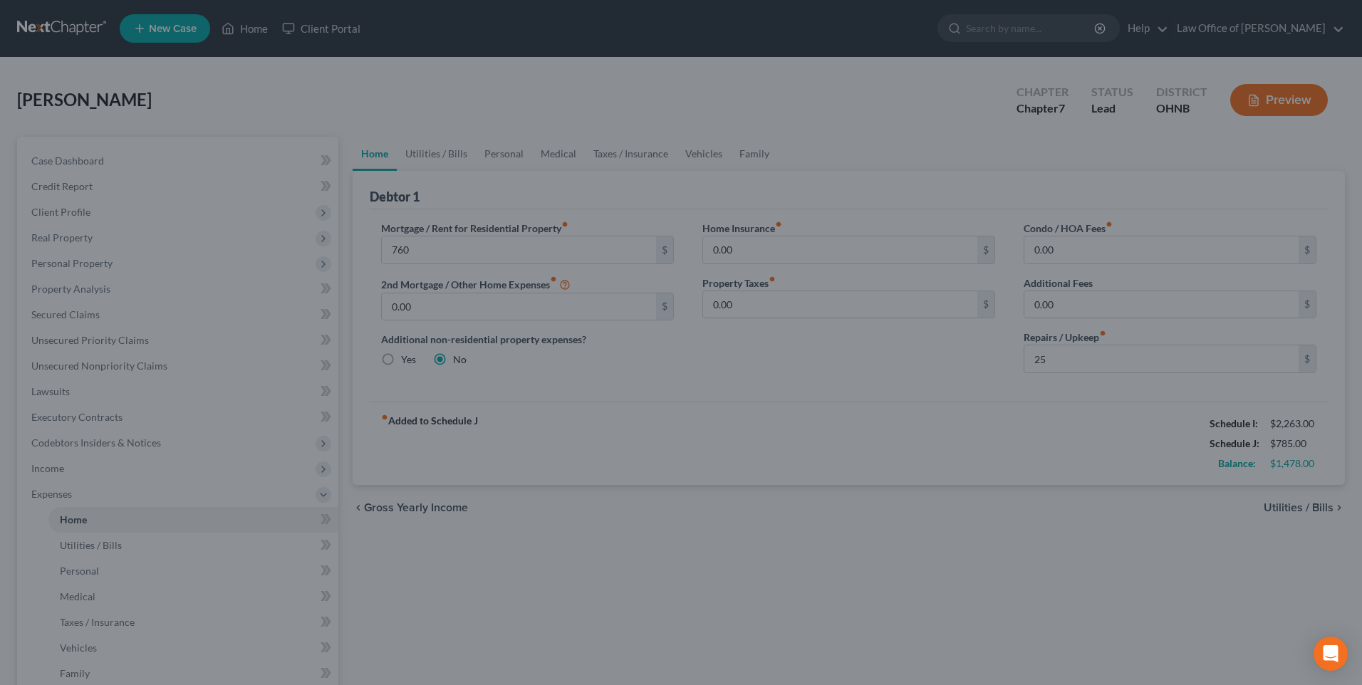
click at [514, 70] on div at bounding box center [681, 342] width 1362 height 685
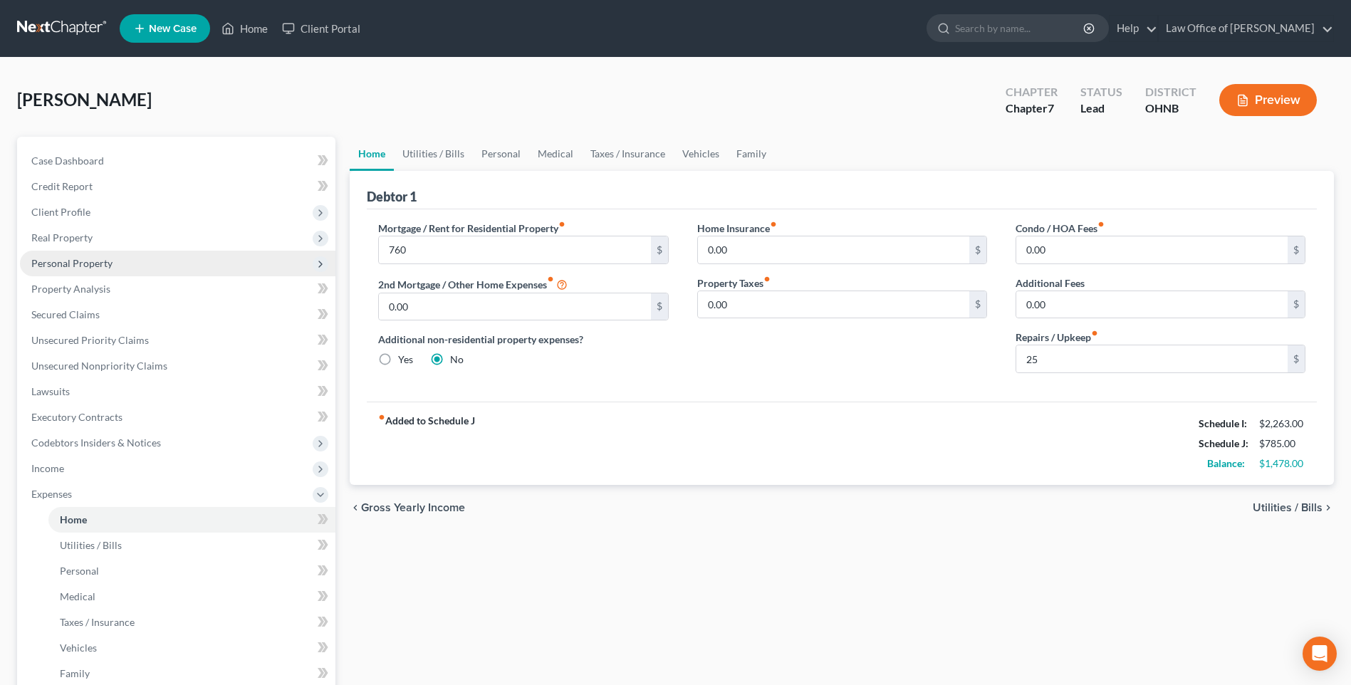
click at [97, 269] on span "Personal Property" at bounding box center [71, 263] width 81 height 12
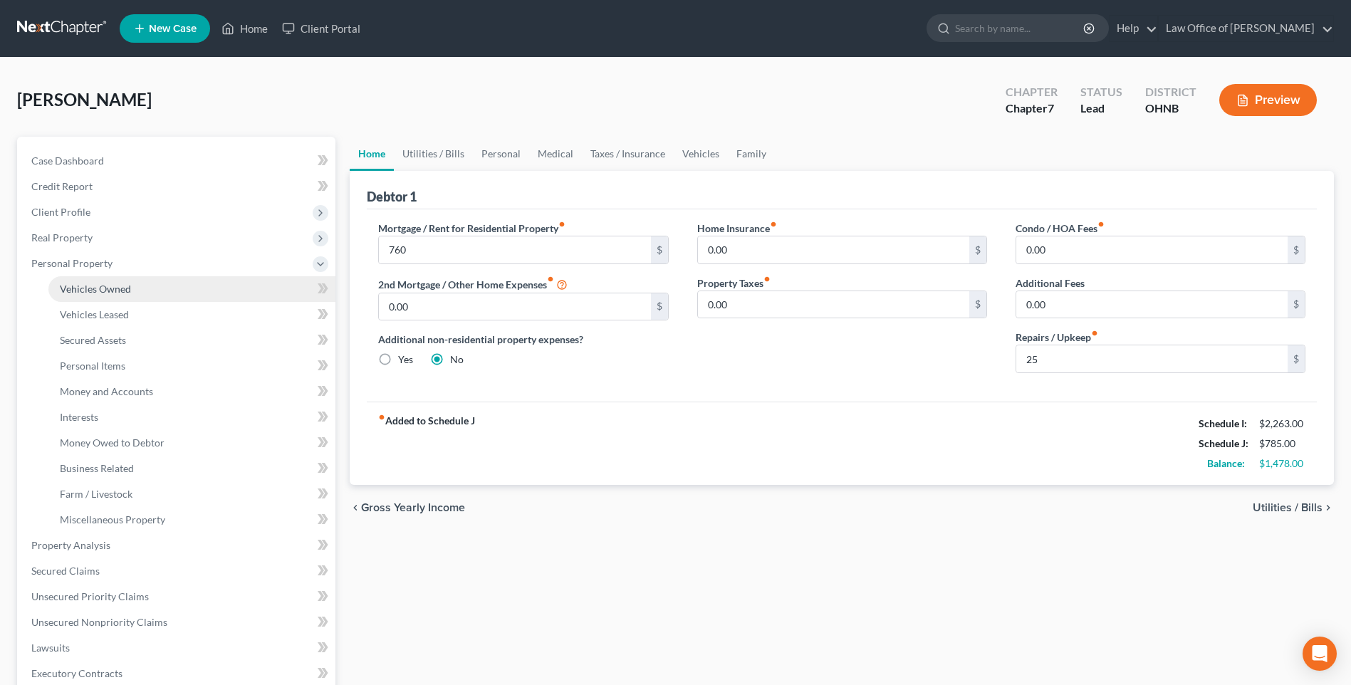
click at [105, 295] on span "Vehicles Owned" at bounding box center [95, 289] width 71 height 12
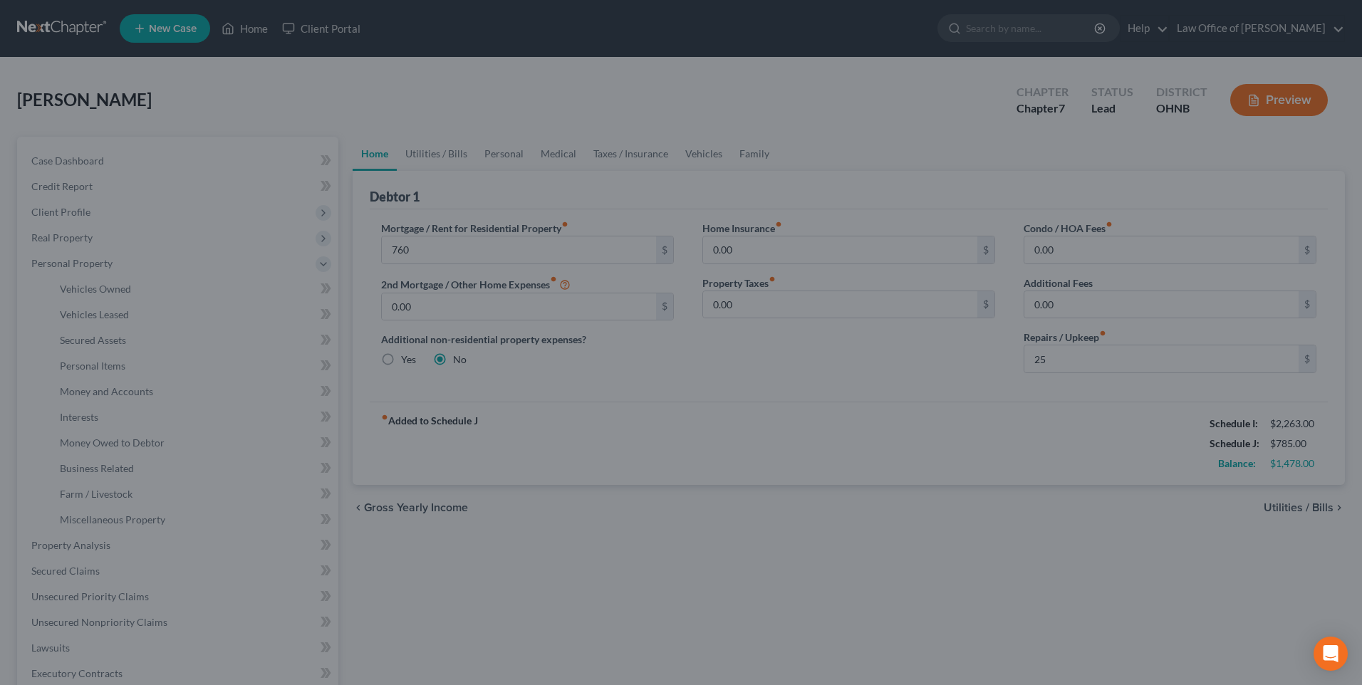
click at [259, 27] on div at bounding box center [681, 342] width 1362 height 685
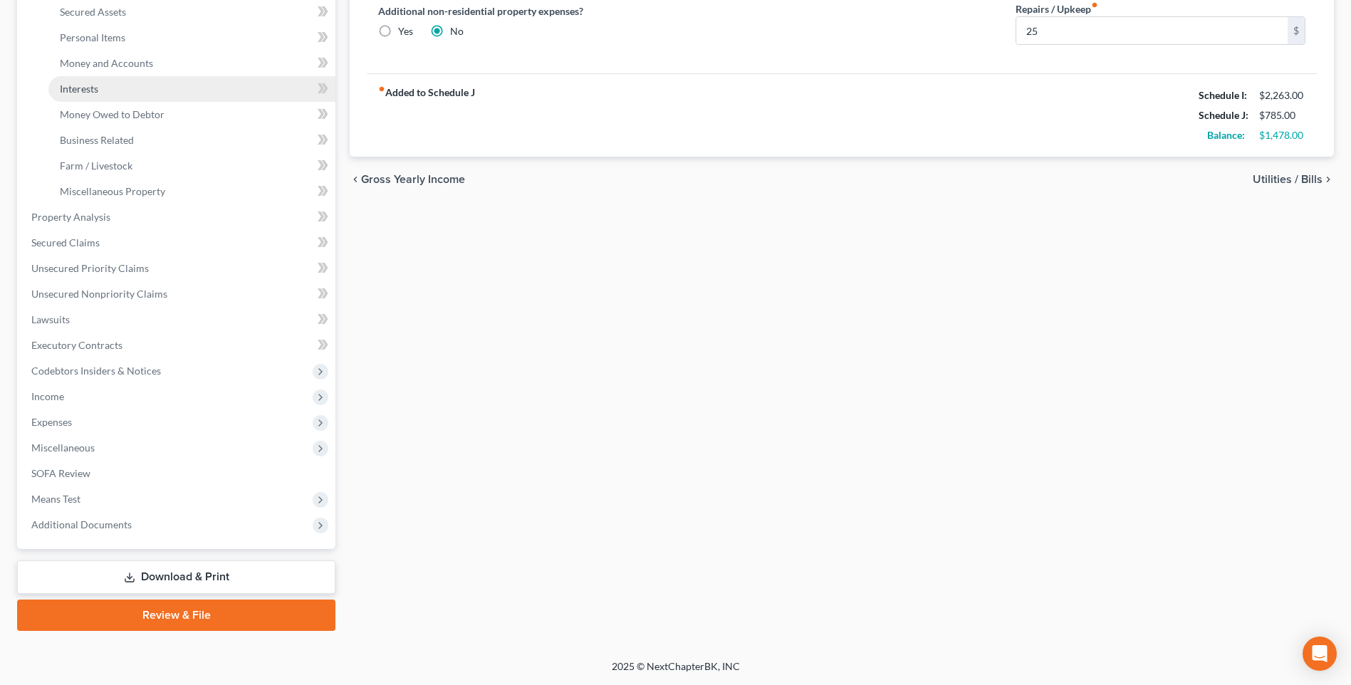
scroll to position [391, 0]
click at [201, 570] on link "Download & Print" at bounding box center [176, 577] width 318 height 33
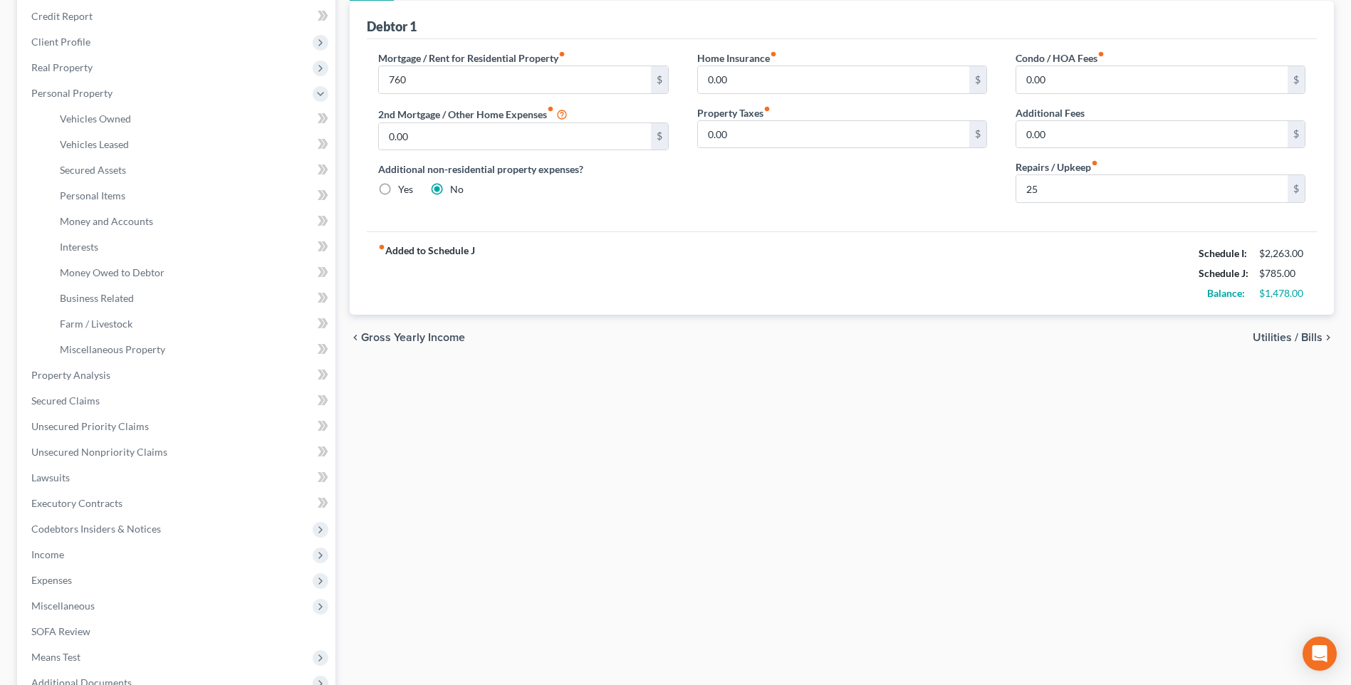
scroll to position [0, 0]
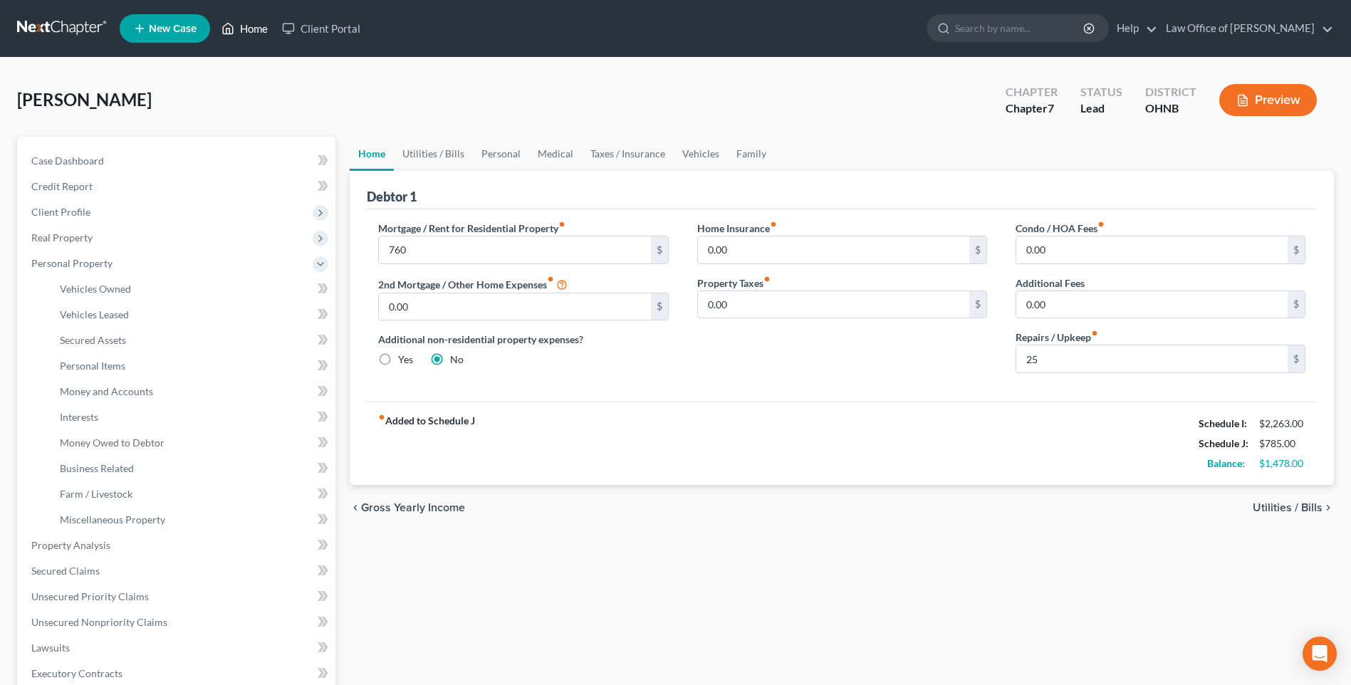
click at [260, 27] on link "Home" at bounding box center [244, 29] width 61 height 26
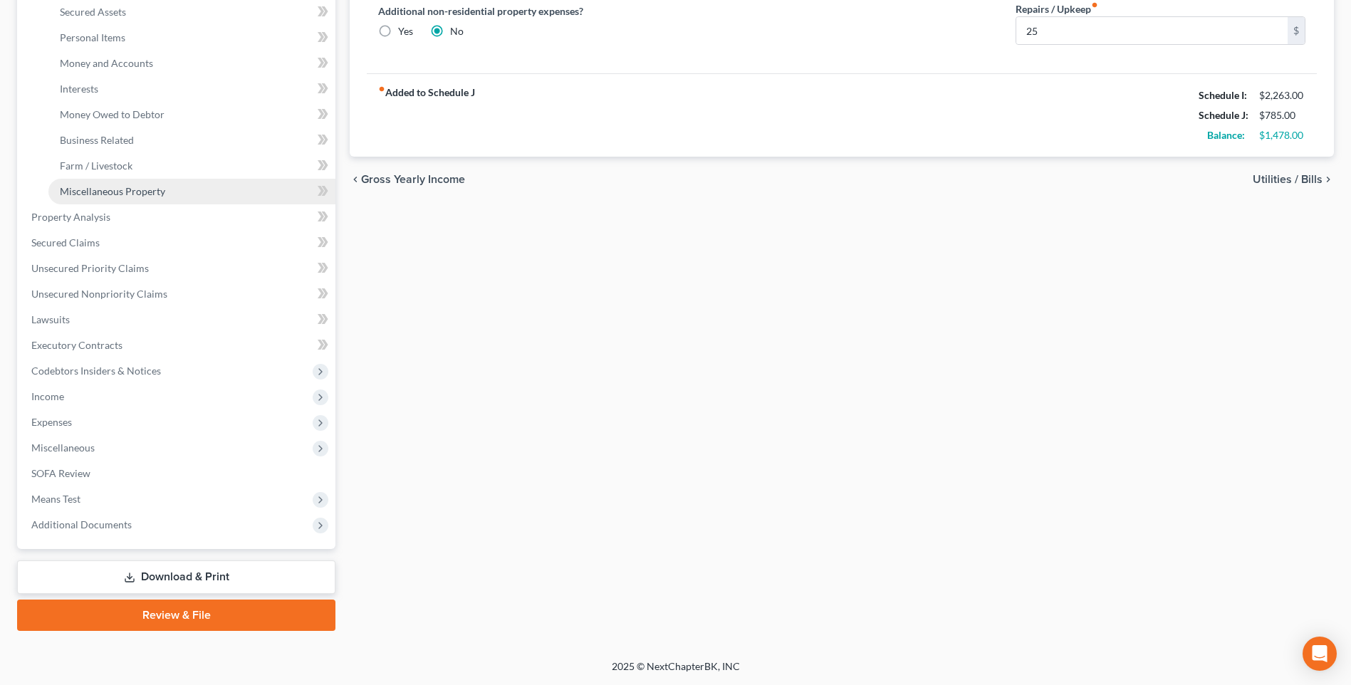
scroll to position [391, 0]
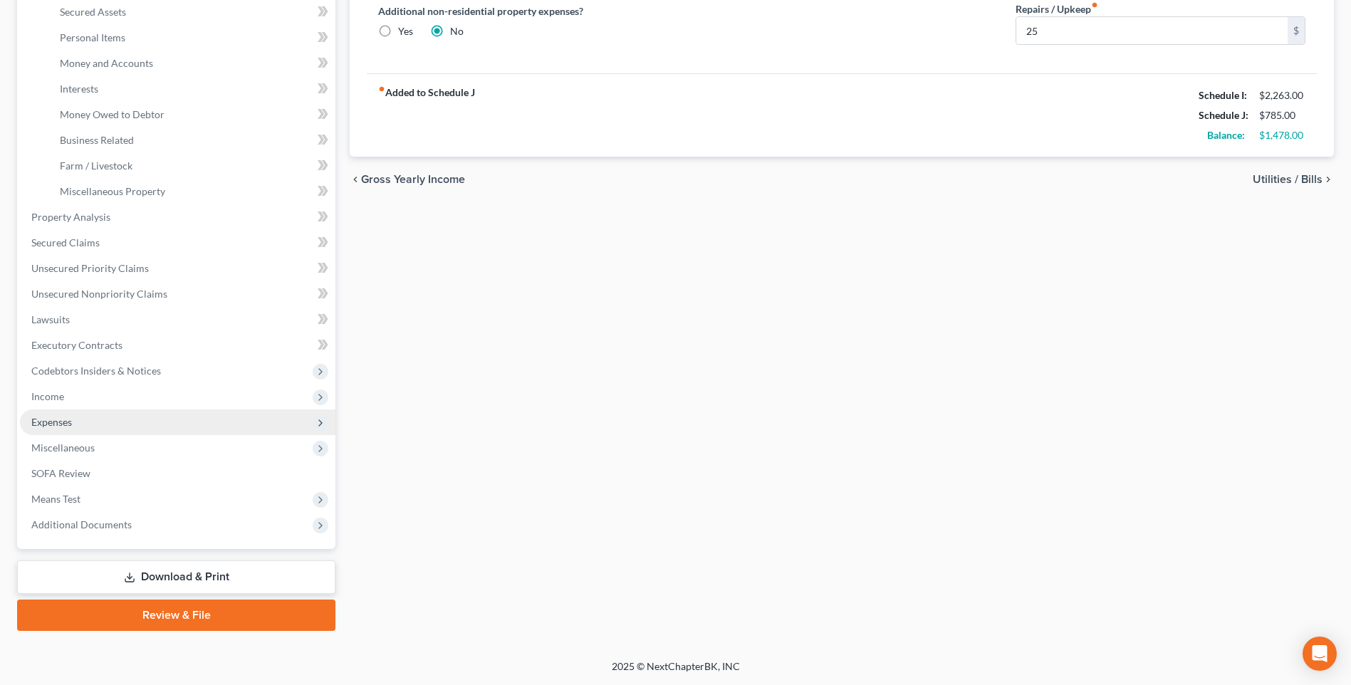
click at [318, 417] on icon at bounding box center [320, 422] width 11 height 11
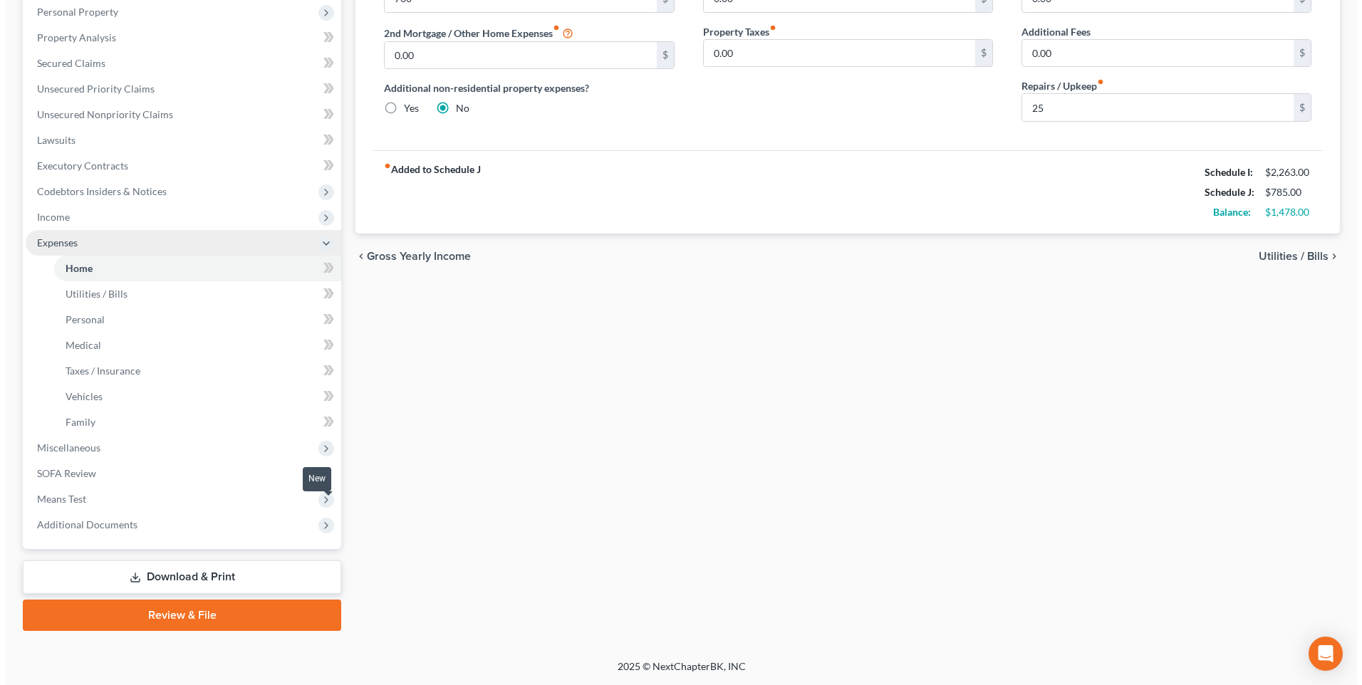
scroll to position [309, 0]
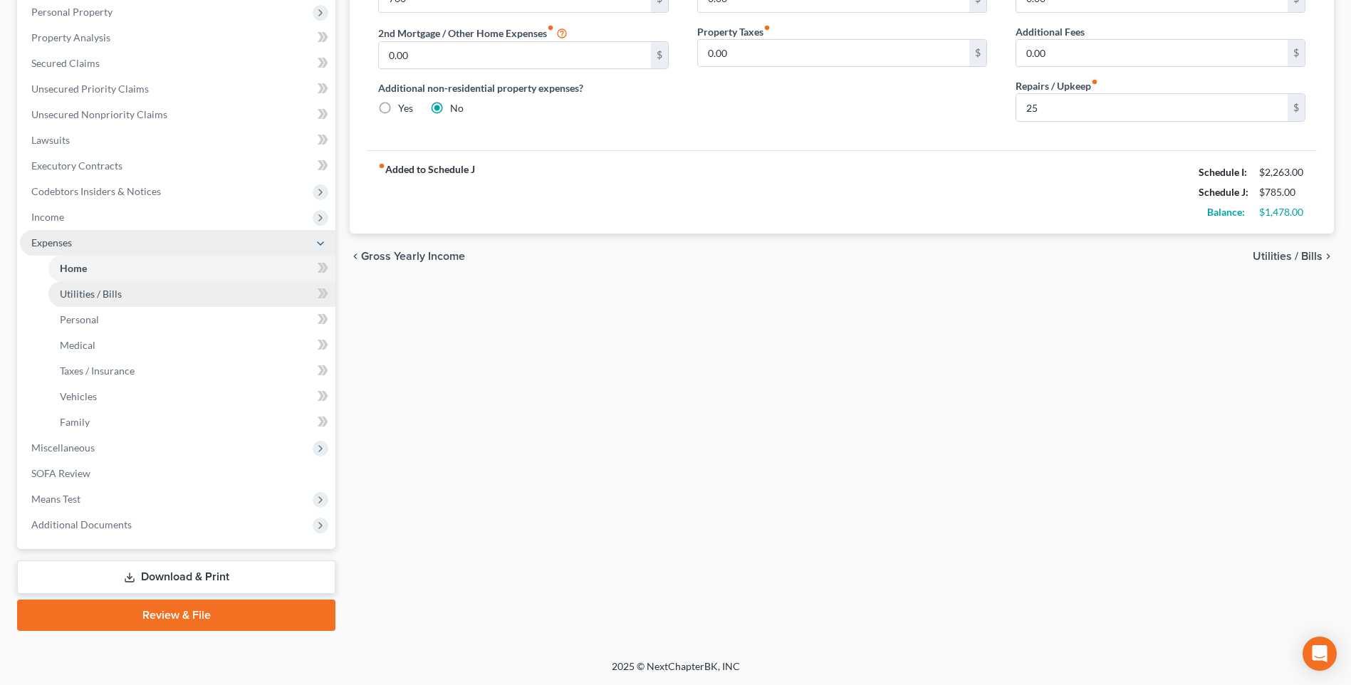
click at [78, 288] on span "Utilities / Bills" at bounding box center [91, 294] width 62 height 12
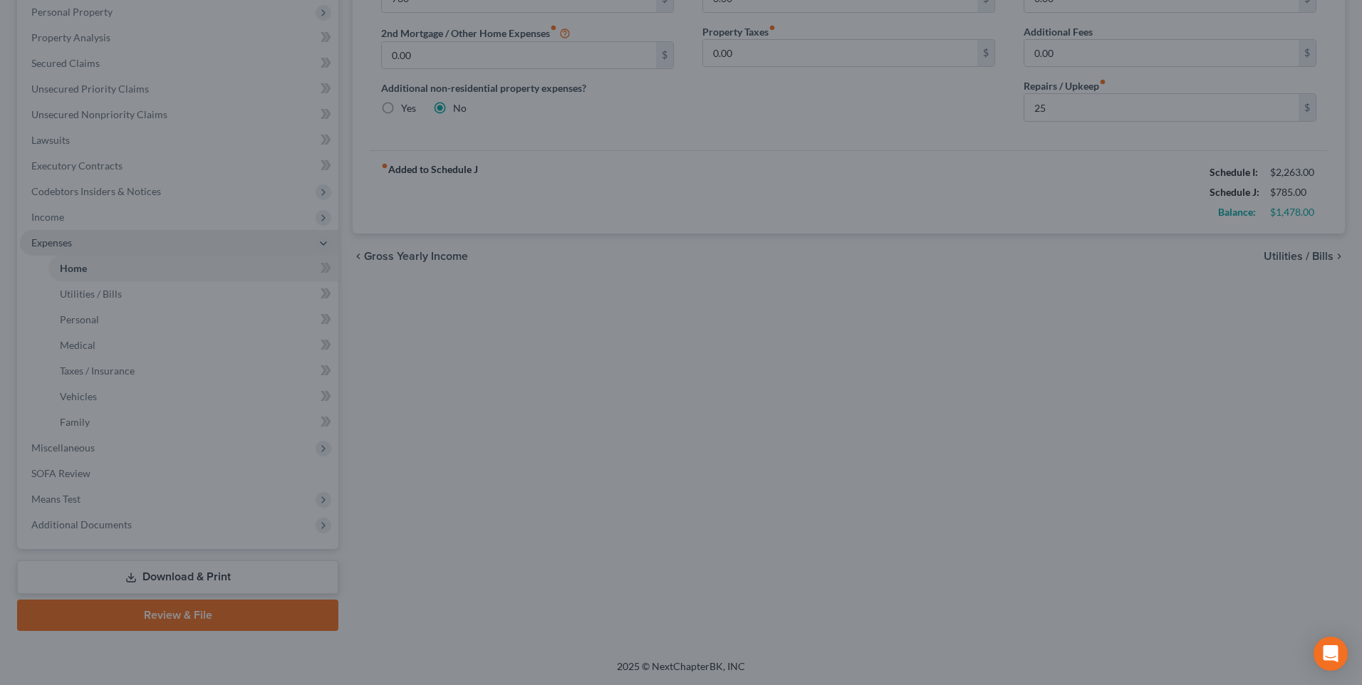
click at [637, 383] on div at bounding box center [681, 342] width 1362 height 685
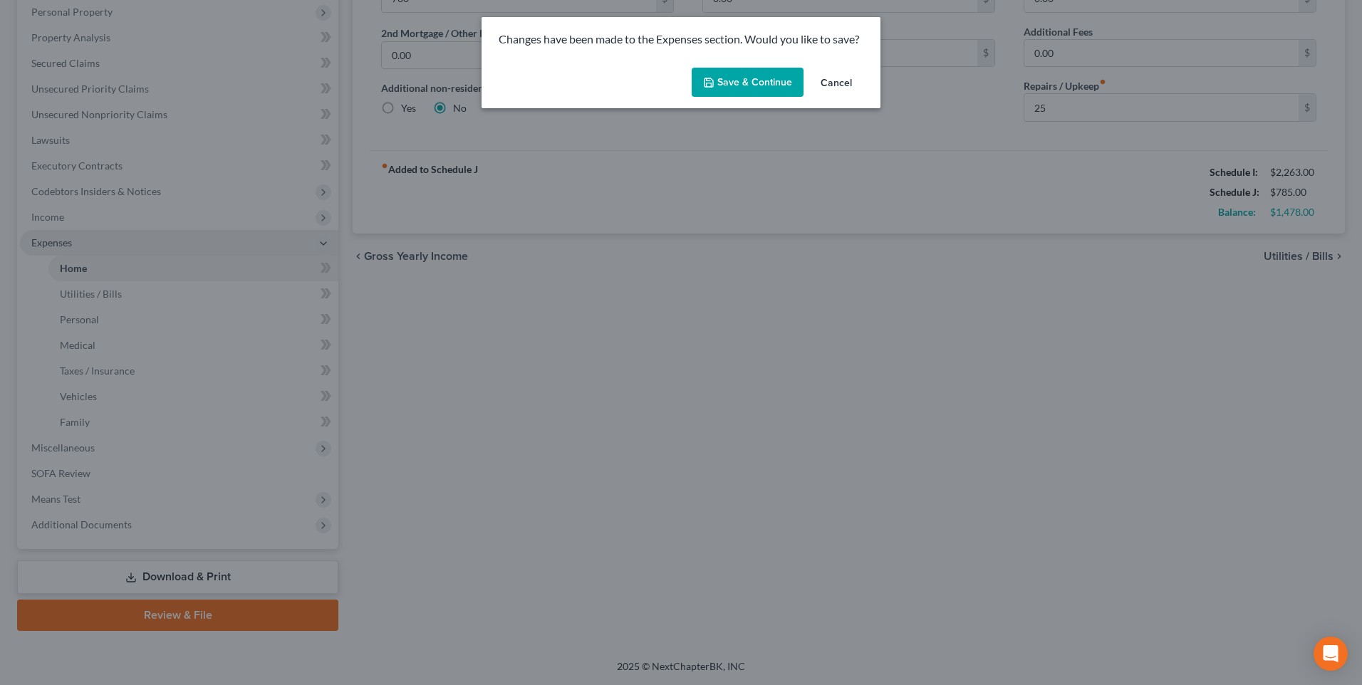
click at [732, 89] on button "Save & Continue" at bounding box center [748, 83] width 112 height 30
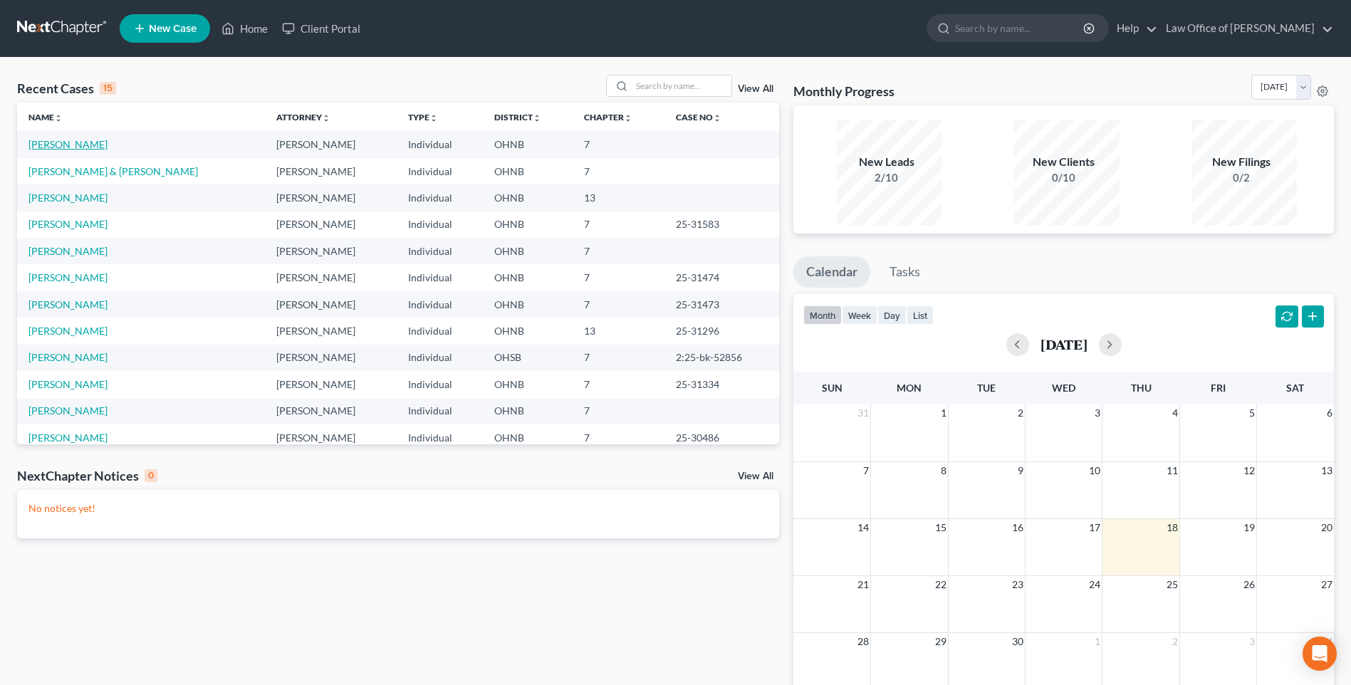
click at [89, 150] on link "[PERSON_NAME]" at bounding box center [67, 144] width 79 height 12
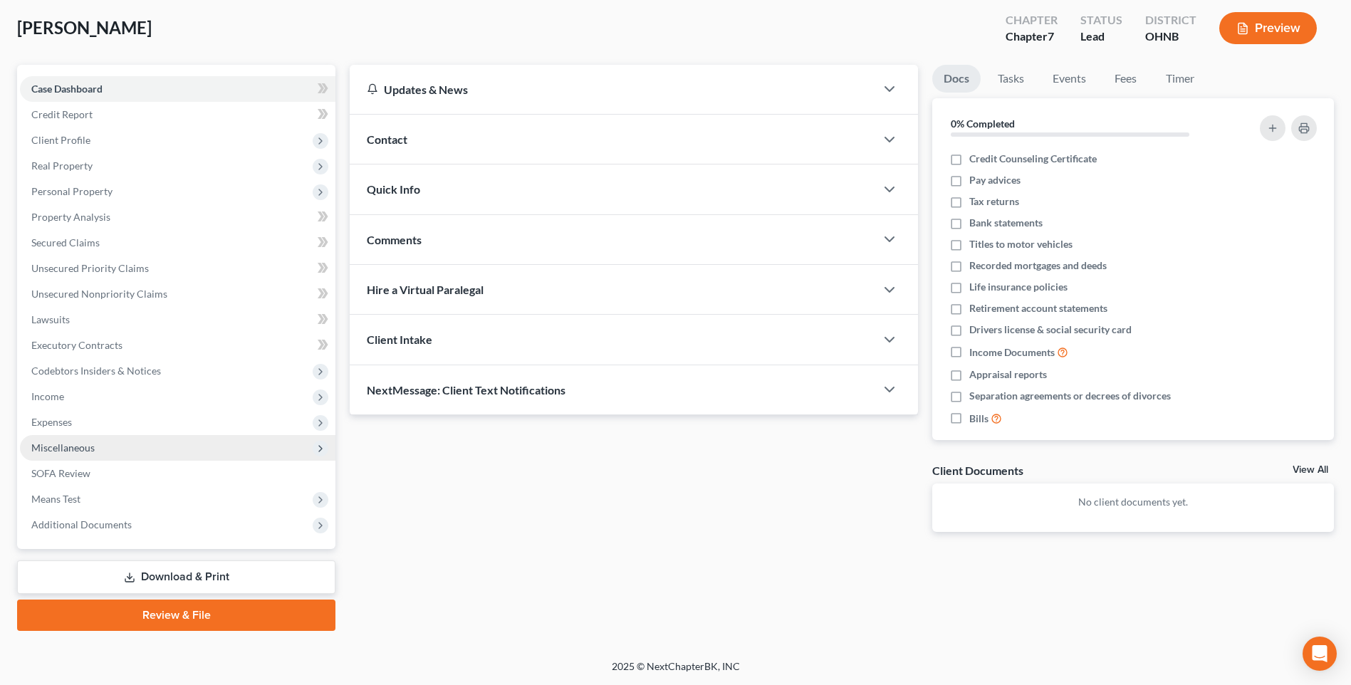
scroll to position [119, 0]
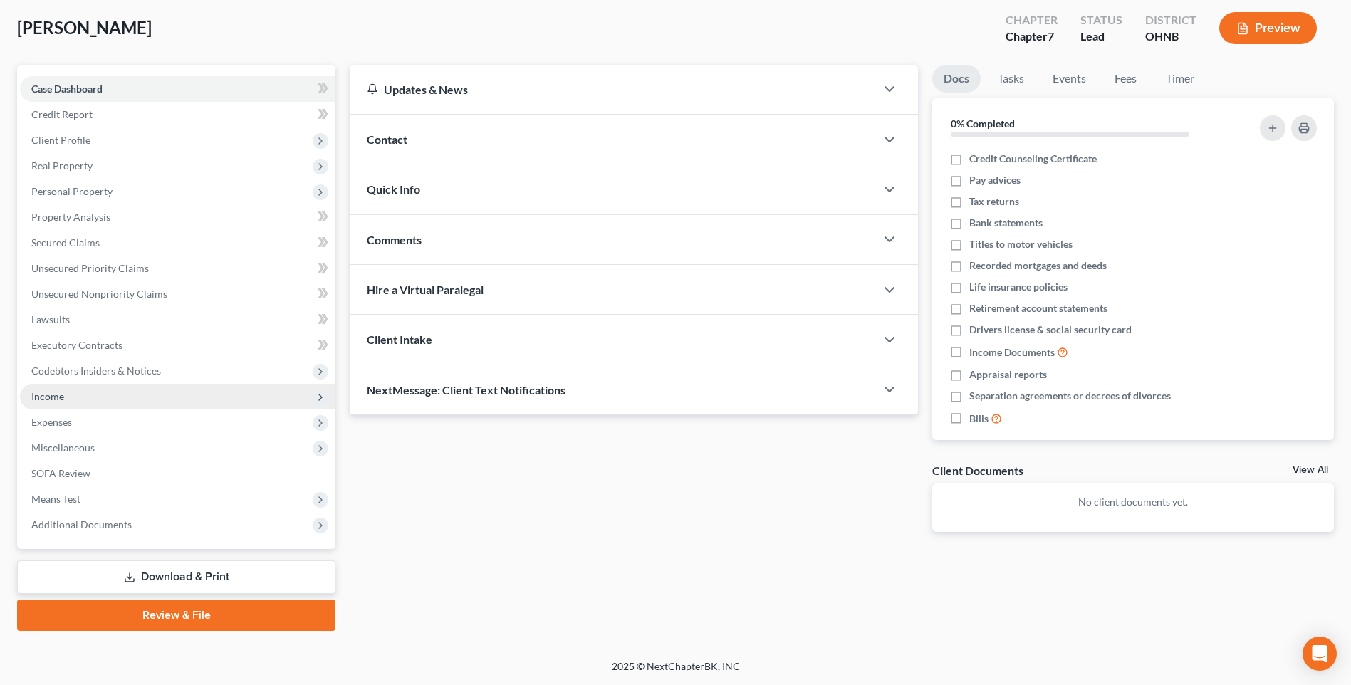
click at [48, 390] on span "Income" at bounding box center [47, 396] width 33 height 12
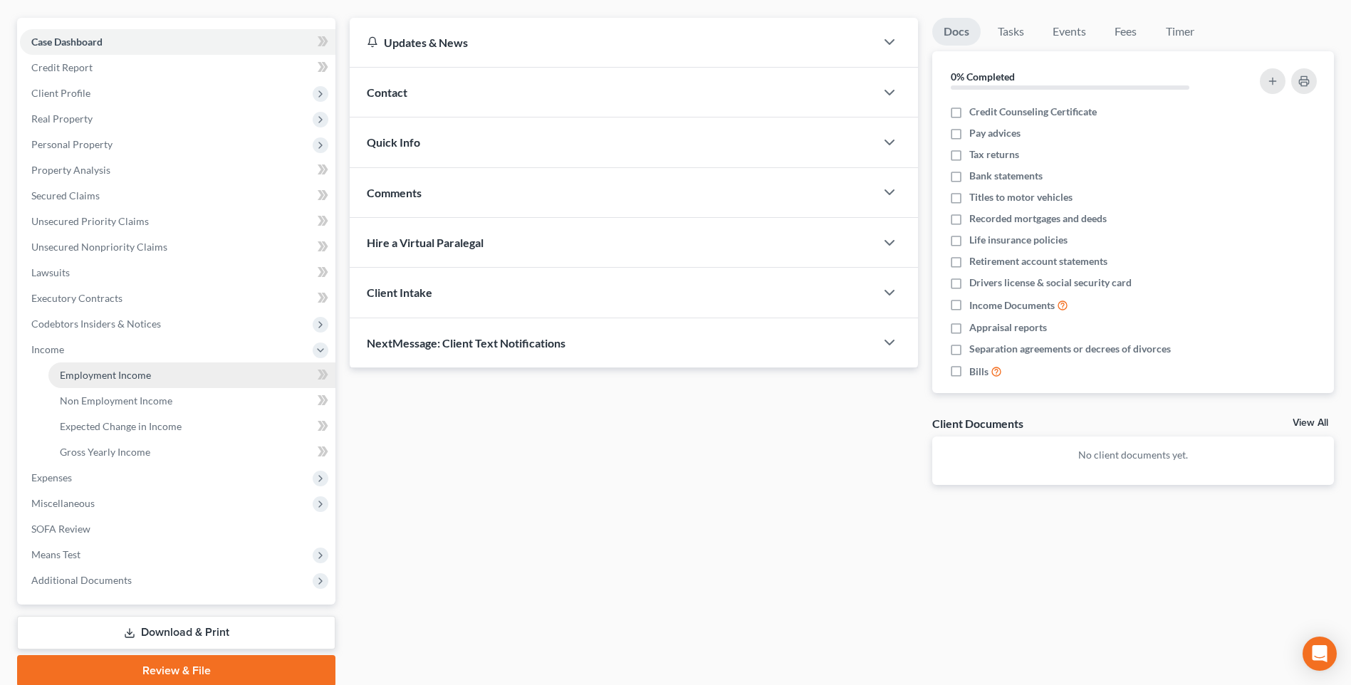
click at [107, 381] on span "Employment Income" at bounding box center [105, 375] width 91 height 12
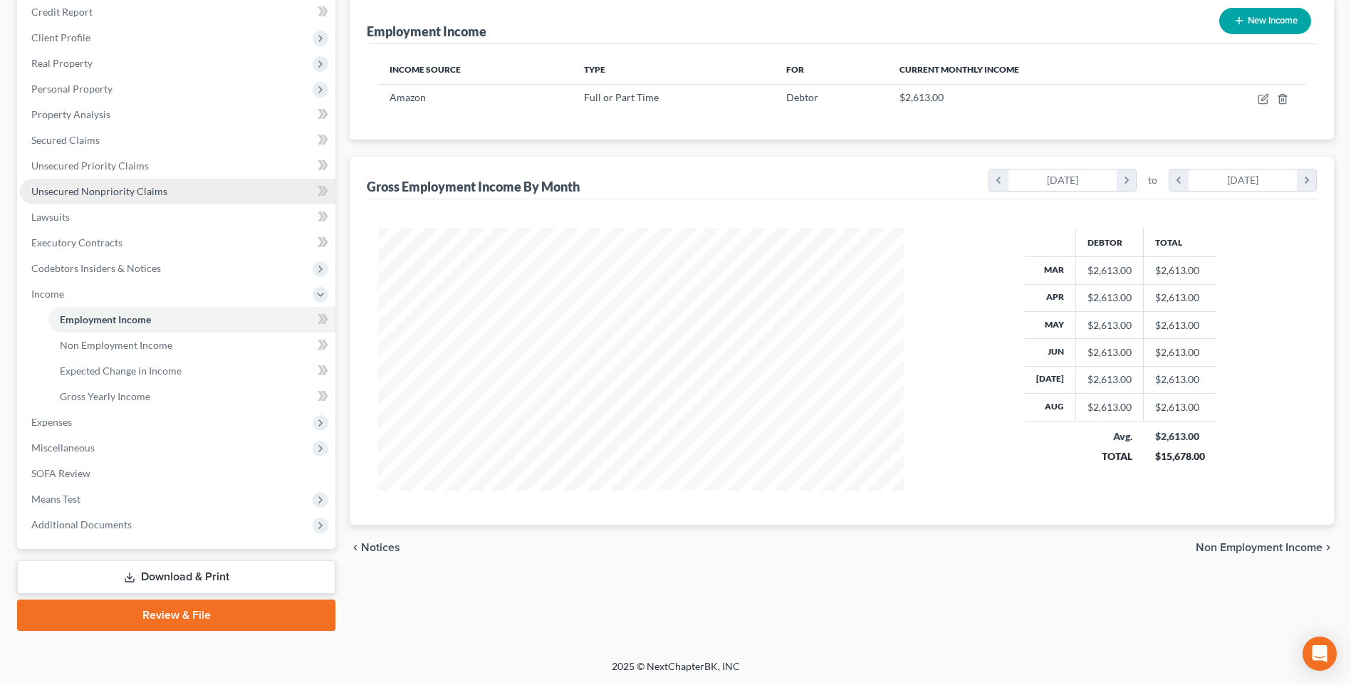
scroll to position [228, 0]
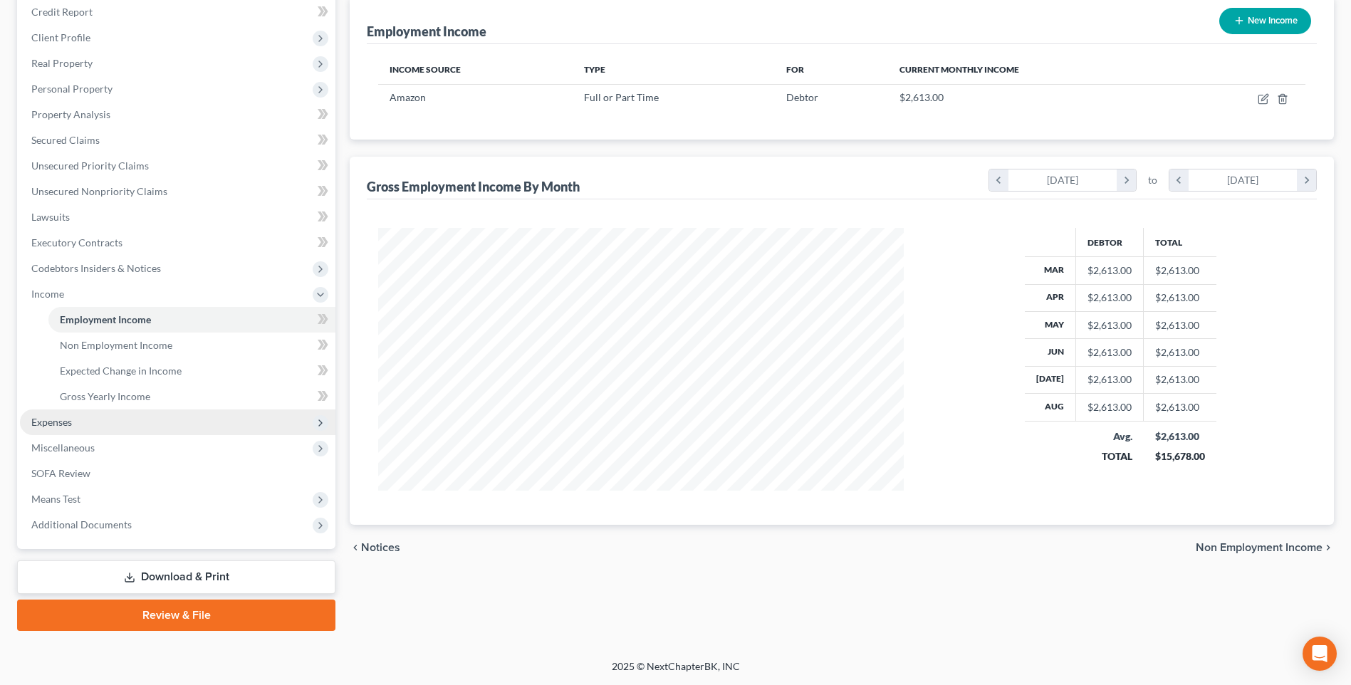
click at [78, 410] on span "Expenses" at bounding box center [178, 423] width 316 height 26
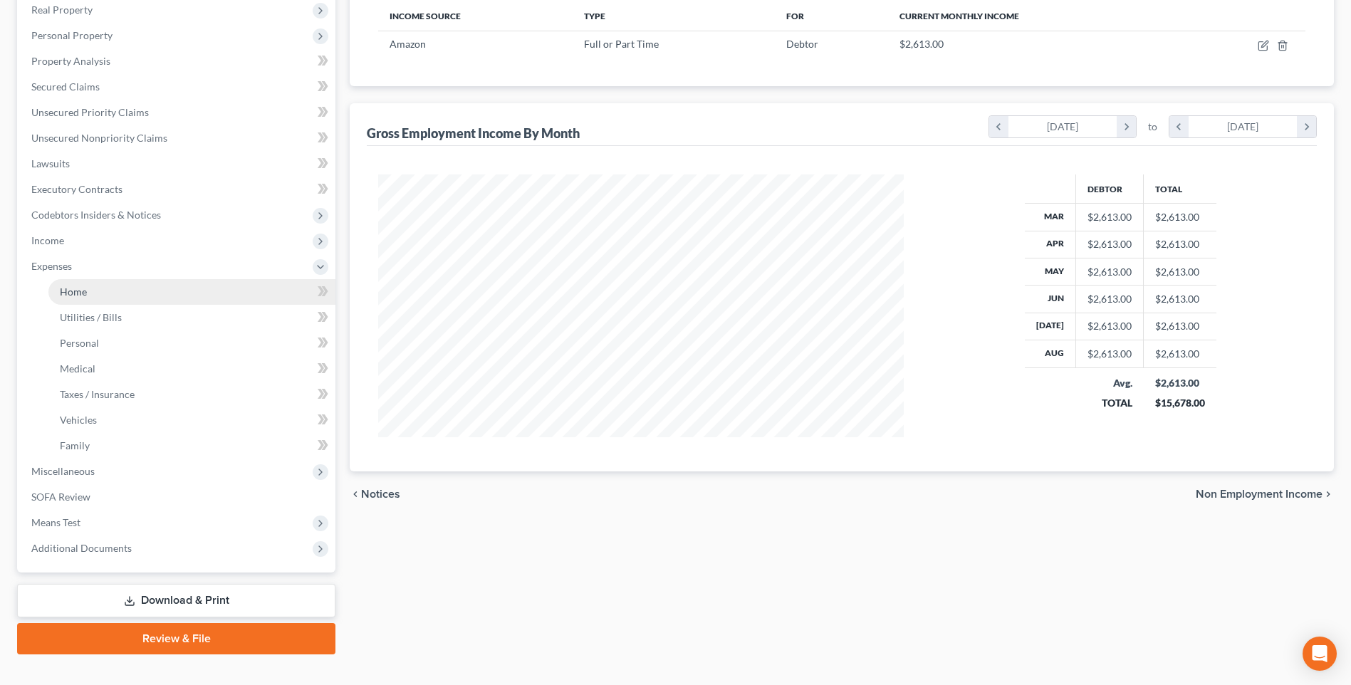
click at [77, 298] on span "Home" at bounding box center [73, 292] width 27 height 12
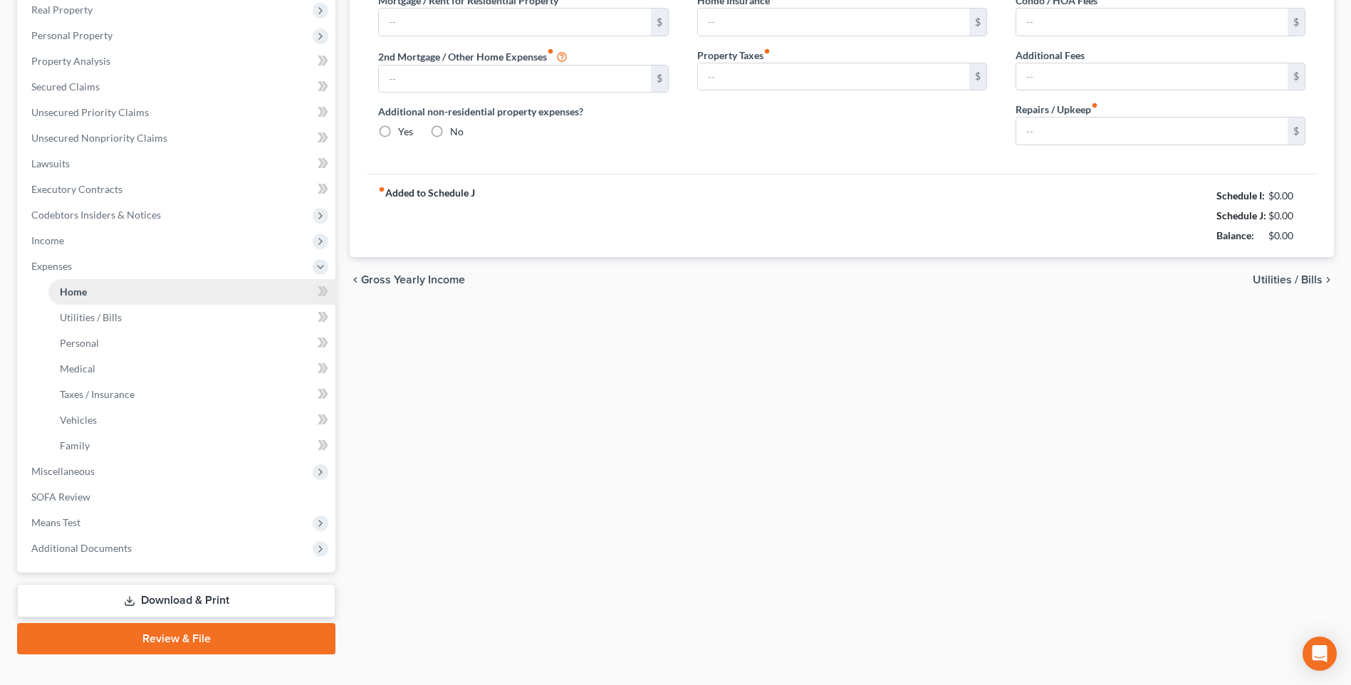
type input "760.00"
type input "0.00"
radio input "true"
type input "0.00"
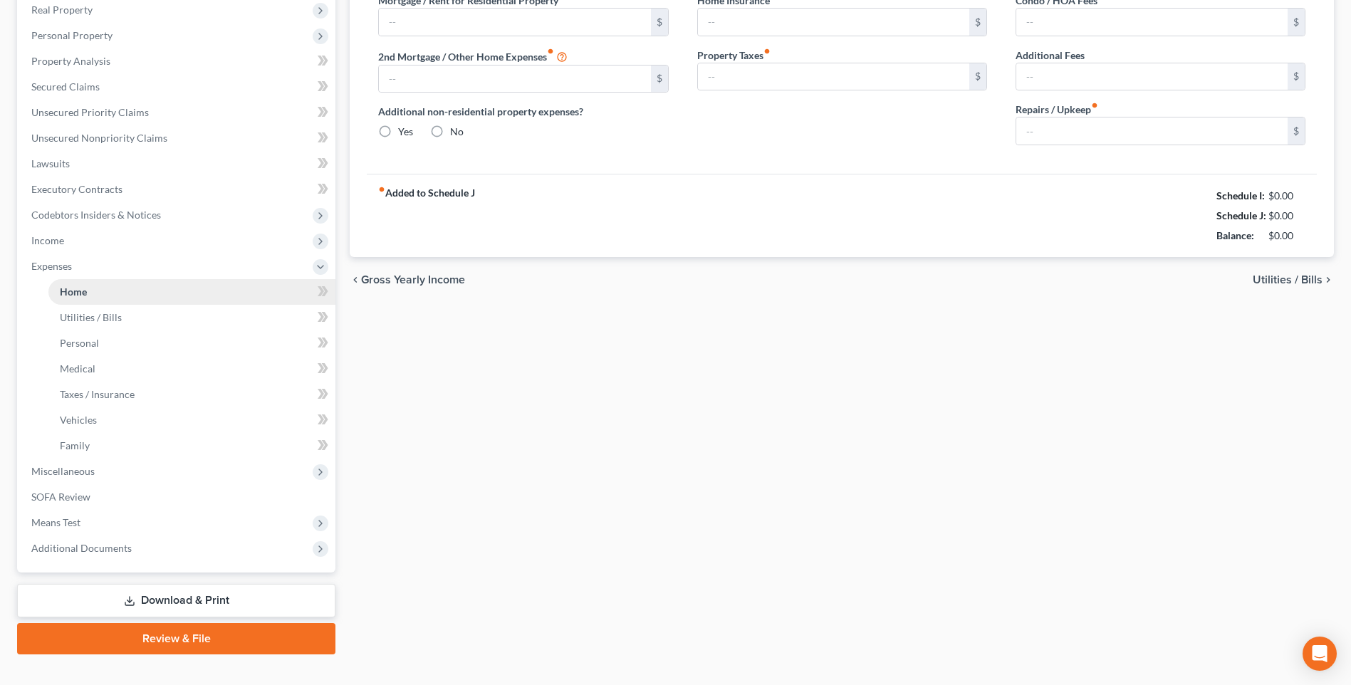
type input "0.00"
type input "25.00"
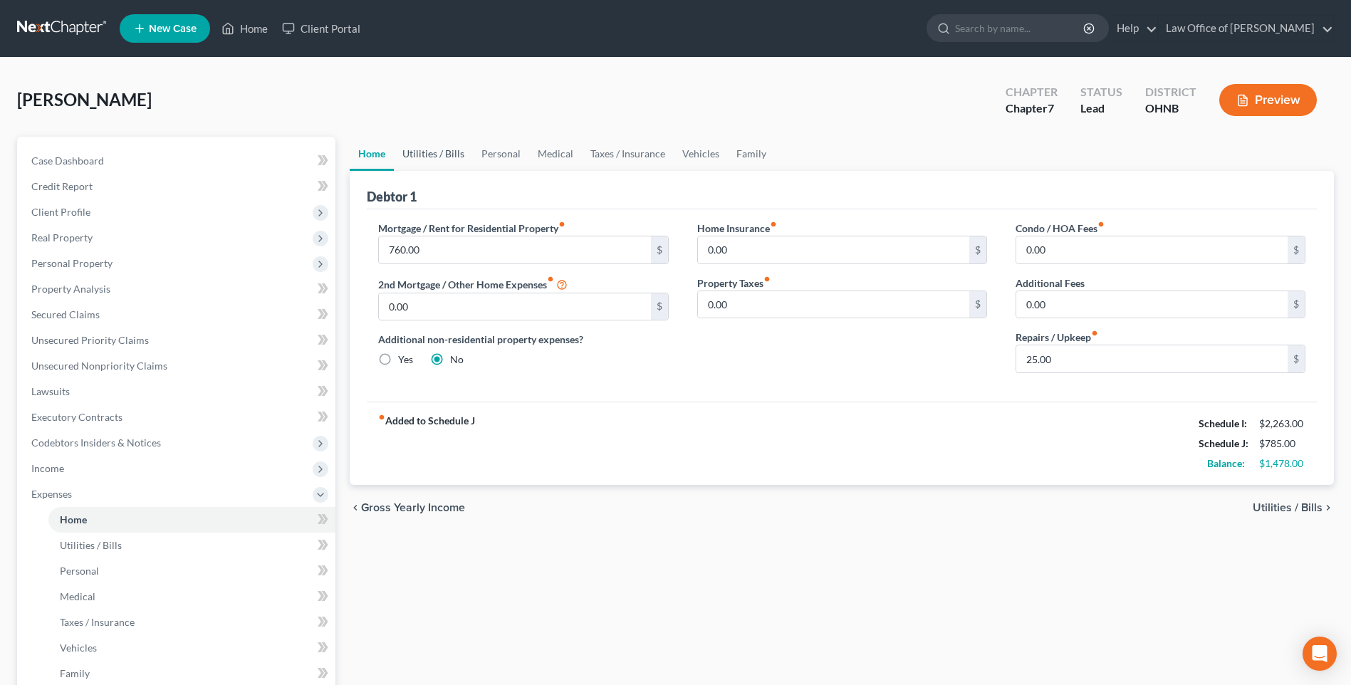
click at [442, 161] on link "Utilities / Bills" at bounding box center [433, 154] width 79 height 34
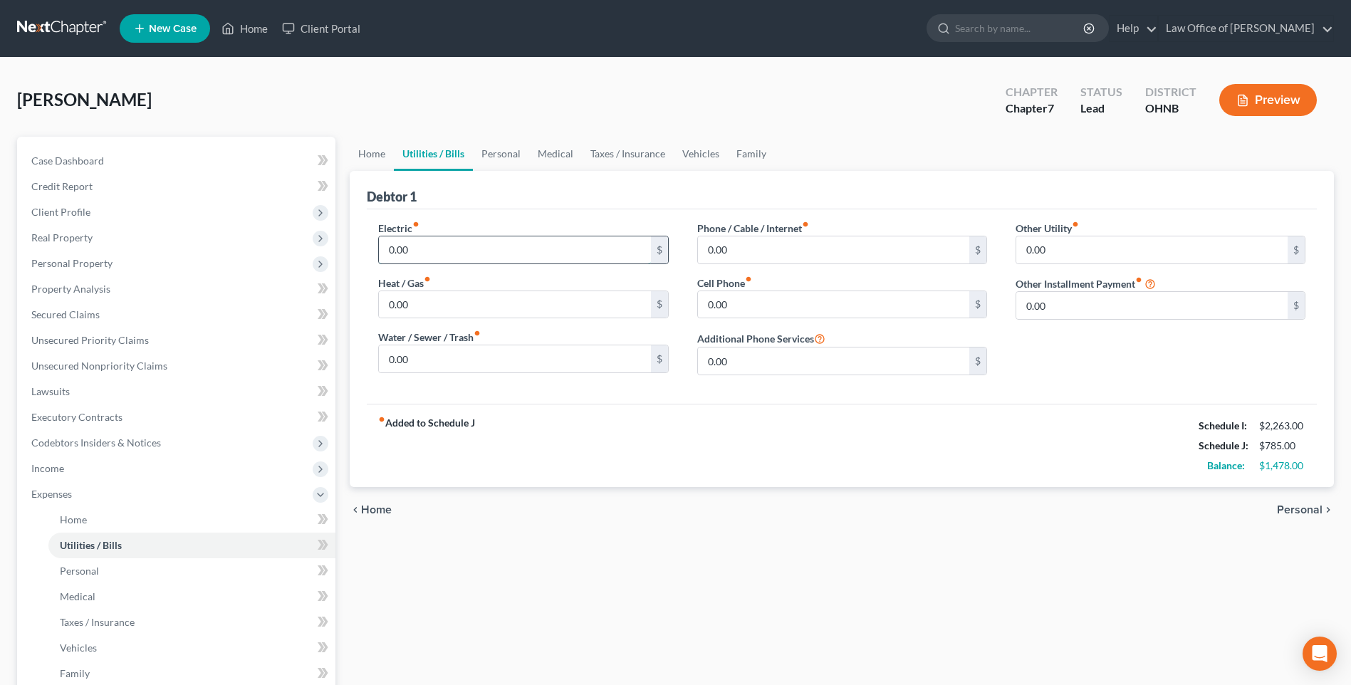
click at [481, 256] on input "0.00" at bounding box center [514, 249] width 271 height 27
type input "130"
click at [737, 318] on input "0.00" at bounding box center [833, 304] width 271 height 27
type input "125"
click at [518, 161] on link "Personal" at bounding box center [501, 154] width 56 height 34
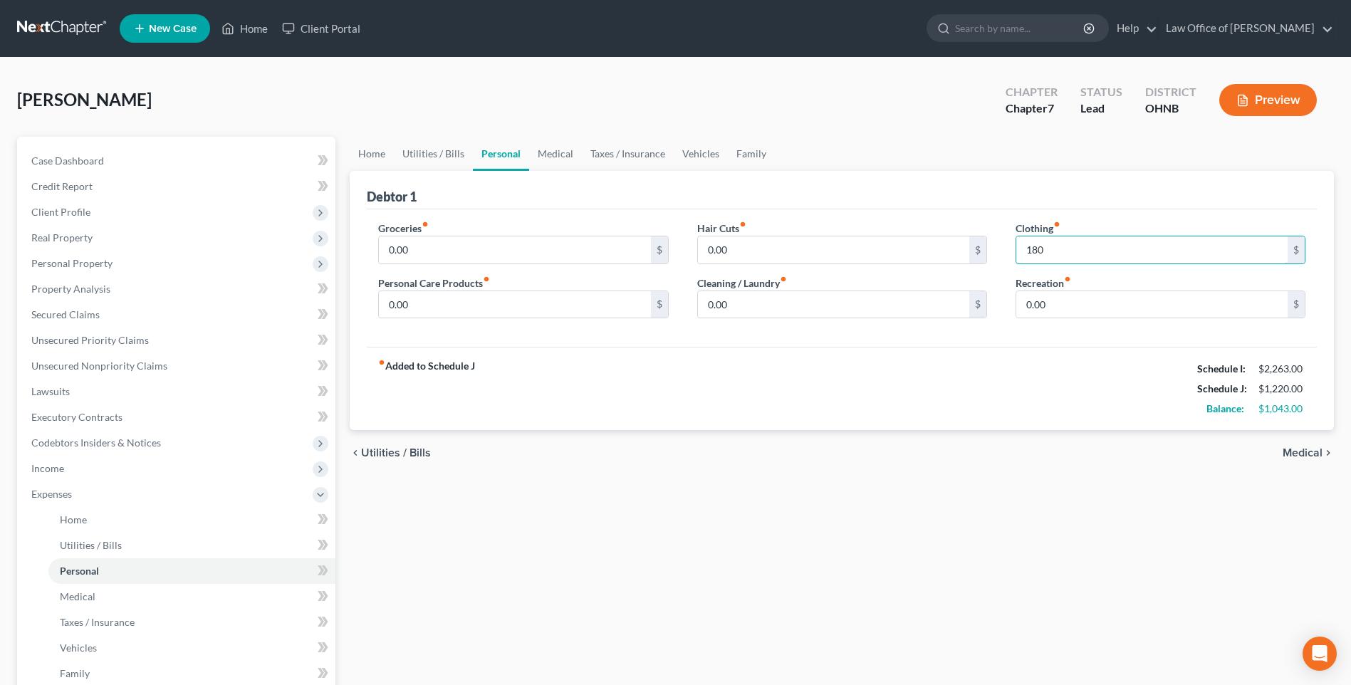
type input "180"
click at [432, 313] on input "0.00" at bounding box center [514, 304] width 271 height 27
type input "180"
click at [393, 264] on input "0.00" at bounding box center [514, 249] width 271 height 27
type input "500"
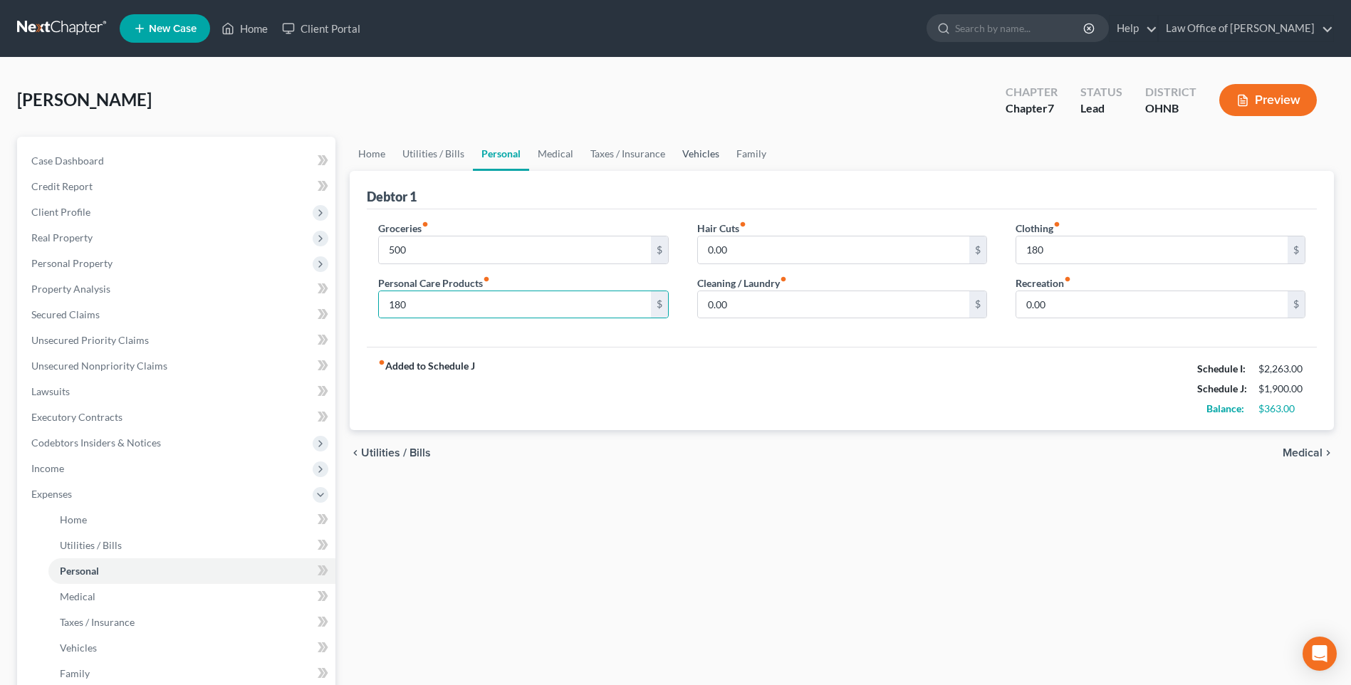
click at [719, 165] on link "Vehicles" at bounding box center [701, 154] width 54 height 34
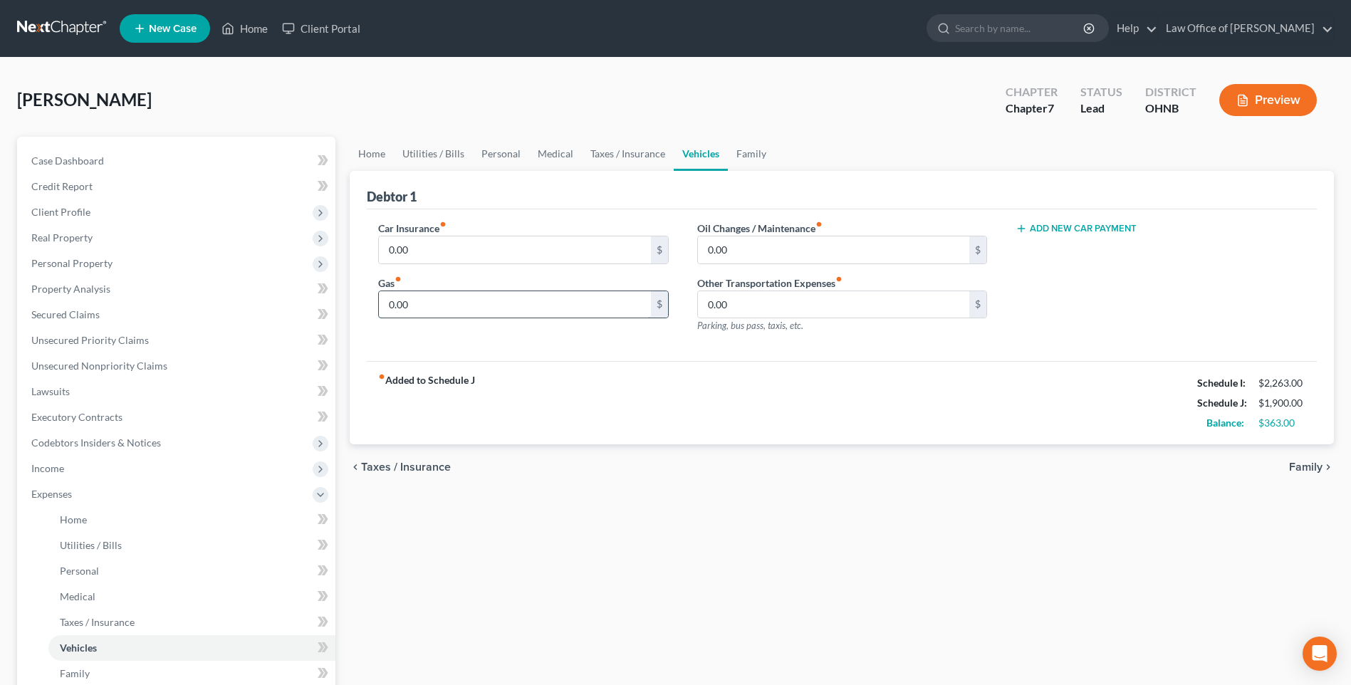
click at [512, 318] on input "0.00" at bounding box center [514, 304] width 271 height 27
type input "290"
click at [775, 167] on link "Family" at bounding box center [751, 154] width 47 height 34
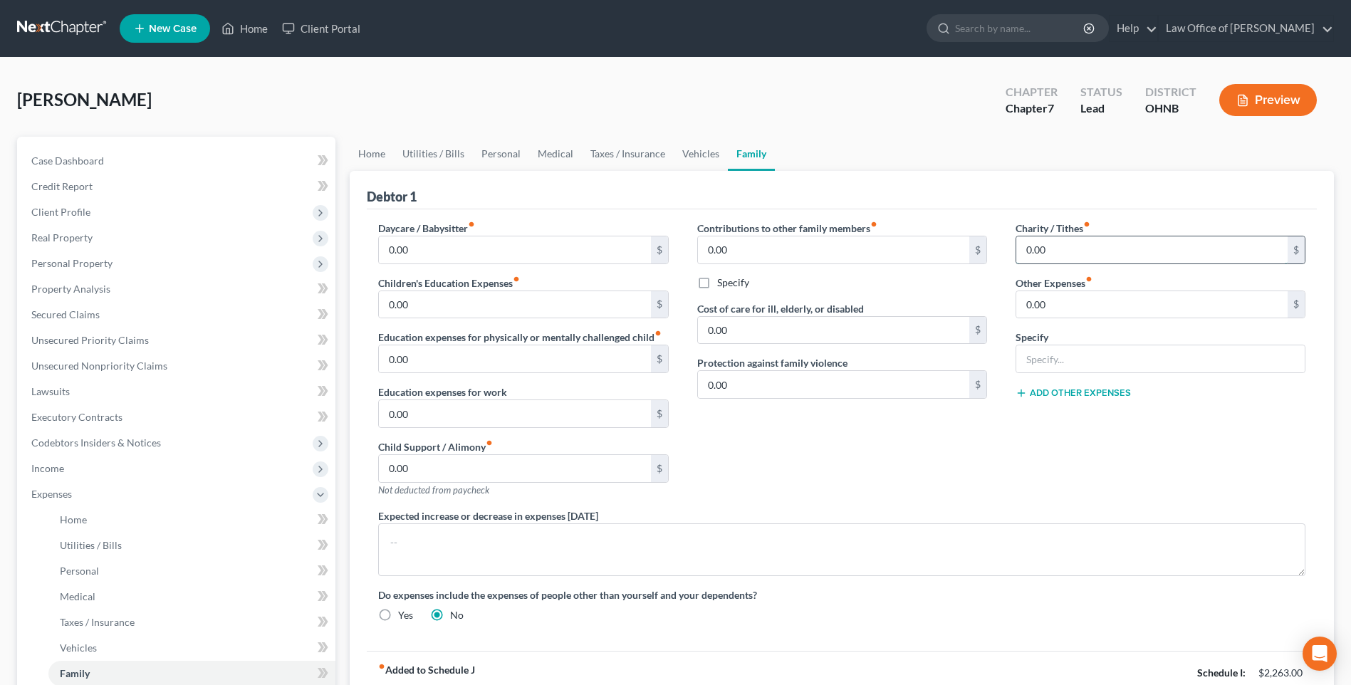
click at [1026, 264] on input "0.00" at bounding box center [1151, 249] width 271 height 27
type input "40"
click at [725, 165] on link "Vehicles" at bounding box center [701, 154] width 54 height 34
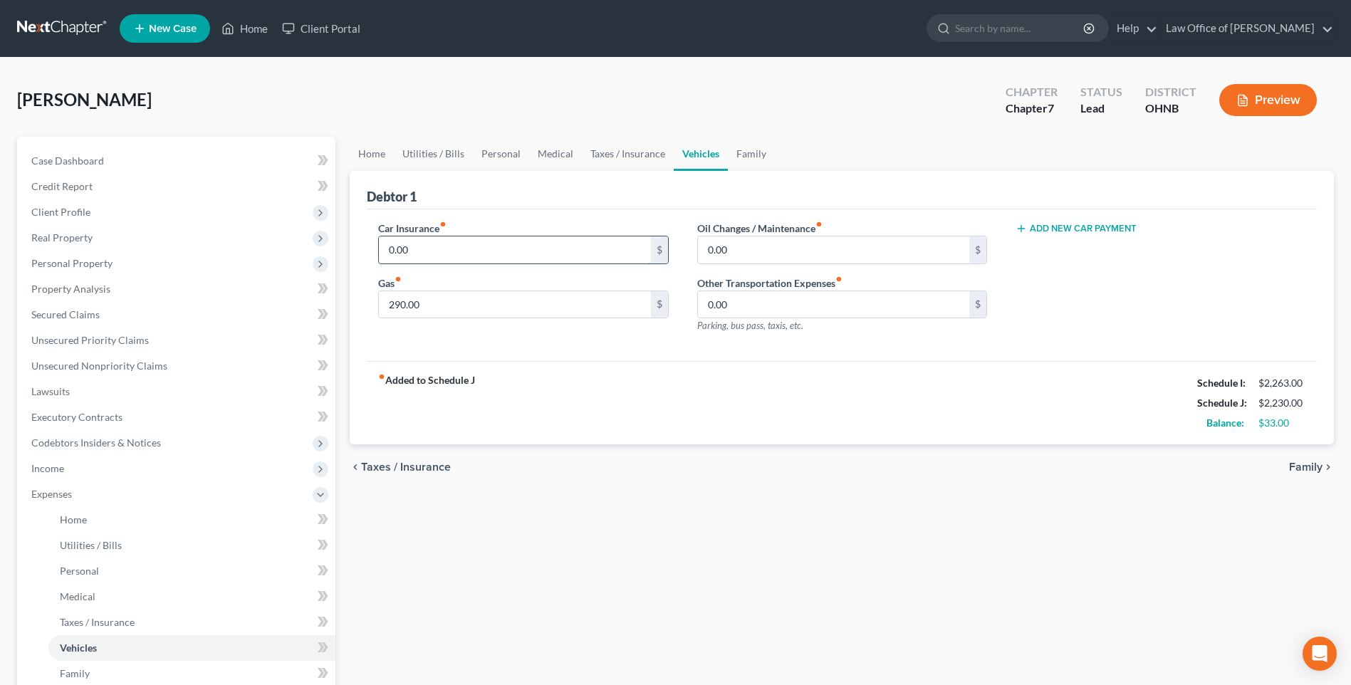
click at [474, 259] on input "0.00" at bounding box center [514, 249] width 271 height 27
type input "100"
click at [386, 162] on link "Home" at bounding box center [372, 154] width 44 height 34
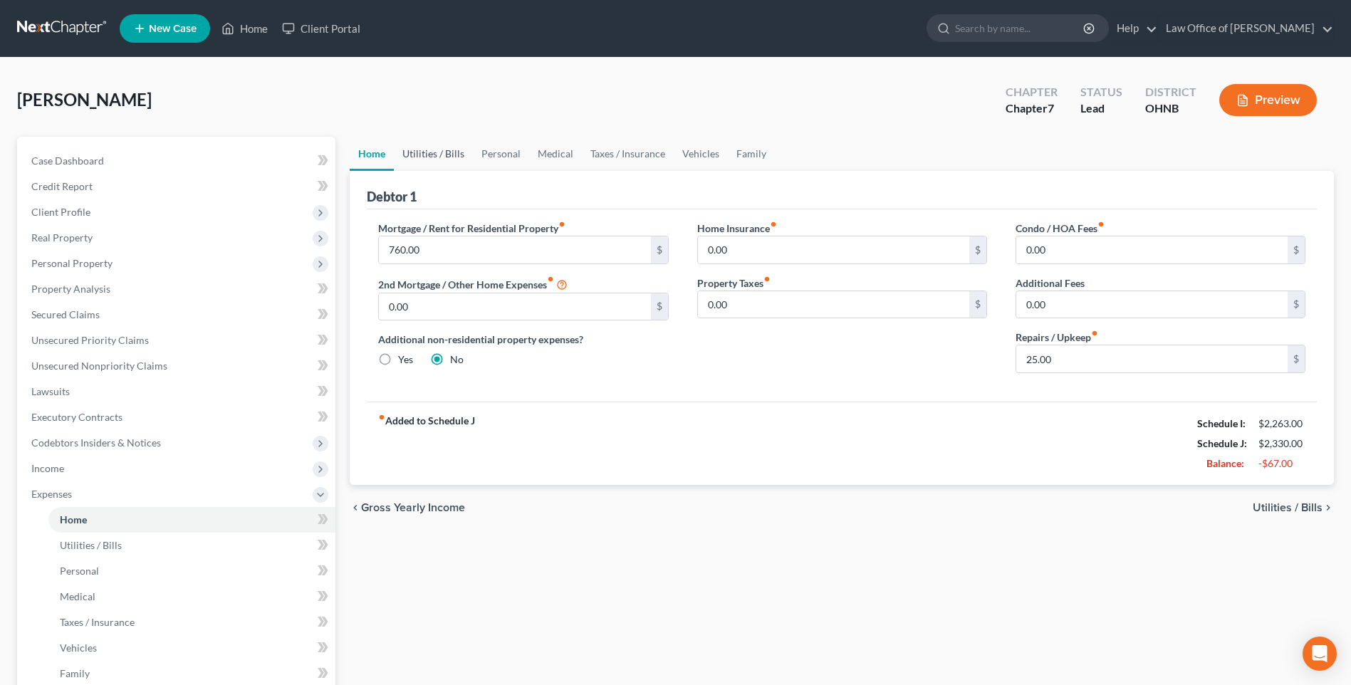
click at [430, 162] on link "Utilities / Bills" at bounding box center [433, 154] width 79 height 34
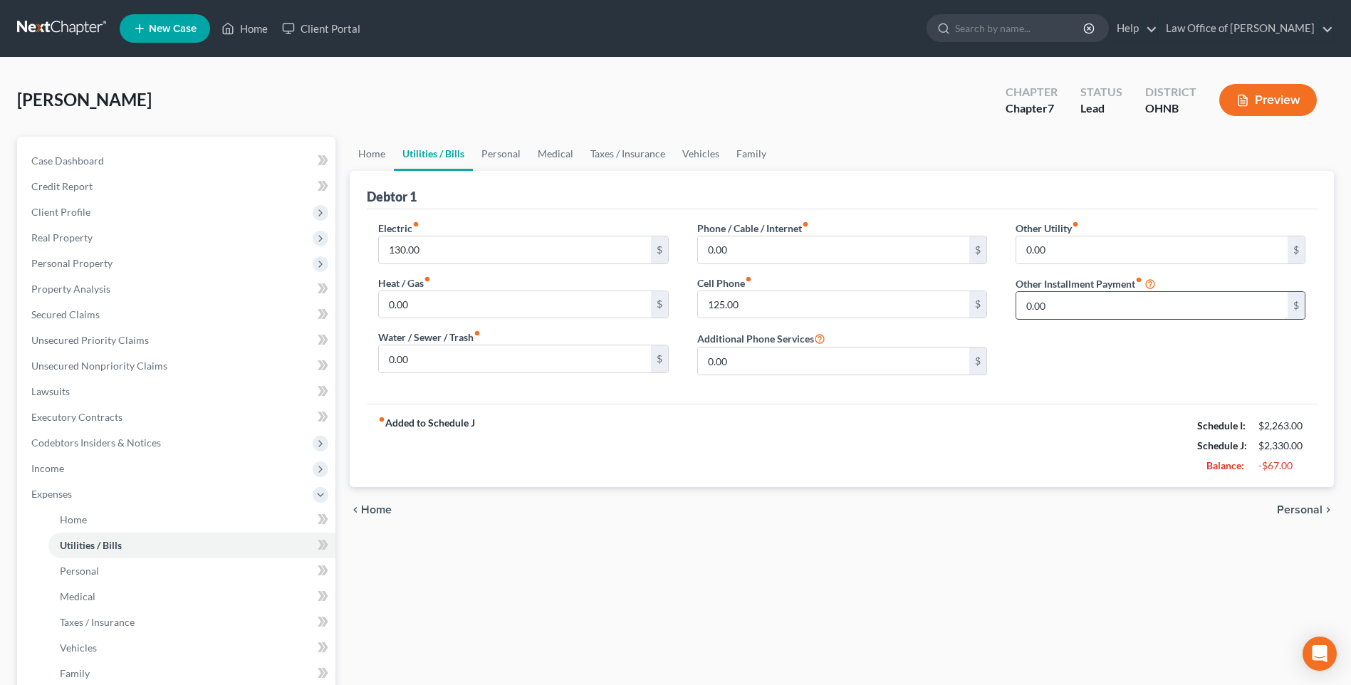
click at [1078, 317] on input "0.00" at bounding box center [1151, 305] width 271 height 27
type input "0"
type input "95"
type input "Storage Units"
click at [524, 162] on link "Personal" at bounding box center [501, 154] width 56 height 34
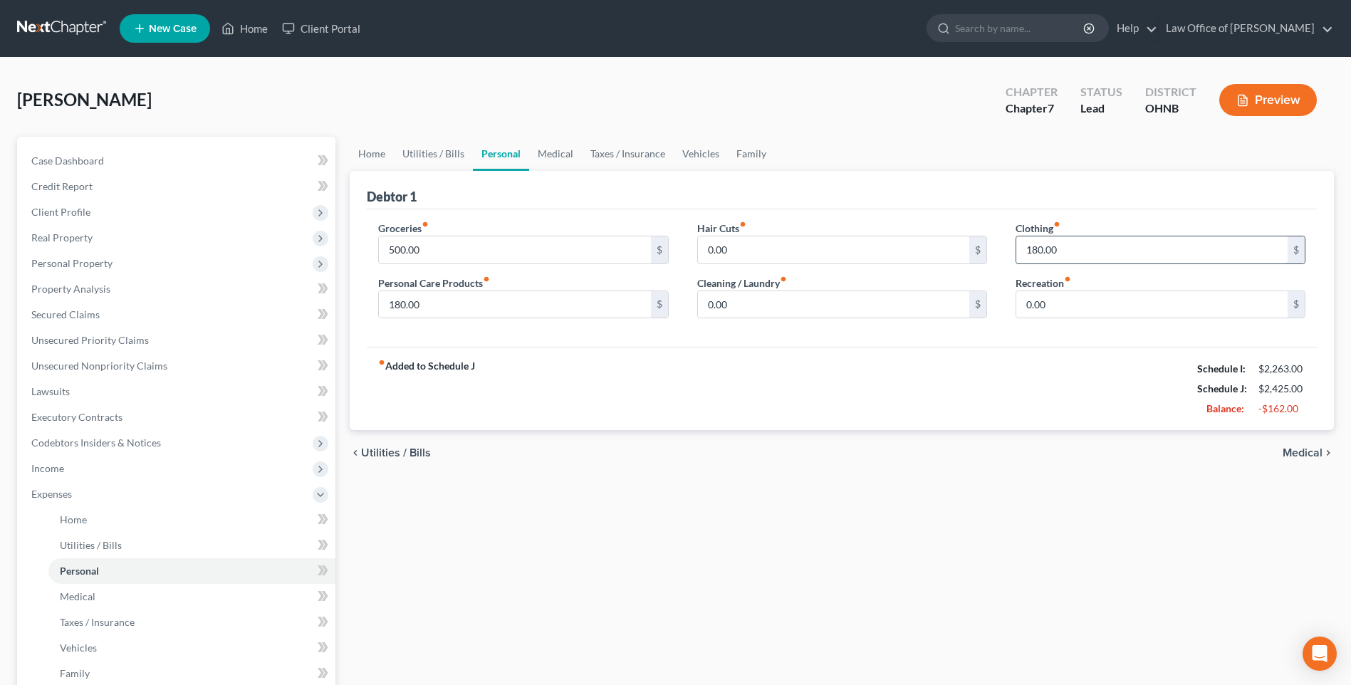
click at [1039, 264] on input "180.00" at bounding box center [1151, 249] width 271 height 27
type input "5"
type input "75"
click at [408, 318] on input "180.00" at bounding box center [514, 304] width 271 height 27
click at [61, 218] on span "Client Profile" at bounding box center [60, 212] width 59 height 12
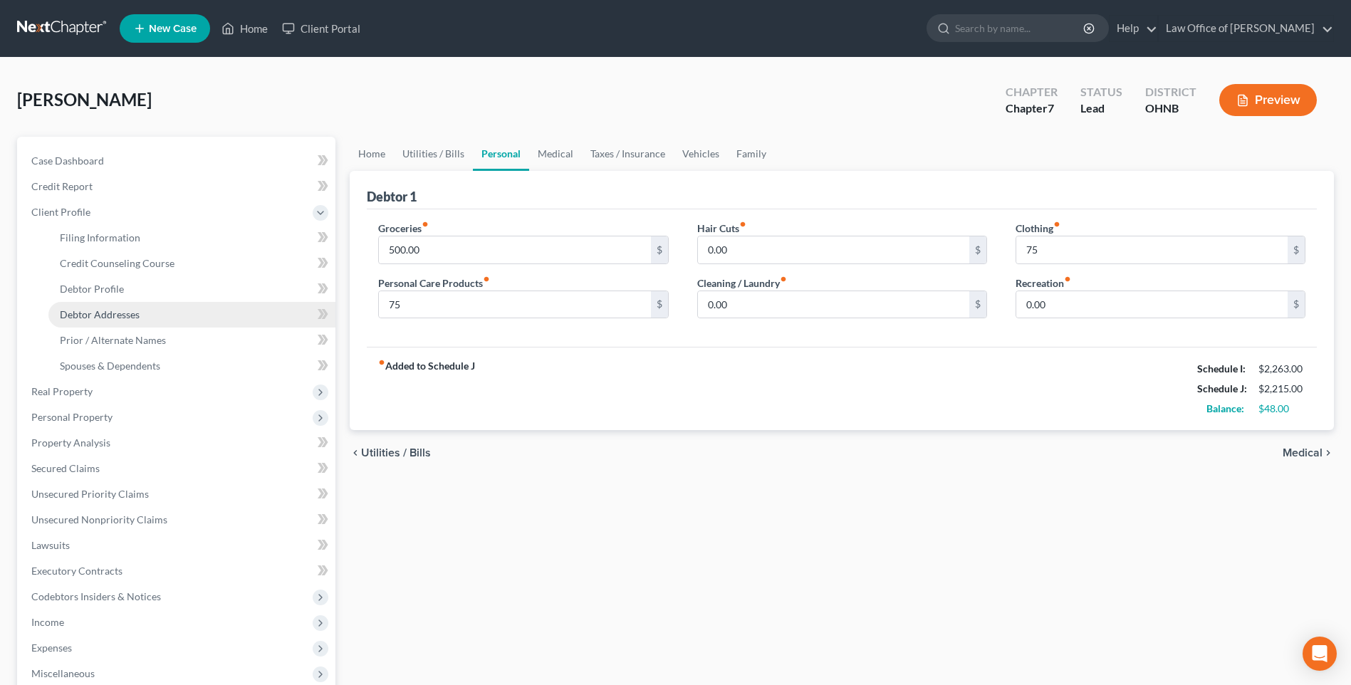
click at [103, 321] on span "Debtor Addresses" at bounding box center [100, 314] width 80 height 12
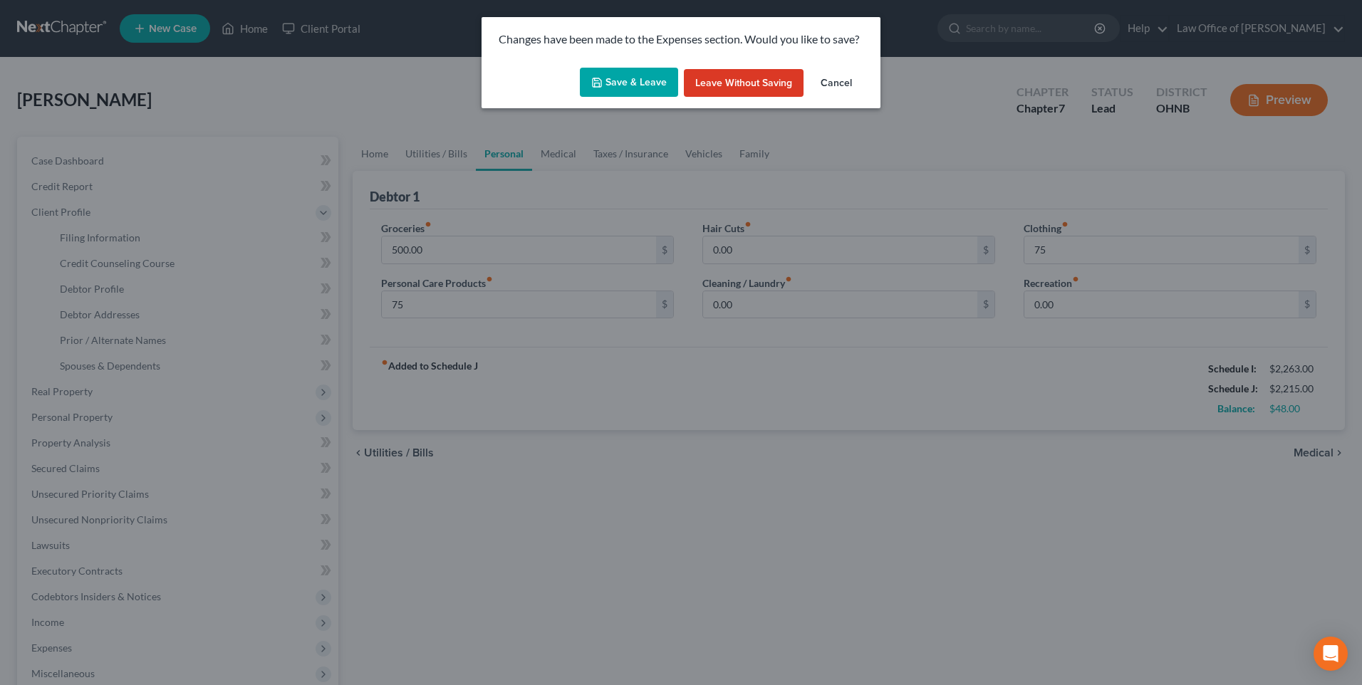
click at [620, 81] on button "Save & Leave" at bounding box center [629, 83] width 98 height 30
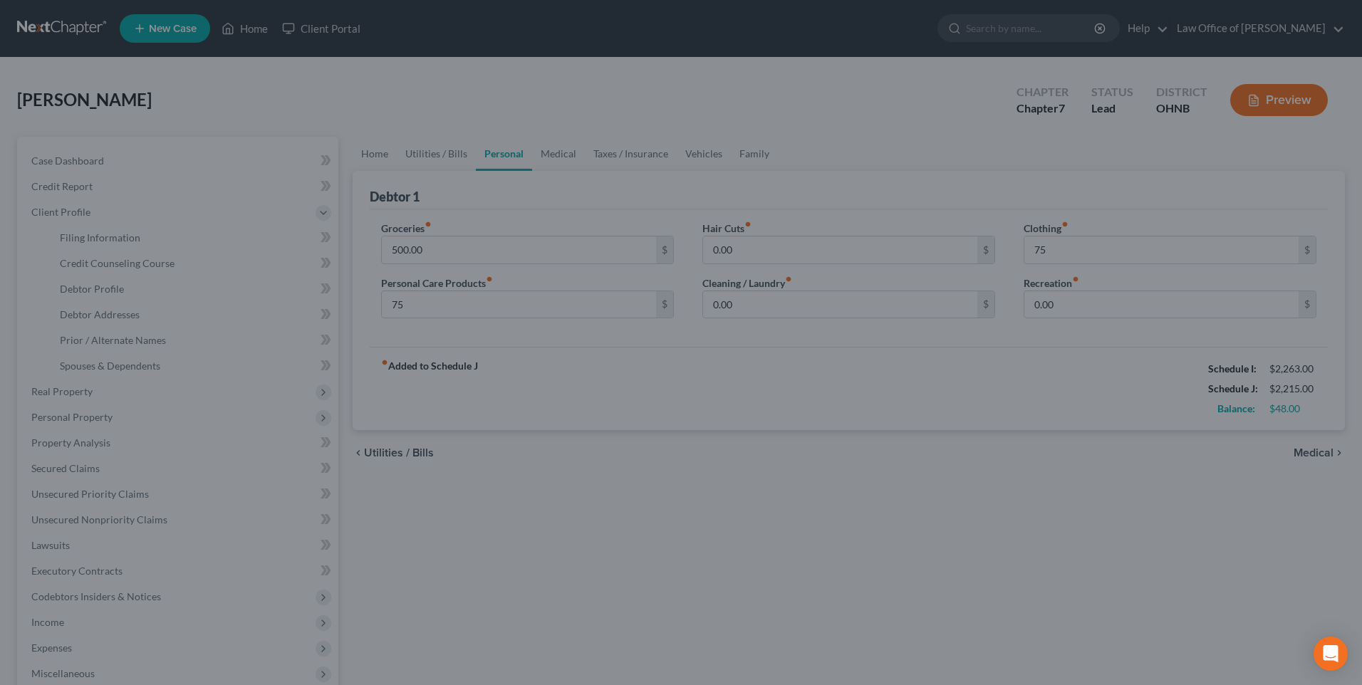
type input "75.00"
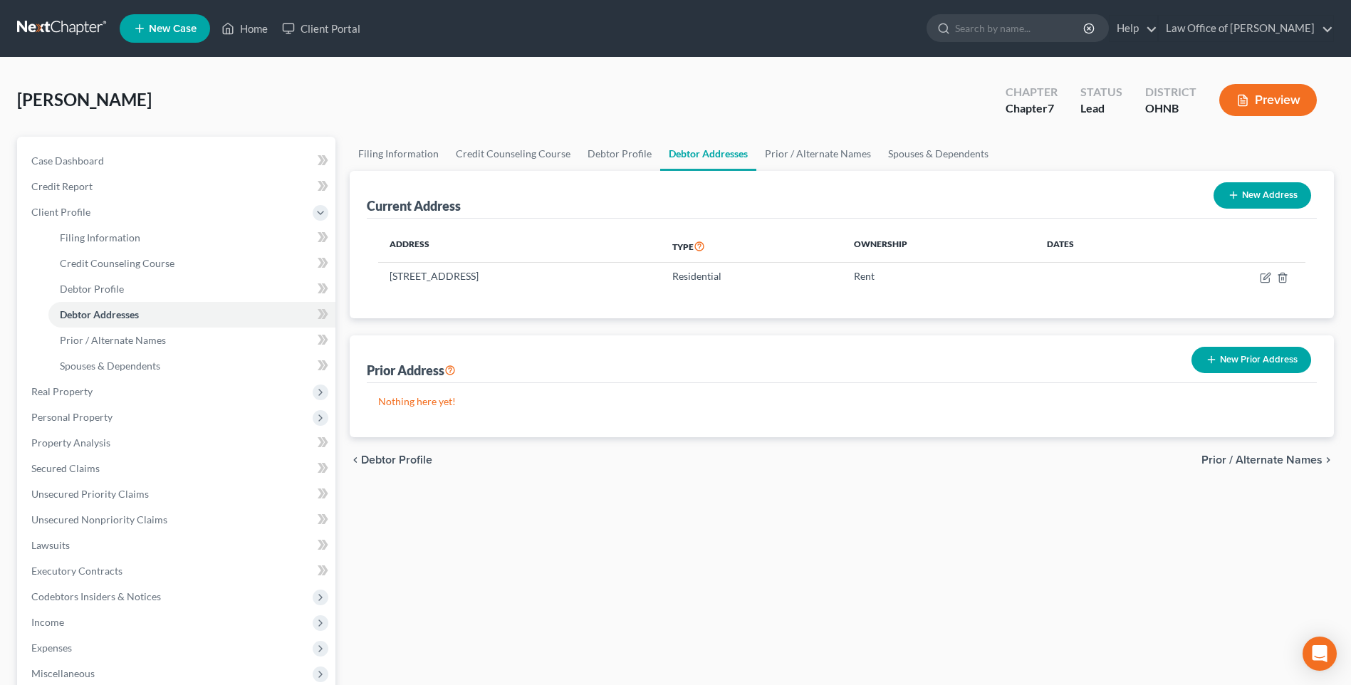
click at [1206, 365] on icon "button" at bounding box center [1211, 359] width 11 height 11
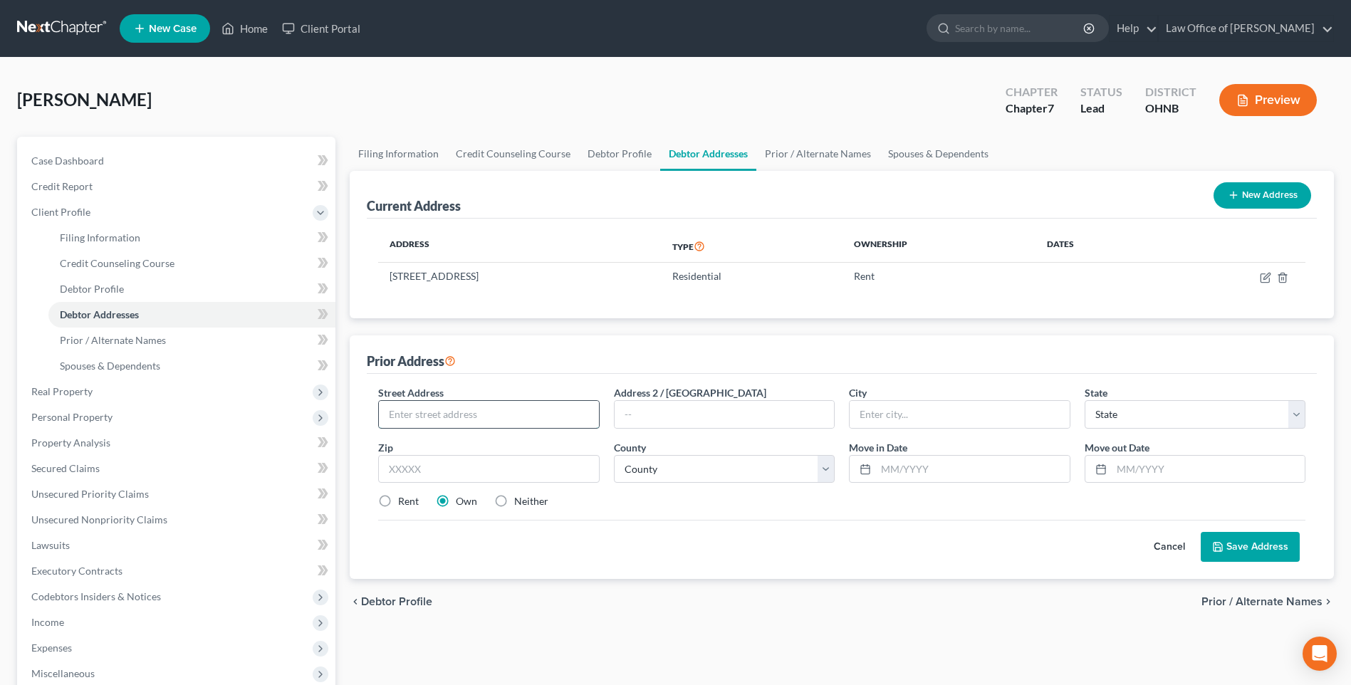
click at [484, 428] on input "text" at bounding box center [488, 414] width 219 height 27
type input "1838 Giant St"
type input "[GEOGRAPHIC_DATA]"
select select "36"
type input "43613"
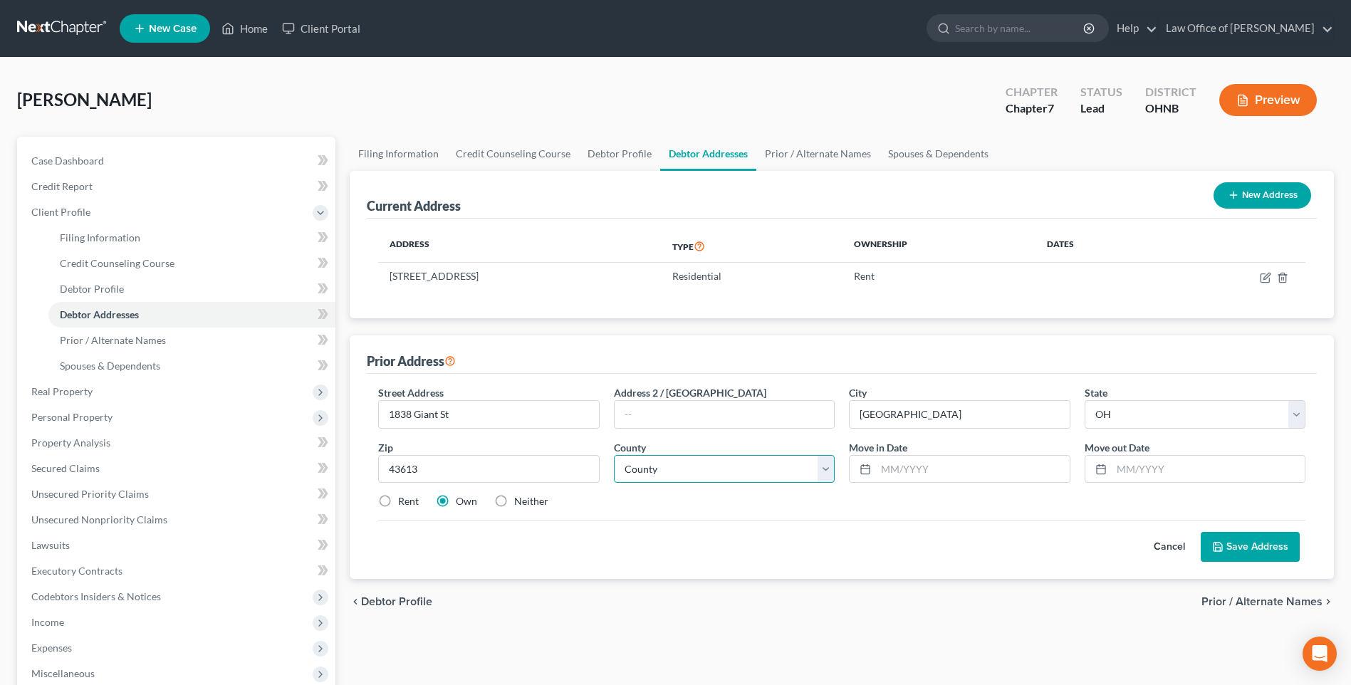
click at [739, 484] on select "County [GEOGRAPHIC_DATA] [GEOGRAPHIC_DATA] [GEOGRAPHIC_DATA] [GEOGRAPHIC_DATA] …" at bounding box center [724, 469] width 221 height 28
select select "47"
click at [938, 483] on input "text" at bounding box center [972, 469] width 193 height 27
type input "01/2019"
click at [1184, 483] on input "text" at bounding box center [1208, 469] width 193 height 27
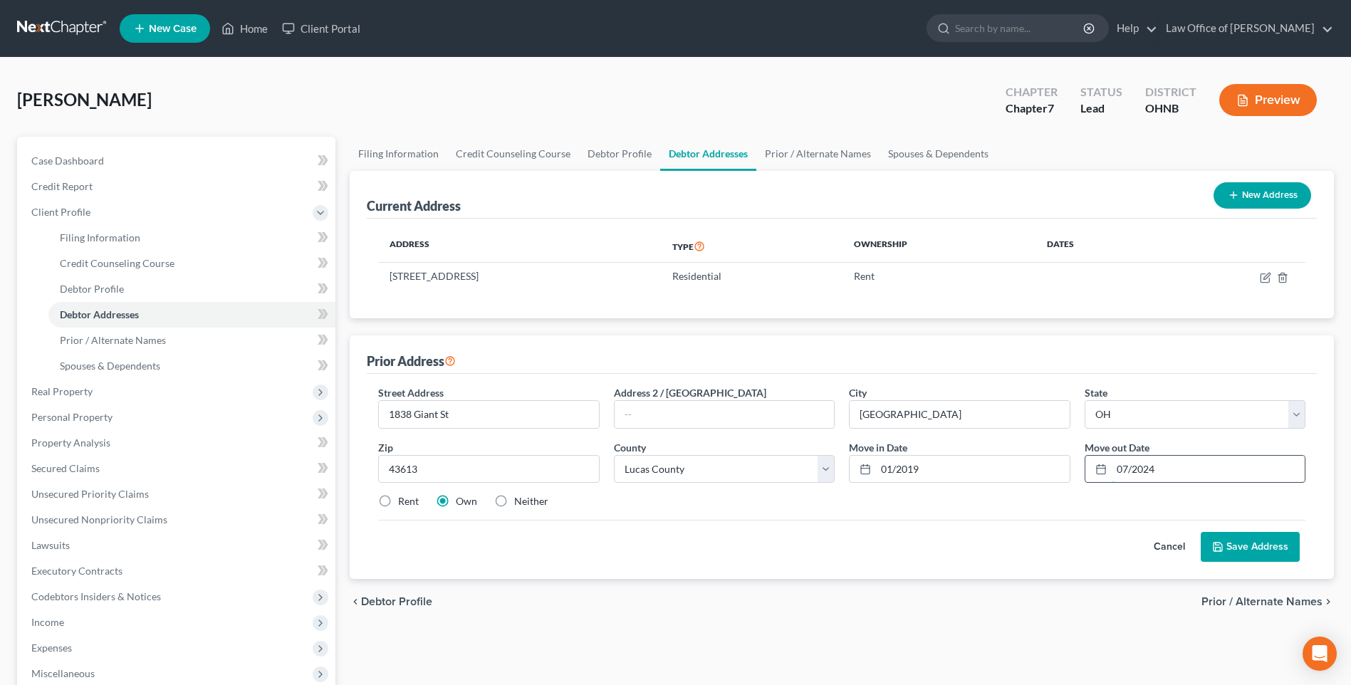
type input "07/2024"
click at [398, 509] on label "Rent" at bounding box center [408, 501] width 21 height 14
click at [404, 504] on input "Rent" at bounding box center [408, 498] width 9 height 9
radio input "true"
click at [1224, 562] on button "Save Address" at bounding box center [1250, 547] width 99 height 30
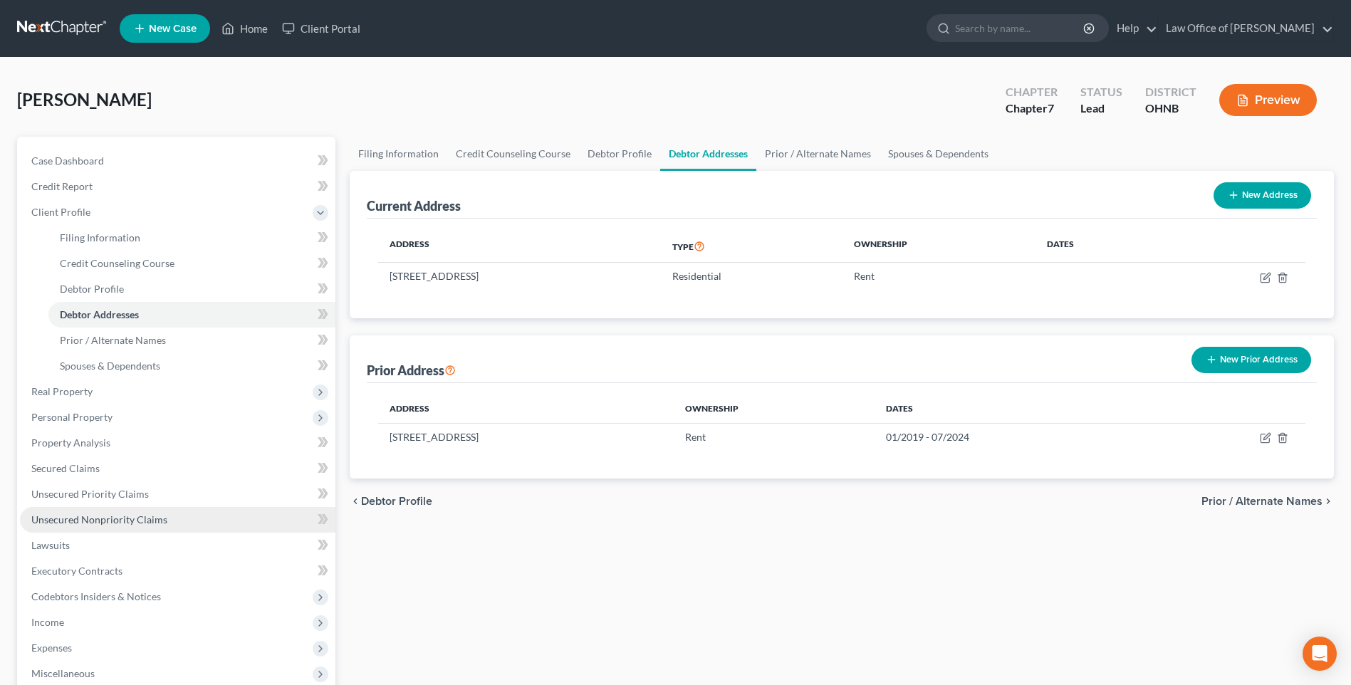
click at [127, 533] on link "Unsecured Nonpriority Claims" at bounding box center [178, 520] width 316 height 26
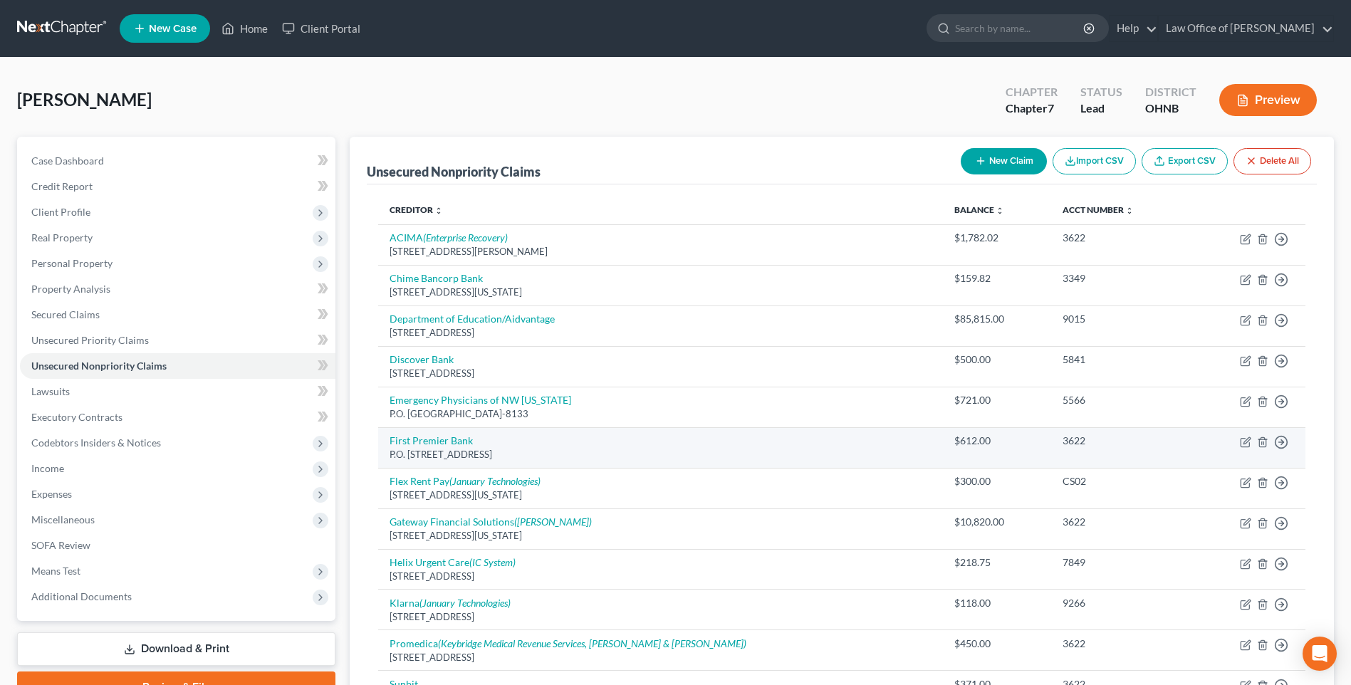
scroll to position [71, 0]
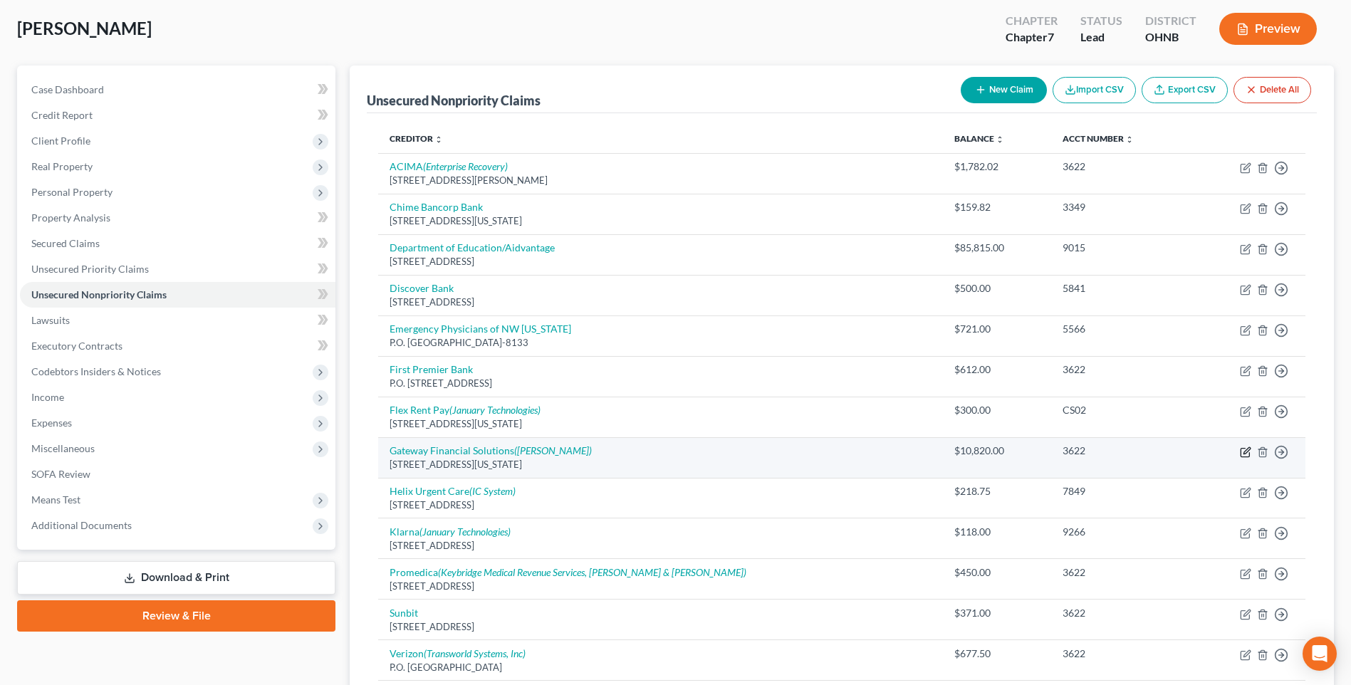
click at [1244, 454] on icon "button" at bounding box center [1247, 450] width 6 height 6
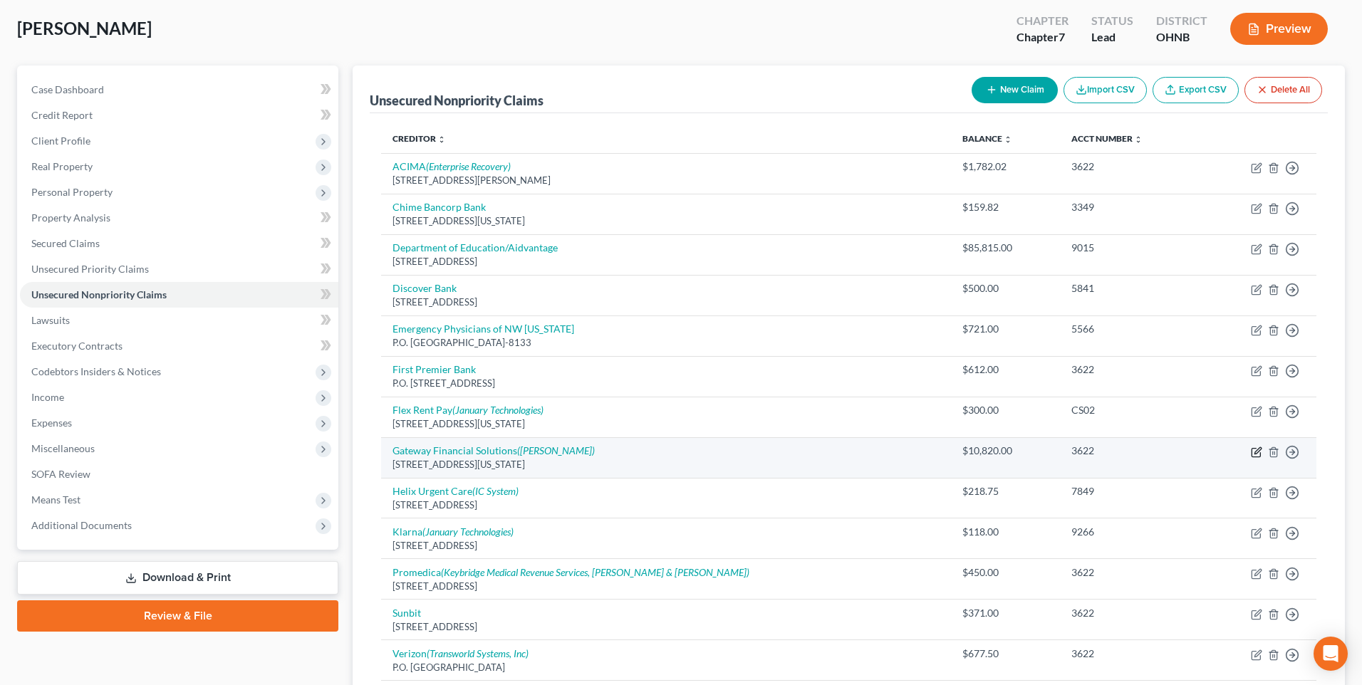
select select "23"
select select "14"
select select "0"
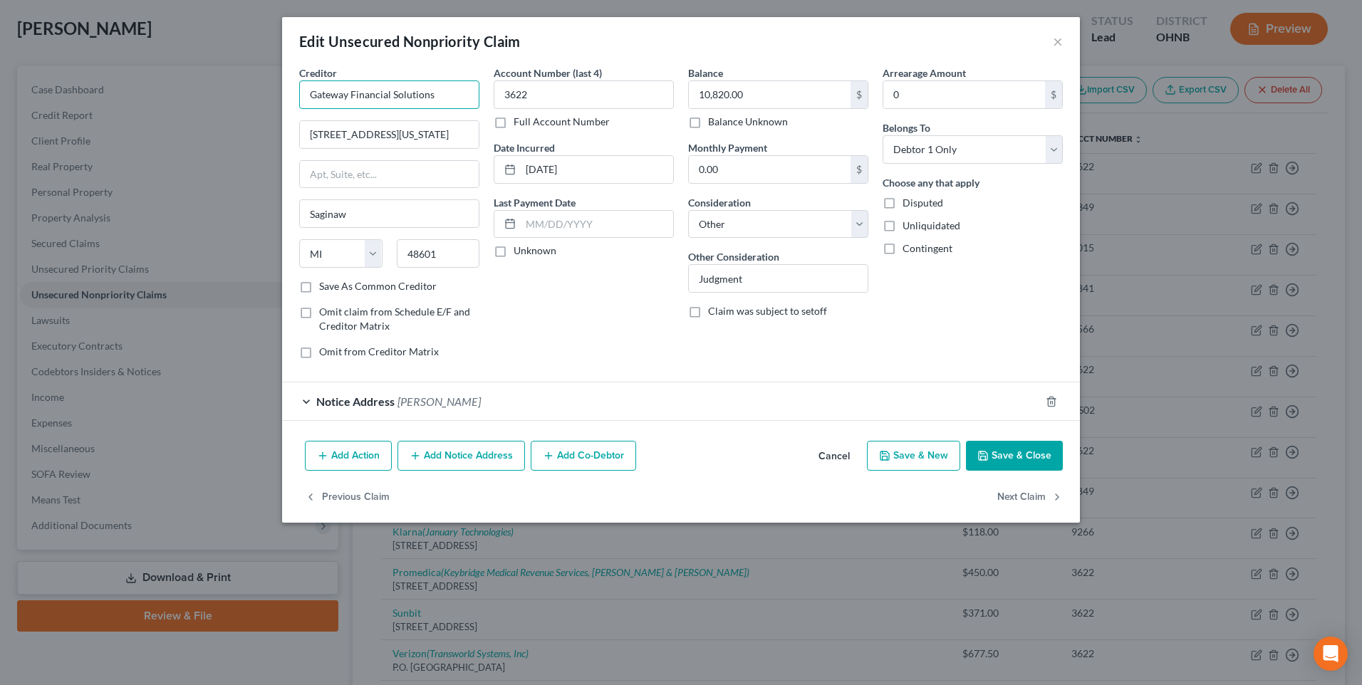
drag, startPoint x: 426, startPoint y: 101, endPoint x: 271, endPoint y: 100, distance: 155.3
click at [292, 100] on div "Creditor * Gateway Financial Solutions 999 S Washington Ave Saginaw State AL AK…" at bounding box center [389, 218] width 194 height 305
click at [314, 145] on div "999 S. Washington Ave., Suite 1 Gateway Financial Solutions, Saginaw, MI 48601" at bounding box center [393, 139] width 165 height 24
type input "GFS 11 LLC"
type input "999 S. Washington Ave., Suite 1"
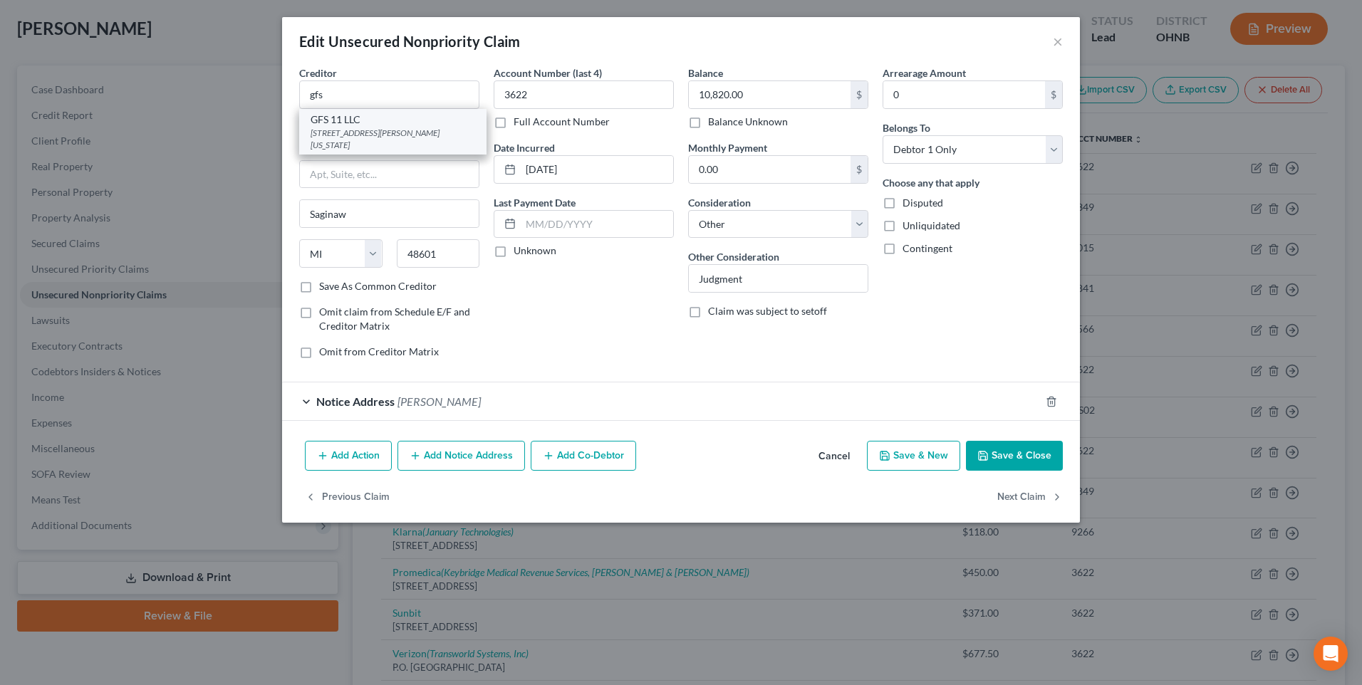
type input "Gateway Financial Solutions"
drag, startPoint x: 418, startPoint y: 187, endPoint x: 244, endPoint y: 194, distance: 174.7
click at [241, 189] on div "Edit Unsecured Nonpriority Claim × Creditor * GFS 11 LLC 999 S. Washington Ave.…" at bounding box center [681, 342] width 1362 height 685
click at [310, 100] on input "GFS 11 LLC" at bounding box center [389, 94] width 180 height 28
type input "GFS II LLC"
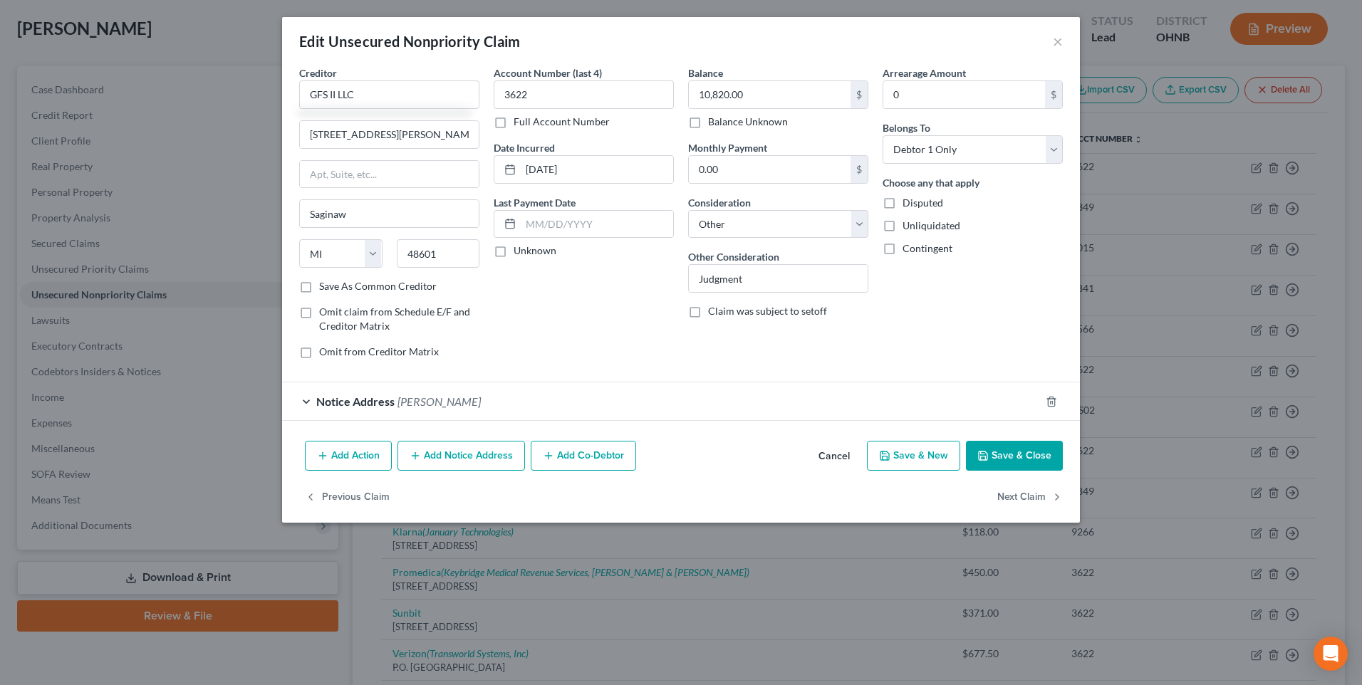
click at [1022, 471] on button "Save & Close" at bounding box center [1014, 456] width 97 height 30
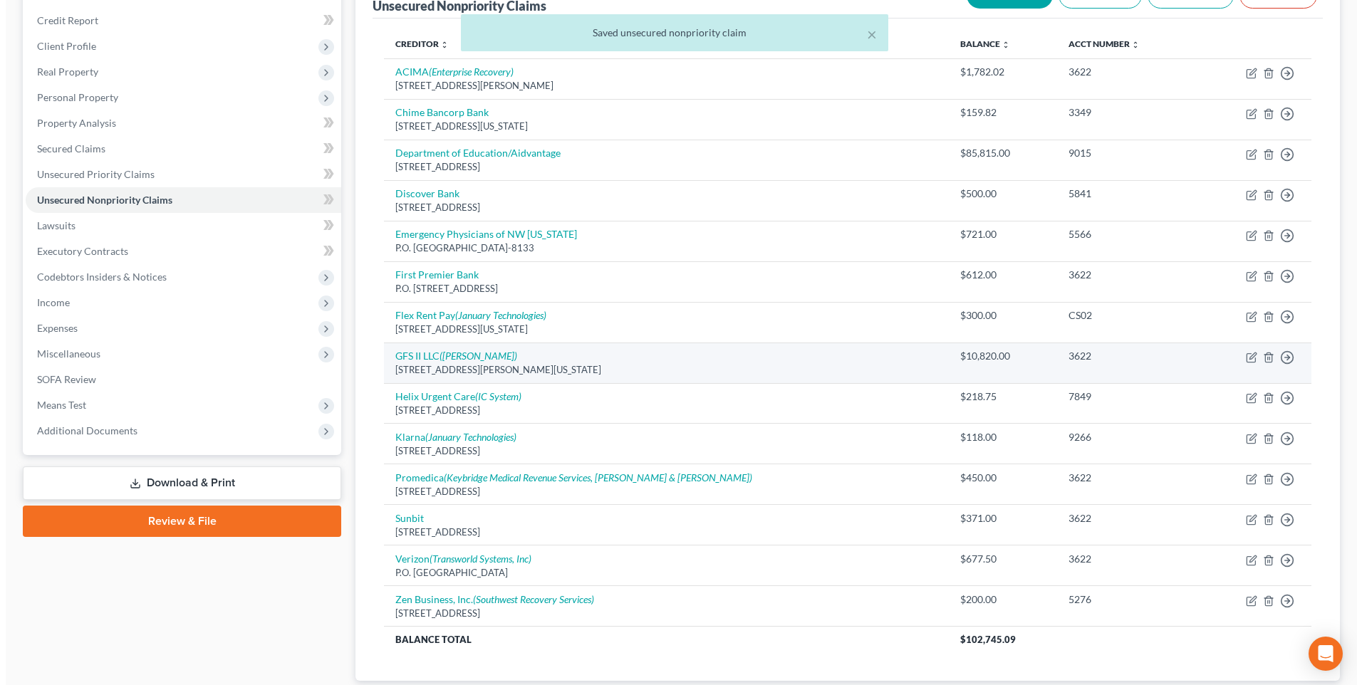
scroll to position [214, 0]
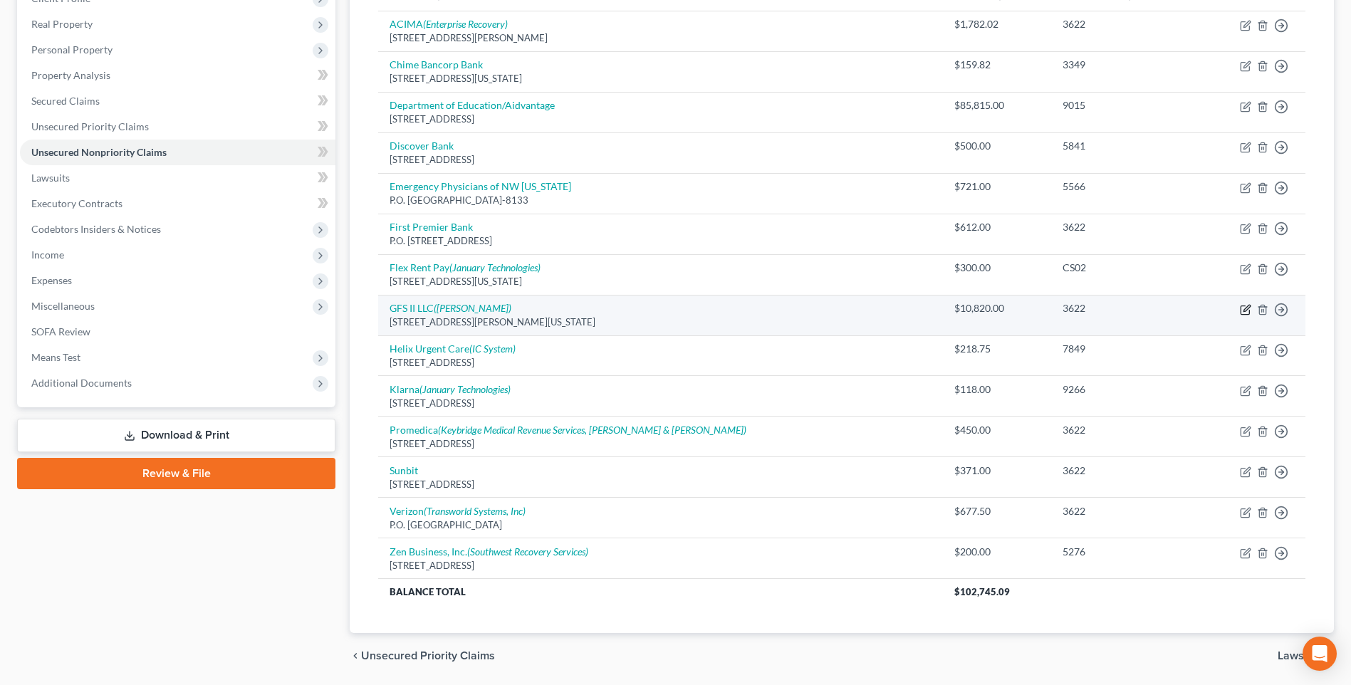
click at [1244, 311] on icon "button" at bounding box center [1247, 308] width 6 height 6
select select "23"
select select "14"
select select "0"
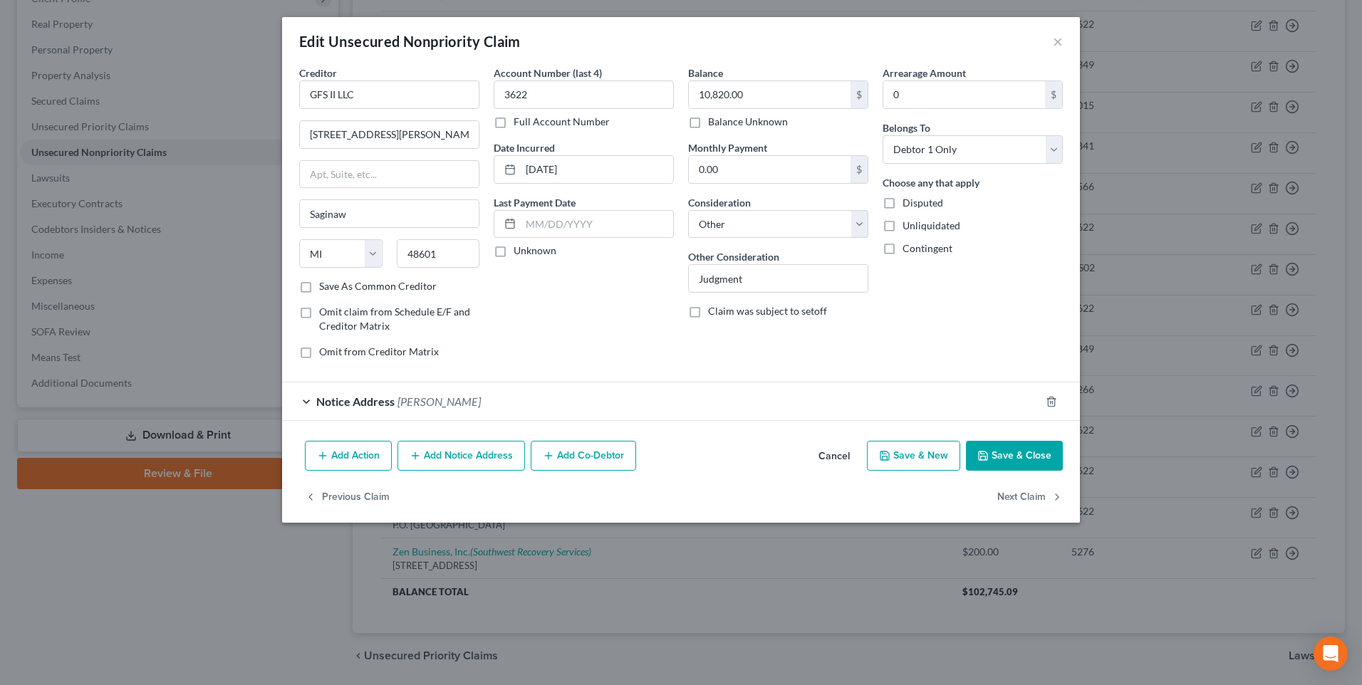
click at [317, 462] on icon "button" at bounding box center [322, 455] width 11 height 11
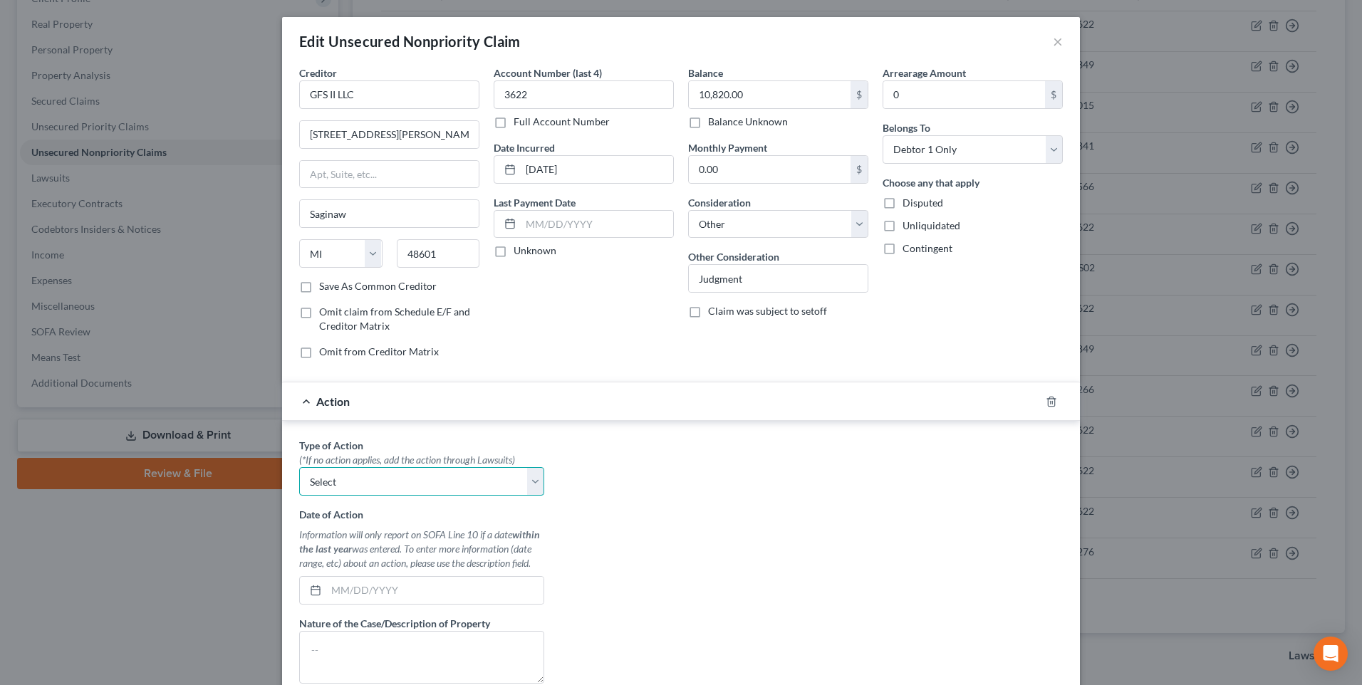
click at [375, 496] on select "Select Repossession Garnishment Foreclosure Personal Injury Attached, Seized, O…" at bounding box center [421, 481] width 245 height 28
select select "1"
click at [299, 496] on select "Select Repossession Garnishment Foreclosure Personal Injury Attached, Seized, O…" at bounding box center [421, 481] width 245 height 28
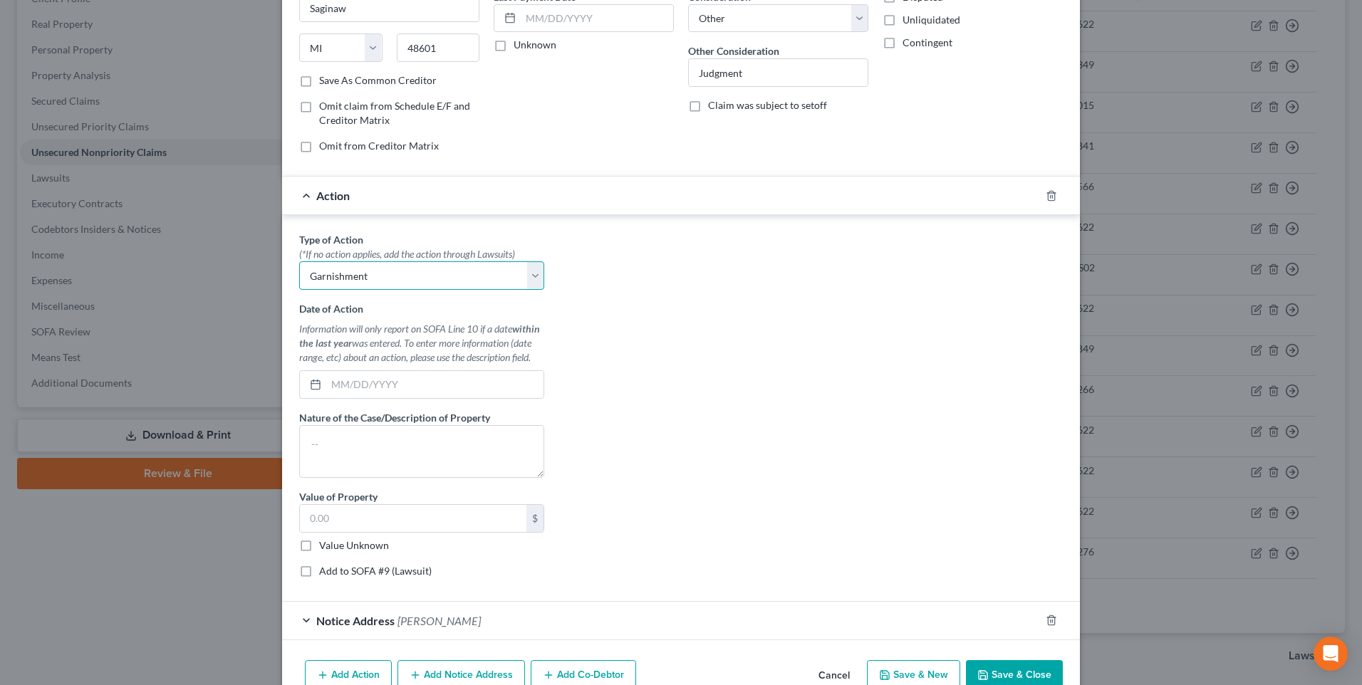
scroll to position [285, 0]
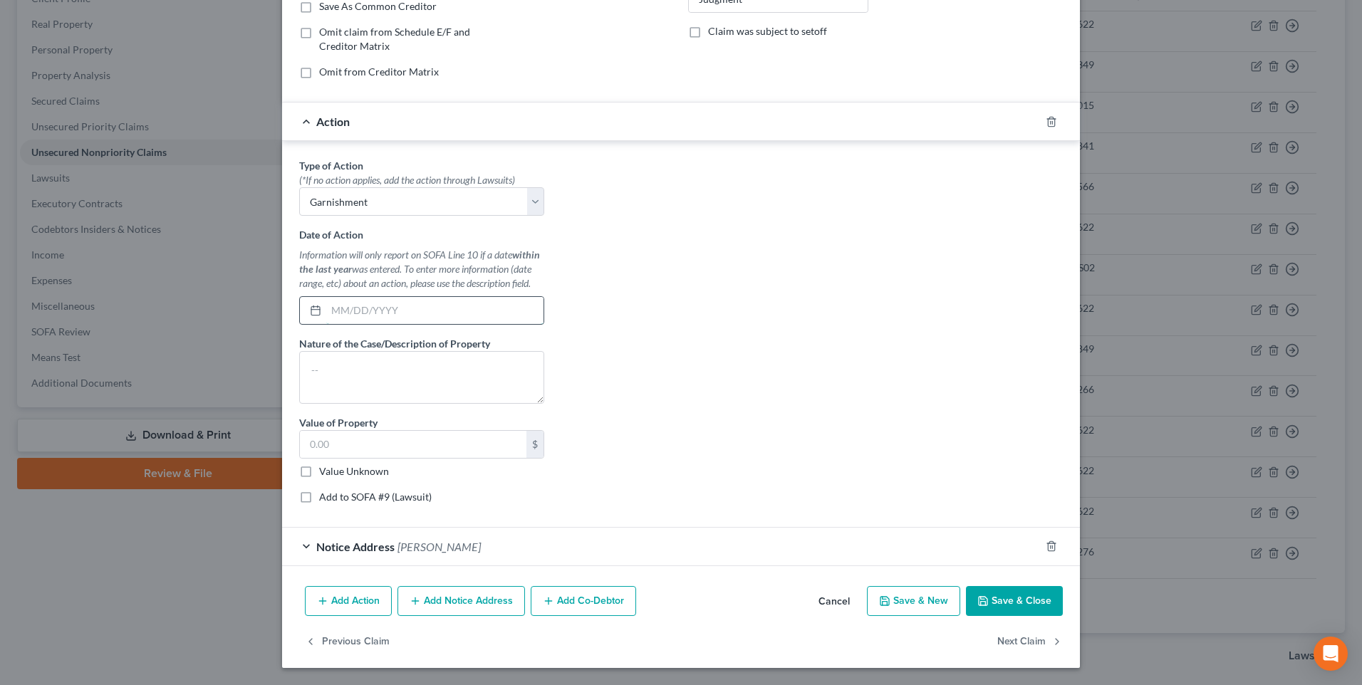
click at [326, 324] on input "text" at bounding box center [434, 310] width 217 height 27
type input "01/14/2025"
click at [329, 458] on input "text" at bounding box center [413, 444] width 227 height 27
type input "697"
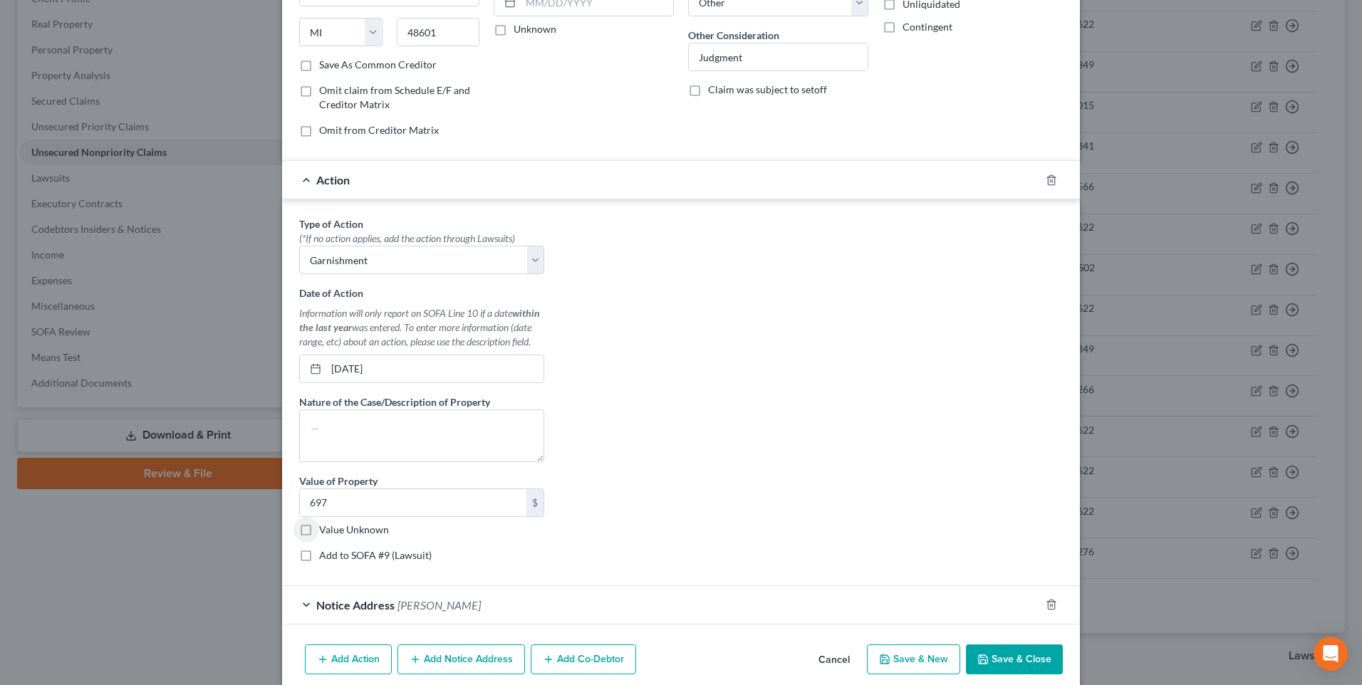
scroll to position [196, 0]
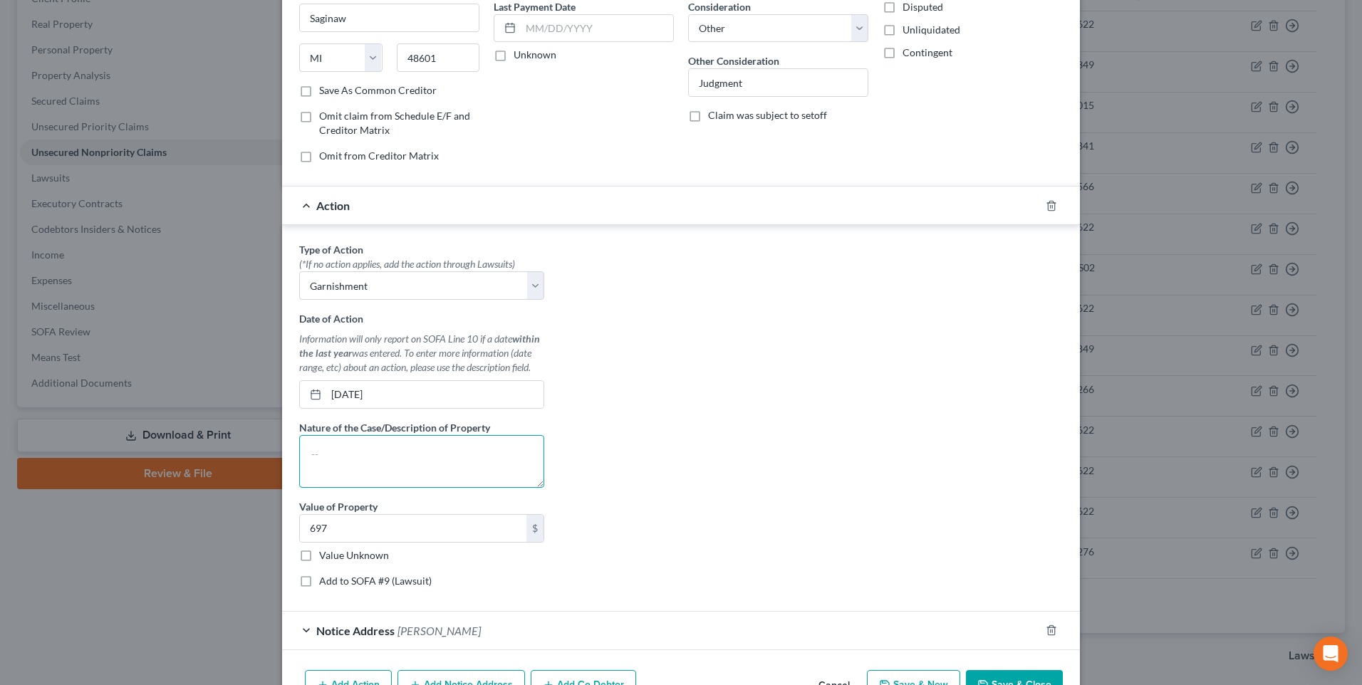
click at [402, 488] on textarea at bounding box center [421, 461] width 245 height 53
type textarea "(Amount includes one other wage garnishment in December, 2024)"
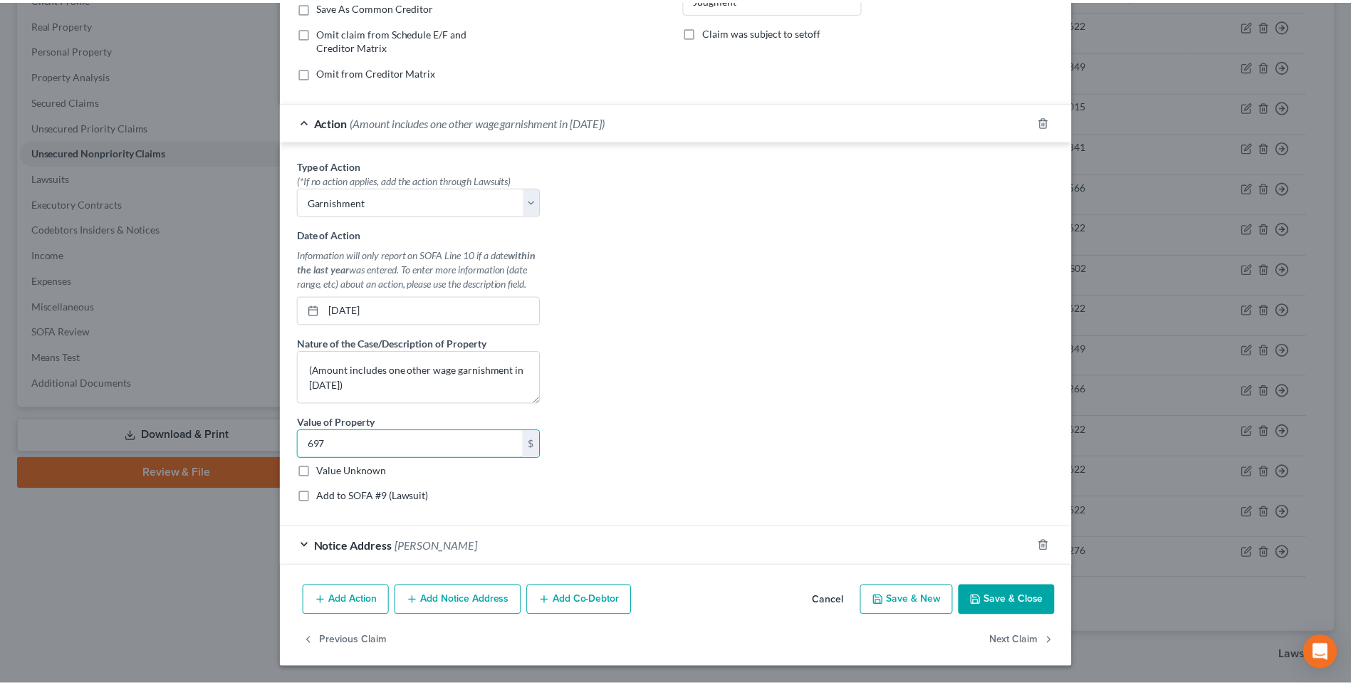
scroll to position [338, 0]
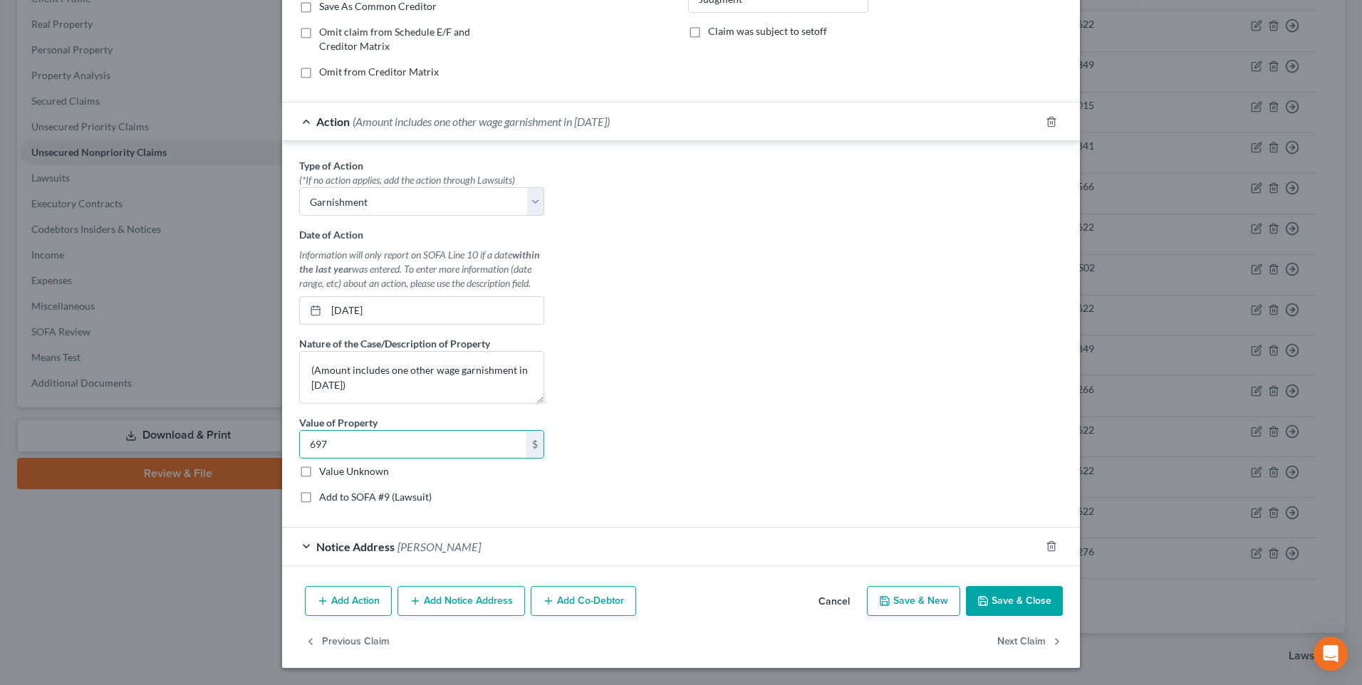
click at [1023, 596] on button "Save & Close" at bounding box center [1014, 601] width 97 height 30
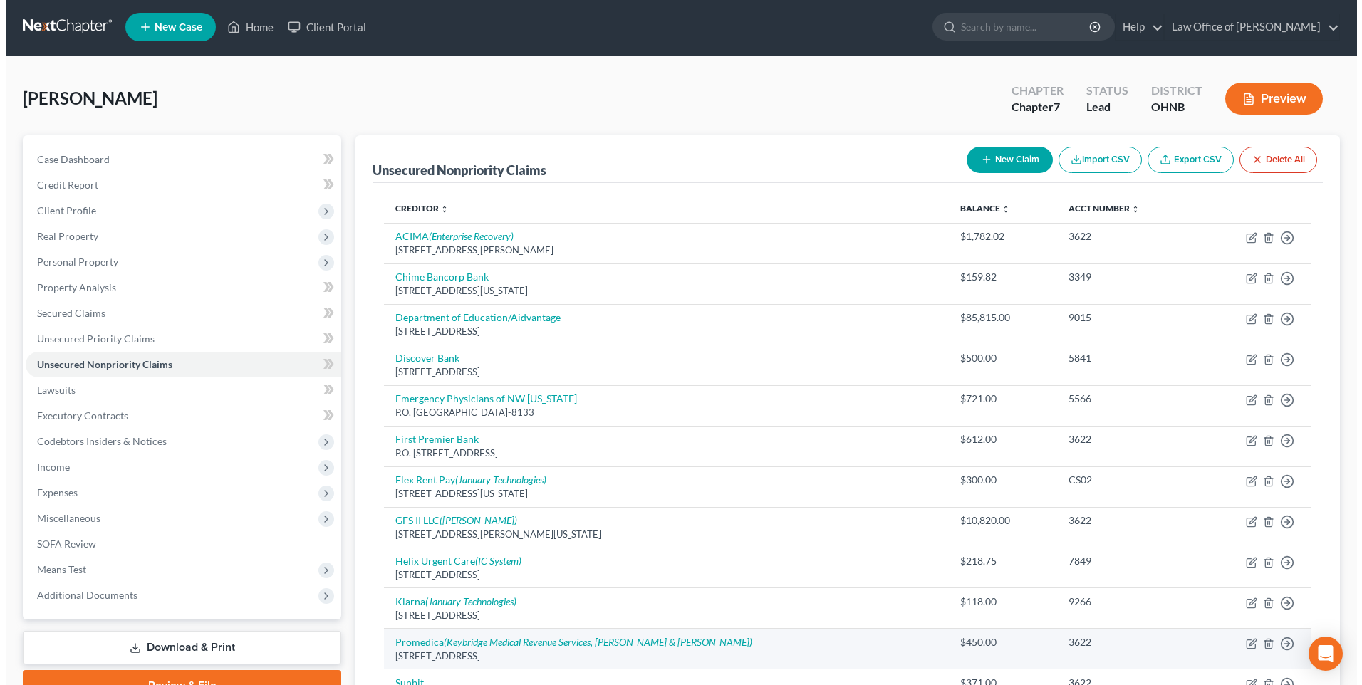
scroll to position [0, 0]
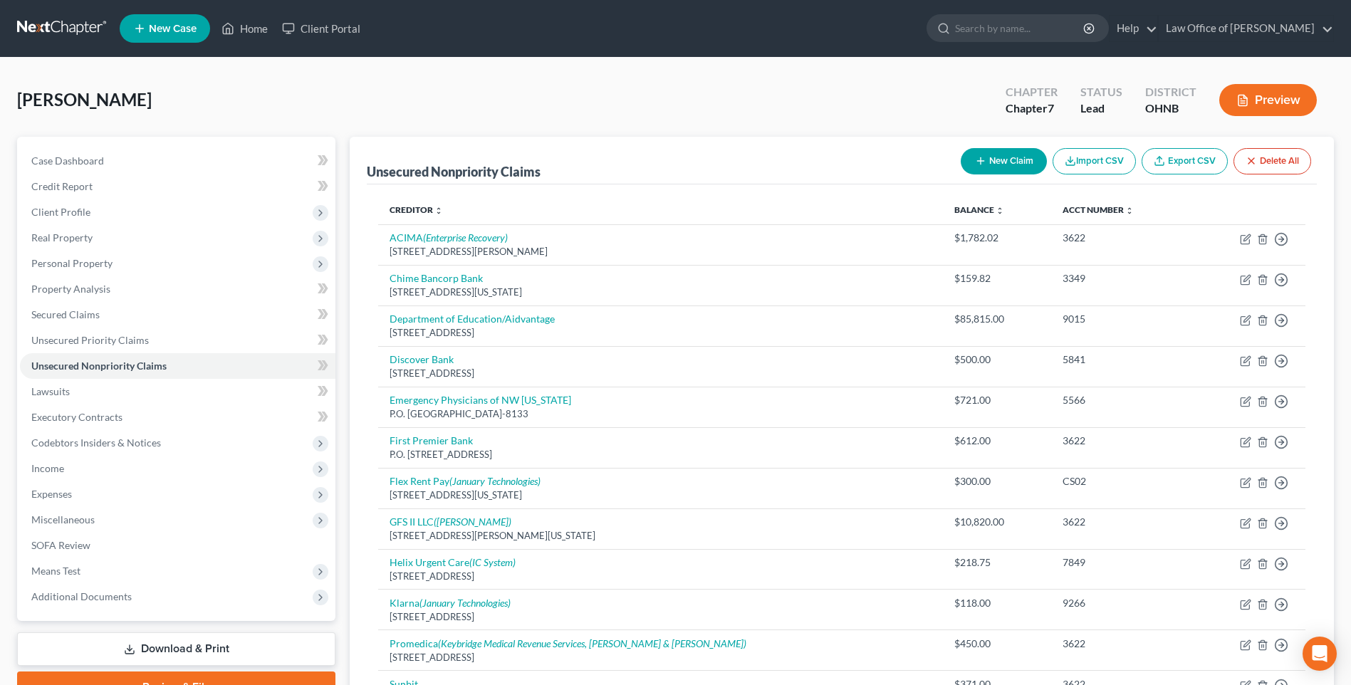
click at [1253, 106] on button "Preview" at bounding box center [1268, 100] width 98 height 32
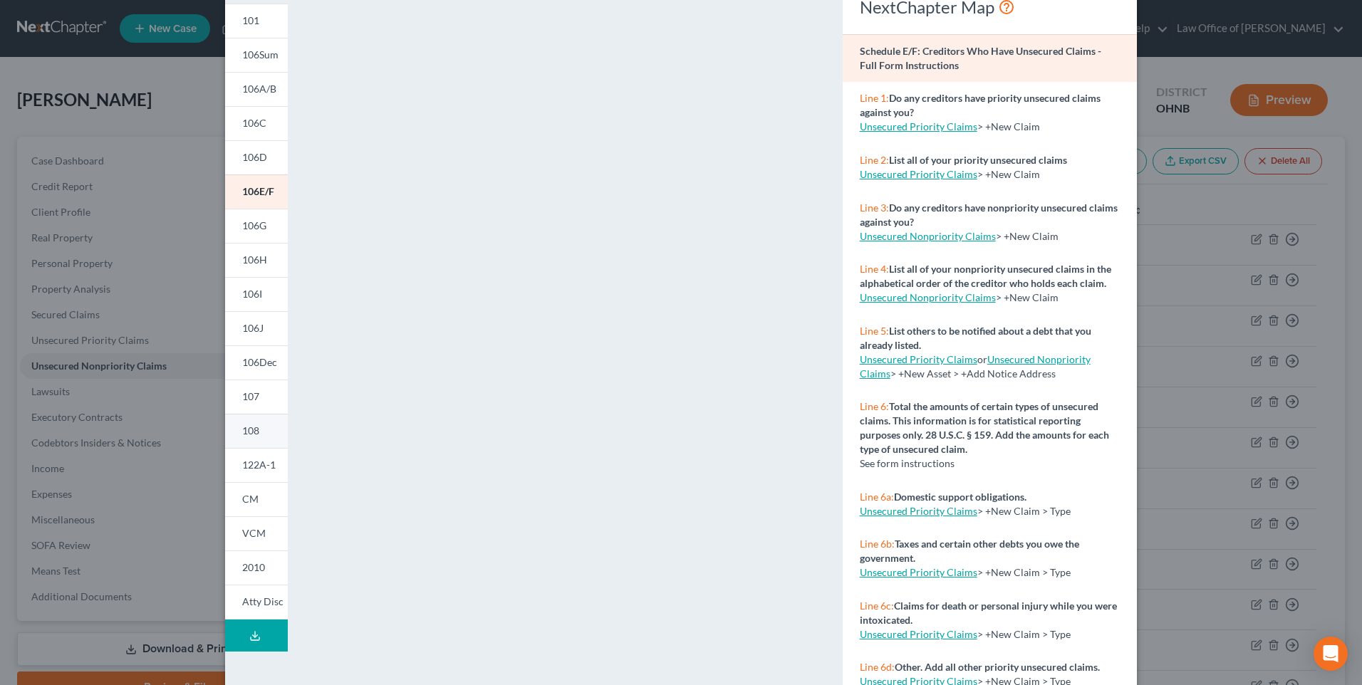
scroll to position [54, 0]
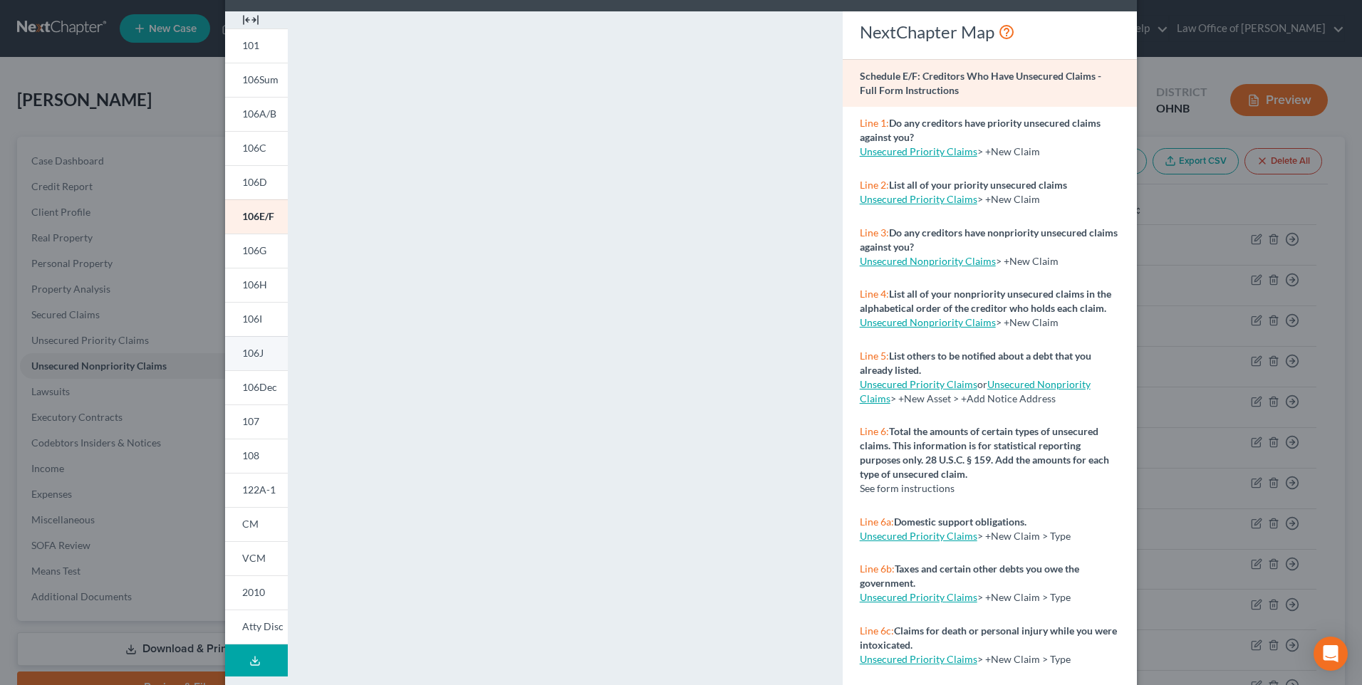
click at [240, 370] on link "106J" at bounding box center [256, 353] width 63 height 34
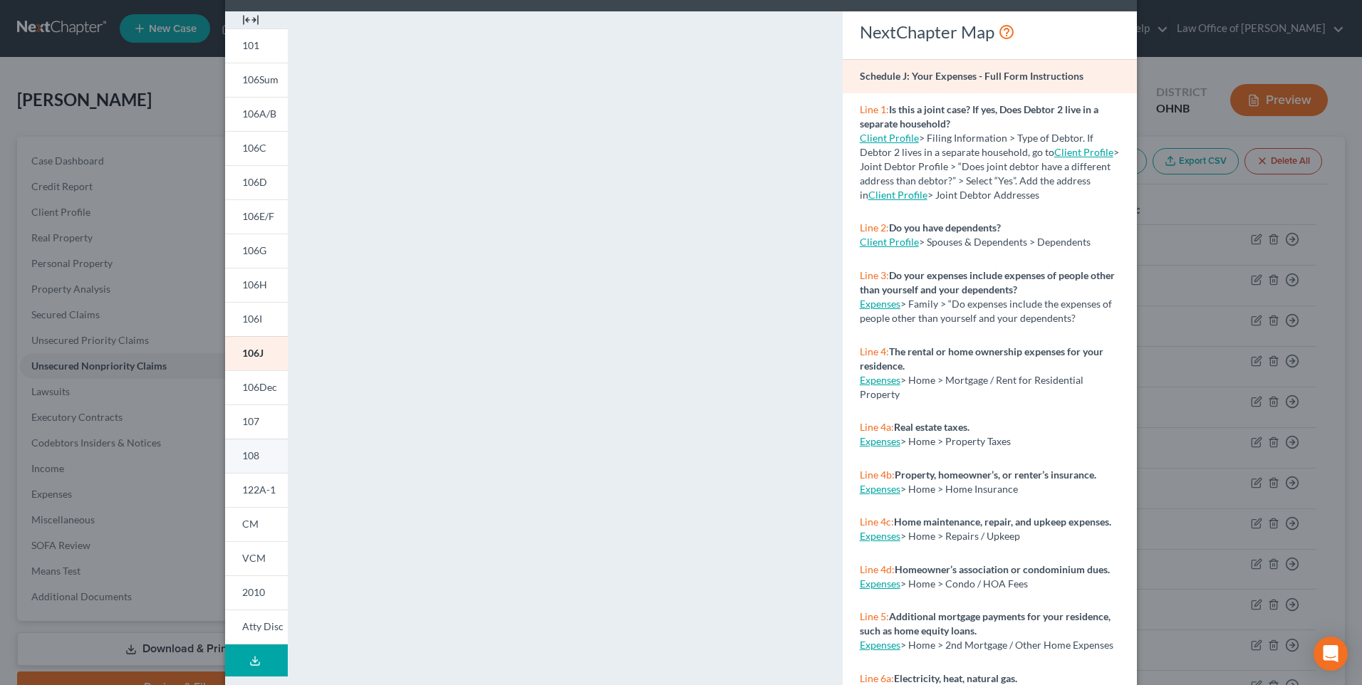
click at [242, 462] on span "108" at bounding box center [250, 455] width 17 height 12
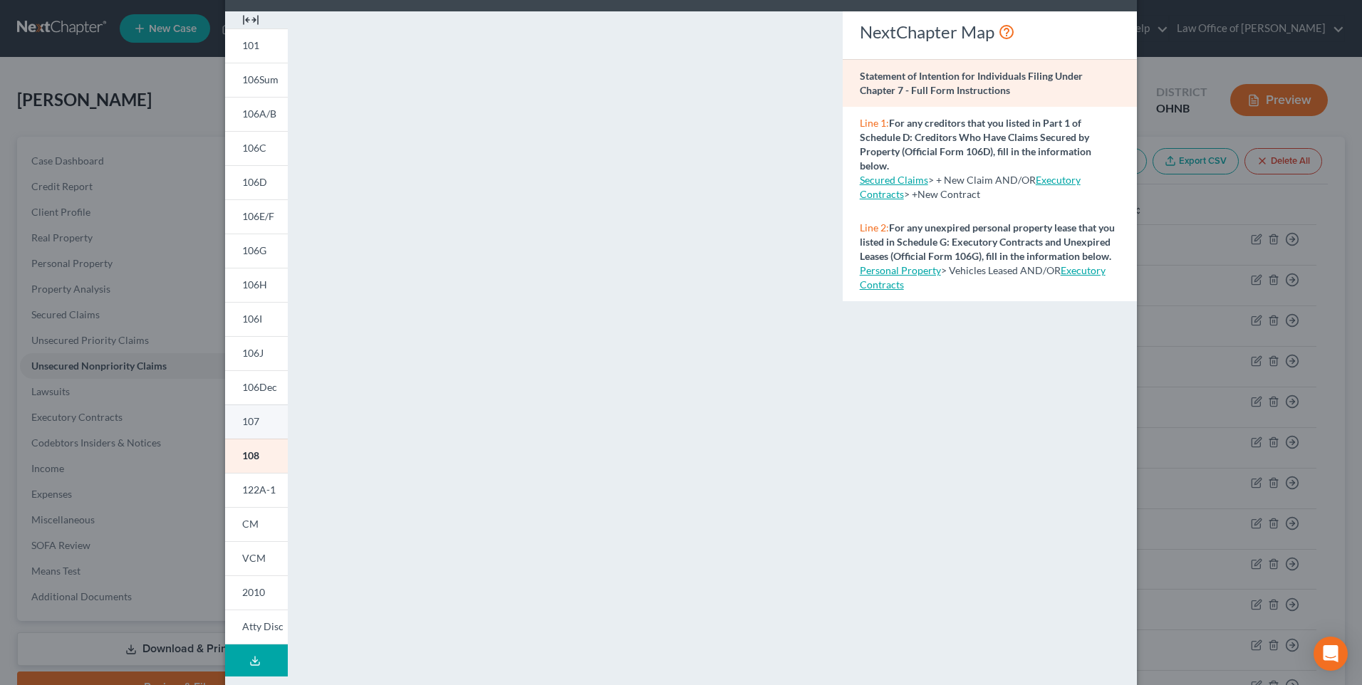
click at [237, 439] on link "107" at bounding box center [256, 422] width 63 height 34
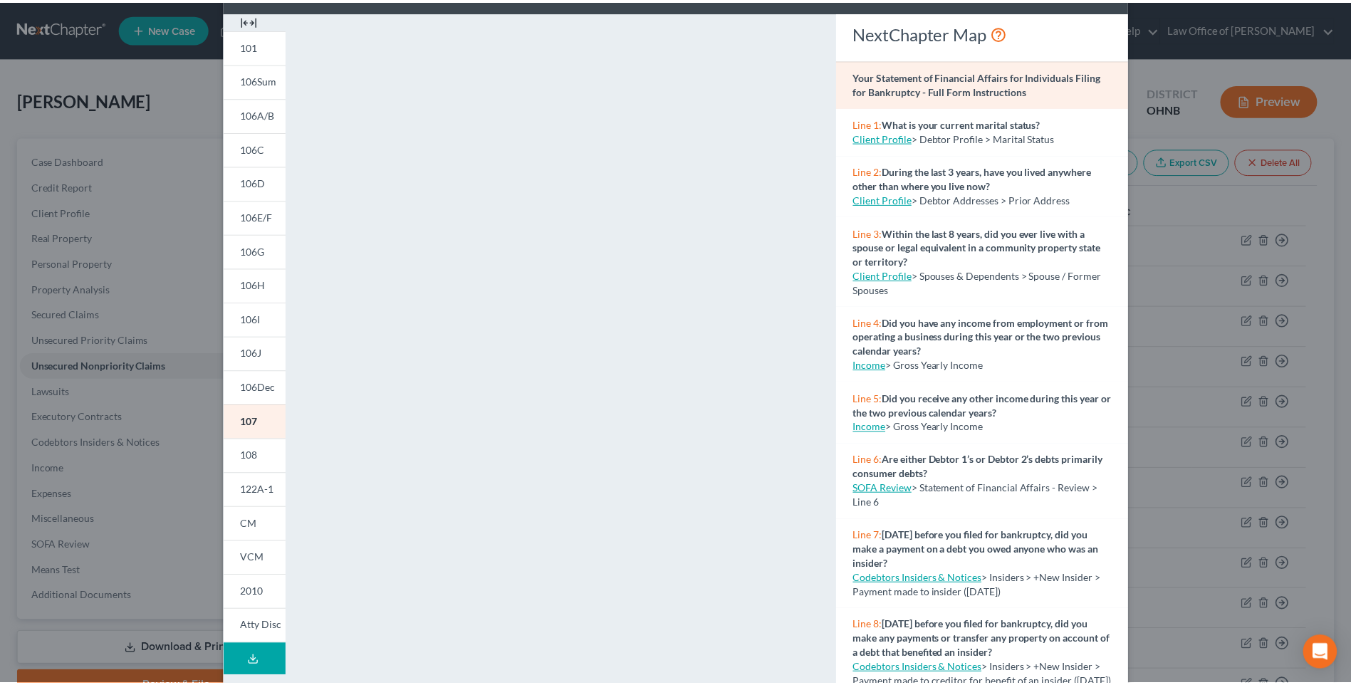
scroll to position [0, 0]
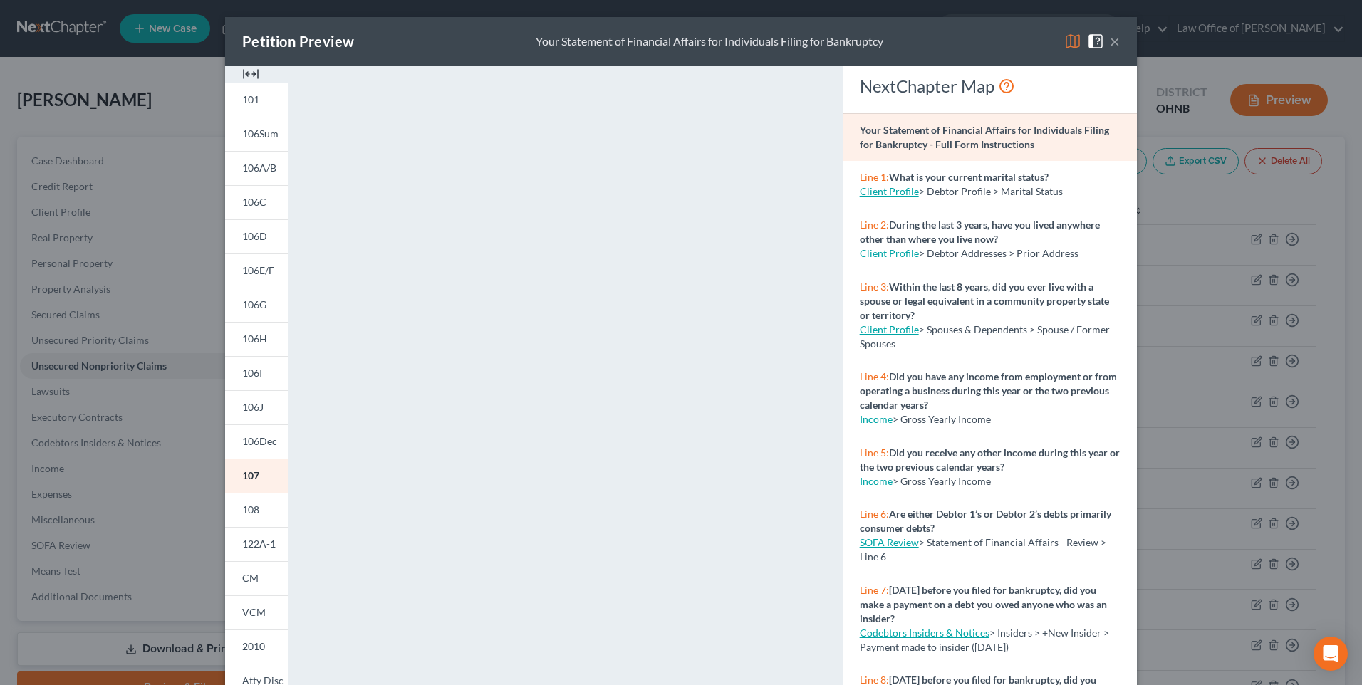
click at [1120, 43] on button "×" at bounding box center [1115, 41] width 10 height 17
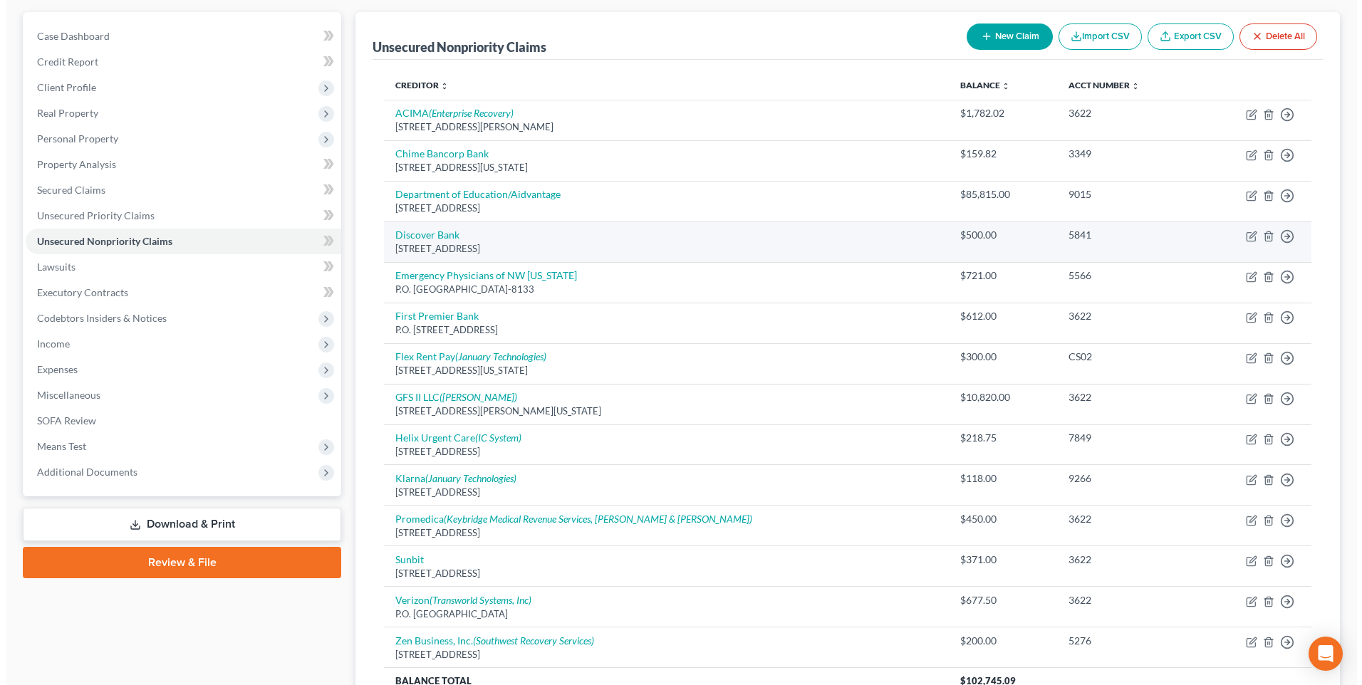
scroll to position [142, 0]
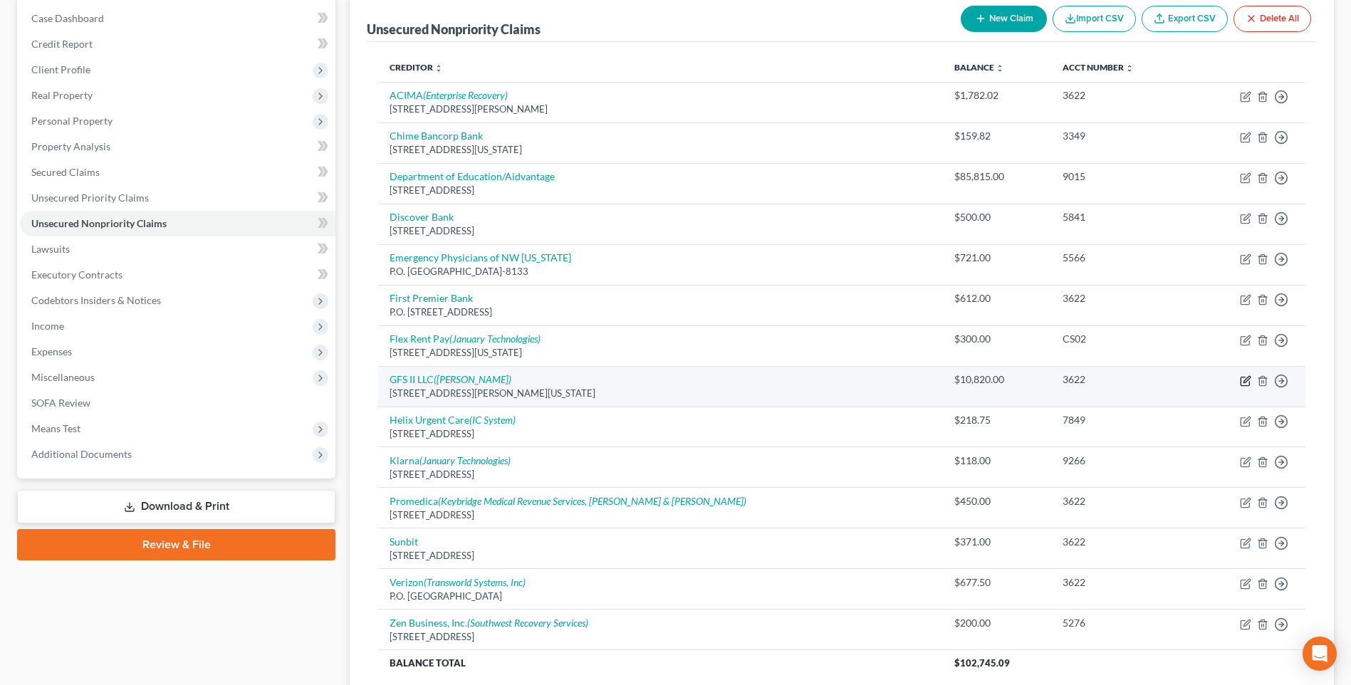
click at [1244, 382] on icon "button" at bounding box center [1247, 379] width 6 height 6
select select "23"
select select "14"
select select "0"
select select "1"
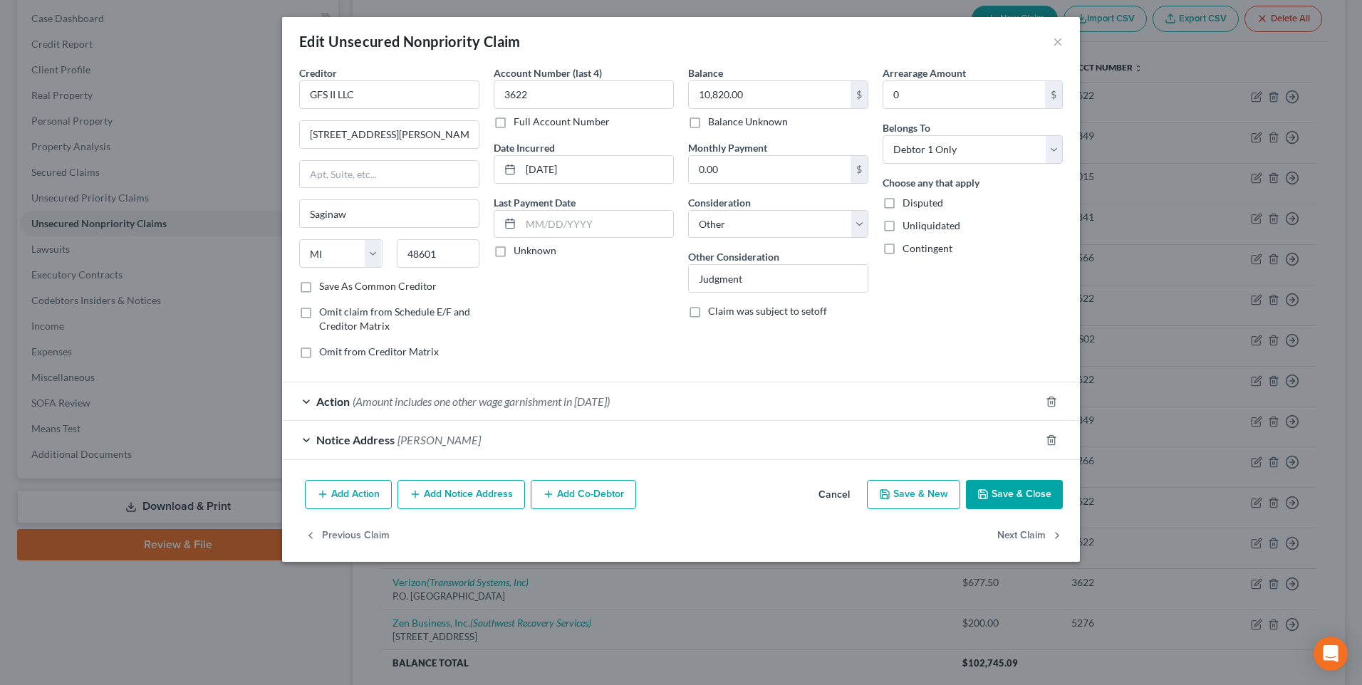
click at [284, 420] on div "Action (Amount includes one other wage garnishment in December, 2024)" at bounding box center [661, 401] width 758 height 38
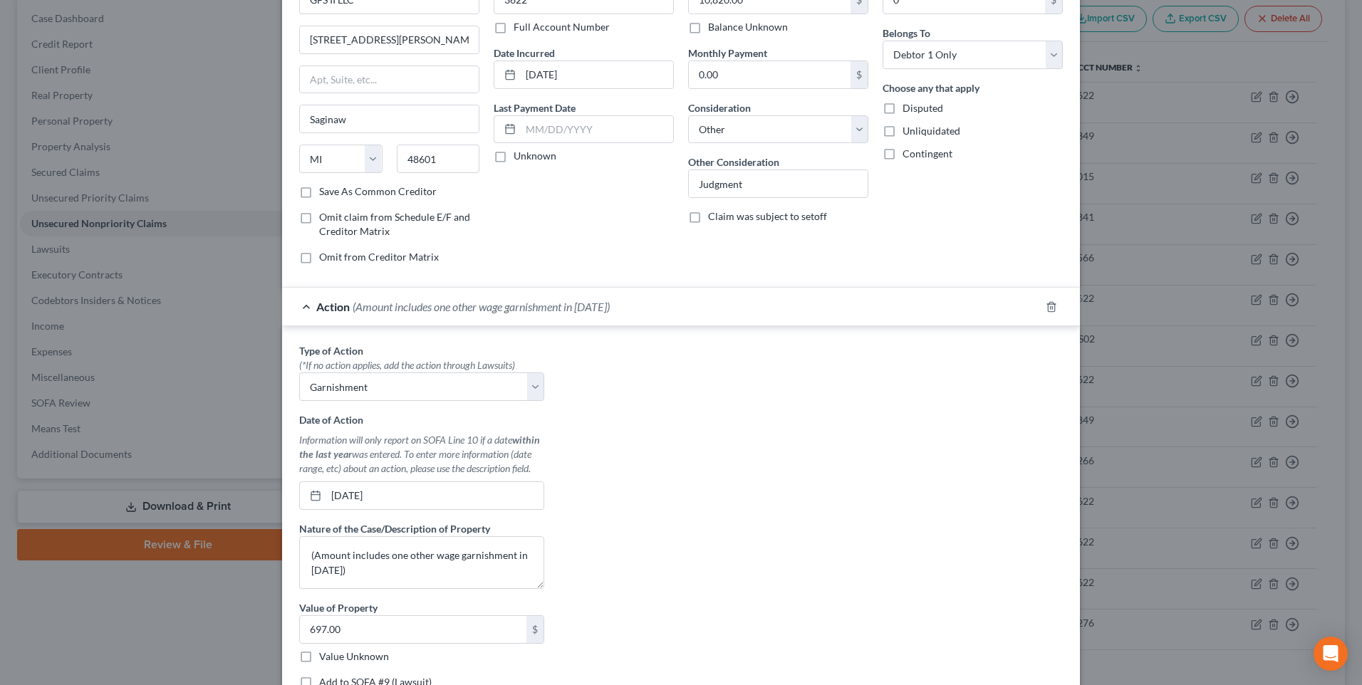
scroll to position [285, 0]
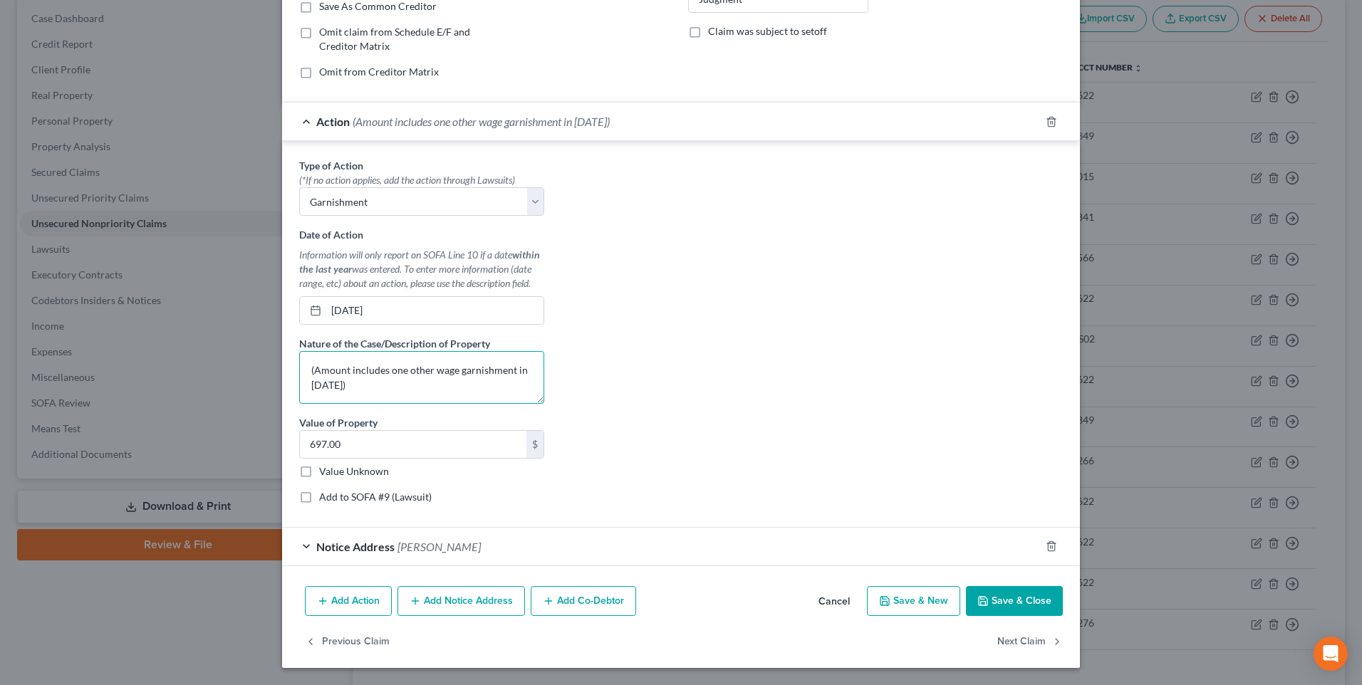
click at [299, 400] on textarea "(Amount includes one other wage garnishment in December, 2024)" at bounding box center [421, 377] width 245 height 53
click at [375, 404] on textarea "Amount includes one other wage garnishment in December, 2024)" at bounding box center [421, 377] width 245 height 53
type textarea "Amount includes one other wage garnishment in December, 2024"
click at [1045, 616] on button "Save & Close" at bounding box center [1014, 601] width 97 height 30
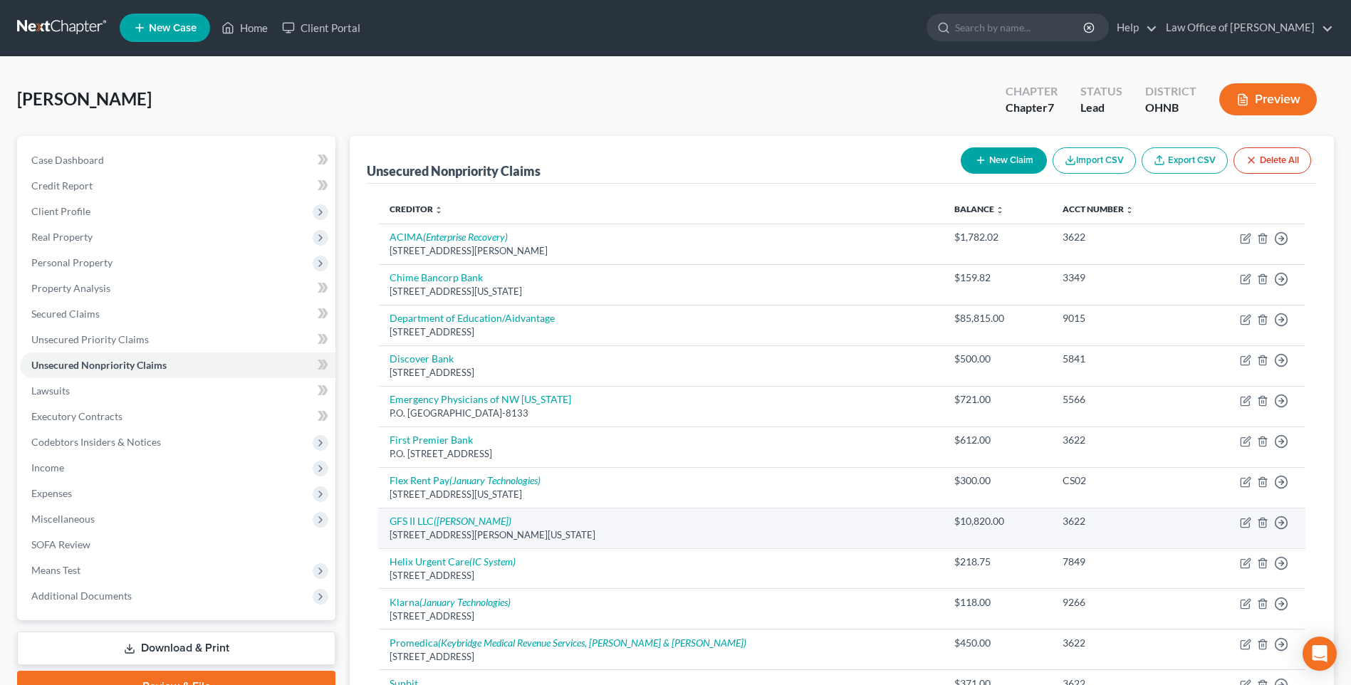
scroll to position [0, 0]
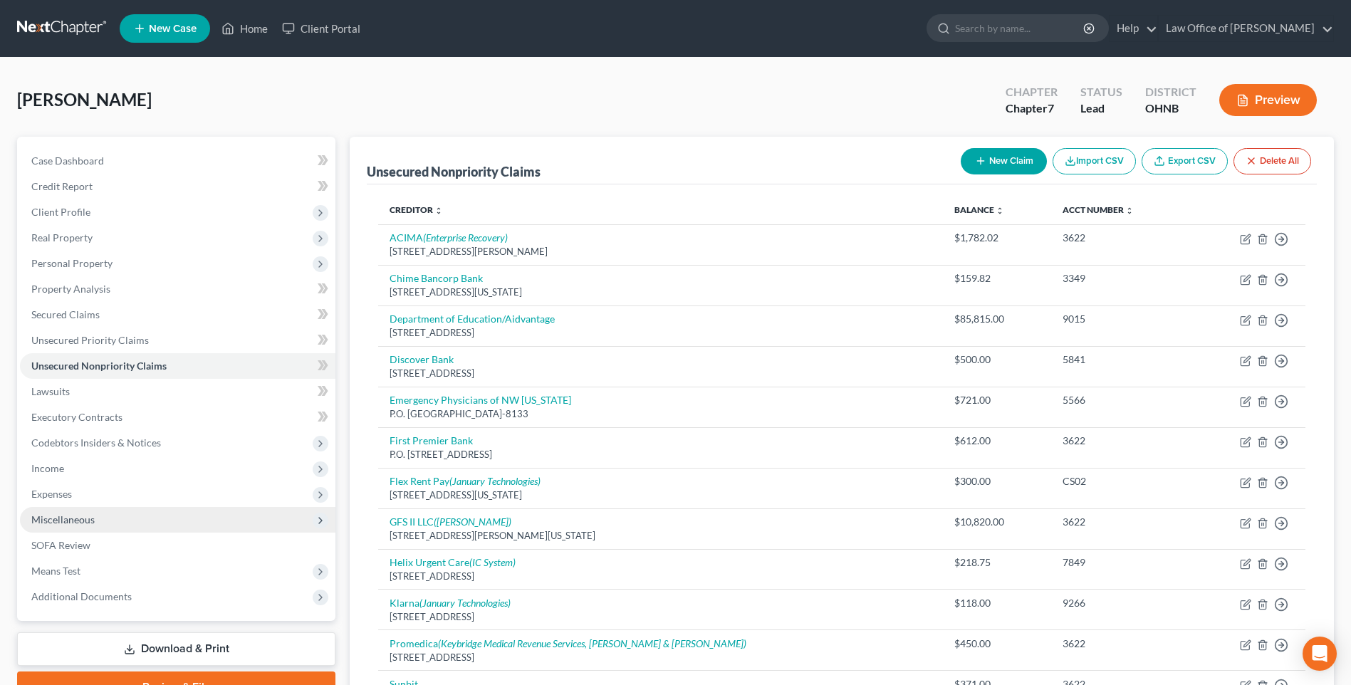
click at [58, 526] on span "Miscellaneous" at bounding box center [62, 520] width 63 height 12
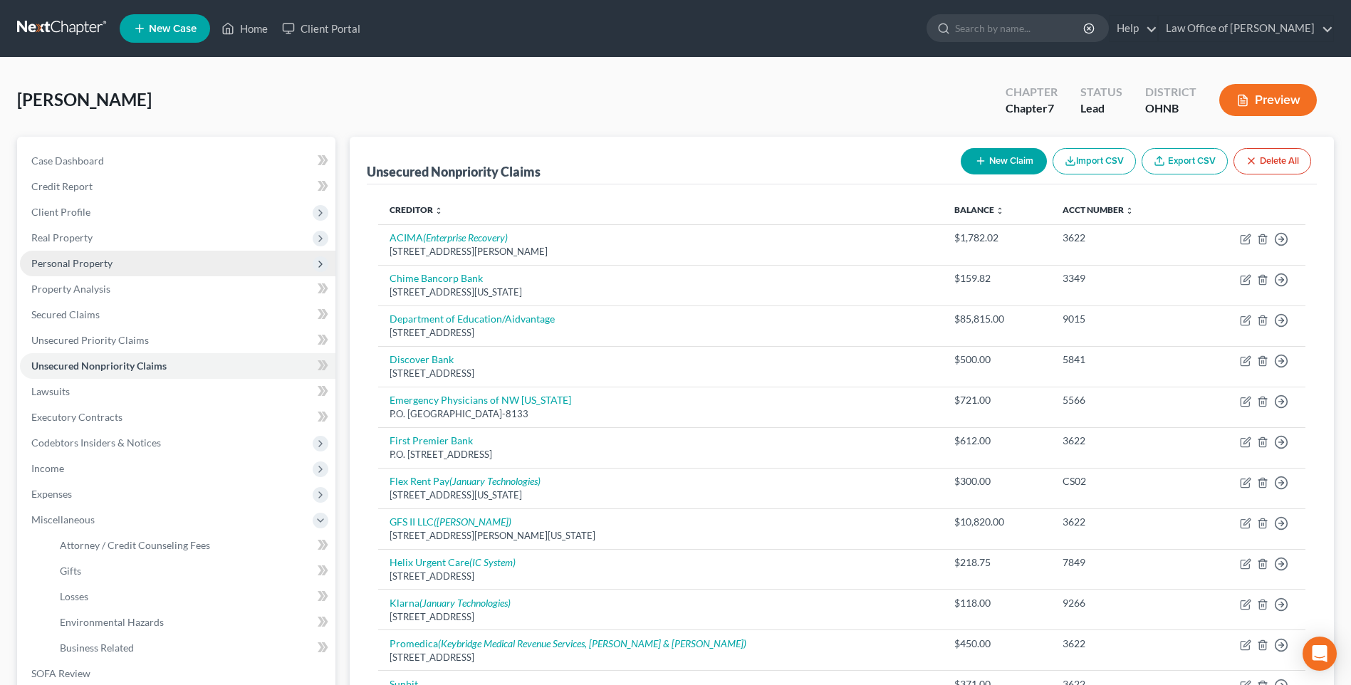
click at [94, 269] on span "Personal Property" at bounding box center [71, 263] width 81 height 12
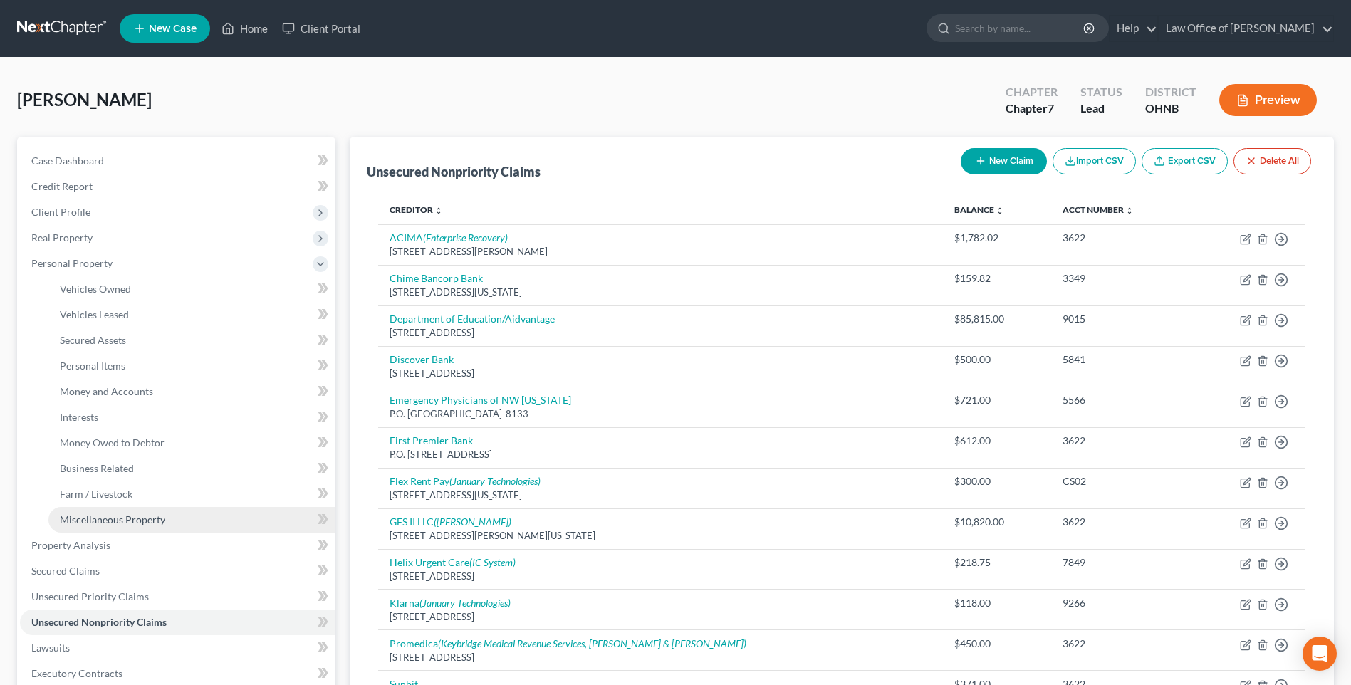
drag, startPoint x: 130, startPoint y: 548, endPoint x: 135, endPoint y: 539, distance: 9.9
click at [130, 526] on span "Miscellaneous Property" at bounding box center [112, 520] width 105 height 12
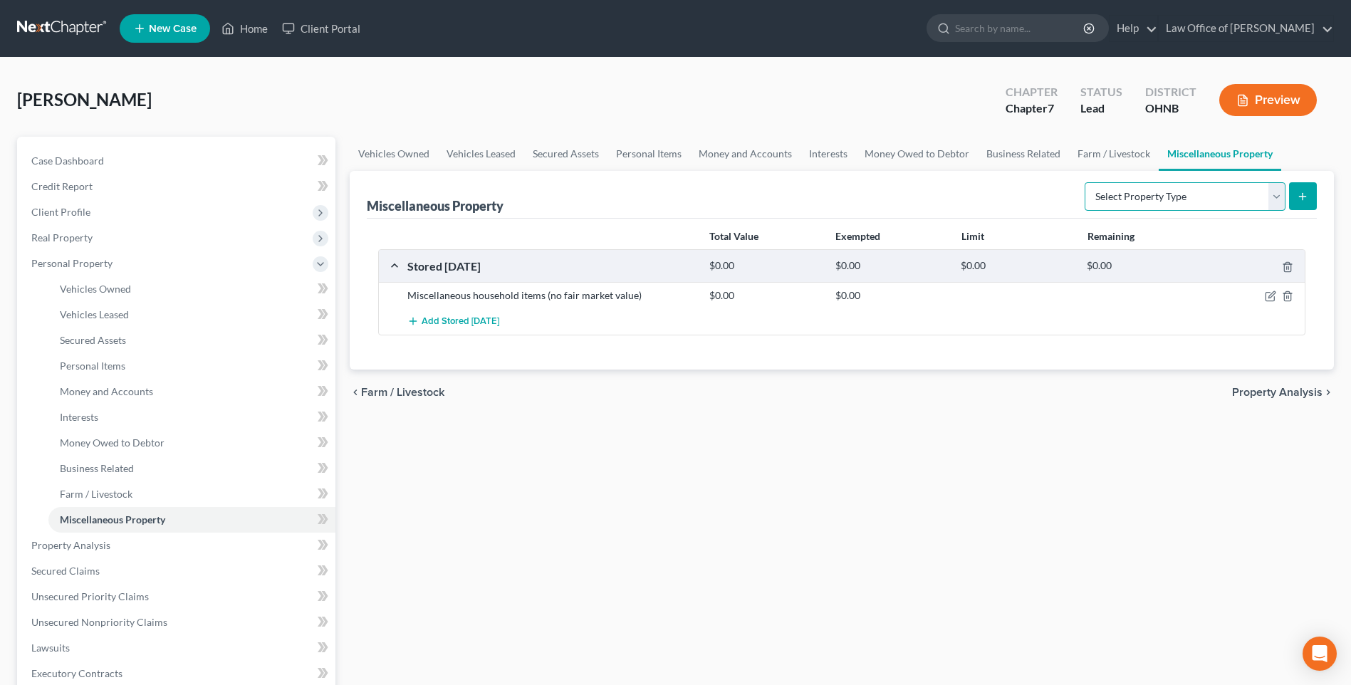
click at [1274, 211] on select "Select Property Type Assigned for Creditor Benefit [DATE] Holding for Another N…" at bounding box center [1185, 196] width 201 height 28
select select "transferred"
click at [1085, 211] on select "Select Property Type Assigned for Creditor Benefit [DATE] Holding for Another N…" at bounding box center [1185, 196] width 201 height 28
click at [1303, 202] on icon "submit" at bounding box center [1302, 196] width 11 height 11
select select "Ordinary (within 2 years)"
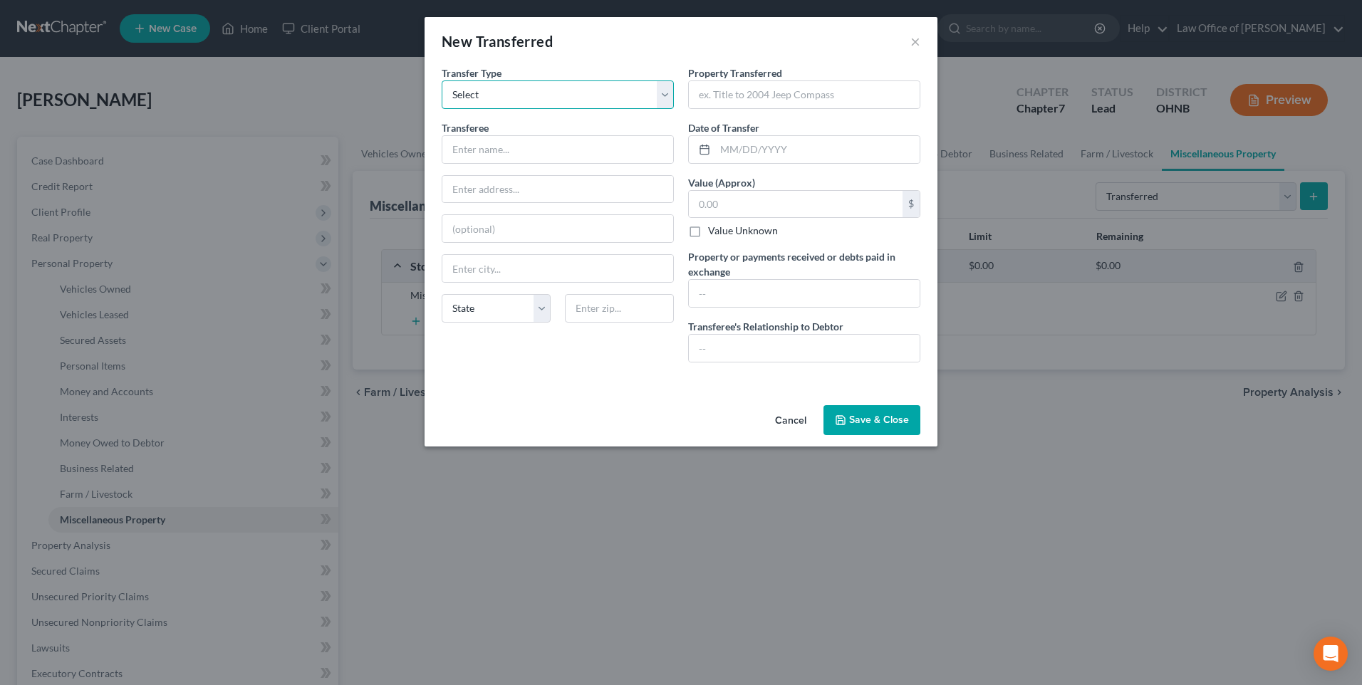
click at [665, 95] on select "Select Ordinary (within 2 years) Within 10 Years" at bounding box center [558, 94] width 232 height 28
click at [801, 435] on button "Cancel" at bounding box center [791, 421] width 54 height 28
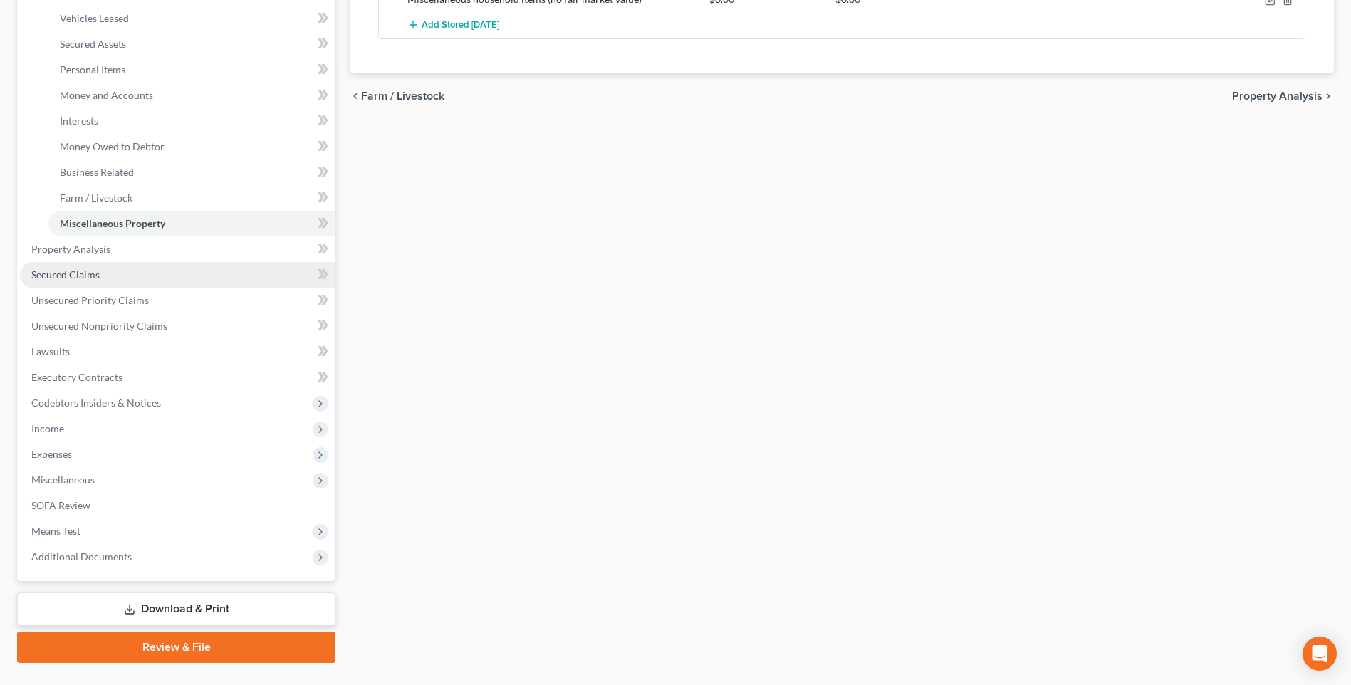
scroll to position [142, 0]
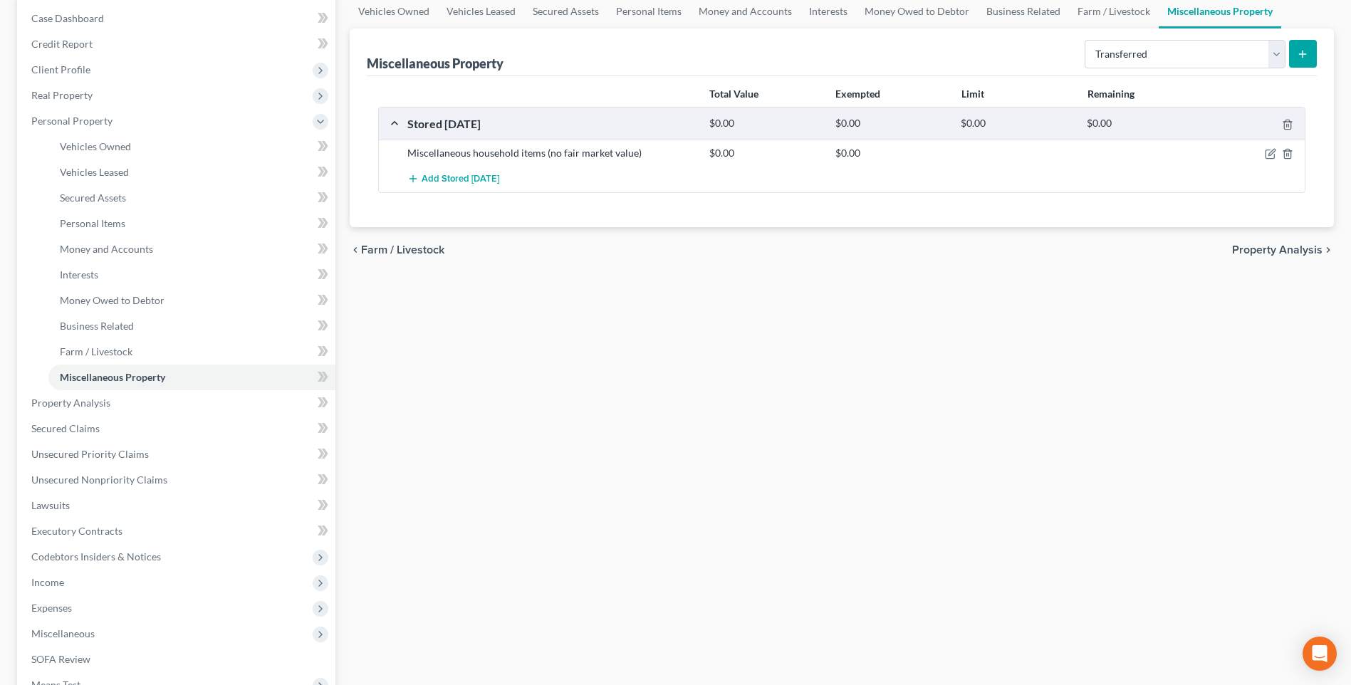
click at [1298, 68] on button "submit" at bounding box center [1303, 54] width 28 height 28
select select "Ordinary (within 2 years)"
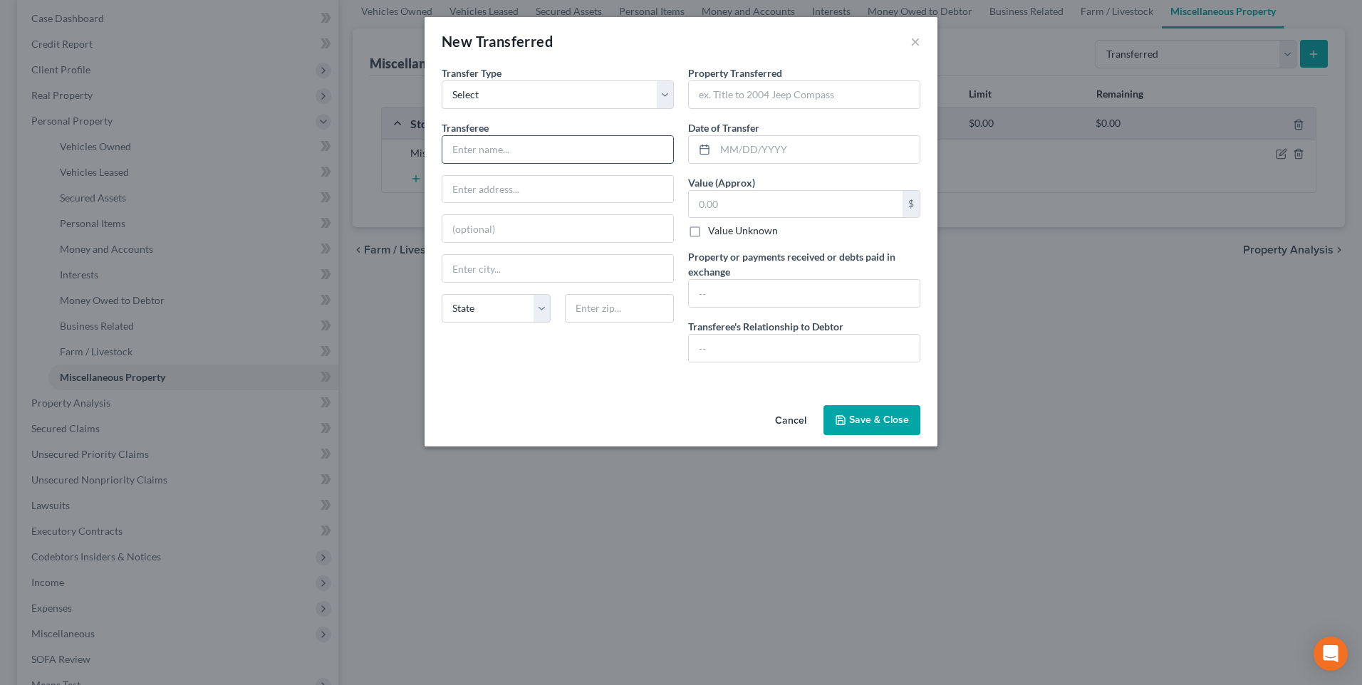
click at [494, 155] on input "text" at bounding box center [557, 149] width 231 height 27
type input "Credit Acceptance Corp"
type input "25505 W 12 Mile Rd"
click at [587, 323] on input "text" at bounding box center [619, 308] width 109 height 28
type input "48034"
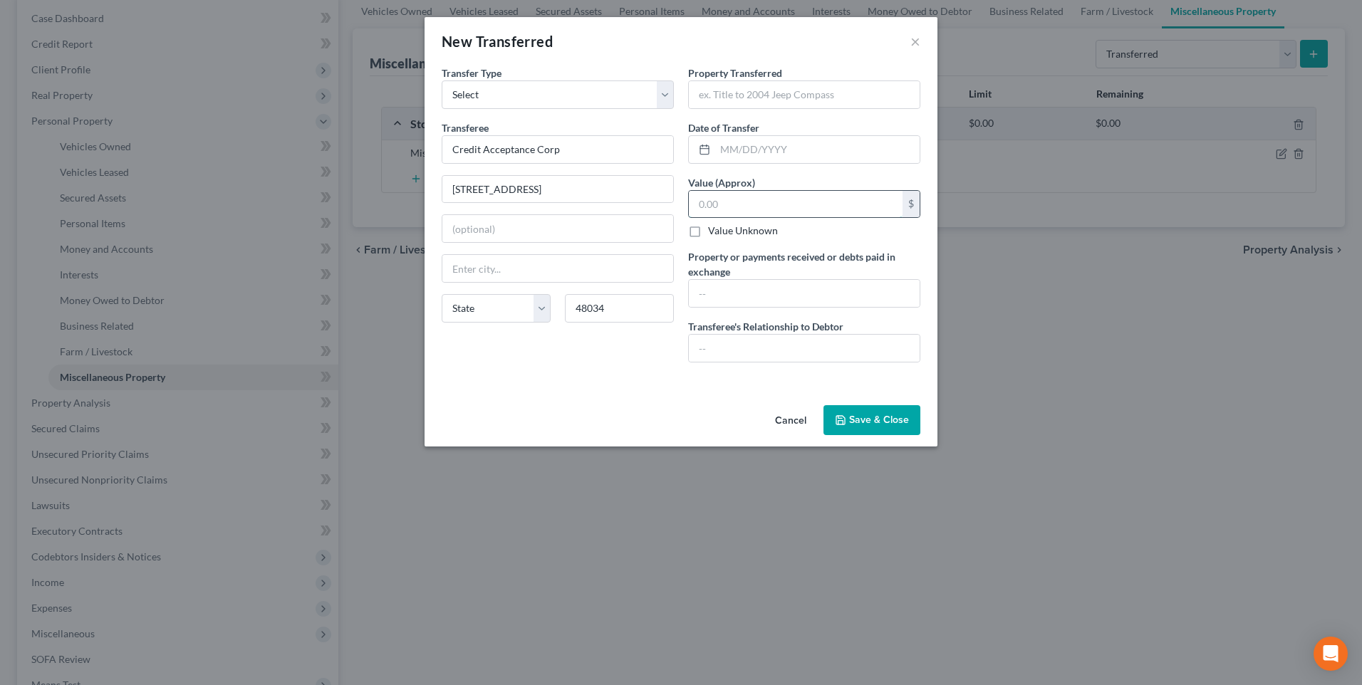
click at [738, 208] on input "text" at bounding box center [796, 204] width 214 height 27
type input "Southfield"
type input "900"
click at [753, 98] on input "text" at bounding box center [804, 94] width 231 height 27
type input "Car was repossessed"
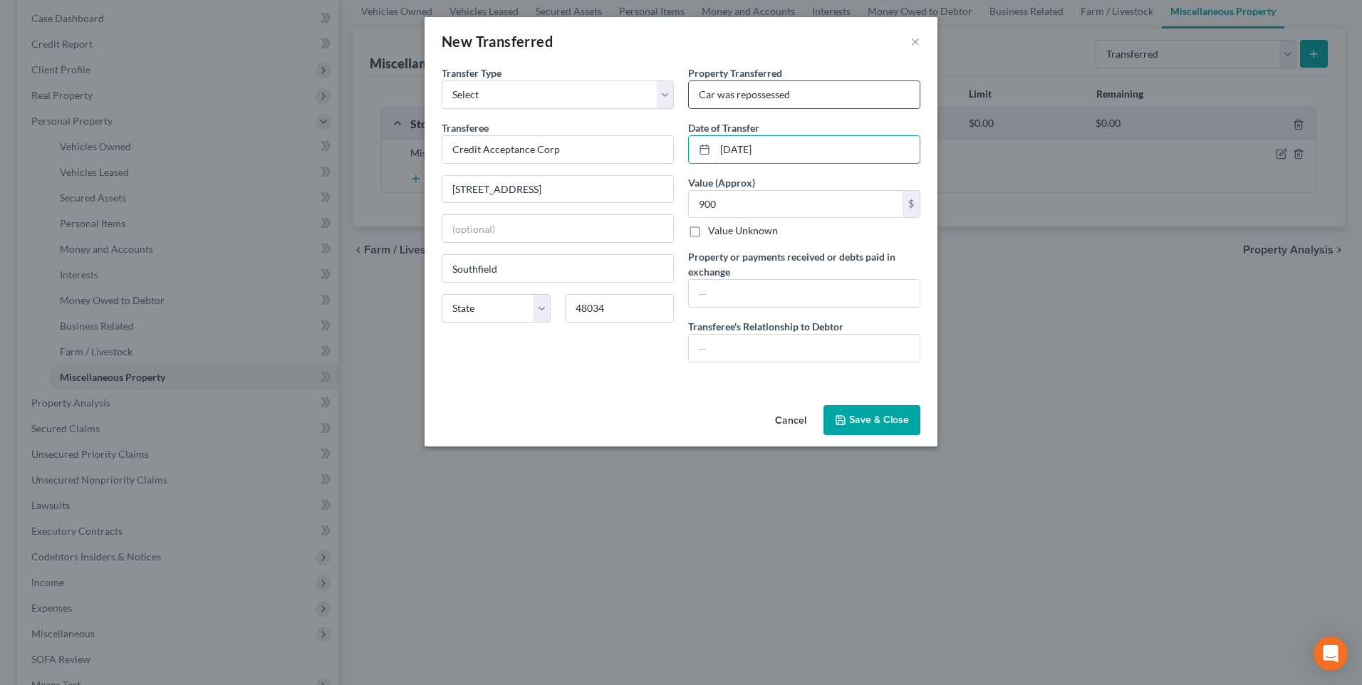
type input "10/31/2024"
click at [899, 435] on button "Save & Close" at bounding box center [871, 420] width 97 height 30
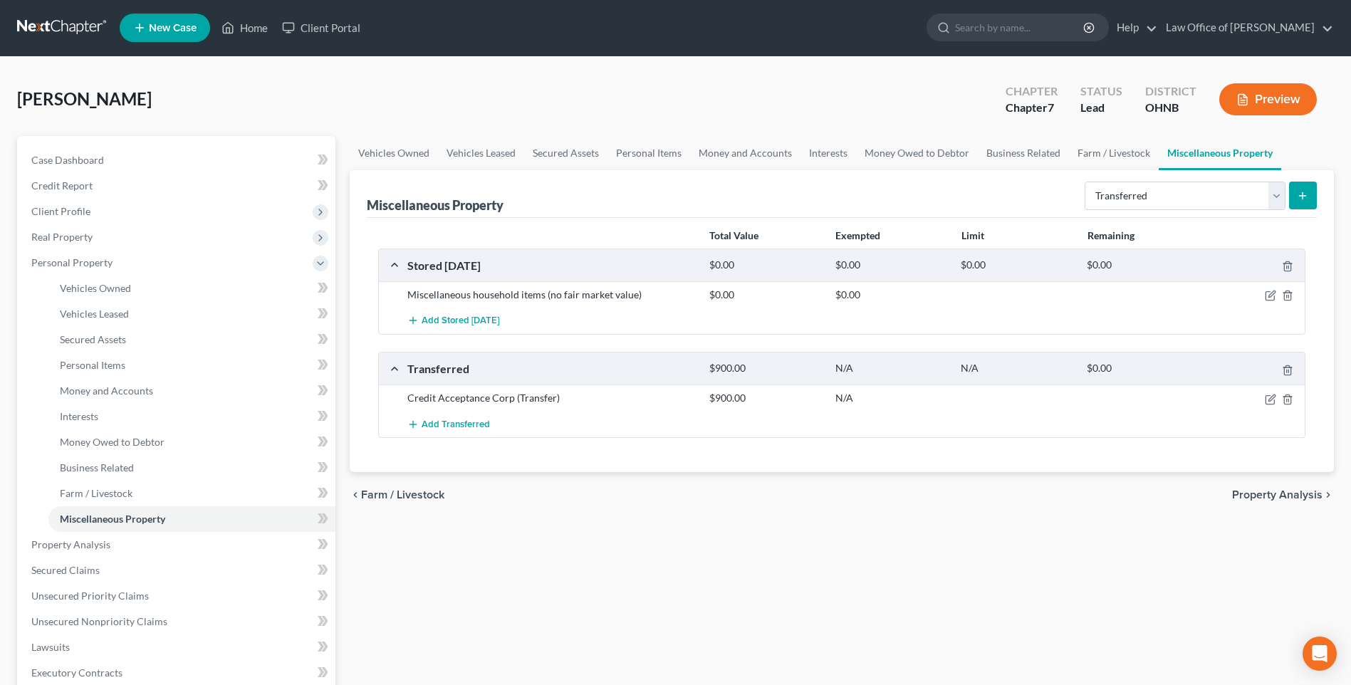
scroll to position [0, 0]
click at [1274, 211] on select "Select Property Type Assigned for Creditor Benefit [DATE] Holding for Another N…" at bounding box center [1185, 196] width 201 height 28
click at [110, 449] on span "Money Owed to Debtor" at bounding box center [112, 443] width 105 height 12
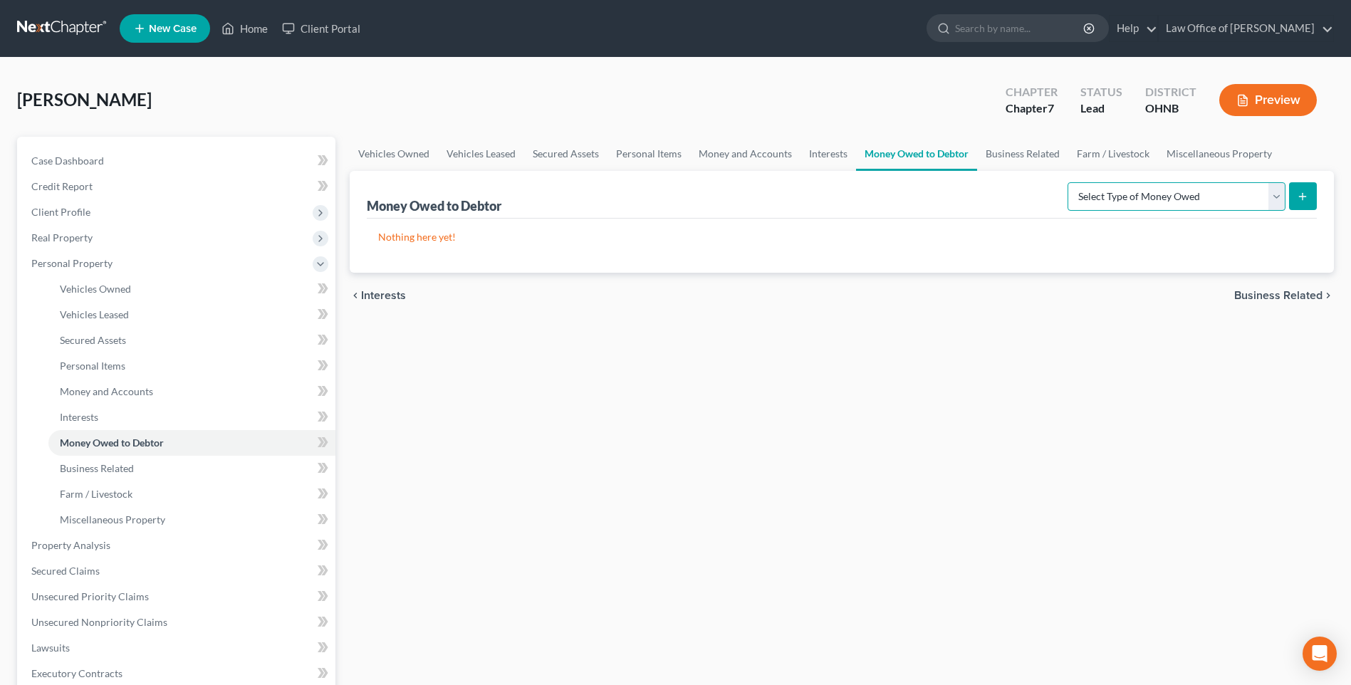
click at [1175, 211] on select "Select Type of Money Owed Accounts Receivable Alimony Child Support Claims Agai…" at bounding box center [1177, 196] width 218 height 28
select select "unpaid_loans"
click at [1068, 211] on select "Select Type of Money Owed Accounts Receivable Alimony Child Support Claims Agai…" at bounding box center [1177, 196] width 218 height 28
click at [1297, 202] on icon "submit" at bounding box center [1302, 196] width 11 height 11
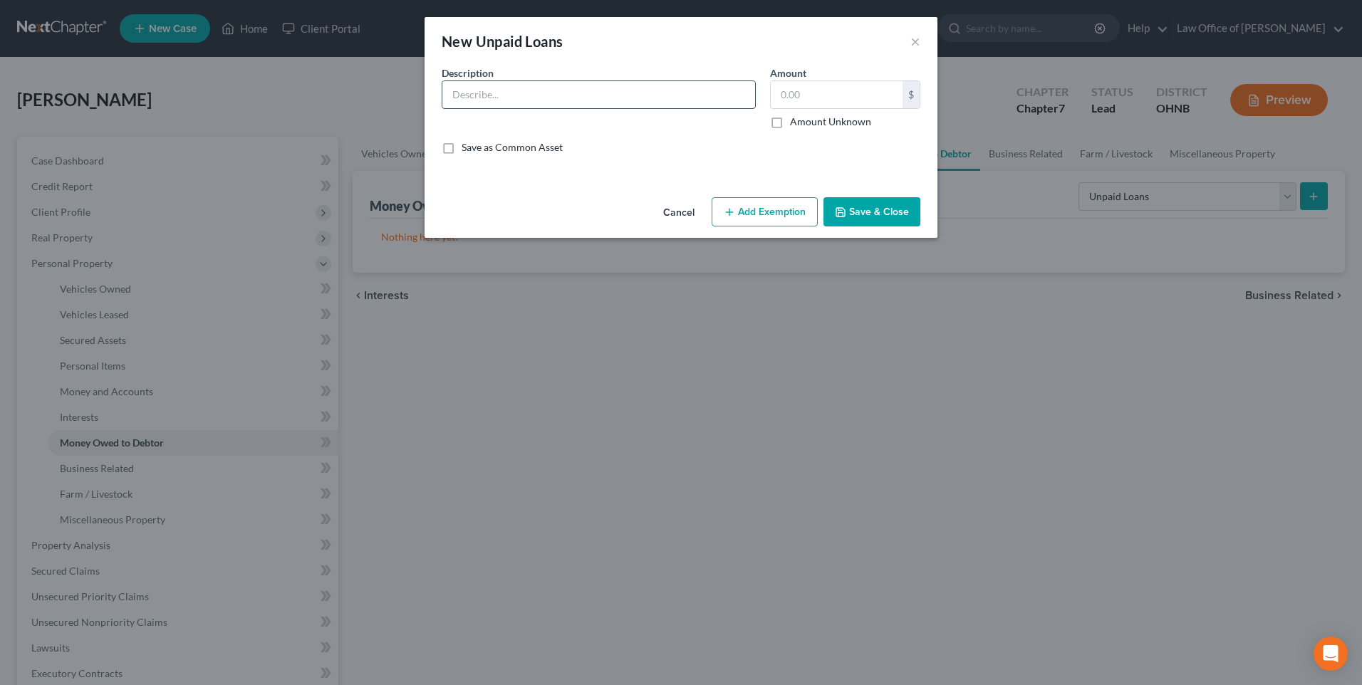
click at [529, 107] on input "text" at bounding box center [598, 94] width 313 height 27
type input "Harold Harris Jr, 15 Neise Ave, Toledo, OH 43605"
click at [813, 98] on input "text" at bounding box center [837, 94] width 132 height 27
type input "1,800"
click at [686, 97] on input "Harold Harris Jr, 15 Neise Ave, Toledo, OH 43605" at bounding box center [598, 94] width 313 height 27
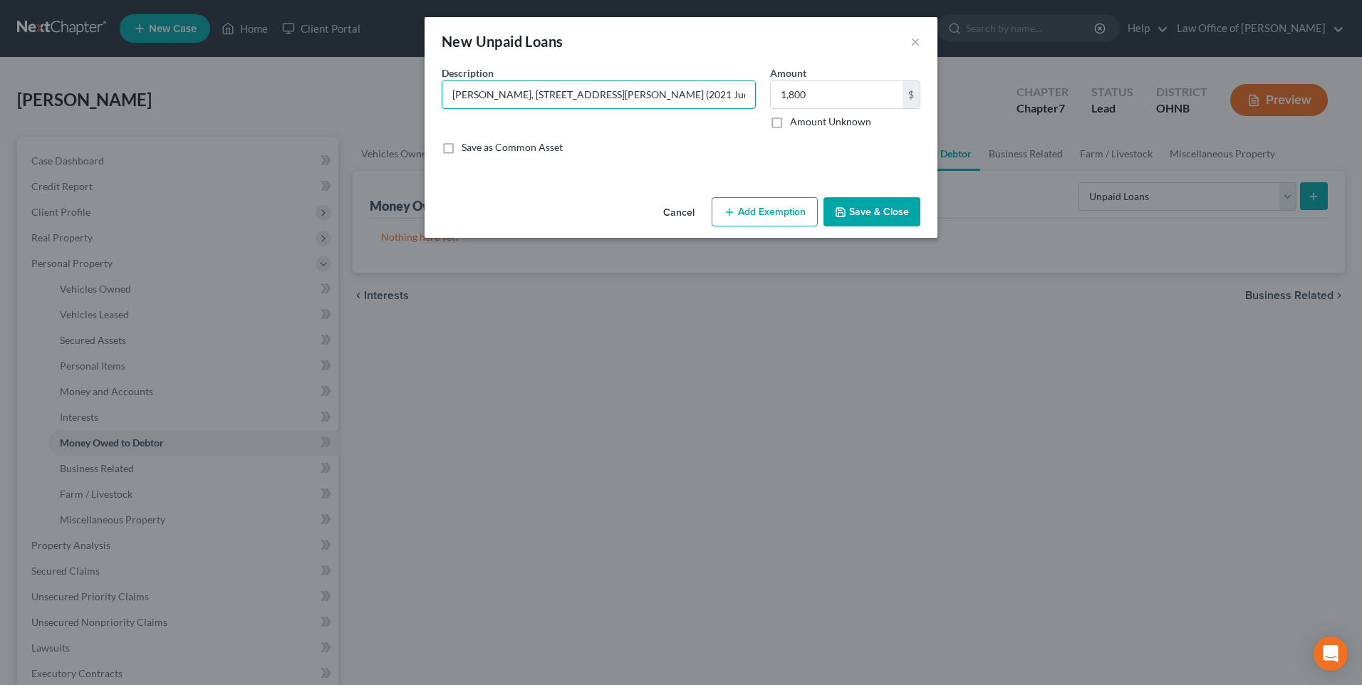
type input "Harold Harris Jr, 15 Neise Ave, Toledo, OH 43605 (2021 Judgment)"
click at [873, 219] on button "Save & Close" at bounding box center [871, 212] width 97 height 30
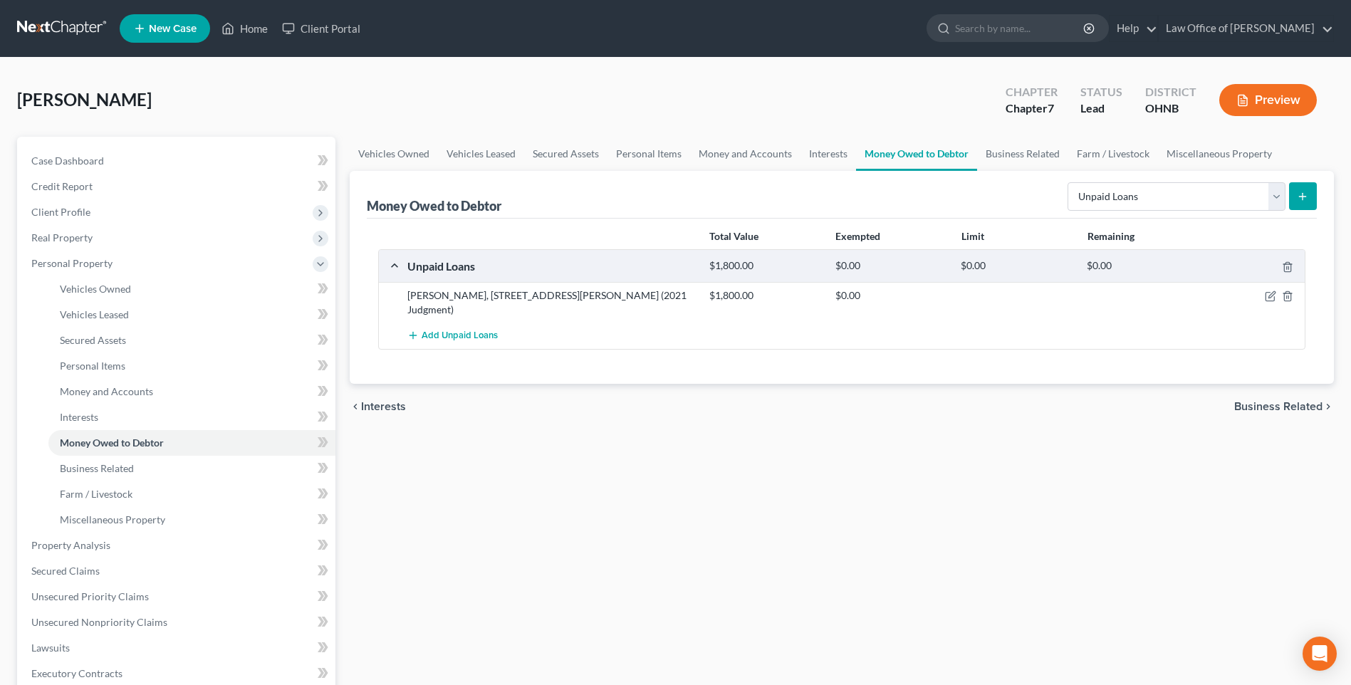
click at [1263, 105] on button "Preview" at bounding box center [1268, 100] width 98 height 32
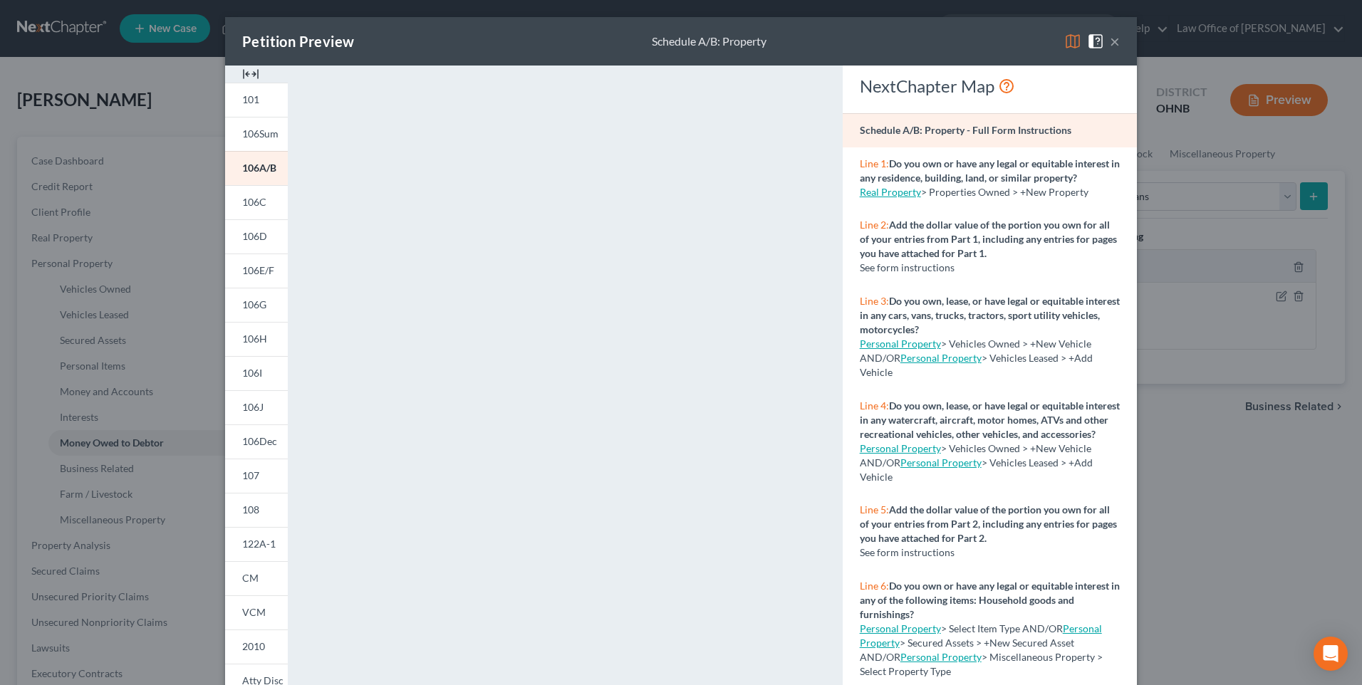
click at [1120, 43] on button "×" at bounding box center [1115, 41] width 10 height 17
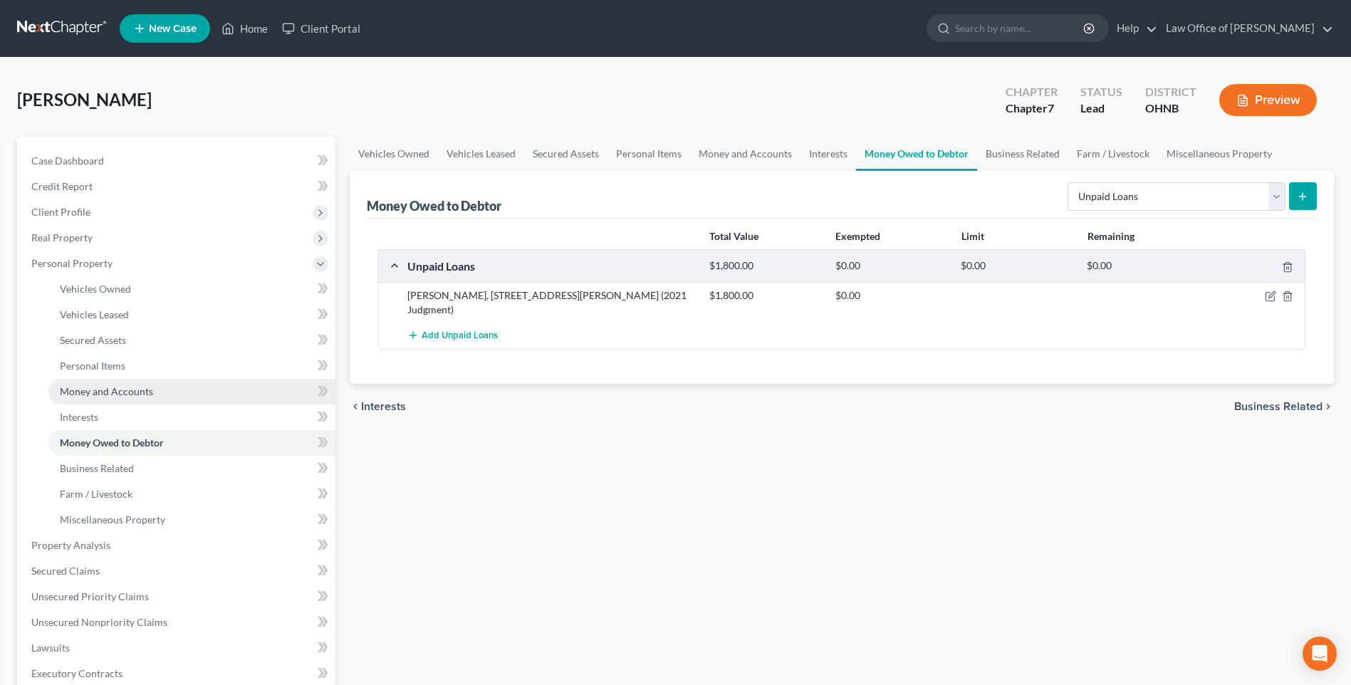
click at [86, 397] on span "Money and Accounts" at bounding box center [106, 391] width 93 height 12
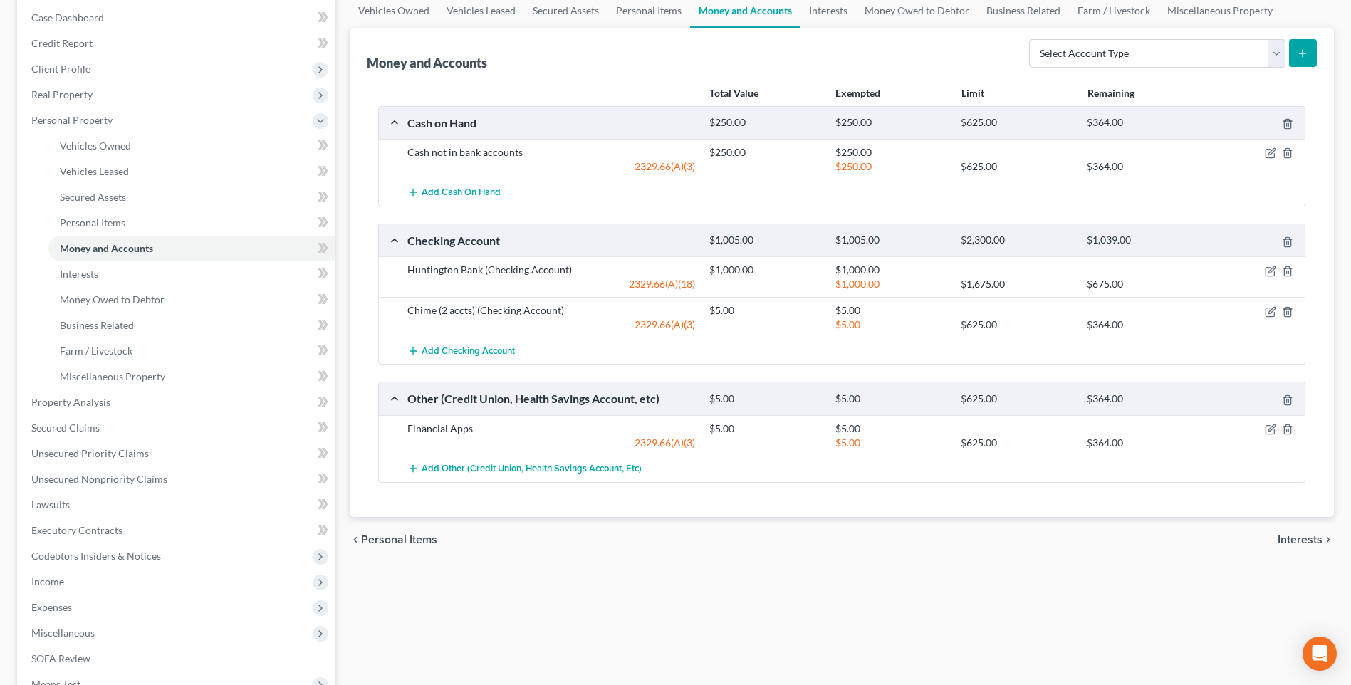
scroll to position [142, 0]
click at [1273, 68] on select "Select Account Type Brokerage Cash on Hand Certificates of Deposit Checking Acc…" at bounding box center [1157, 54] width 256 height 28
click at [801, 76] on div "Money and Accounts Select Account Type Brokerage Cash on Hand Certificates of D…" at bounding box center [842, 52] width 950 height 48
click at [121, 383] on span "Miscellaneous Property" at bounding box center [112, 377] width 105 height 12
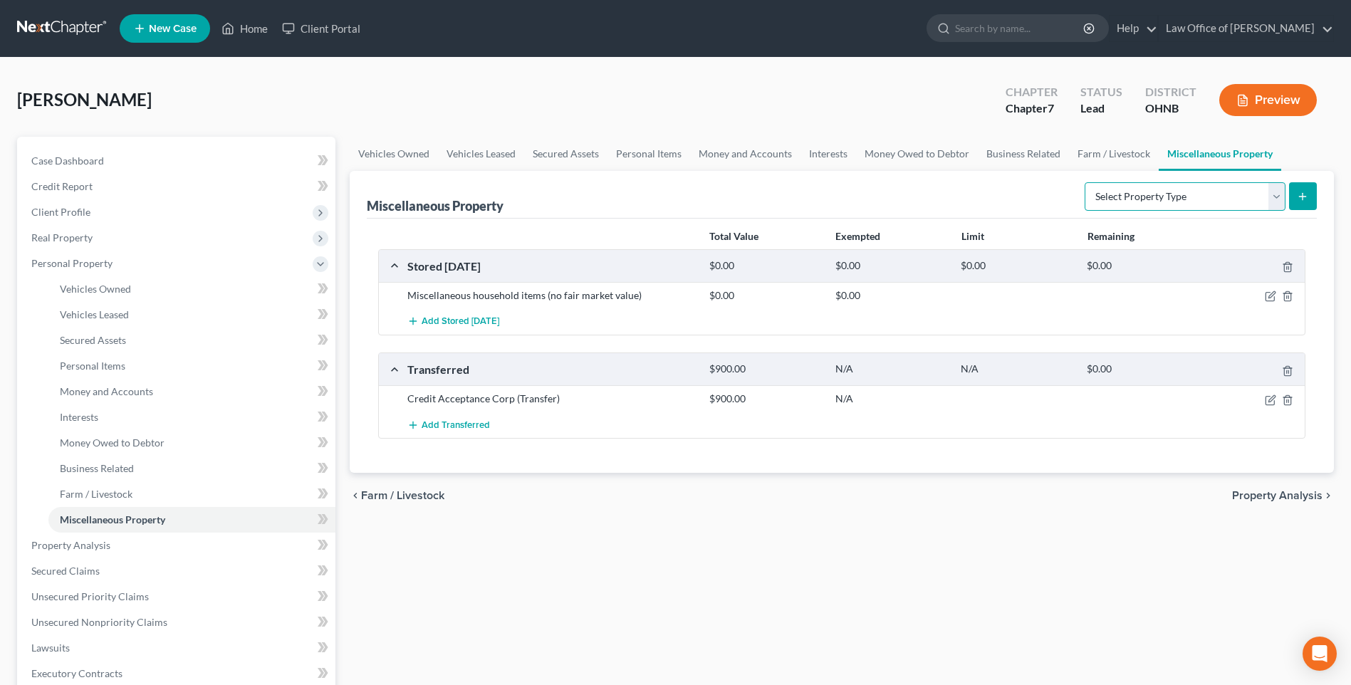
click at [1262, 211] on select "Select Property Type Assigned for Creditor Benefit [DATE] Holding for Another N…" at bounding box center [1185, 196] width 201 height 28
click at [896, 219] on div "Miscellaneous Property Select Property Type Assigned for Creditor Benefit Withi…" at bounding box center [842, 195] width 950 height 48
click at [90, 423] on span "Interests" at bounding box center [79, 417] width 38 height 12
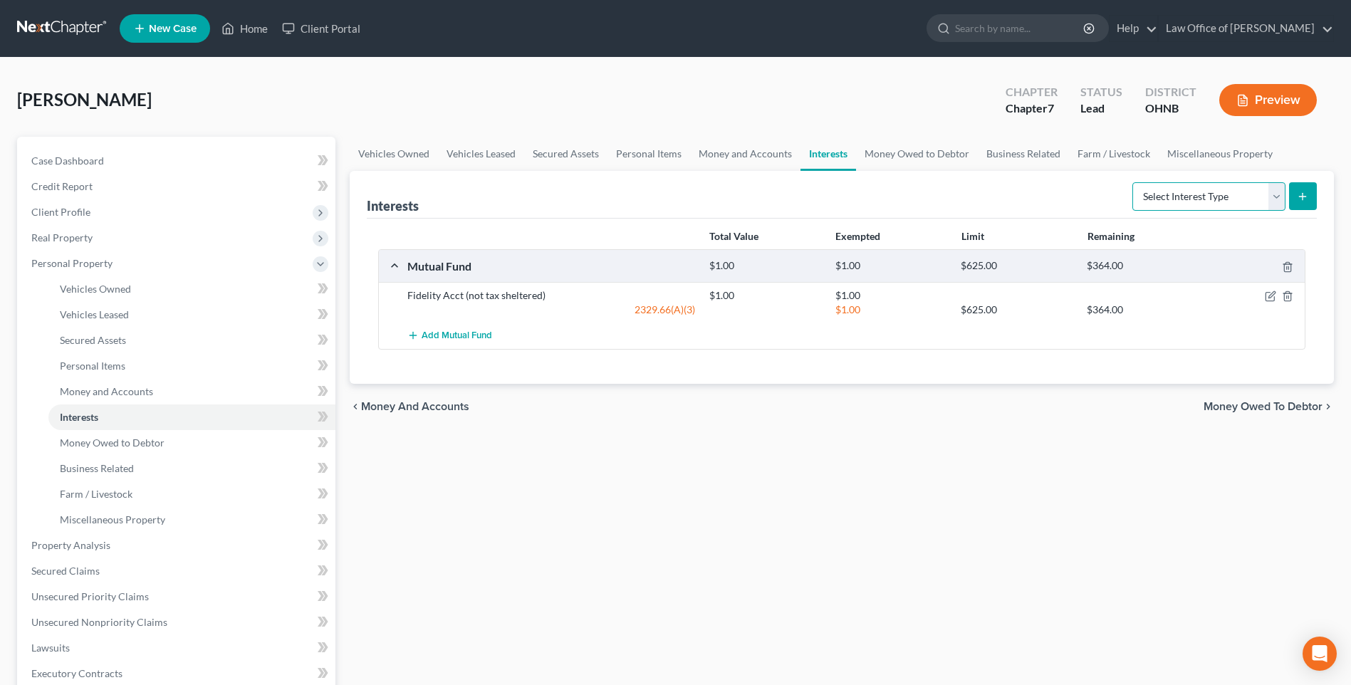
click at [1150, 211] on select "Select Interest Type 401K Annuity Bond Education IRA Government Bond Government…" at bounding box center [1209, 196] width 153 height 28
click at [767, 123] on div "Arrington, Sydnee Upgraded Chapter Chapter 7 Status Lead District OHNB Preview" at bounding box center [675, 106] width 1317 height 62
click at [739, 161] on link "Money and Accounts" at bounding box center [745, 154] width 110 height 34
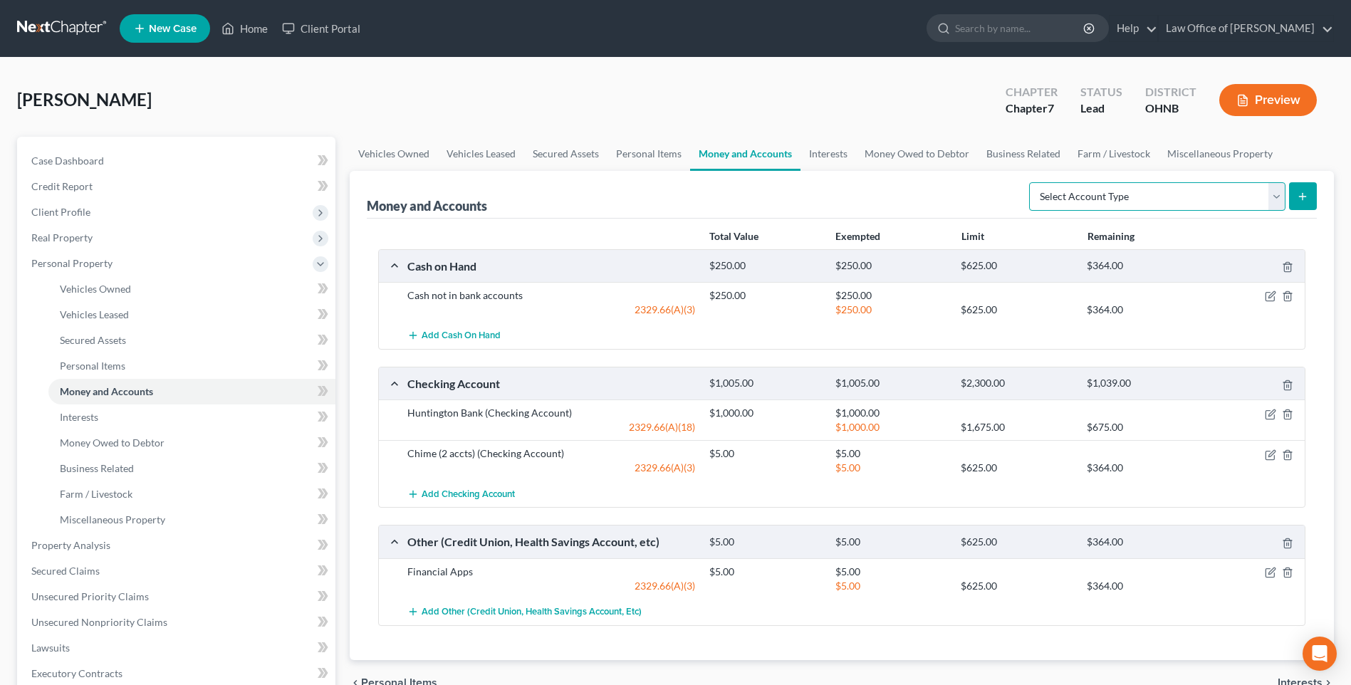
click at [1272, 211] on select "Select Account Type Brokerage Cash on Hand Certificates of Deposit Checking Acc…" at bounding box center [1157, 196] width 256 height 28
select select "checking"
click at [1029, 211] on select "Select Account Type Brokerage Cash on Hand Certificates of Deposit Checking Acc…" at bounding box center [1157, 196] width 256 height 28
click at [1295, 210] on button "submit" at bounding box center [1303, 196] width 28 height 28
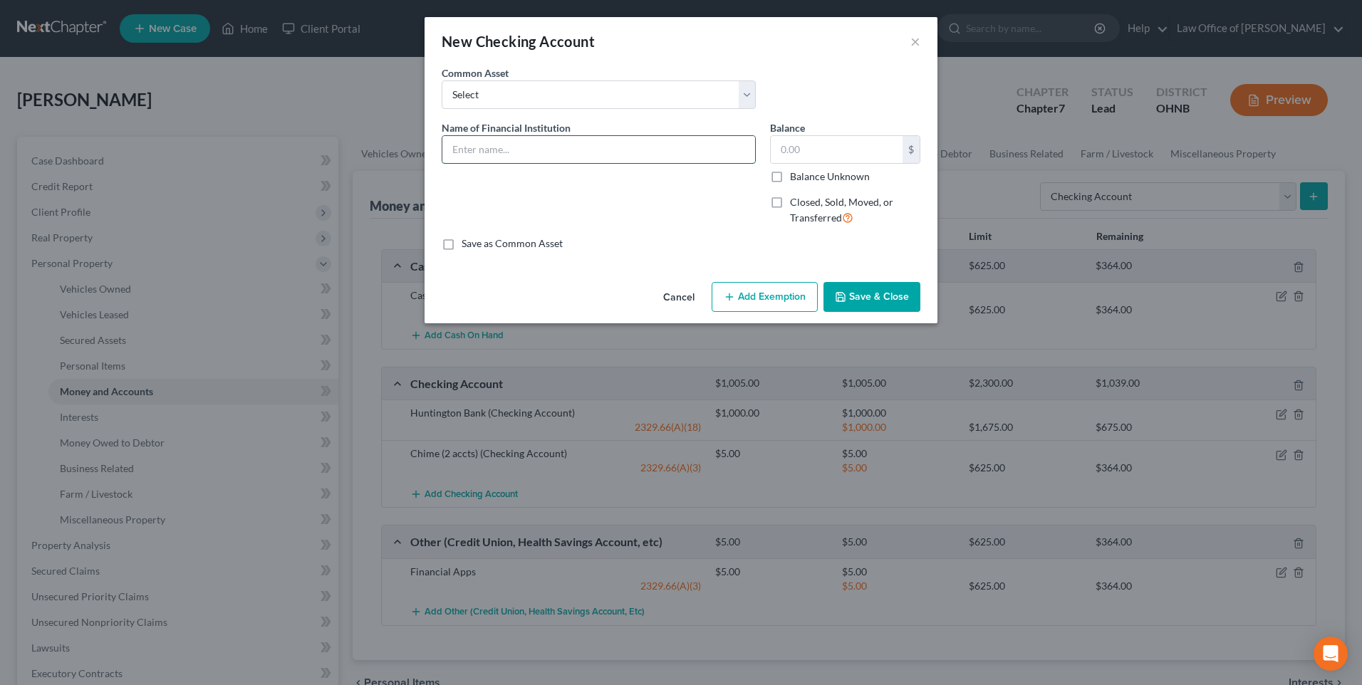
click at [479, 160] on input "text" at bounding box center [598, 149] width 313 height 27
type input "Capital One Bank"
click at [790, 212] on label "Closed, Sold, Moved, or Transferred" at bounding box center [855, 210] width 130 height 31
click at [796, 204] on input "Closed, Sold, Moved, or Transferred" at bounding box center [800, 199] width 9 height 9
checkbox input "true"
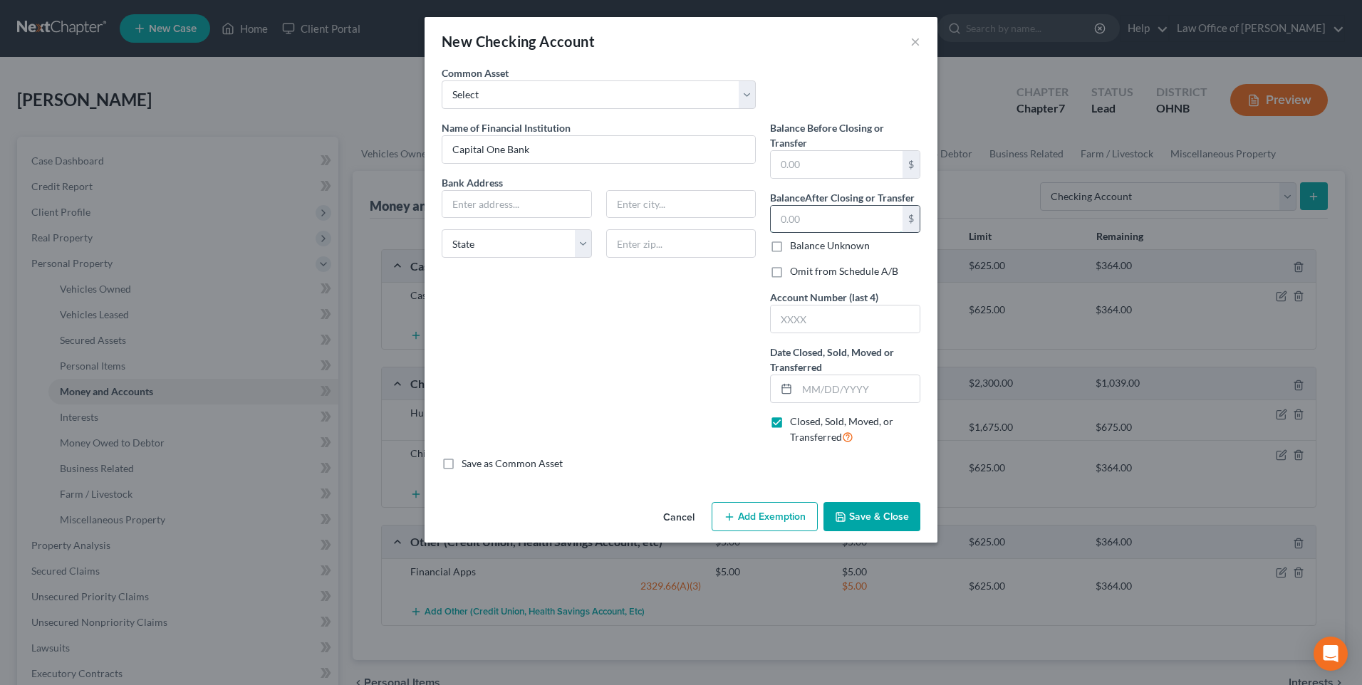
click at [796, 232] on input "text" at bounding box center [837, 219] width 132 height 27
click at [809, 177] on input "text" at bounding box center [837, 164] width 132 height 27
type input "0.01"
type input "0.00"
click at [831, 402] on input "text" at bounding box center [858, 388] width 123 height 27
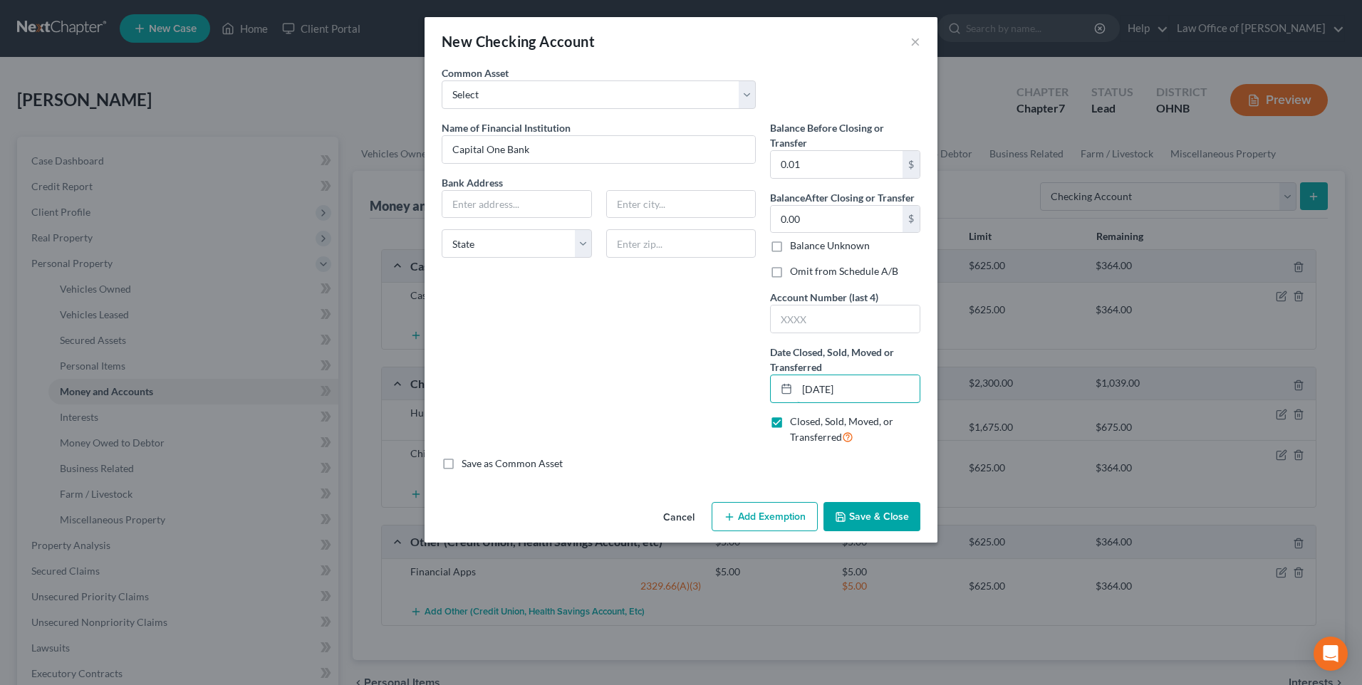
type input "07/01/2025"
click at [898, 532] on button "Save & Close" at bounding box center [871, 517] width 97 height 30
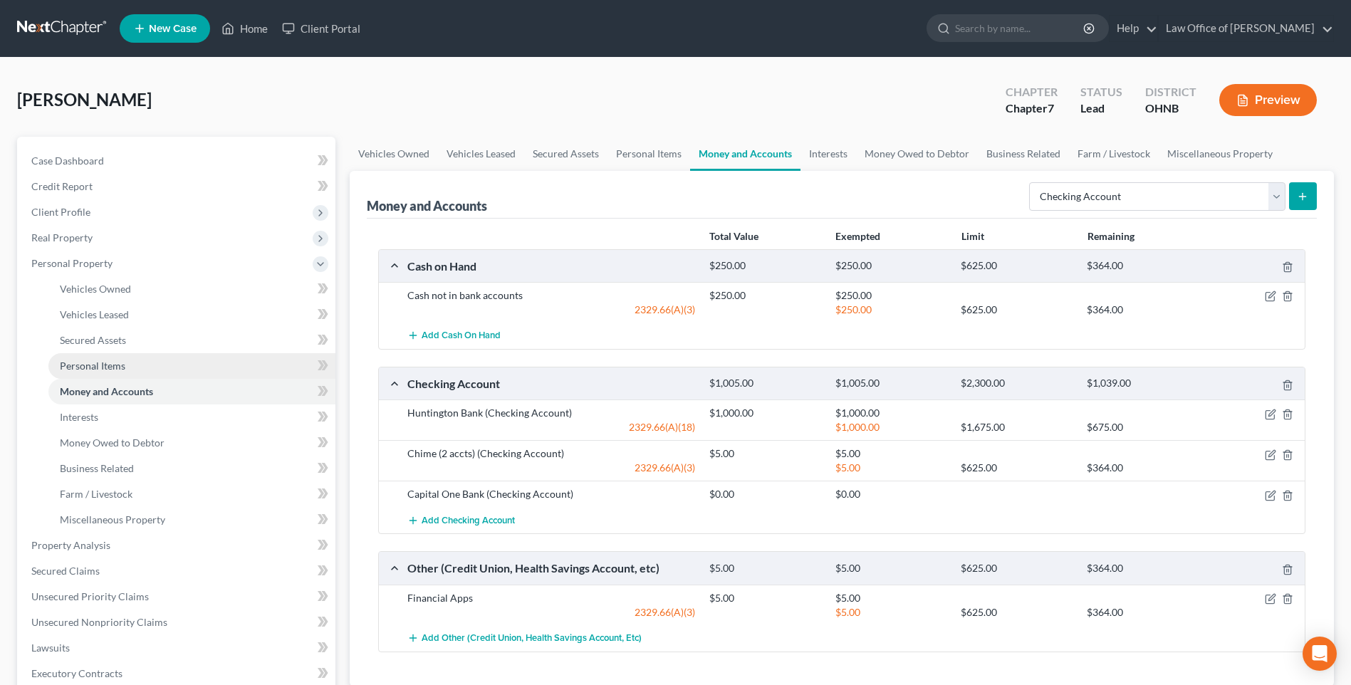
click at [117, 372] on span "Personal Items" at bounding box center [93, 366] width 66 height 12
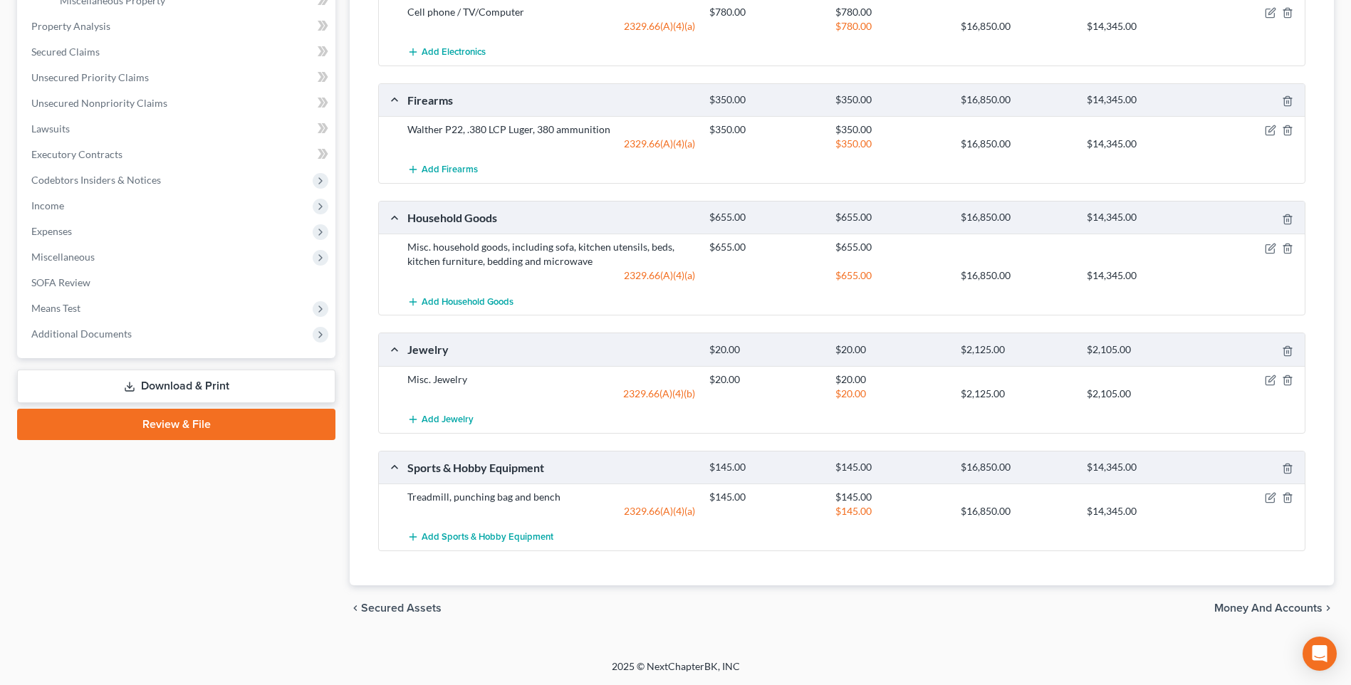
scroll to position [570, 0]
click at [1266, 254] on icon "button" at bounding box center [1270, 248] width 11 height 11
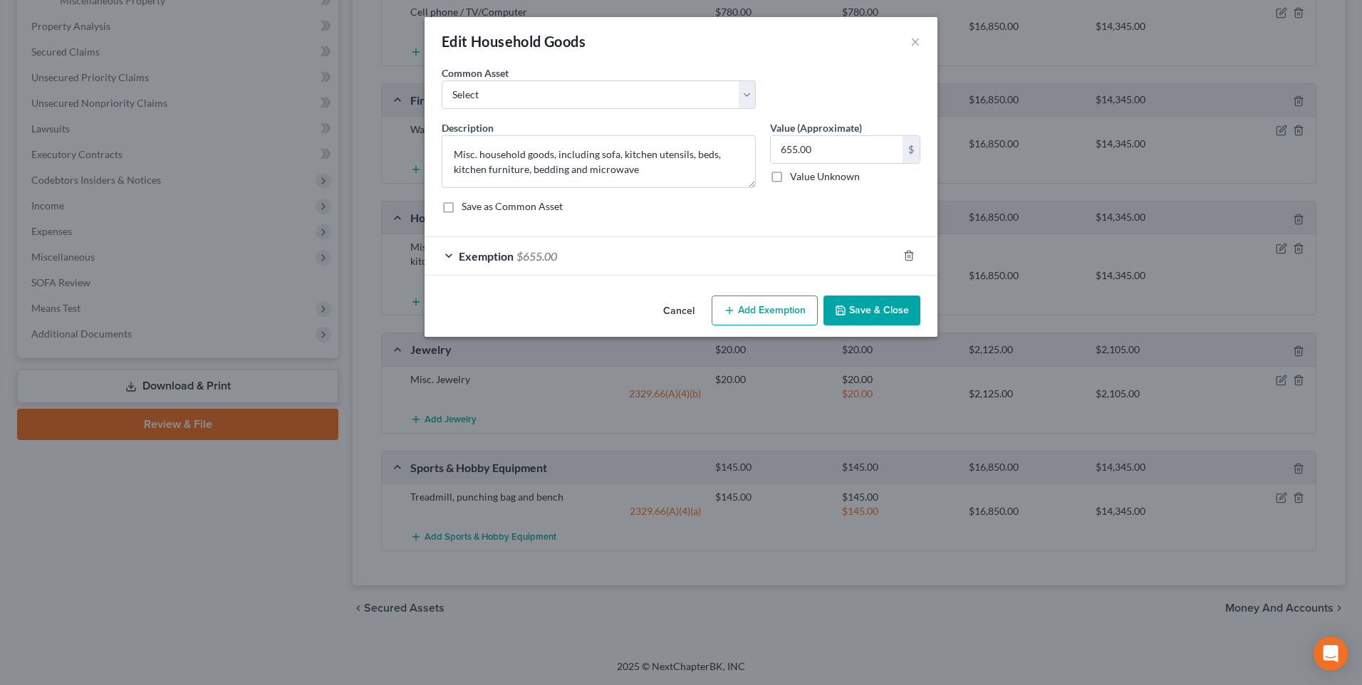
click at [684, 326] on button "Cancel" at bounding box center [679, 311] width 54 height 28
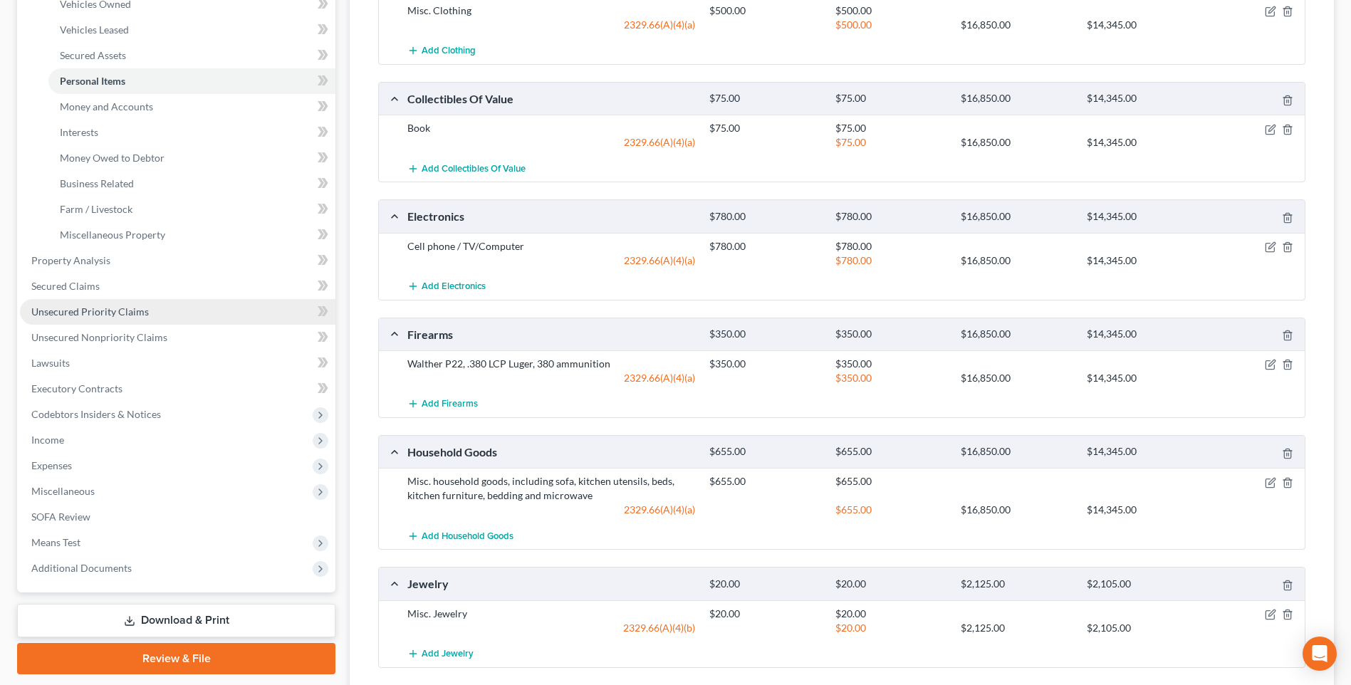
scroll to position [71, 0]
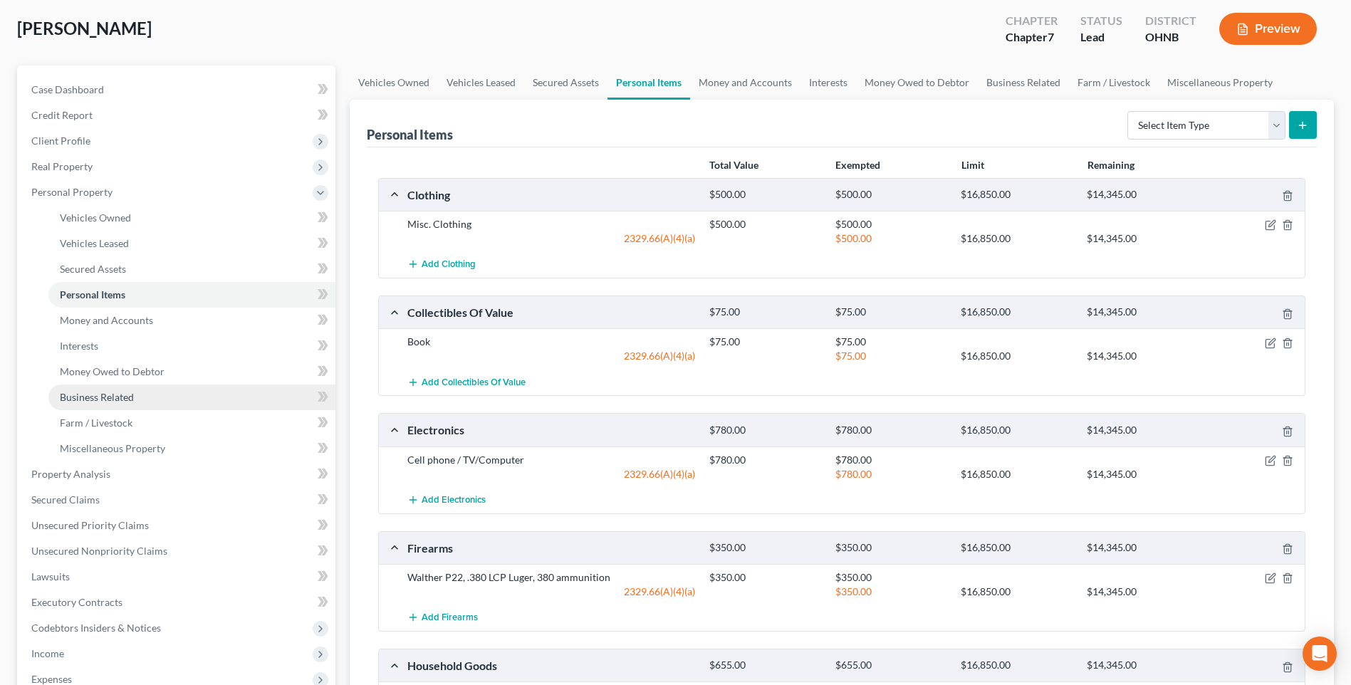
drag, startPoint x: 100, startPoint y: 419, endPoint x: 111, endPoint y: 414, distance: 12.4
click at [100, 403] on span "Business Related" at bounding box center [97, 397] width 74 height 12
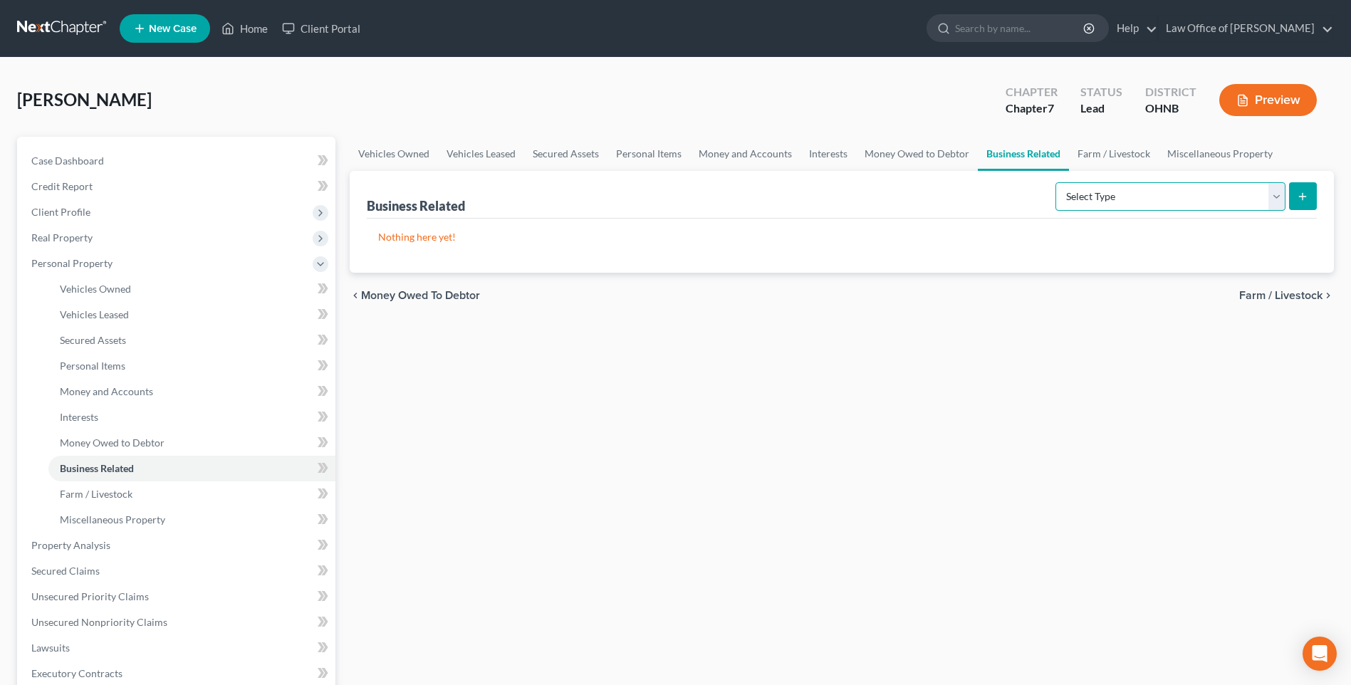
click at [1127, 211] on select "Select Type Customer Lists Franchises Inventory Licenses Machinery Office Equip…" at bounding box center [1171, 196] width 230 height 28
click at [685, 405] on div "Vehicles Owned Vehicles Leased Secured Assets Personal Items Money and Accounts…" at bounding box center [842, 548] width 999 height 823
click at [70, 218] on span "Client Profile" at bounding box center [60, 212] width 59 height 12
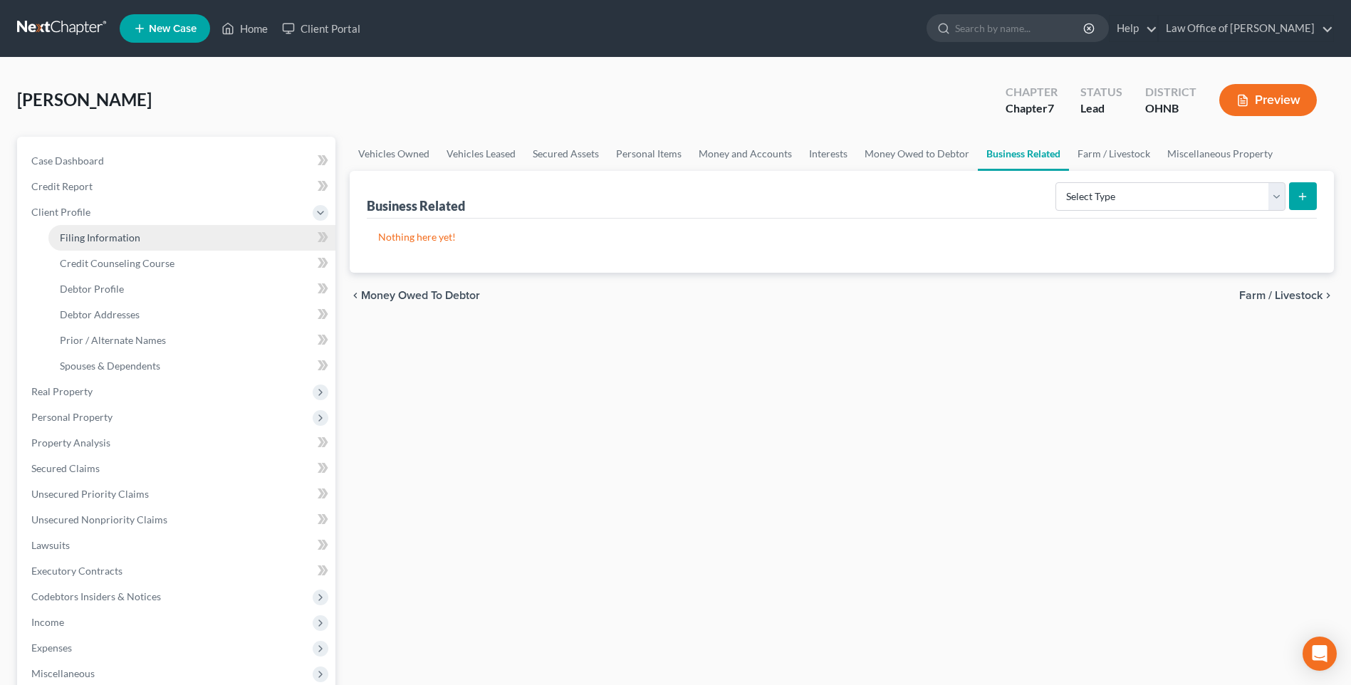
click at [124, 244] on span "Filing Information" at bounding box center [100, 237] width 80 height 12
select select "1"
select select "0"
select select "36"
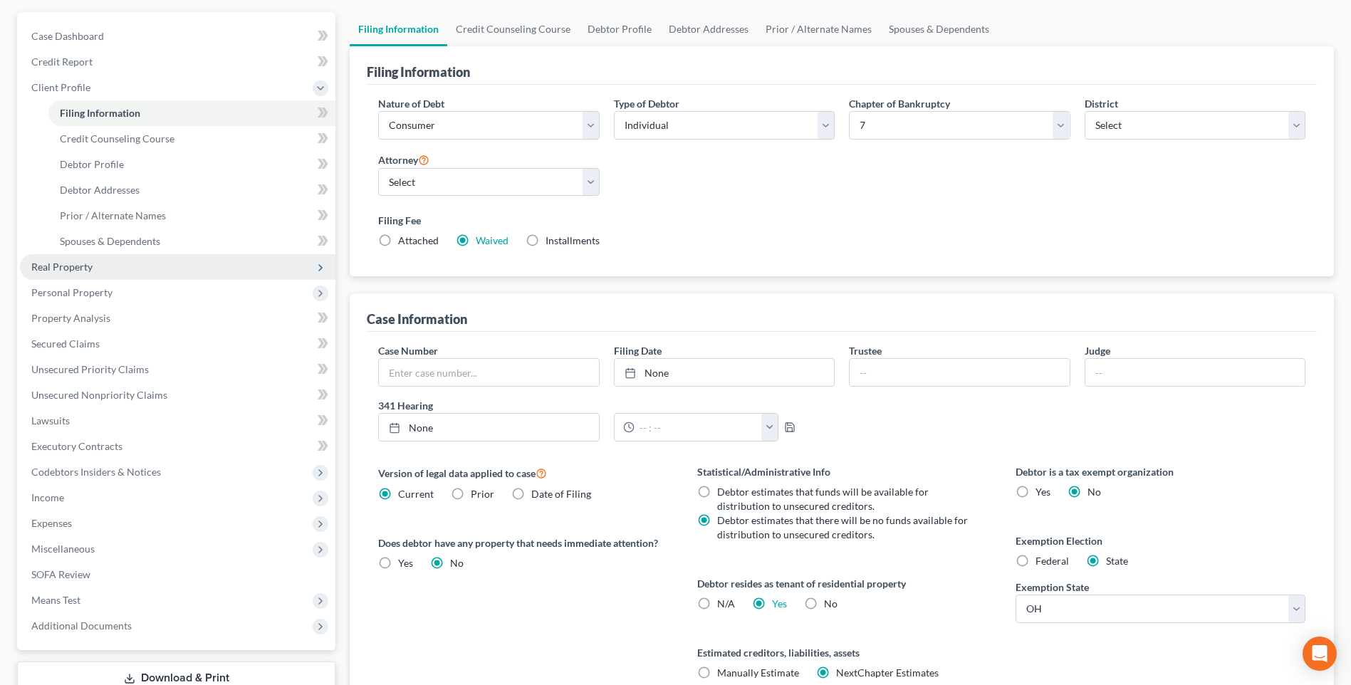
scroll to position [311, 0]
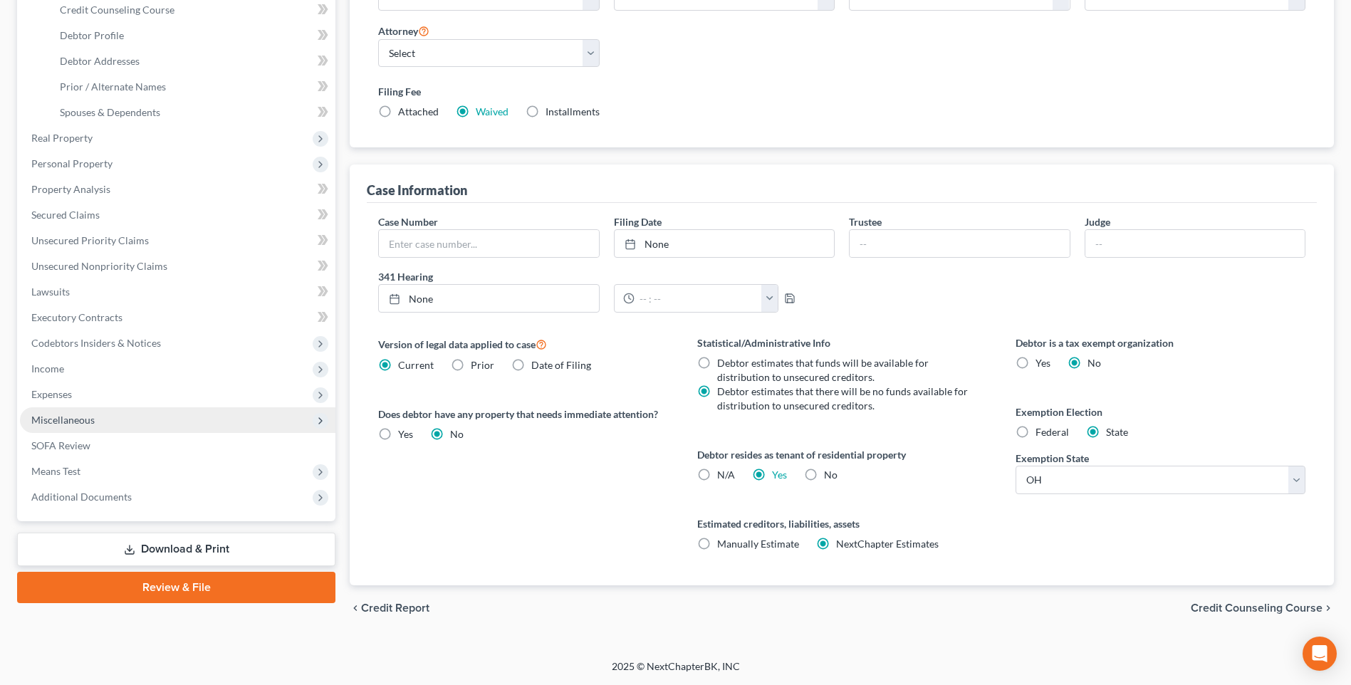
click at [80, 411] on span "Miscellaneous" at bounding box center [178, 420] width 316 height 26
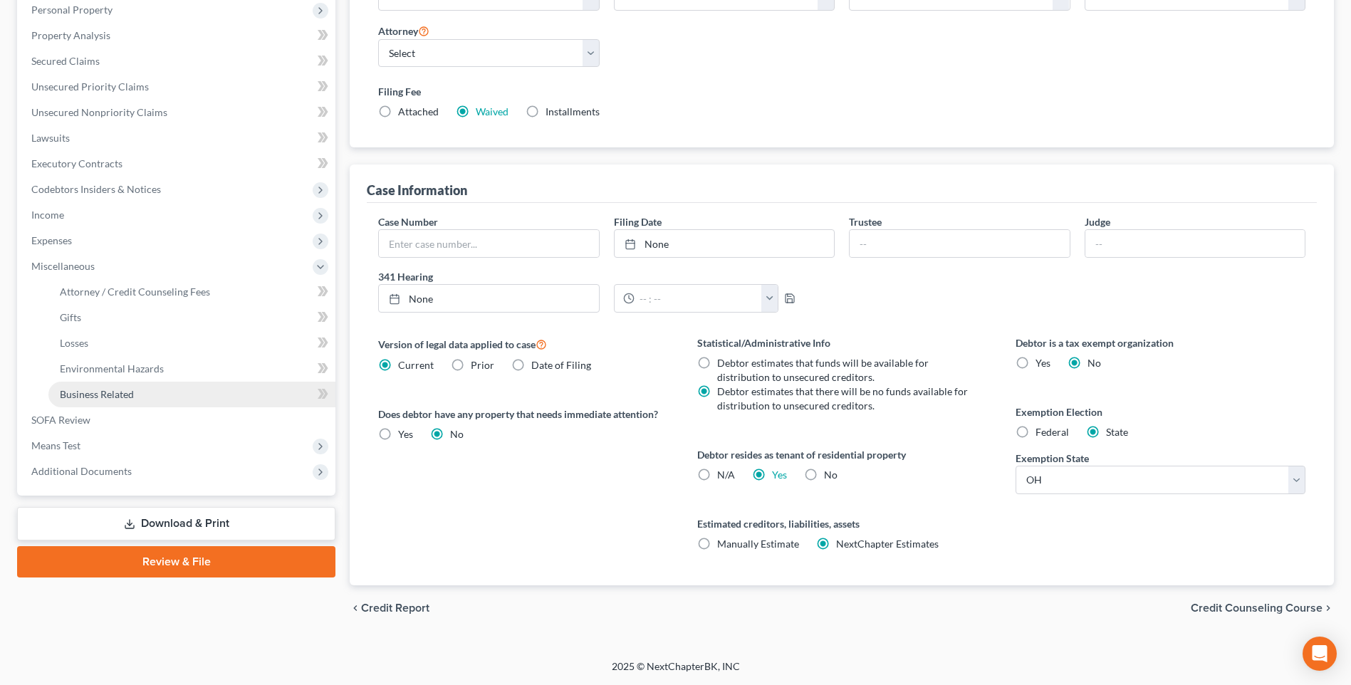
click at [129, 388] on span "Business Related" at bounding box center [97, 394] width 74 height 12
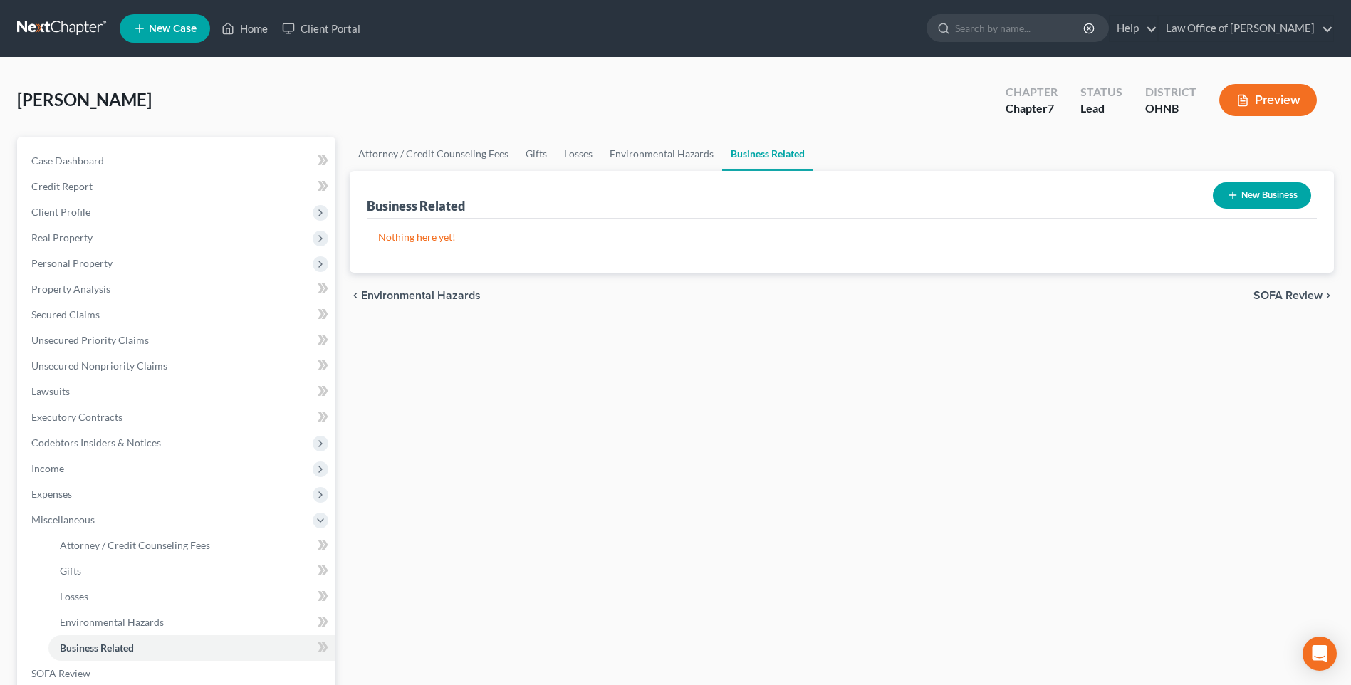
click at [1227, 201] on icon "button" at bounding box center [1232, 194] width 11 height 11
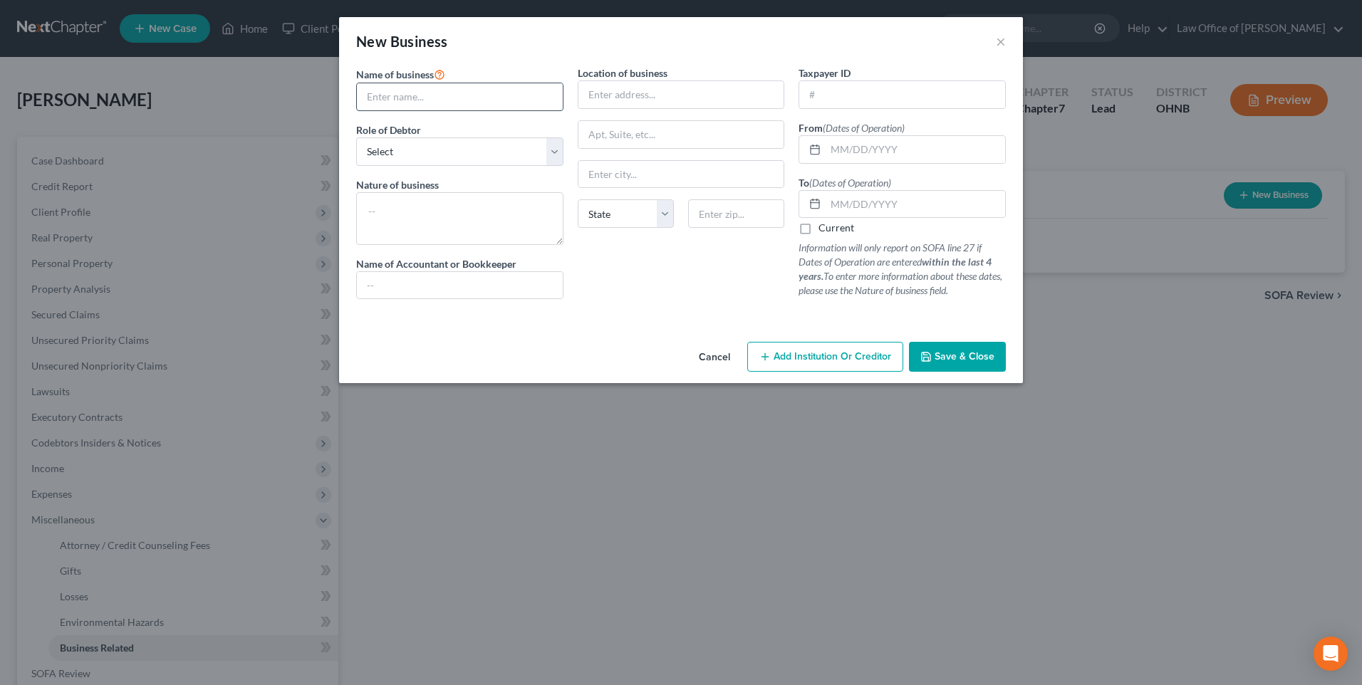
click at [482, 109] on input "text" at bounding box center [460, 96] width 206 height 27
type input "Lady Boss' Consulting"
click at [430, 163] on select "Select A member of a limited liability company (LLC) or limited liability partn…" at bounding box center [459, 151] width 207 height 28
select select "member"
click at [356, 145] on select "Select A member of a limited liability company (LLC) or limited liability partn…" at bounding box center [459, 151] width 207 height 28
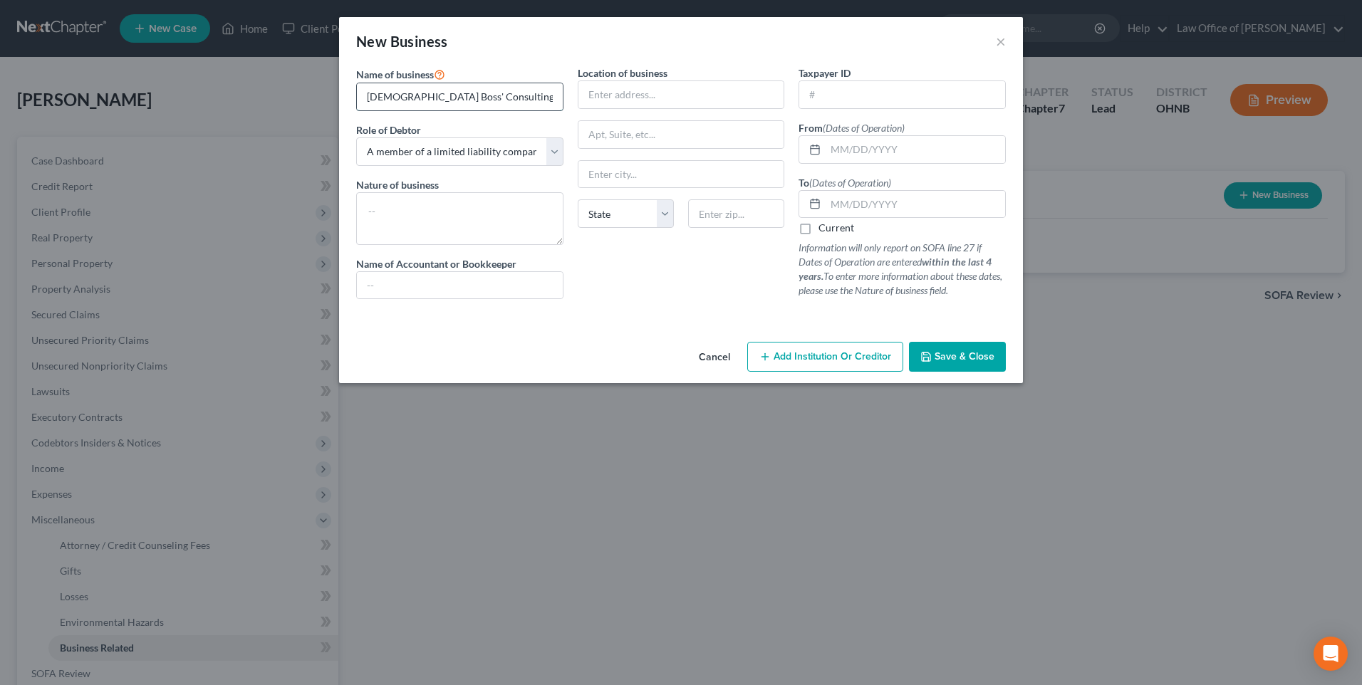
click at [461, 97] on input "Lady Boss' Consulting" at bounding box center [460, 96] width 206 height 27
type input "Lady Boss' Consulting"
click at [606, 103] on input "text" at bounding box center [681, 94] width 206 height 27
click at [485, 224] on textarea at bounding box center [459, 218] width 207 height 53
type textarea "Doordash and Uber"
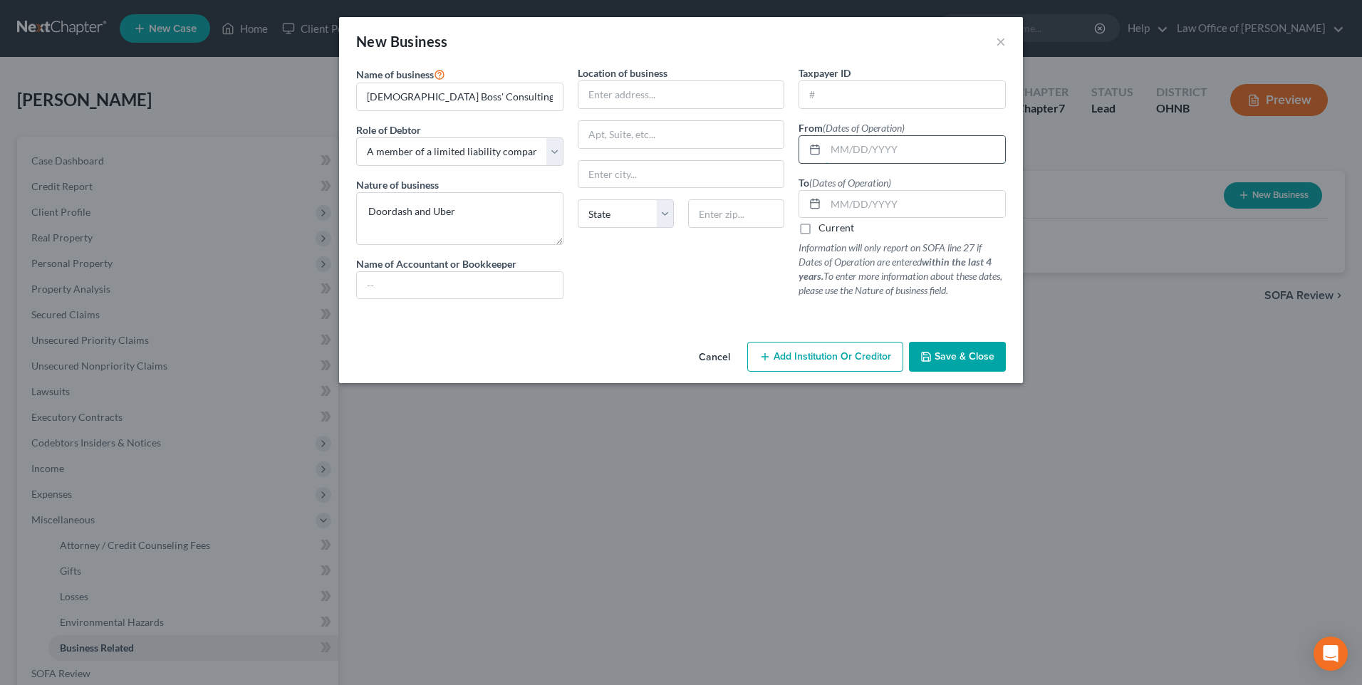
click at [838, 163] on input "text" at bounding box center [915, 149] width 179 height 27
type input "01/01/2023"
click at [818, 235] on label "Current" at bounding box center [836, 228] width 36 height 14
click at [824, 230] on input "Current" at bounding box center [828, 225] width 9 height 9
checkbox input "true"
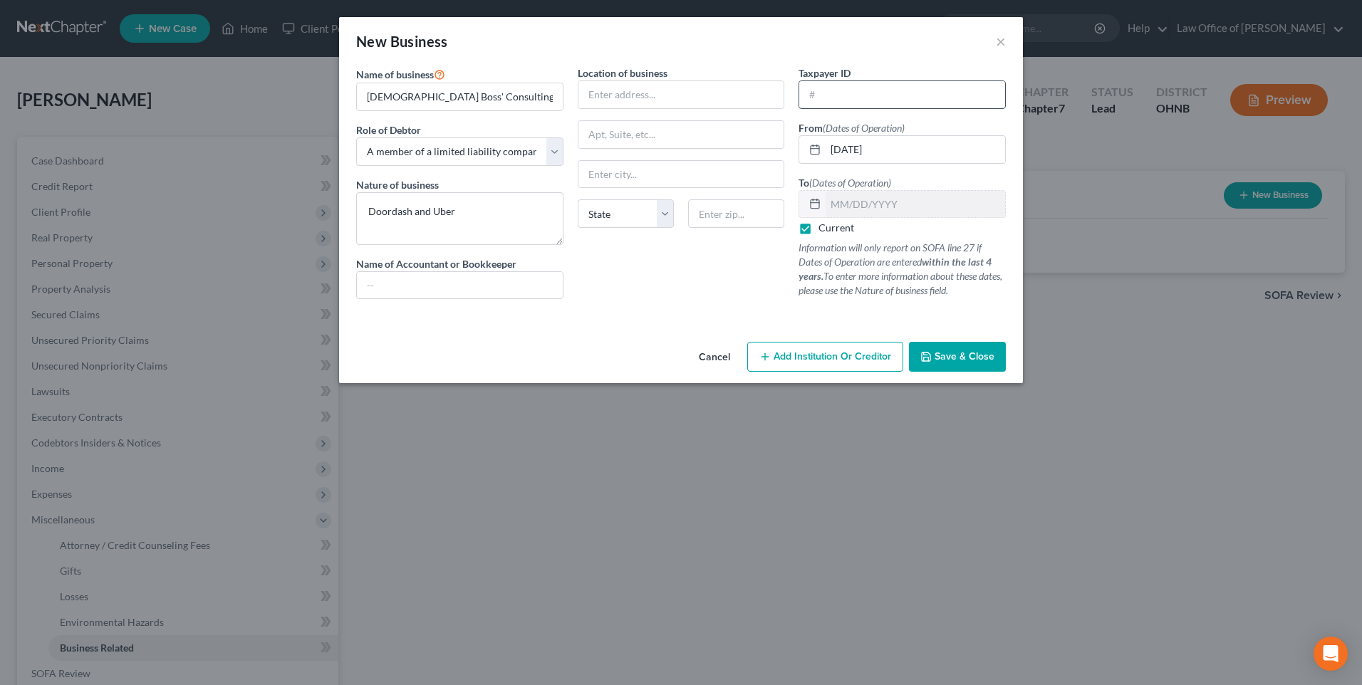
click at [844, 98] on input "text" at bounding box center [902, 94] width 206 height 27
type input "93-4239931"
click at [495, 220] on textarea "Doordash and Uber" at bounding box center [459, 218] width 207 height 53
type textarea "Doordash and Uber (no revenue in 2025)"
click at [984, 363] on span "Save & Close" at bounding box center [965, 356] width 60 height 12
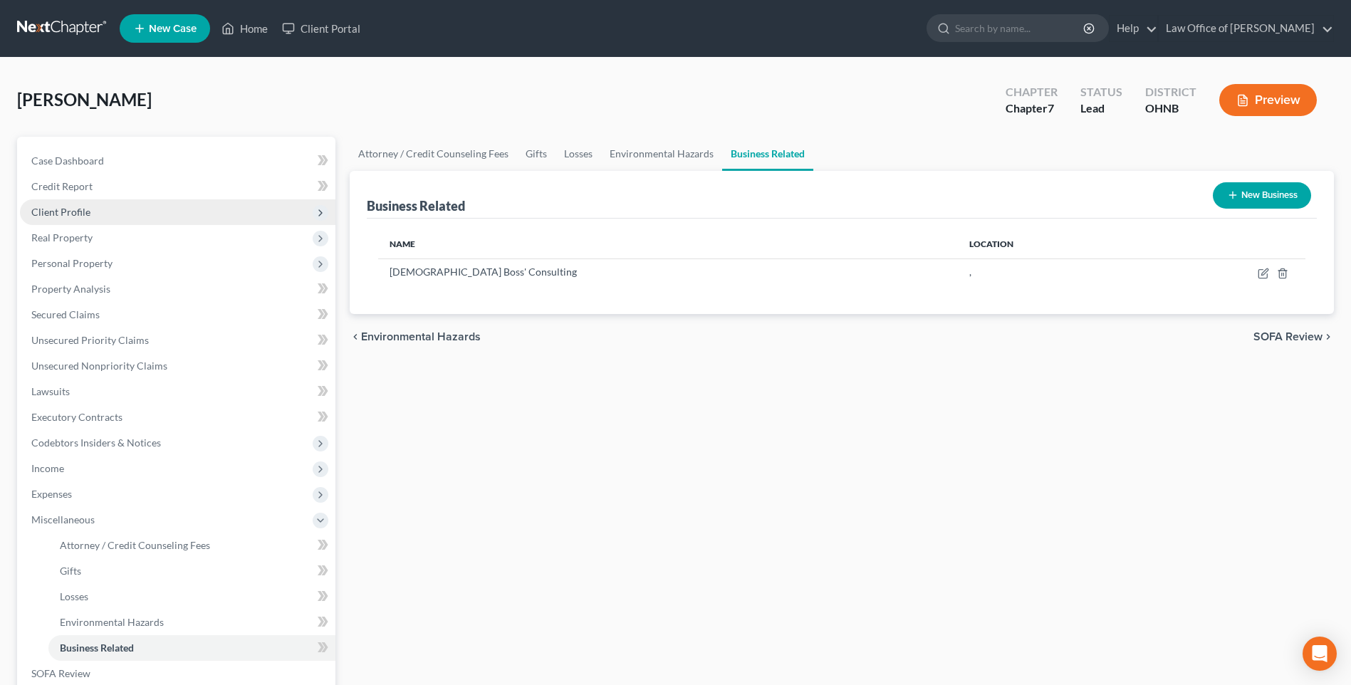
click at [85, 218] on span "Client Profile" at bounding box center [60, 212] width 59 height 12
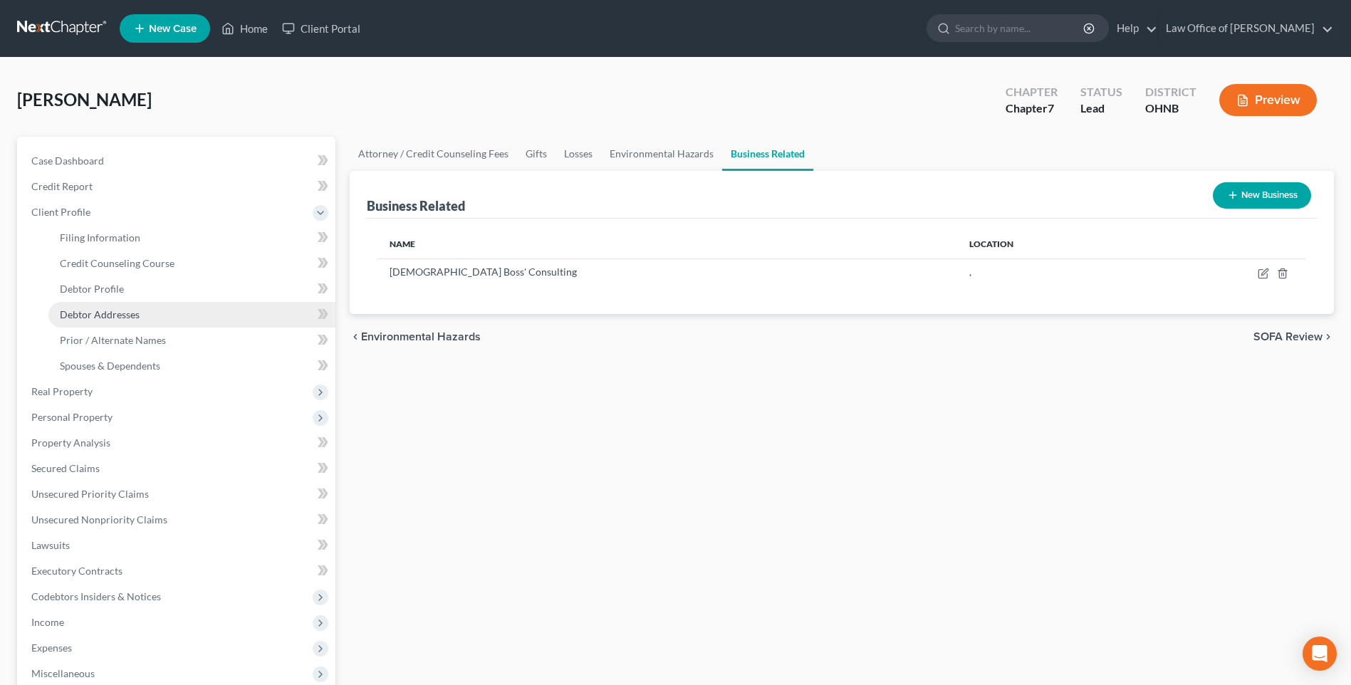
click at [125, 321] on span "Debtor Addresses" at bounding box center [100, 314] width 80 height 12
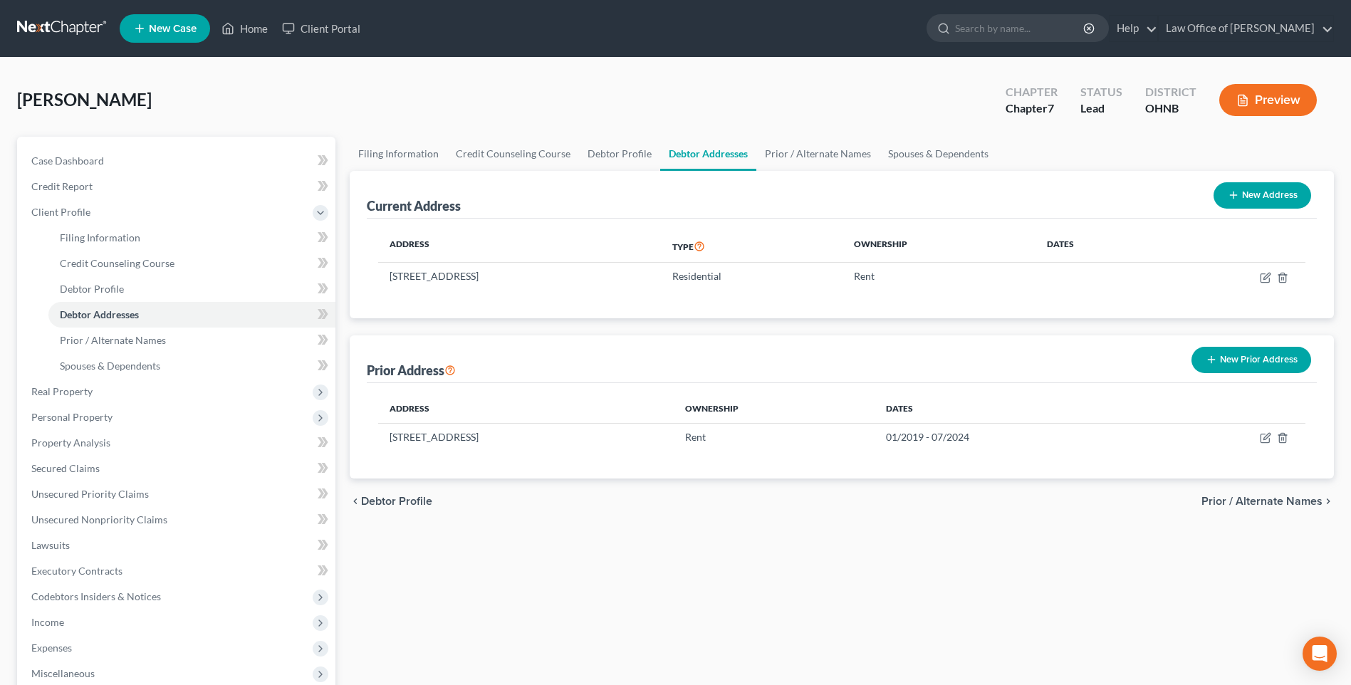
click at [1208, 360] on line "button" at bounding box center [1211, 360] width 6 height 0
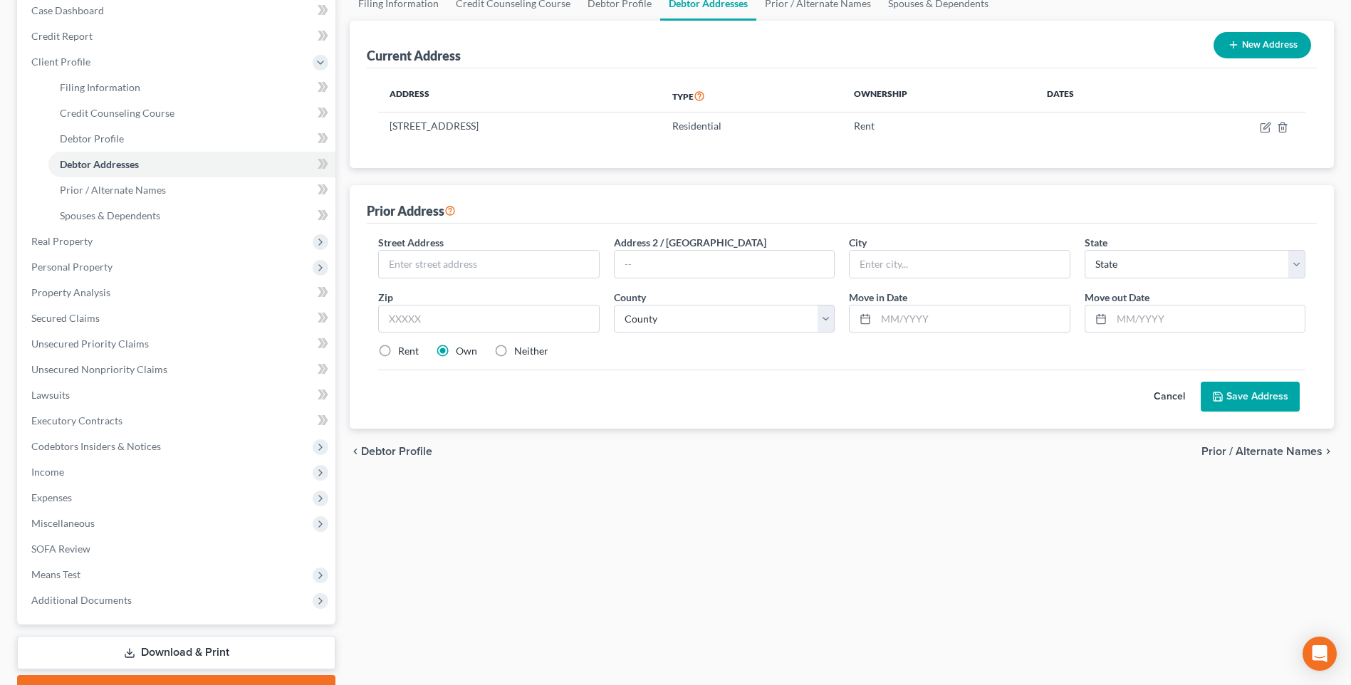
scroll to position [71, 0]
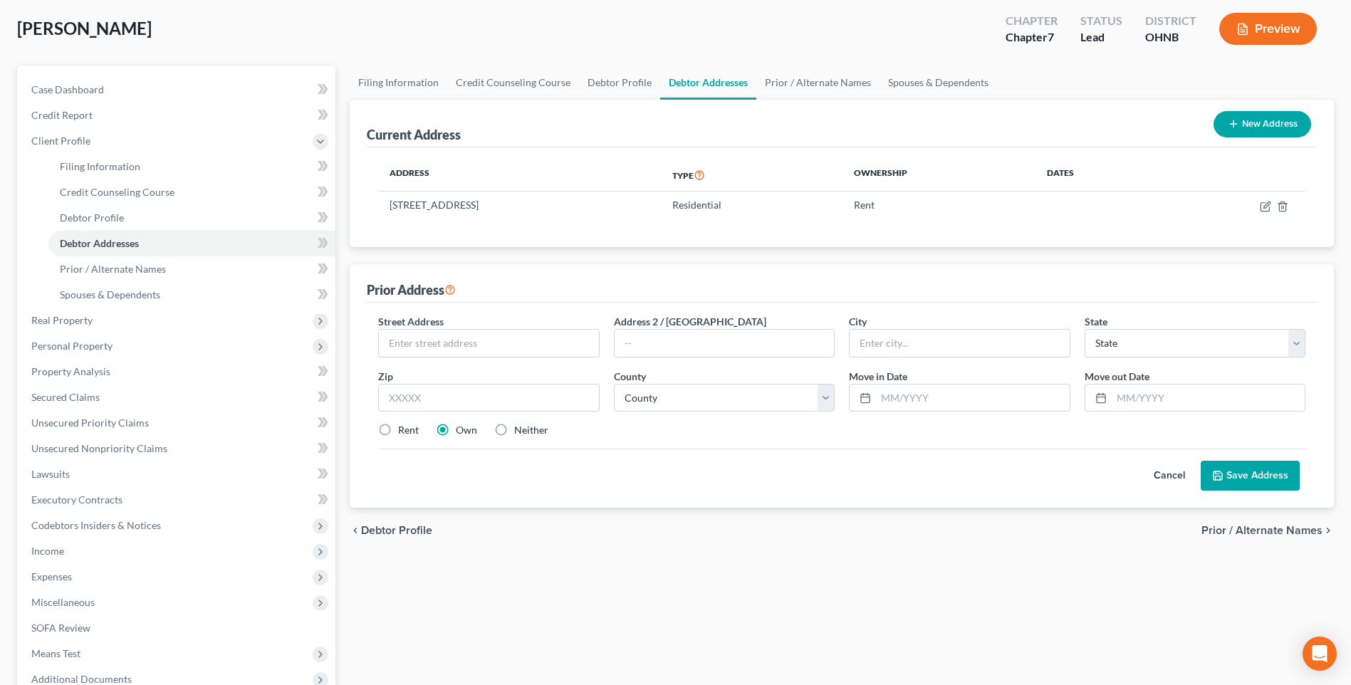
click at [1169, 490] on button "Cancel" at bounding box center [1169, 476] width 63 height 28
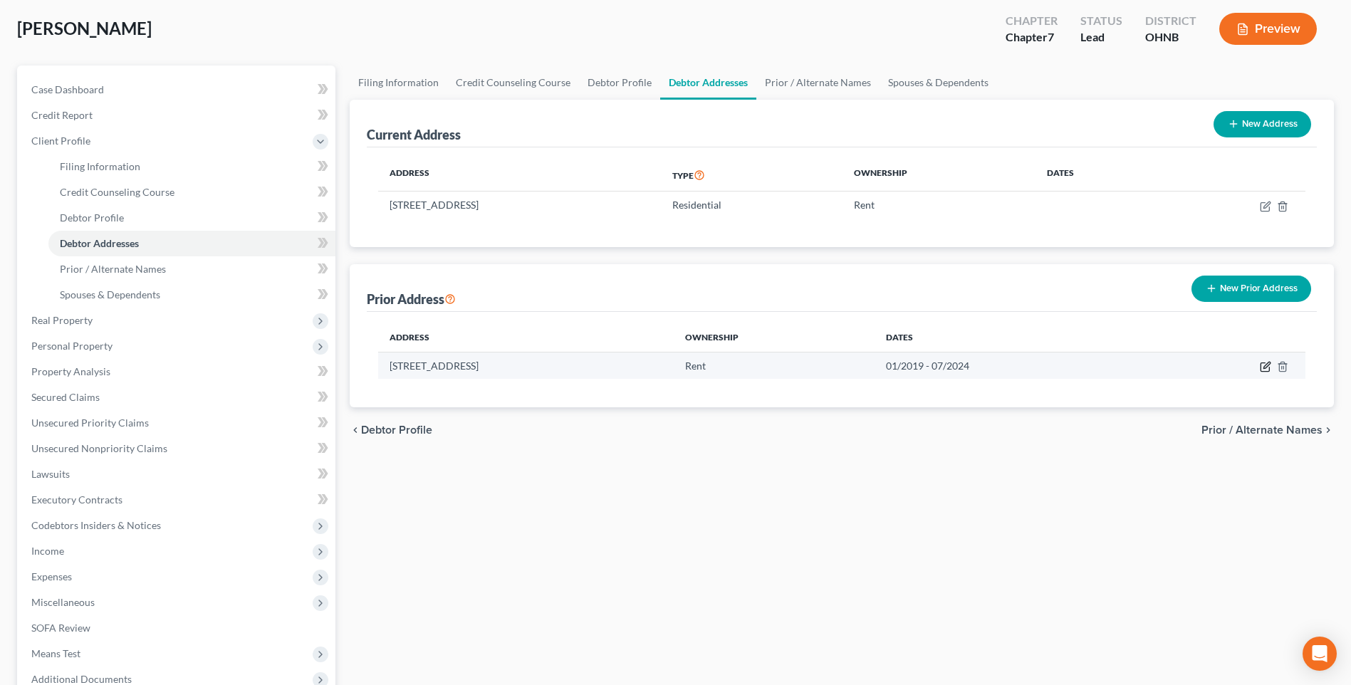
click at [1263, 373] on icon "button" at bounding box center [1265, 366] width 11 height 11
select select "36"
select select "47"
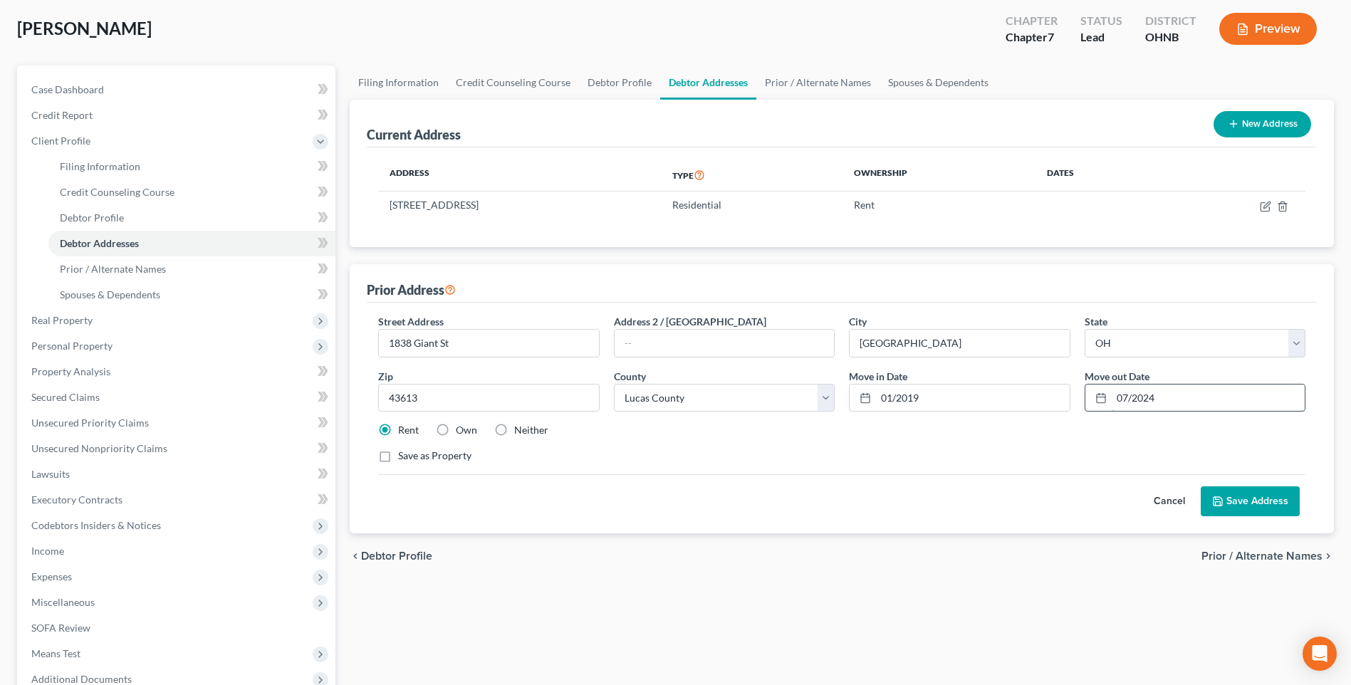
click at [1128, 412] on input "07/2024" at bounding box center [1208, 398] width 193 height 27
type input "04/2024"
click at [1256, 516] on button "Save Address" at bounding box center [1250, 501] width 99 height 30
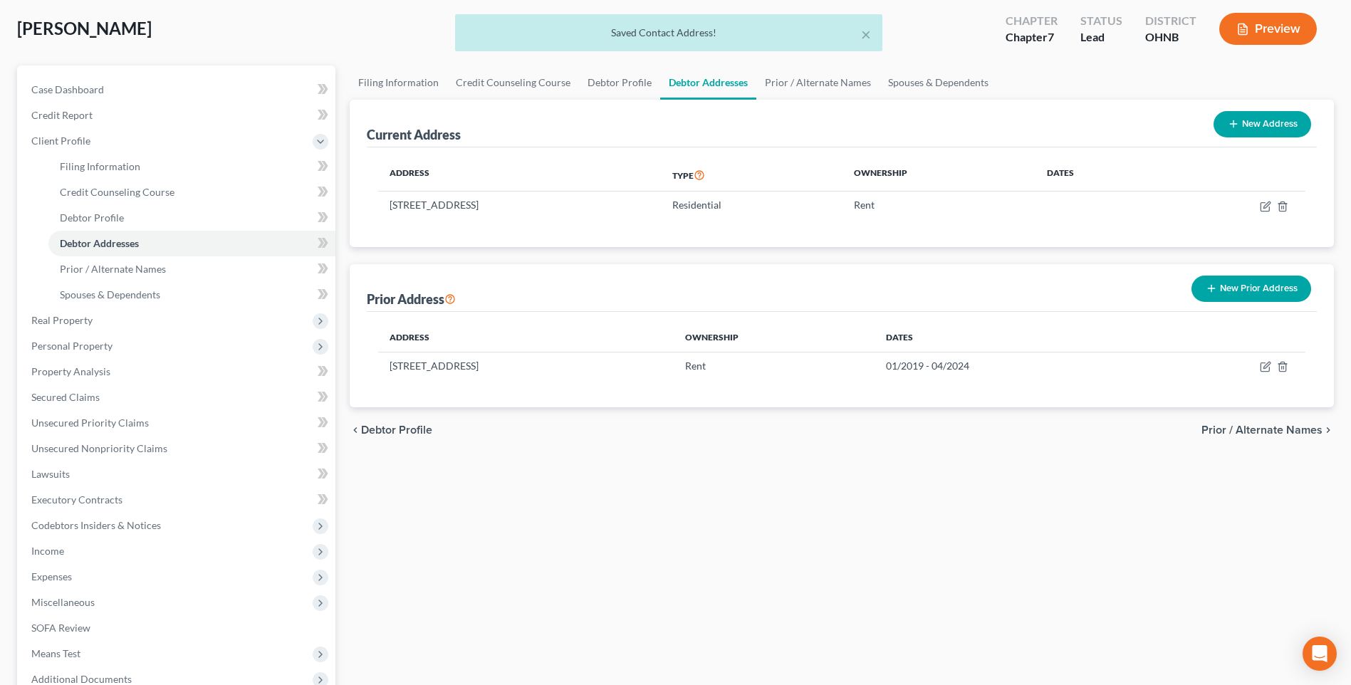
click at [1213, 302] on button "New Prior Address" at bounding box center [1252, 289] width 120 height 26
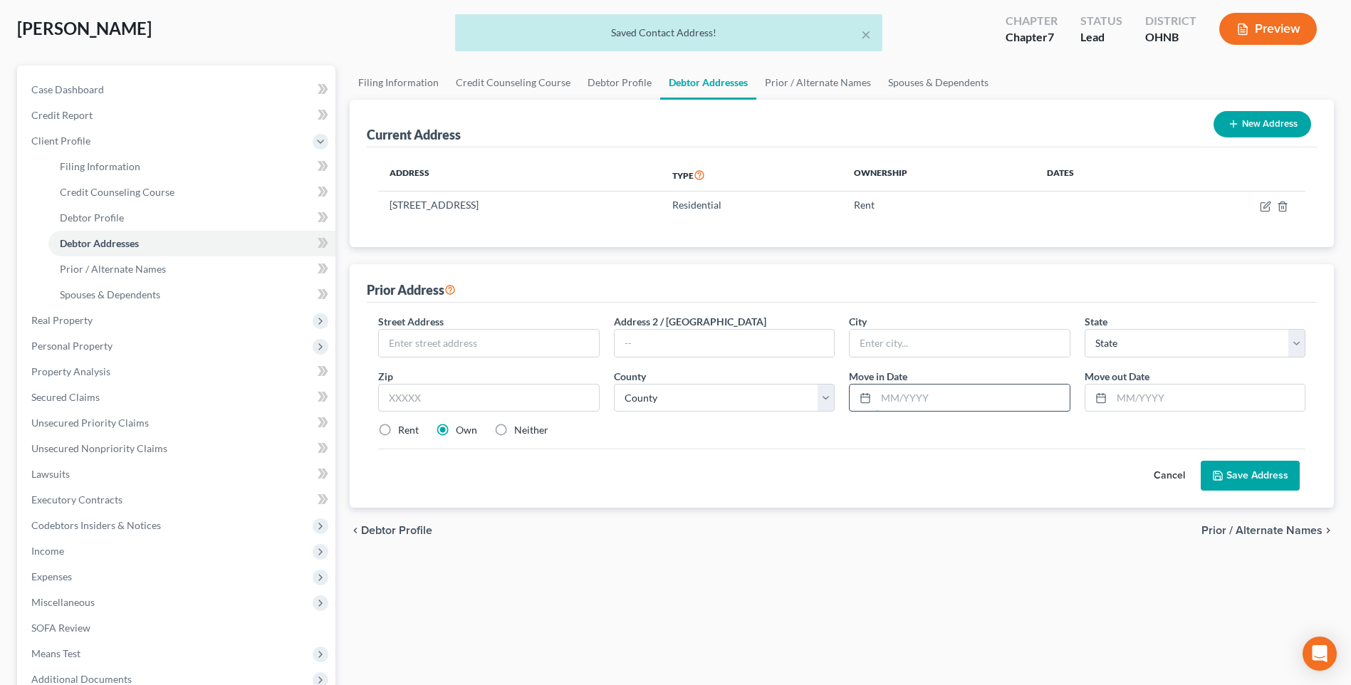
click at [910, 412] on input "text" at bounding box center [972, 398] width 193 height 27
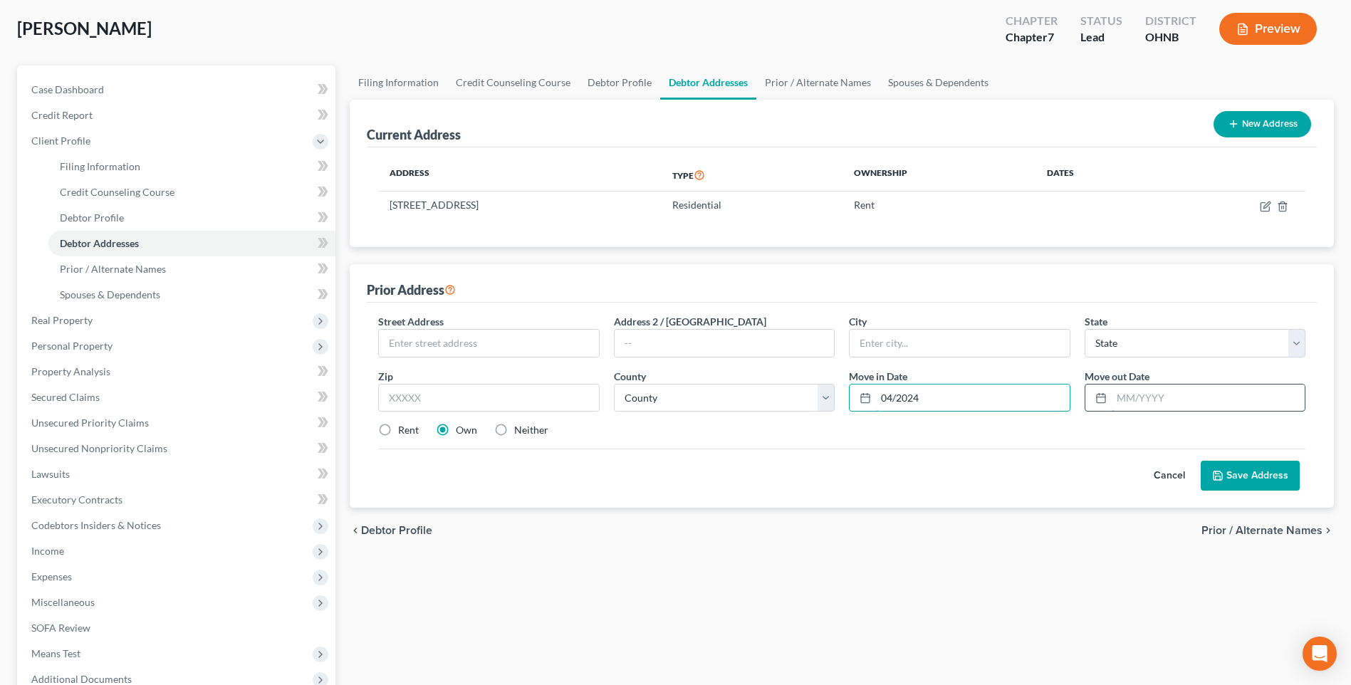
type input "04/2024"
click at [1150, 412] on input "text" at bounding box center [1208, 398] width 193 height 27
type input "05/2025"
click at [504, 357] on input "text" at bounding box center [488, 343] width 219 height 27
type input "10795 Mead Rd"
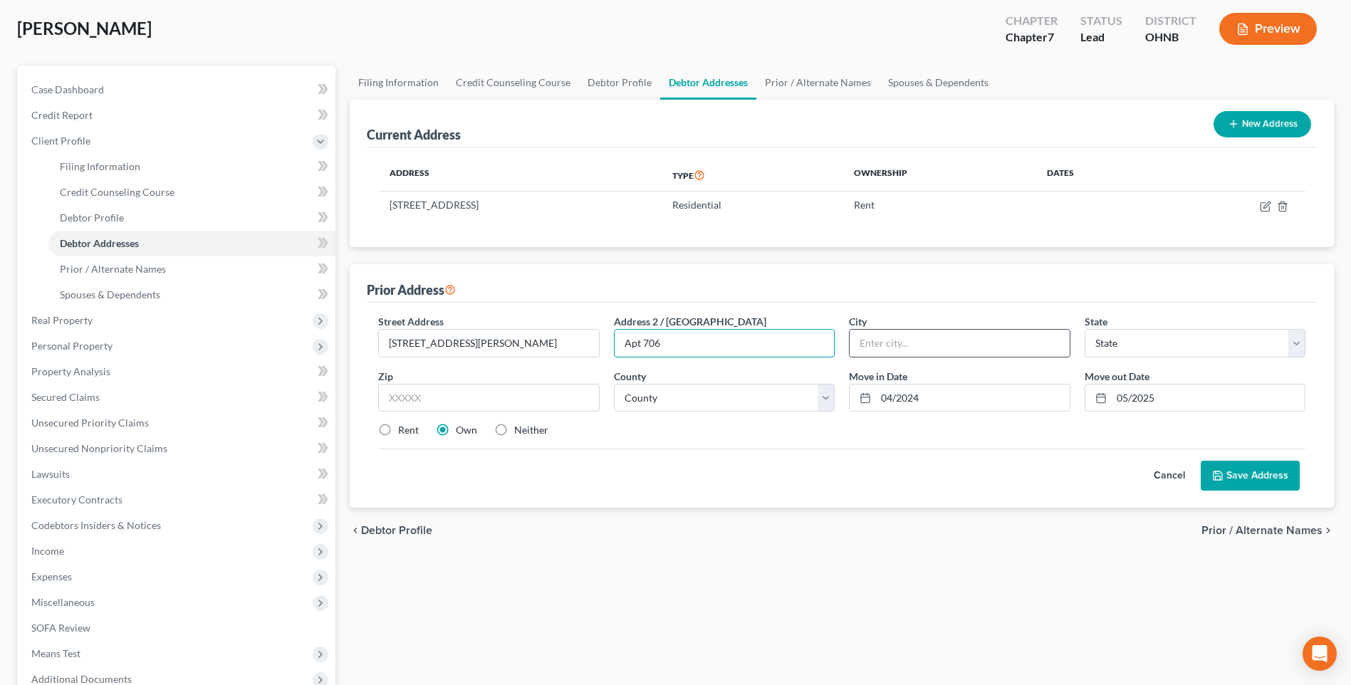
type input "Apt 706"
click at [897, 357] on input "text" at bounding box center [959, 343] width 219 height 27
click at [927, 357] on input "Baton Rough" at bounding box center [959, 343] width 219 height 27
type input "Baton Rouge"
select select "19"
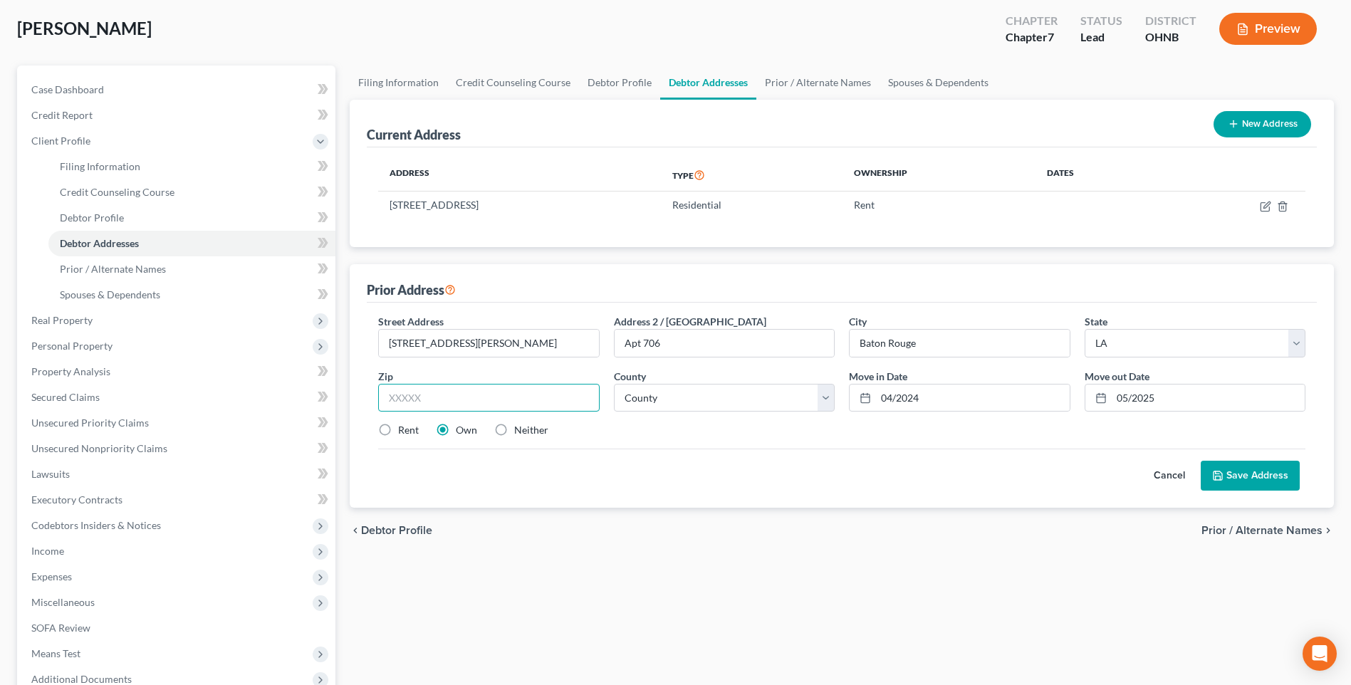
click at [511, 412] on input "text" at bounding box center [488, 398] width 221 height 28
type input "0"
type input "70816"
click at [398, 437] on label "Rent" at bounding box center [408, 430] width 21 height 14
click at [404, 432] on input "Rent" at bounding box center [408, 427] width 9 height 9
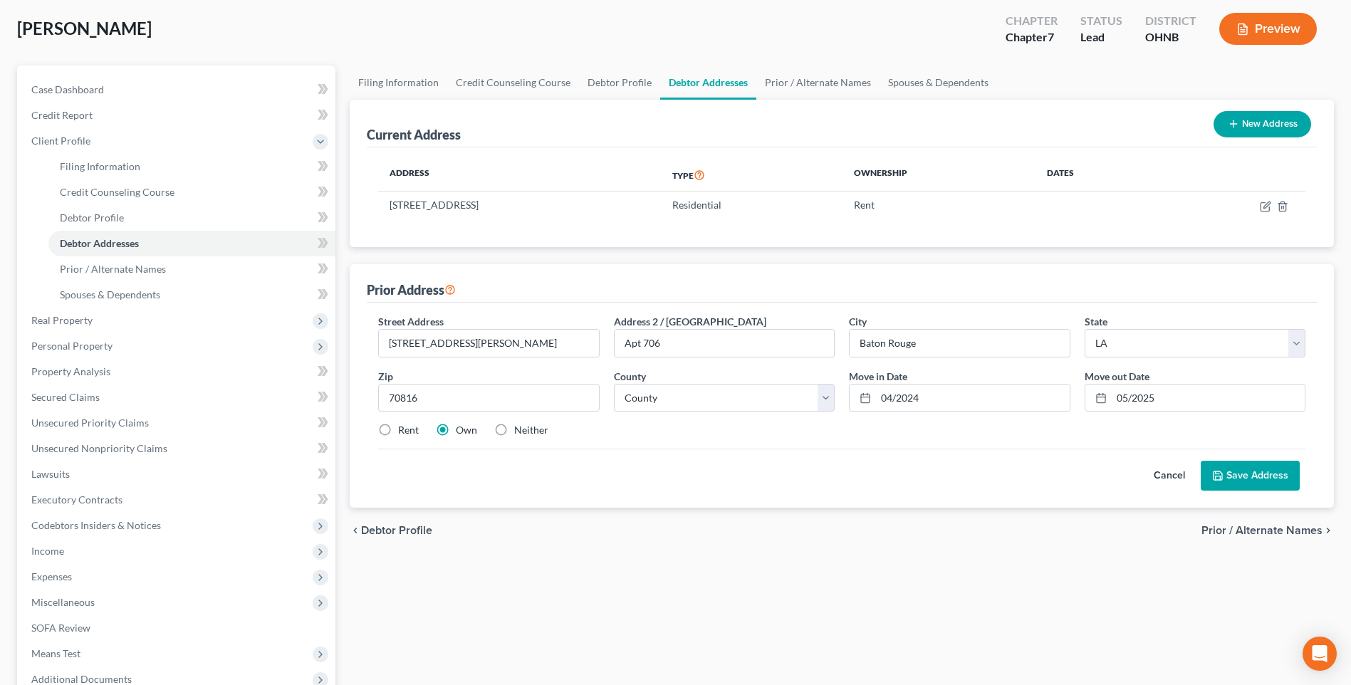
radio input "true"
click at [744, 412] on select "County Acadia Allen Ascension Assumption Avoyelles Beauregard Bienville Bossier…" at bounding box center [724, 398] width 221 height 28
select select "16"
click at [615, 410] on select "County Acadia Allen Ascension Assumption Avoyelles Beauregard Bienville Bossier…" at bounding box center [724, 398] width 221 height 28
drag, startPoint x: 1228, startPoint y: 506, endPoint x: 1016, endPoint y: 506, distance: 212.3
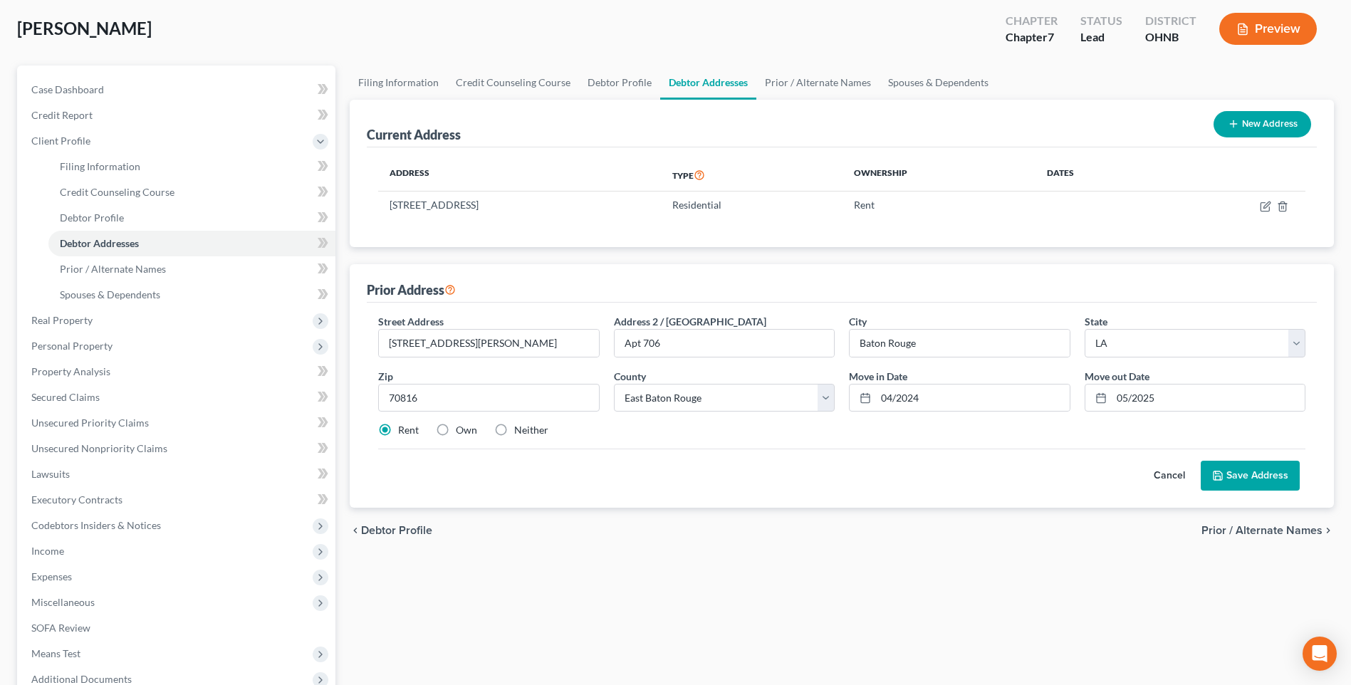
click at [1225, 491] on button "Save Address" at bounding box center [1250, 476] width 99 height 30
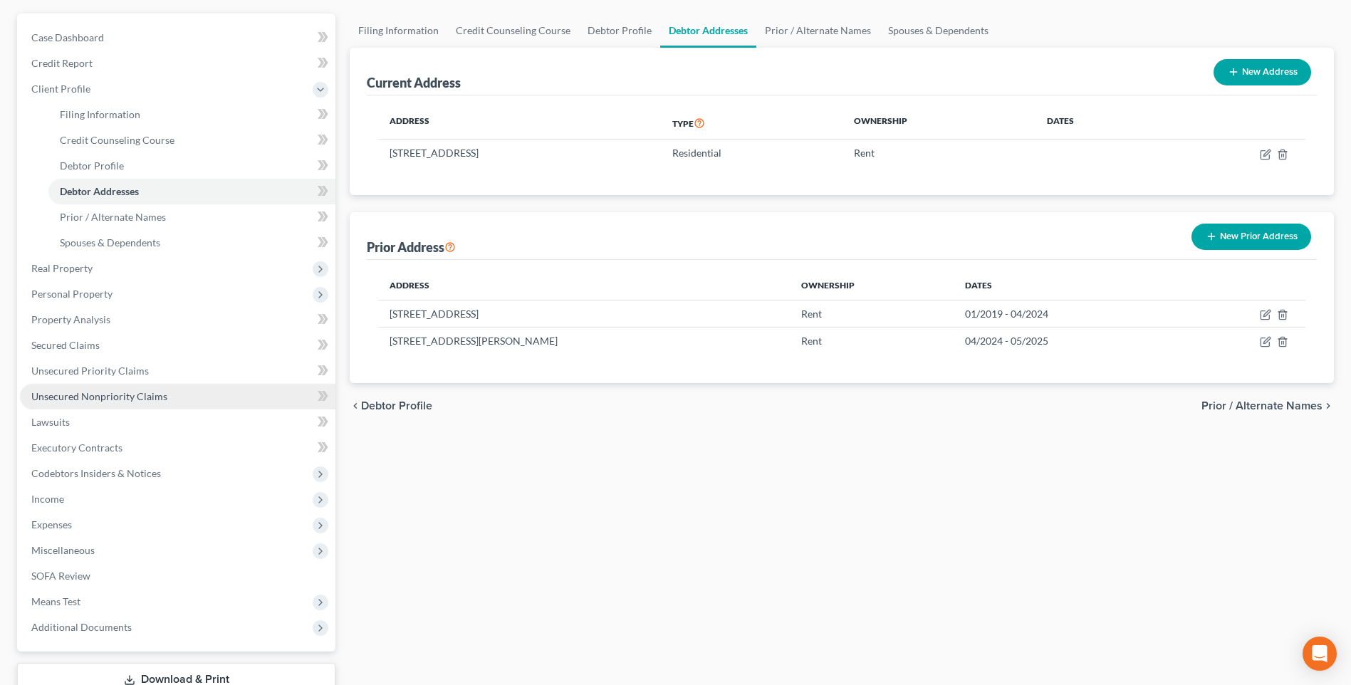
scroll to position [142, 0]
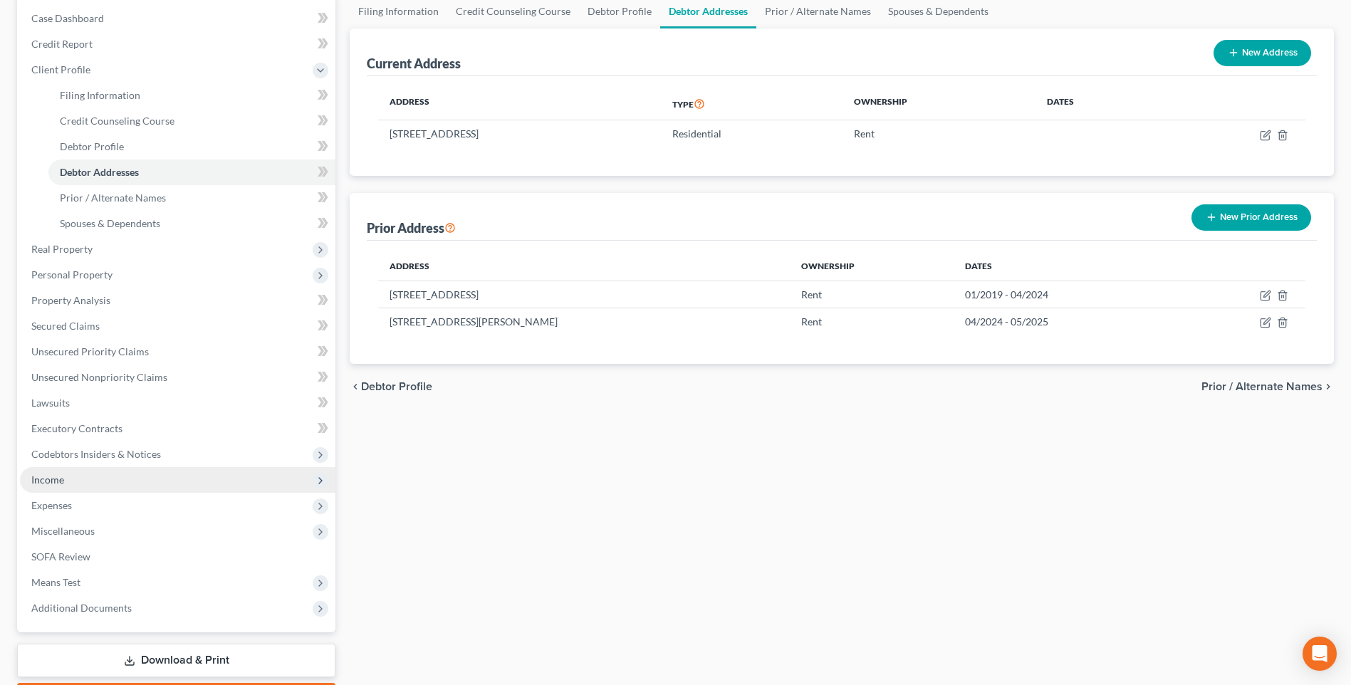
click at [319, 486] on icon at bounding box center [320, 480] width 11 height 11
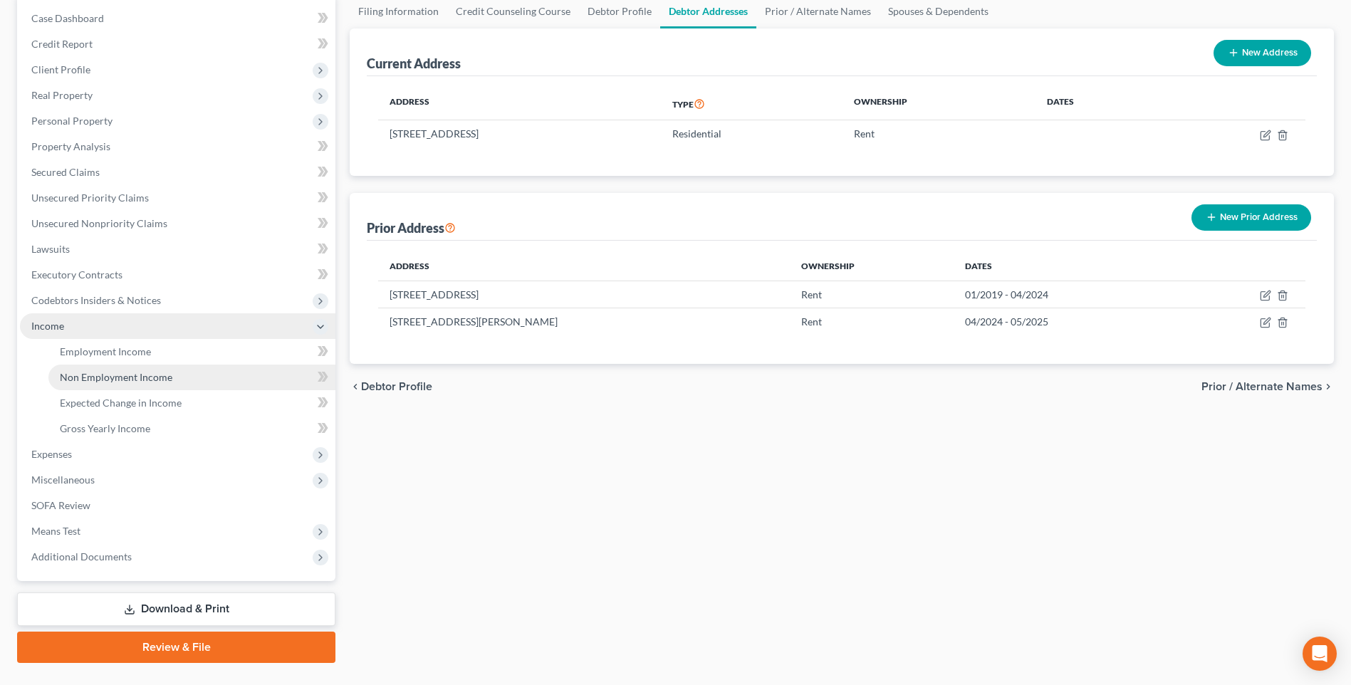
click at [160, 383] on span "Non Employment Income" at bounding box center [116, 377] width 113 height 12
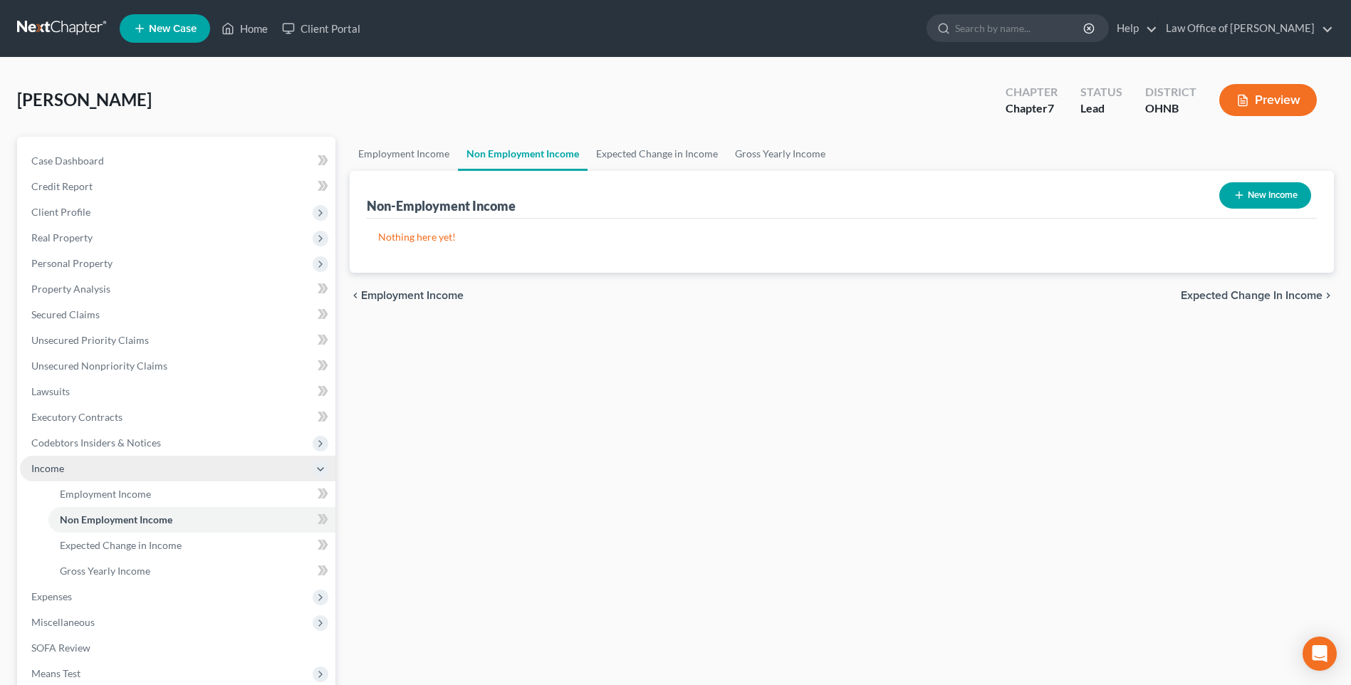
click at [1234, 201] on icon "button" at bounding box center [1239, 194] width 11 height 11
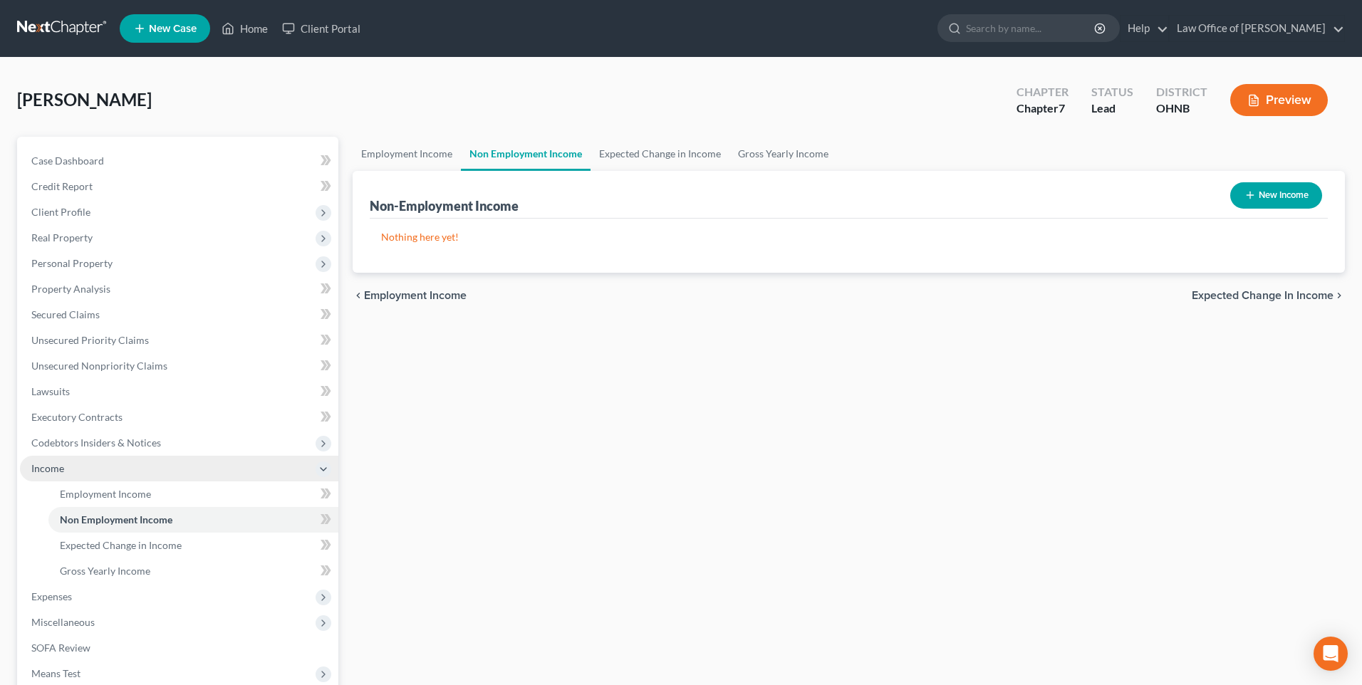
select select "0"
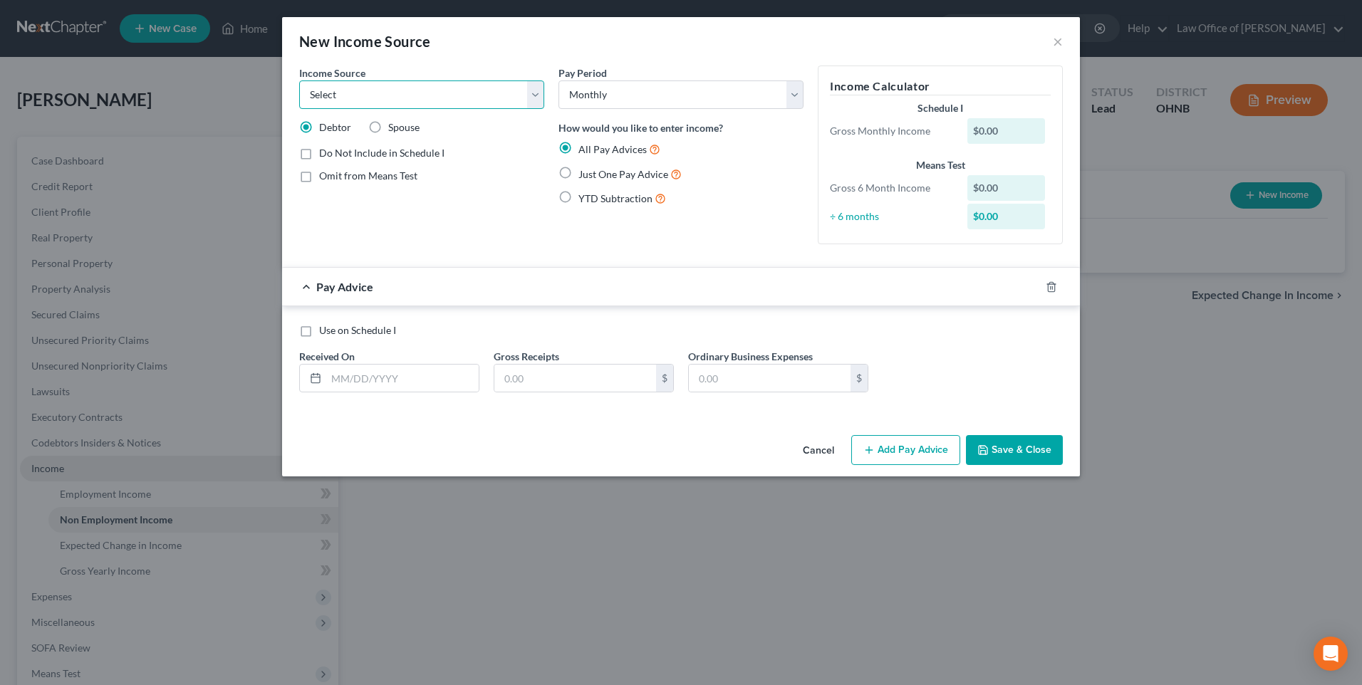
click at [389, 98] on select "Select Unemployment Disability (from employer) Pension Retirement Social Securi…" at bounding box center [421, 94] width 245 height 28
select select "10"
click at [299, 85] on select "Select Unemployment Disability (from employer) Pension Retirement Social Securi…" at bounding box center [421, 94] width 245 height 28
click at [319, 160] on label "Do Not Include in Schedule I" at bounding box center [381, 153] width 125 height 14
click at [325, 155] on input "Do Not Include in Schedule I" at bounding box center [329, 150] width 9 height 9
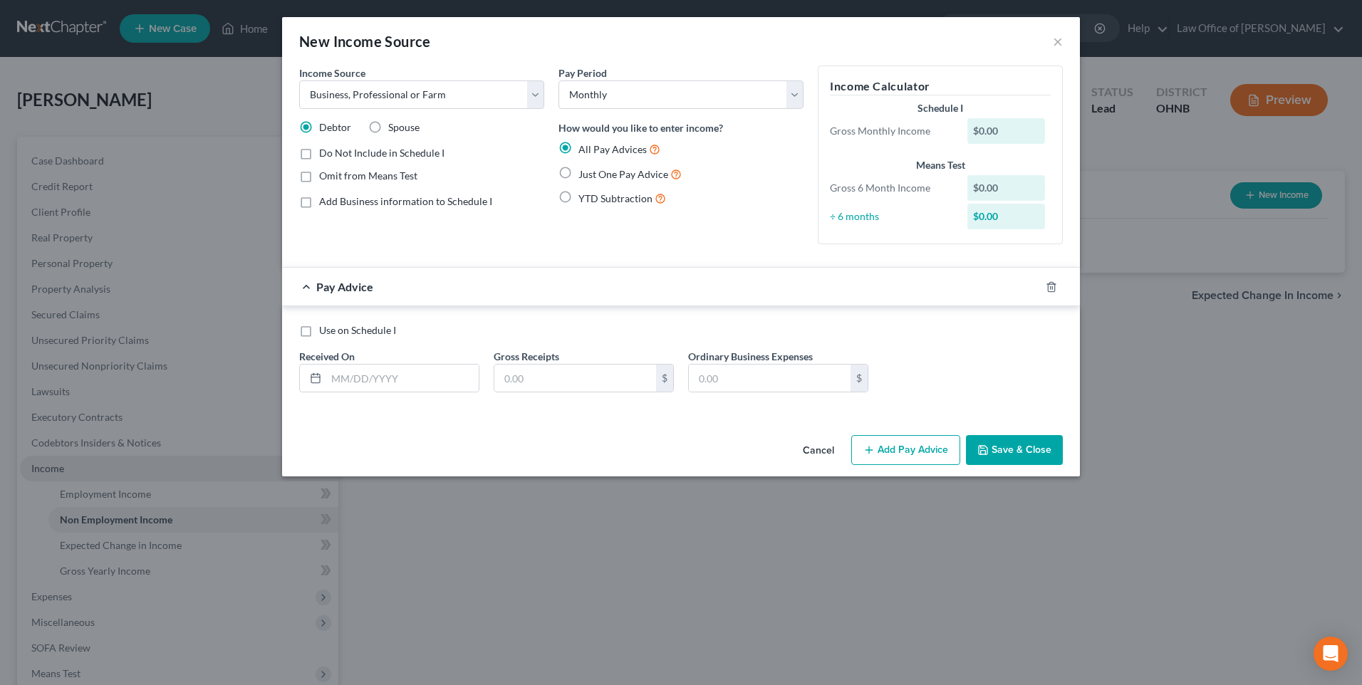
checkbox input "true"
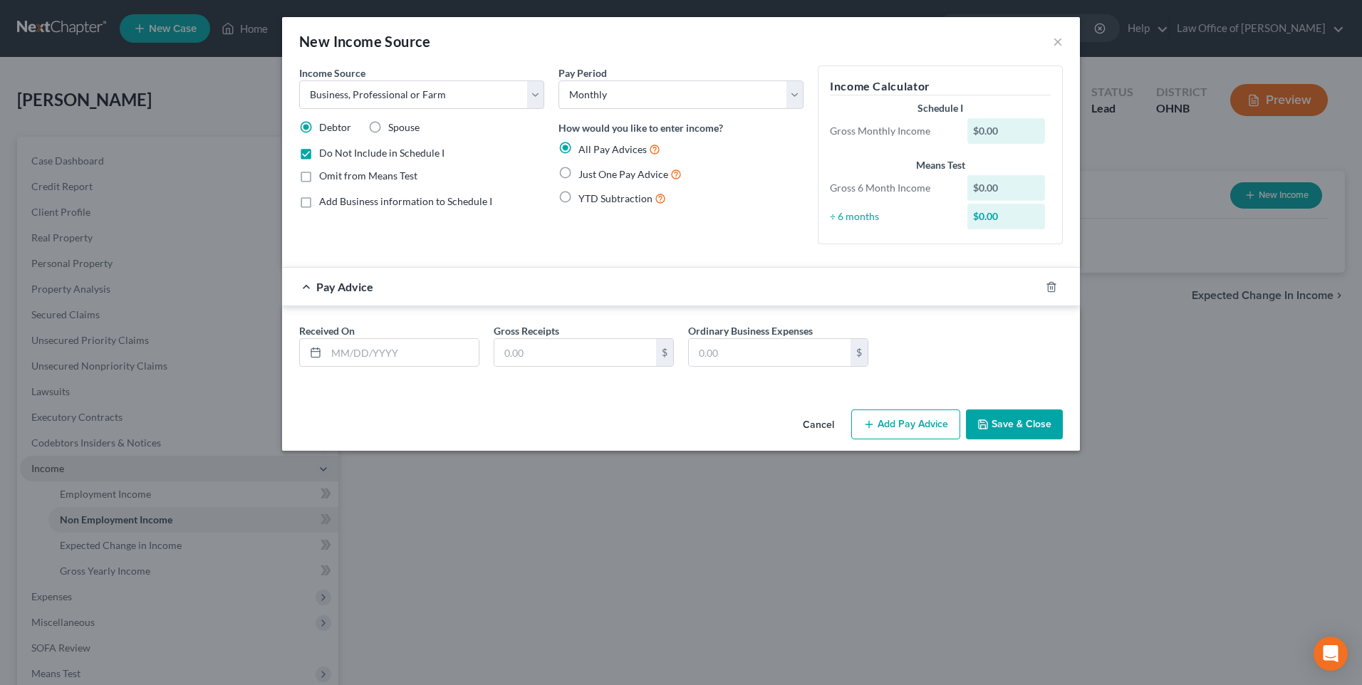
click at [578, 182] on label "Just One Pay Advice" at bounding box center [629, 174] width 103 height 16
click at [584, 175] on input "Just One Pay Advice" at bounding box center [588, 170] width 9 height 9
radio input "true"
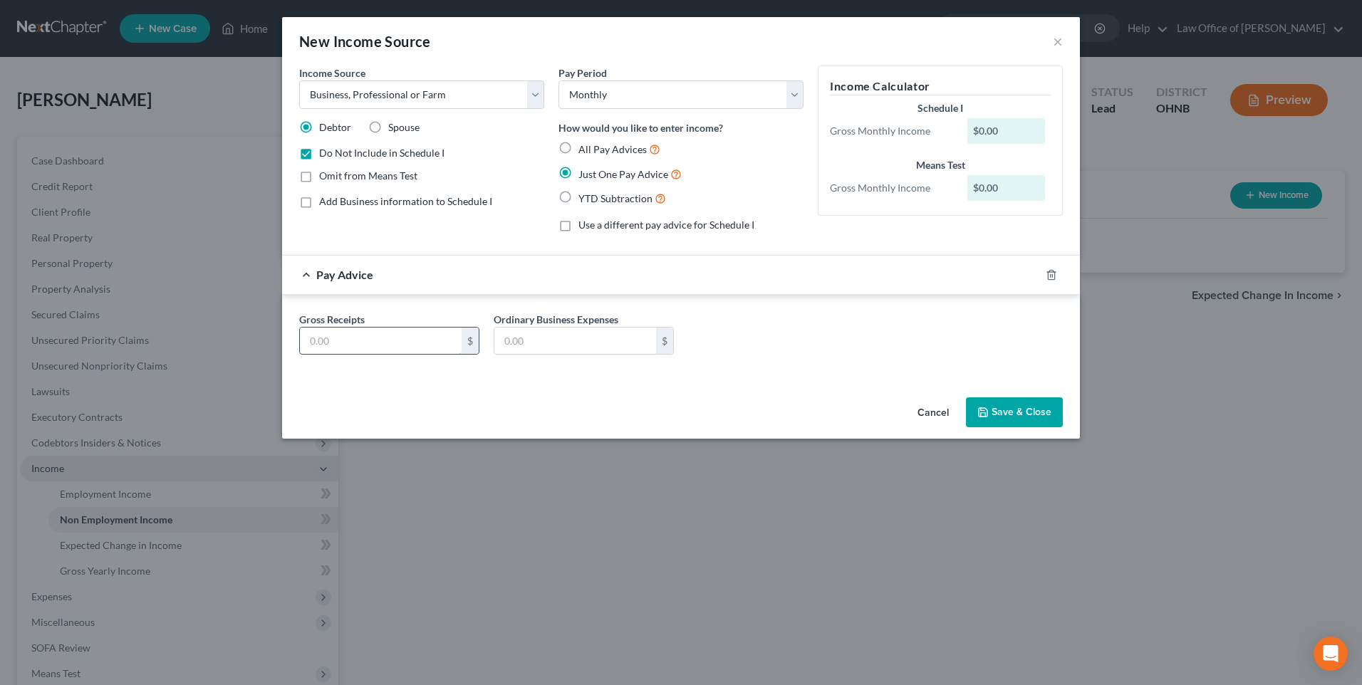
click at [342, 355] on input "text" at bounding box center [381, 341] width 162 height 27
type input "459.36"
click at [1038, 427] on button "Save & Close" at bounding box center [1014, 412] width 97 height 30
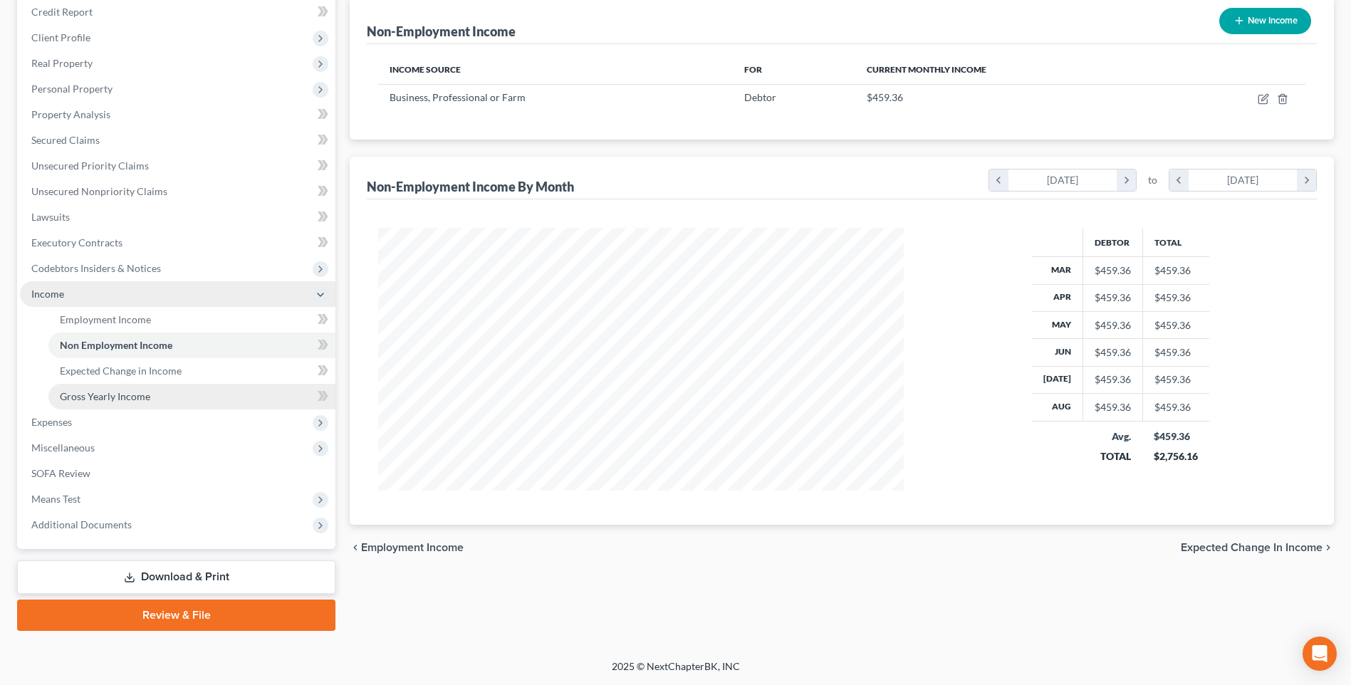
scroll to position [214, 0]
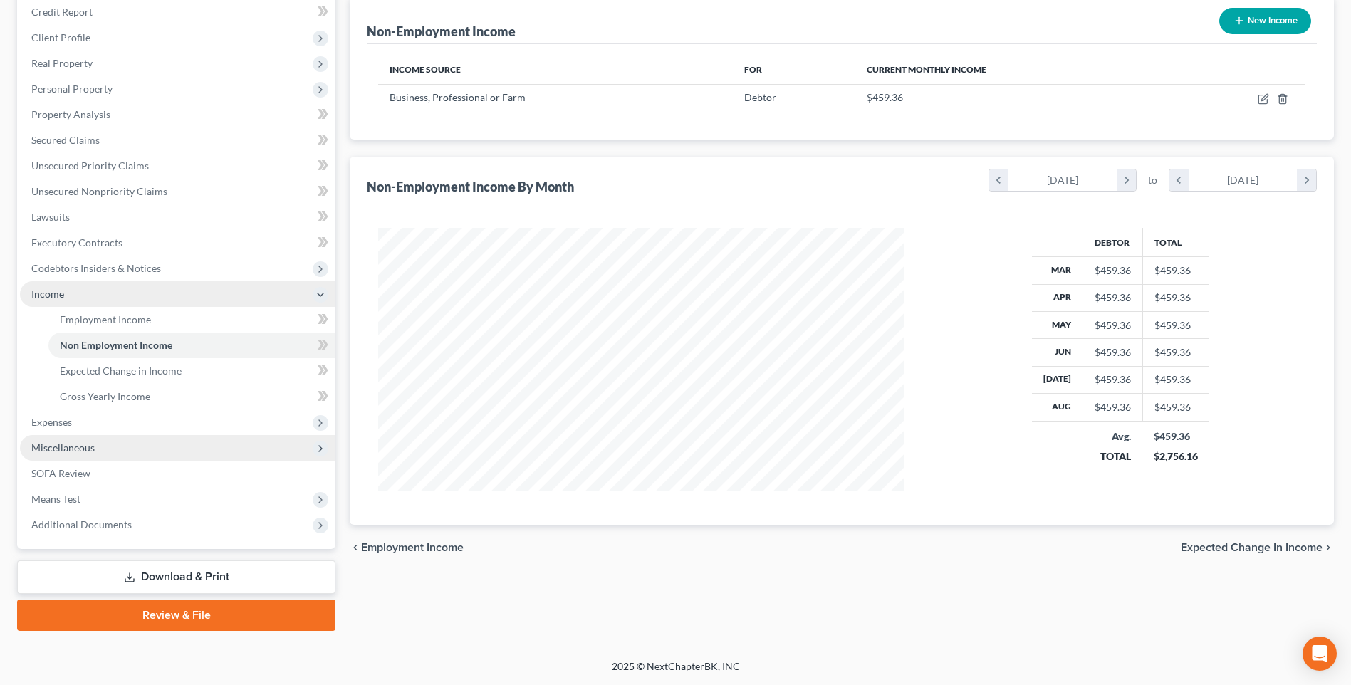
click at [76, 453] on span "Miscellaneous" at bounding box center [62, 448] width 63 height 12
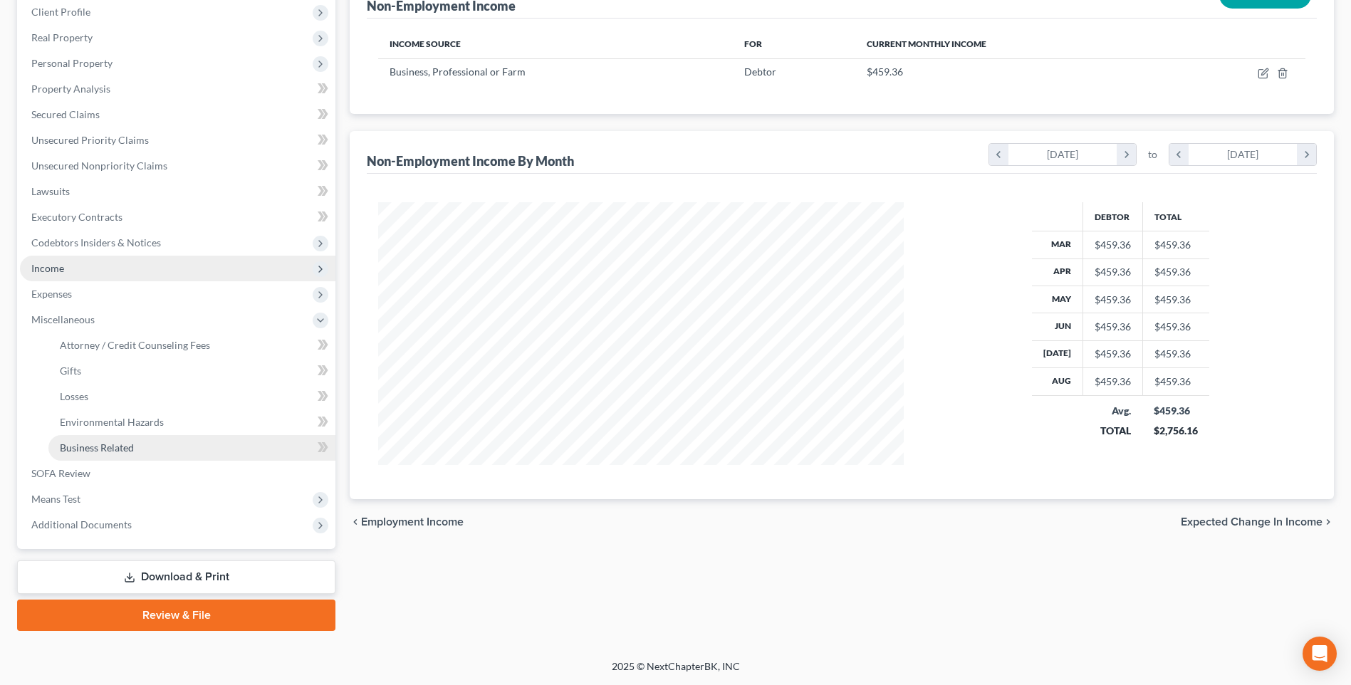
click at [118, 454] on span "Business Related" at bounding box center [97, 448] width 74 height 12
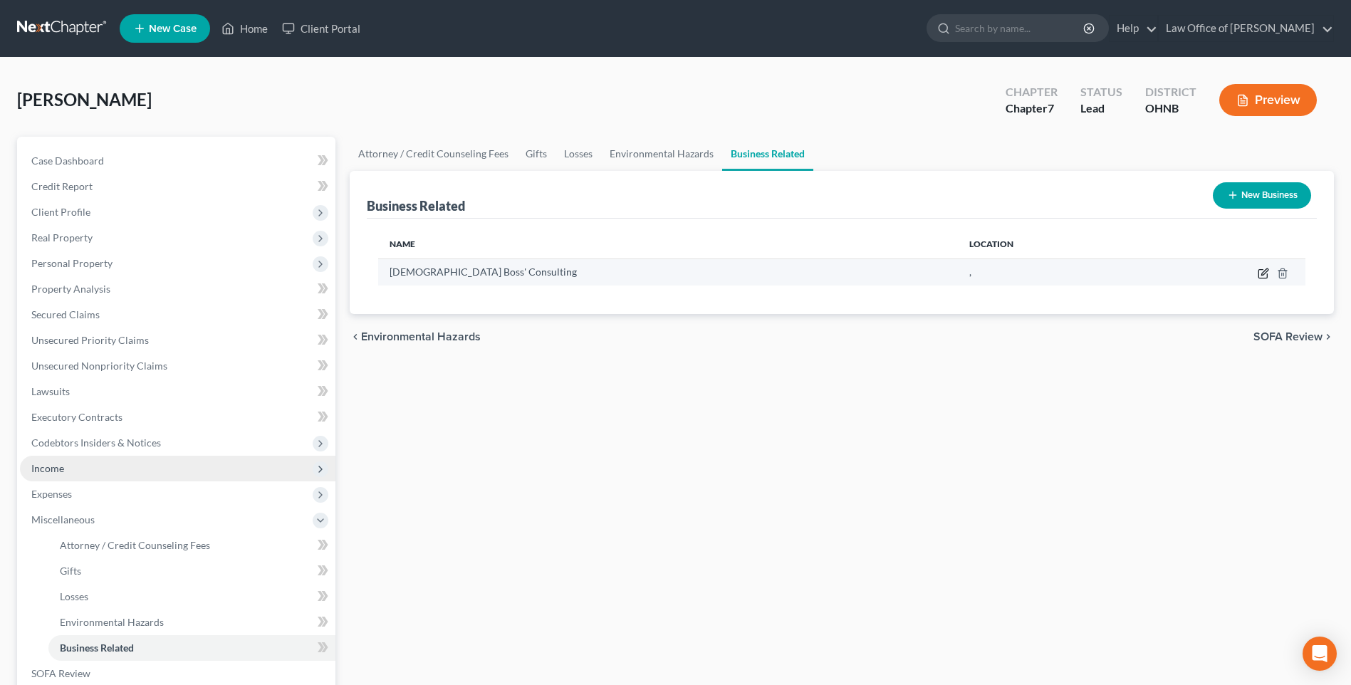
click at [1261, 275] on icon "button" at bounding box center [1264, 272] width 6 height 6
select select "member"
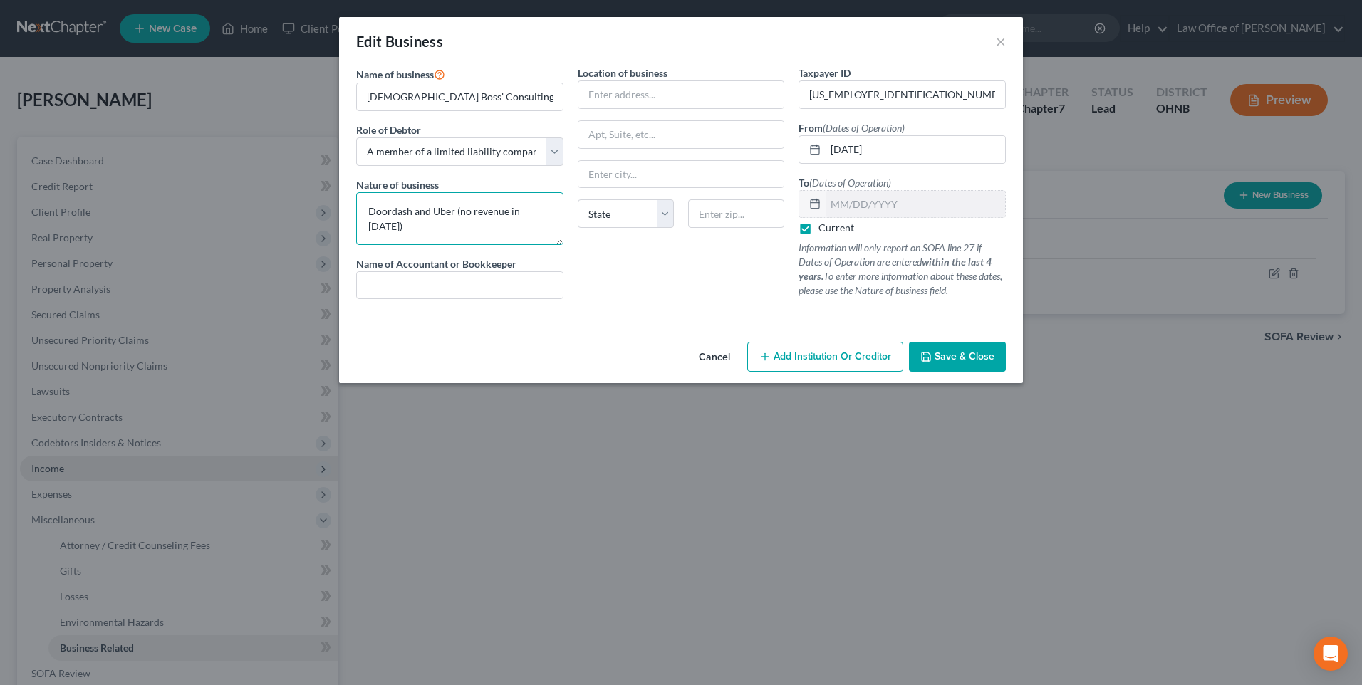
click at [439, 224] on textarea "Doordash and Uber (no revenue in 2025)" at bounding box center [459, 218] width 207 height 53
type textarea "Doordash and Uber"
click at [992, 363] on span "Save & Close" at bounding box center [965, 356] width 60 height 12
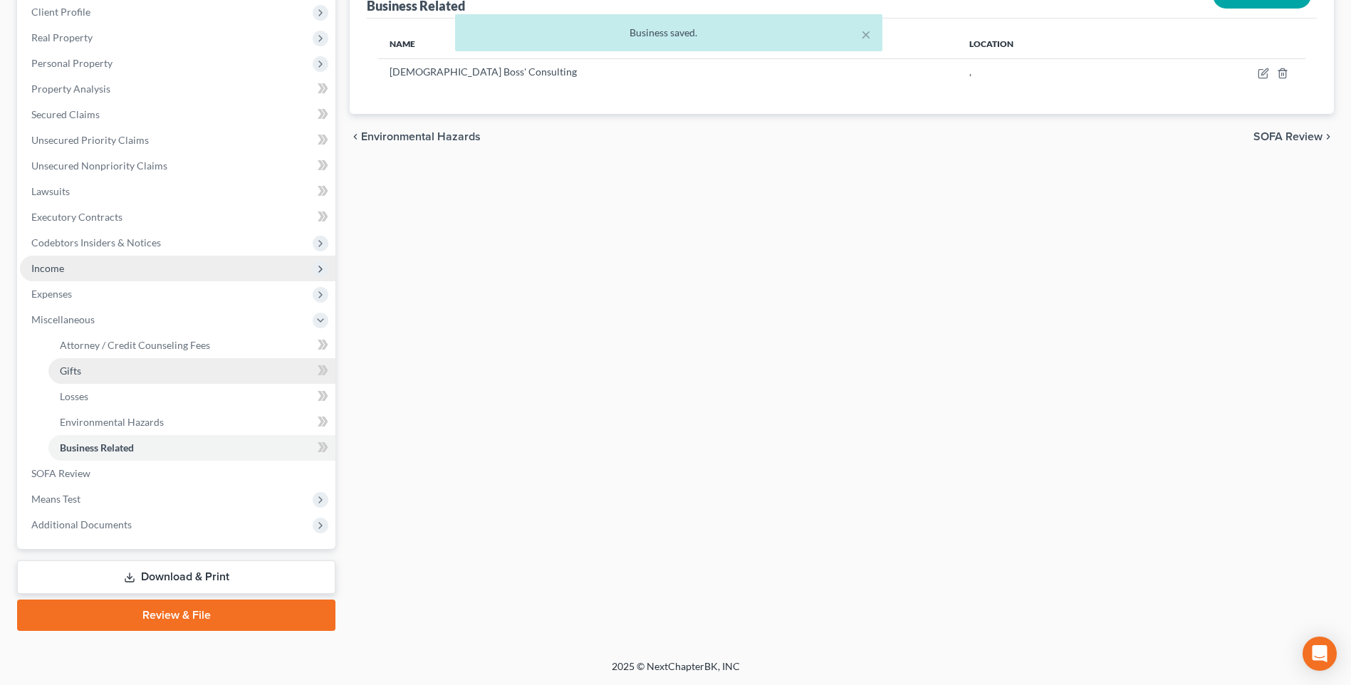
scroll to position [255, 0]
click at [80, 493] on span "Means Test" at bounding box center [55, 499] width 49 height 12
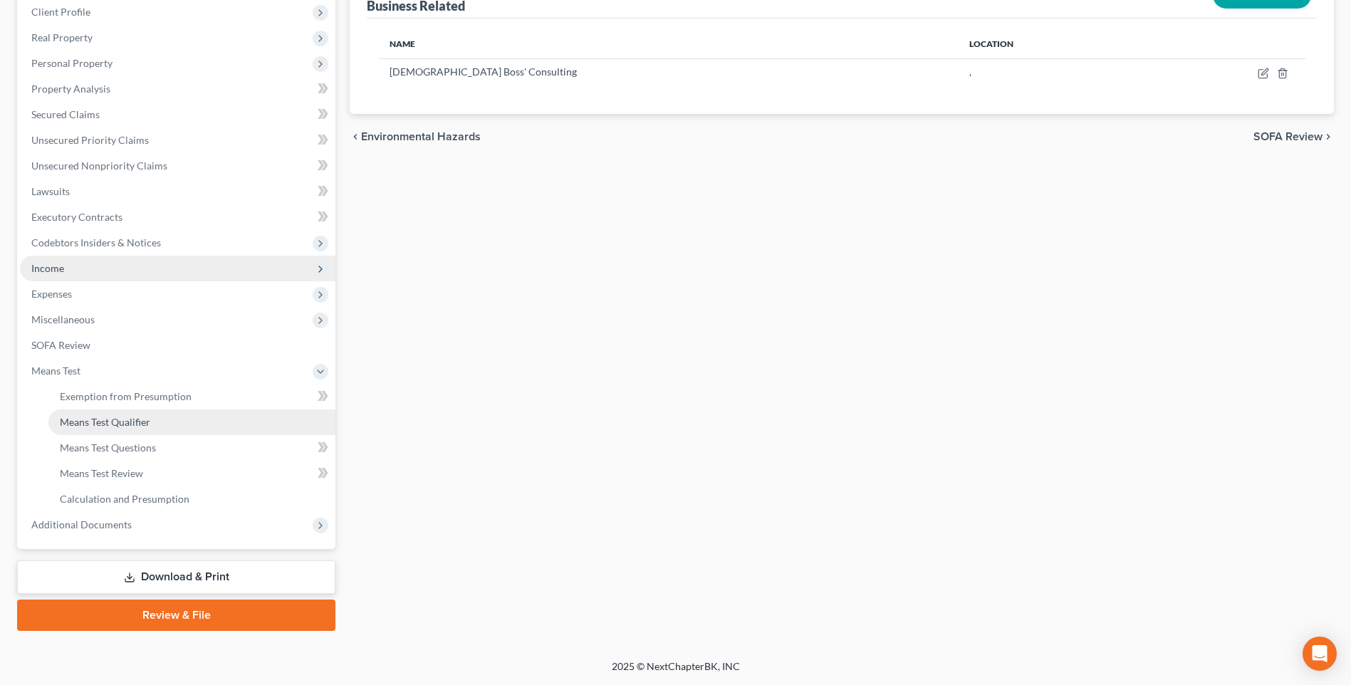
click at [132, 416] on span "Means Test Qualifier" at bounding box center [105, 422] width 90 height 12
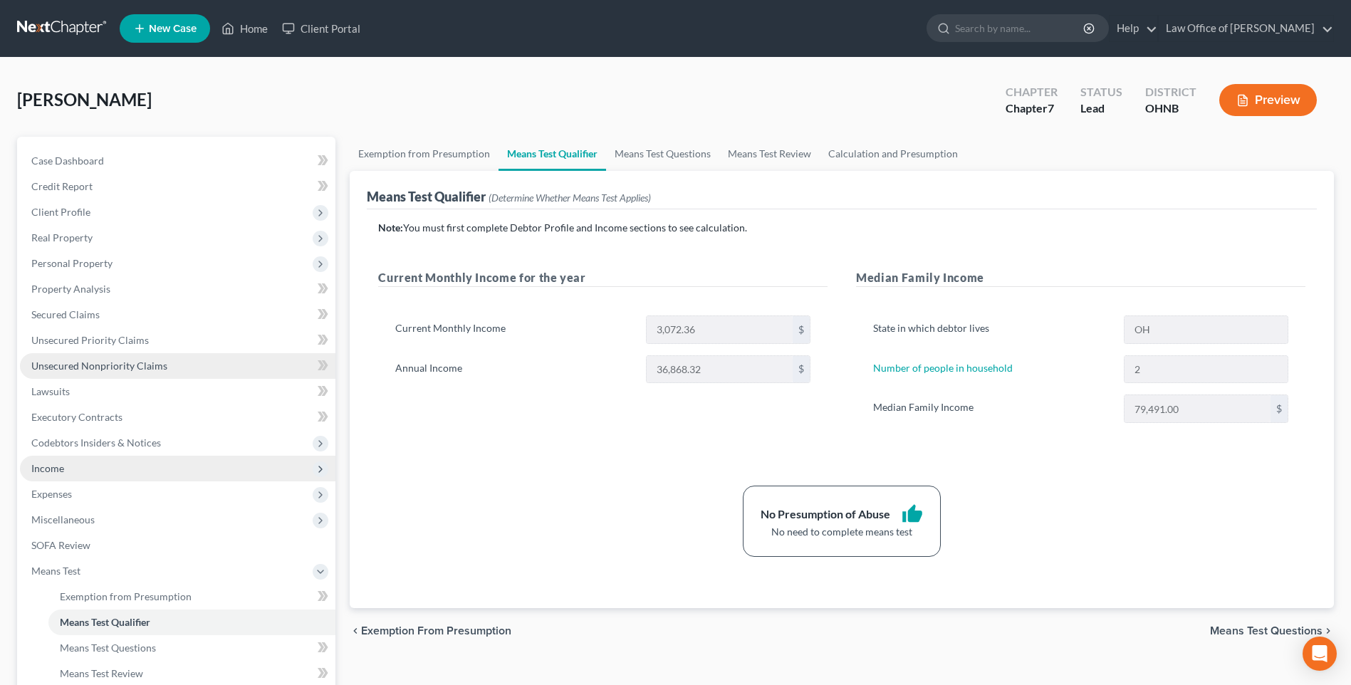
drag, startPoint x: 121, startPoint y: 383, endPoint x: 211, endPoint y: 399, distance: 91.1
click at [121, 372] on span "Unsecured Nonpriority Claims" at bounding box center [99, 366] width 136 height 12
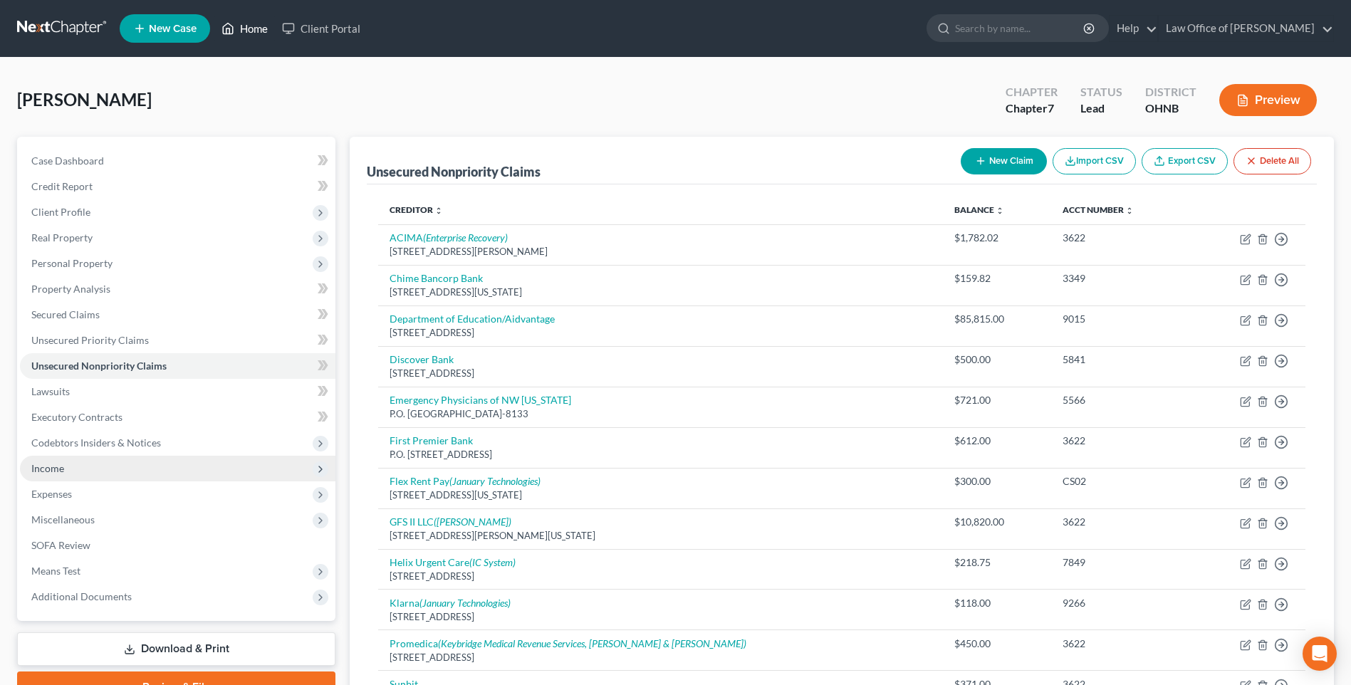
drag, startPoint x: 259, startPoint y: 28, endPoint x: 724, endPoint y: 88, distance: 468.3
click at [259, 28] on link "Home" at bounding box center [244, 29] width 61 height 26
